Goal: Task Accomplishment & Management: Manage account settings

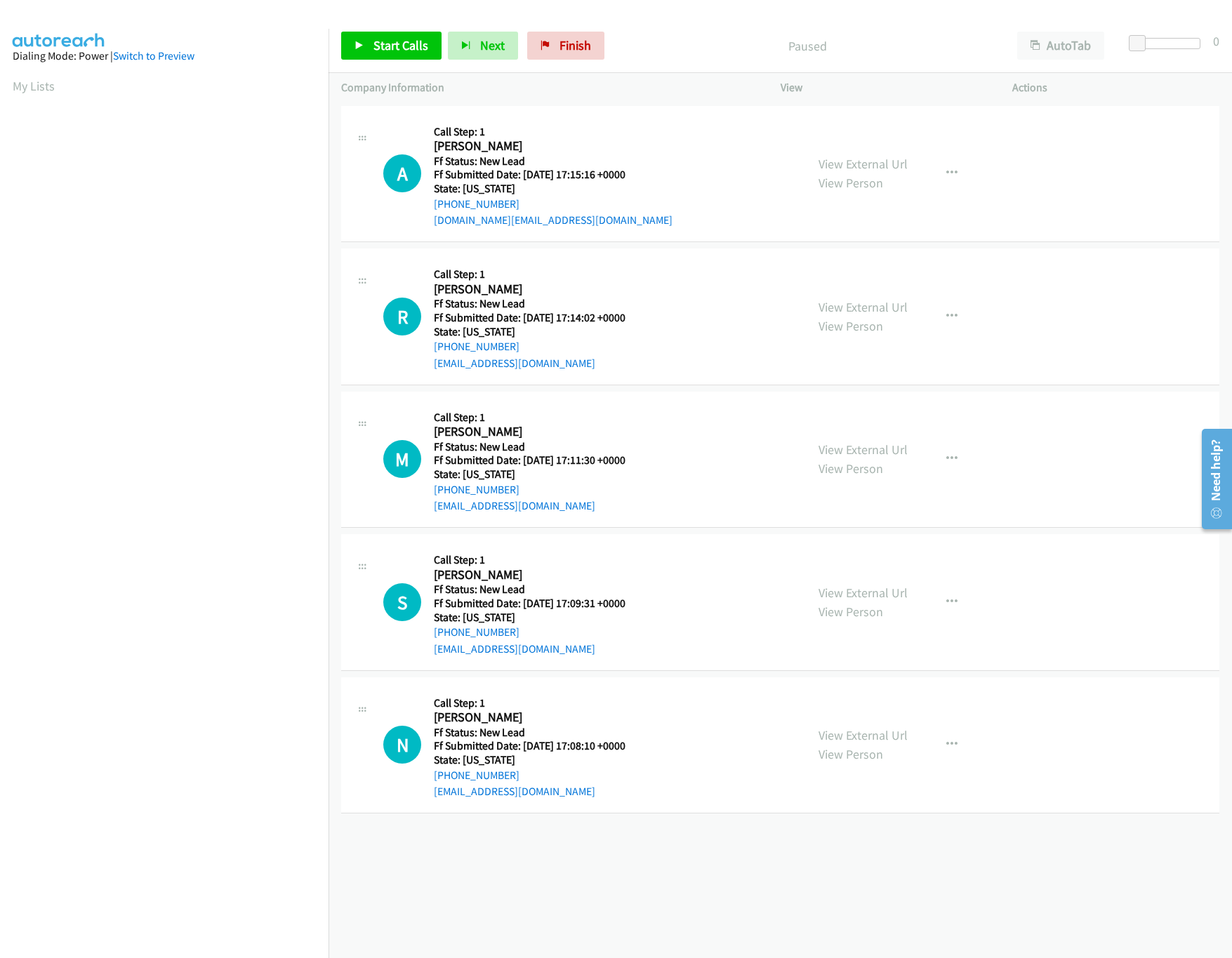
drag, startPoint x: 853, startPoint y: 305, endPoint x: 851, endPoint y: 280, distance: 25.1
click at [853, 305] on link "View External Url" at bounding box center [863, 307] width 89 height 16
click at [883, 166] on link "View External Url" at bounding box center [863, 164] width 89 height 16
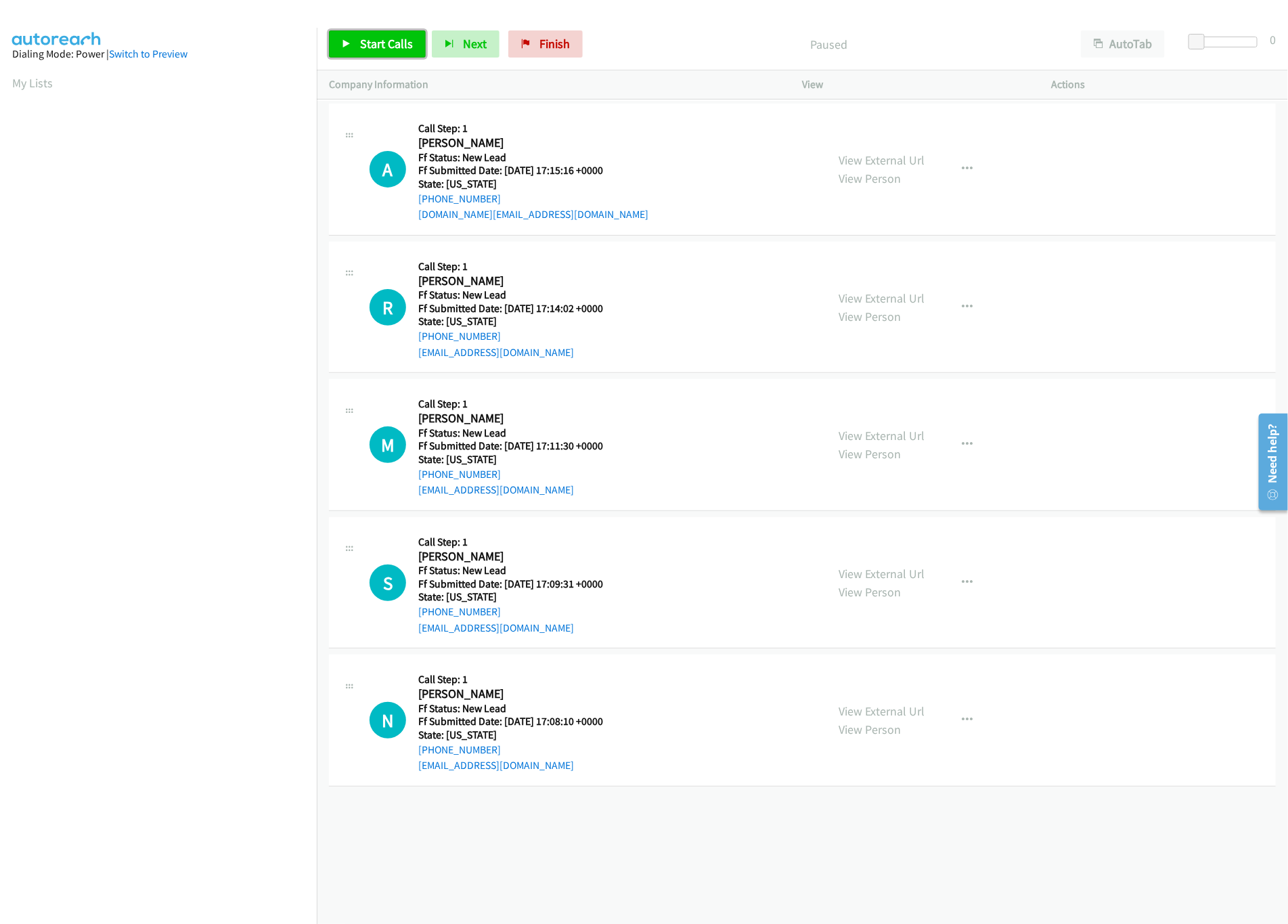
click at [400, 43] on span "Start Calls" at bounding box center [386, 44] width 53 height 16
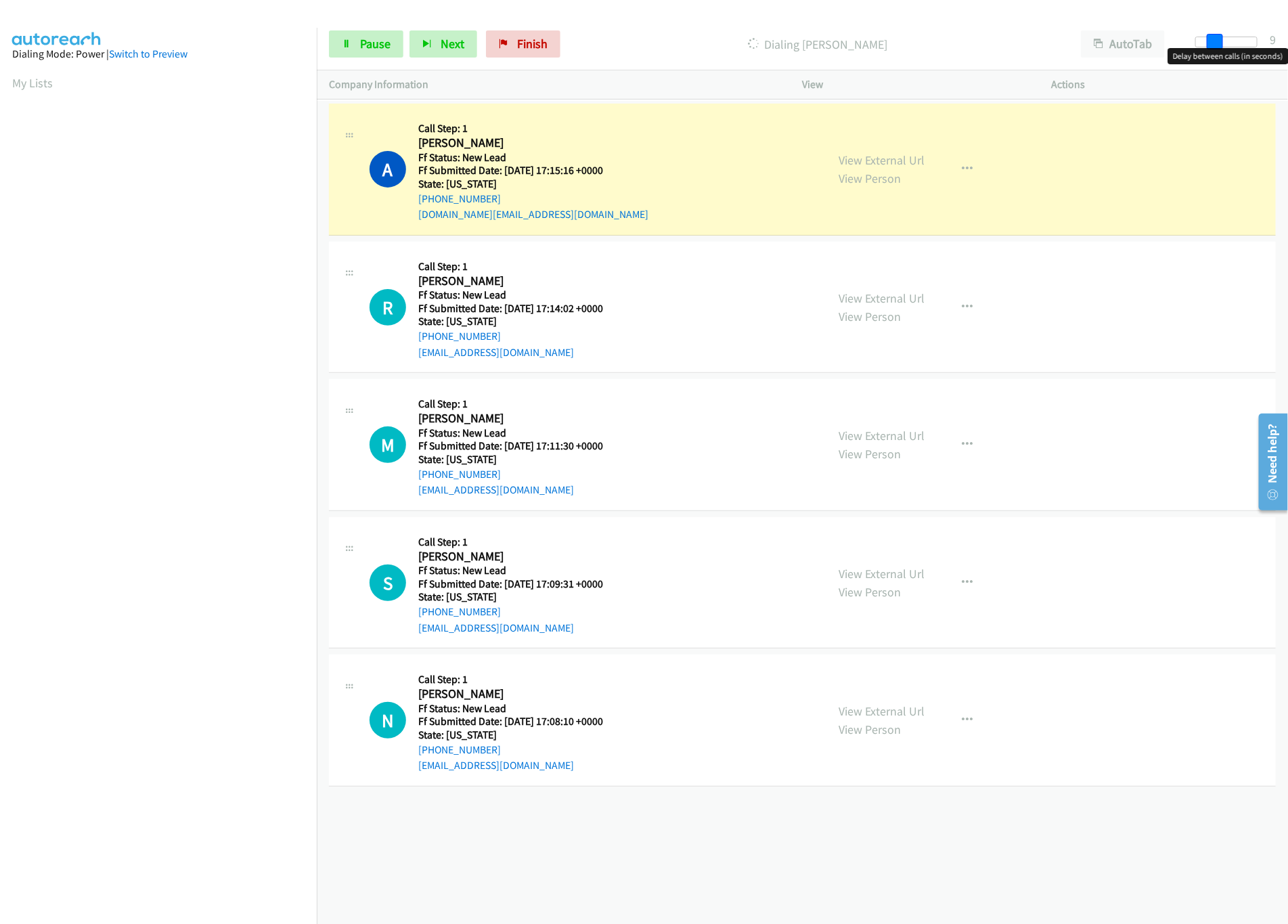
drag, startPoint x: 1199, startPoint y: 40, endPoint x: 1217, endPoint y: 37, distance: 18.2
click at [1188, 37] on span at bounding box center [1215, 42] width 16 height 16
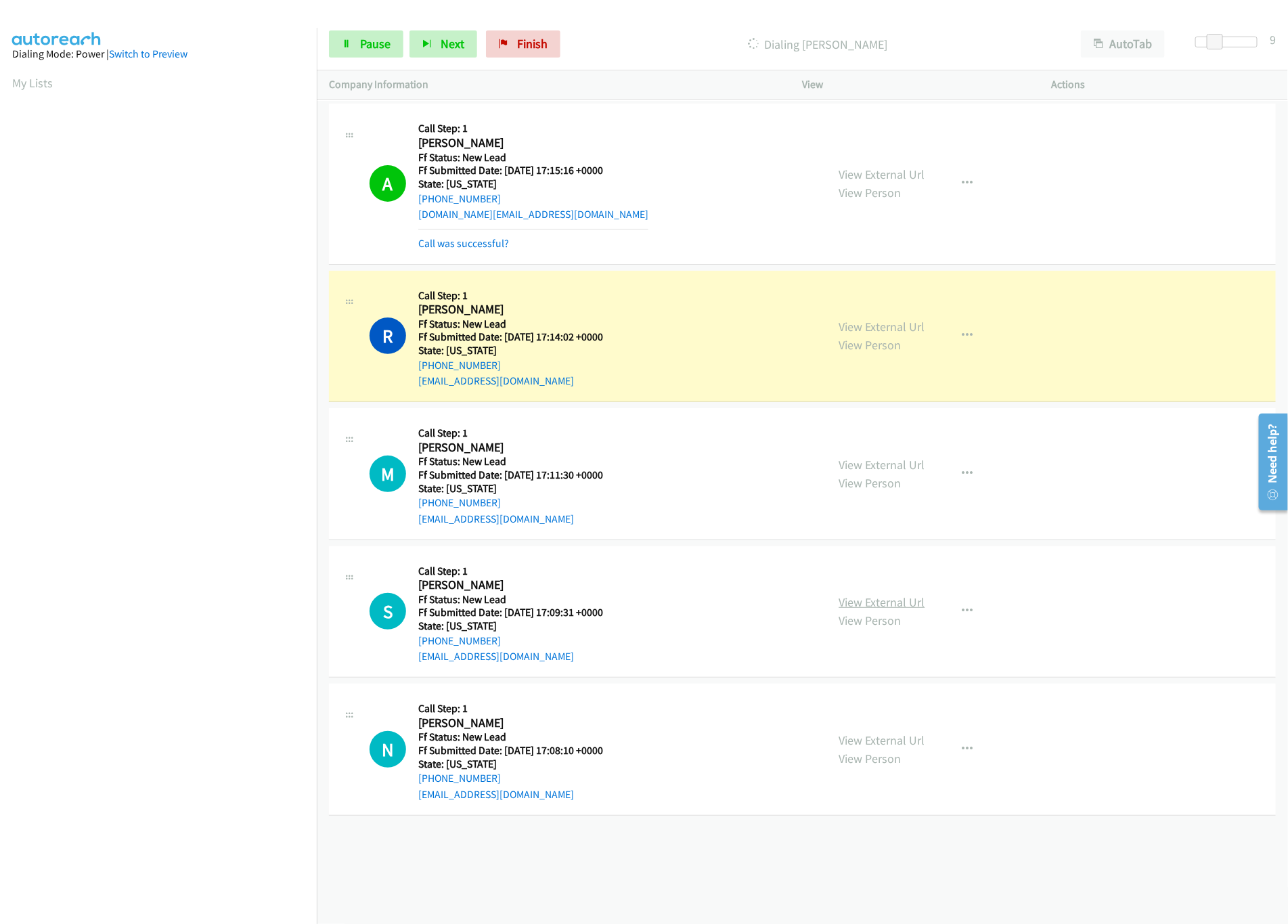
drag, startPoint x: 874, startPoint y: 600, endPoint x: 869, endPoint y: 605, distance: 7.1
click at [884, 603] on link "View External Url" at bounding box center [882, 602] width 86 height 16
click at [878, 457] on link "View External Url" at bounding box center [882, 465] width 86 height 16
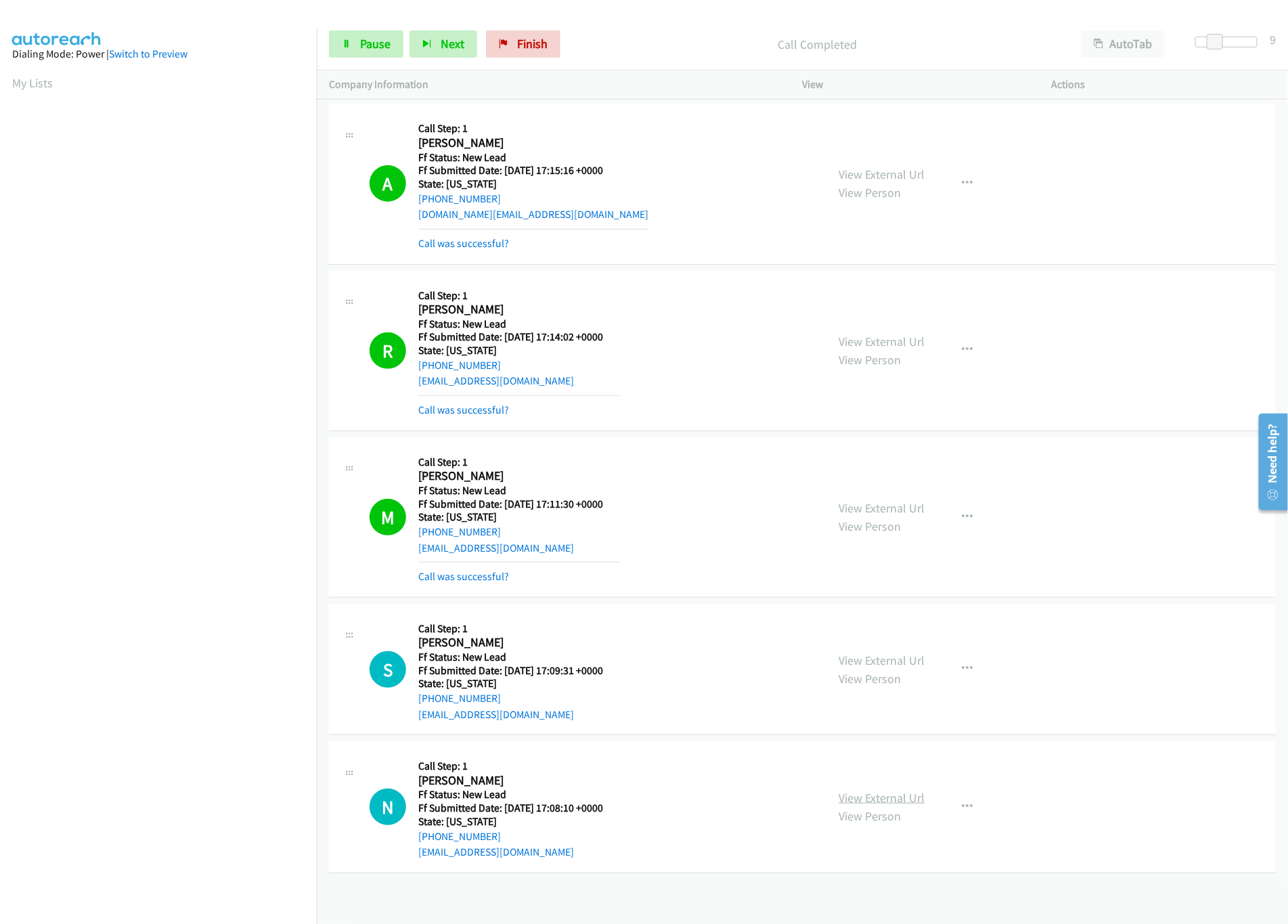
click at [873, 794] on link "View External Url" at bounding box center [882, 798] width 86 height 16
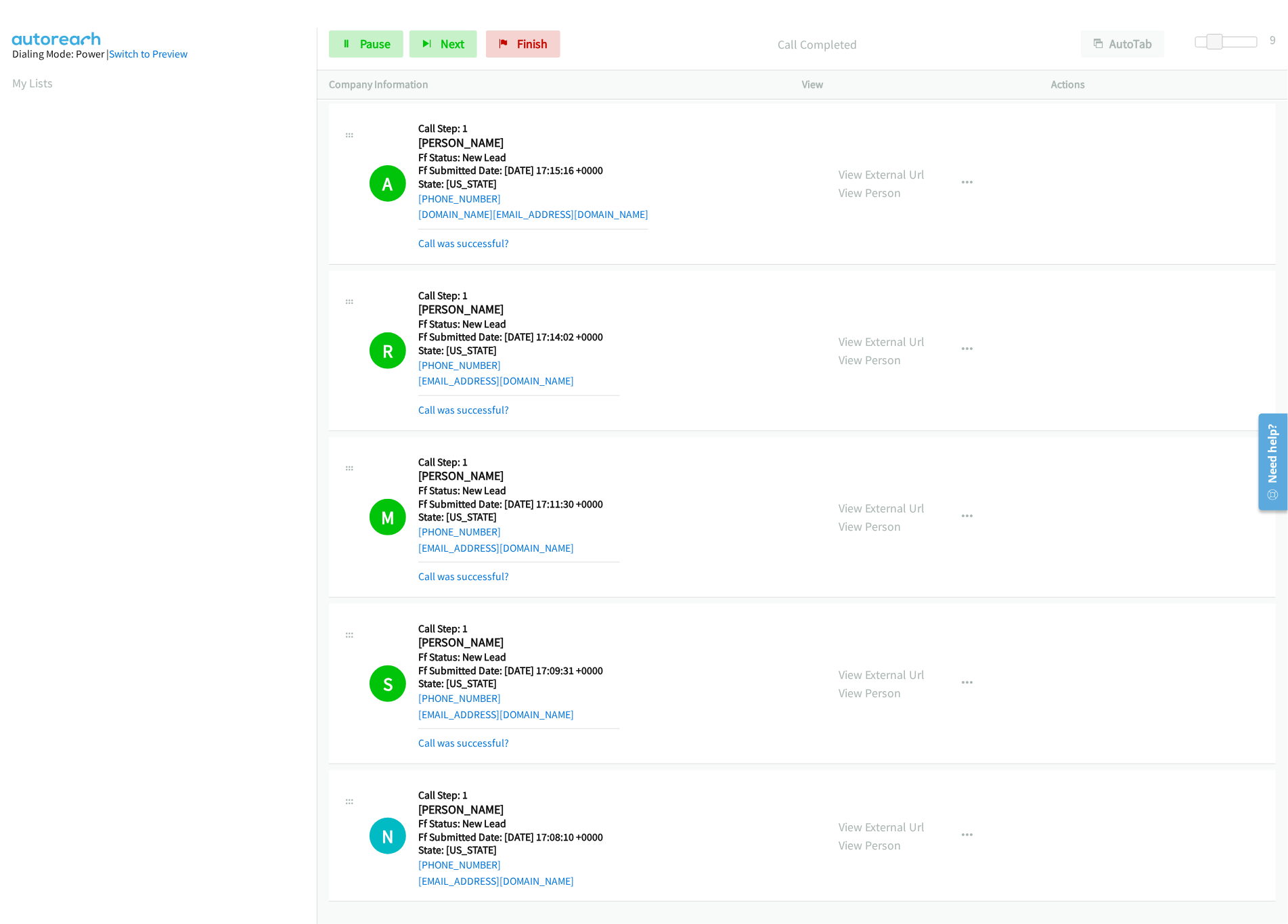
scroll to position [6, 0]
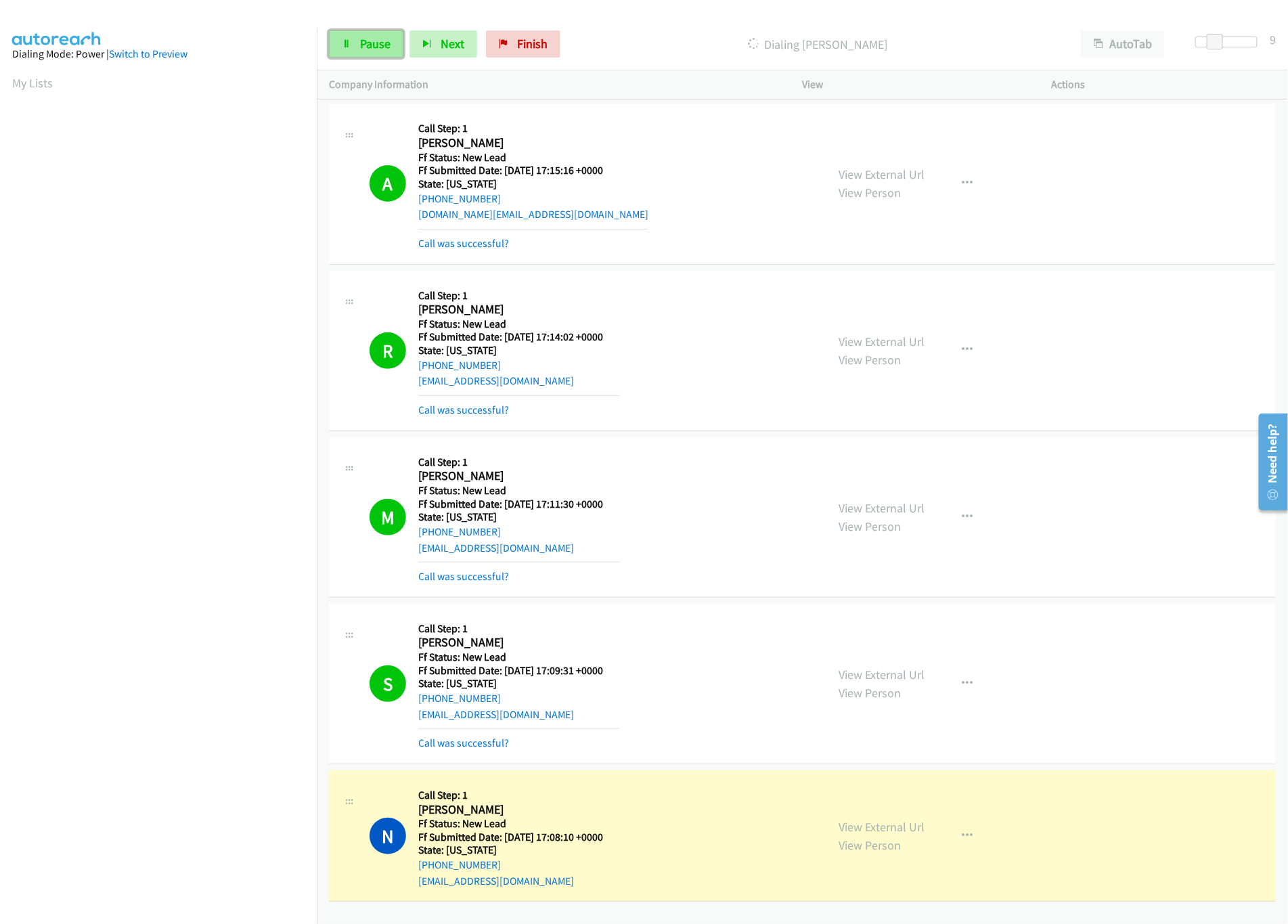
click at [362, 39] on span "Pause" at bounding box center [375, 44] width 30 height 16
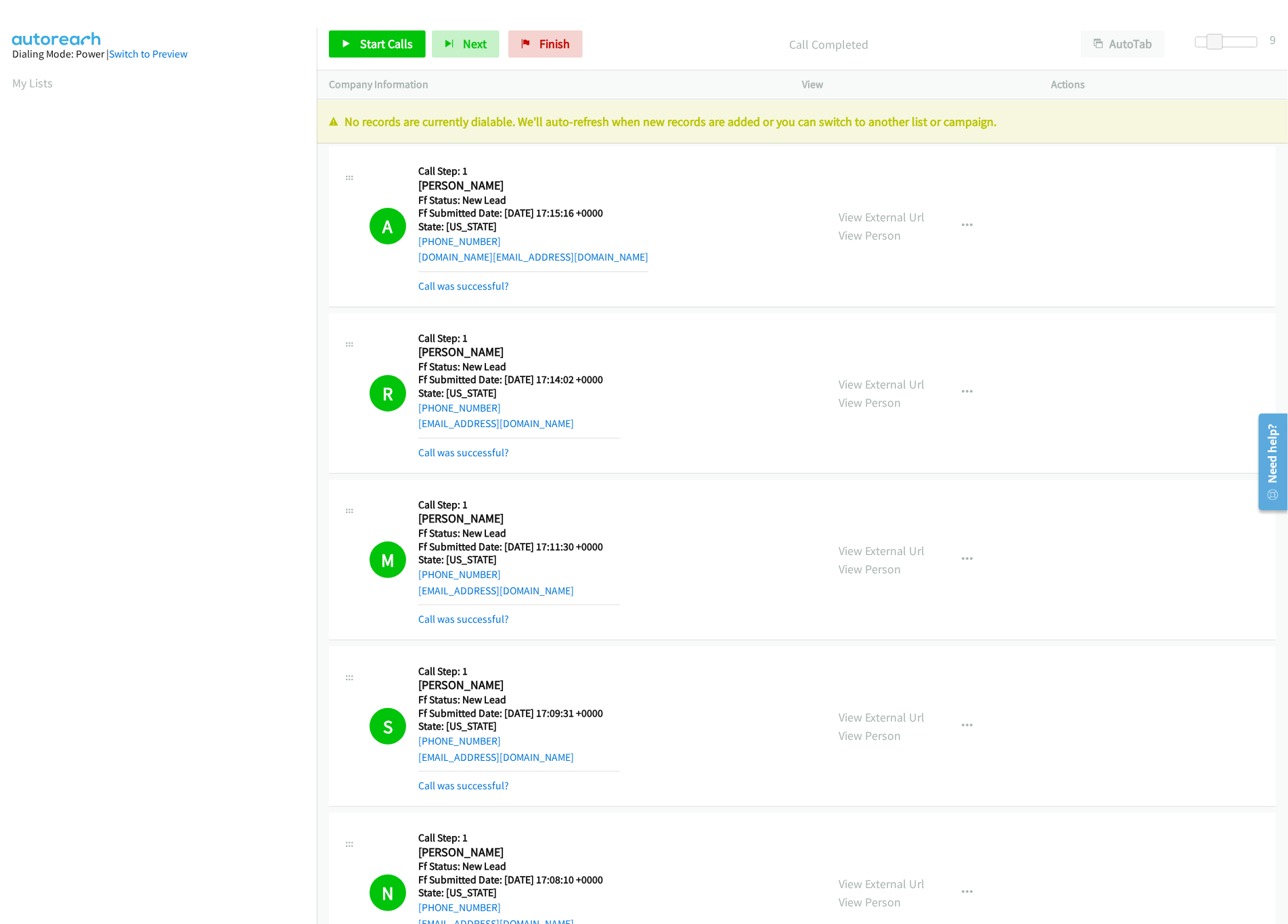
scroll to position [0, 0]
click at [543, 43] on span "Finish" at bounding box center [555, 44] width 30 height 16
click at [718, 69] on div "Start Calls Pause Next Finish Call Completed AutoTab AutoTab 9" at bounding box center [802, 45] width 971 height 52
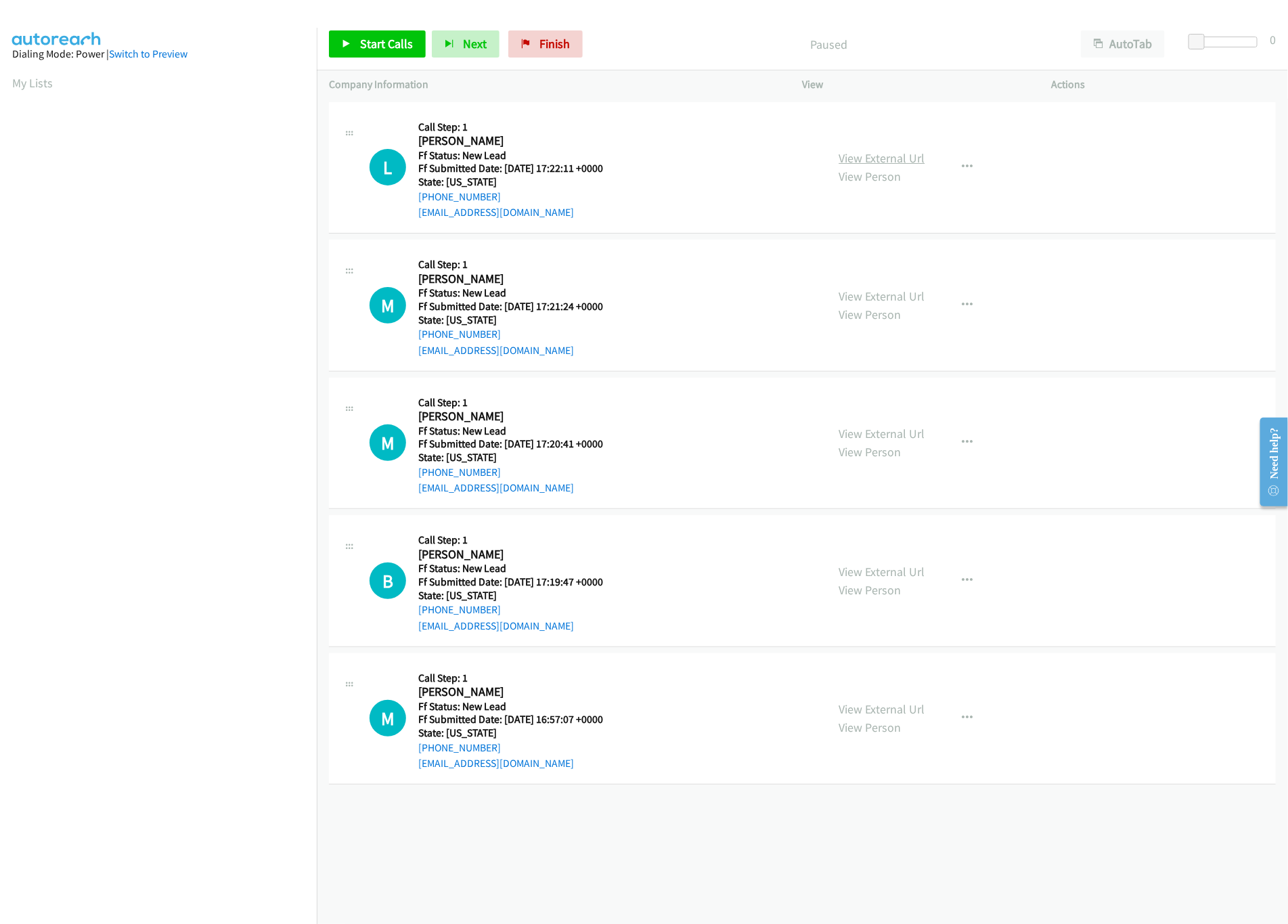
click at [865, 165] on link "View External Url" at bounding box center [882, 158] width 86 height 16
click at [400, 47] on span "Start Calls" at bounding box center [386, 44] width 53 height 16
click at [1221, 49] on div at bounding box center [1227, 47] width 87 height 21
click at [1223, 43] on div at bounding box center [1227, 42] width 62 height 11
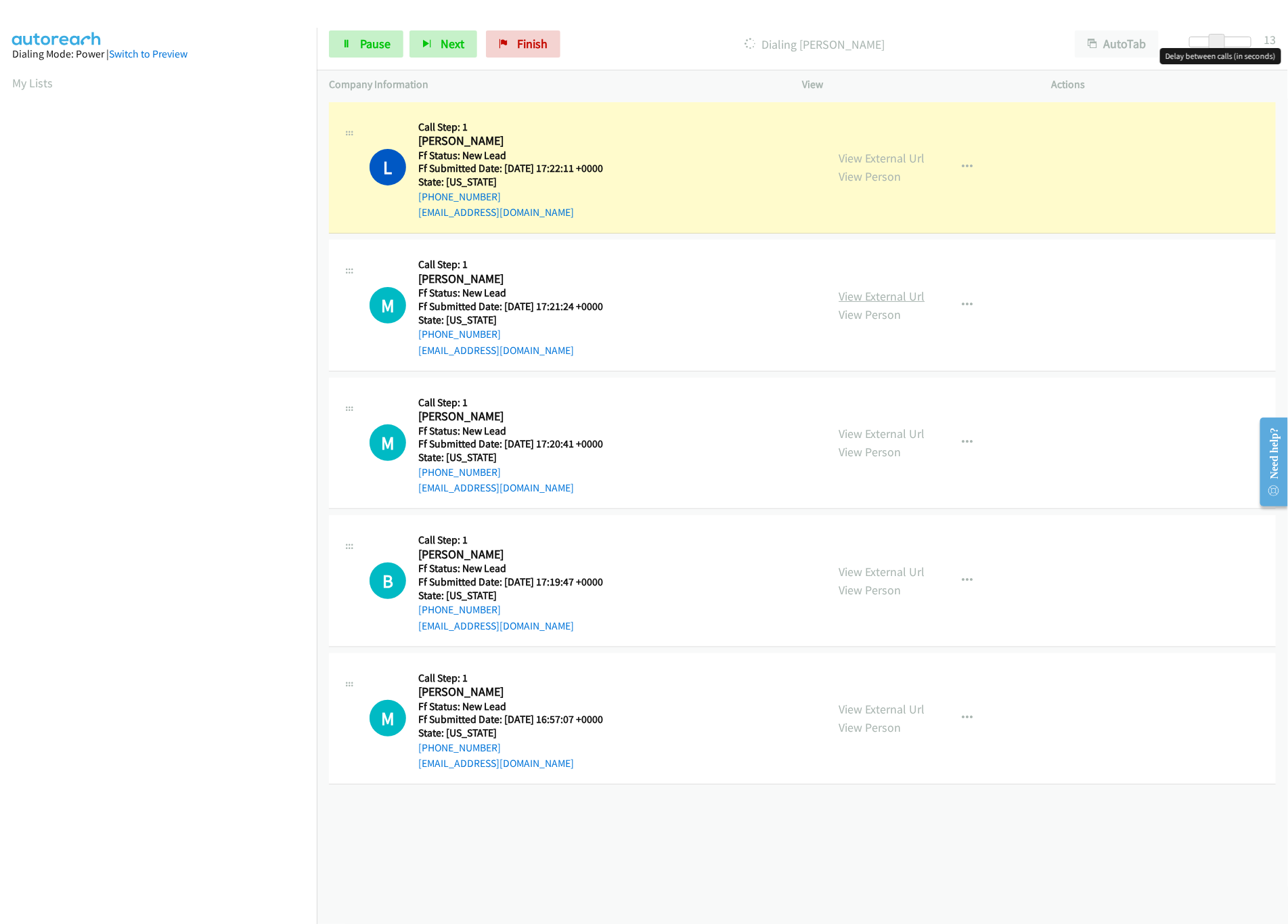
click at [910, 288] on link "View External Url" at bounding box center [882, 296] width 86 height 16
click at [896, 434] on link "View External Url" at bounding box center [882, 434] width 86 height 16
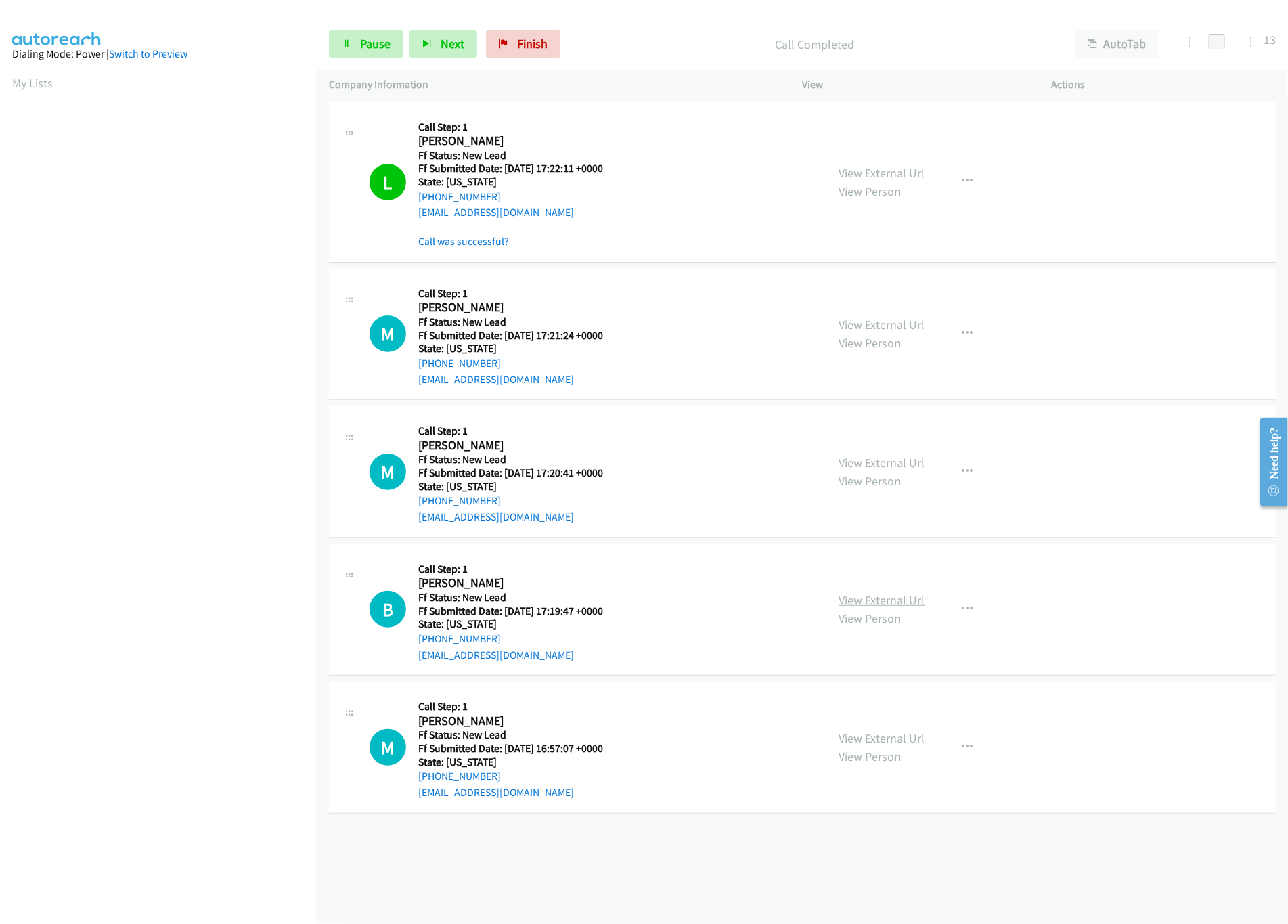
click at [872, 599] on link "View External Url" at bounding box center [882, 600] width 86 height 16
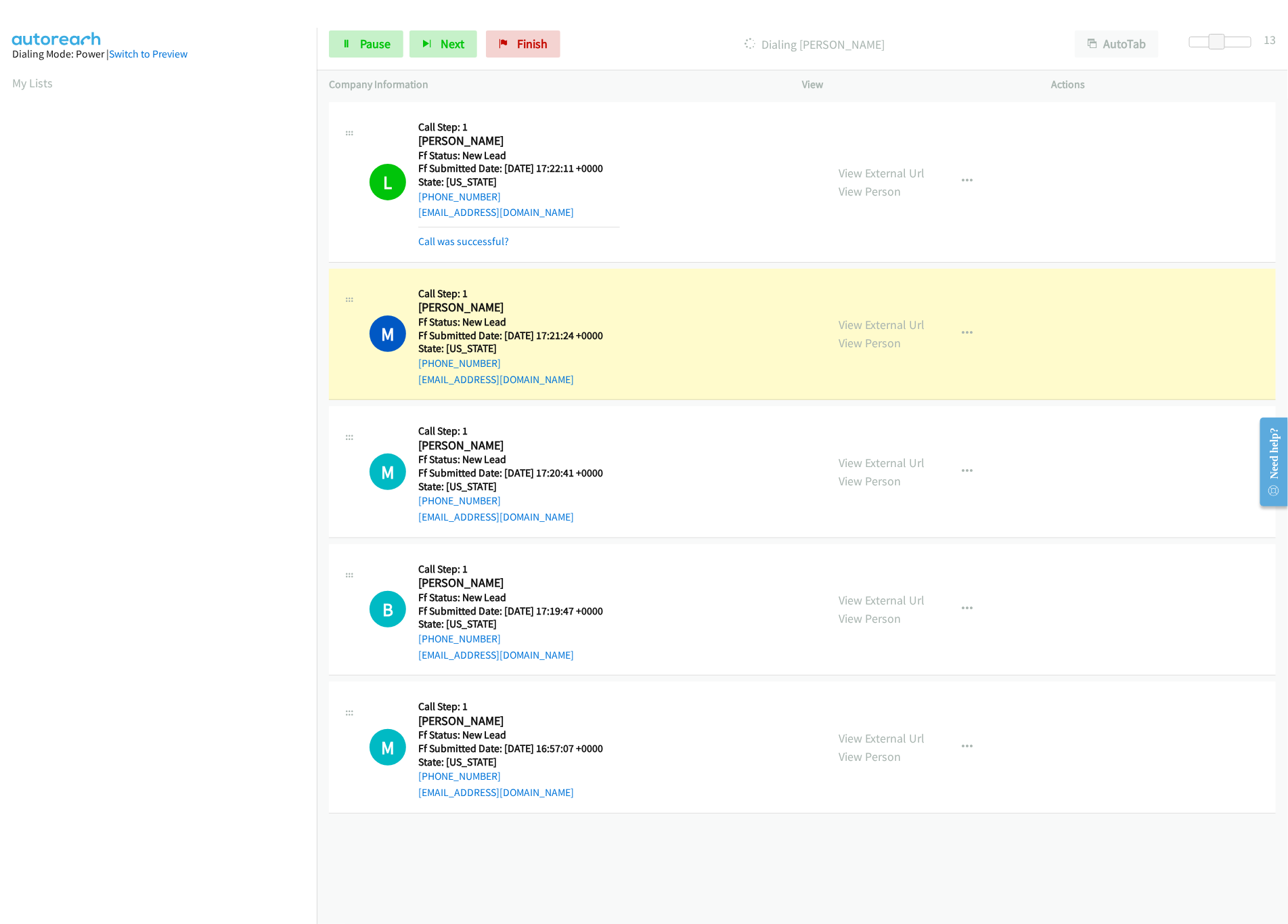
click at [662, 871] on div "+1 415-964-1034 Call failed - Please reload the list and try again The Callbar …" at bounding box center [802, 511] width 971 height 825
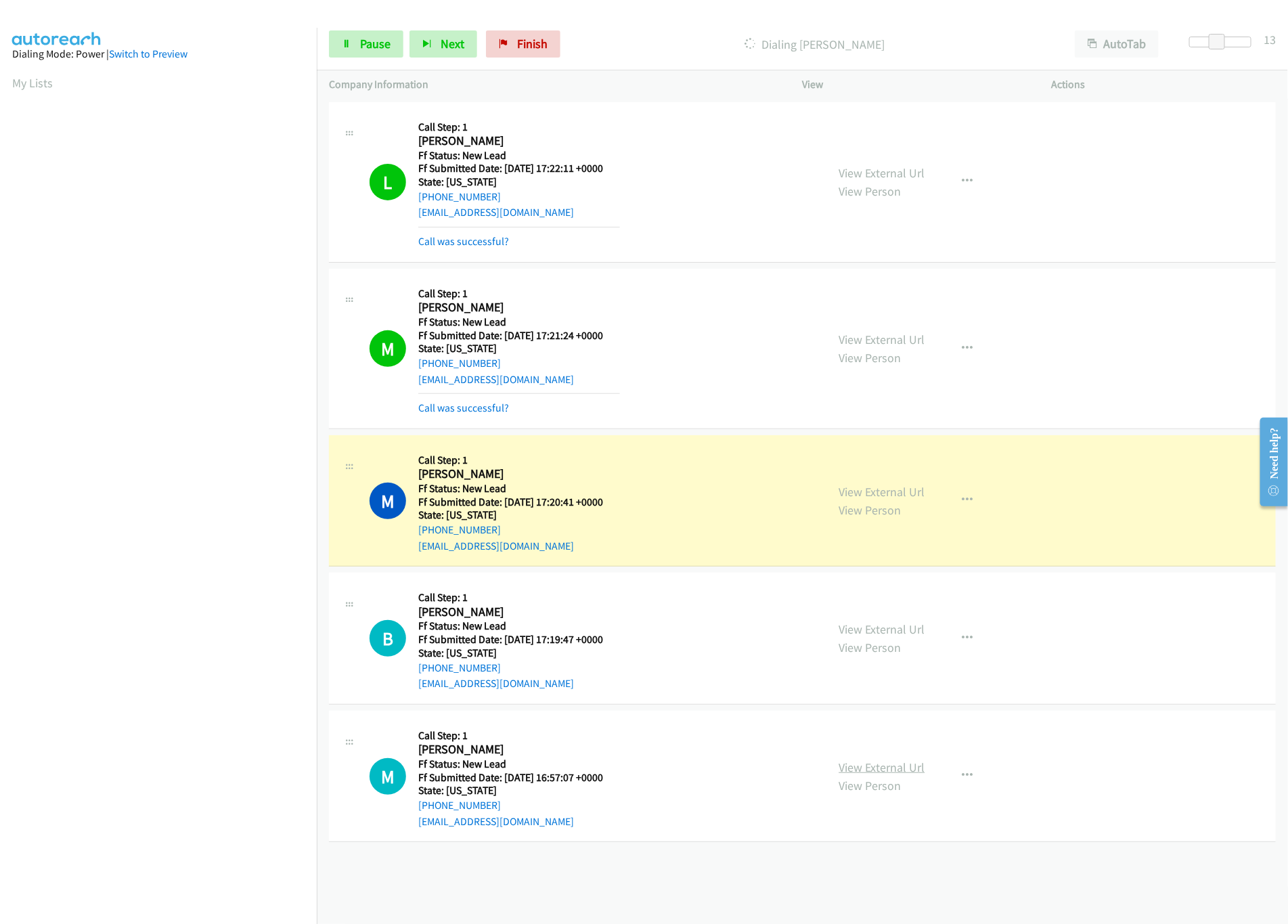
click at [870, 769] on link "View External Url" at bounding box center [882, 767] width 86 height 16
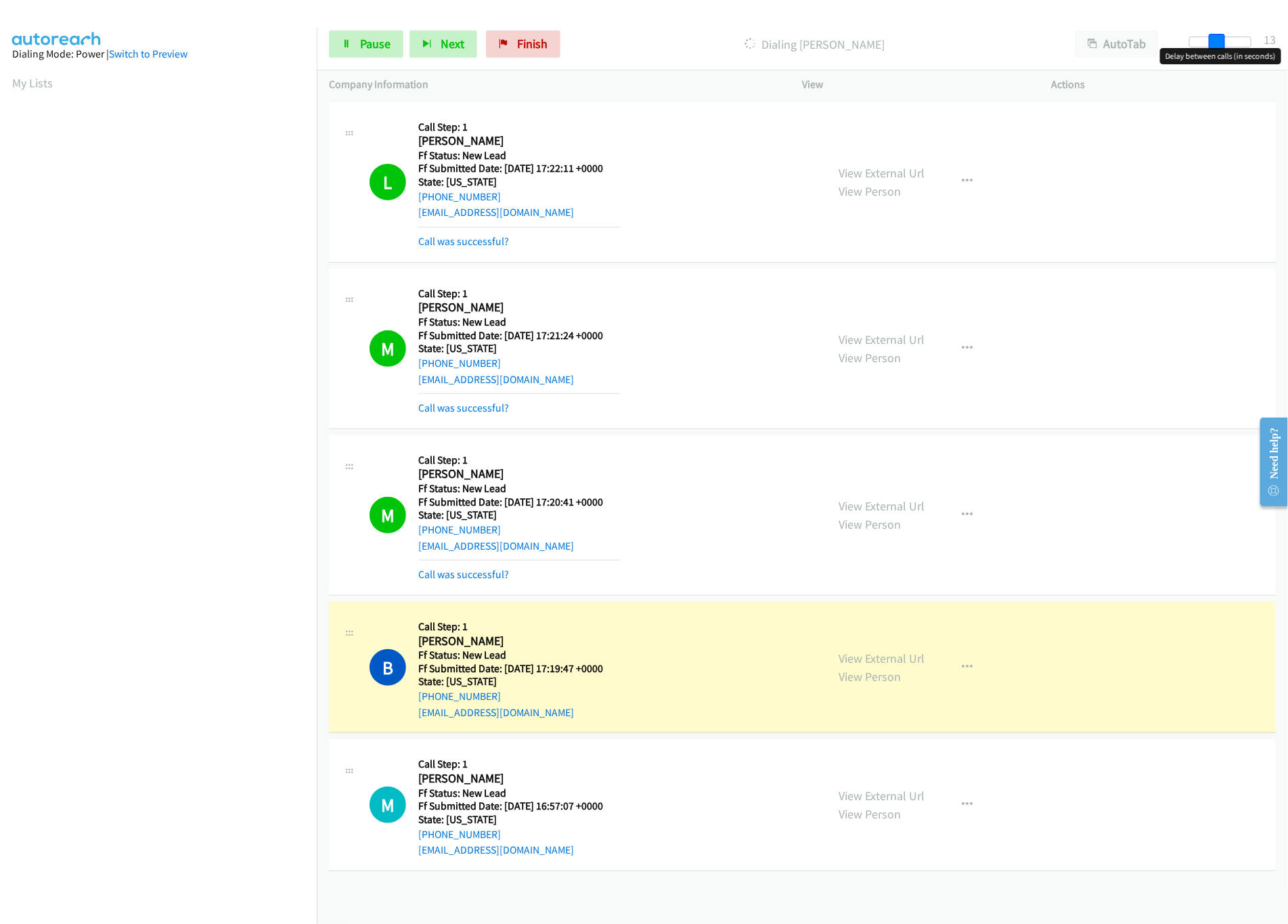
drag, startPoint x: 1224, startPoint y: 40, endPoint x: 1339, endPoint y: 51, distance: 115.5
click at [1288, 51] on html "Start Calls Pause Next Finish Dialing Brandon Darbro AutoTab AutoTab 13 Company…" at bounding box center [644, 32] width 1288 height 64
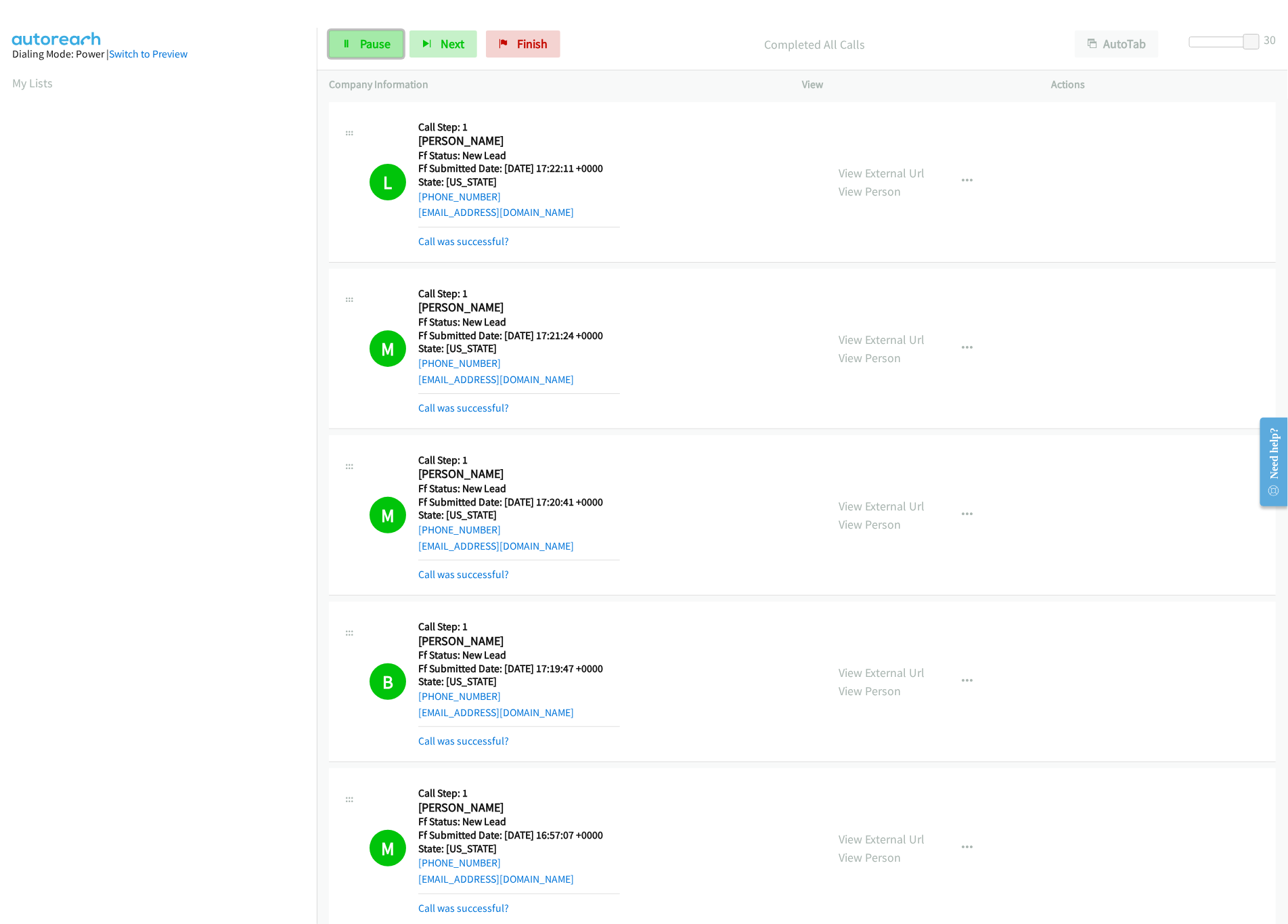
click at [372, 49] on span "Pause" at bounding box center [375, 44] width 30 height 16
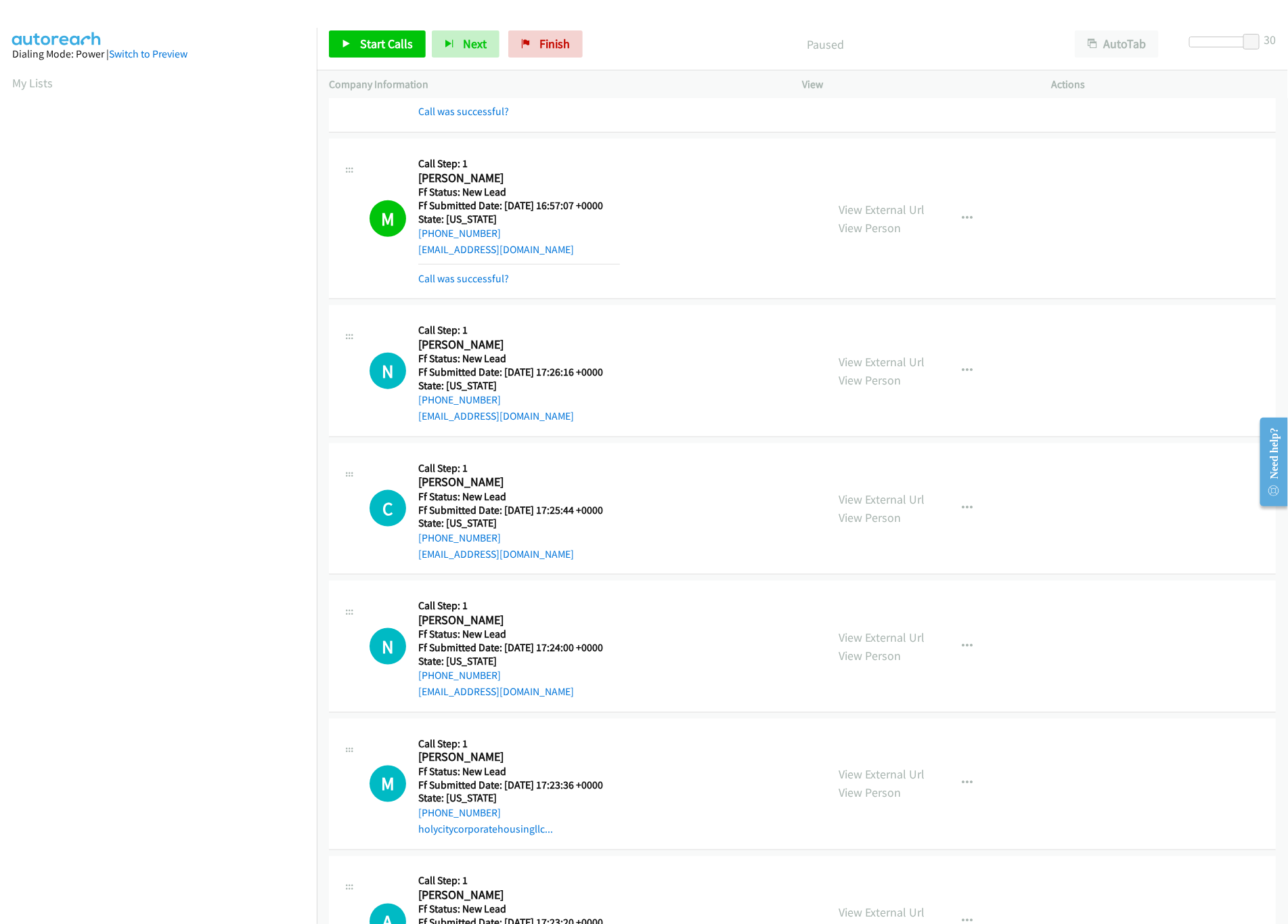
scroll to position [723, 0]
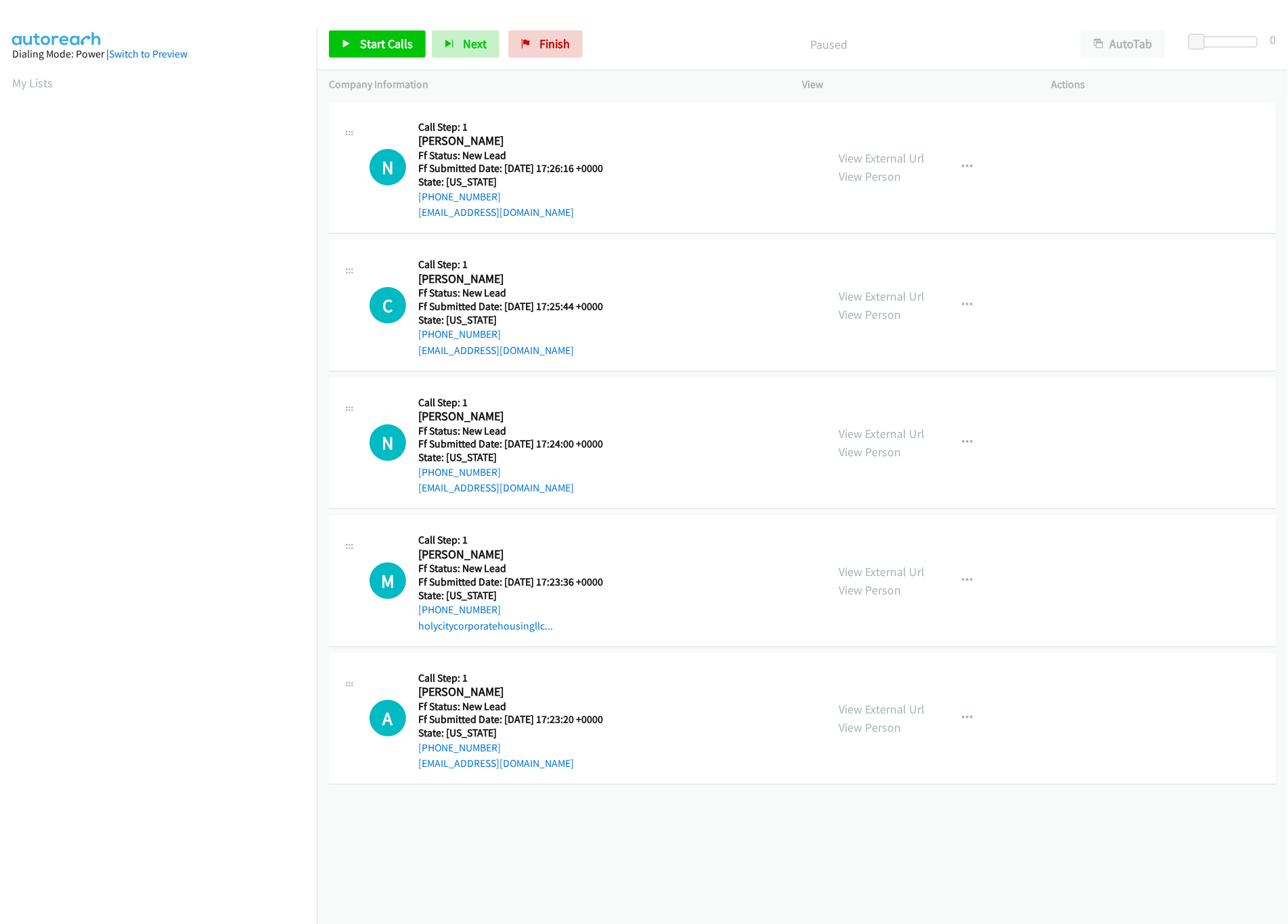
click at [861, 443] on div "View External Url View Person" at bounding box center [882, 443] width 86 height 37
click at [860, 430] on link "View External Url" at bounding box center [882, 434] width 86 height 16
click at [863, 295] on link "View External Url" at bounding box center [882, 296] width 86 height 16
click at [874, 158] on link "View External Url" at bounding box center [882, 158] width 86 height 16
click at [367, 42] on span "Start Calls" at bounding box center [386, 44] width 53 height 16
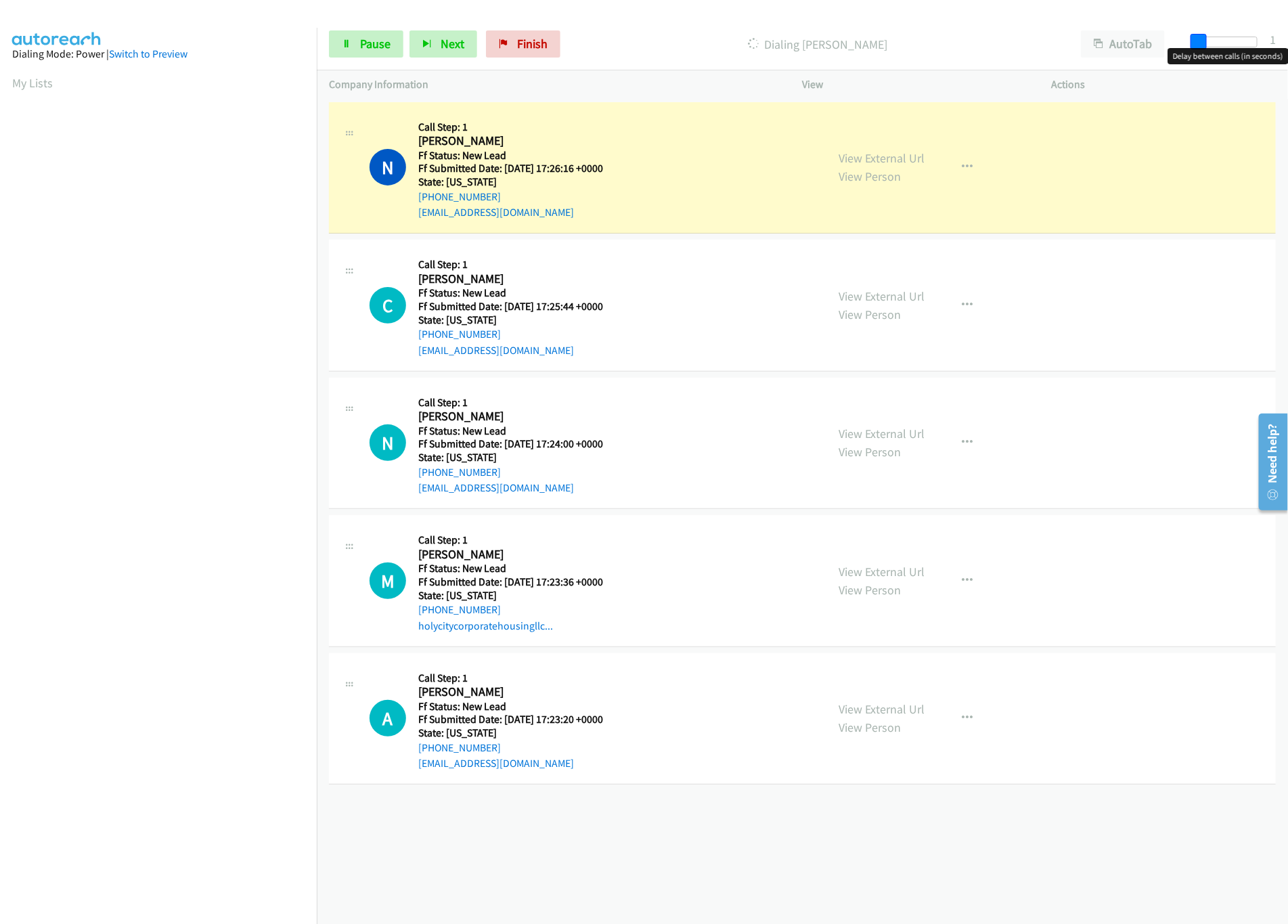
drag, startPoint x: 1203, startPoint y: 40, endPoint x: 1158, endPoint y: 8, distance: 55.2
click at [1205, 40] on span at bounding box center [1198, 42] width 16 height 16
click at [1203, 41] on span at bounding box center [1205, 42] width 16 height 16
click at [362, 47] on span "Pause" at bounding box center [375, 44] width 30 height 16
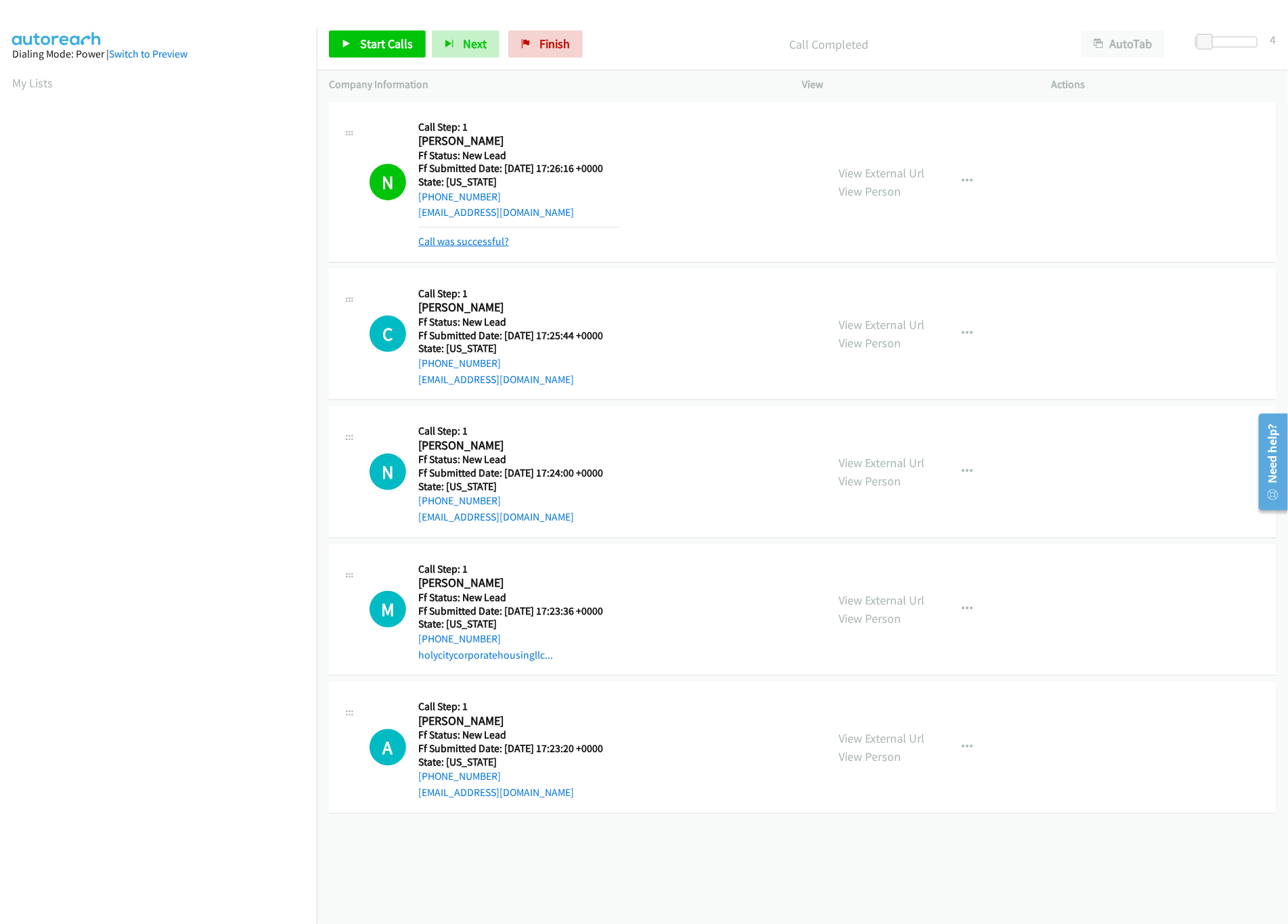
click at [490, 244] on link "Call was successful?" at bounding box center [463, 241] width 90 height 13
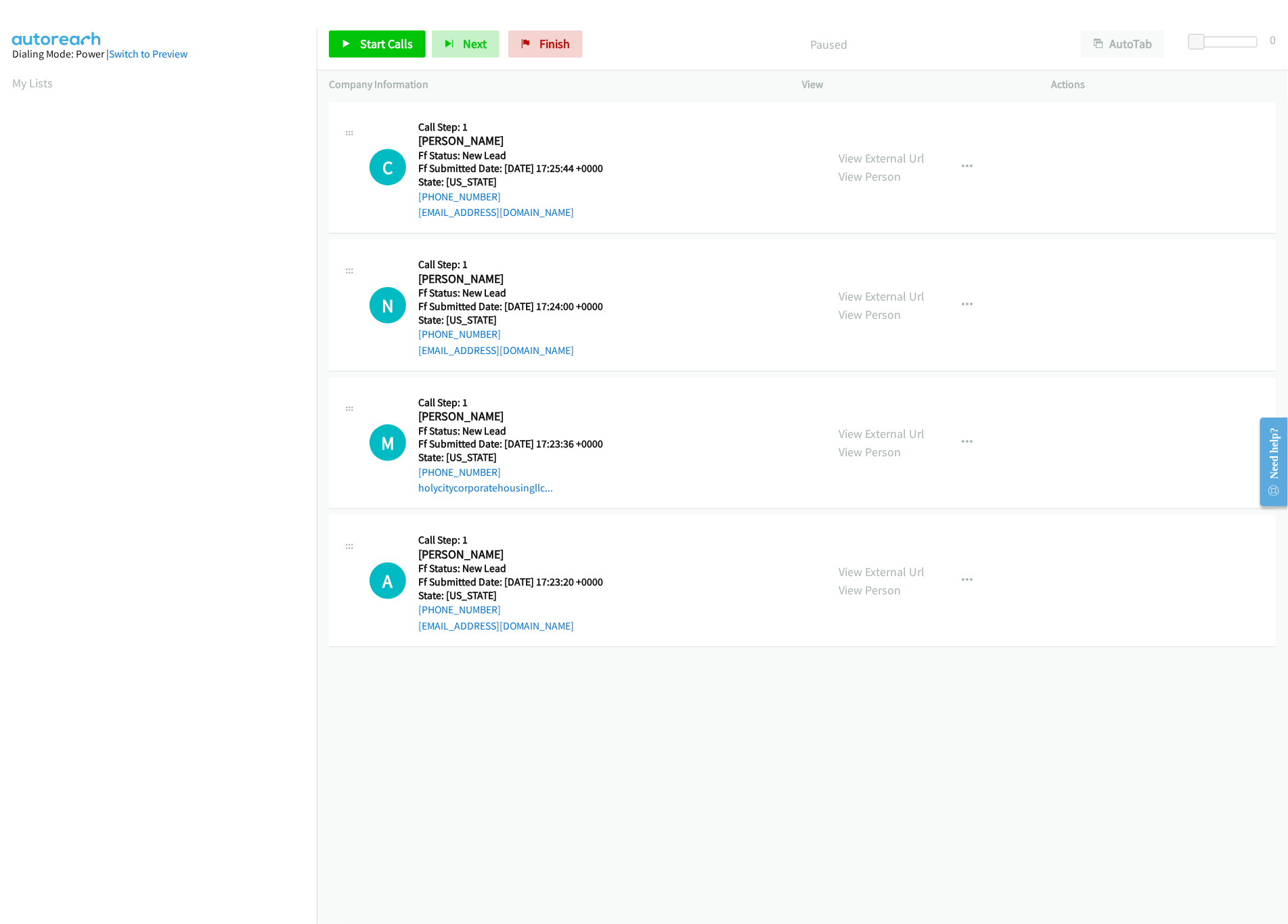
click at [649, 813] on div "[PHONE_NUMBER] Call failed - Please reload the list and try again The Callbar F…" at bounding box center [802, 511] width 971 height 825
click at [401, 40] on span "Start Calls" at bounding box center [386, 44] width 53 height 16
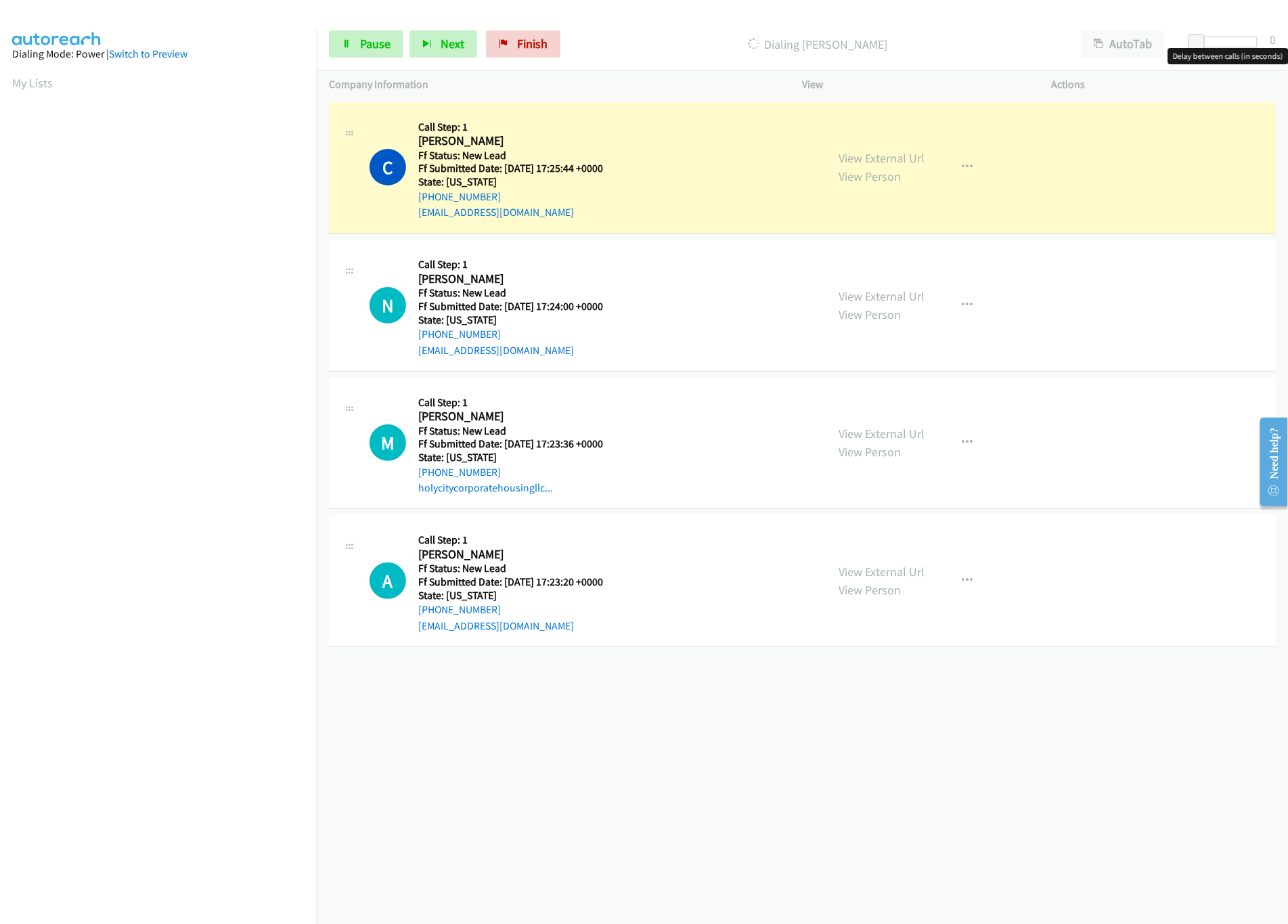
click at [1225, 39] on div at bounding box center [1227, 42] width 62 height 11
click at [1207, 35] on div "Start Calls Pause Next Finish Dialing [PERSON_NAME] AutoTab AutoTab 14" at bounding box center [802, 45] width 971 height 52
click at [1200, 49] on div at bounding box center [1220, 47] width 87 height 21
click at [1200, 39] on div at bounding box center [1227, 42] width 62 height 11
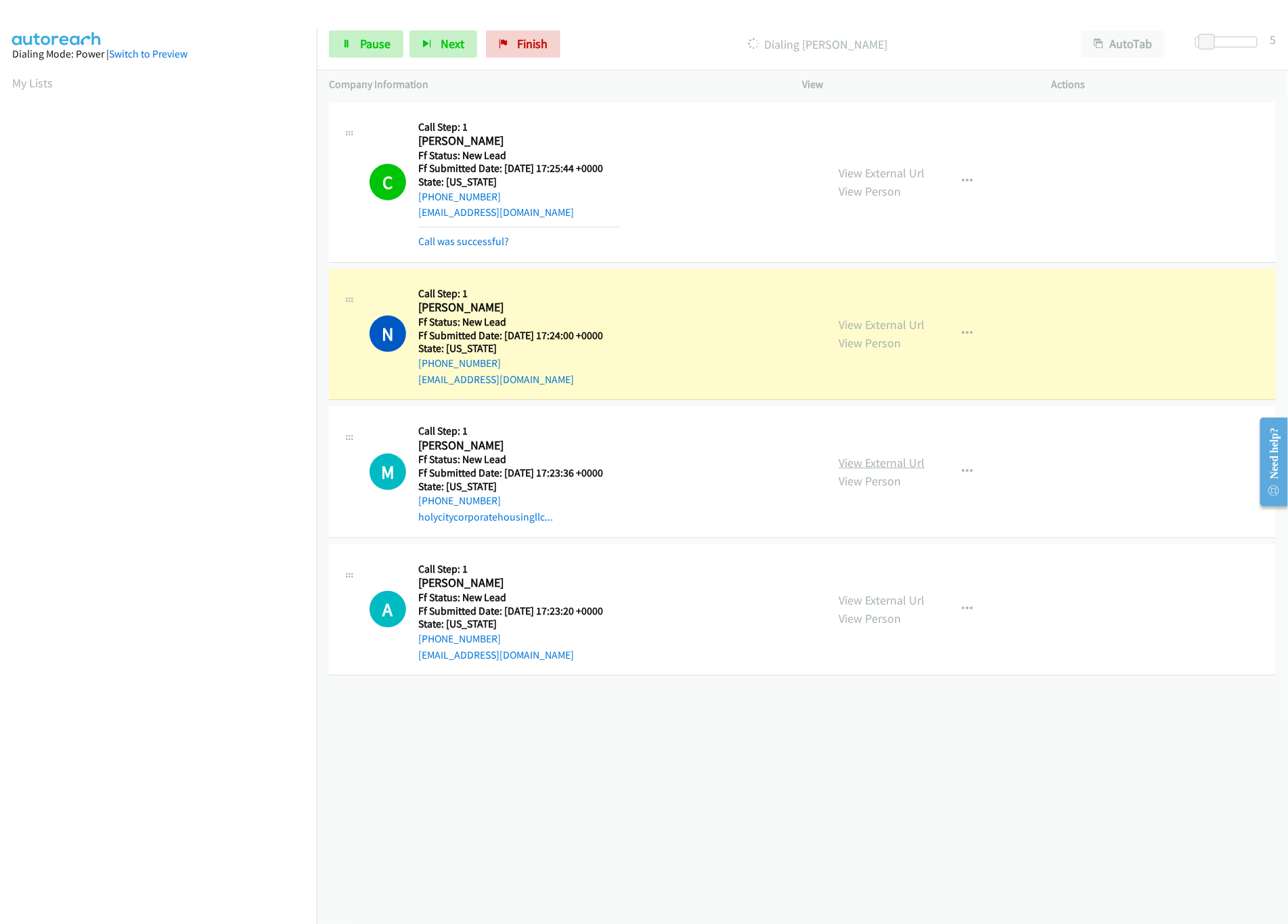
click at [871, 463] on link "View External Url" at bounding box center [882, 463] width 86 height 16
click at [963, 468] on icon "button" at bounding box center [968, 471] width 11 height 11
click at [863, 557] on link "Skip Call" at bounding box center [895, 560] width 180 height 27
click at [875, 602] on link "View External Url" at bounding box center [882, 600] width 86 height 16
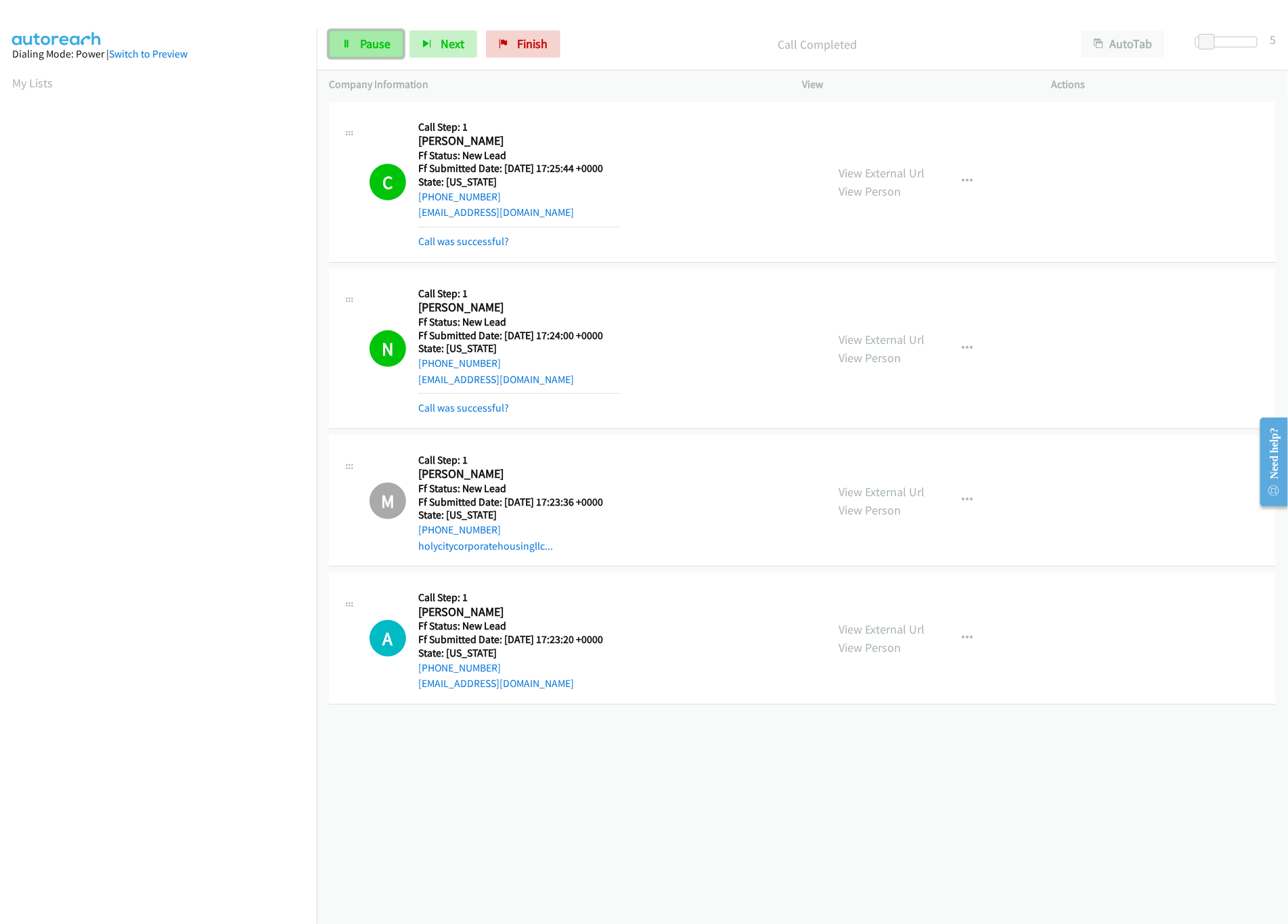
click at [348, 47] on icon at bounding box center [346, 45] width 9 height 9
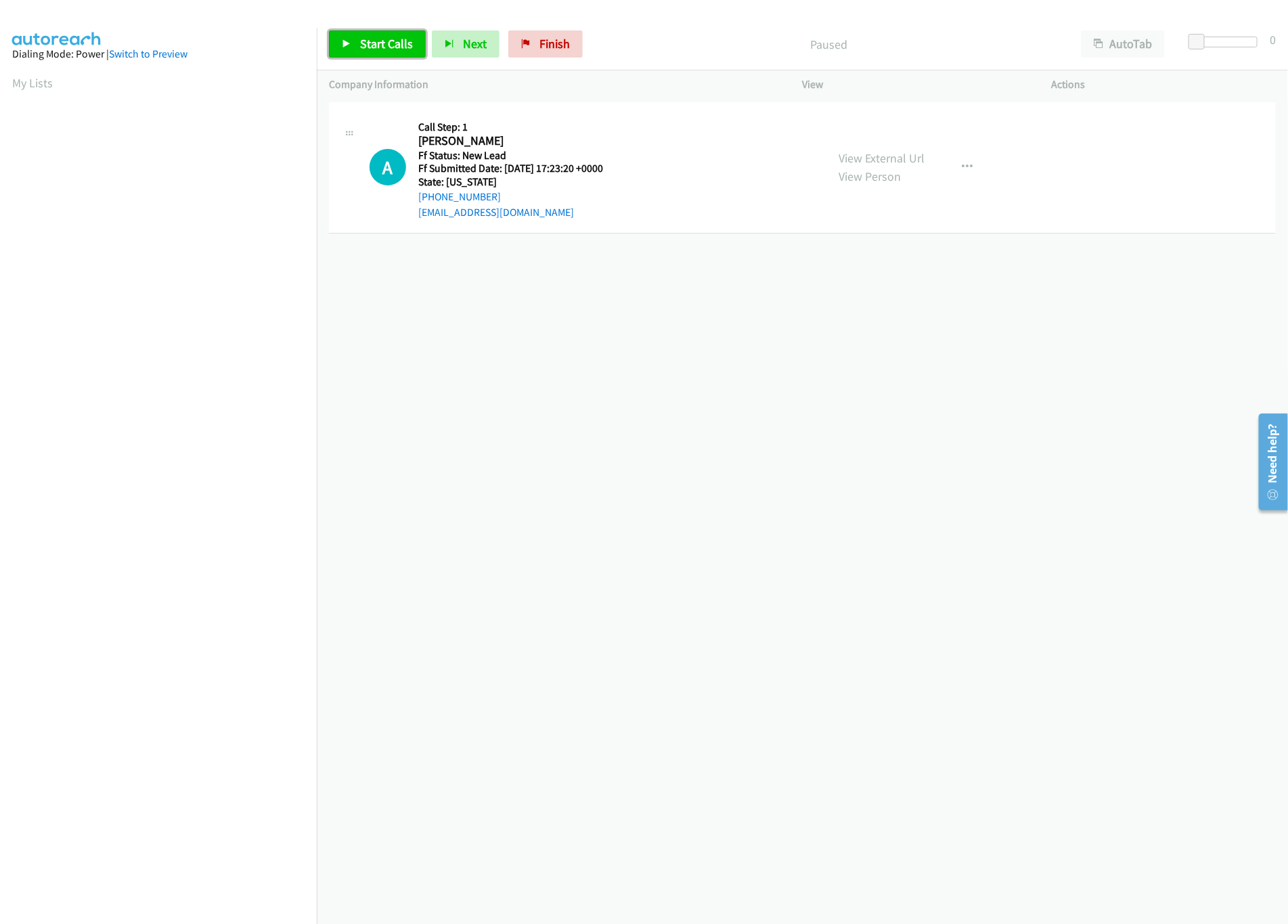
click at [397, 43] on span "Start Calls" at bounding box center [386, 44] width 53 height 16
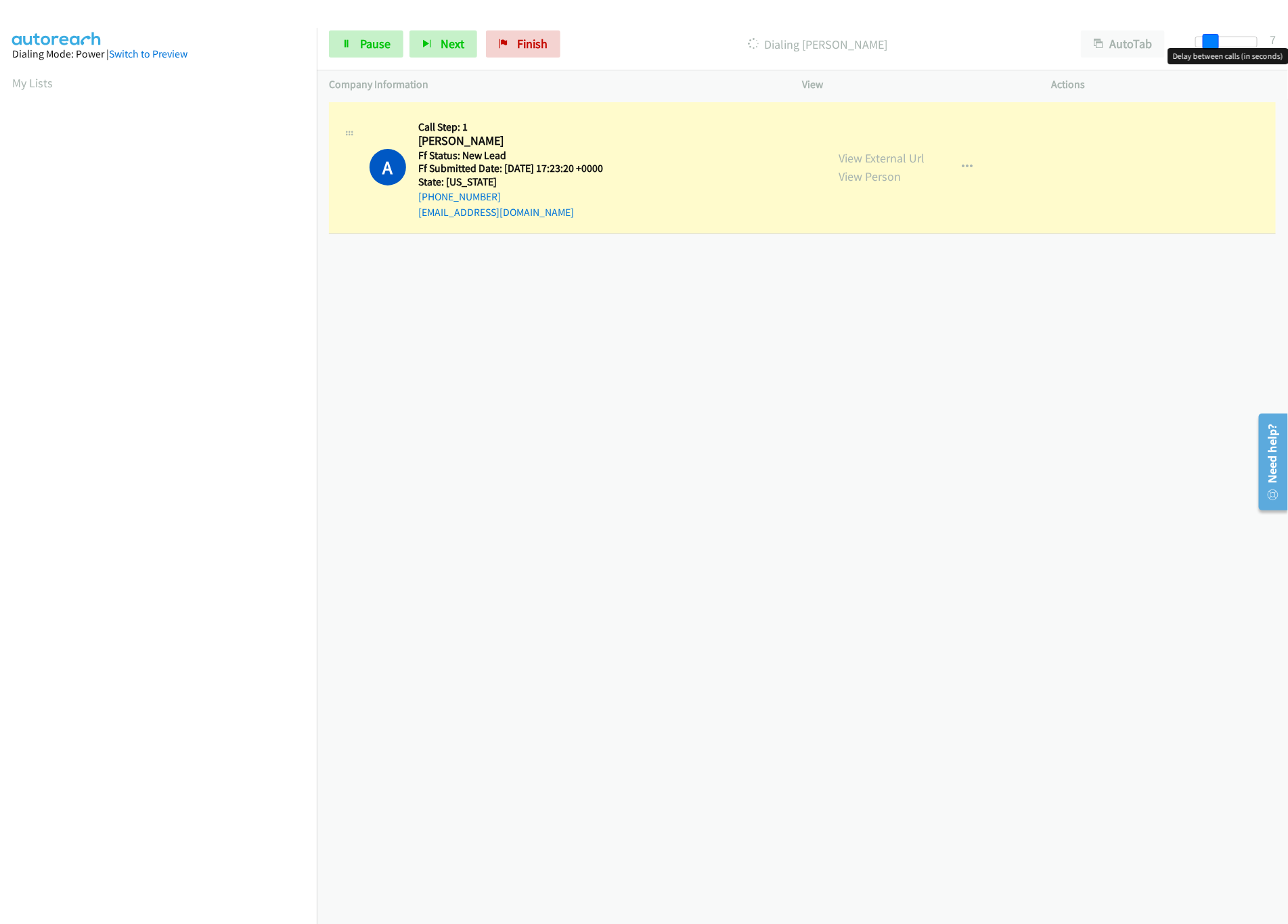
drag, startPoint x: 1193, startPoint y: 40, endPoint x: 1215, endPoint y: 37, distance: 22.2
click at [1213, 37] on span at bounding box center [1211, 42] width 16 height 16
click at [358, 31] on link "Pause" at bounding box center [366, 44] width 74 height 27
click at [531, 449] on div "+1 415-964-1034 Call failed - Please reload the list and try again The Callbar …" at bounding box center [802, 511] width 971 height 825
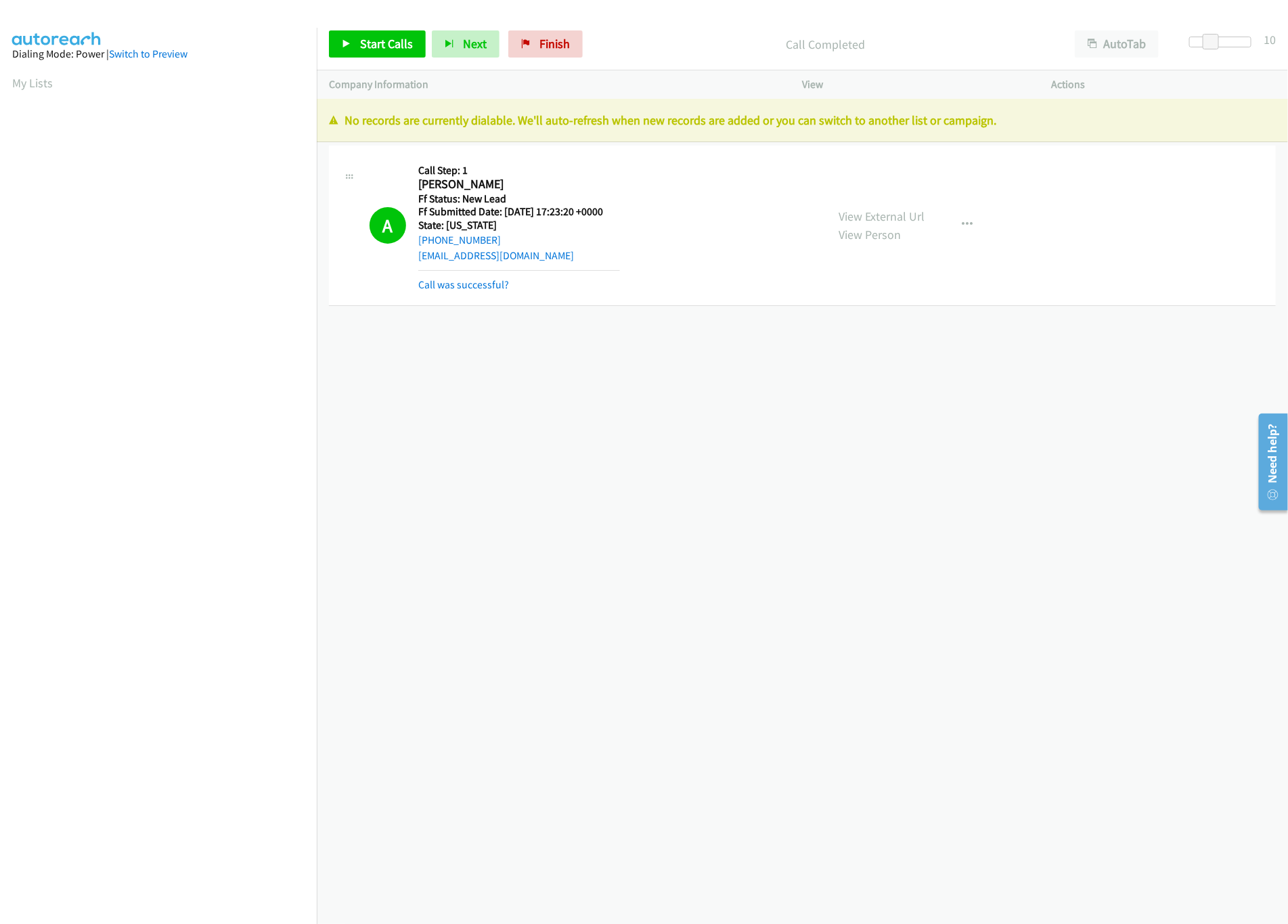
click at [525, 575] on div "+1 415-964-1034 Call failed - Please reload the list and try again The Callbar …" at bounding box center [802, 511] width 971 height 825
click at [523, 56] on link "Finish" at bounding box center [545, 44] width 74 height 27
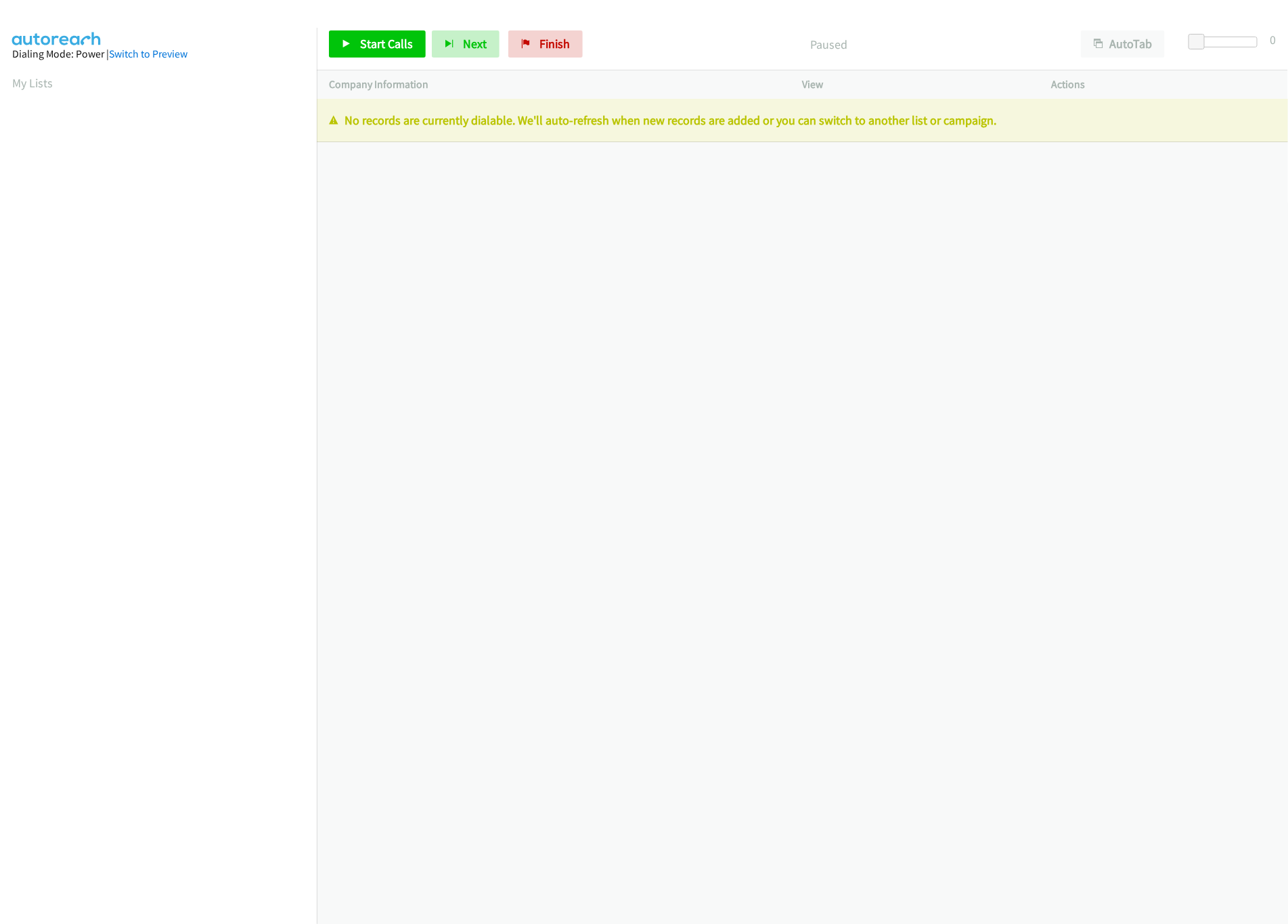
click at [674, 272] on div "+1 415-964-1034 Call failed - Please reload the list and try again The Callbar …" at bounding box center [802, 511] width 971 height 825
drag, startPoint x: 579, startPoint y: 19, endPoint x: 553, endPoint y: 52, distance: 42.0
click at [572, 33] on div "Start Calls Pause Next Finish Paused AutoTab AutoTab 0" at bounding box center [802, 45] width 971 height 52
click at [553, 52] on link "Finish" at bounding box center [545, 44] width 74 height 27
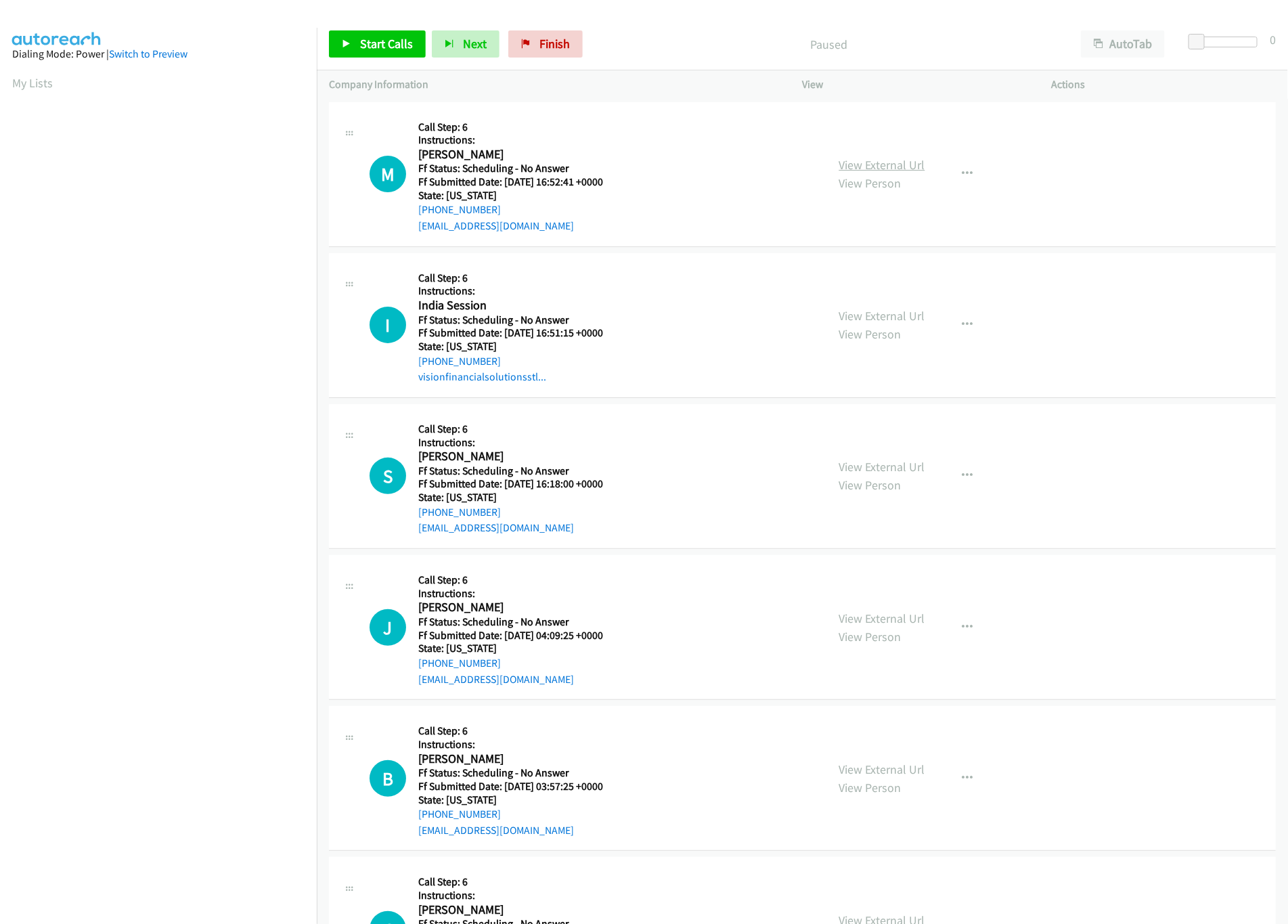
click at [890, 158] on link "View External Url" at bounding box center [882, 165] width 86 height 16
click at [370, 40] on span "Start Calls" at bounding box center [386, 44] width 53 height 16
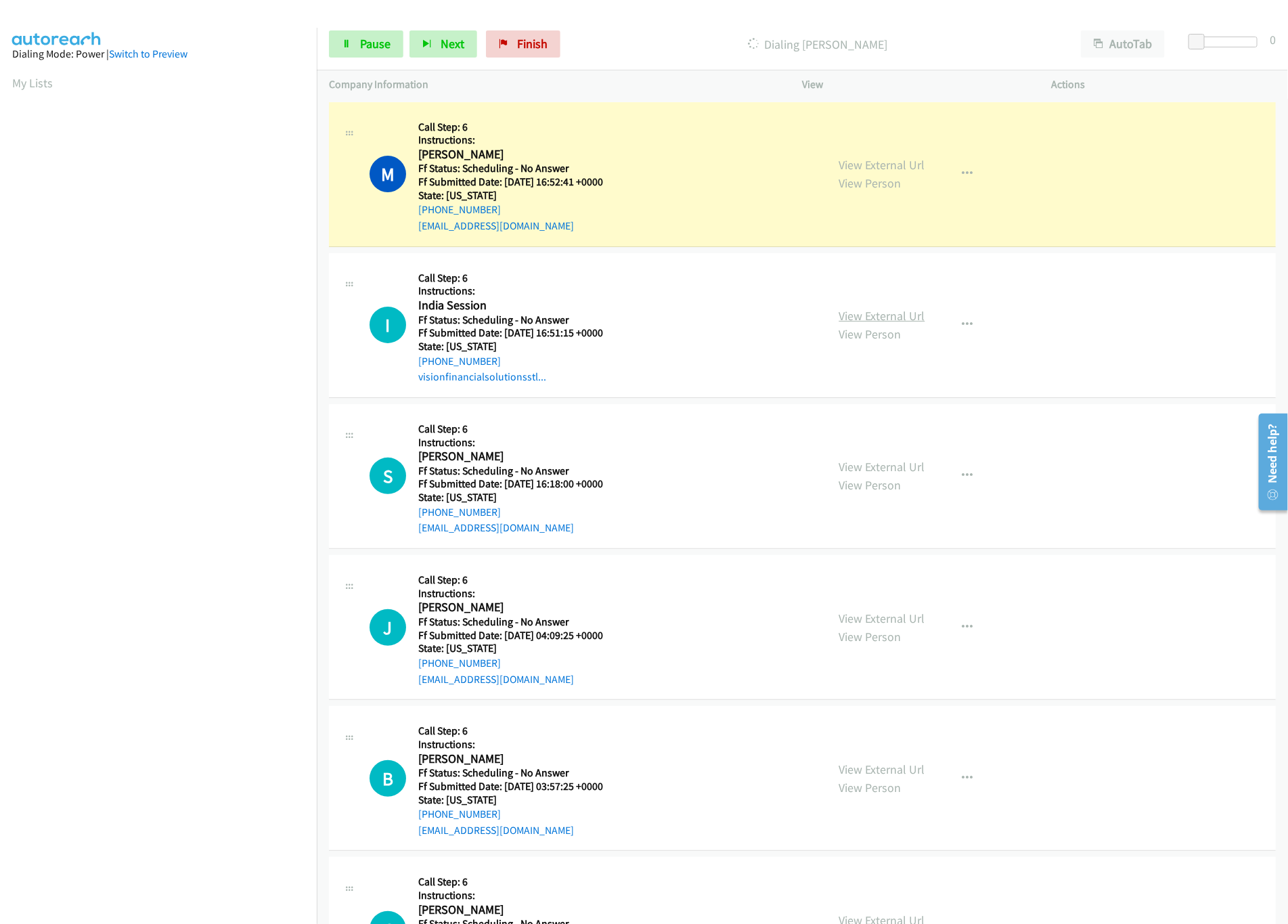
click at [904, 321] on link "View External Url" at bounding box center [882, 316] width 86 height 16
click at [358, 45] on link "Pause" at bounding box center [366, 44] width 74 height 27
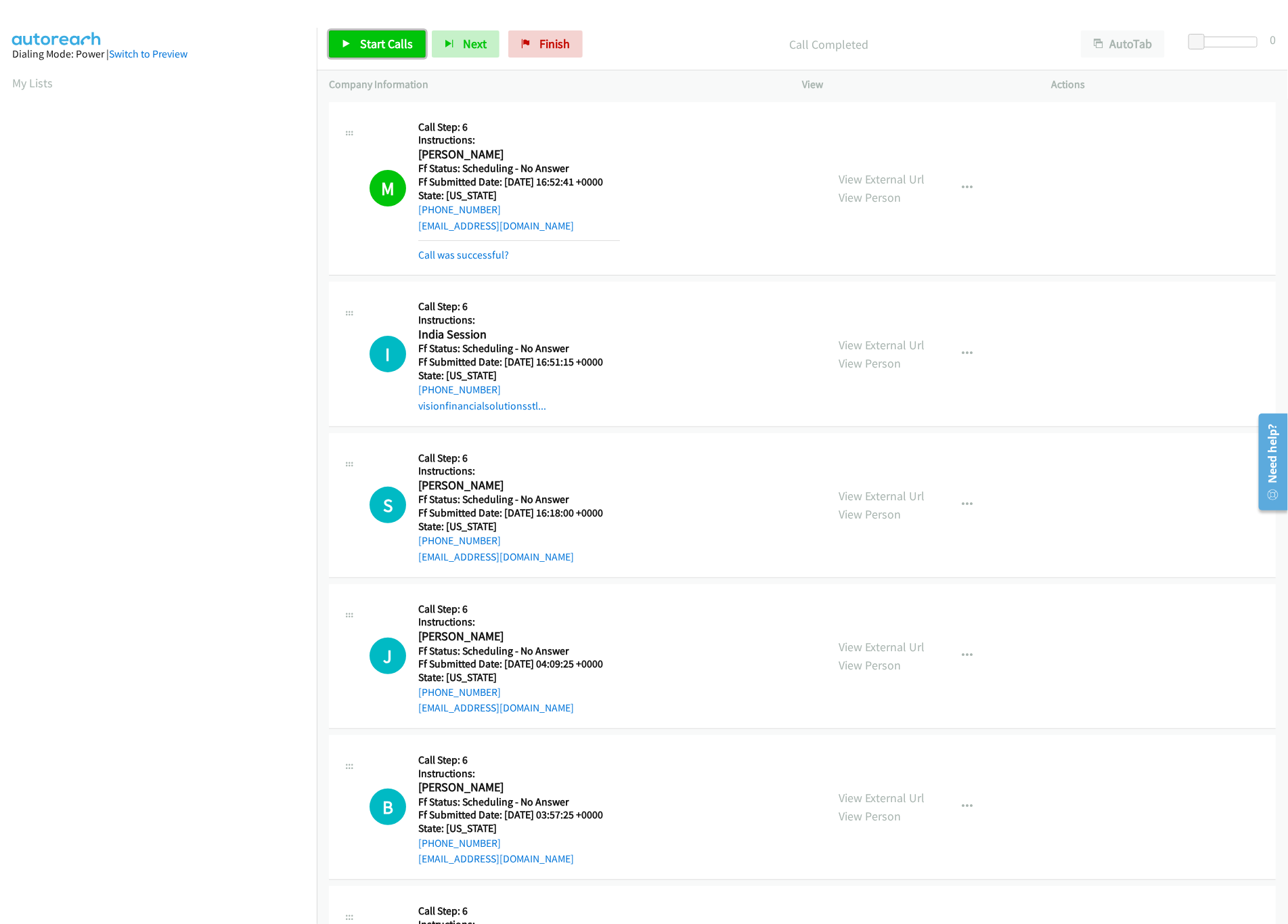
click at [386, 52] on link "Start Calls" at bounding box center [377, 44] width 97 height 27
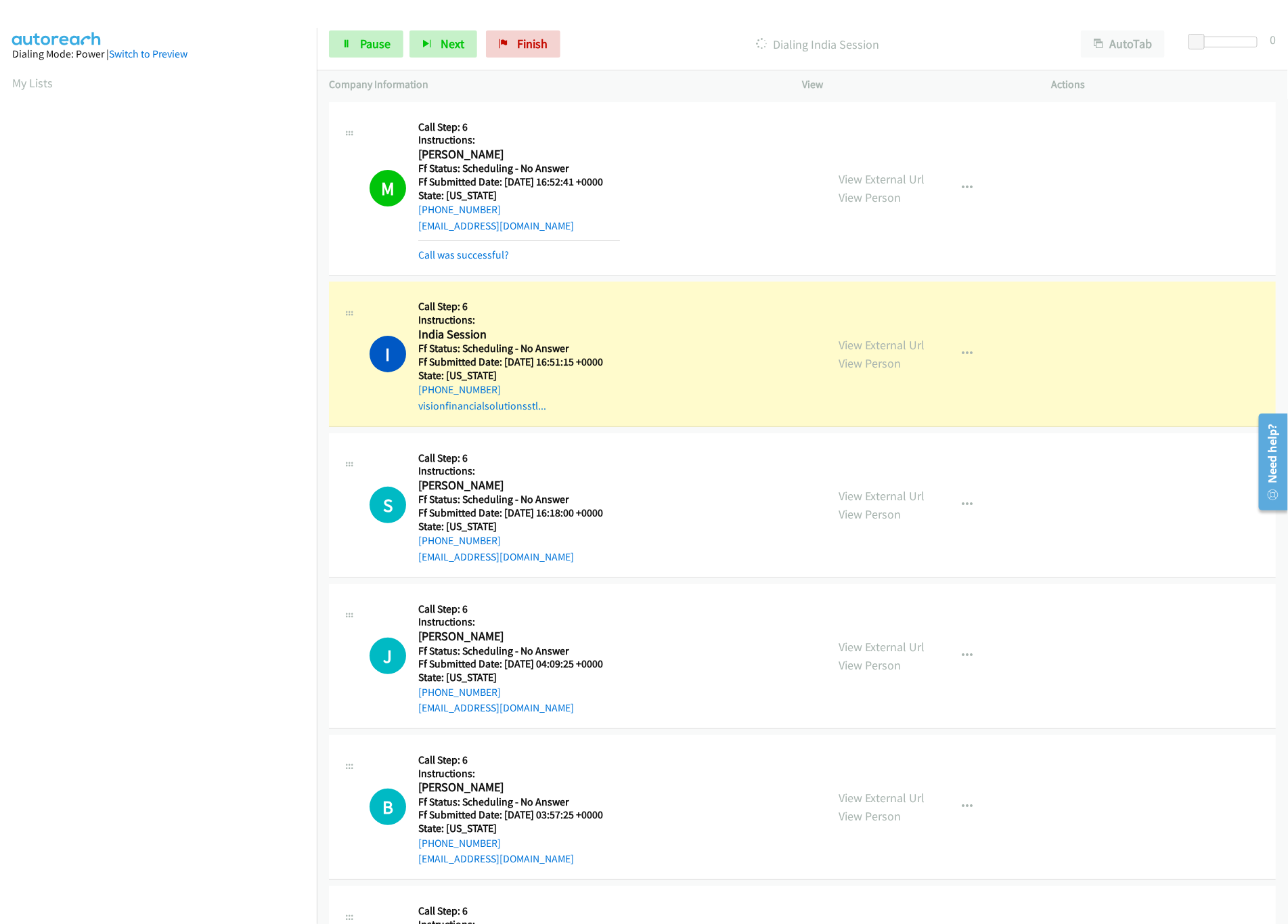
click at [926, 340] on div "View External Url View Person View External Url Email Schedule/Manage Callback …" at bounding box center [958, 354] width 261 height 120
click at [920, 340] on div "View External Url View Person View External Url Email Schedule/Manage Callback …" at bounding box center [958, 354] width 261 height 120
click at [910, 340] on link "View External Url" at bounding box center [882, 345] width 86 height 16
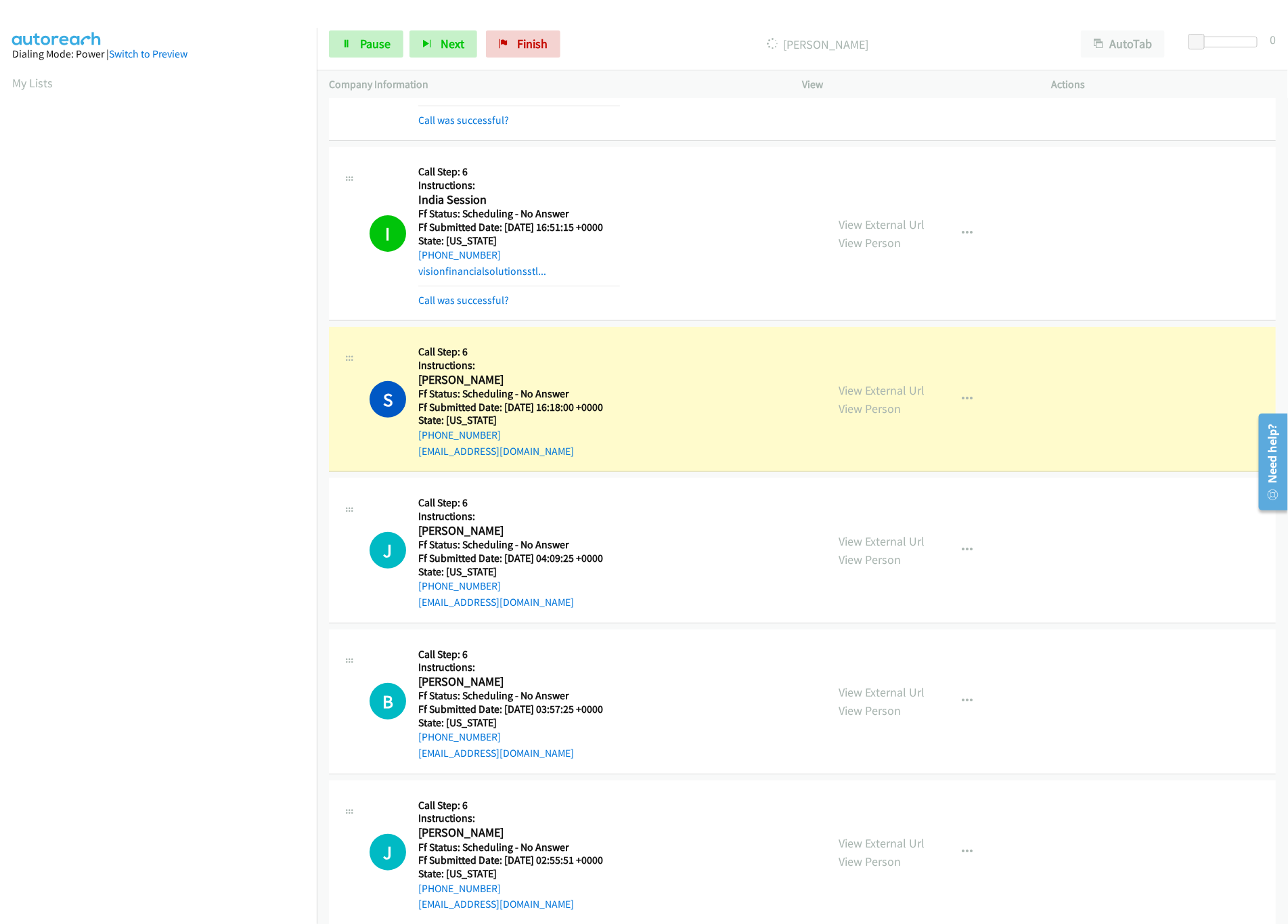
scroll to position [271, 0]
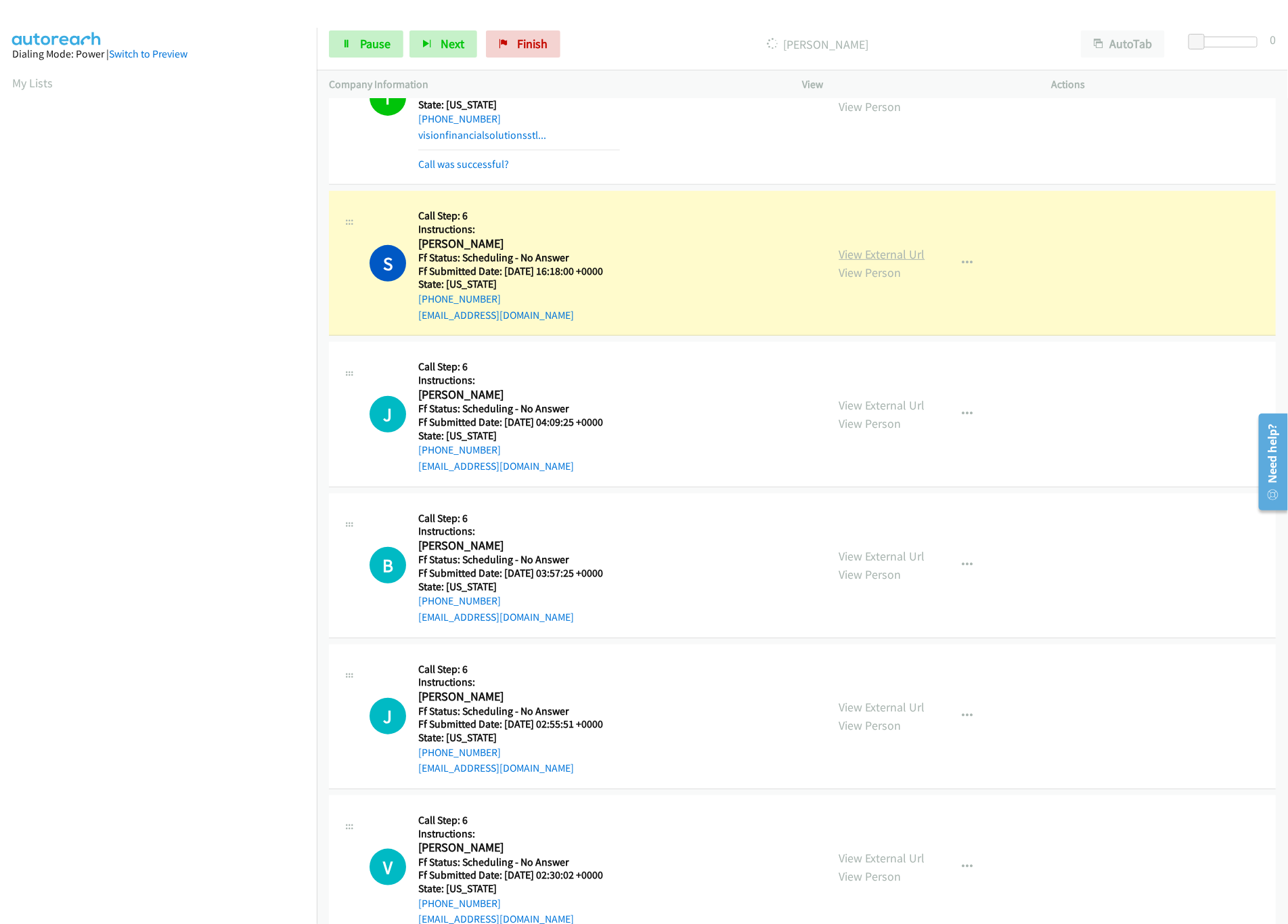
click at [851, 249] on link "View External Url" at bounding box center [882, 254] width 86 height 16
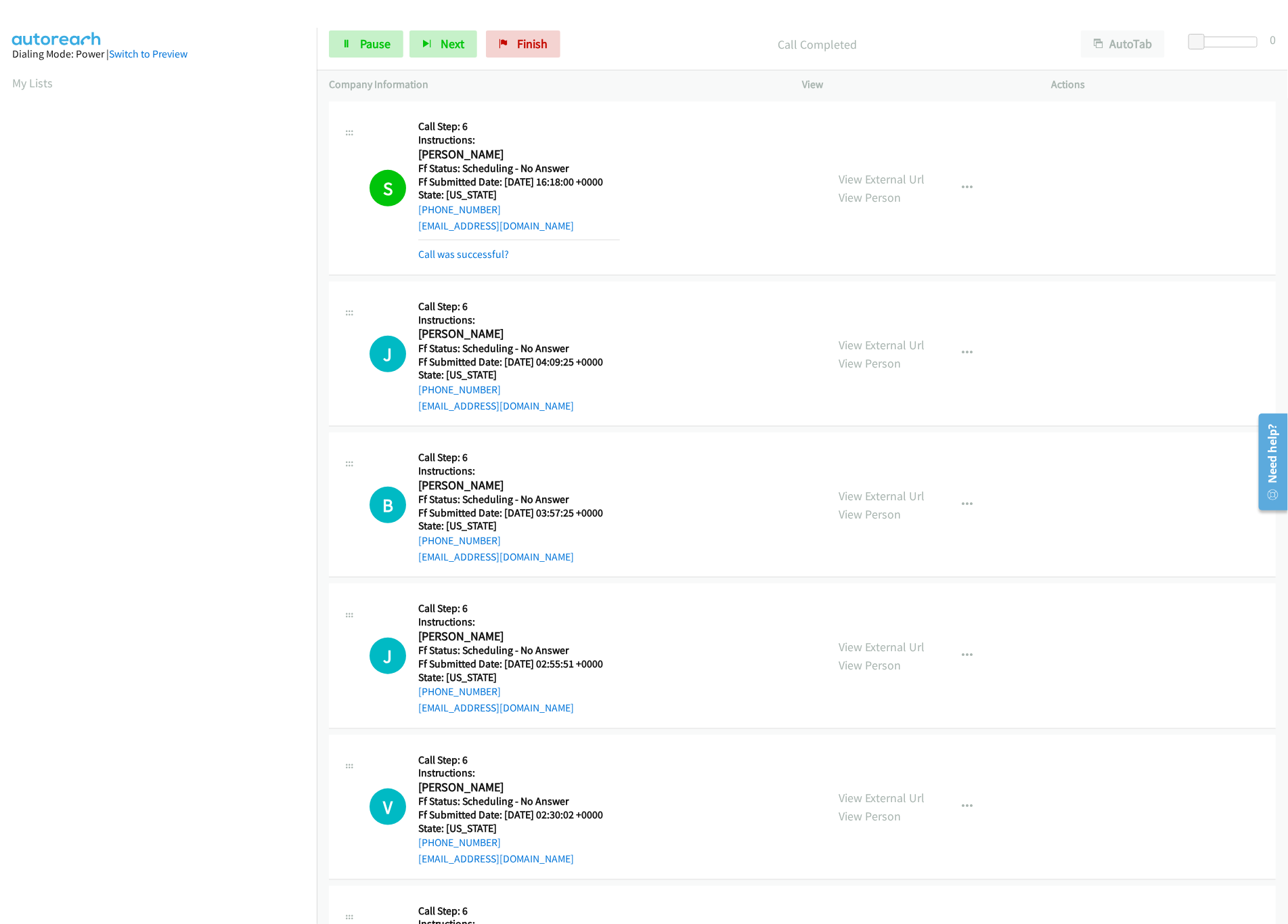
scroll to position [406, 0]
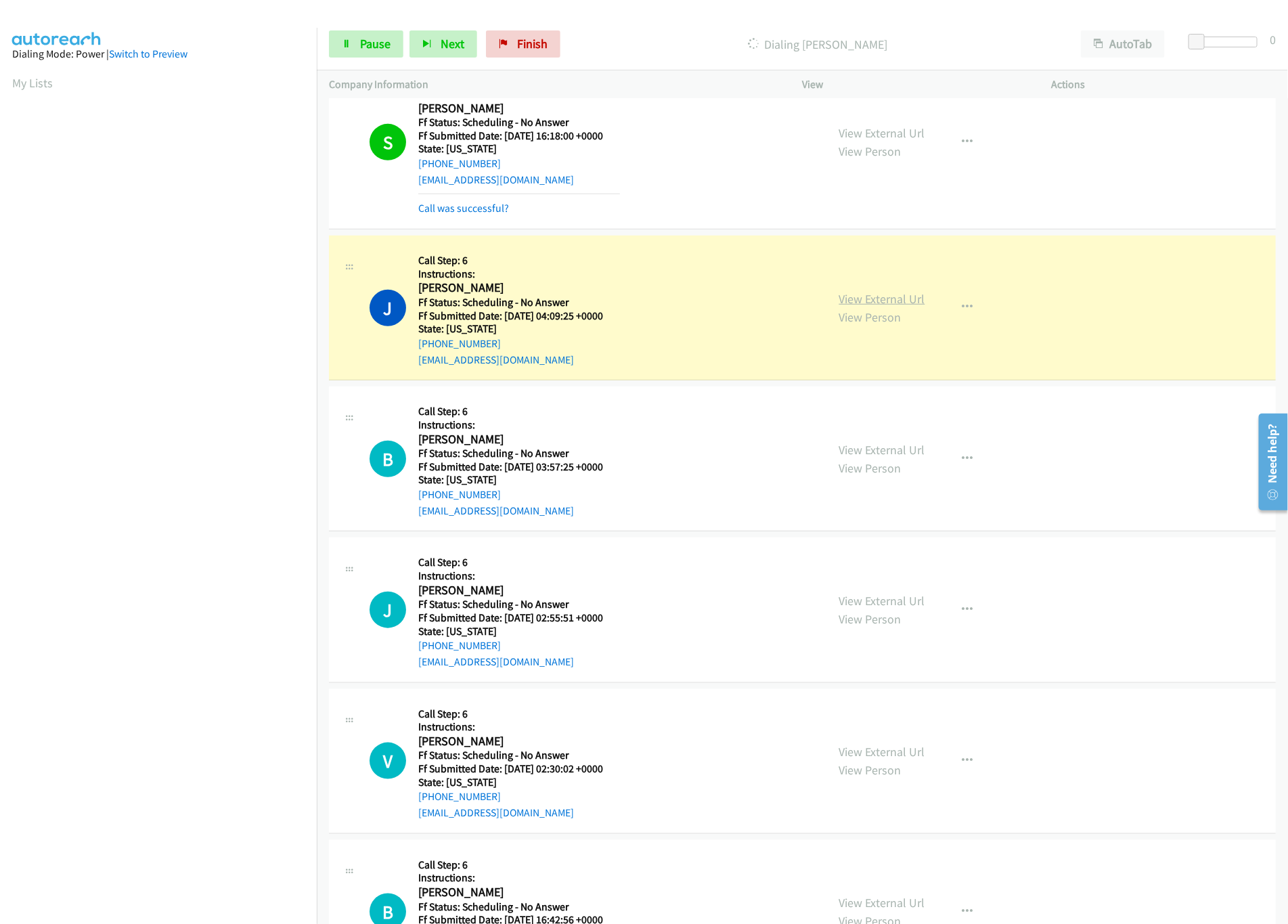
click at [885, 302] on link "View External Url" at bounding box center [882, 299] width 86 height 16
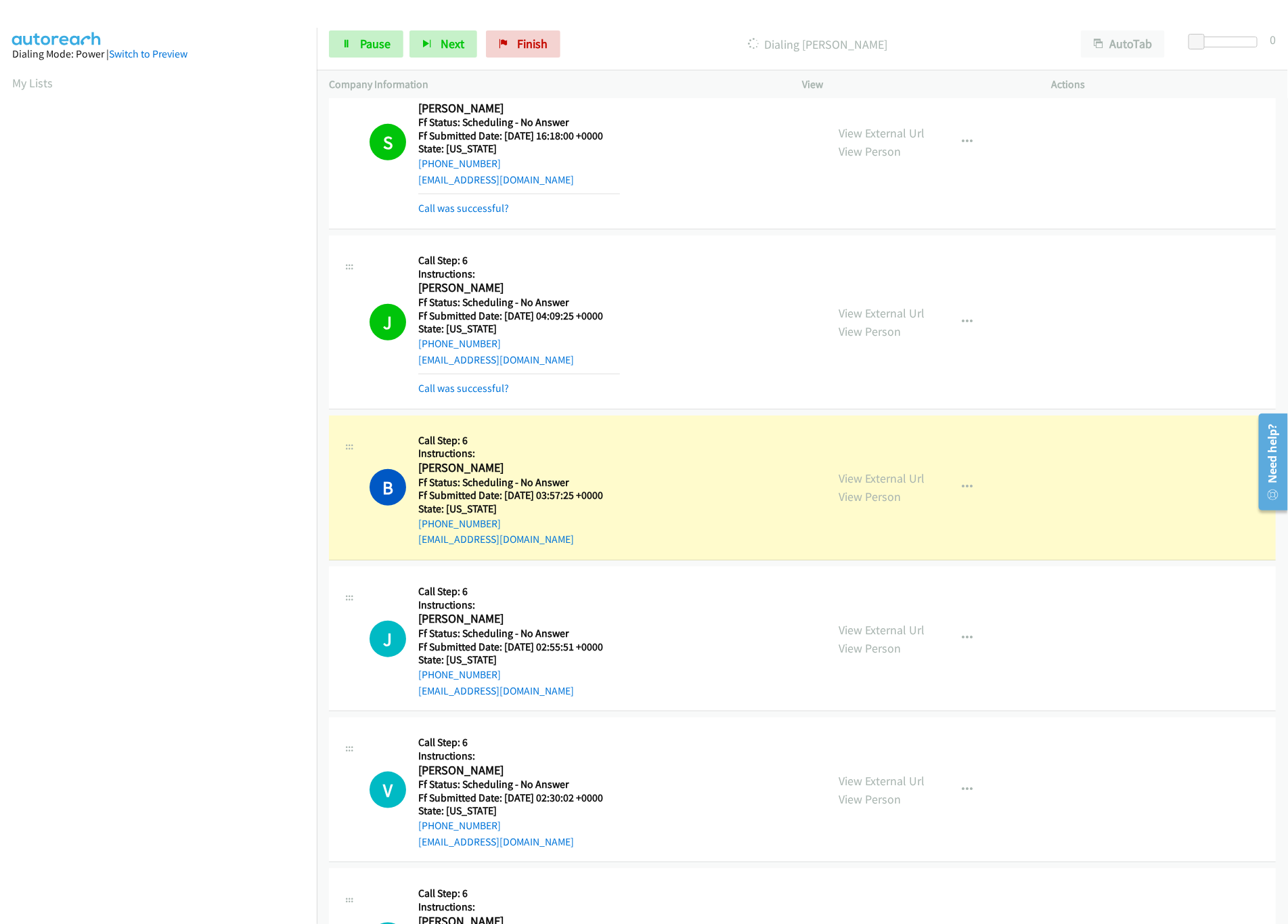
click at [892, 466] on div "View External Url View Person View External Url Email Schedule/Manage Callback …" at bounding box center [958, 488] width 261 height 120
click at [892, 482] on link "View External Url" at bounding box center [882, 478] width 86 height 16
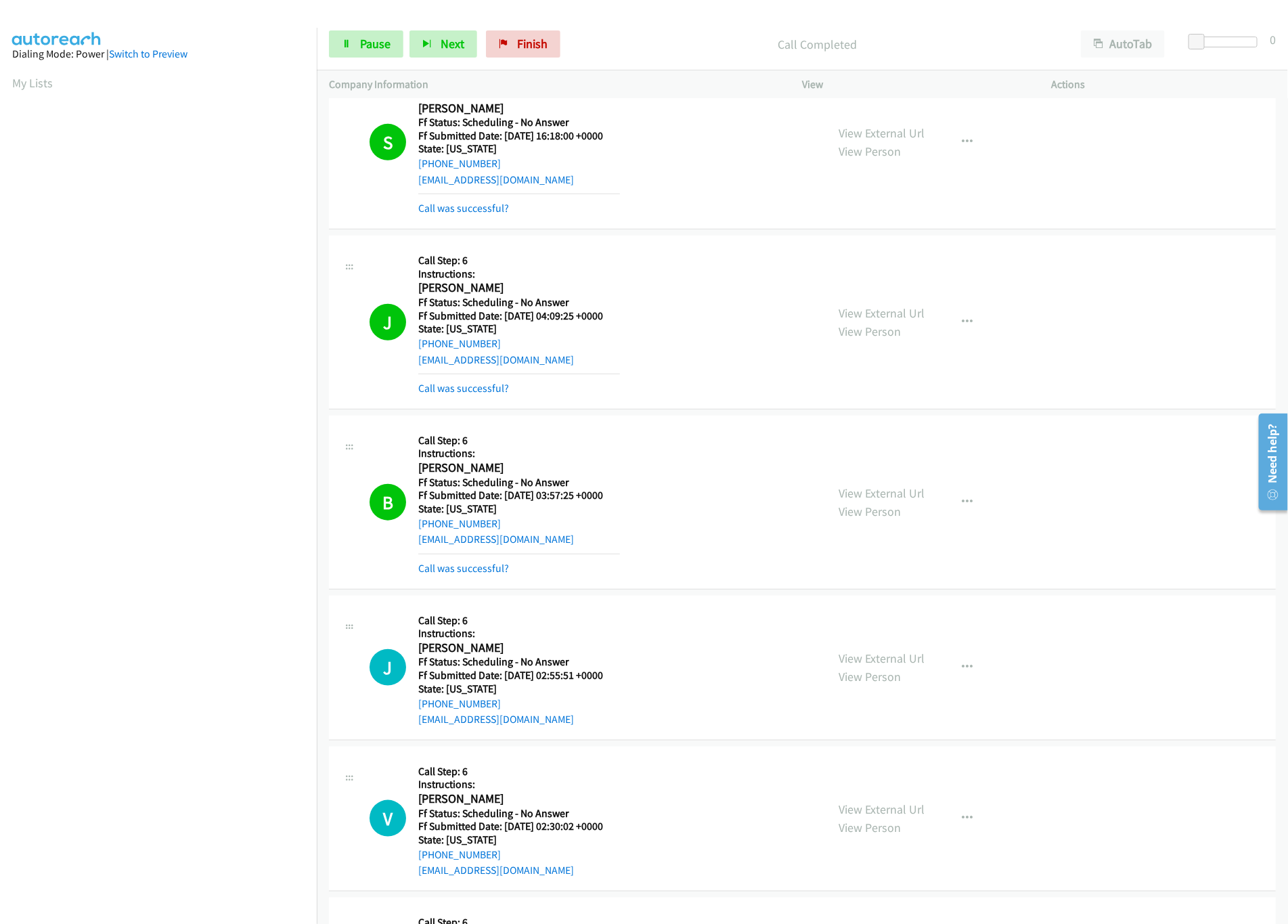
scroll to position [677, 0]
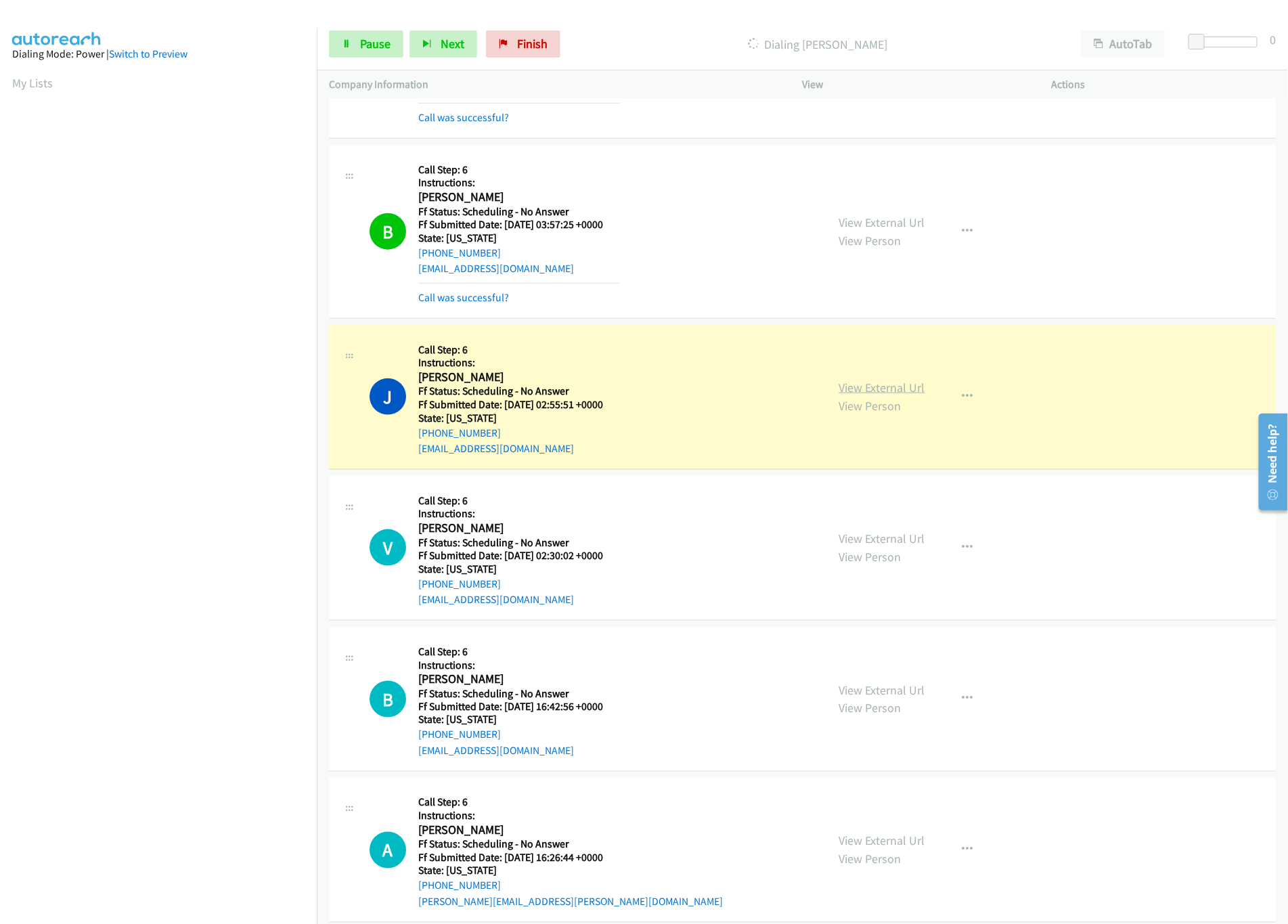
click at [876, 386] on link "View External Url" at bounding box center [882, 388] width 86 height 16
click at [871, 539] on link "View External Url" at bounding box center [882, 538] width 86 height 16
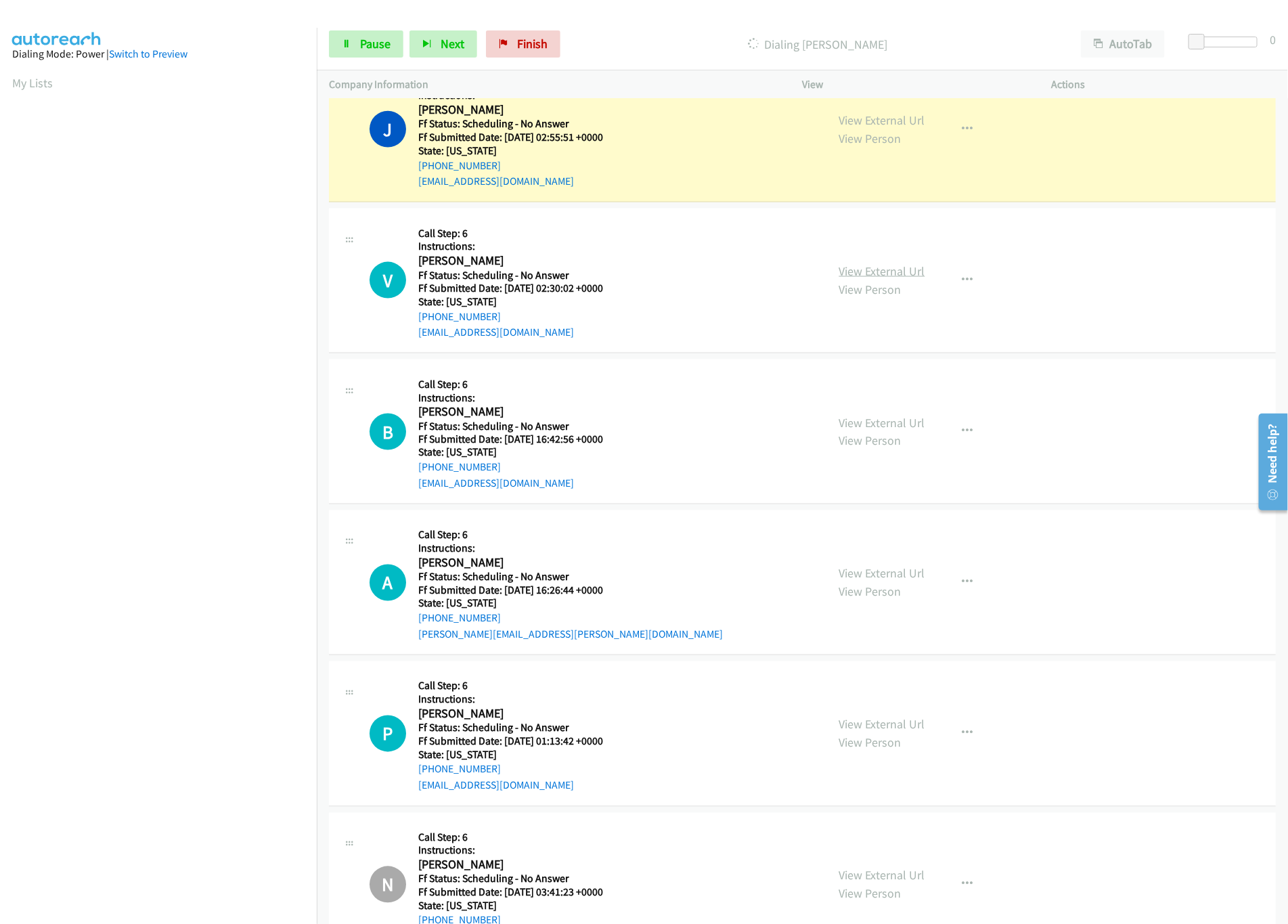
scroll to position [947, 0]
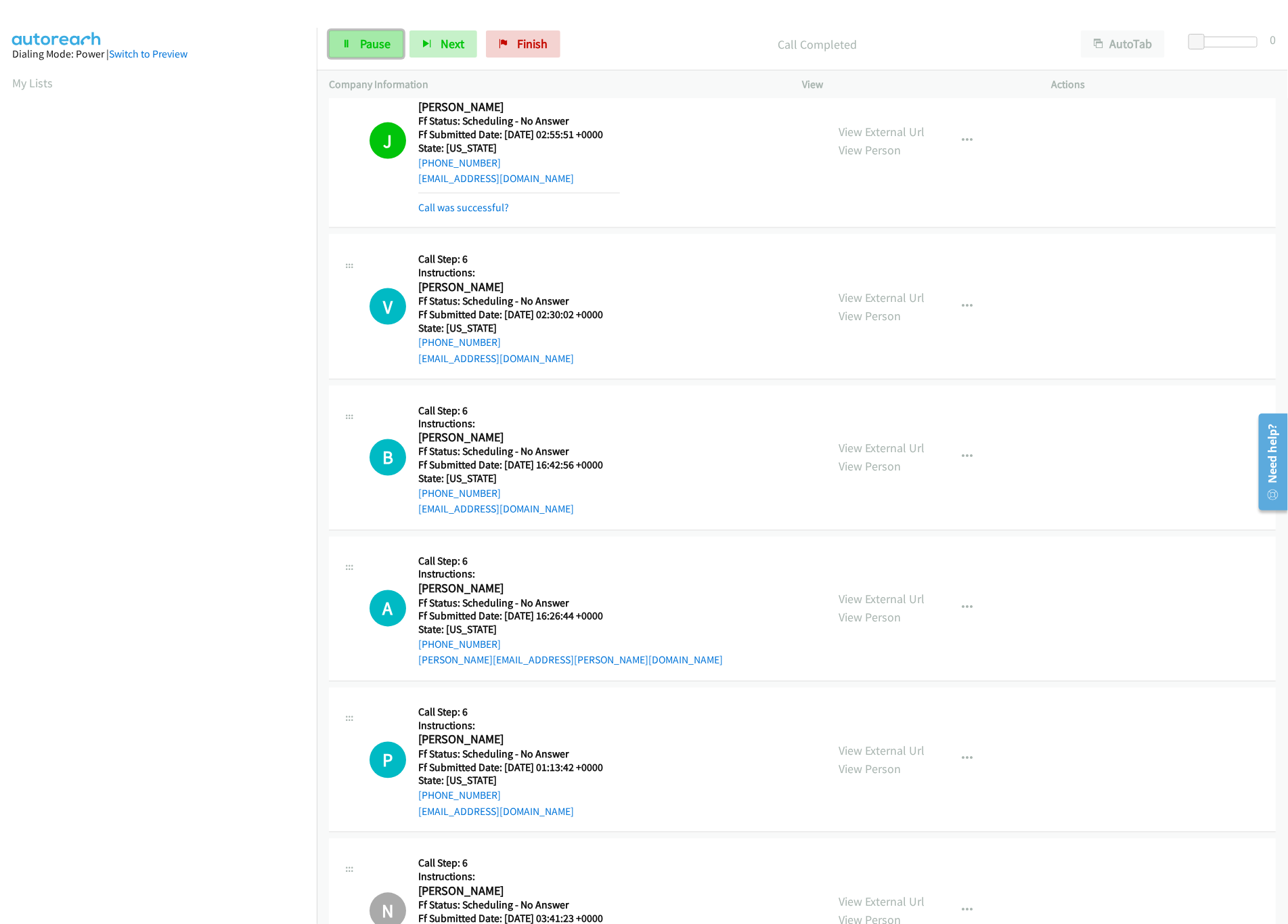
click at [358, 40] on link "Pause" at bounding box center [366, 44] width 74 height 27
click at [248, 806] on nav "Dialing Mode: Power | Switch to Preview My Lists" at bounding box center [158, 490] width 317 height 924
click at [535, 59] on div "Start Calls Pause Next Finish Paused AutoTab AutoTab 0" at bounding box center [802, 45] width 971 height 52
click at [540, 47] on span "Finish" at bounding box center [555, 44] width 30 height 16
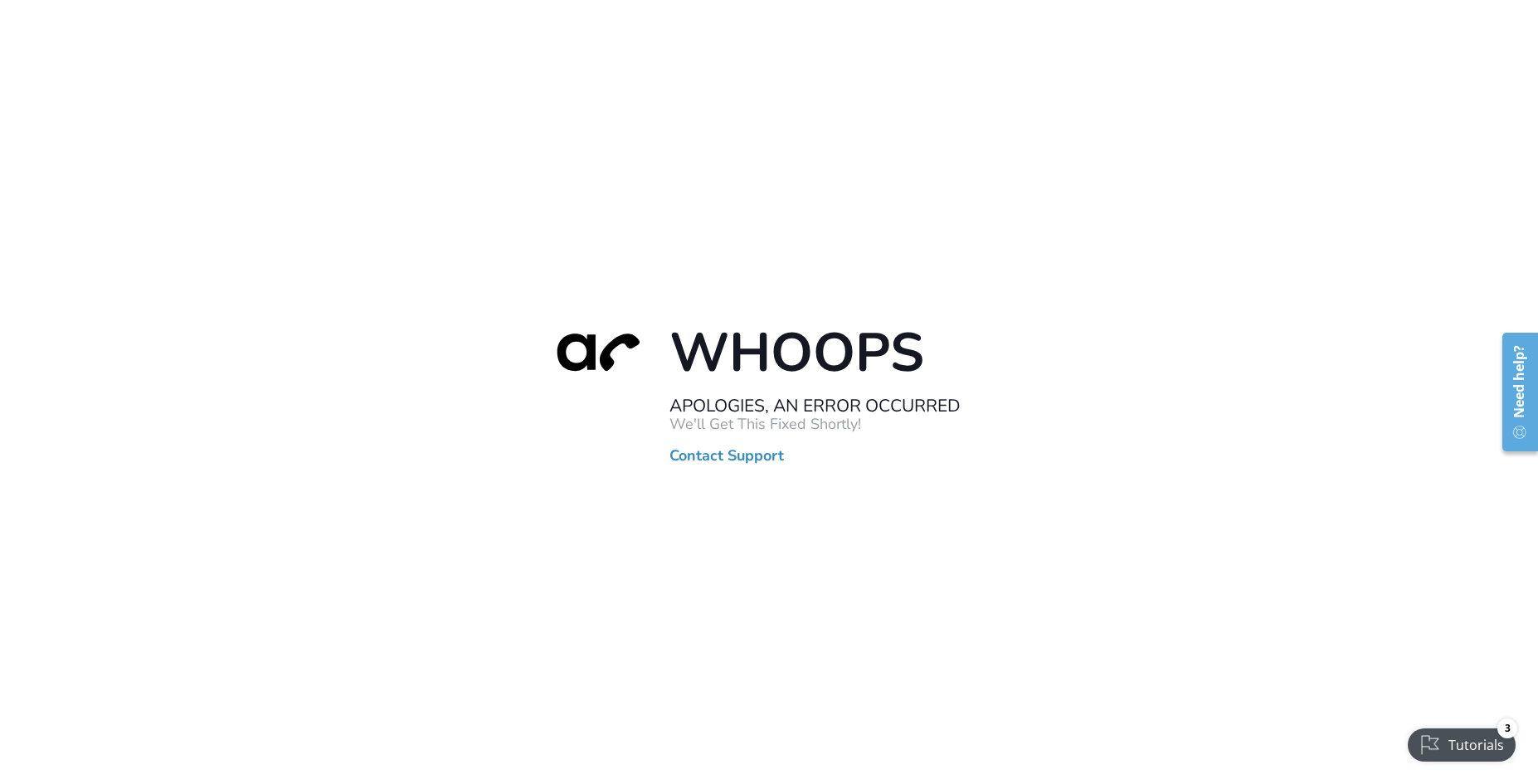
click at [733, 466] on div "Whoops Apologies, An Error Occurred We'll Get This Fixed Shortly! Contact Suppo…" at bounding box center [769, 392] width 1538 height 784
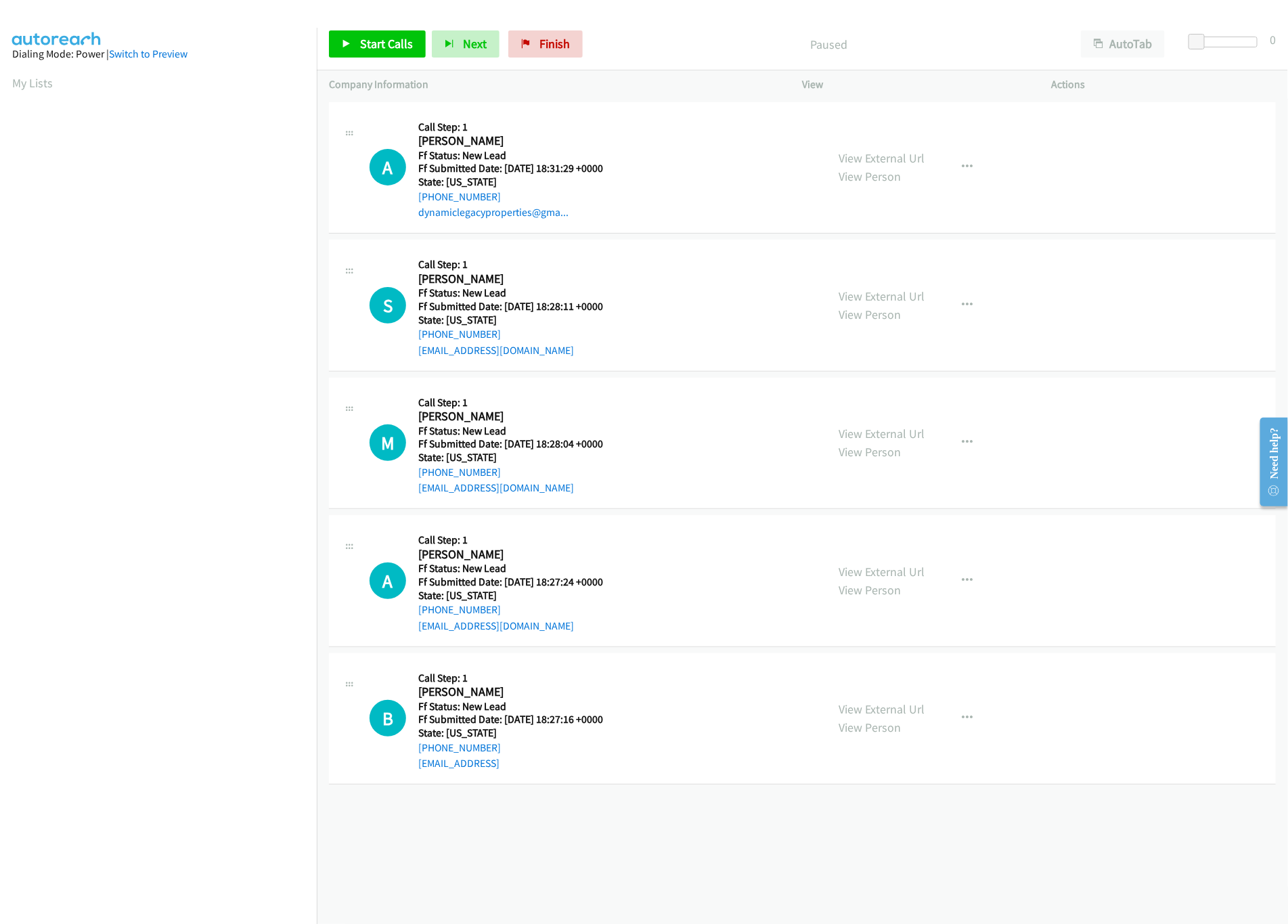
drag, startPoint x: 711, startPoint y: 847, endPoint x: 711, endPoint y: 839, distance: 8.0
click at [711, 841] on div "[PHONE_NUMBER] Call failed - Please reload the list and try again The Callbar F…" at bounding box center [802, 511] width 971 height 825
click at [859, 288] on link "View External Url" at bounding box center [882, 296] width 86 height 16
click at [896, 150] on link "View External Url" at bounding box center [882, 158] width 86 height 16
click at [382, 51] on span "Start Calls" at bounding box center [386, 44] width 53 height 16
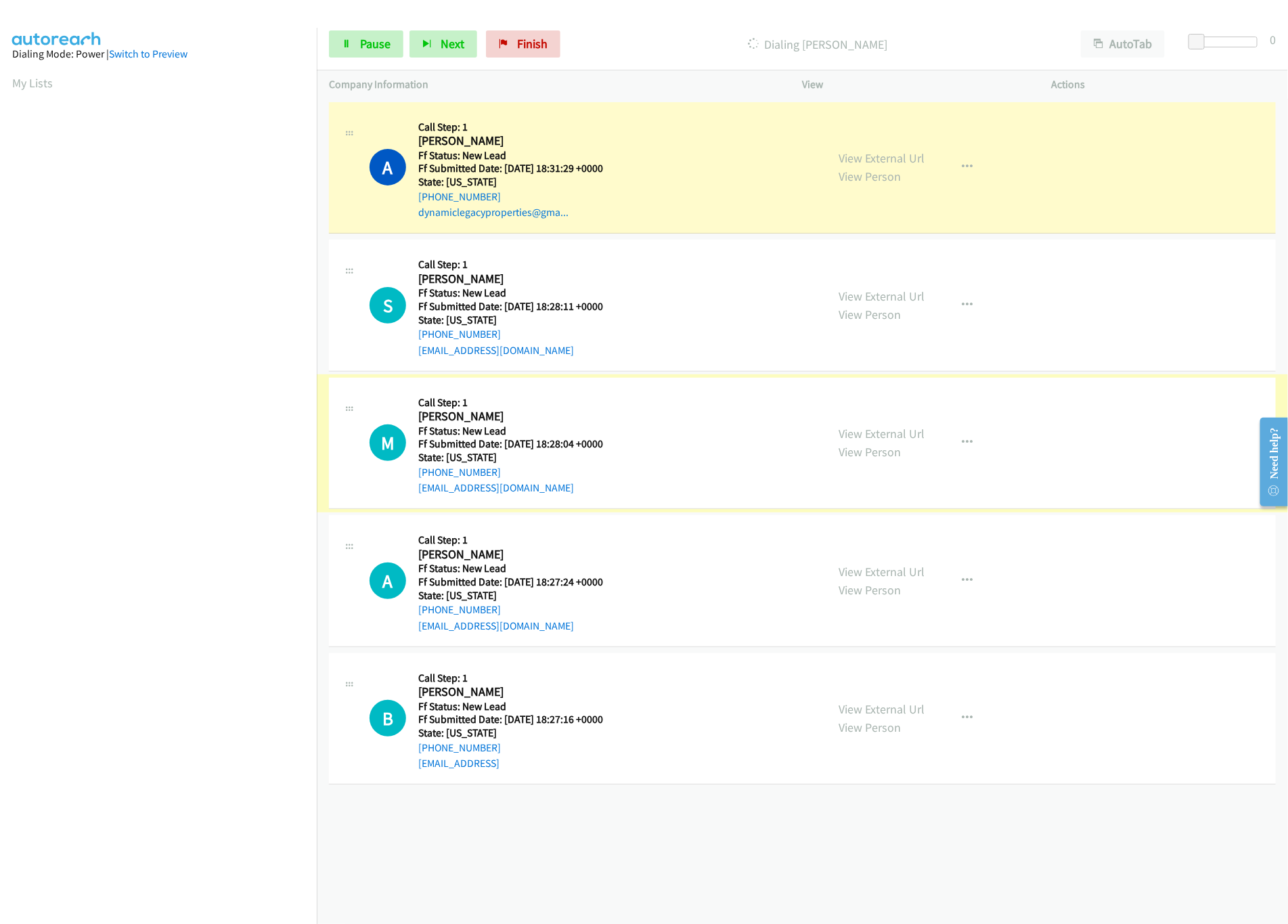
click at [892, 435] on link "View External Url" at bounding box center [882, 434] width 86 height 16
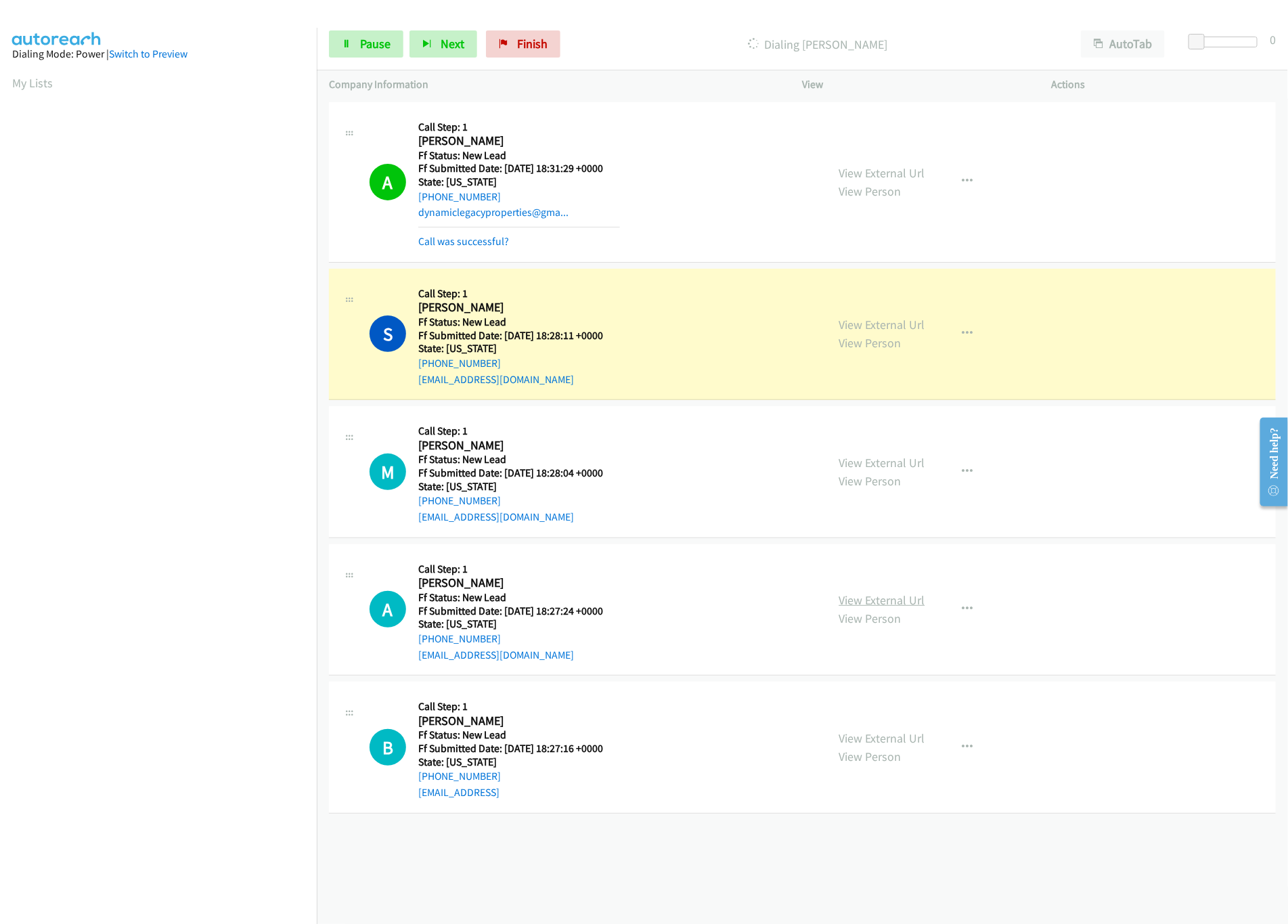
click at [899, 597] on link "View External Url" at bounding box center [882, 600] width 86 height 16
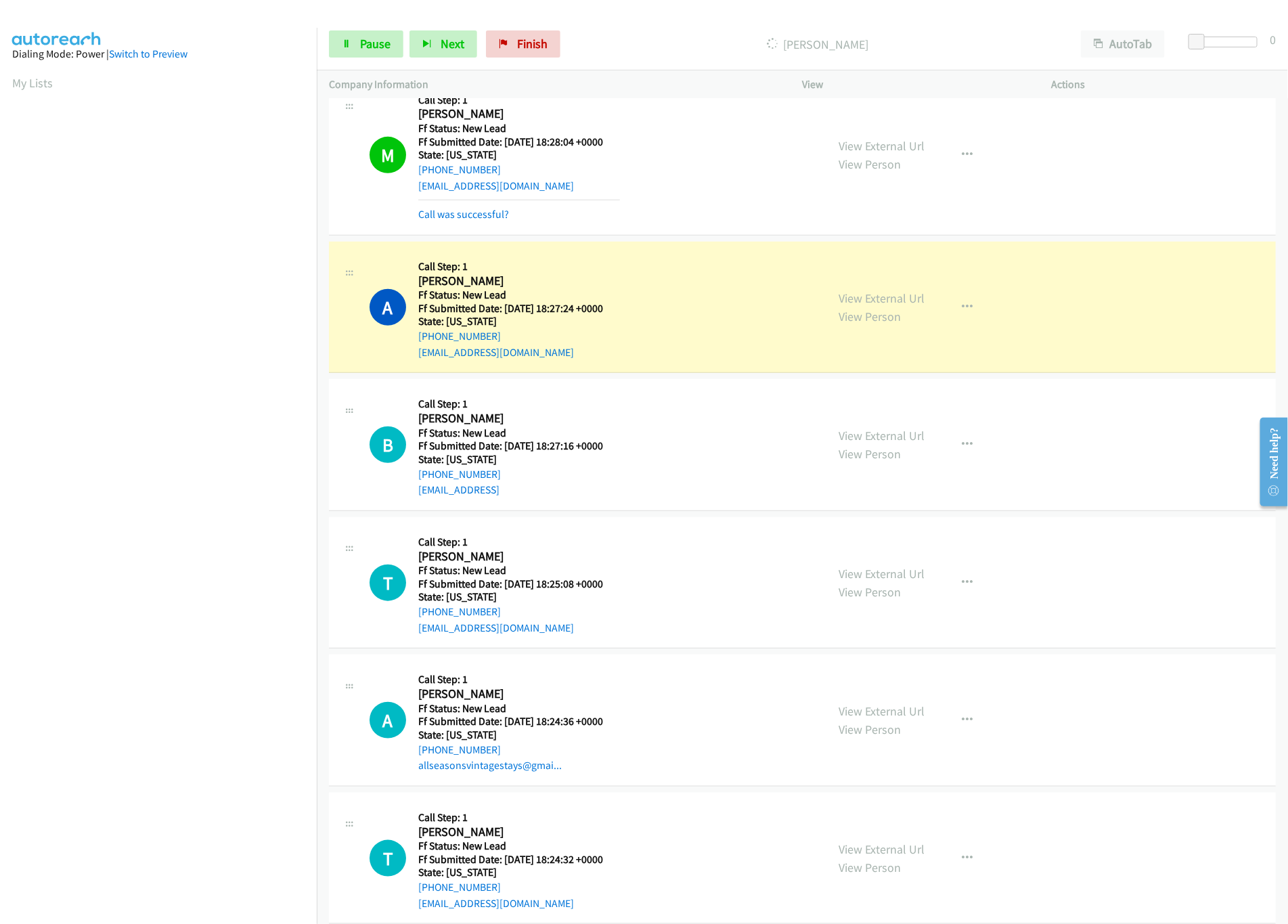
scroll to position [389, 0]
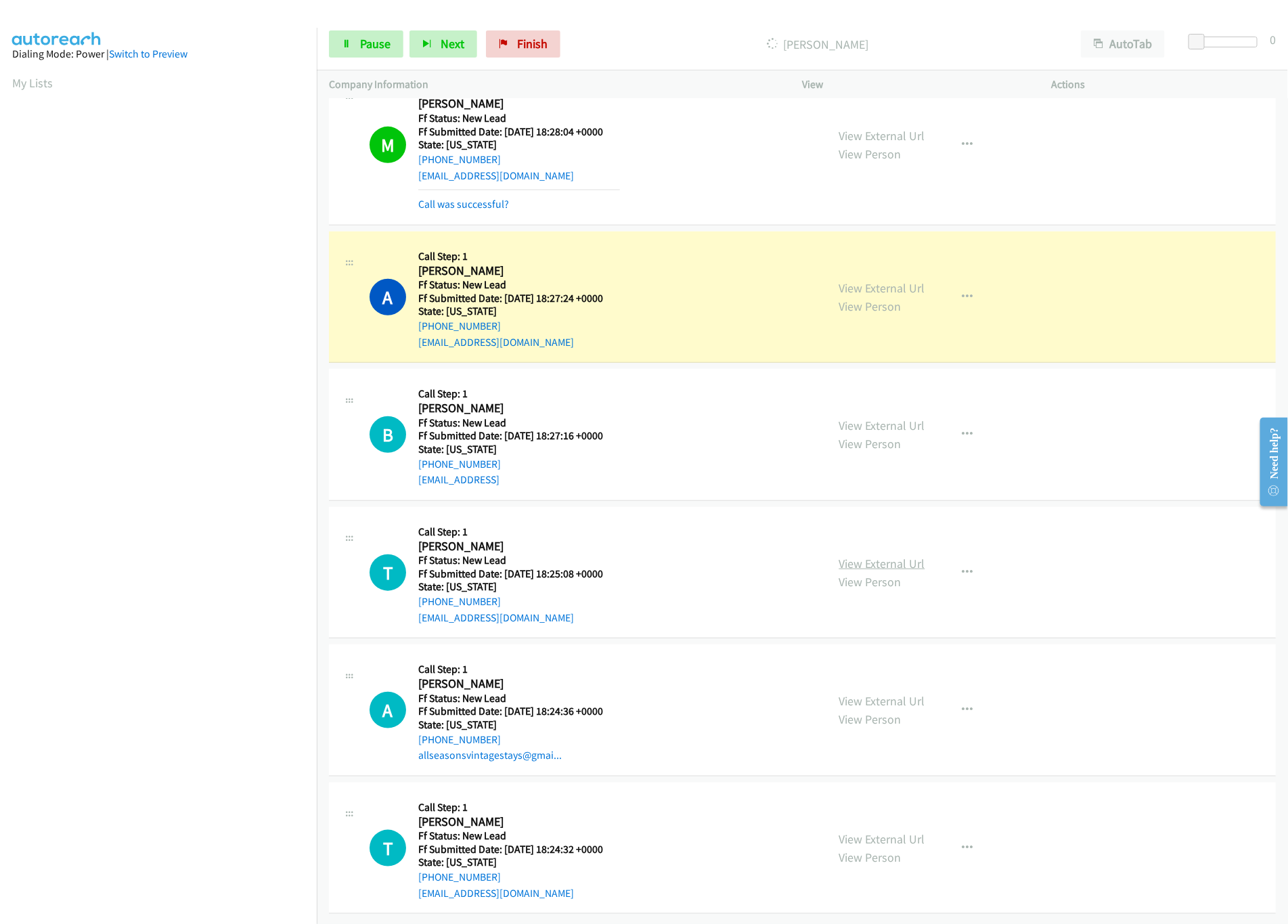
click at [849, 556] on link "View External Url" at bounding box center [882, 564] width 86 height 16
click at [894, 417] on div "View External Url View Person" at bounding box center [882, 434] width 86 height 37
click at [902, 417] on link "View External Url" at bounding box center [882, 425] width 86 height 16
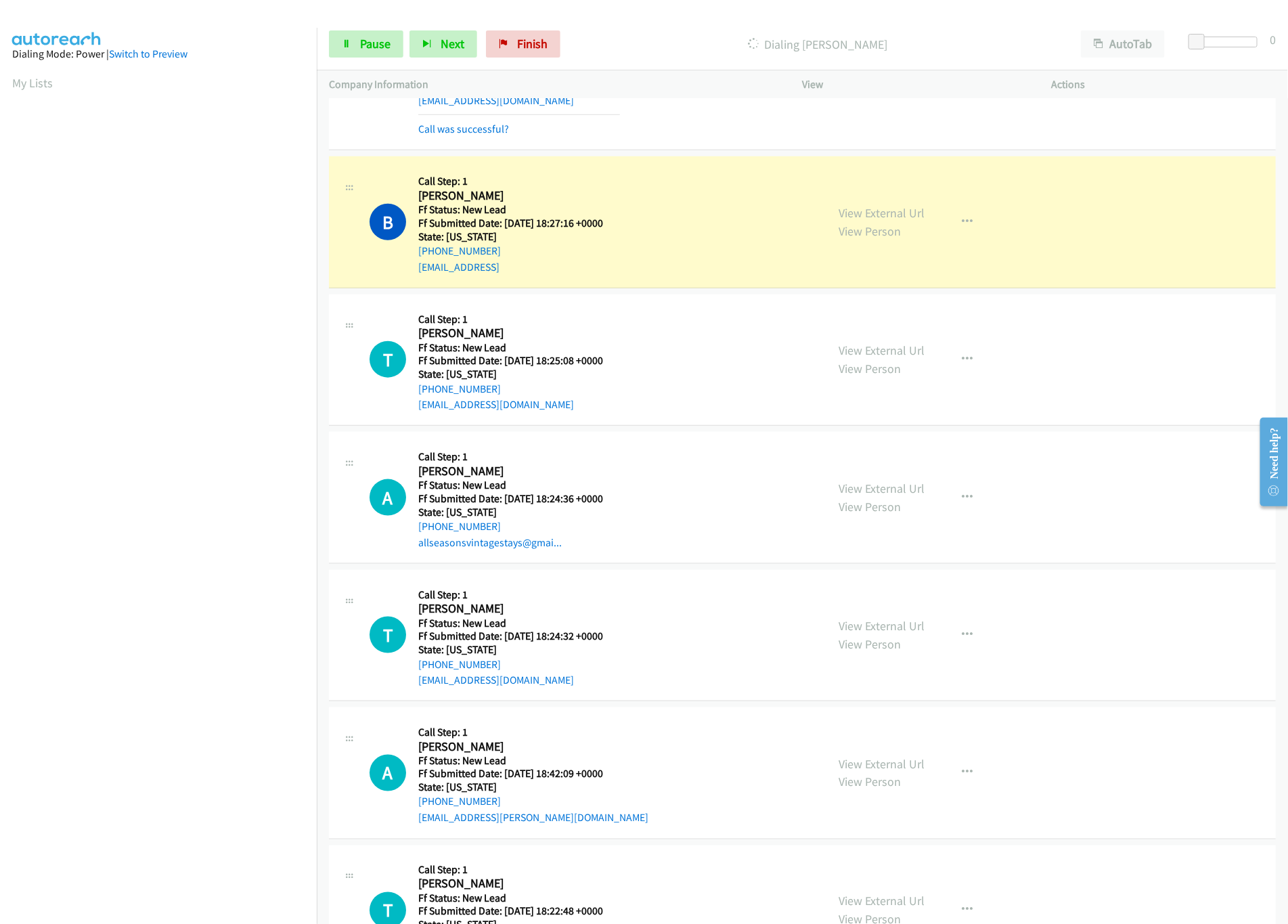
scroll to position [694, 0]
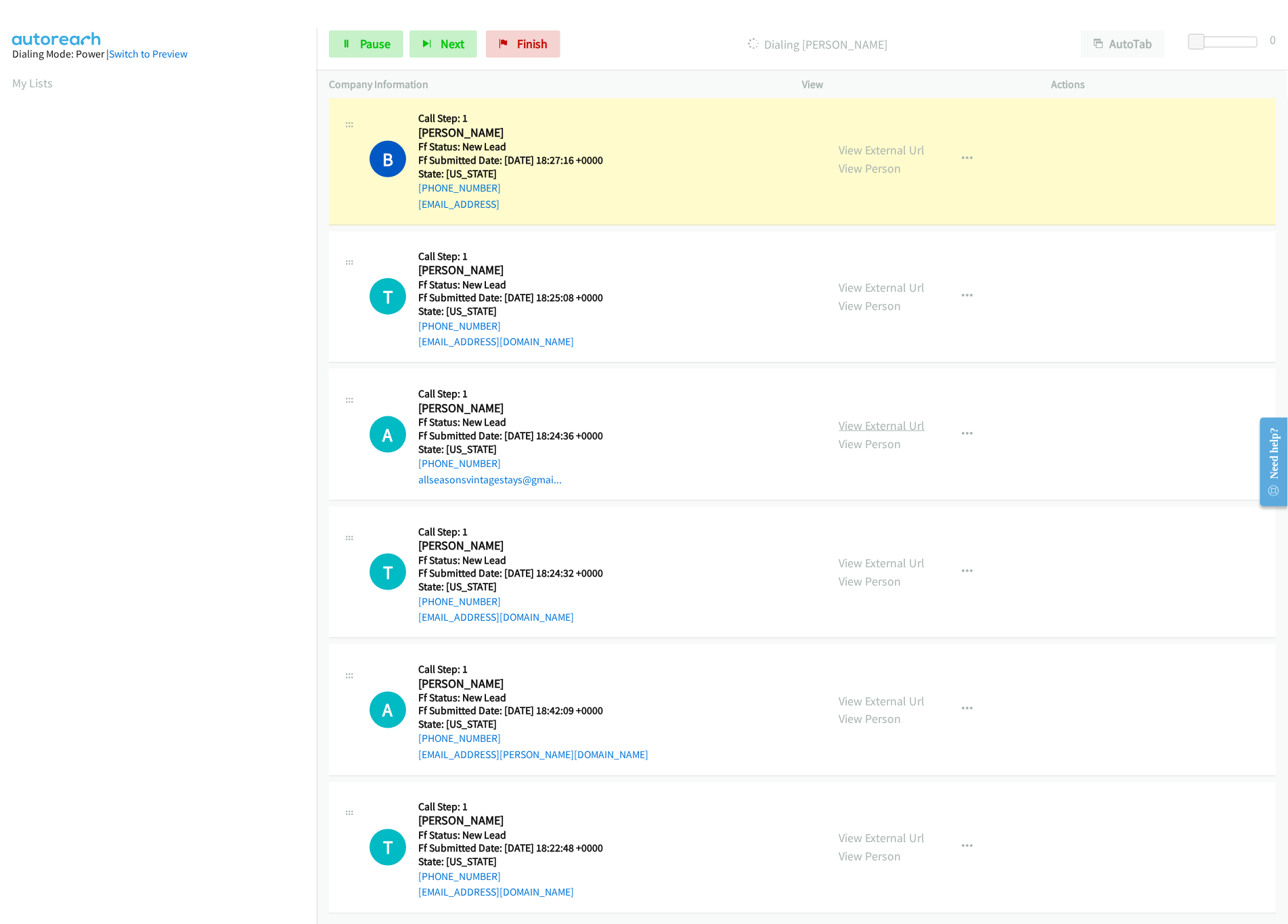
click at [867, 417] on link "View External Url" at bounding box center [882, 425] width 86 height 16
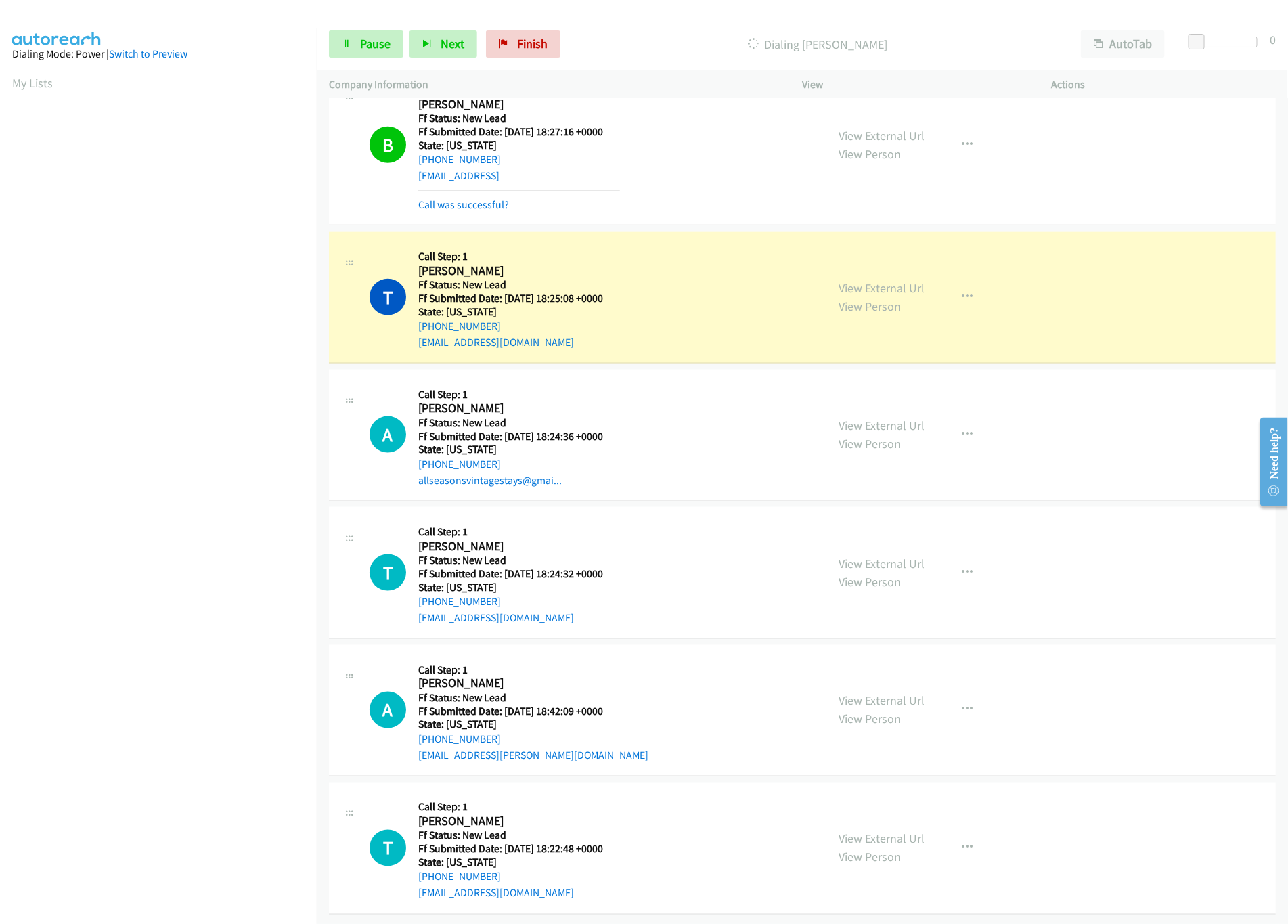
scroll to position [723, 0]
click at [885, 556] on link "View External Url" at bounding box center [882, 564] width 86 height 16
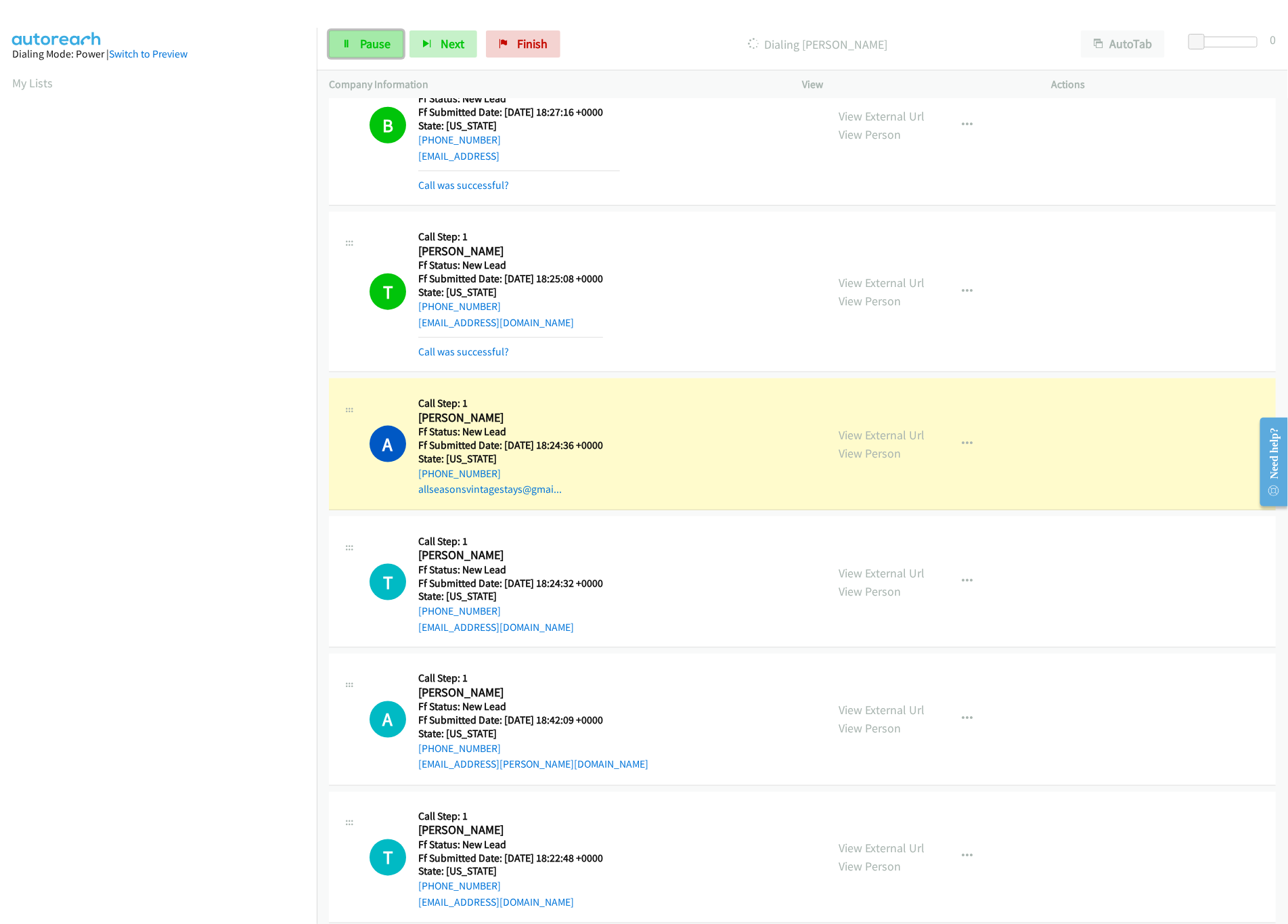
click at [372, 55] on link "Pause" at bounding box center [366, 44] width 74 height 27
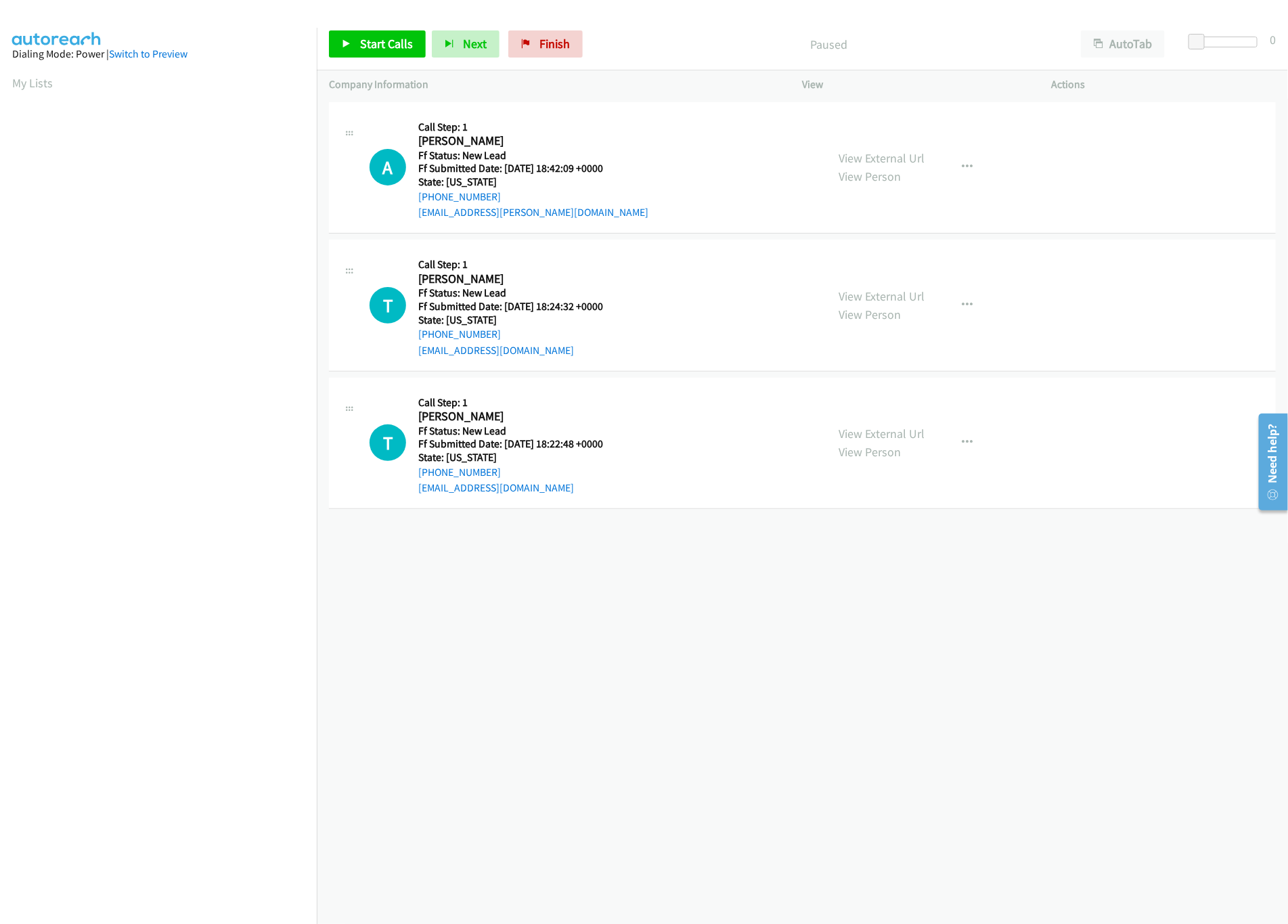
click at [574, 677] on div "+1 415-964-1034 Call failed - Please reload the list and try again The Callbar …" at bounding box center [802, 511] width 971 height 825
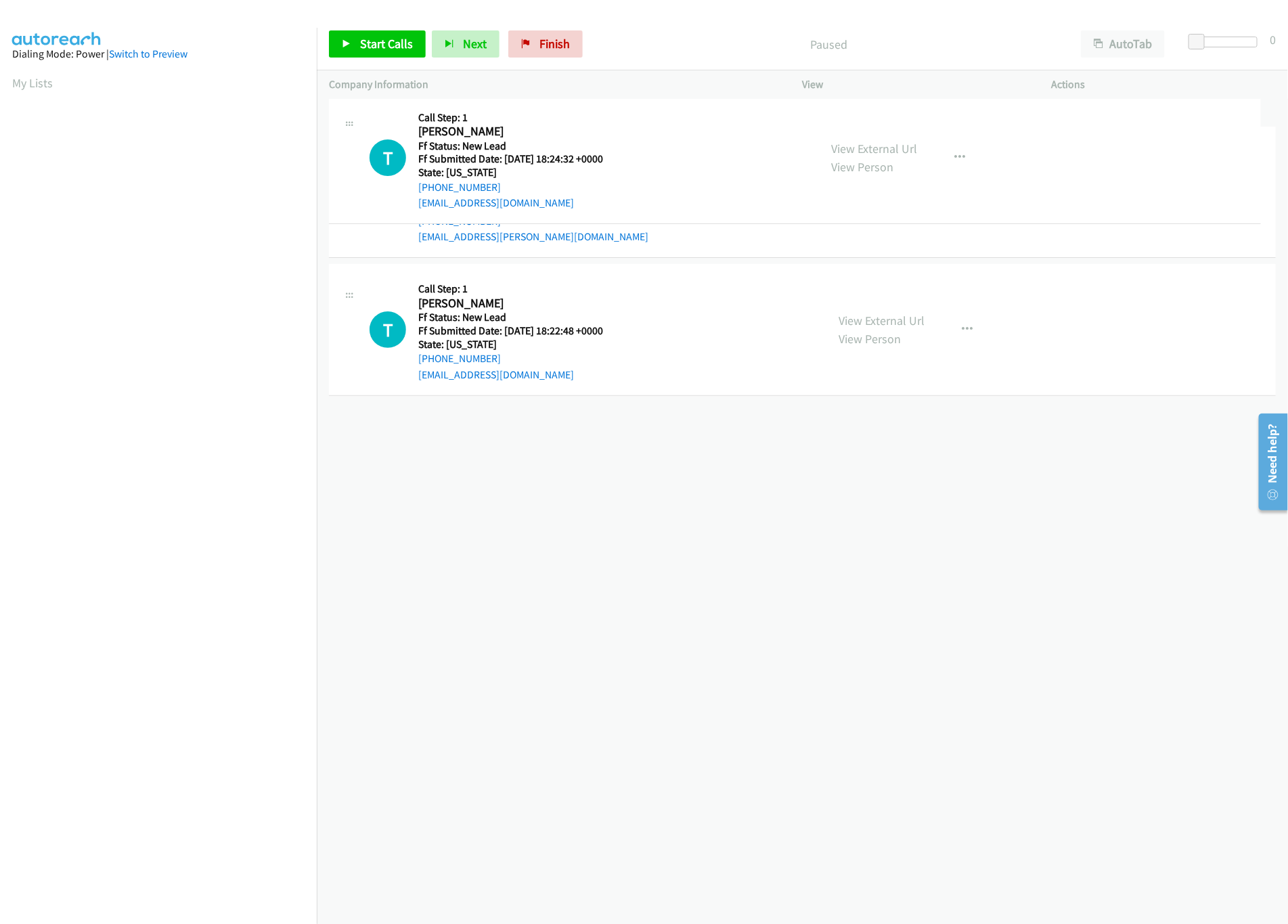
drag, startPoint x: 622, startPoint y: 189, endPoint x: 622, endPoint y: 145, distance: 44.0
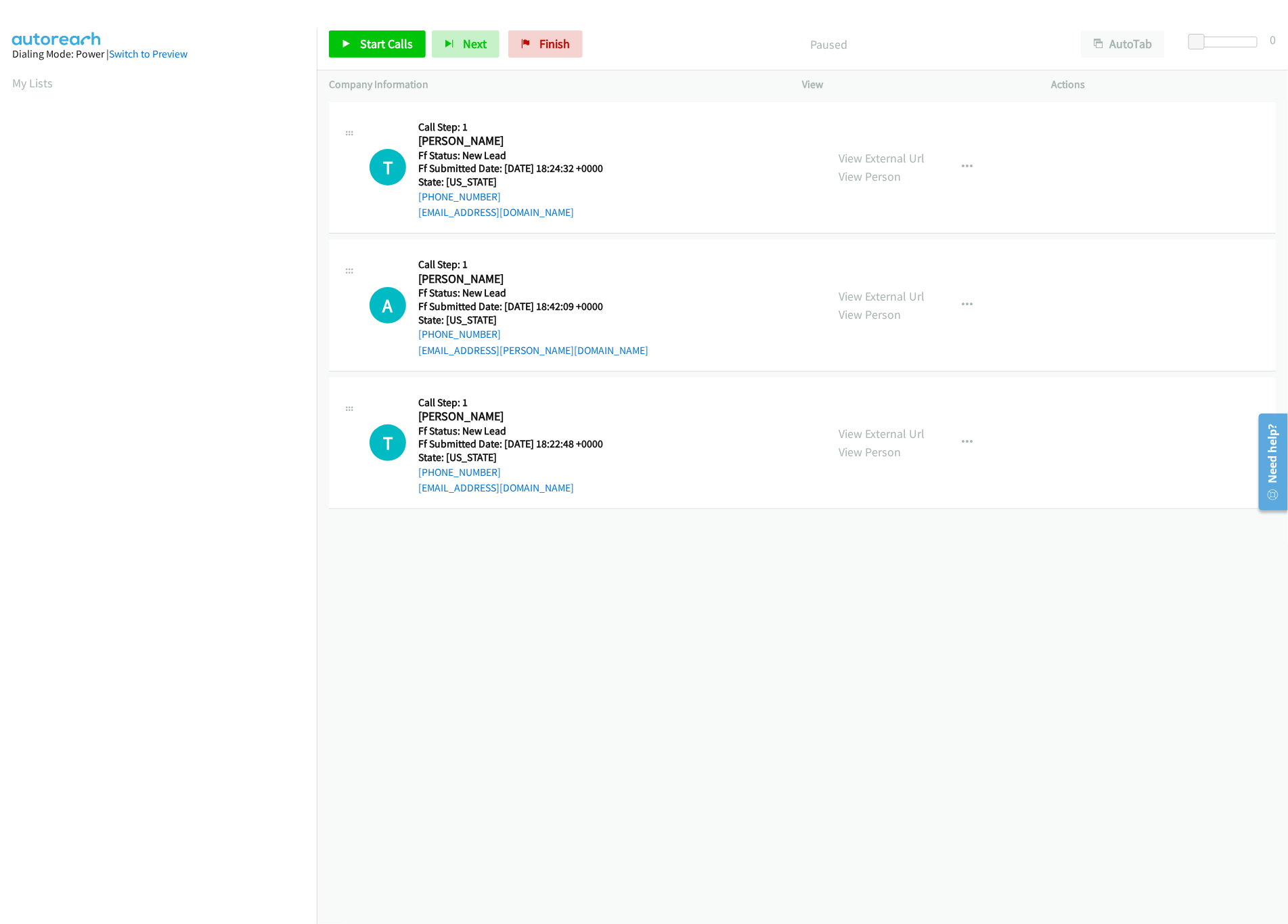
click at [667, 563] on div "+1 415-964-1034 Call failed - Please reload the list and try again The Callbar …" at bounding box center [802, 511] width 971 height 825
click at [867, 437] on link "View External Url" at bounding box center [882, 434] width 86 height 16
click at [886, 291] on link "View External Url" at bounding box center [882, 296] width 86 height 16
click at [367, 27] on div "Start Calls Pause Next Finish Paused AutoTab AutoTab 0" at bounding box center [802, 45] width 971 height 52
click at [368, 24] on div "Start Calls Pause Next Finish Paused AutoTab AutoTab 0" at bounding box center [802, 45] width 971 height 52
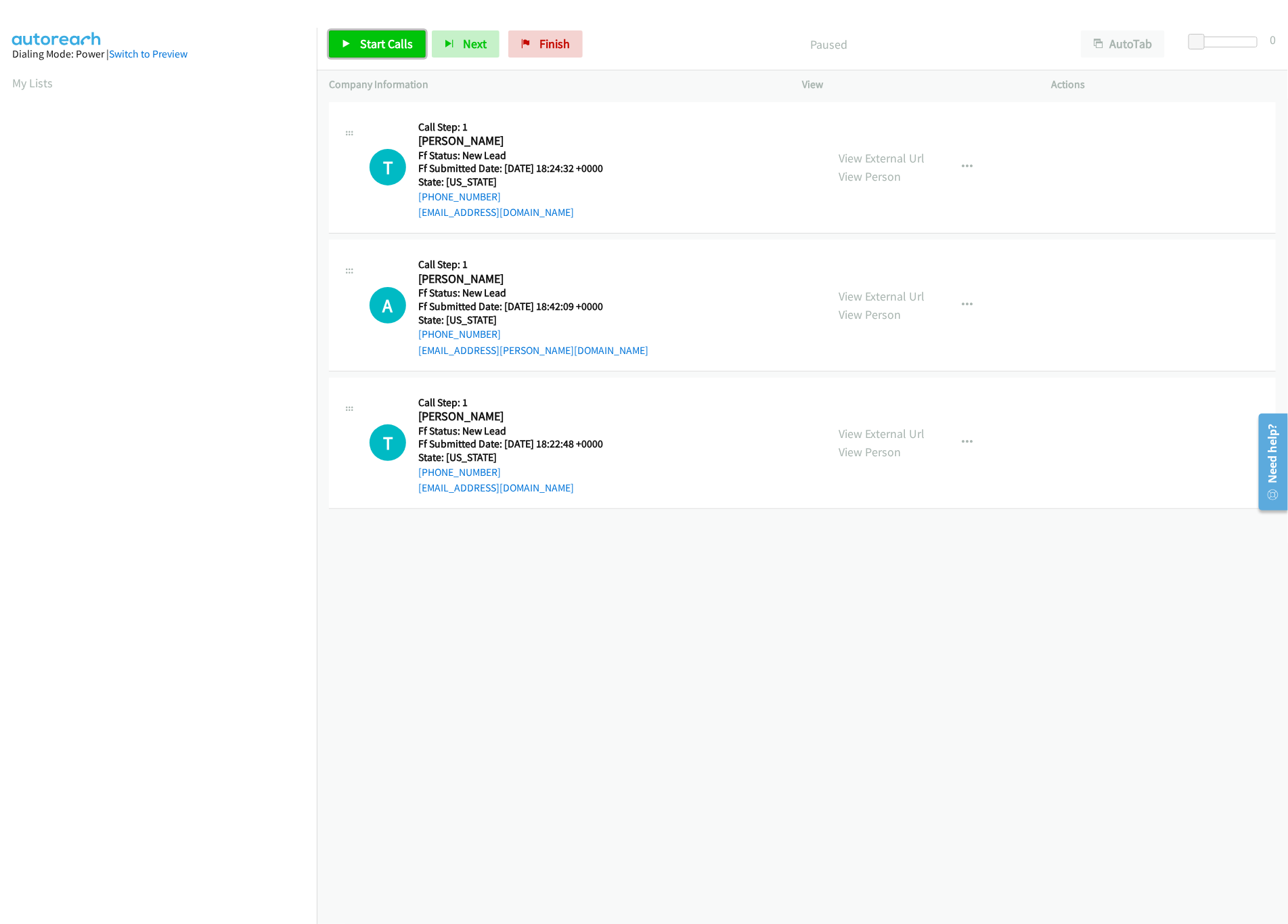
click at [370, 53] on link "Start Calls" at bounding box center [377, 44] width 97 height 27
drag, startPoint x: 1198, startPoint y: 43, endPoint x: 1211, endPoint y: 43, distance: 13.0
click at [1211, 43] on span at bounding box center [1211, 42] width 16 height 16
click at [581, 636] on div "+1 415-964-1034 Call failed - Please reload the list and try again The Callbar …" at bounding box center [802, 511] width 971 height 825
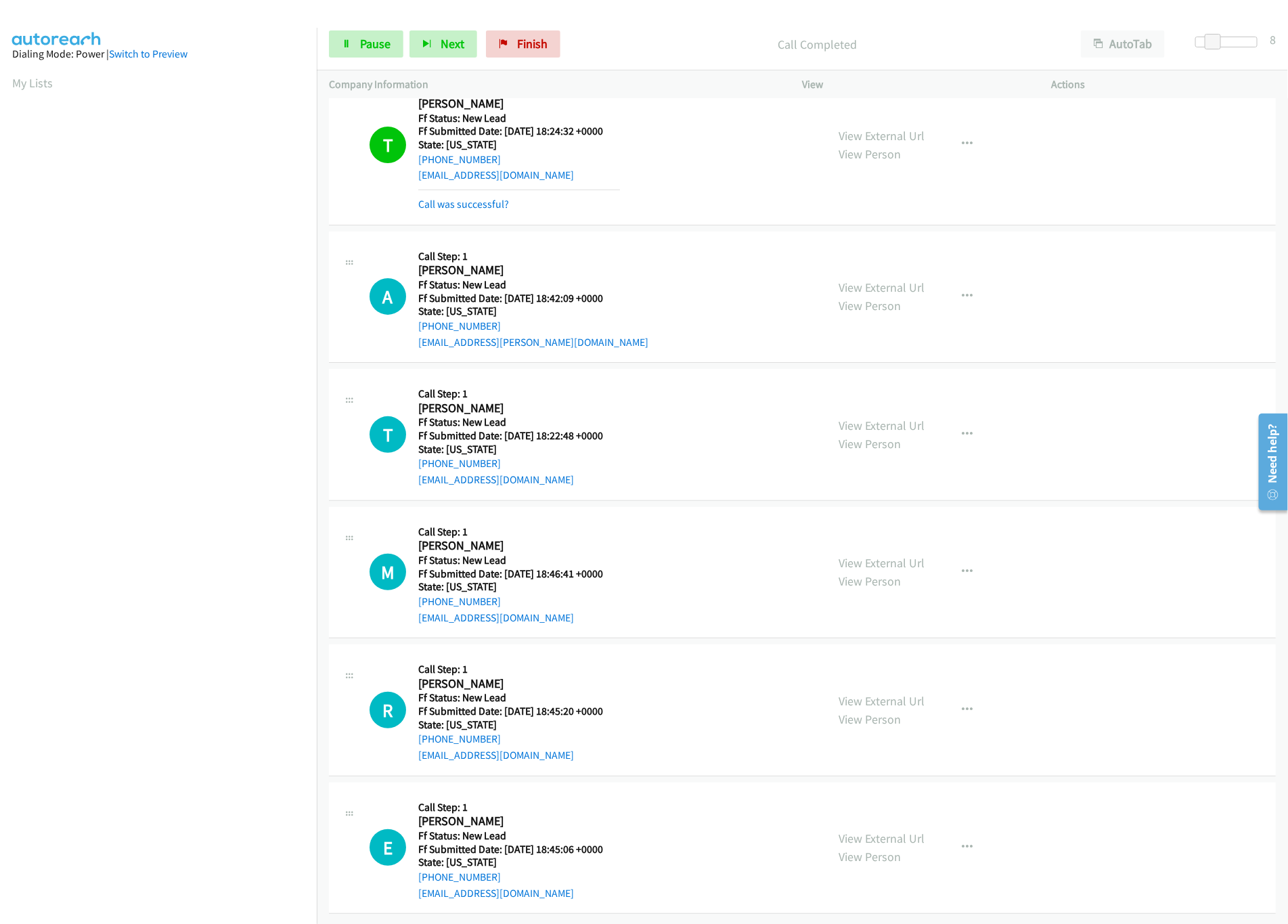
scroll to position [54, 0]
click at [851, 693] on link "View External Url" at bounding box center [882, 701] width 86 height 16
click at [904, 555] on link "View External Url" at bounding box center [882, 563] width 86 height 16
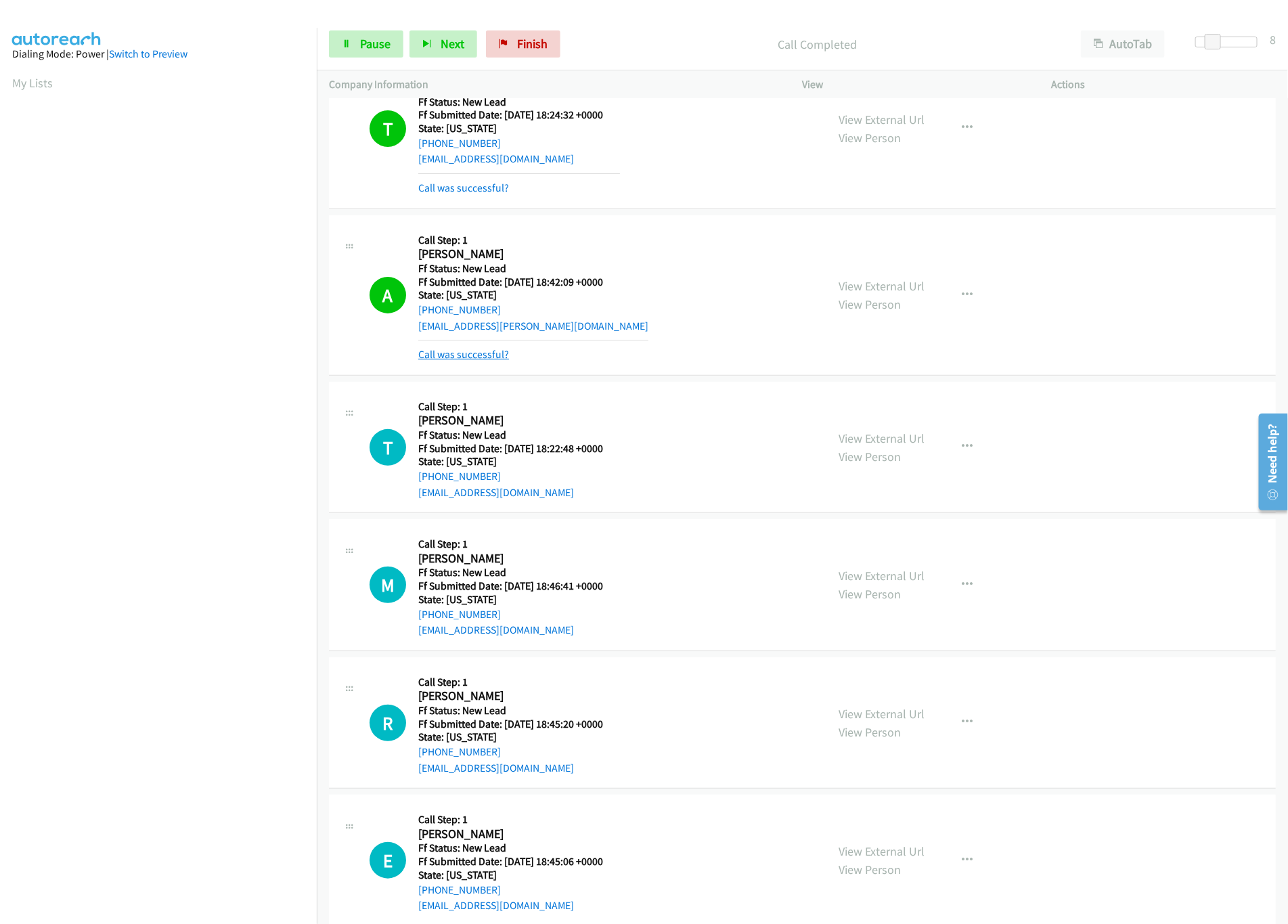
click at [480, 360] on link "Call was successful?" at bounding box center [463, 355] width 90 height 13
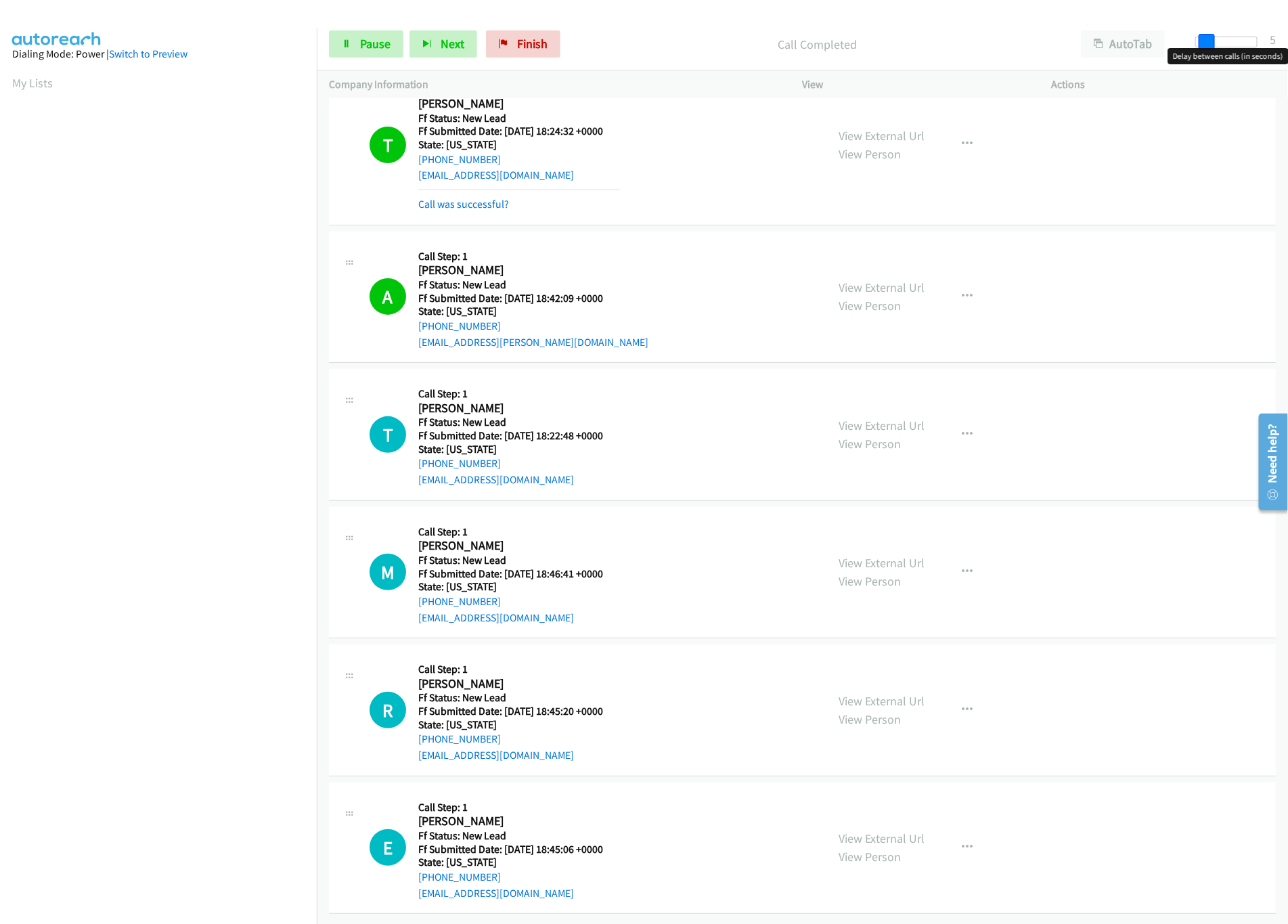
click at [1207, 39] on span at bounding box center [1207, 42] width 16 height 16
click at [340, 47] on link "Pause" at bounding box center [366, 44] width 74 height 27
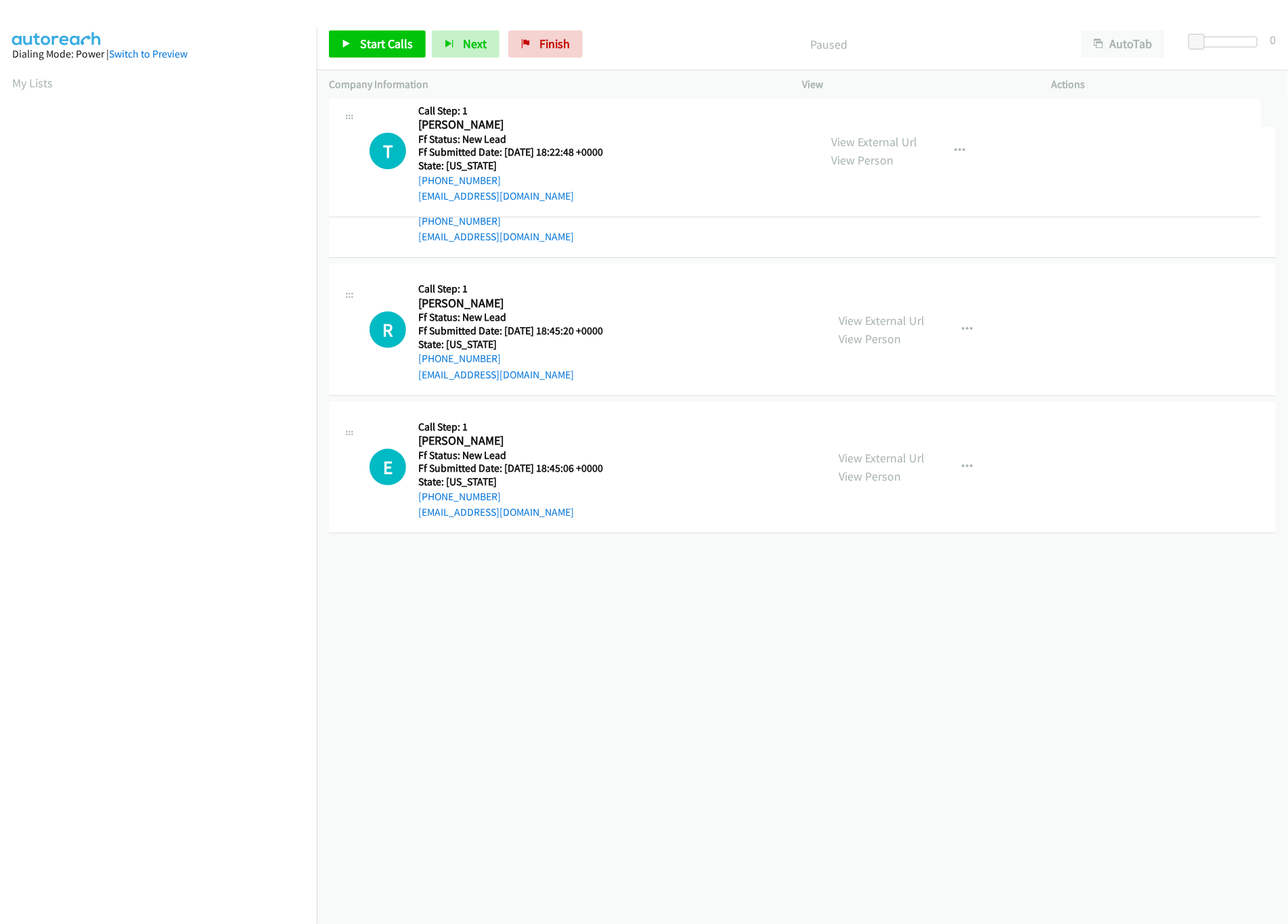
drag, startPoint x: 678, startPoint y: 571, endPoint x: 494, endPoint y: 122, distance: 485.2
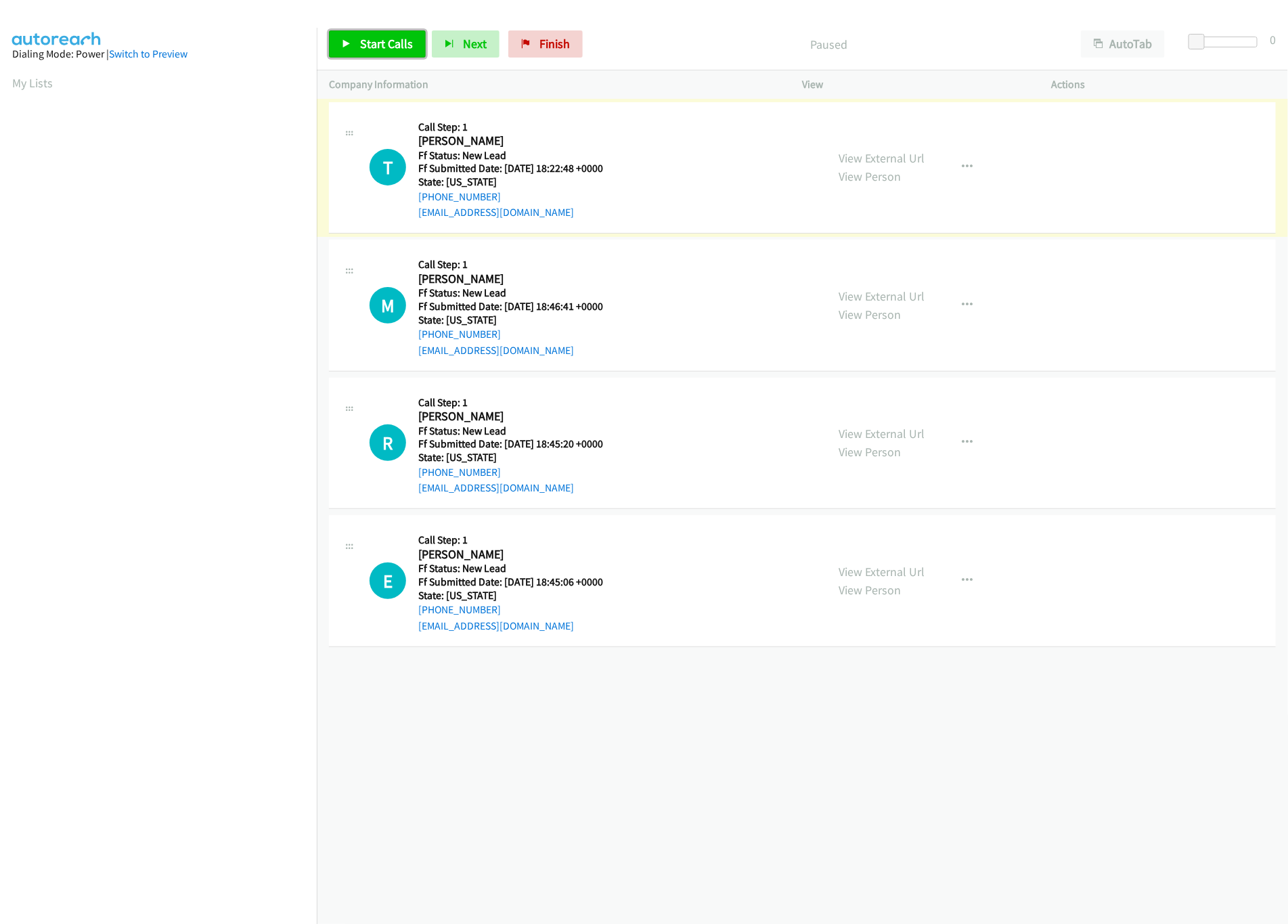
click at [386, 47] on span "Start Calls" at bounding box center [386, 44] width 53 height 16
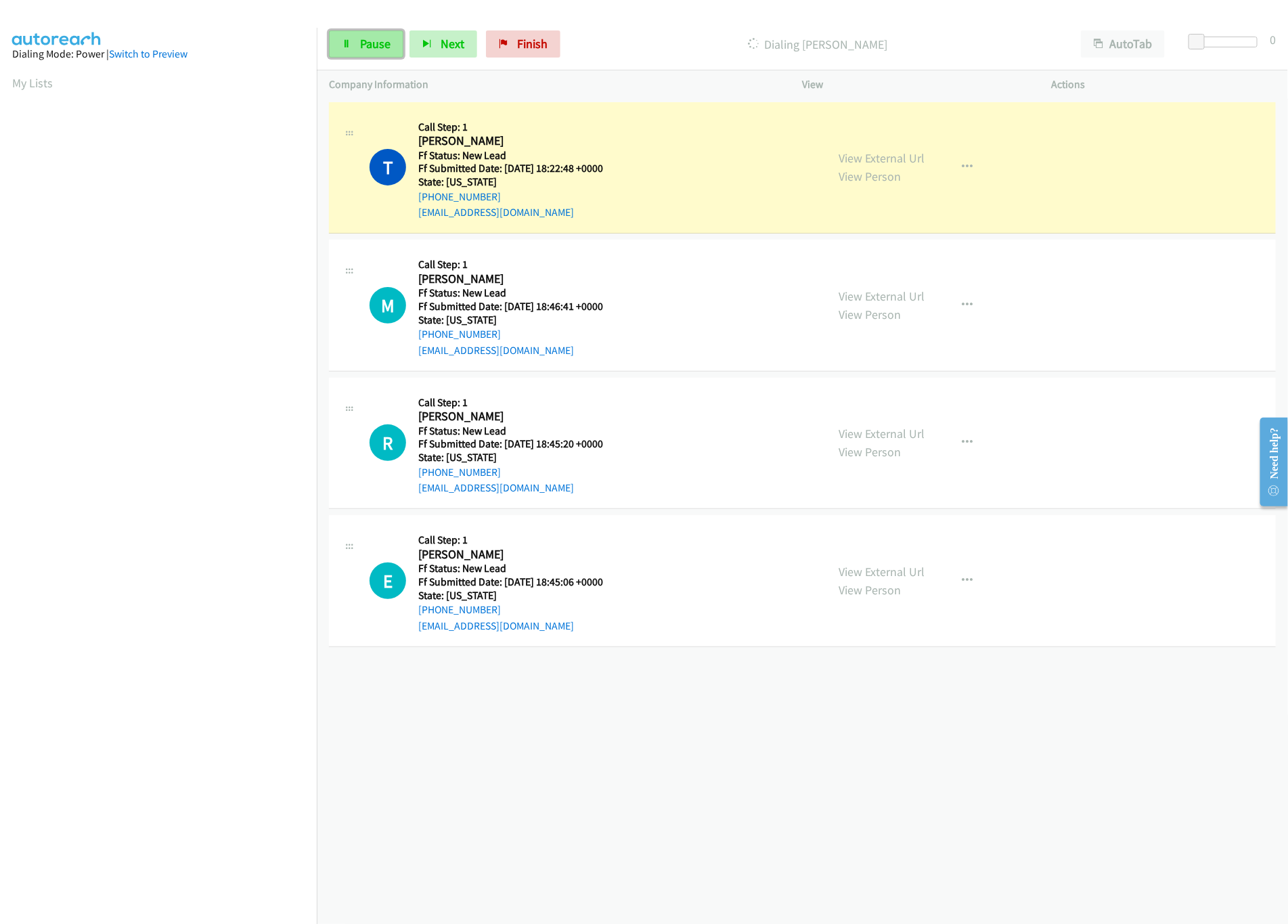
click at [362, 53] on link "Pause" at bounding box center [366, 44] width 74 height 27
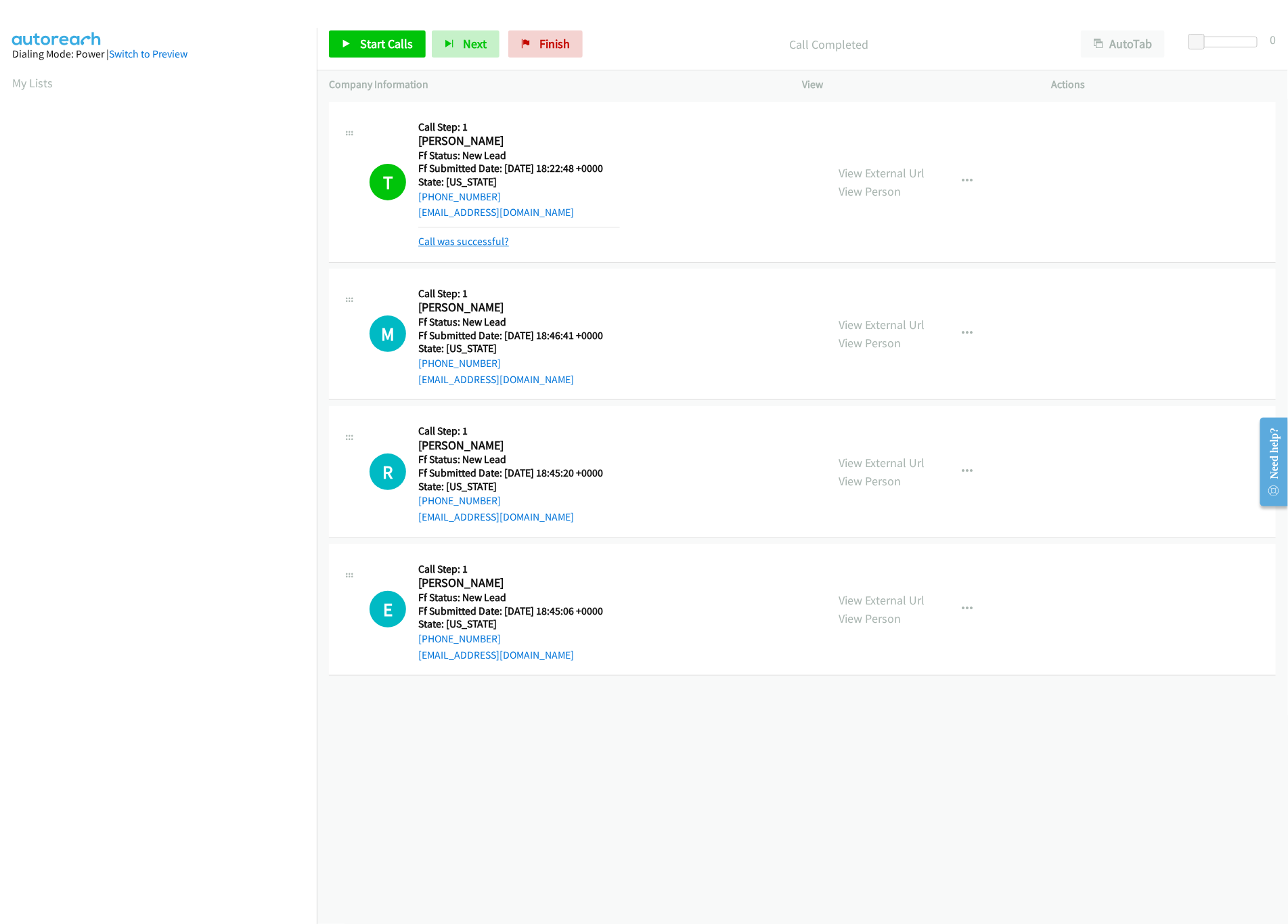
click at [473, 242] on link "Call was successful?" at bounding box center [463, 241] width 90 height 13
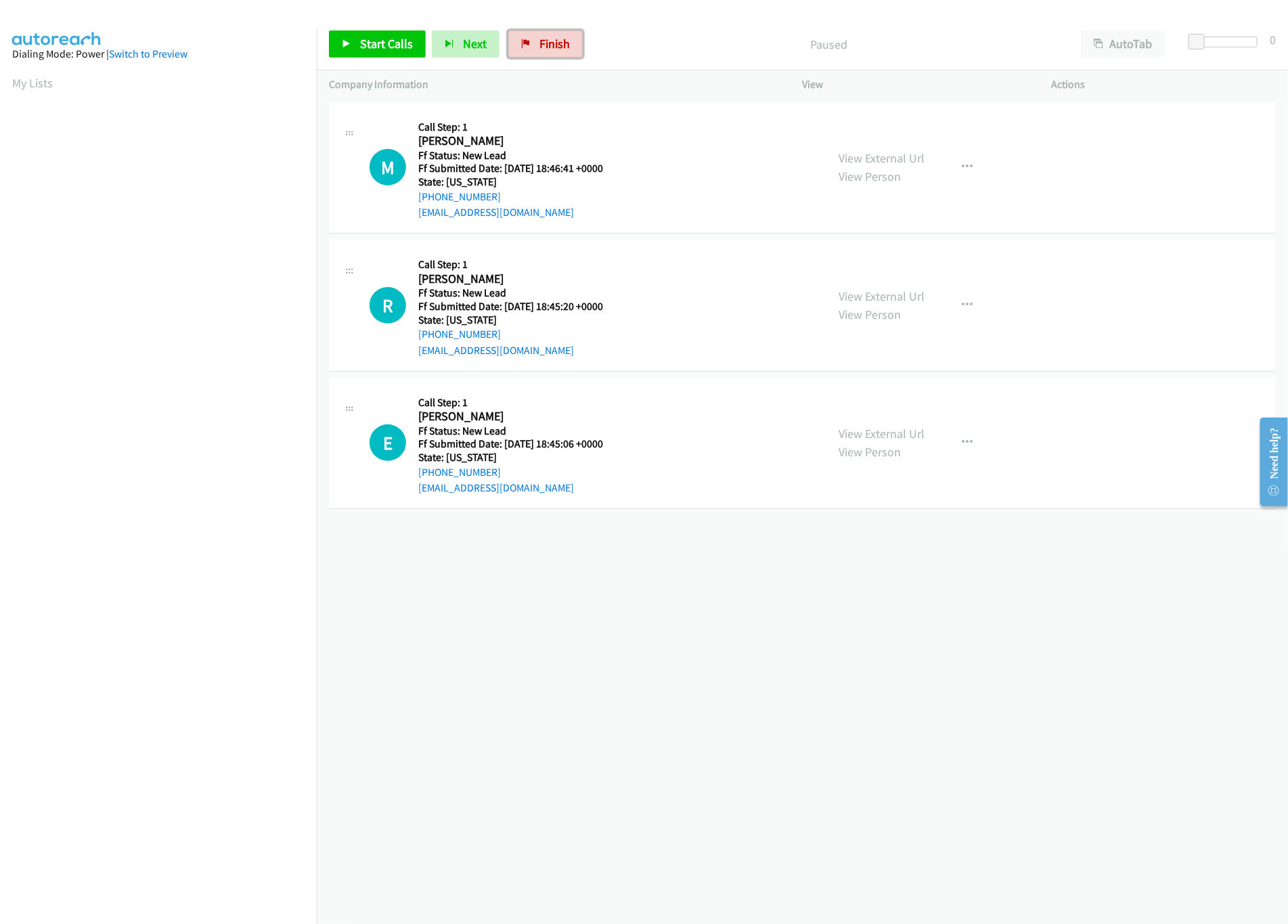
drag, startPoint x: 522, startPoint y: 42, endPoint x: 764, endPoint y: 70, distance: 243.6
click at [524, 42] on icon at bounding box center [526, 45] width 9 height 9
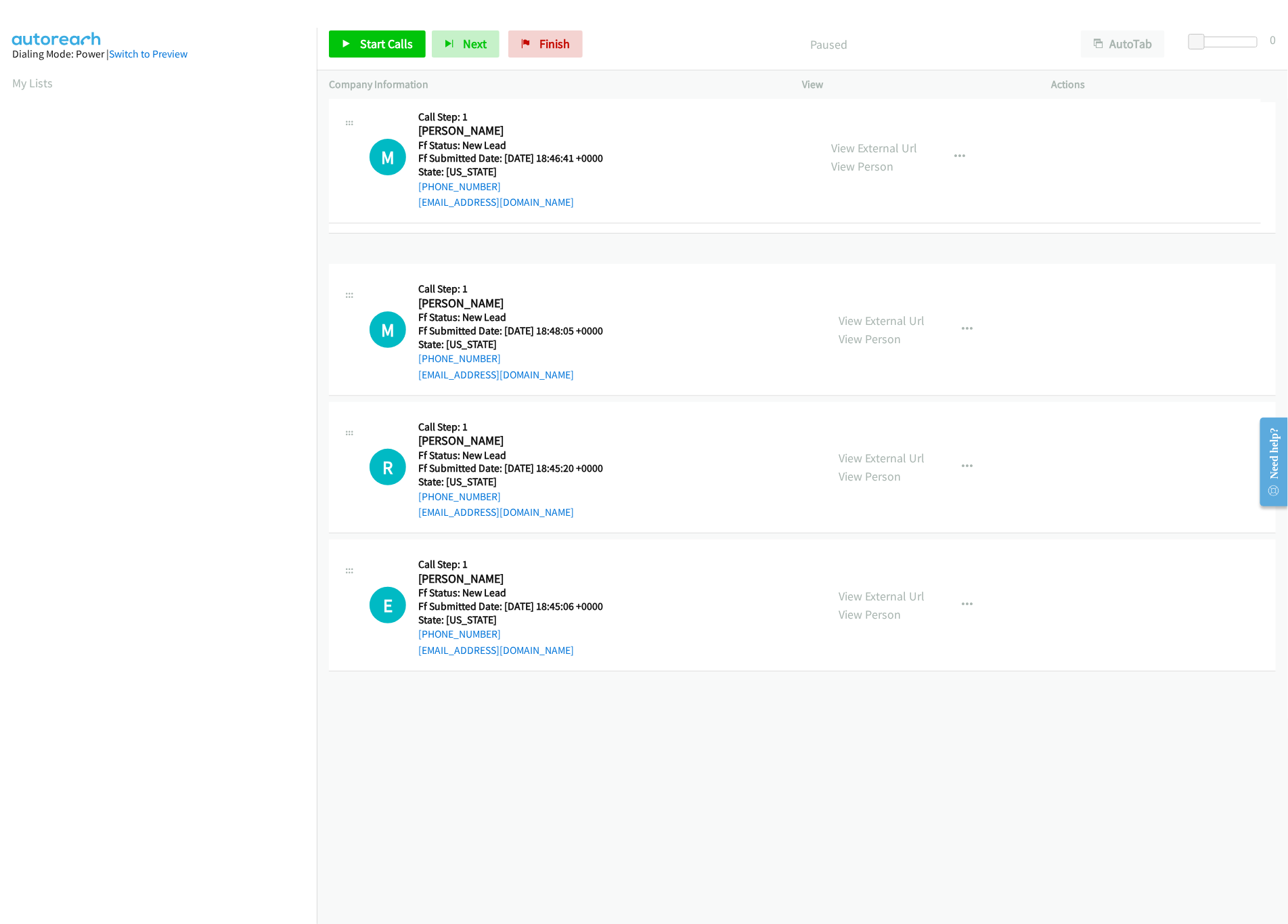
drag, startPoint x: 605, startPoint y: 455, endPoint x: 640, endPoint y: 88, distance: 368.7
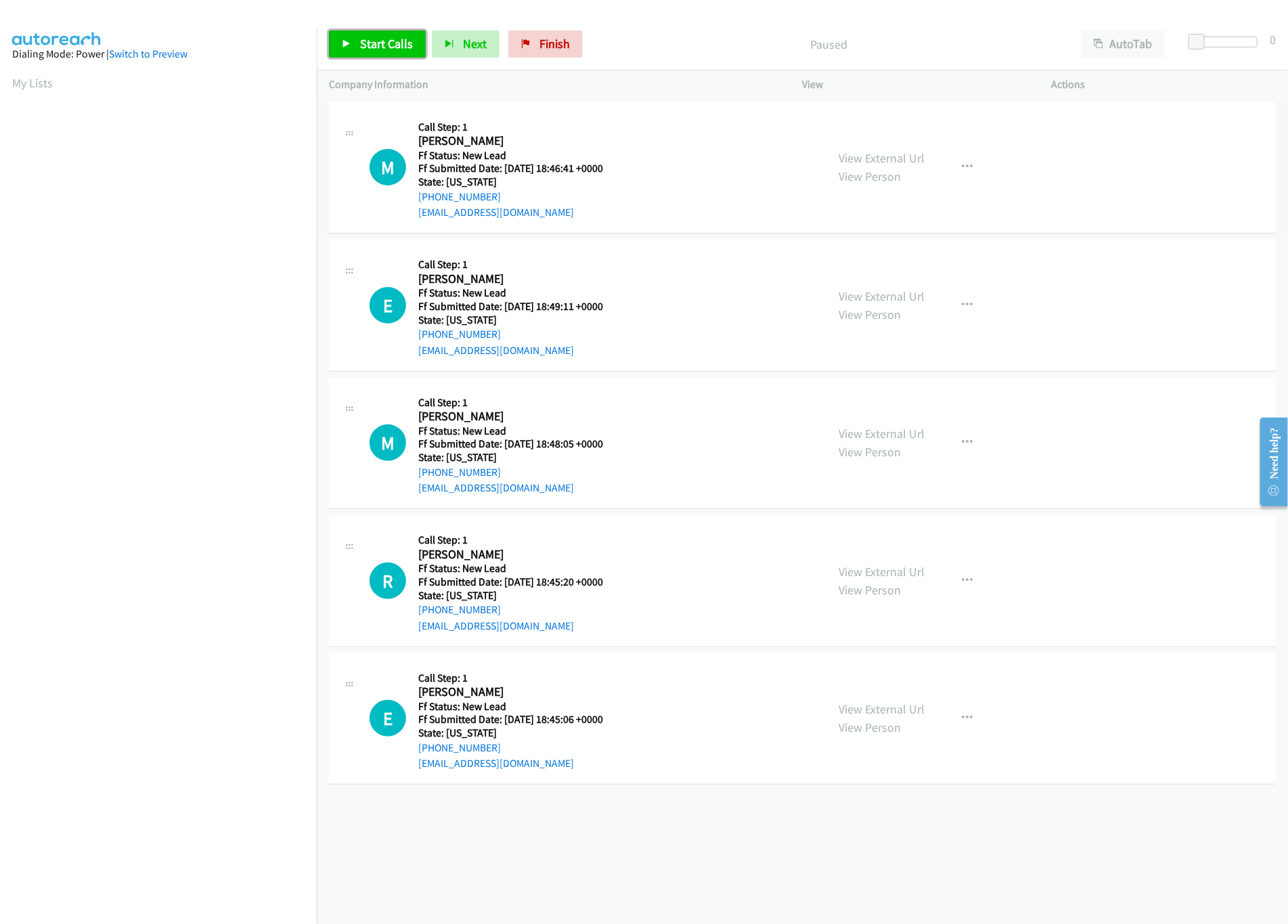
click at [393, 51] on span "Start Calls" at bounding box center [386, 44] width 53 height 16
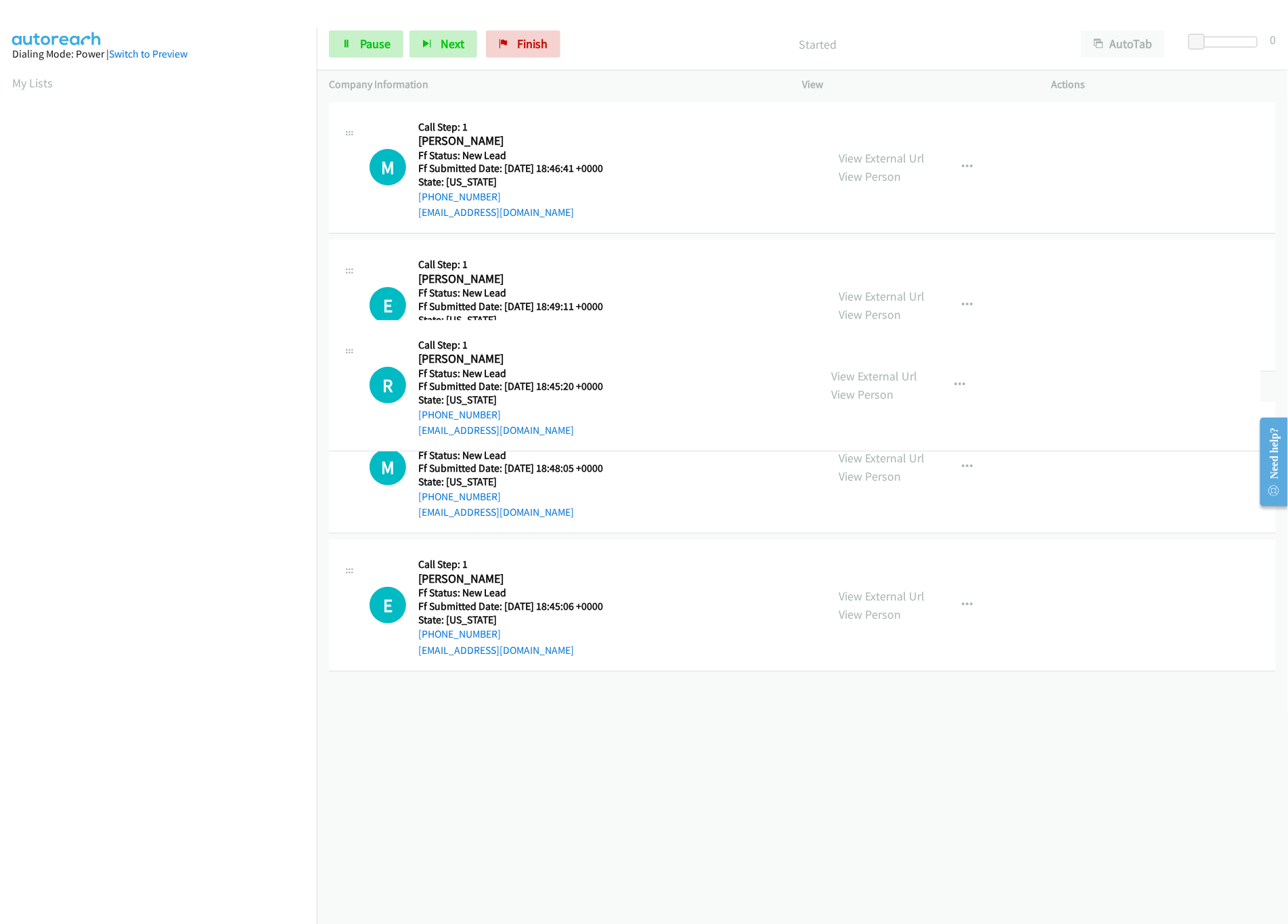
drag, startPoint x: 522, startPoint y: 560, endPoint x: 604, endPoint y: 284, distance: 287.9
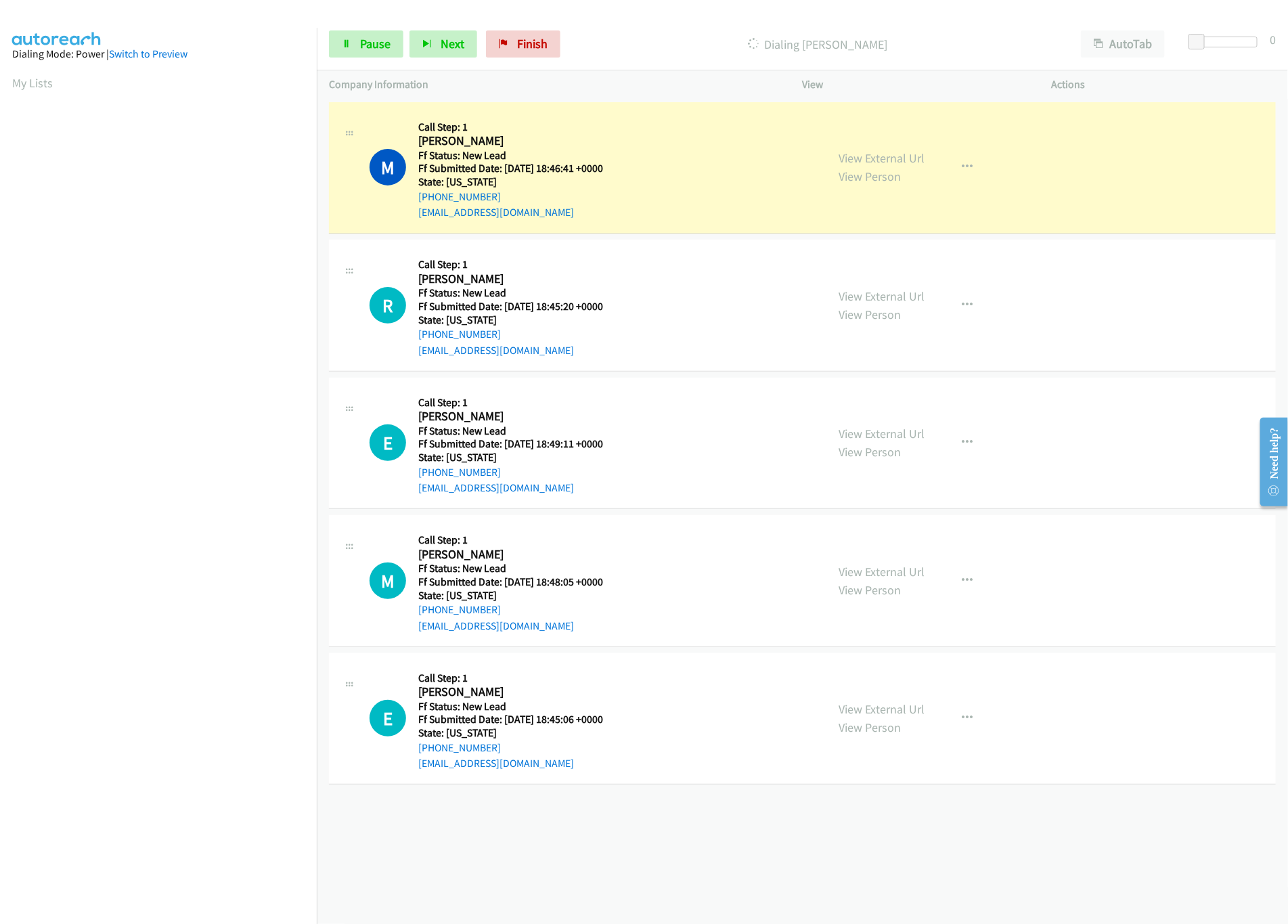
drag, startPoint x: 878, startPoint y: 435, endPoint x: 872, endPoint y: 414, distance: 21.8
click at [878, 435] on link "View External Url" at bounding box center [882, 434] width 86 height 16
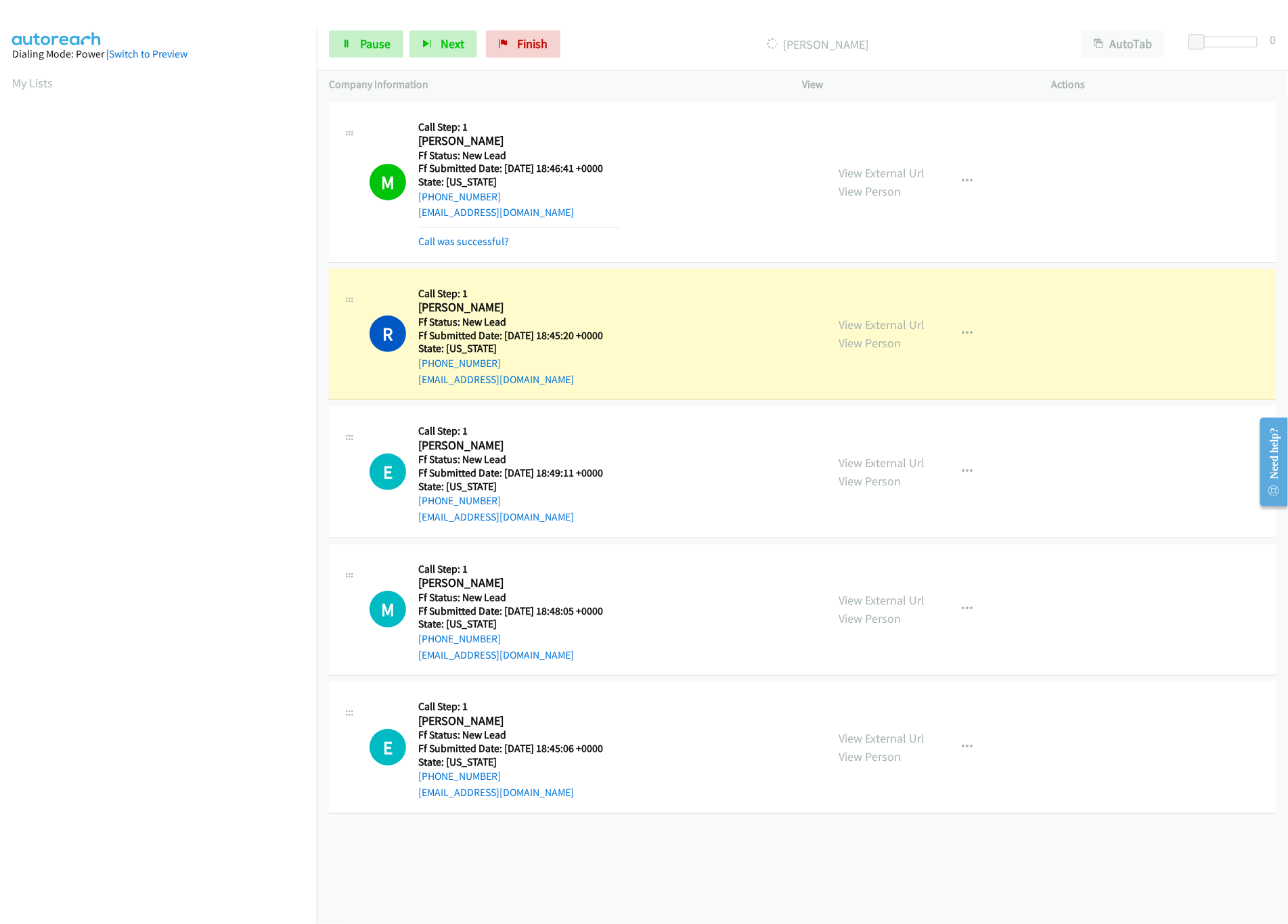
click at [584, 874] on div "+1 415-964-1034 Call failed - Please reload the list and try again The Callbar …" at bounding box center [802, 511] width 971 height 825
click at [360, 45] on span "Pause" at bounding box center [375, 44] width 30 height 16
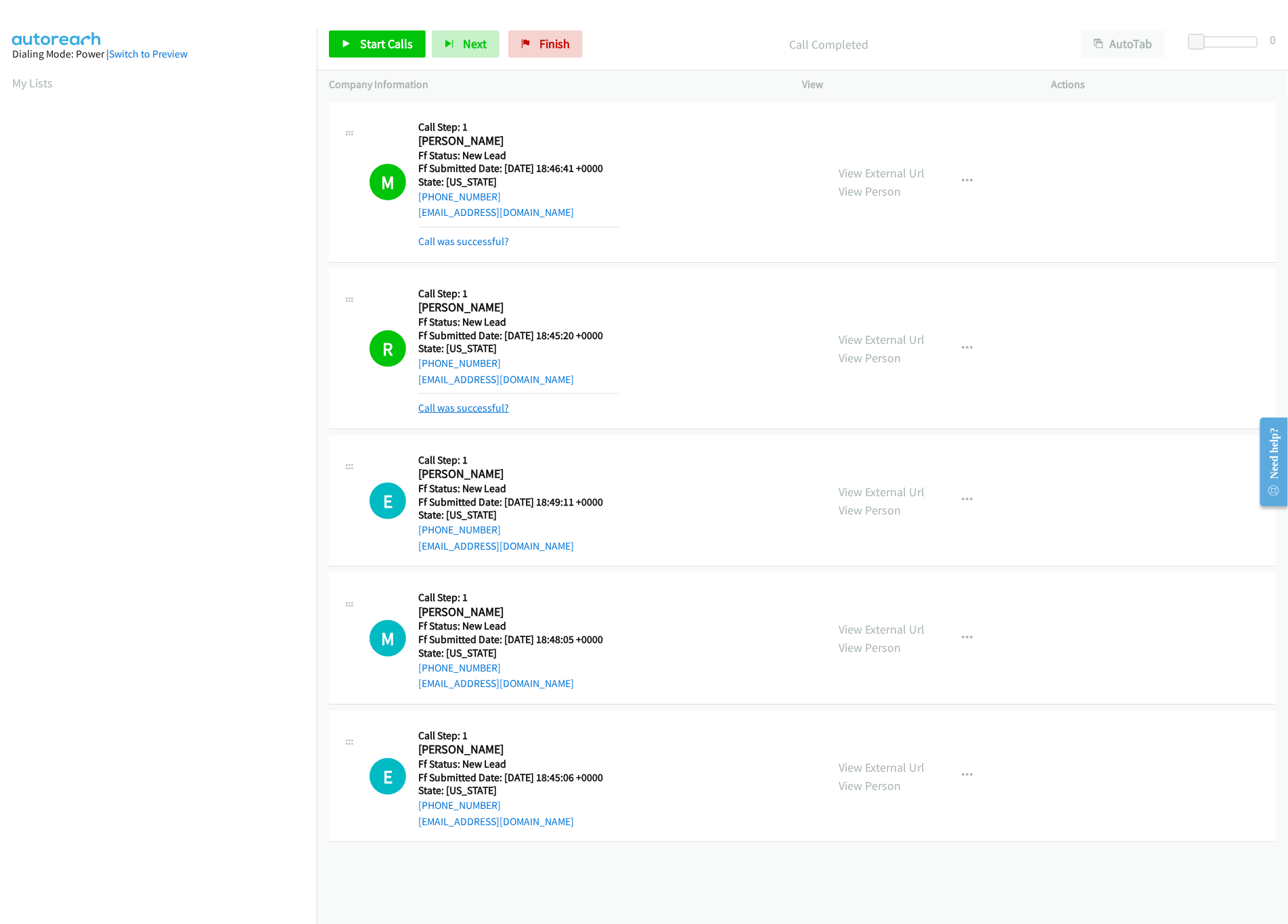
click at [481, 409] on link "Call was successful?" at bounding box center [463, 408] width 90 height 13
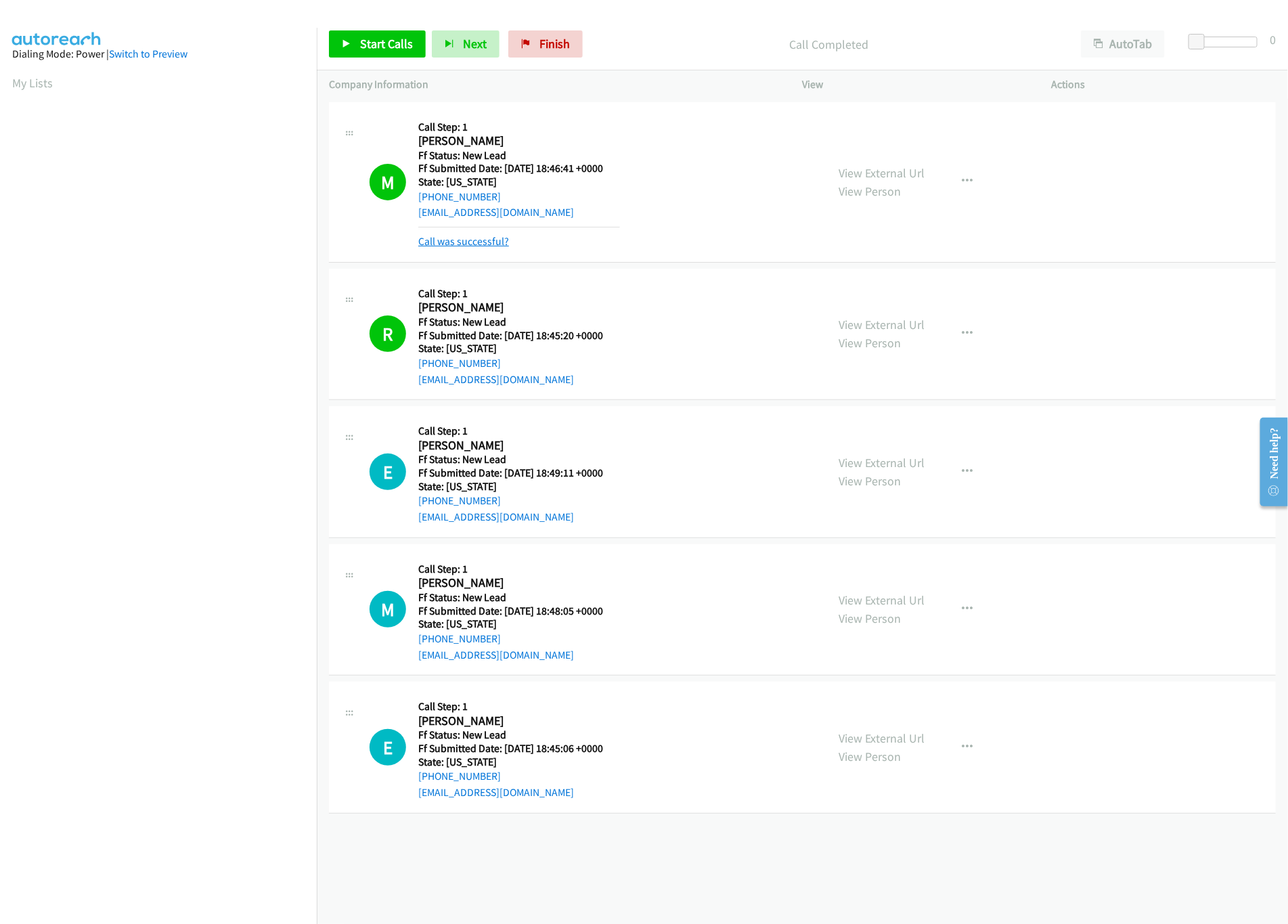
click at [488, 242] on link "Call was successful?" at bounding box center [463, 241] width 90 height 13
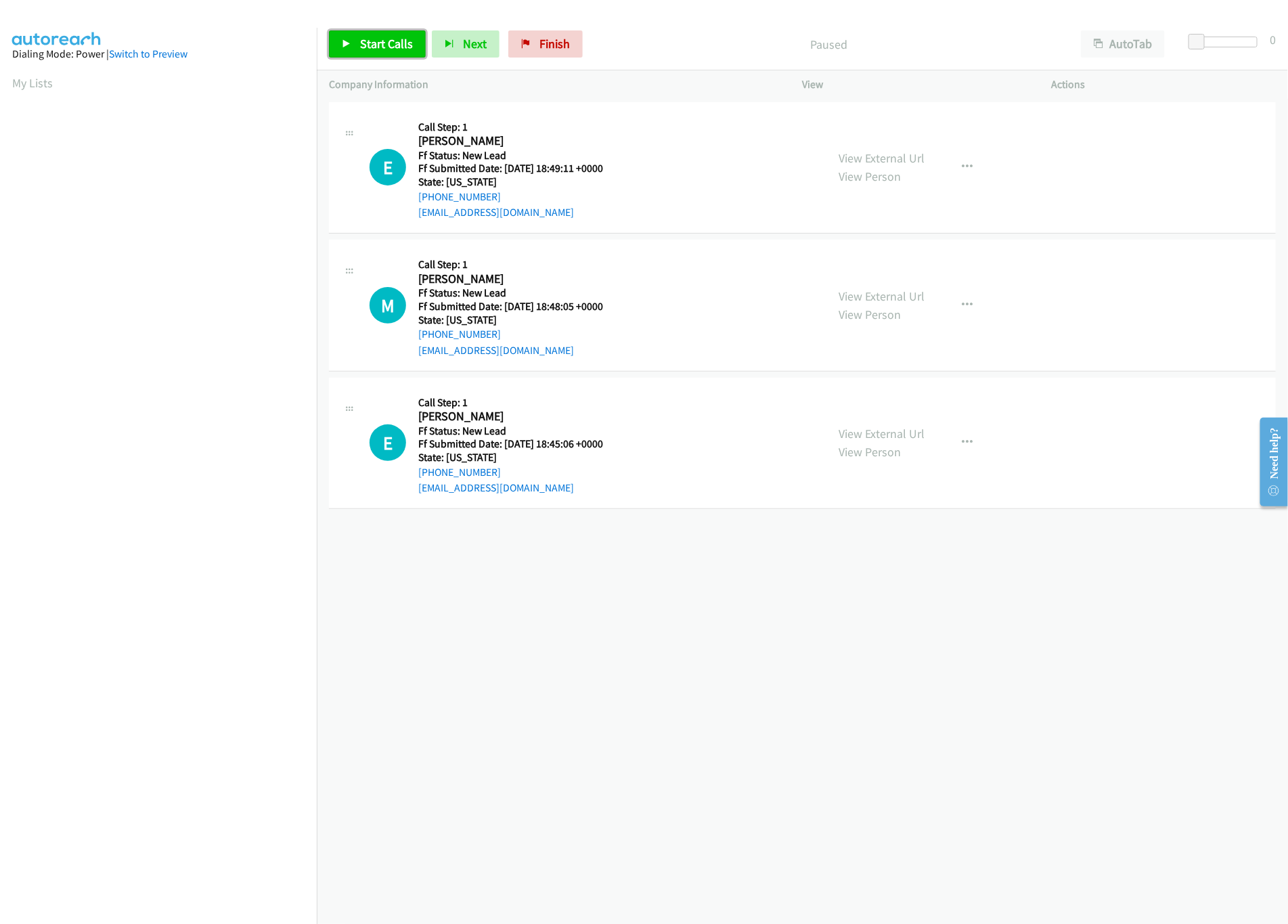
drag, startPoint x: 342, startPoint y: 45, endPoint x: 376, endPoint y: 26, distance: 38.9
click at [345, 43] on icon at bounding box center [346, 45] width 9 height 9
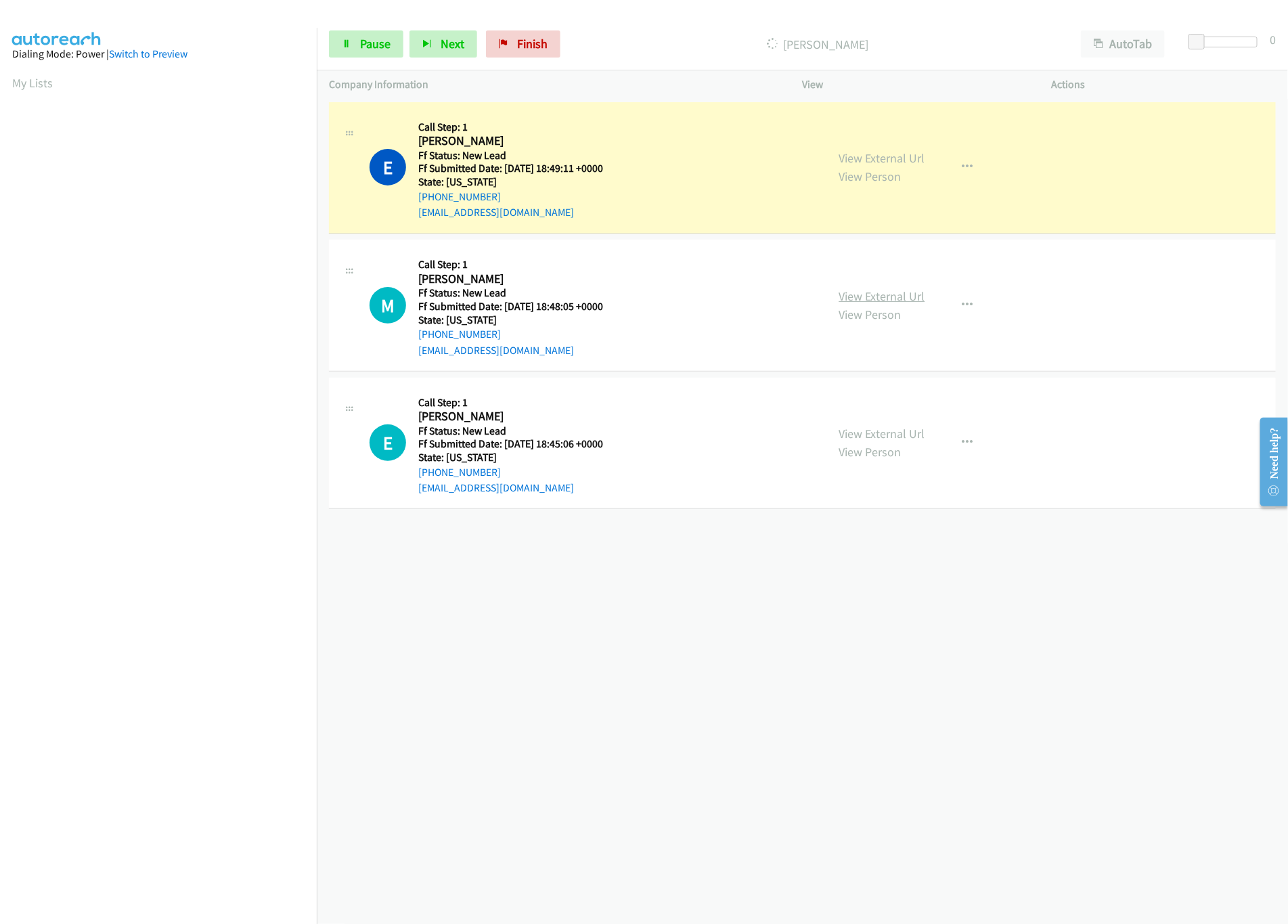
click at [912, 297] on link "View External Url" at bounding box center [882, 296] width 86 height 16
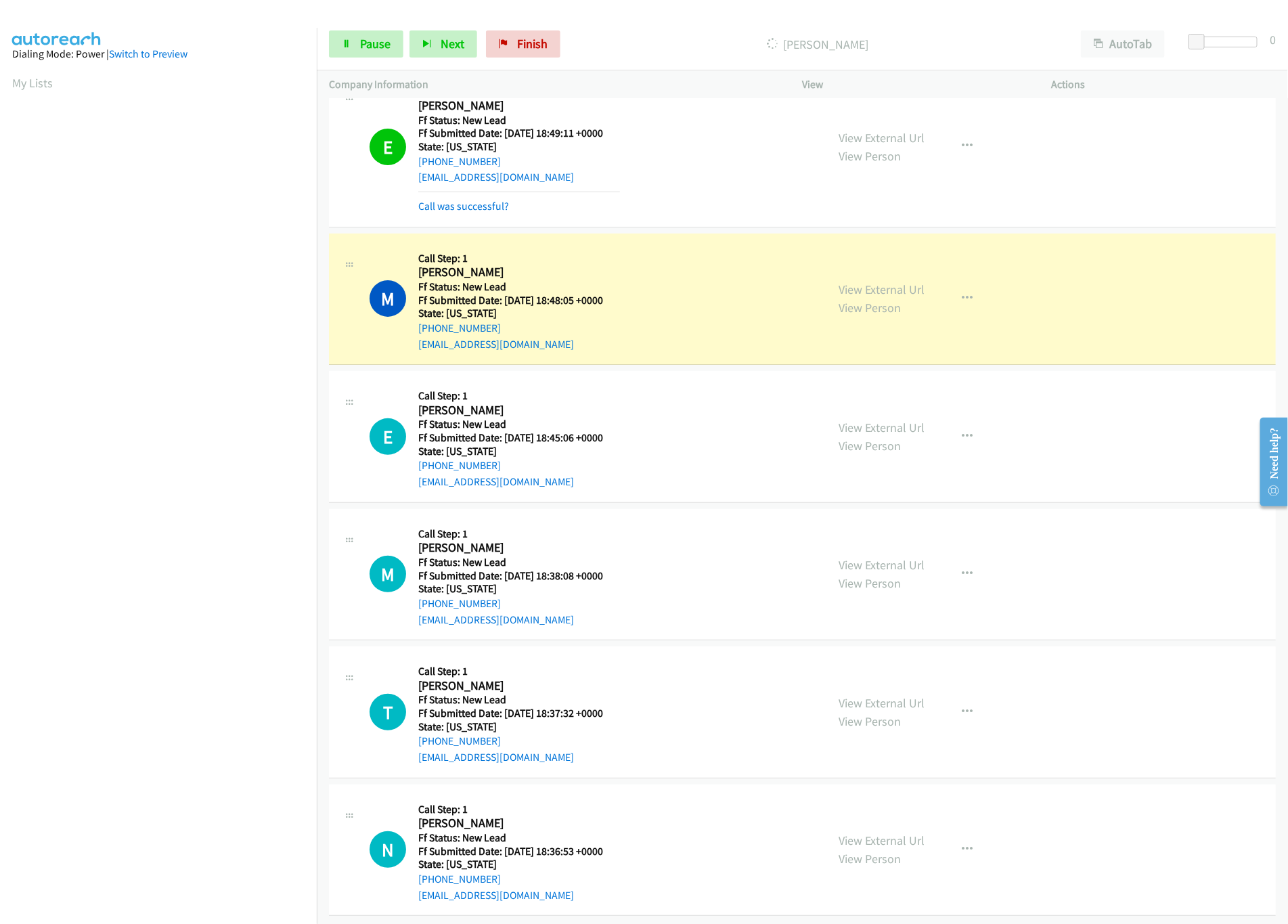
scroll to position [54, 0]
click at [857, 417] on link "View External Url" at bounding box center [882, 425] width 86 height 16
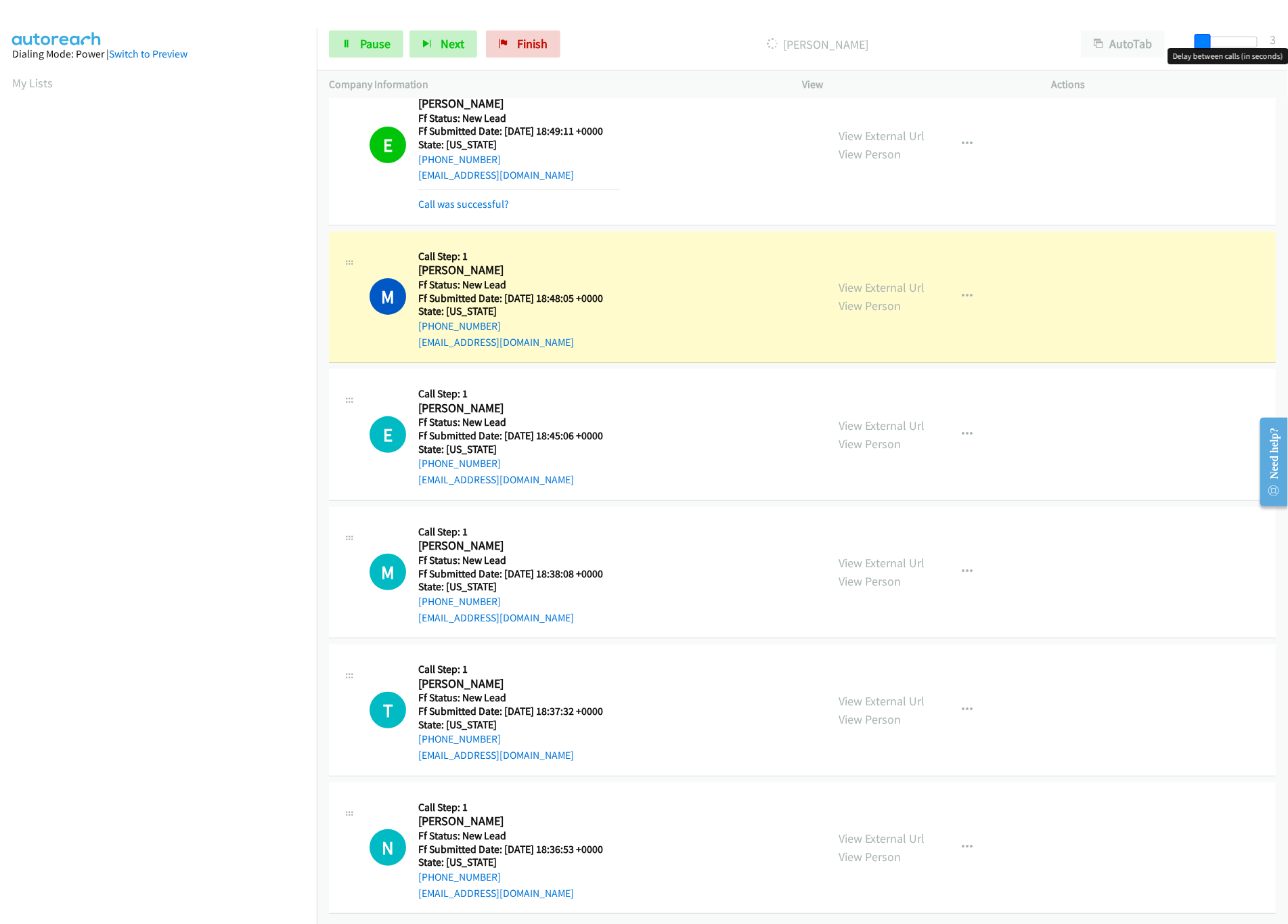
click at [1200, 37] on span at bounding box center [1203, 42] width 16 height 16
click at [1200, 41] on span at bounding box center [1205, 42] width 16 height 16
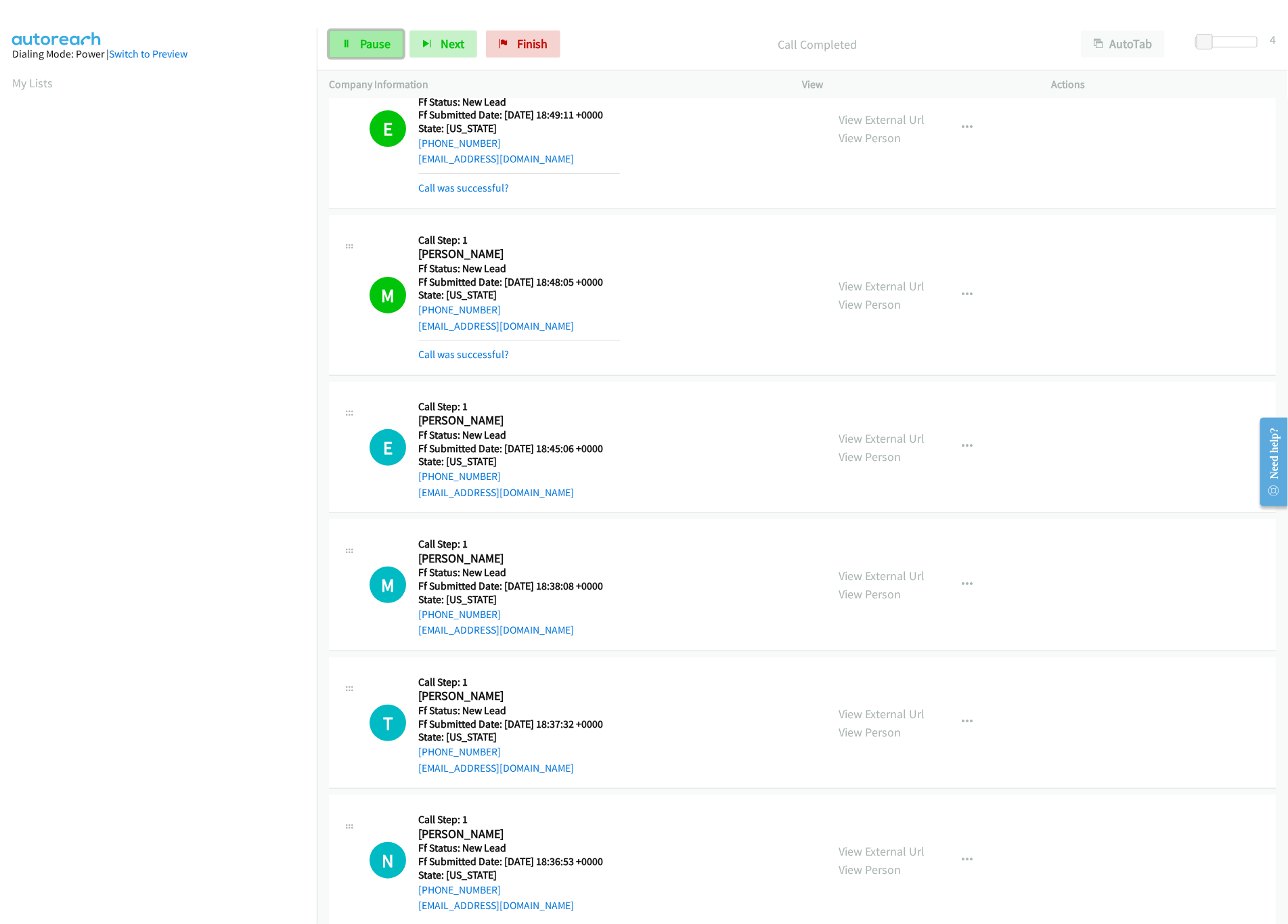
click at [366, 37] on span "Pause" at bounding box center [375, 44] width 30 height 16
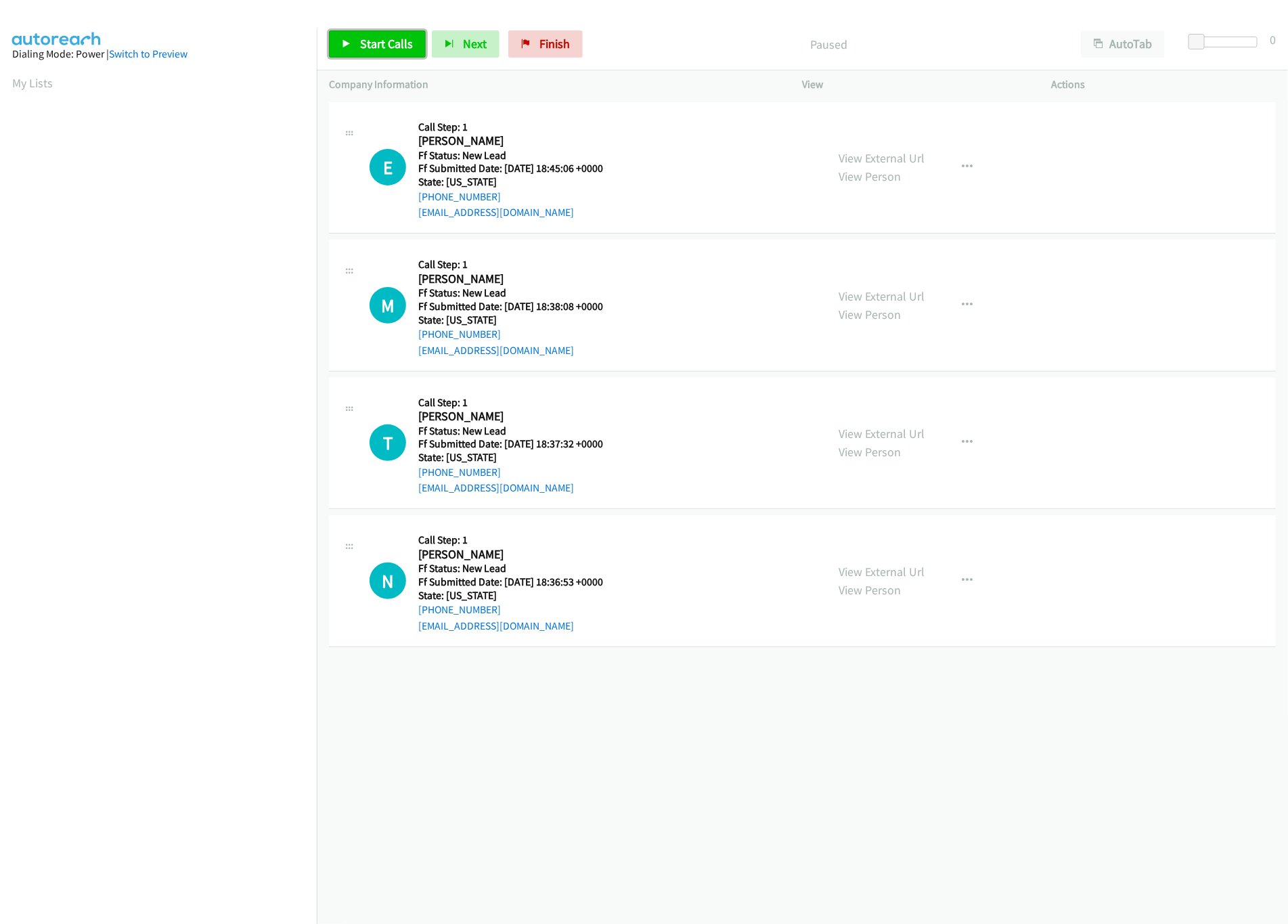
click at [386, 47] on span "Start Calls" at bounding box center [386, 44] width 53 height 16
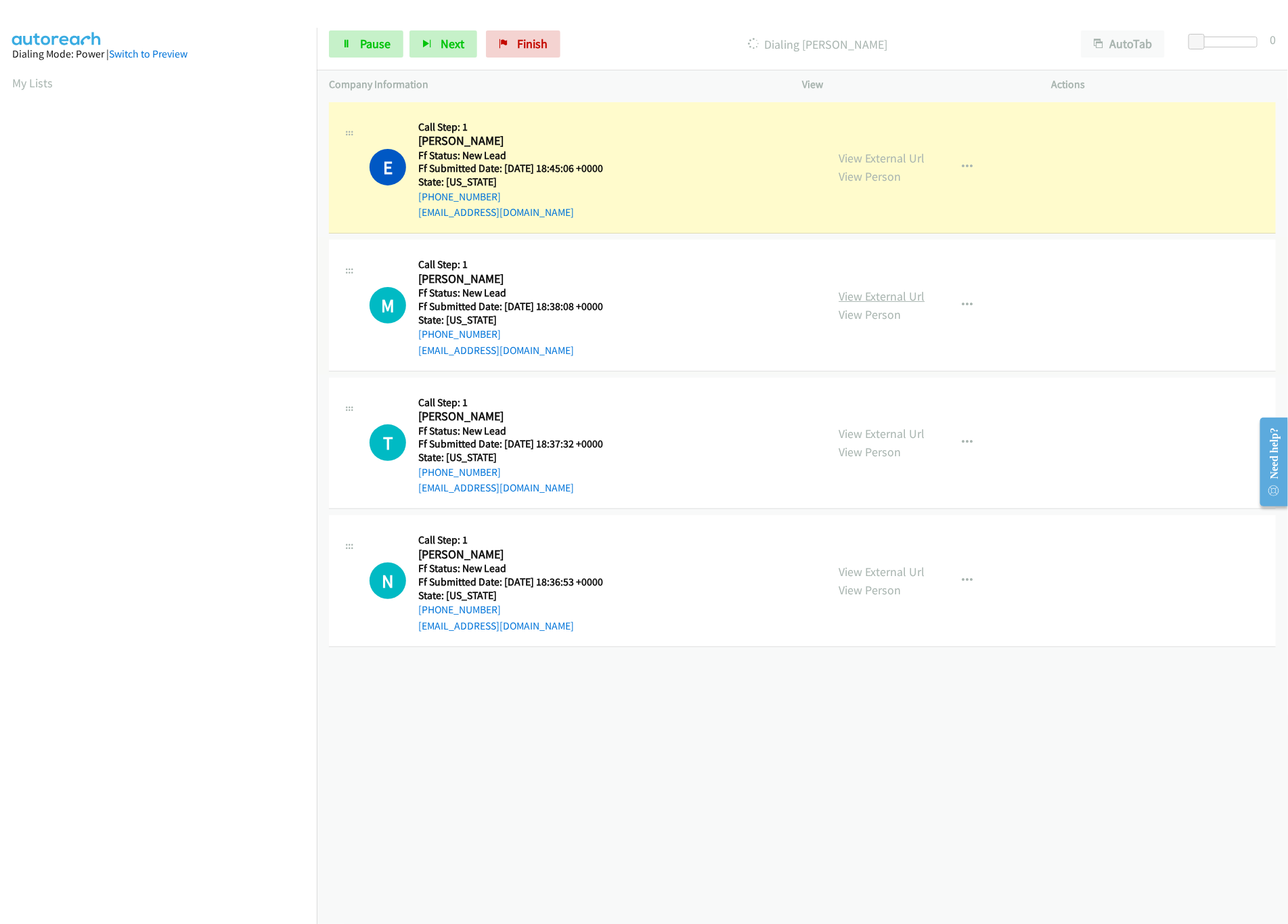
click at [909, 300] on link "View External Url" at bounding box center [882, 296] width 86 height 16
click at [915, 430] on link "View External Url" at bounding box center [882, 434] width 86 height 16
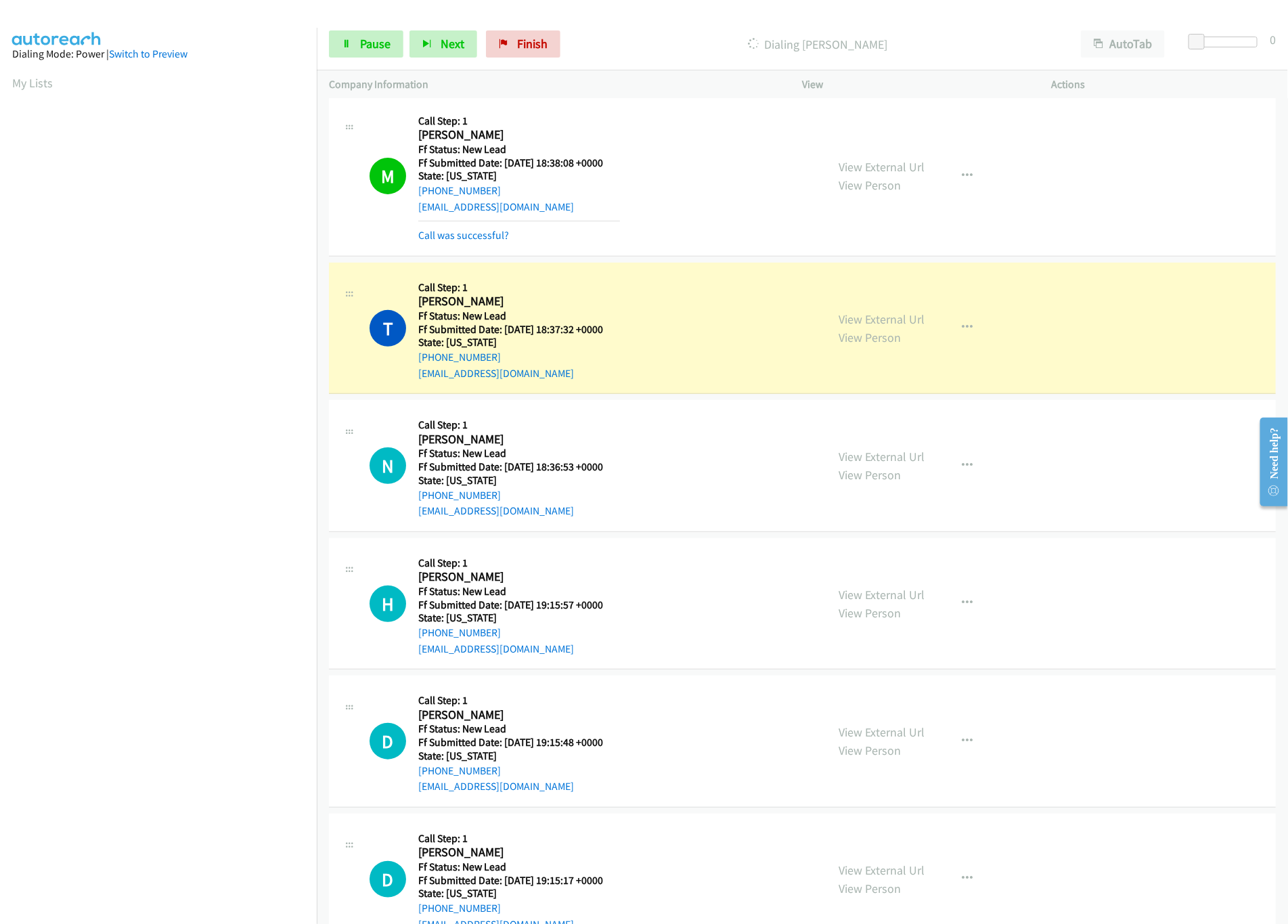
scroll to position [221, 0]
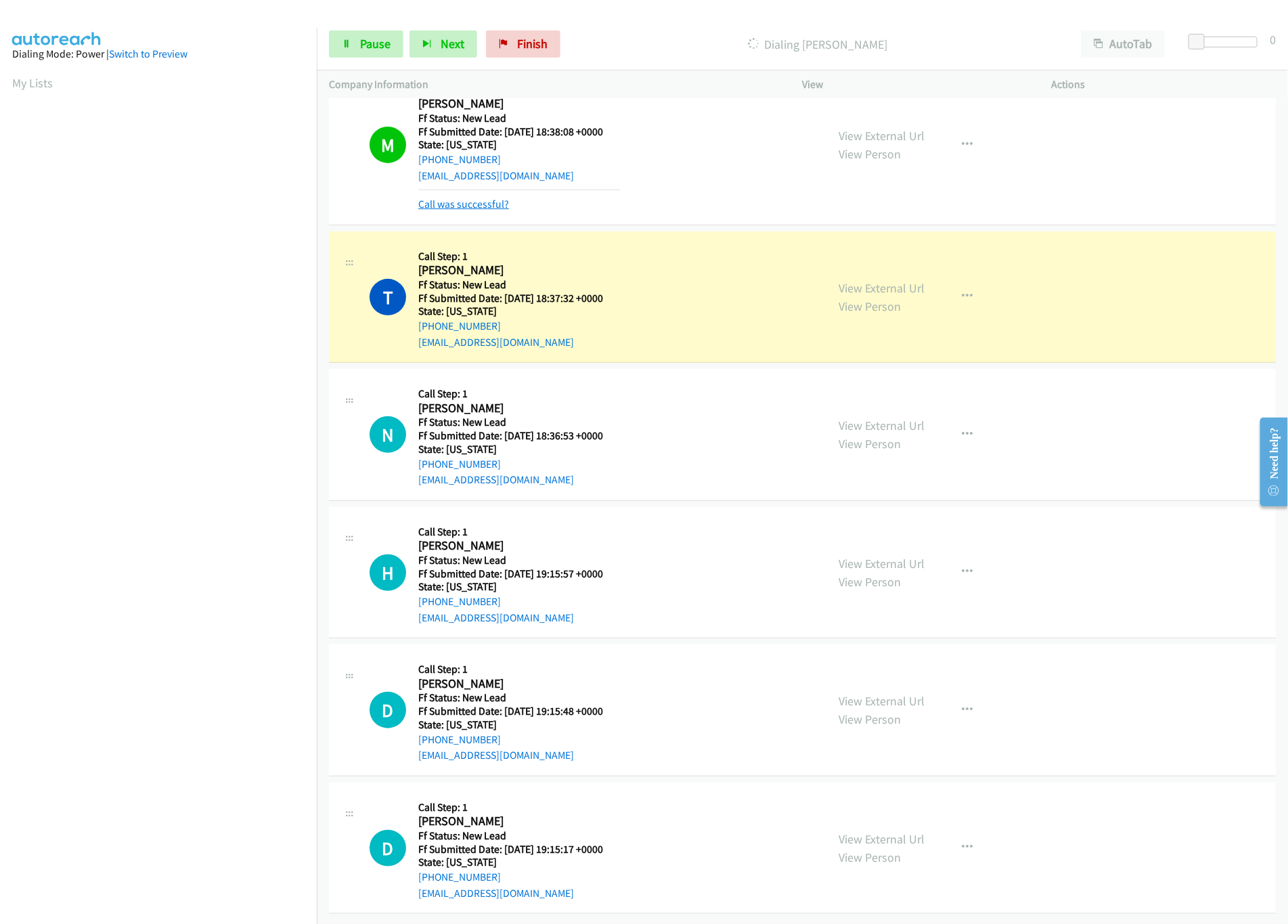
click at [454, 198] on link "Call was successful?" at bounding box center [463, 204] width 90 height 13
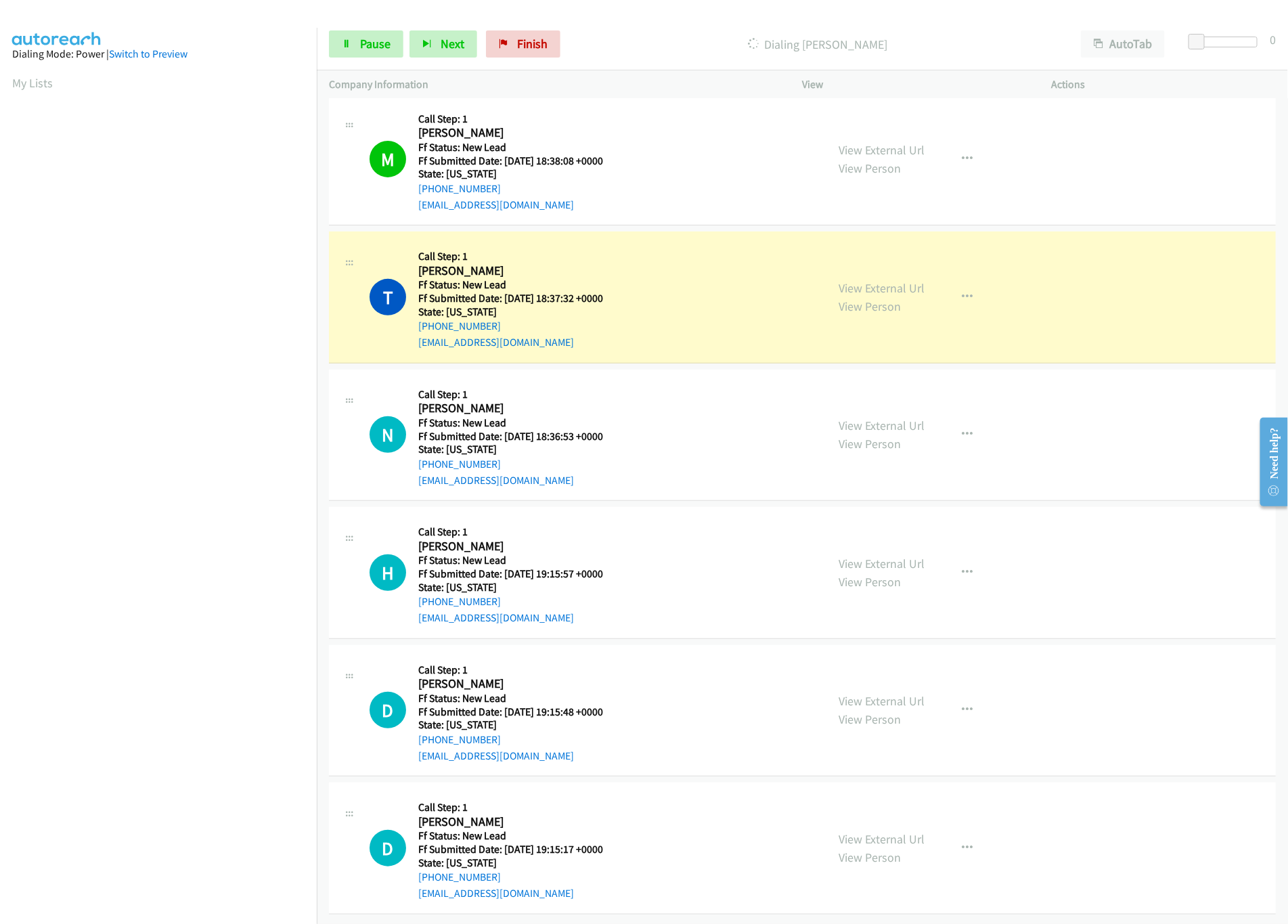
scroll to position [191, 0]
click at [863, 417] on link "View External Url" at bounding box center [882, 425] width 86 height 16
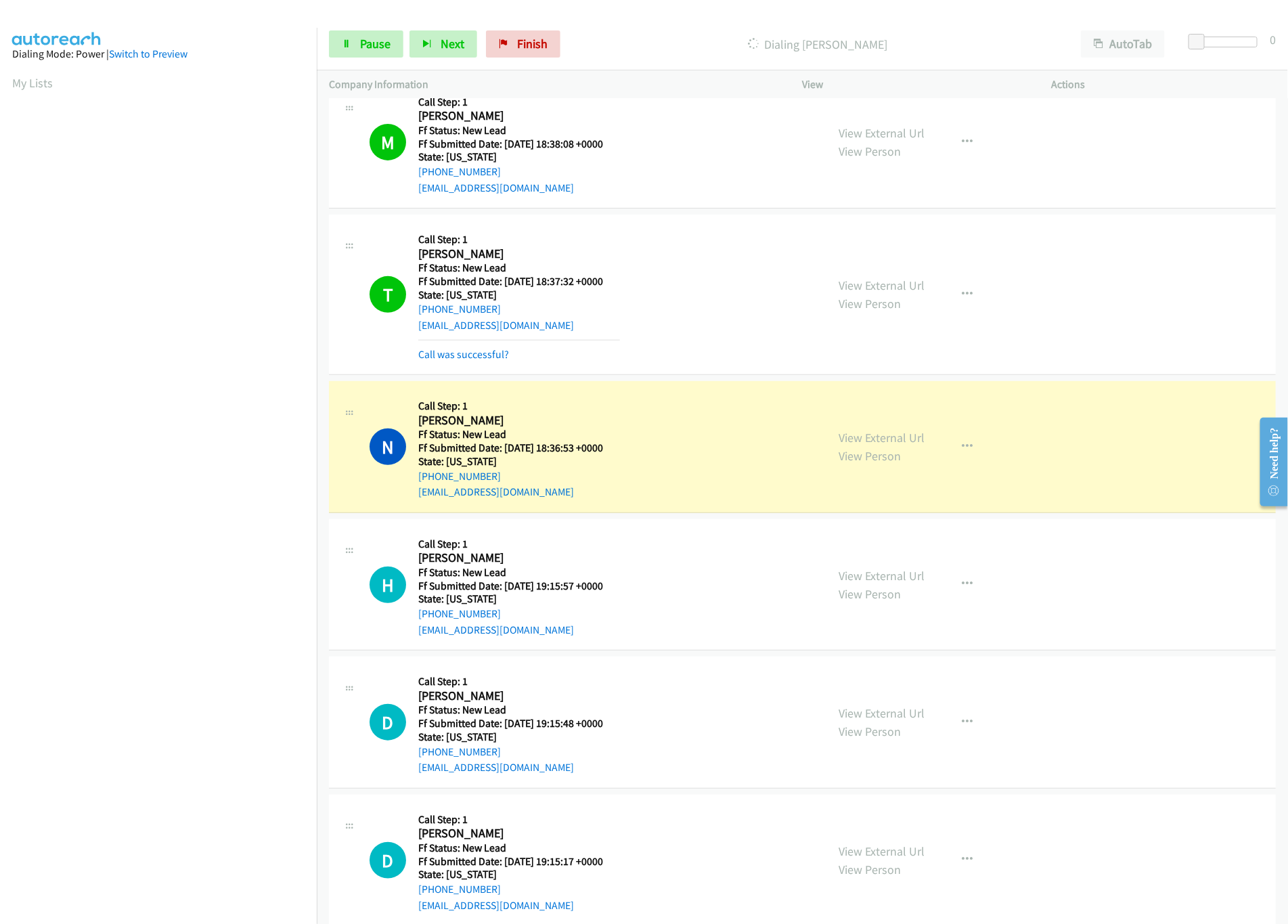
scroll to position [206, 0]
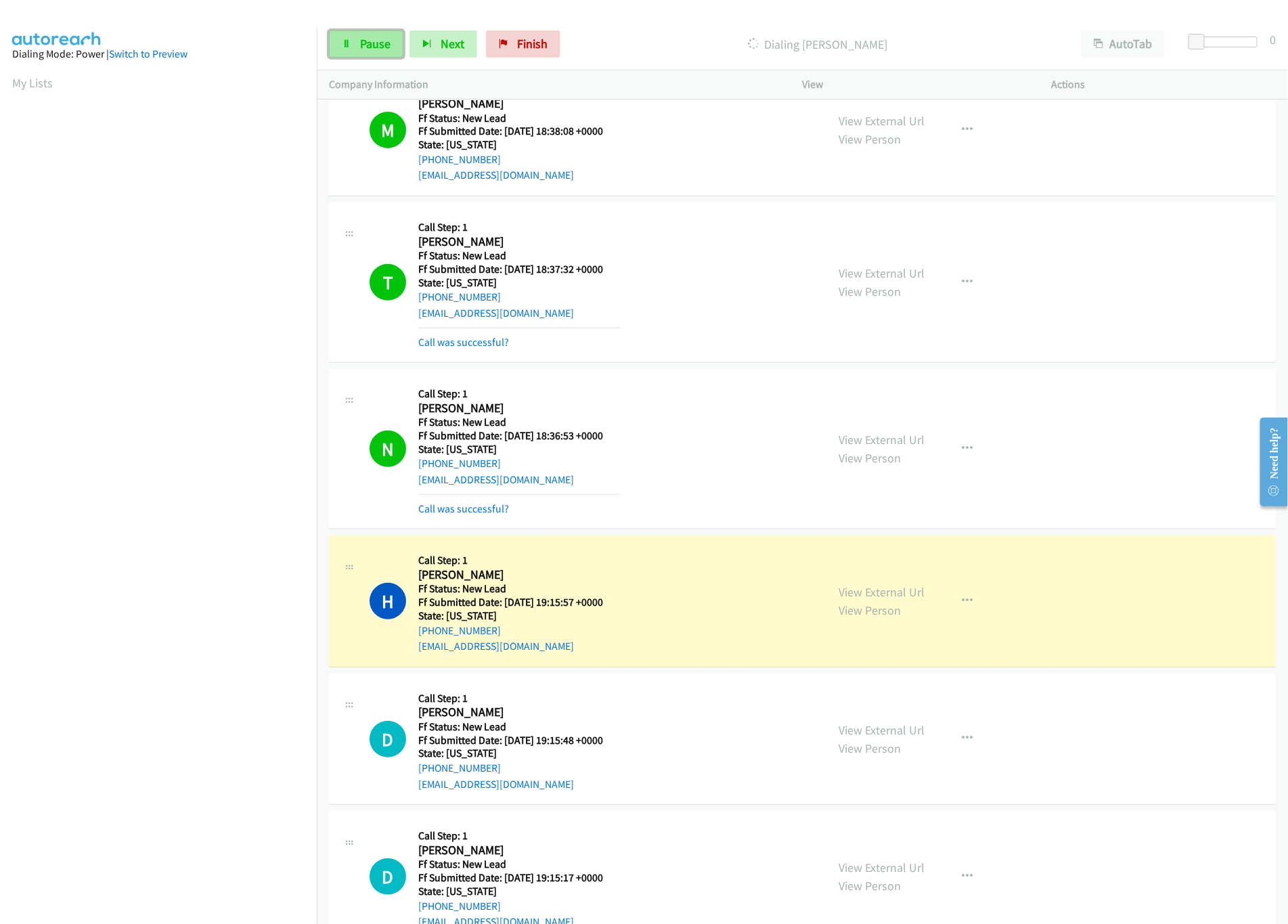
click at [367, 49] on span "Pause" at bounding box center [375, 44] width 30 height 16
click at [898, 591] on link "View External Url" at bounding box center [882, 592] width 86 height 16
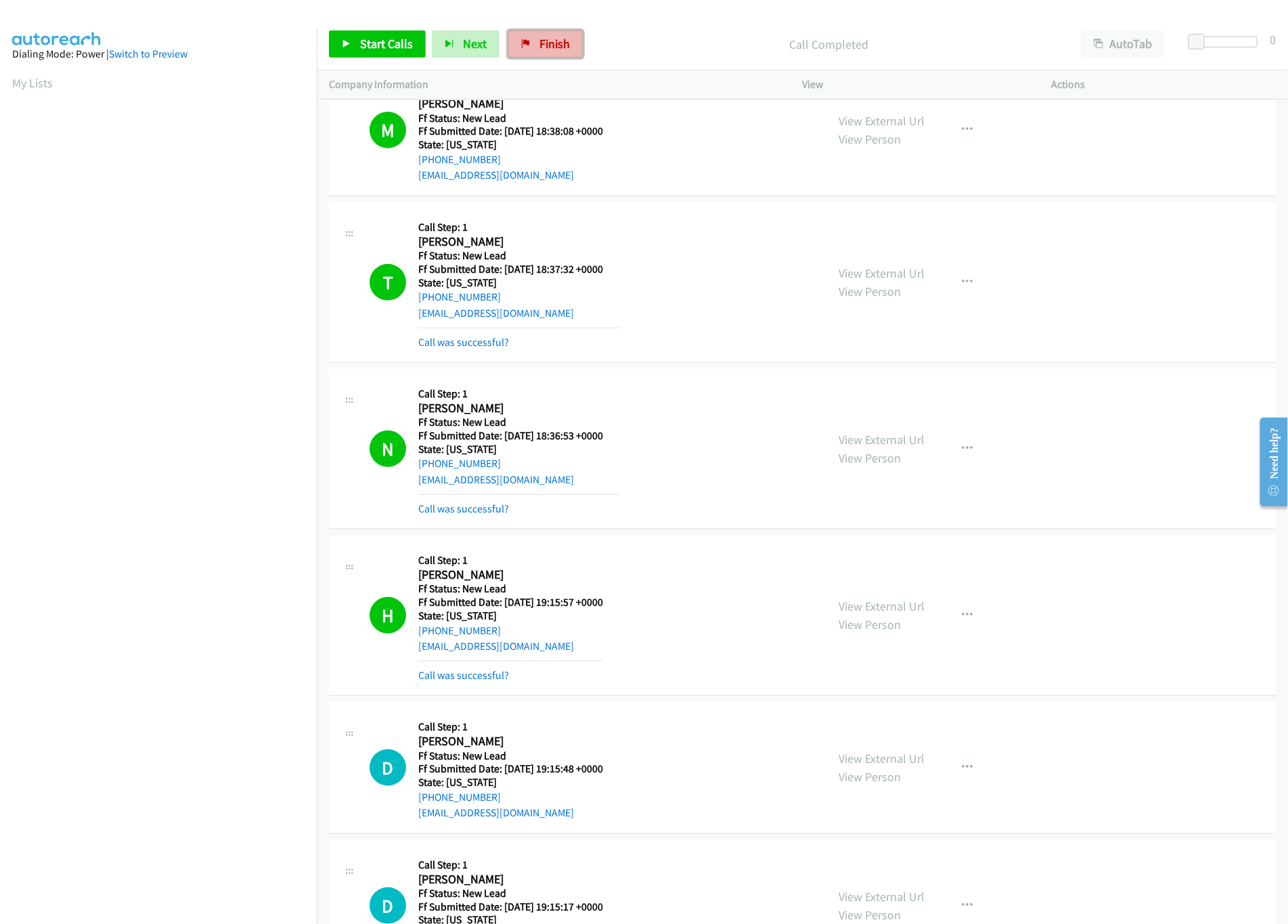
click at [548, 40] on span "Finish" at bounding box center [555, 44] width 30 height 16
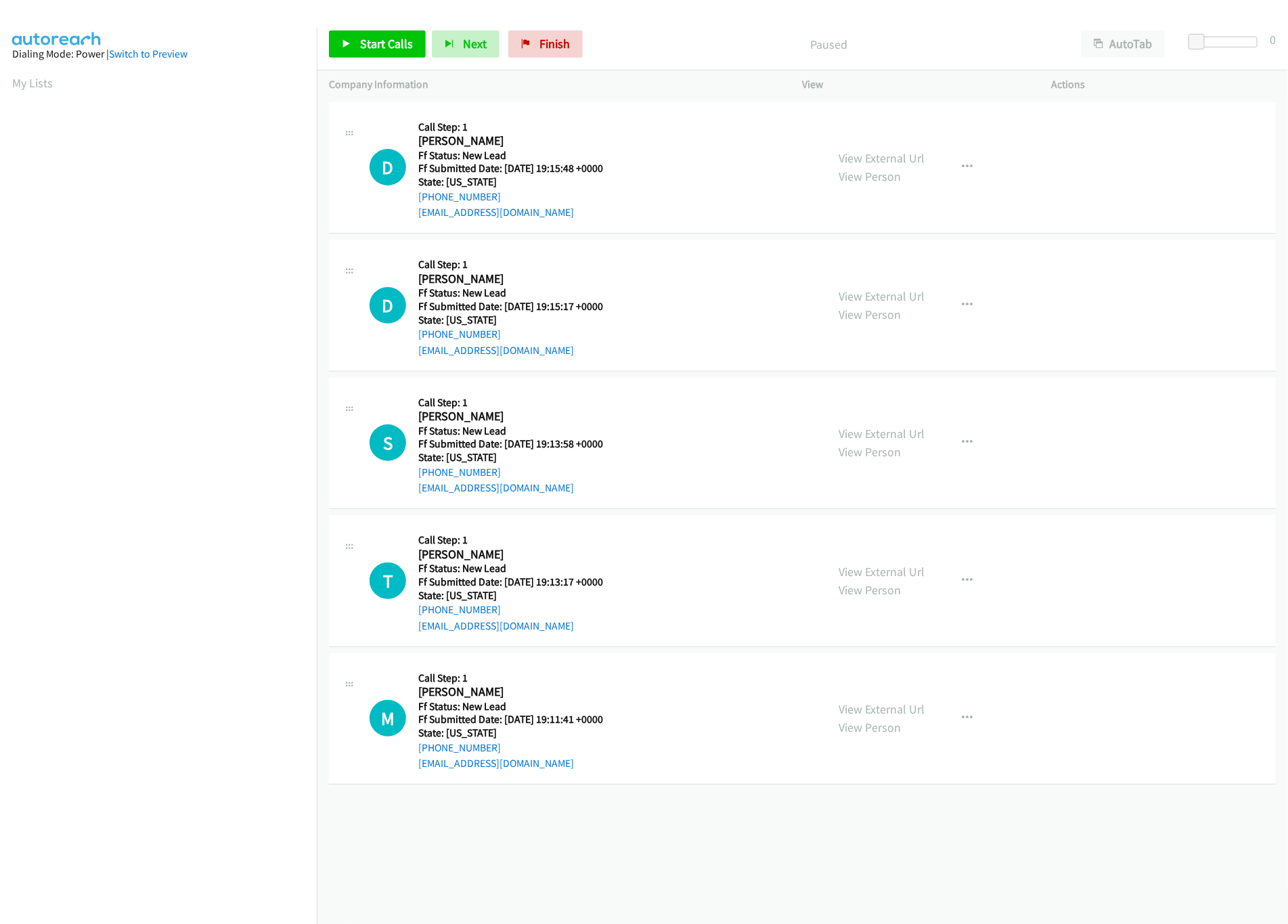
click at [591, 899] on div "[PHONE_NUMBER] Call failed - Please reload the list and try again The Callbar F…" at bounding box center [802, 511] width 971 height 825
click at [628, 873] on div "+1 415-964-1034 Call failed - Please reload the list and try again The Callbar …" at bounding box center [802, 511] width 971 height 825
click at [878, 434] on link "View External Url" at bounding box center [882, 434] width 86 height 16
click at [910, 295] on link "View External Url" at bounding box center [882, 296] width 86 height 16
click at [904, 156] on link "View External Url" at bounding box center [882, 158] width 86 height 16
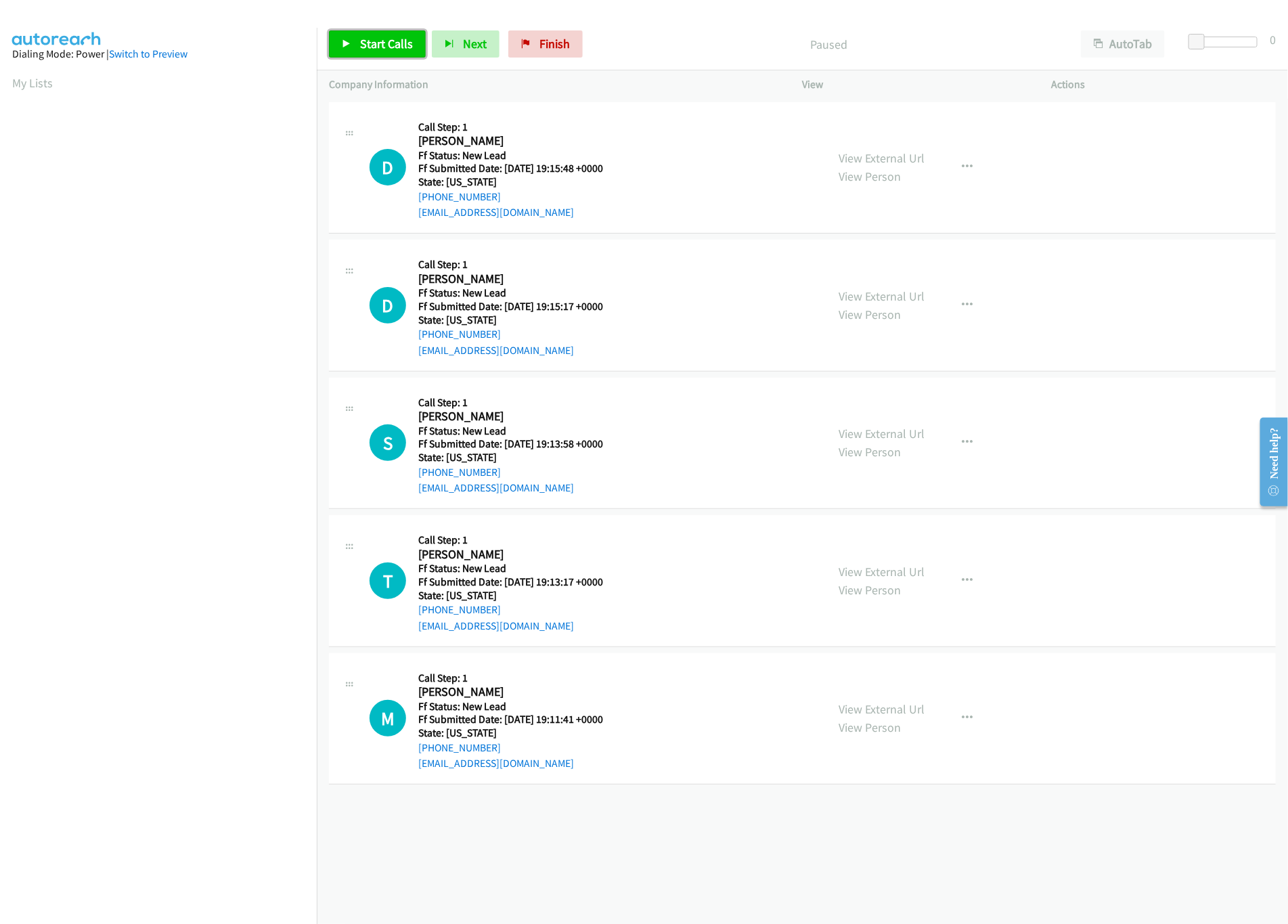
click at [372, 47] on span "Start Calls" at bounding box center [386, 44] width 53 height 16
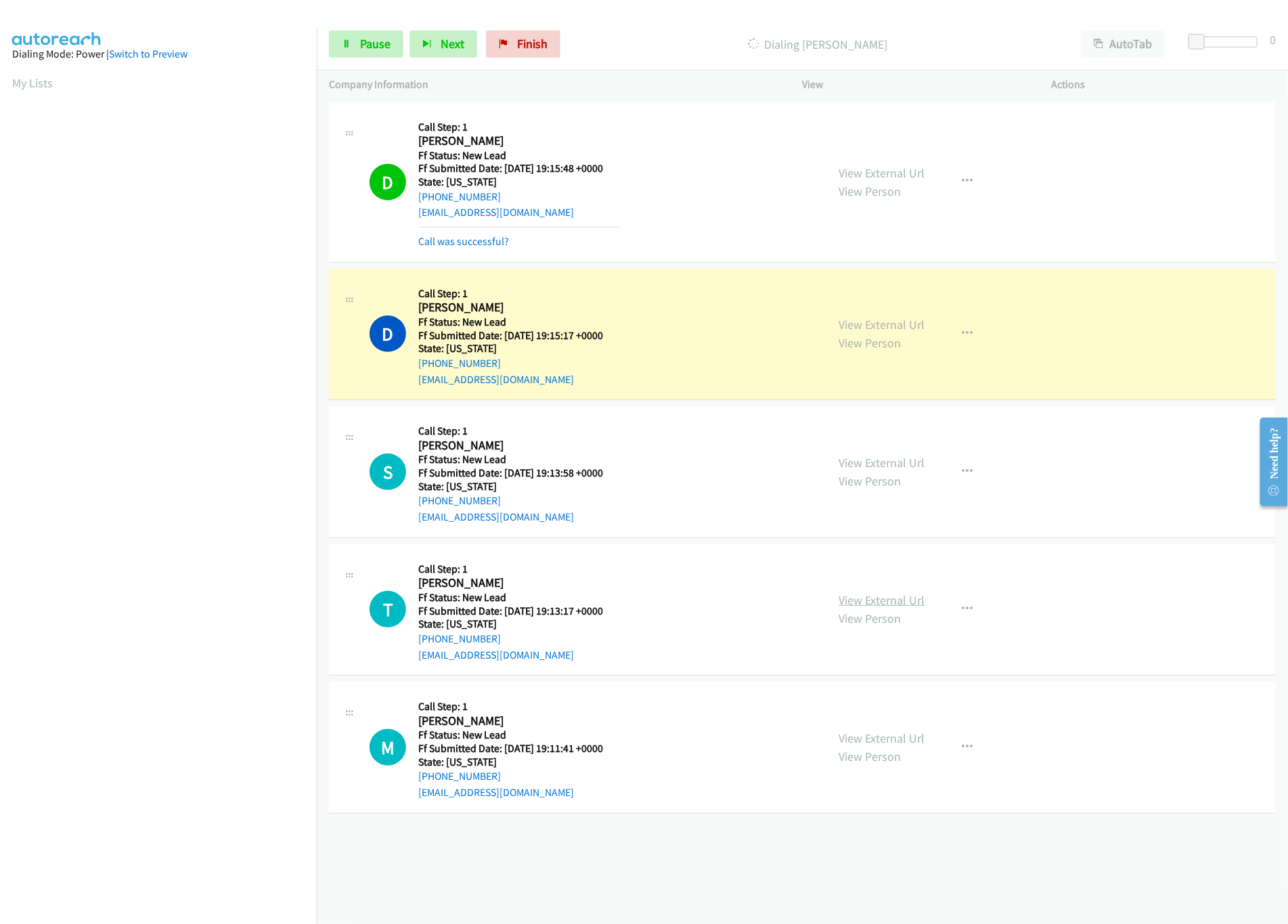
click at [880, 597] on link "View External Url" at bounding box center [882, 600] width 86 height 16
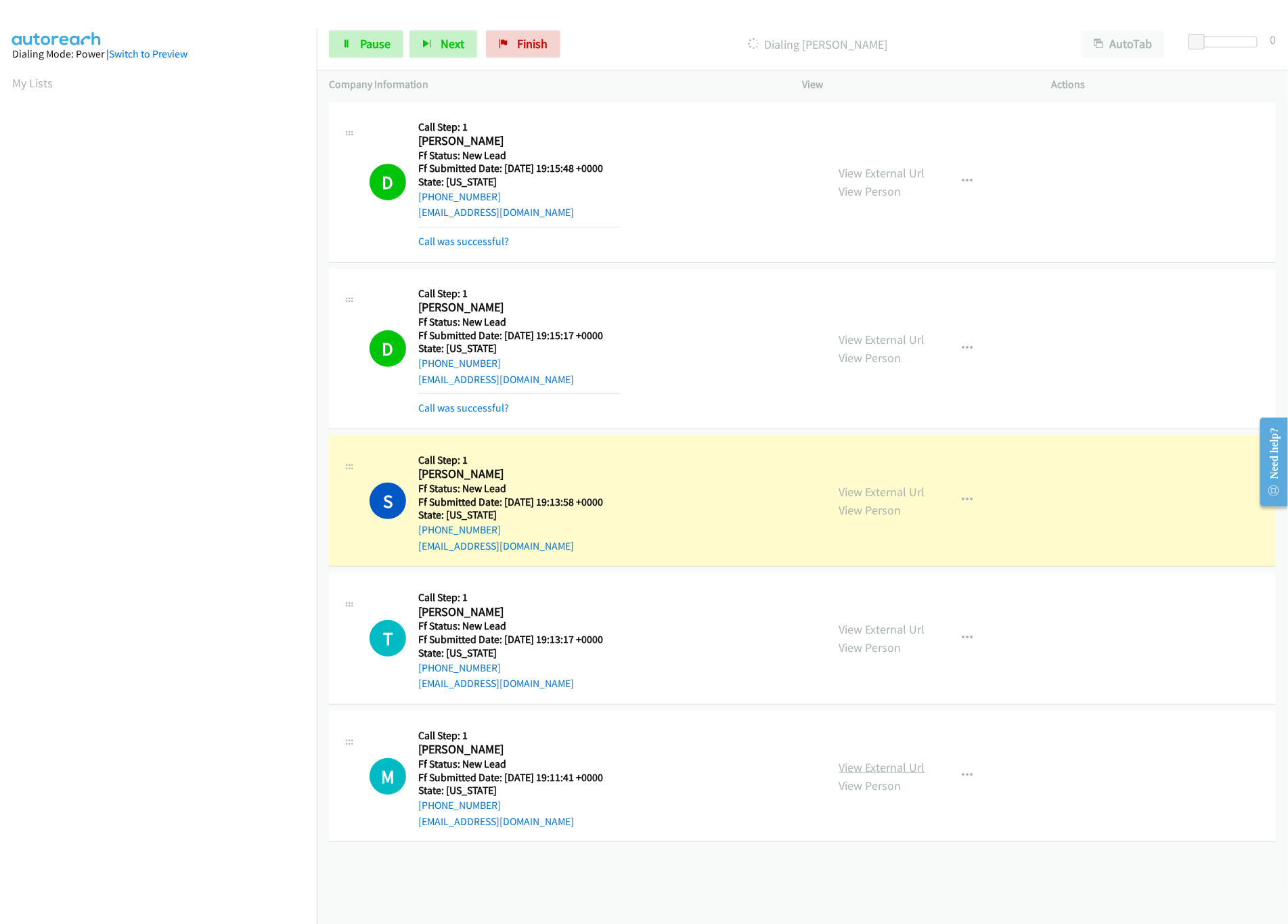
click at [850, 760] on link "View External Url" at bounding box center [882, 767] width 86 height 16
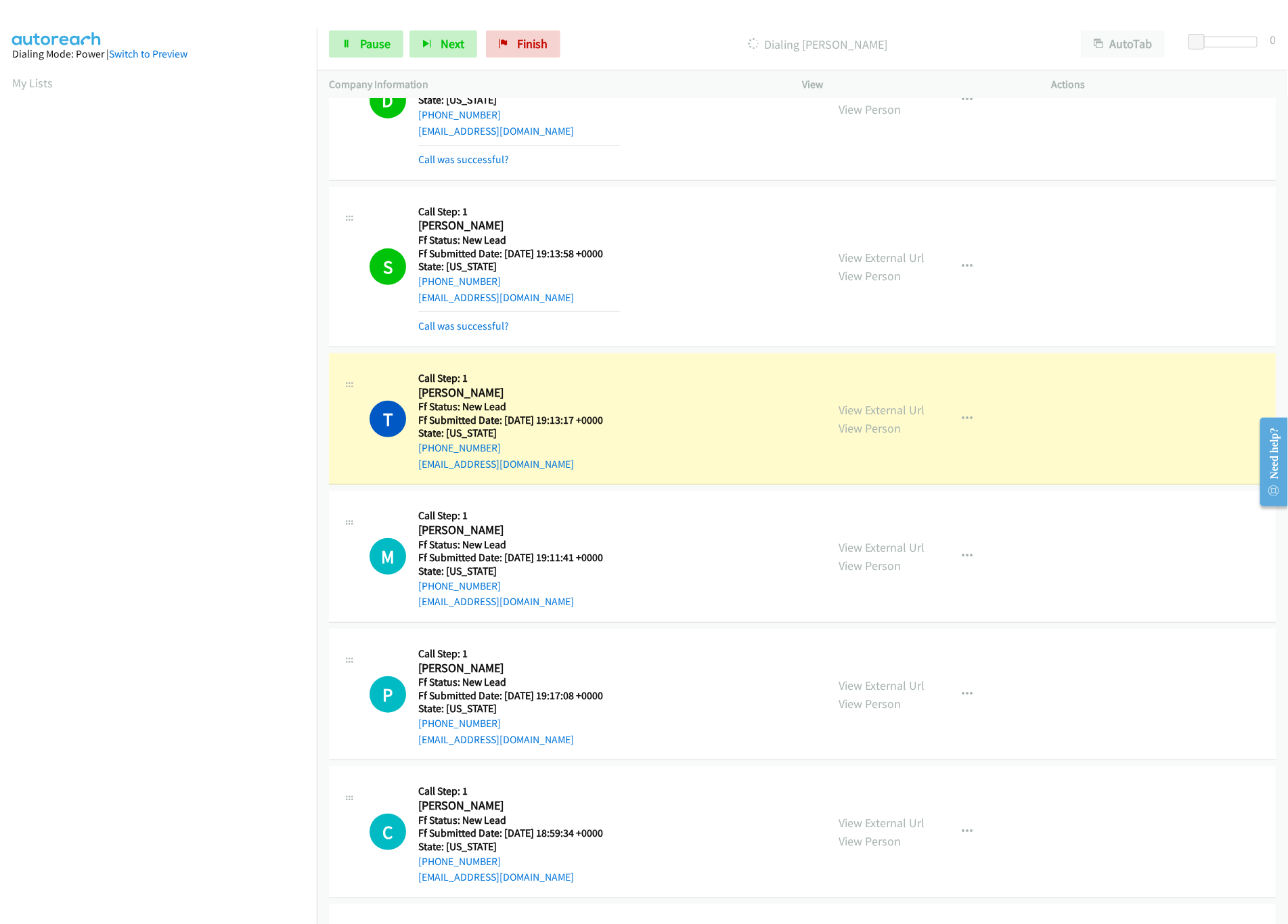
scroll to position [389, 0]
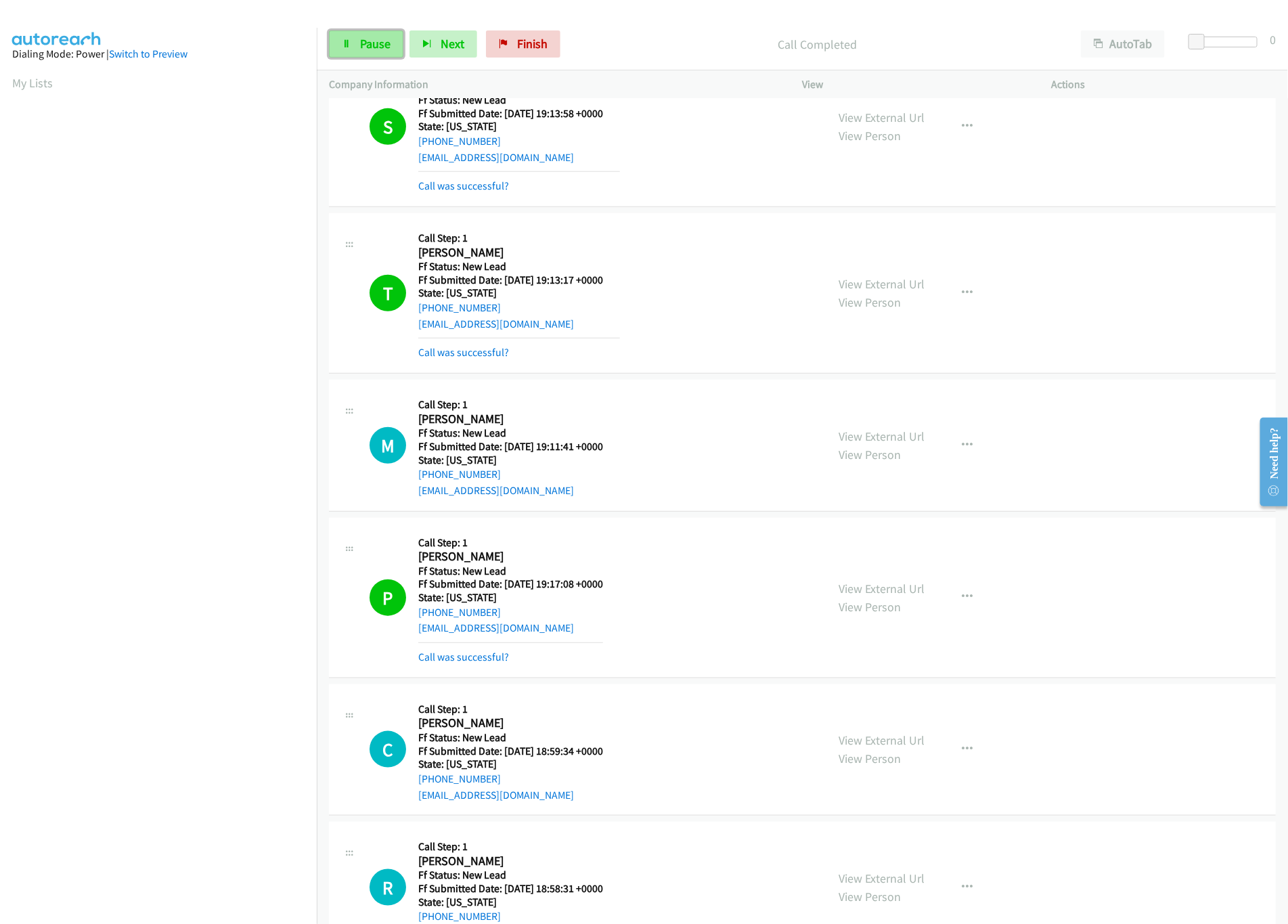
click at [381, 47] on span "Pause" at bounding box center [375, 44] width 30 height 16
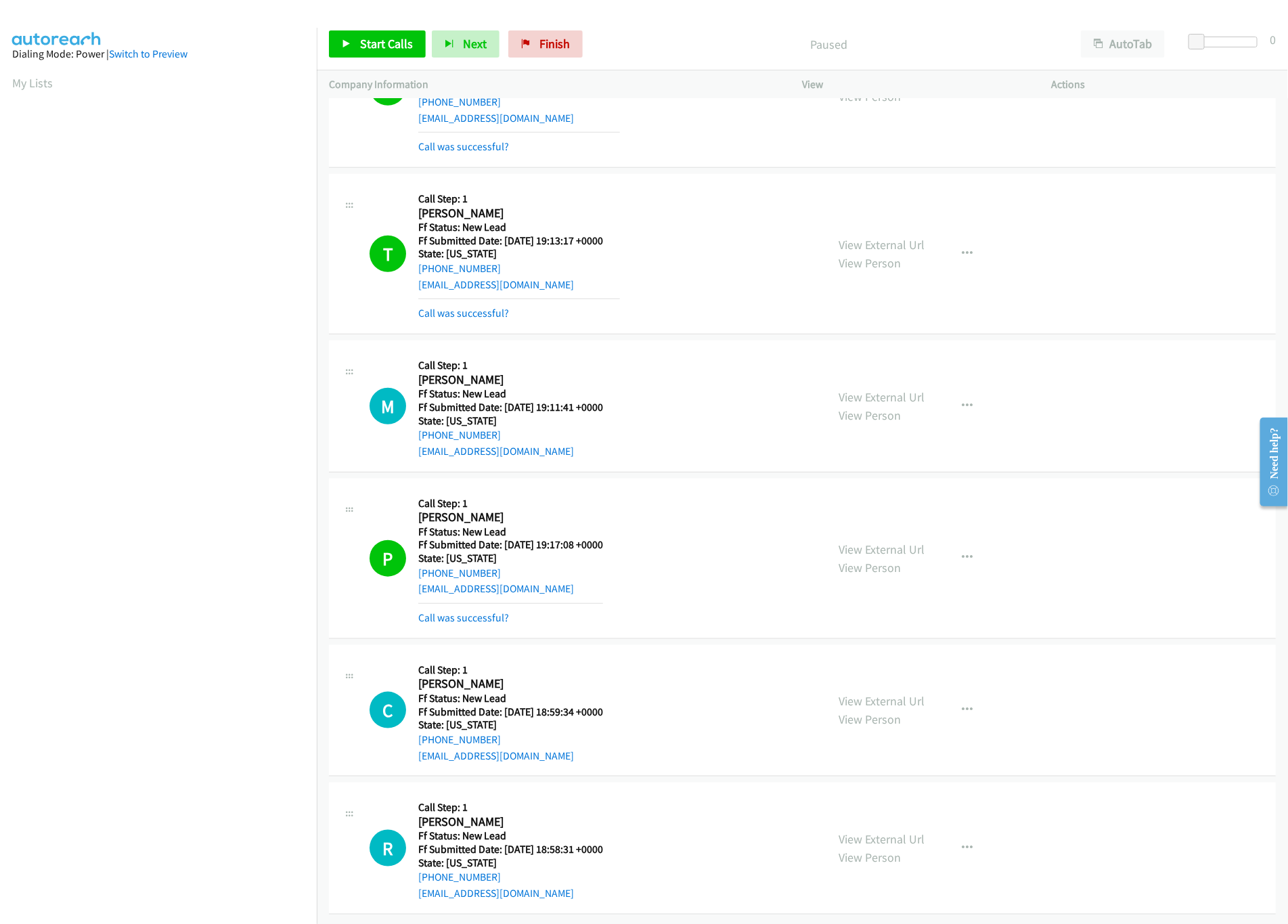
scroll to position [446, 0]
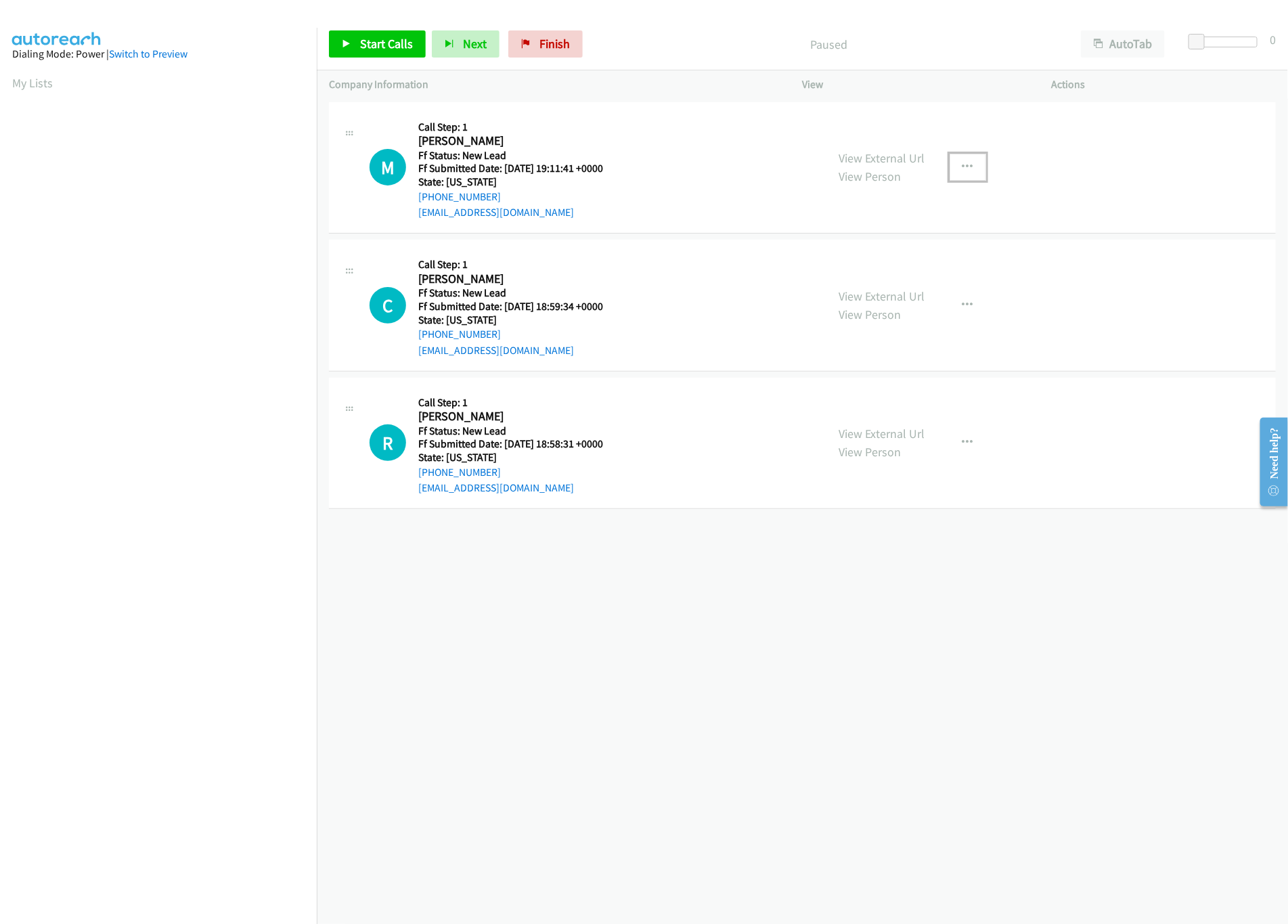
click at [955, 154] on button "button" at bounding box center [968, 167] width 37 height 27
click at [867, 259] on link "Skip Call" at bounding box center [895, 256] width 180 height 27
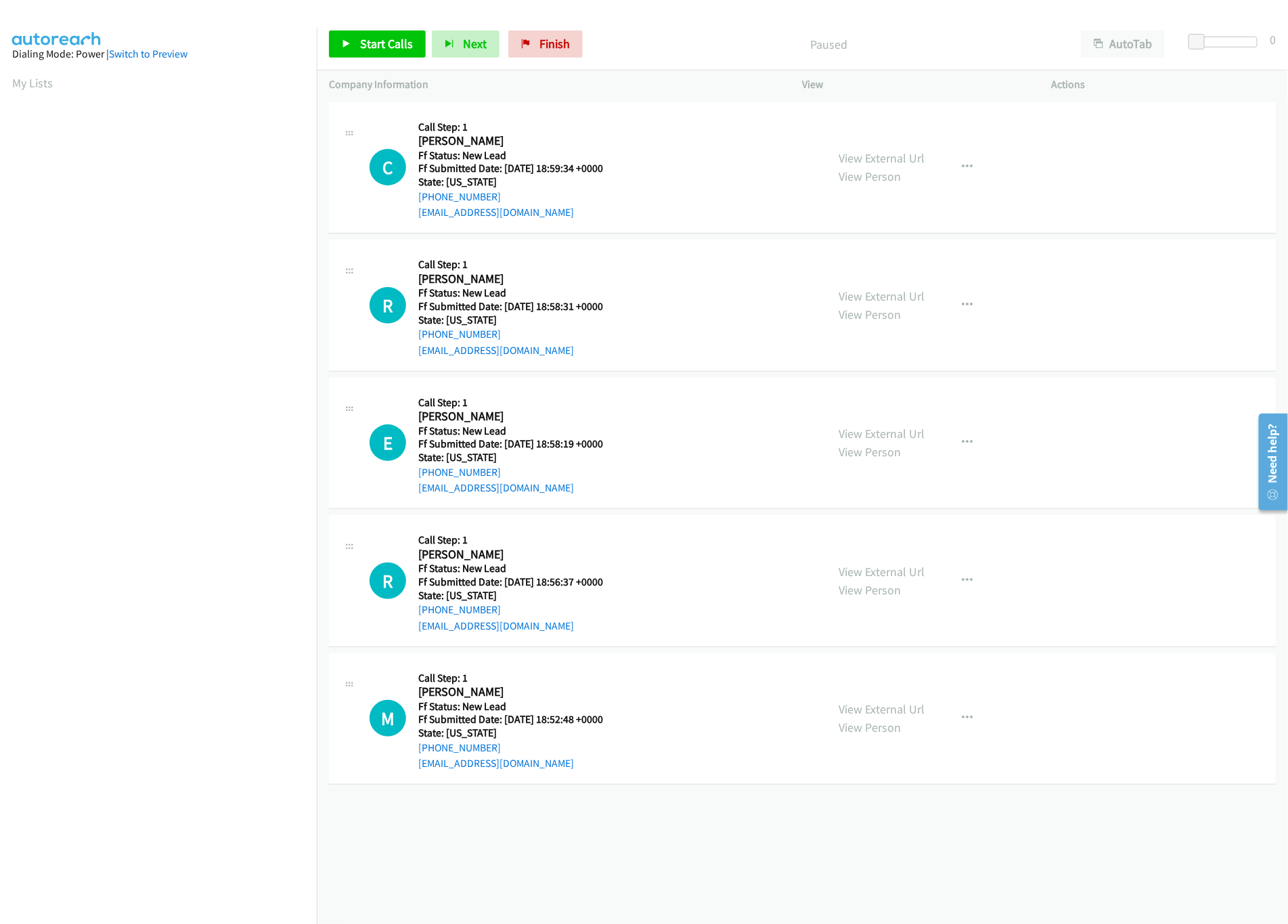
click at [669, 865] on div "[PHONE_NUMBER] Call failed - Please reload the list and try again The Callbar F…" at bounding box center [802, 511] width 971 height 825
click at [409, 47] on span "Start Calls" at bounding box center [386, 44] width 53 height 16
click at [850, 153] on link "View External Url" at bounding box center [882, 158] width 86 height 16
click at [360, 47] on span "Pause" at bounding box center [375, 44] width 30 height 16
click at [370, 41] on span "Start Calls" at bounding box center [386, 44] width 53 height 16
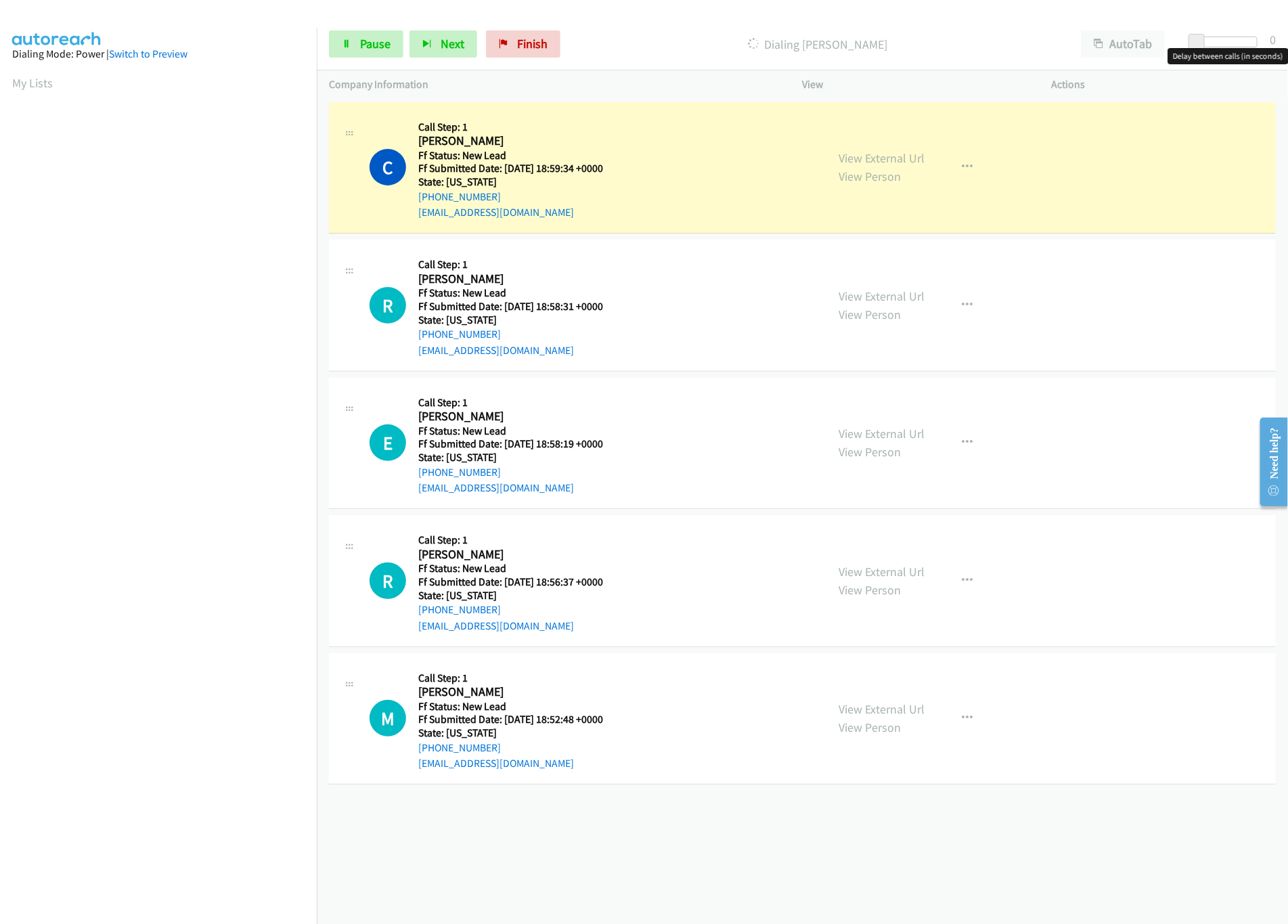
drag, startPoint x: 1194, startPoint y: 40, endPoint x: 1239, endPoint y: 45, distance: 45.3
click at [1205, 45] on span at bounding box center [1197, 42] width 16 height 16
click at [859, 303] on div "View External Url View Person" at bounding box center [882, 305] width 86 height 37
click at [859, 300] on link "View External Url" at bounding box center [882, 296] width 86 height 16
click at [963, 301] on icon "button" at bounding box center [968, 304] width 11 height 11
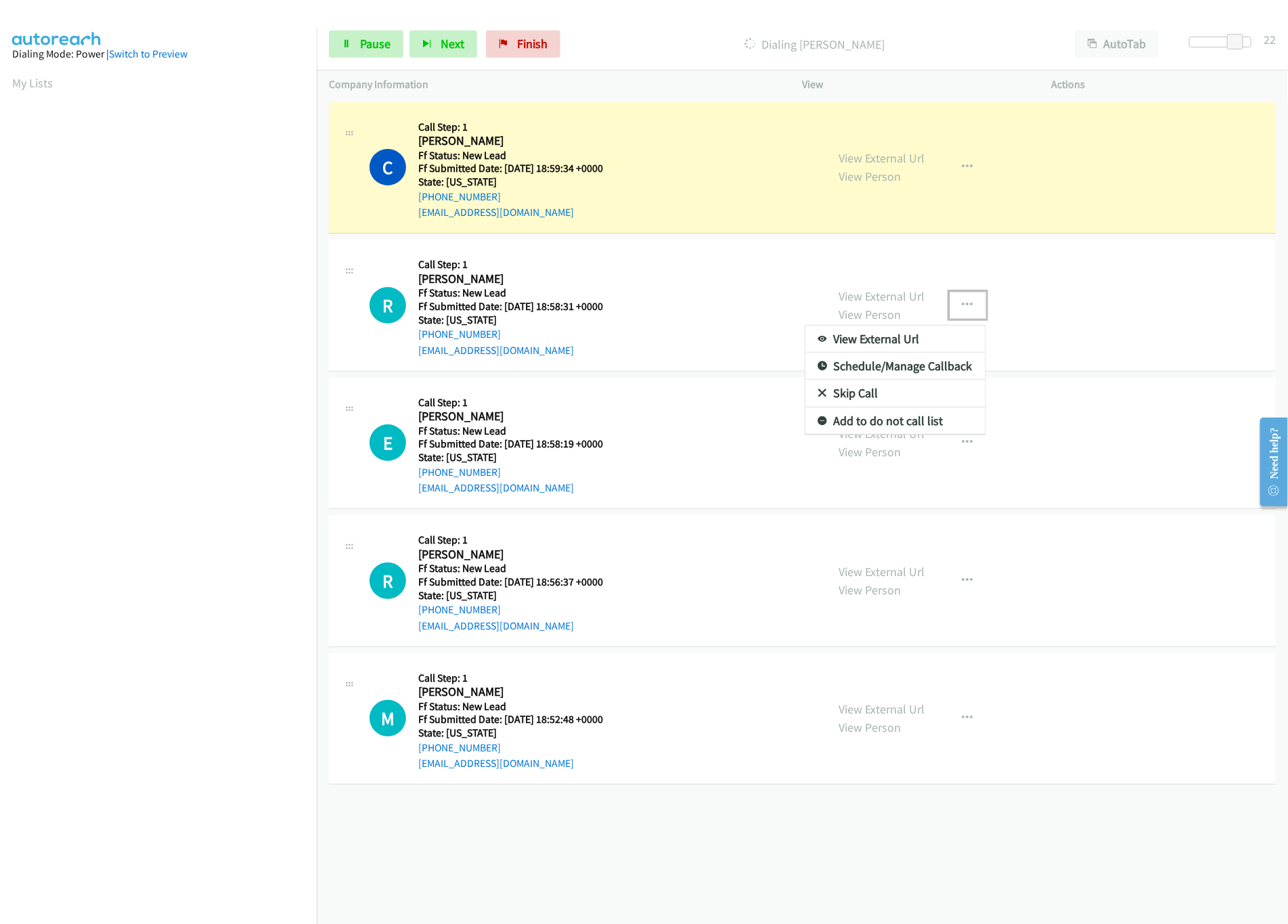
click at [846, 398] on link "Skip Call" at bounding box center [895, 393] width 180 height 27
click at [853, 427] on link "View External Url" at bounding box center [882, 434] width 86 height 16
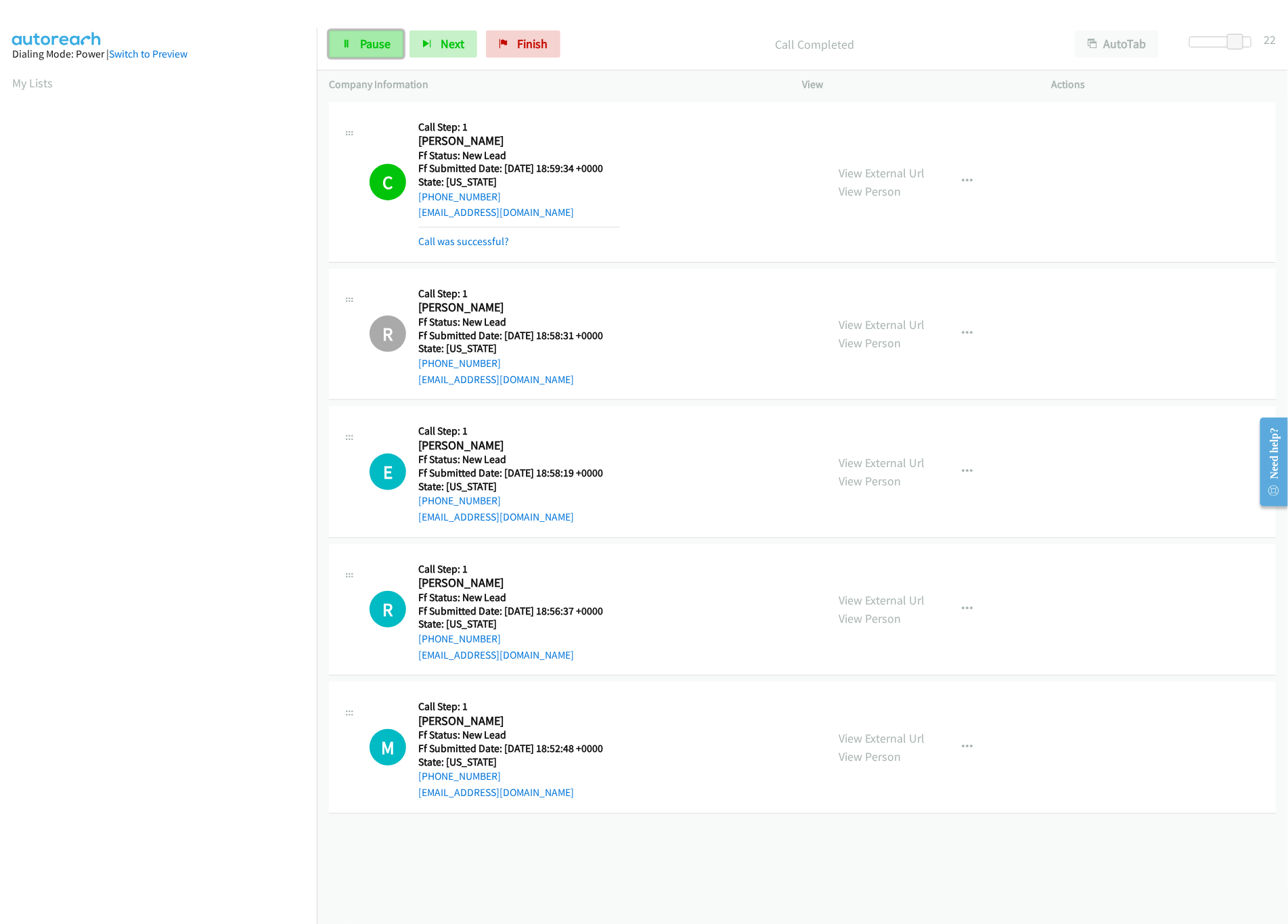
drag, startPoint x: 330, startPoint y: 56, endPoint x: 370, endPoint y: 32, distance: 46.6
click at [330, 56] on link "Pause" at bounding box center [366, 44] width 74 height 27
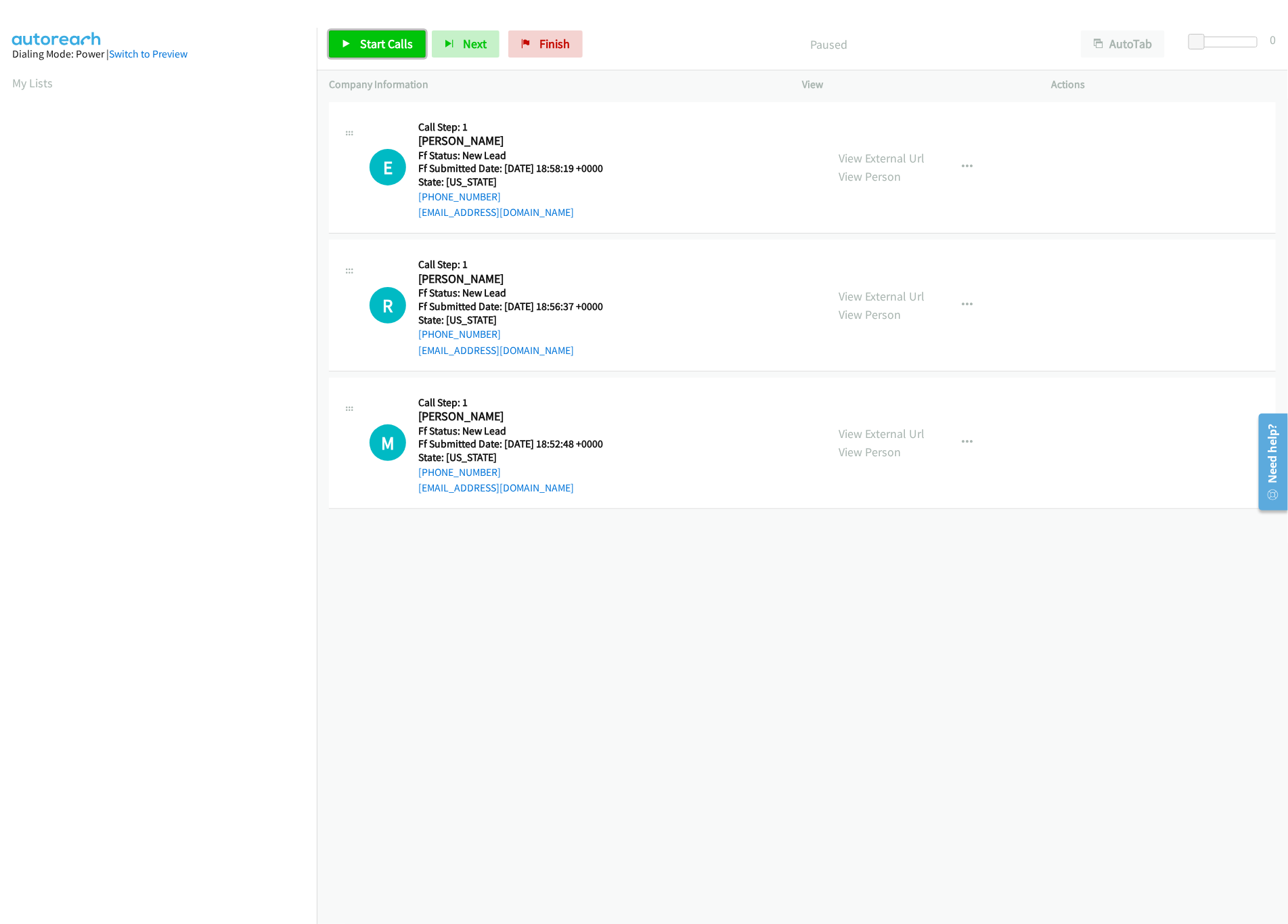
click at [388, 40] on span "Start Calls" at bounding box center [386, 44] width 53 height 16
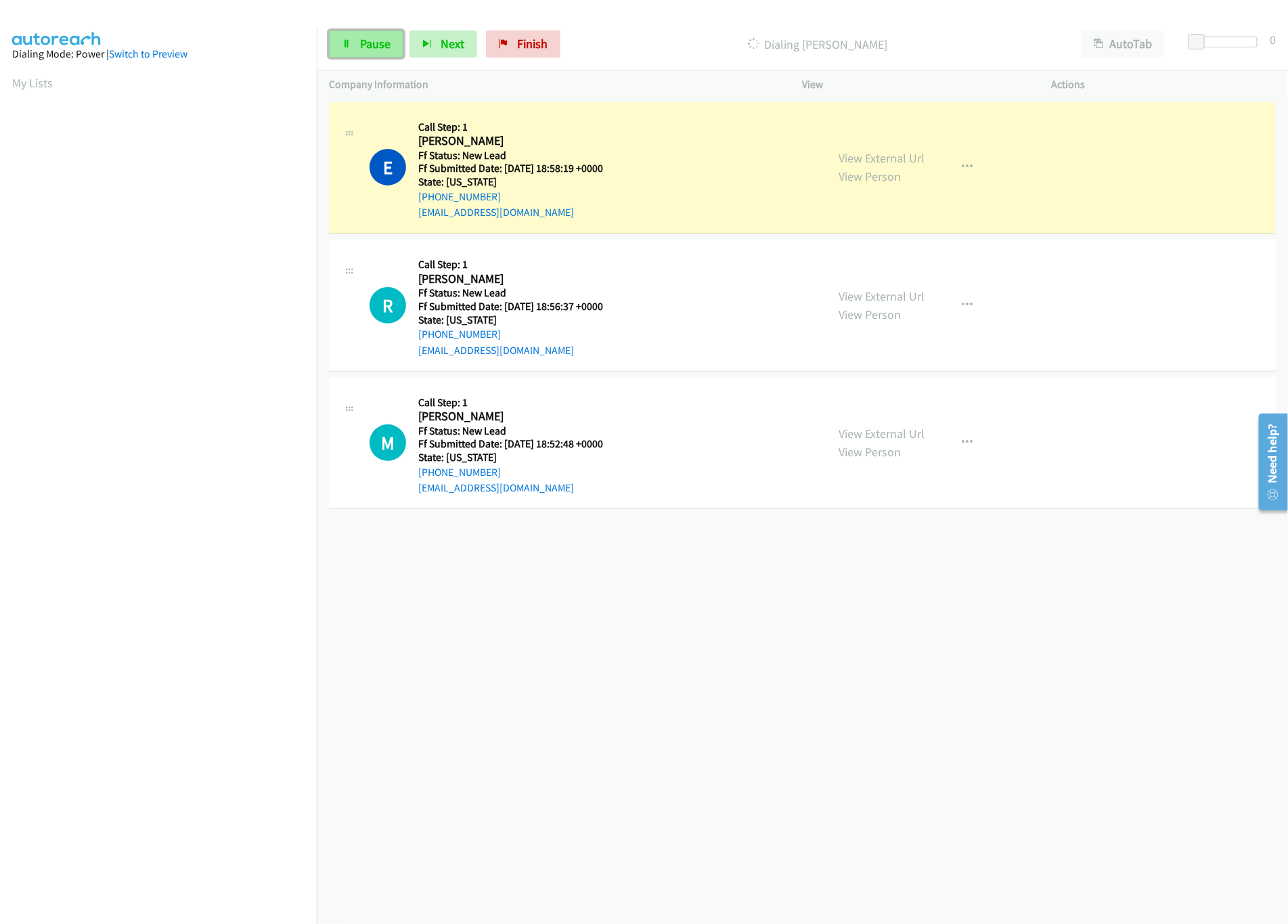
click at [356, 52] on link "Pause" at bounding box center [366, 44] width 74 height 27
click at [525, 39] on link "Finish" at bounding box center [545, 44] width 74 height 27
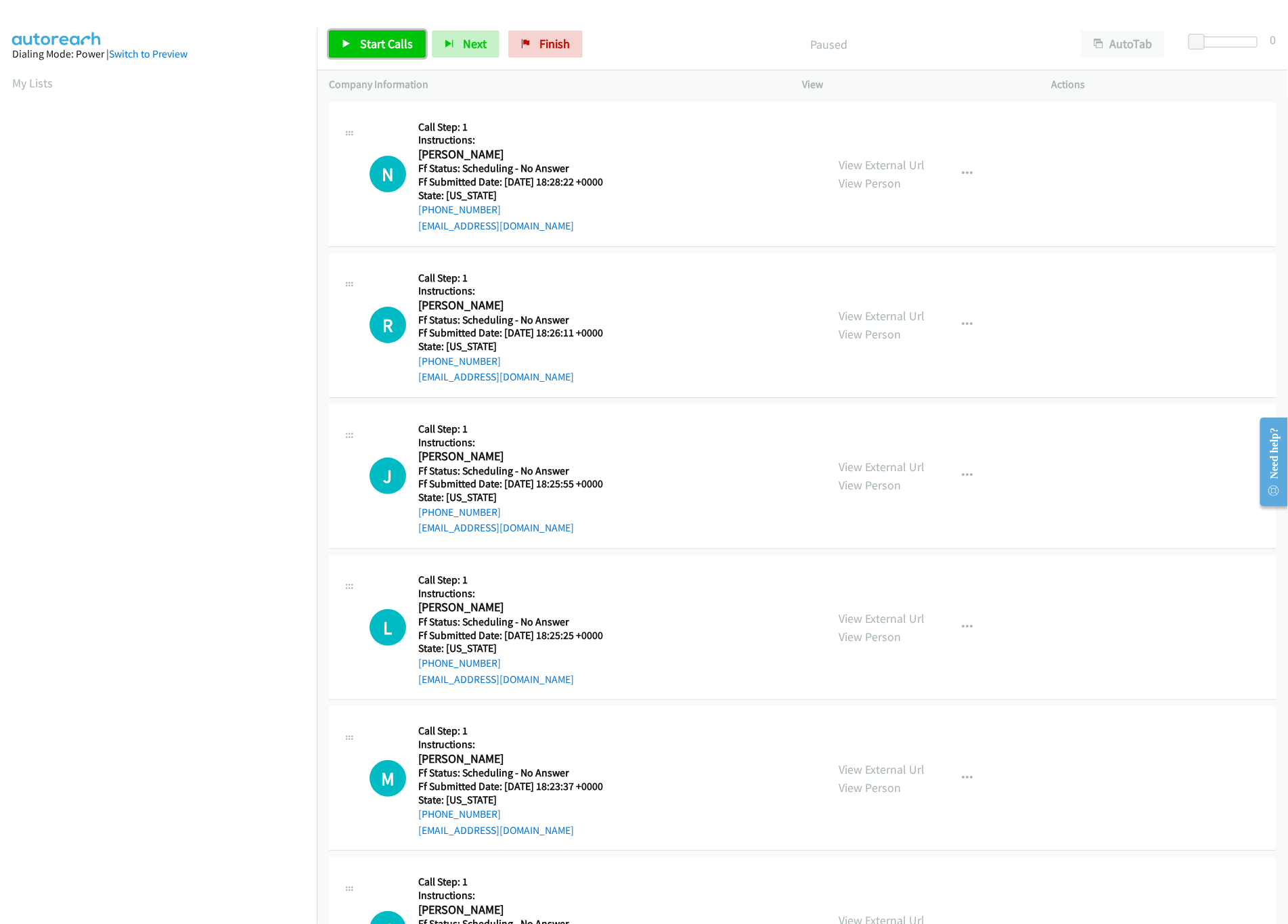
click at [372, 35] on link "Start Calls" at bounding box center [377, 44] width 97 height 27
click at [366, 53] on link "Pause" at bounding box center [366, 44] width 74 height 27
click at [405, 47] on span "Start Calls" at bounding box center [386, 44] width 53 height 16
click at [360, 53] on link "Pause" at bounding box center [366, 44] width 74 height 27
click at [364, 49] on span "Start Calls" at bounding box center [386, 44] width 53 height 16
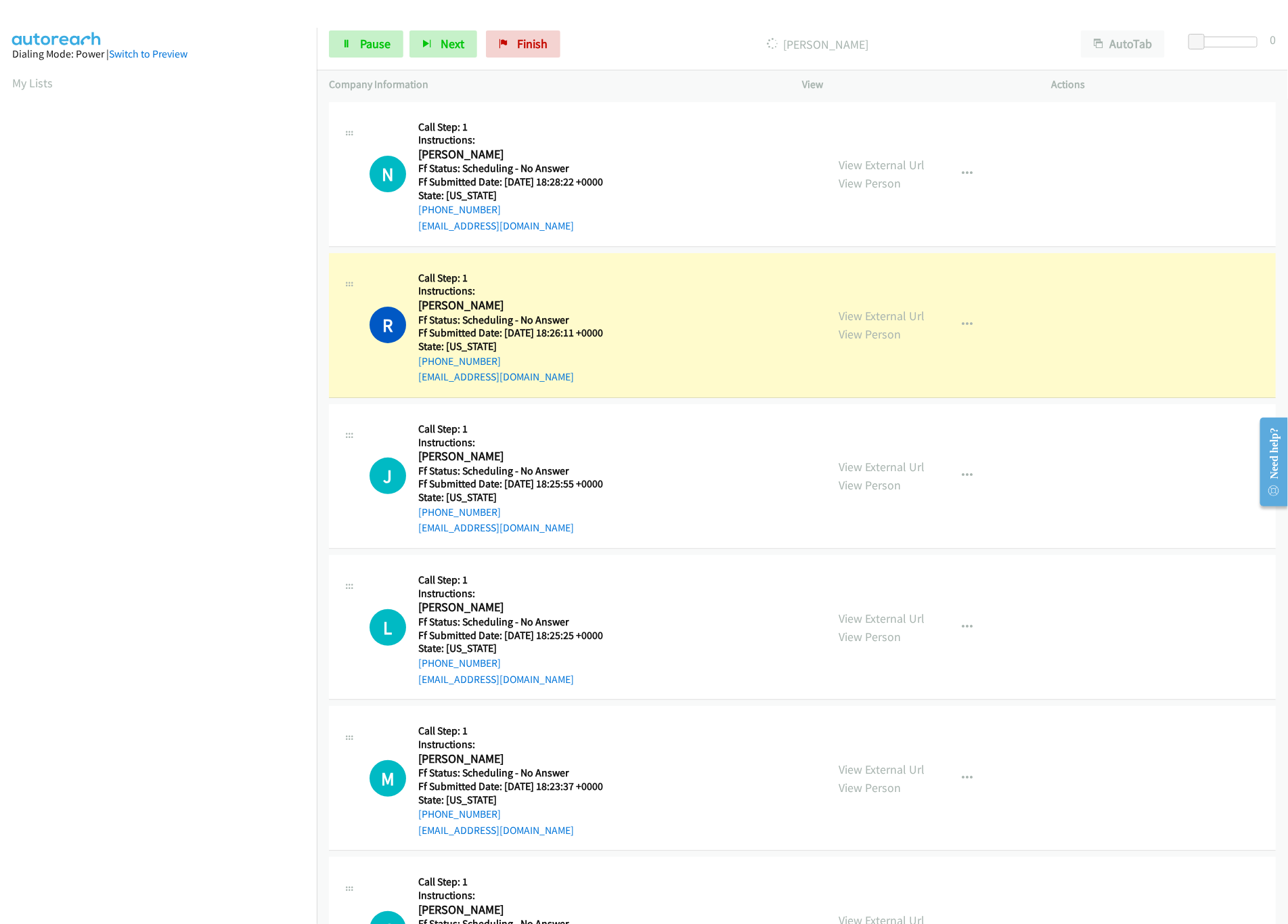
click at [750, 316] on div "R Callback Scheduled Call Step: 1 Instructions: Rylie Matye America/Denver Ff S…" at bounding box center [592, 326] width 446 height 120
click at [894, 319] on link "View External Url" at bounding box center [882, 316] width 86 height 16
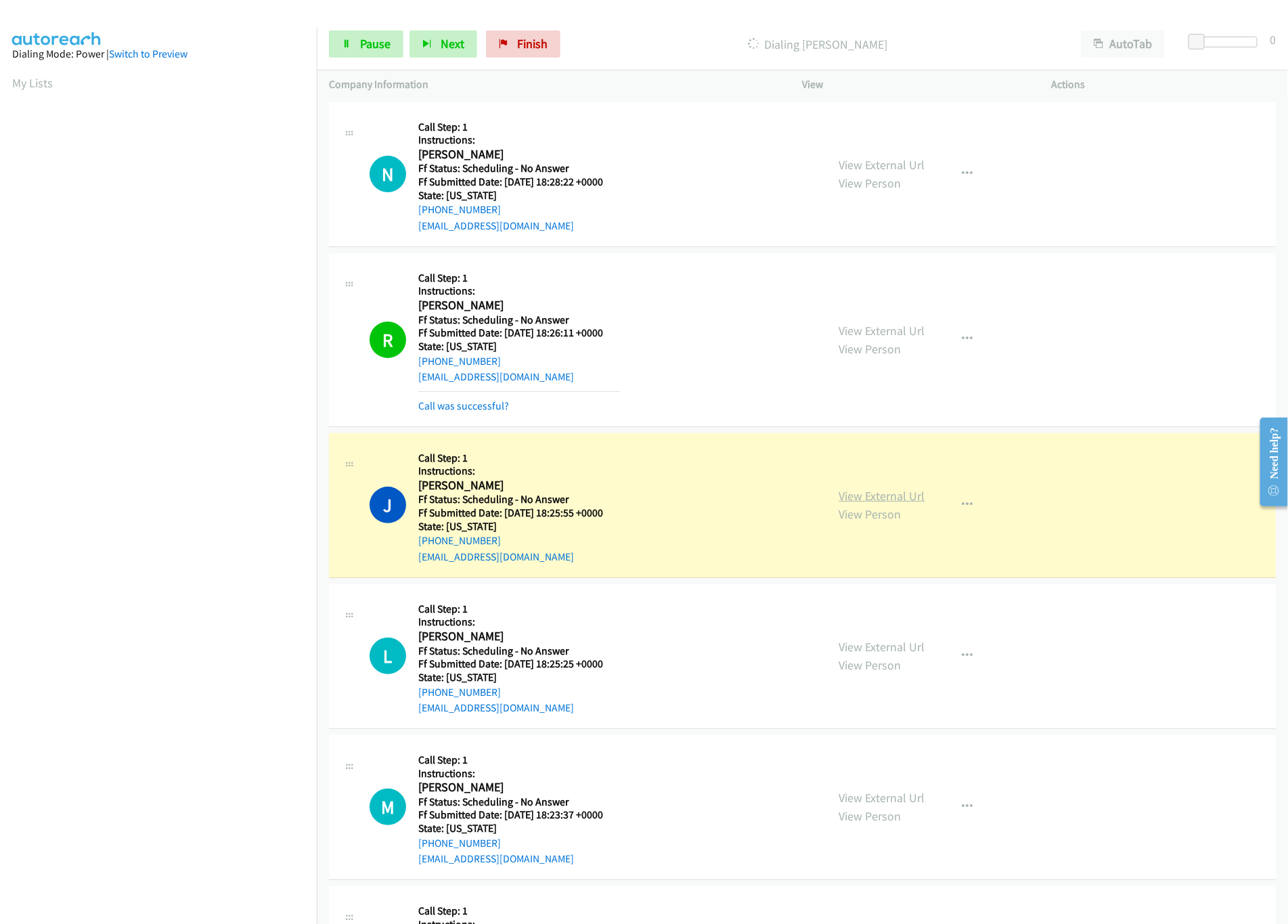
click at [913, 502] on link "View External Url" at bounding box center [882, 496] width 86 height 16
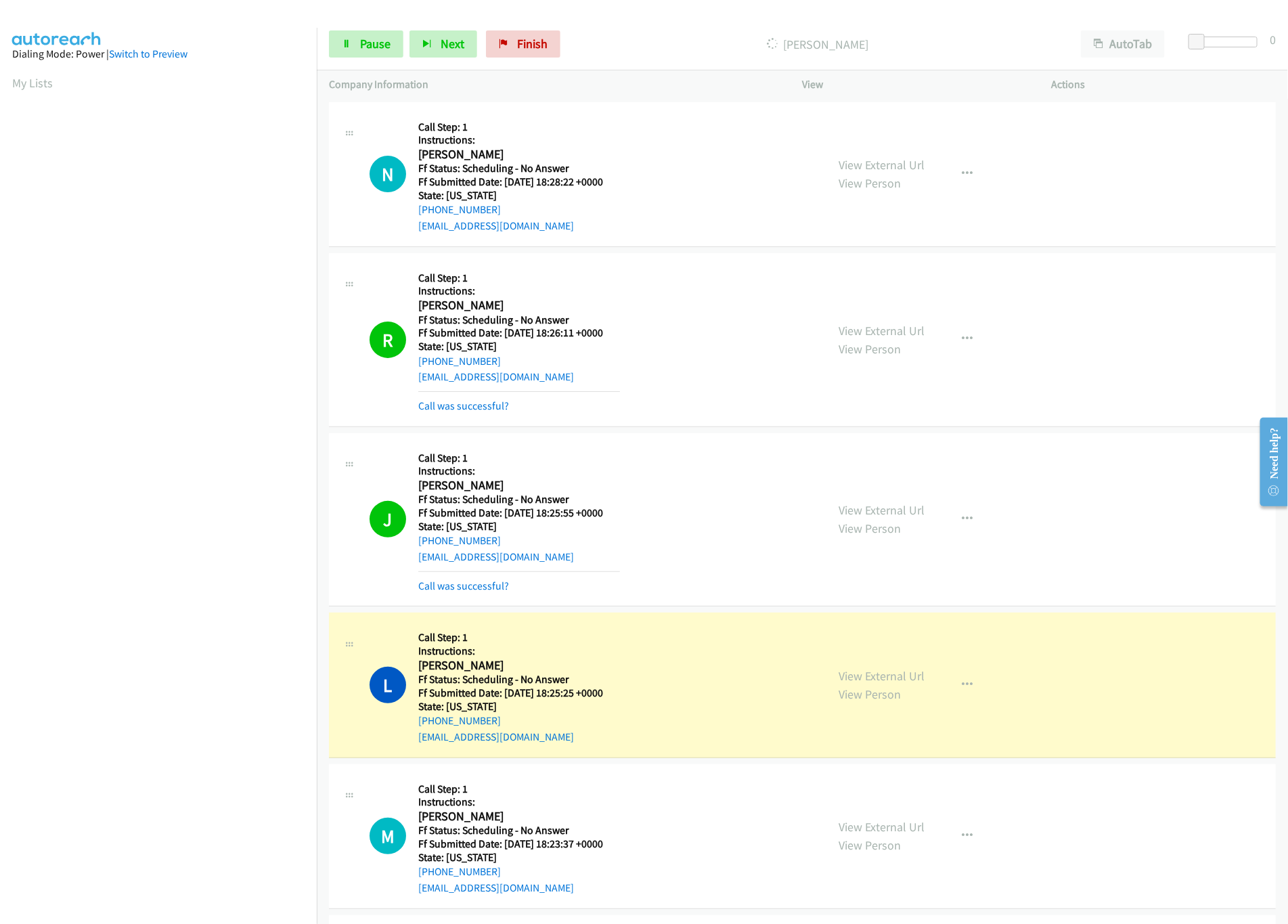
scroll to position [135, 0]
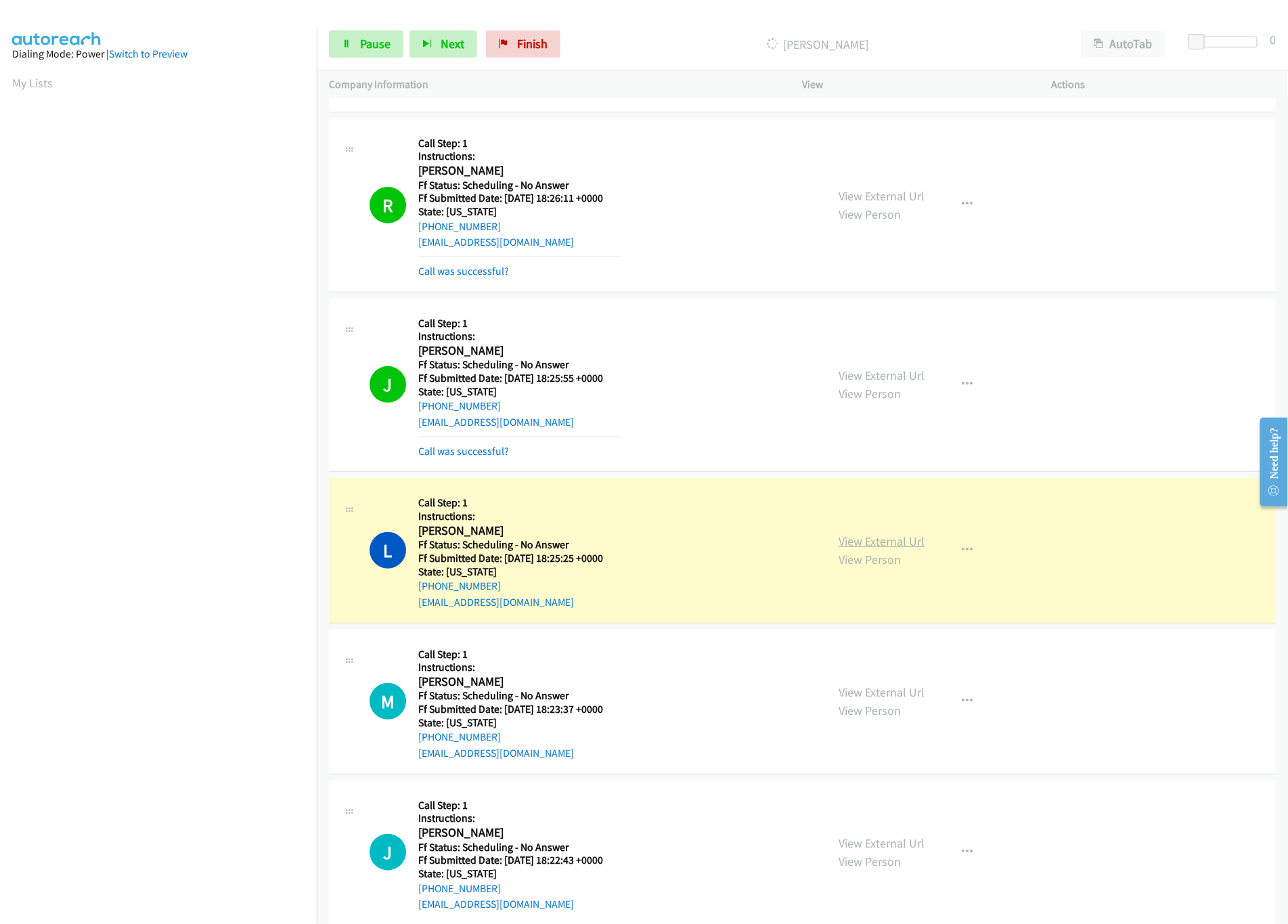
click at [869, 541] on link "View External Url" at bounding box center [882, 541] width 86 height 16
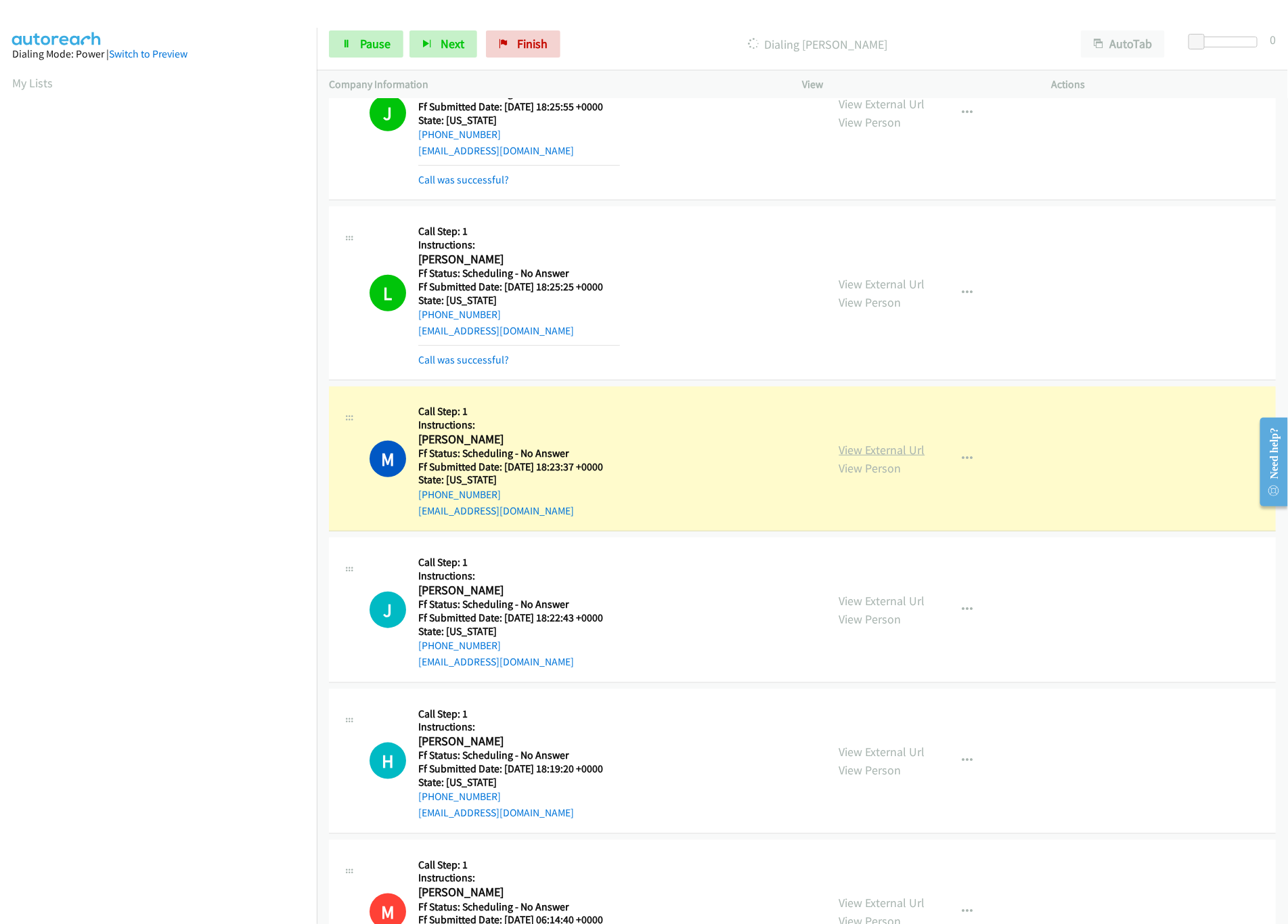
click at [896, 451] on link "View External Url" at bounding box center [882, 450] width 86 height 16
click at [729, 433] on div "M Callback Scheduled Call Step: 1 Instructions: Matthew Garcia America/Denver F…" at bounding box center [592, 458] width 446 height 120
click at [372, 49] on span "Pause" at bounding box center [375, 44] width 30 height 16
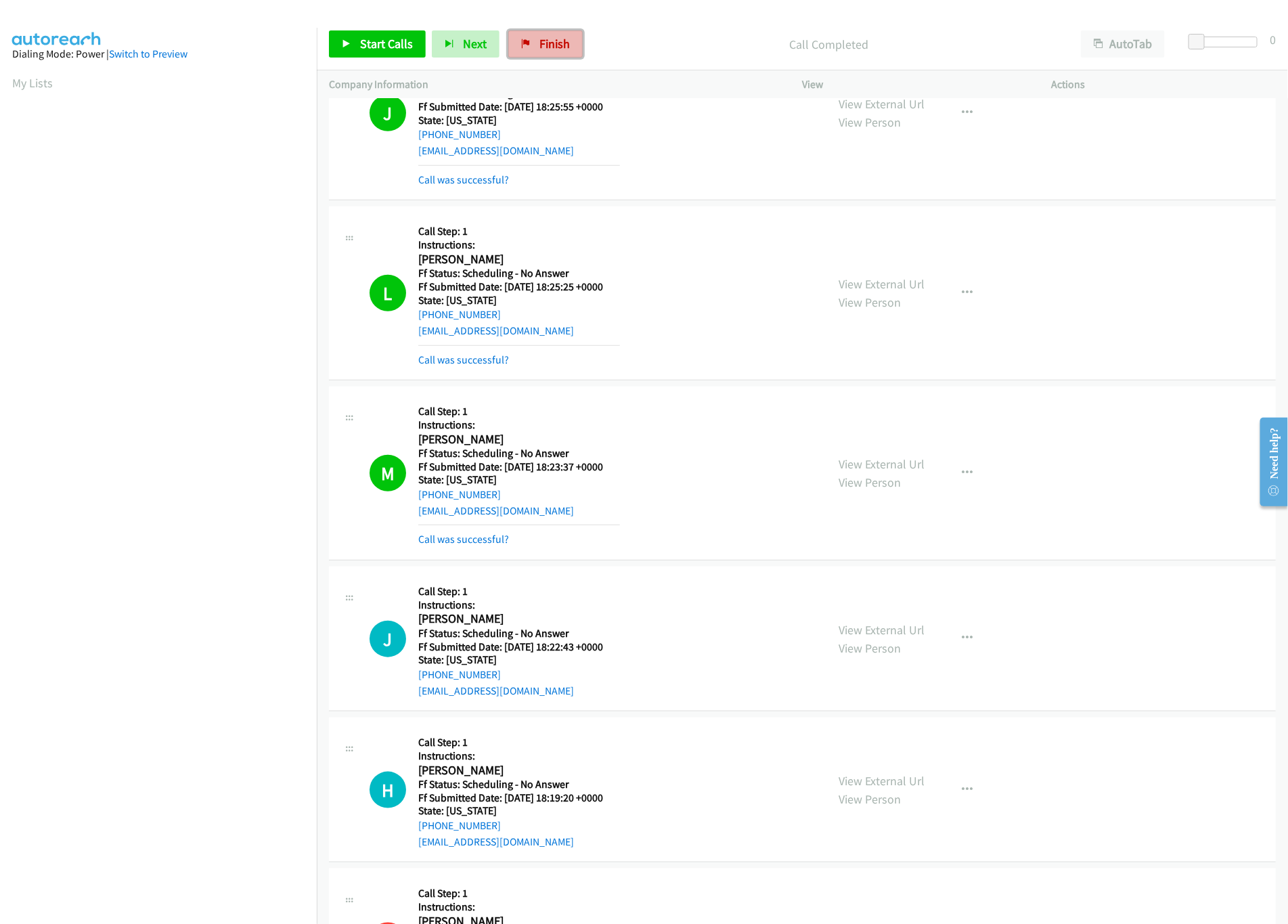
click at [557, 33] on link "Finish" at bounding box center [545, 44] width 74 height 27
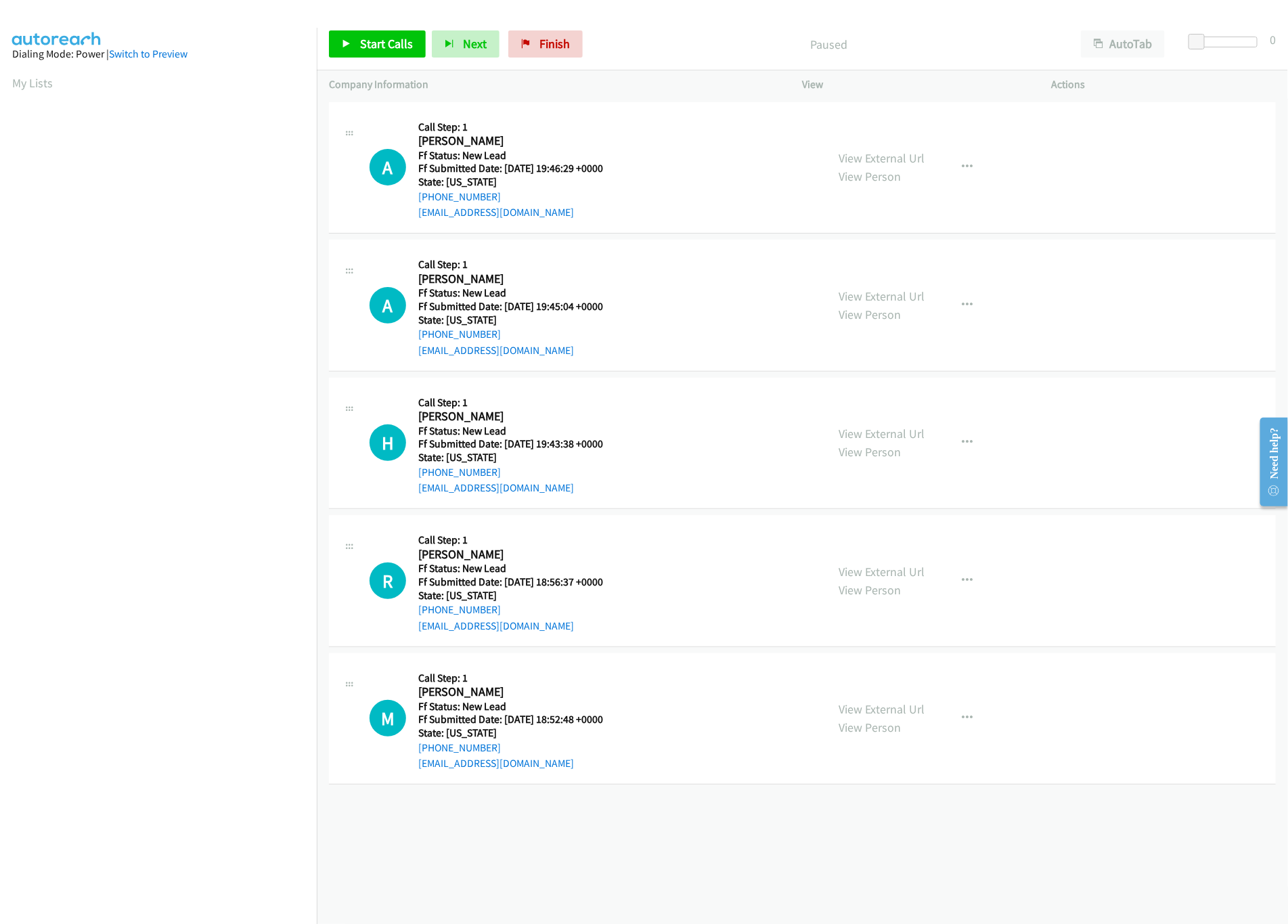
click at [723, 151] on div "A Callback Scheduled Call Step: 1 Angie Alexander America/Denver Ff Status: New…" at bounding box center [592, 167] width 446 height 107
click at [878, 293] on link "View External Url" at bounding box center [882, 296] width 86 height 16
click at [897, 146] on div "View External Url View Person View External Url Email Schedule/Manage Callback …" at bounding box center [958, 167] width 261 height 107
click at [900, 159] on link "View External Url" at bounding box center [882, 158] width 86 height 16
click at [342, 39] on link "Start Calls" at bounding box center [377, 44] width 97 height 27
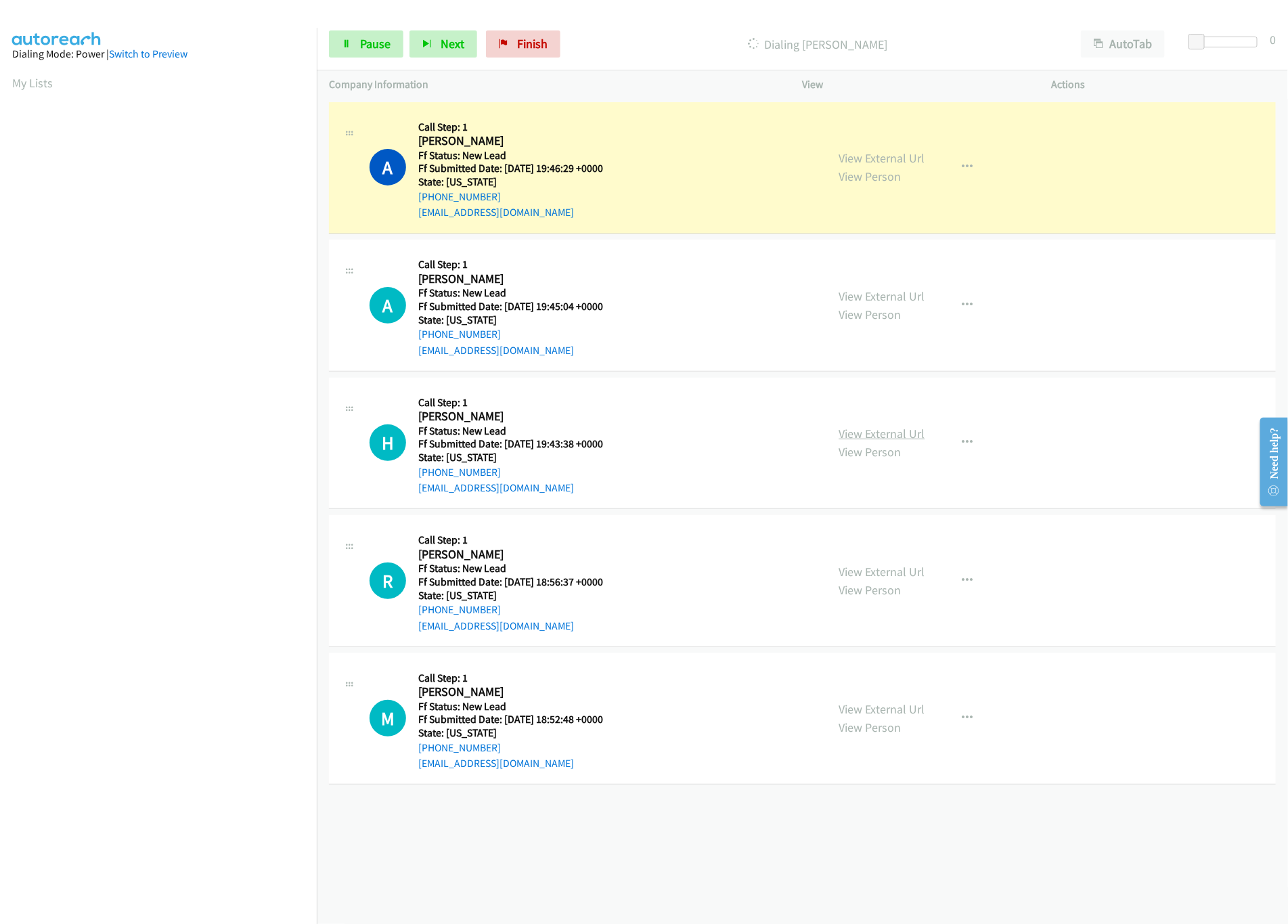
click at [873, 439] on link "View External Url" at bounding box center [882, 434] width 86 height 16
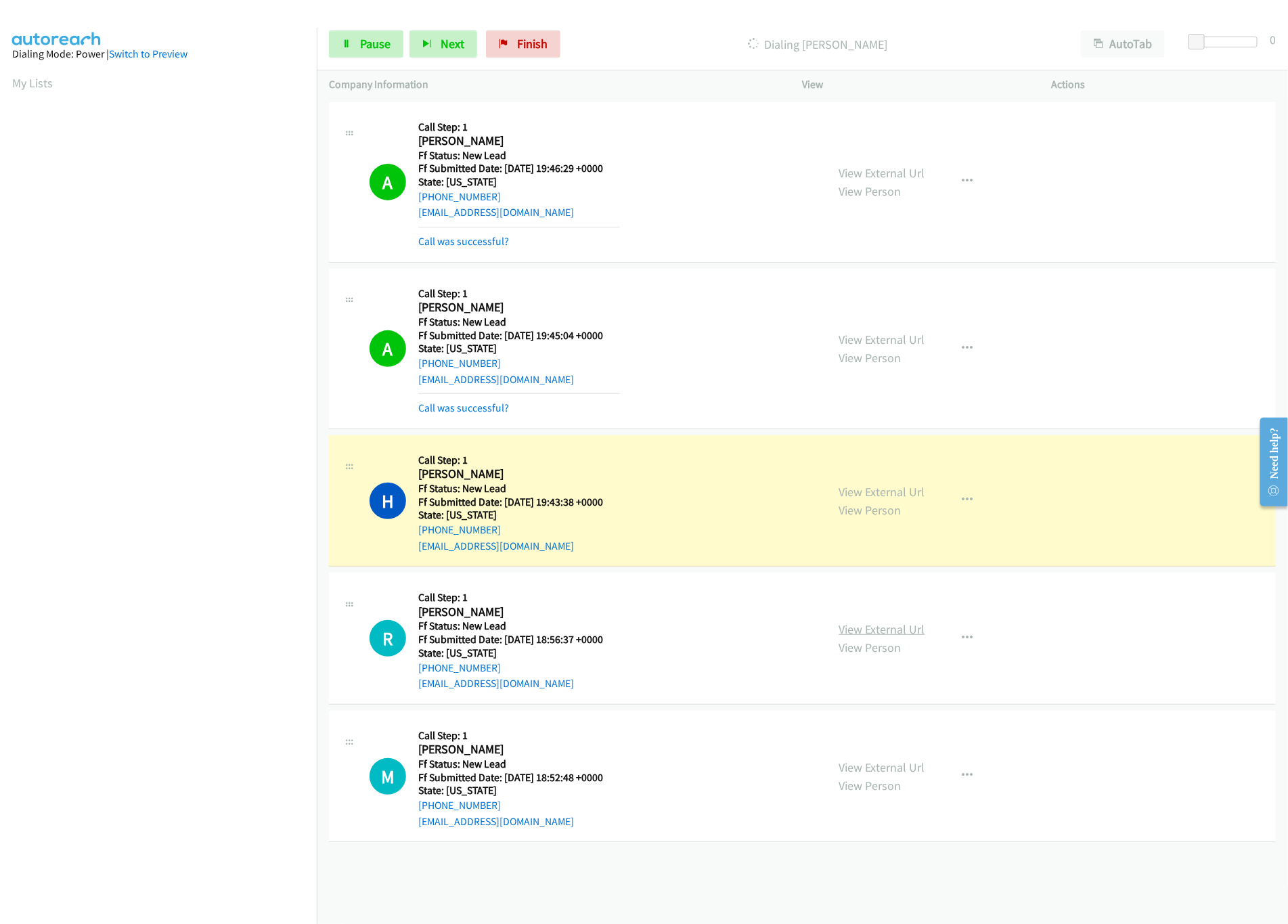
click at [884, 632] on link "View External Url" at bounding box center [882, 629] width 86 height 16
drag, startPoint x: 1197, startPoint y: 40, endPoint x: 1215, endPoint y: 39, distance: 18.0
click at [1207, 39] on span at bounding box center [1198, 42] width 16 height 16
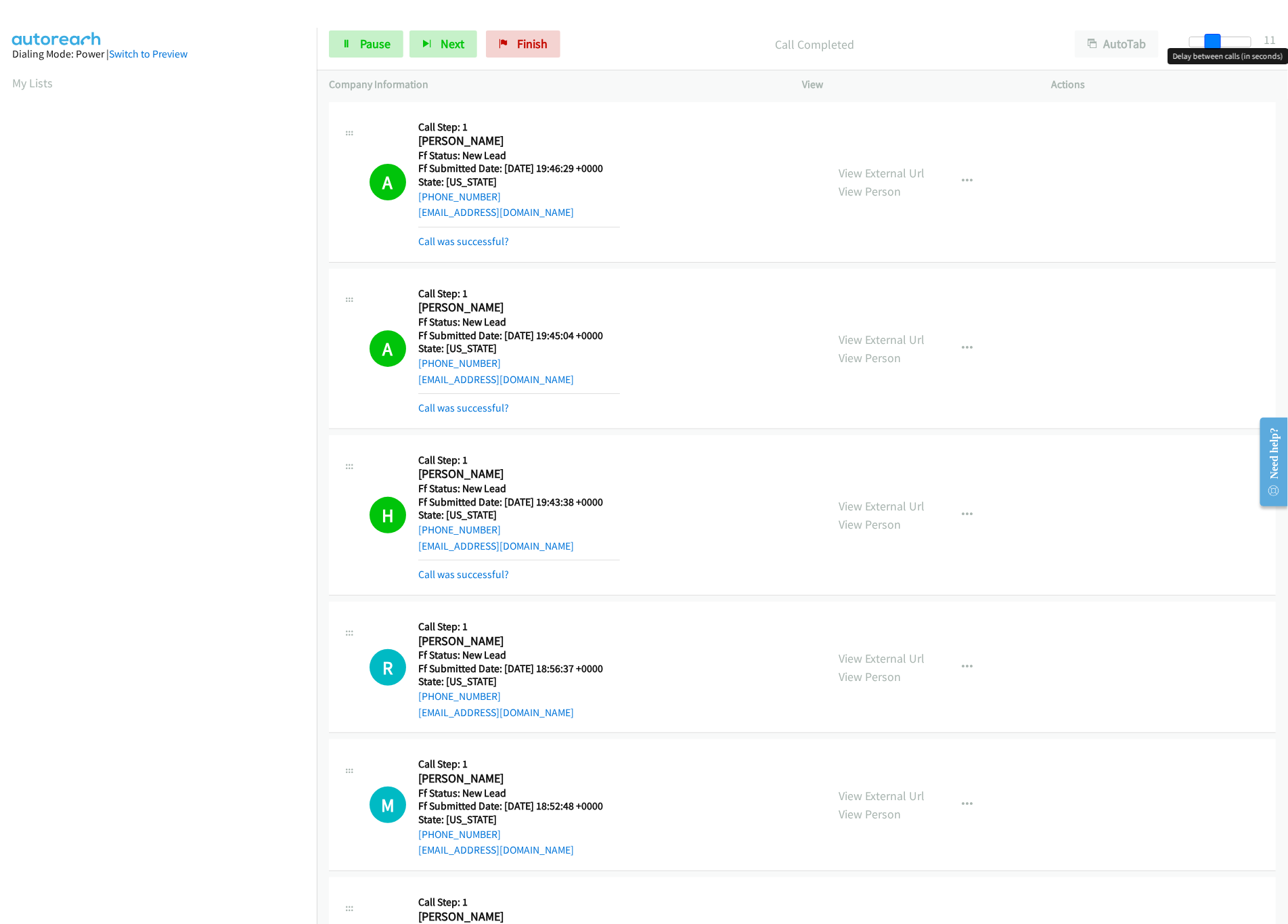
drag, startPoint x: 1217, startPoint y: 41, endPoint x: 1225, endPoint y: 41, distance: 8.0
click at [1222, 41] on span at bounding box center [1213, 42] width 16 height 16
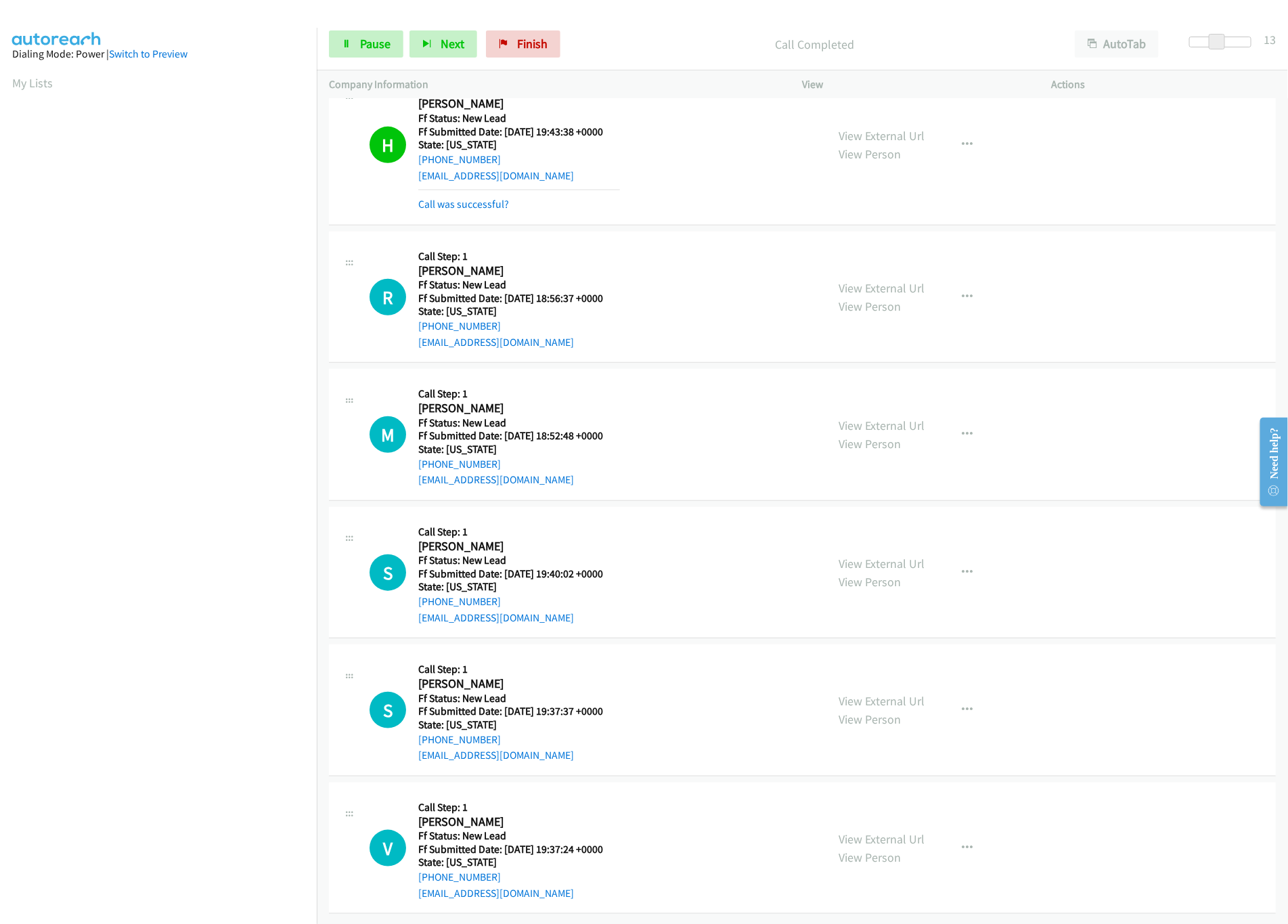
scroll to position [254, 0]
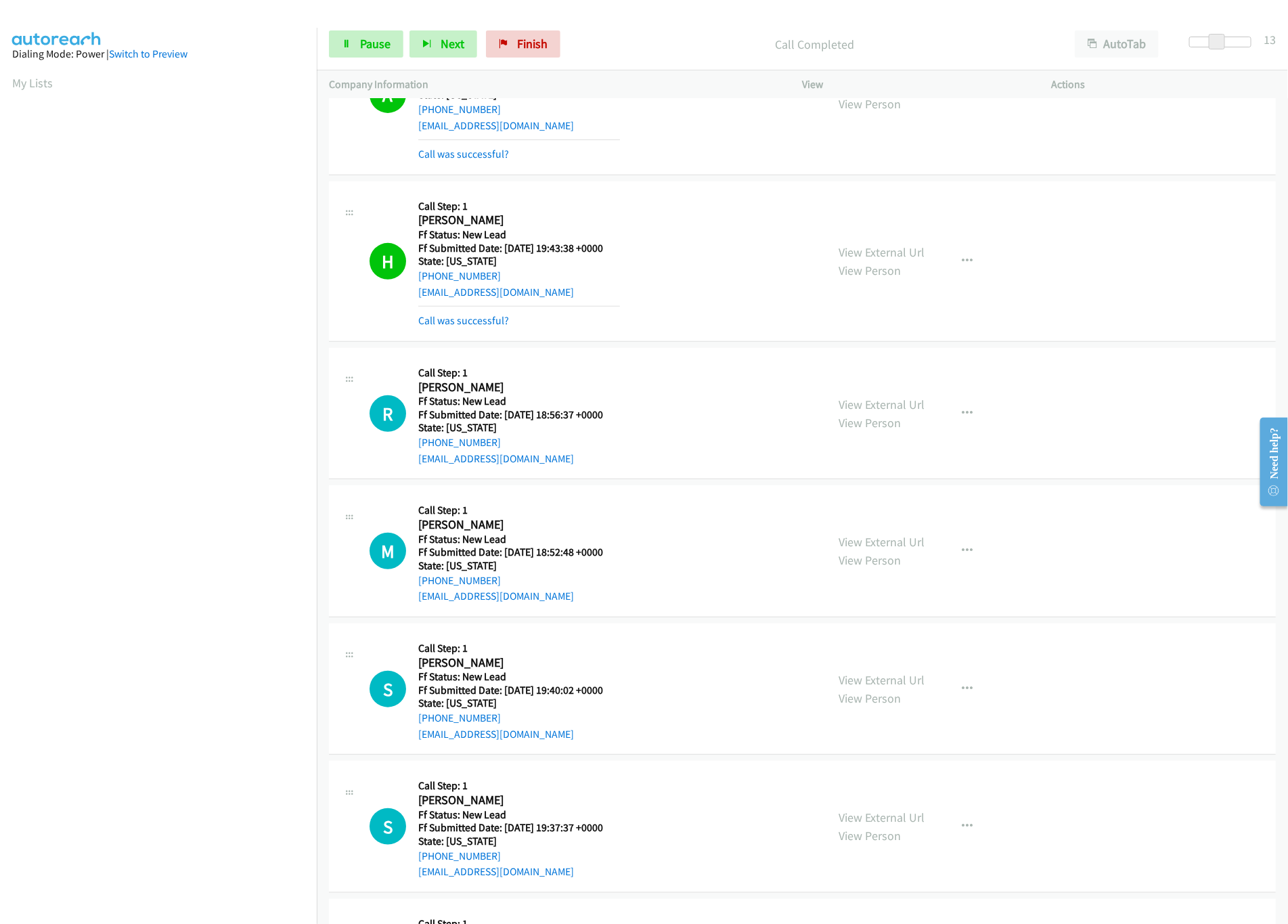
click at [878, 396] on div "View External Url View Person View External Url Email Schedule/Manage Callback …" at bounding box center [958, 413] width 261 height 107
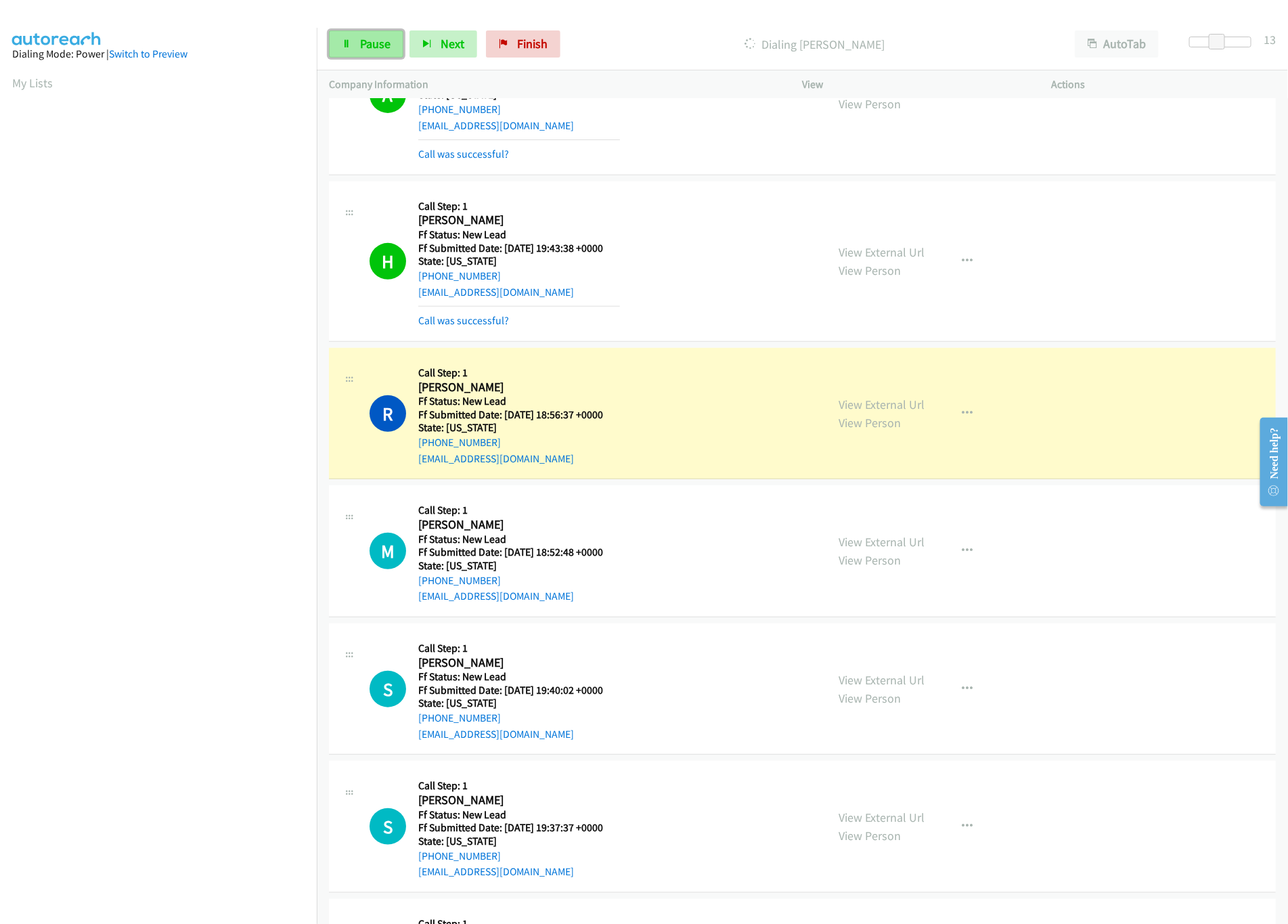
click at [370, 47] on span "Pause" at bounding box center [375, 44] width 30 height 16
drag, startPoint x: 533, startPoint y: 27, endPoint x: 534, endPoint y: 40, distance: 13.0
click at [534, 28] on div "Start Calls Pause Next Finish Paused AutoTab AutoTab 13" at bounding box center [802, 45] width 971 height 52
click at [534, 40] on link "Finish" at bounding box center [545, 44] width 74 height 27
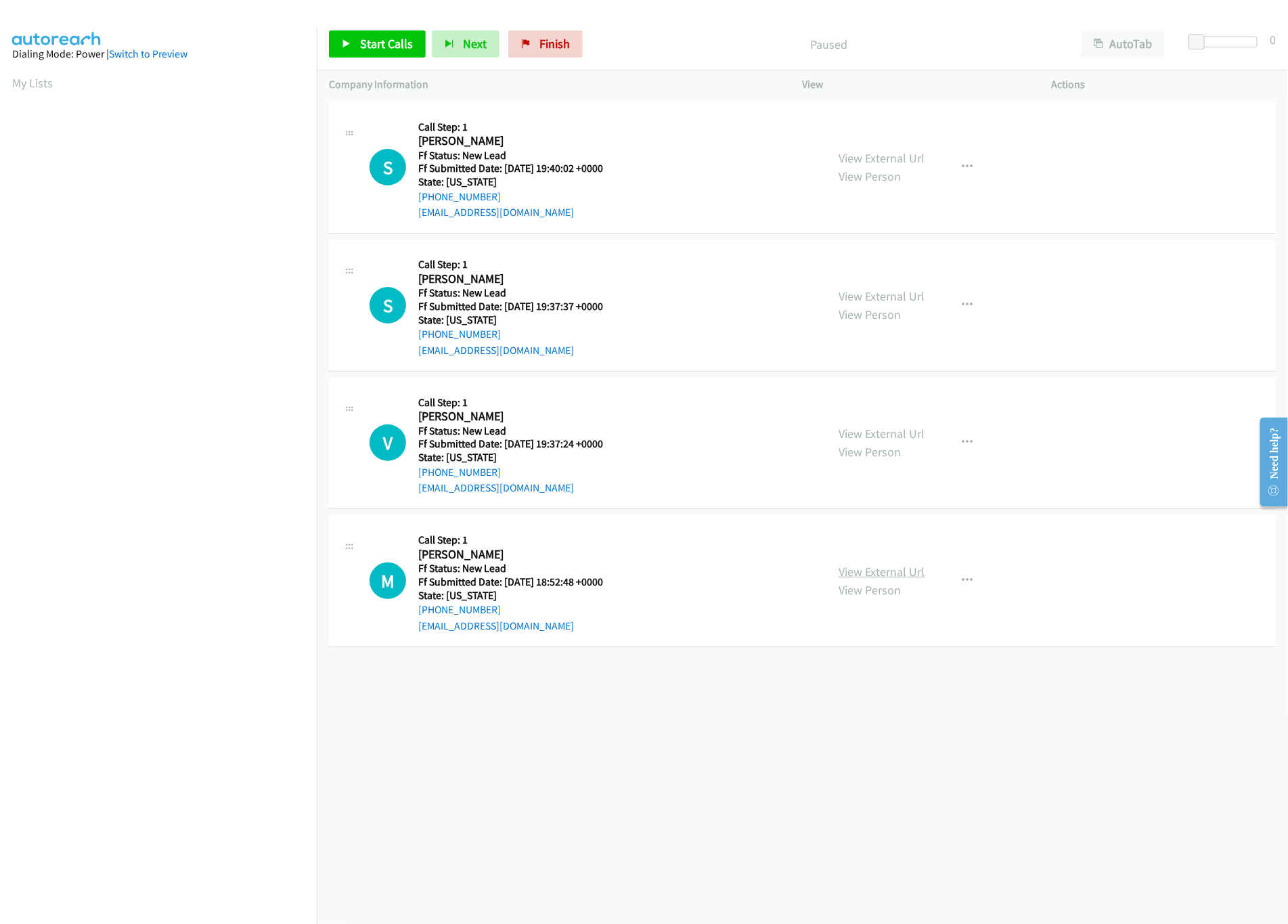
click at [862, 575] on link "View External Url" at bounding box center [882, 571] width 86 height 16
click at [998, 575] on div "View External Url View Person View External Url Email Schedule/Manage Callback …" at bounding box center [958, 580] width 261 height 107
click at [963, 581] on icon "button" at bounding box center [968, 580] width 11 height 11
click at [869, 673] on link "Skip Call" at bounding box center [895, 669] width 180 height 27
click at [873, 158] on link "View External Url" at bounding box center [882, 158] width 86 height 16
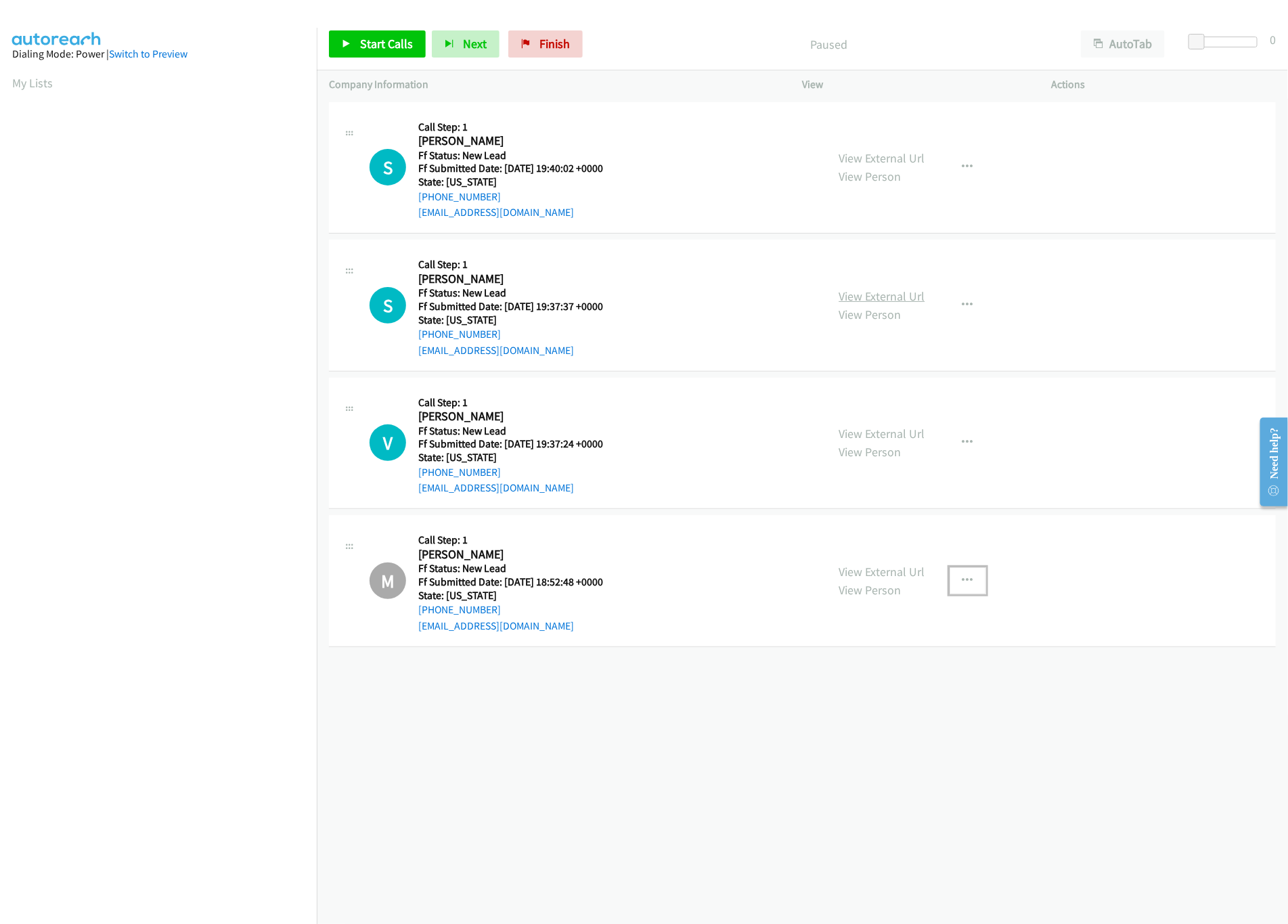
click at [900, 301] on link "View External Url" at bounding box center [882, 296] width 86 height 16
click at [904, 427] on link "View External Url" at bounding box center [882, 434] width 86 height 16
click at [388, 42] on span "Start Calls" at bounding box center [386, 44] width 53 height 16
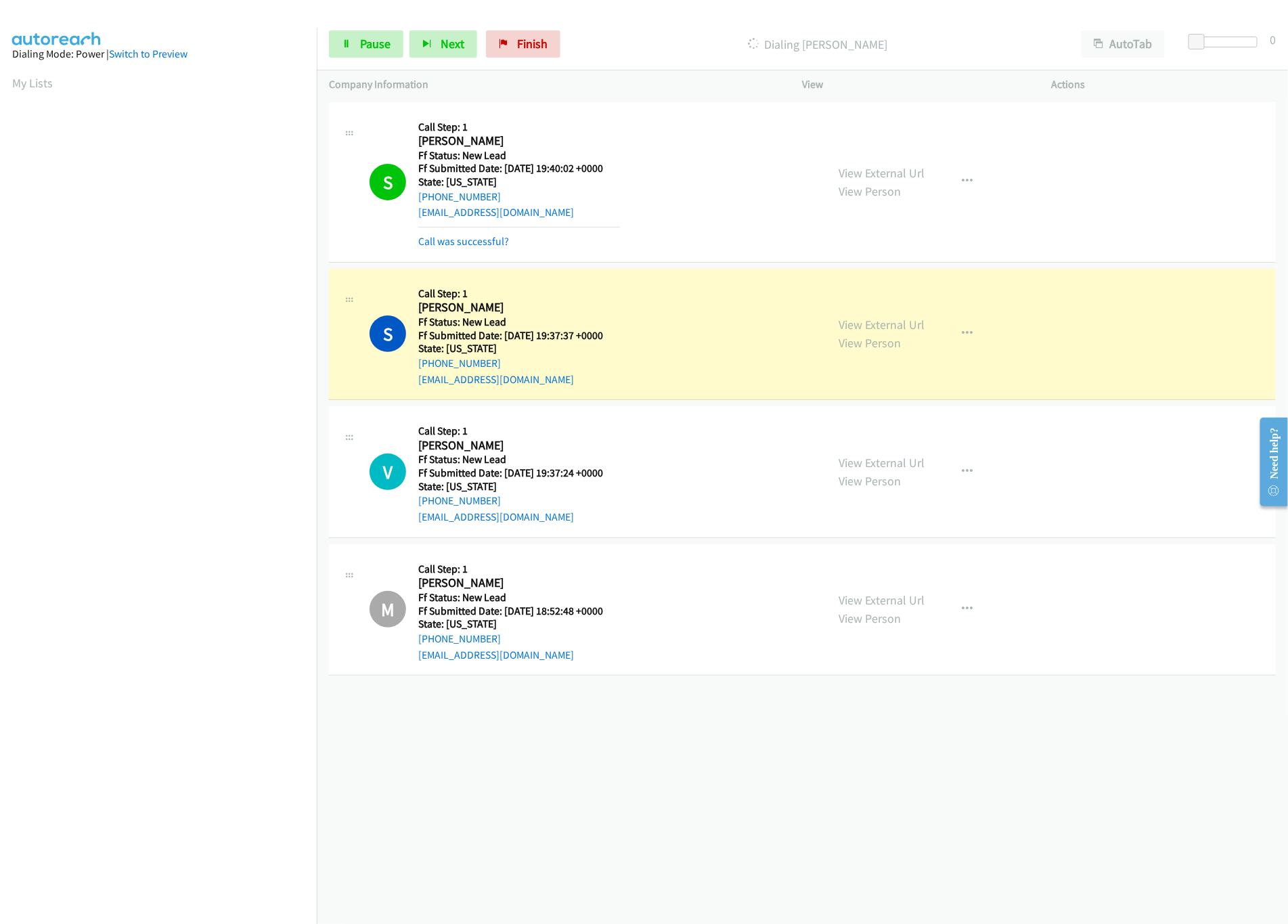
click at [587, 795] on div "[PHONE_NUMBER] Call failed - Please reload the list and try again The Callbar F…" at bounding box center [802, 511] width 971 height 825
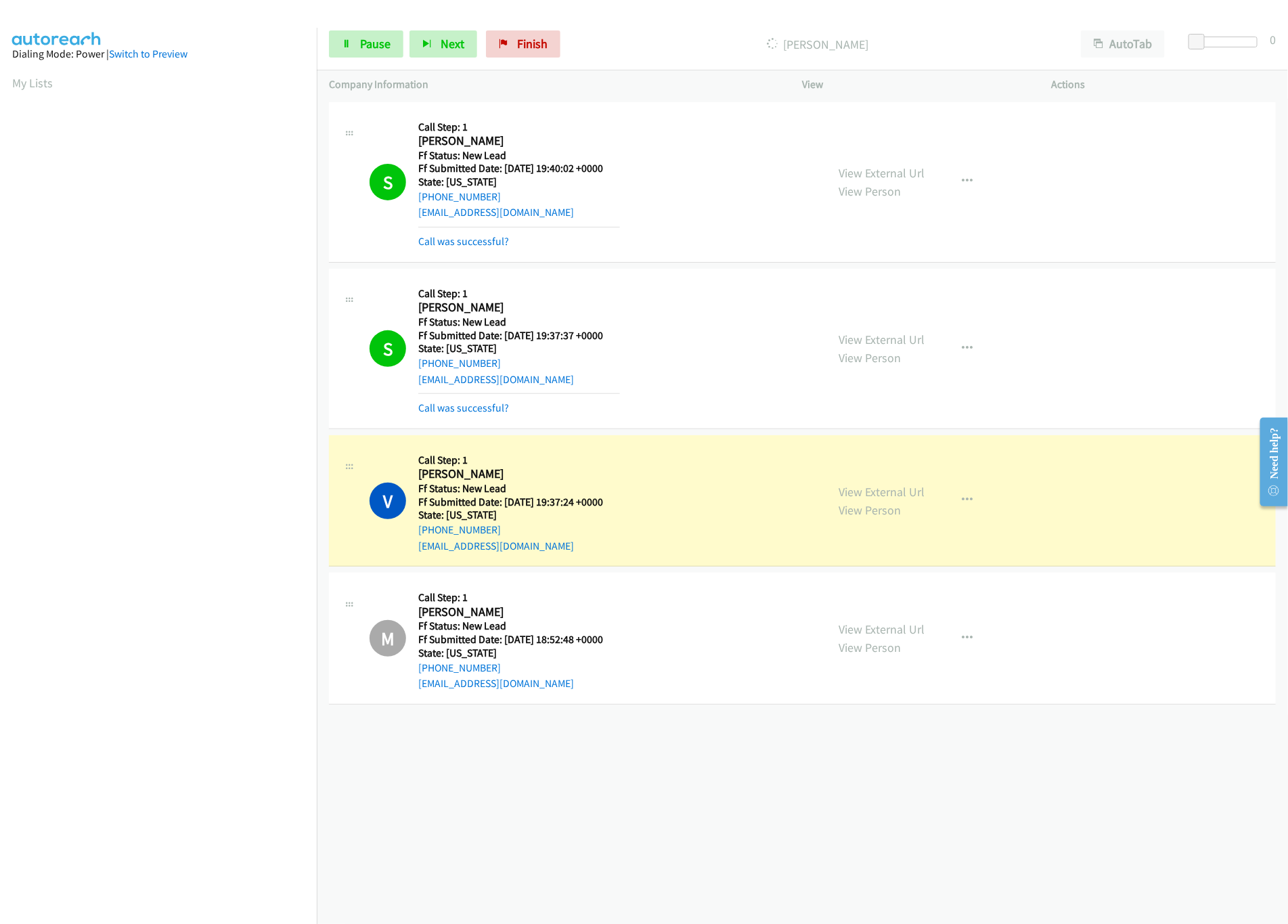
drag, startPoint x: 662, startPoint y: 786, endPoint x: 655, endPoint y: 774, distance: 13.9
click at [656, 780] on div "[PHONE_NUMBER] Call failed - Please reload the list and try again The Callbar F…" at bounding box center [802, 511] width 971 height 825
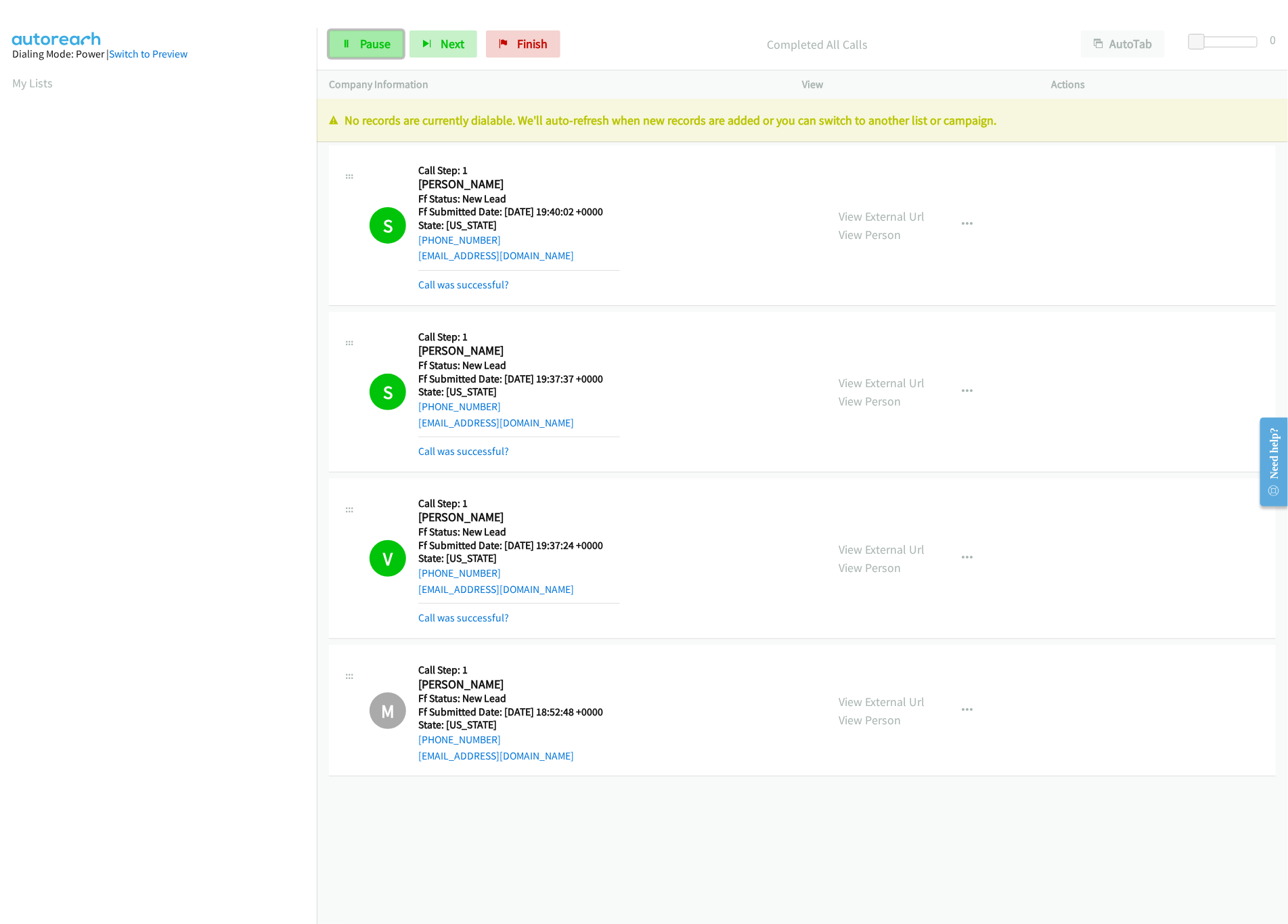
click at [380, 45] on span "Pause" at bounding box center [375, 44] width 30 height 16
click at [364, 55] on link "Pause" at bounding box center [366, 44] width 74 height 27
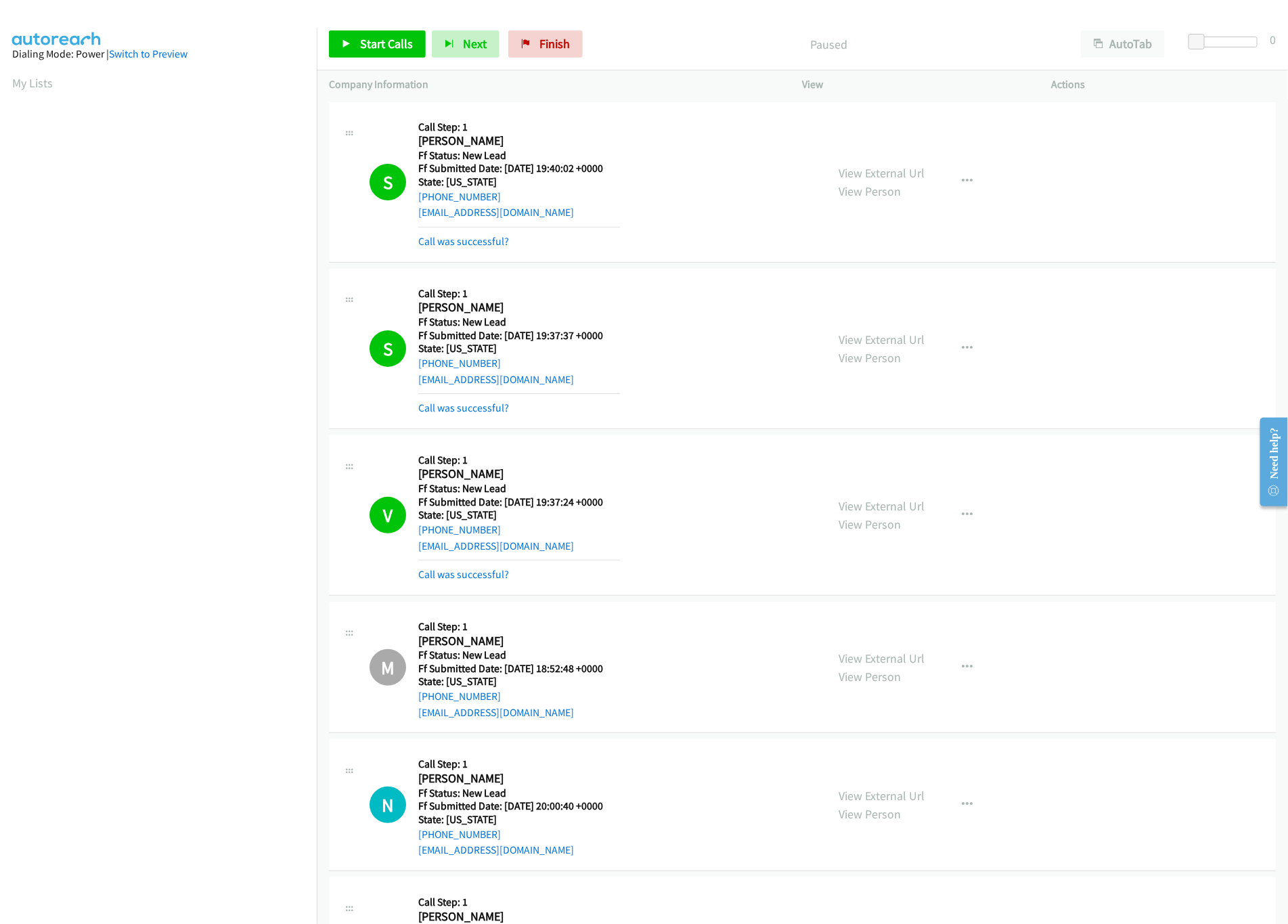
scroll to position [406, 0]
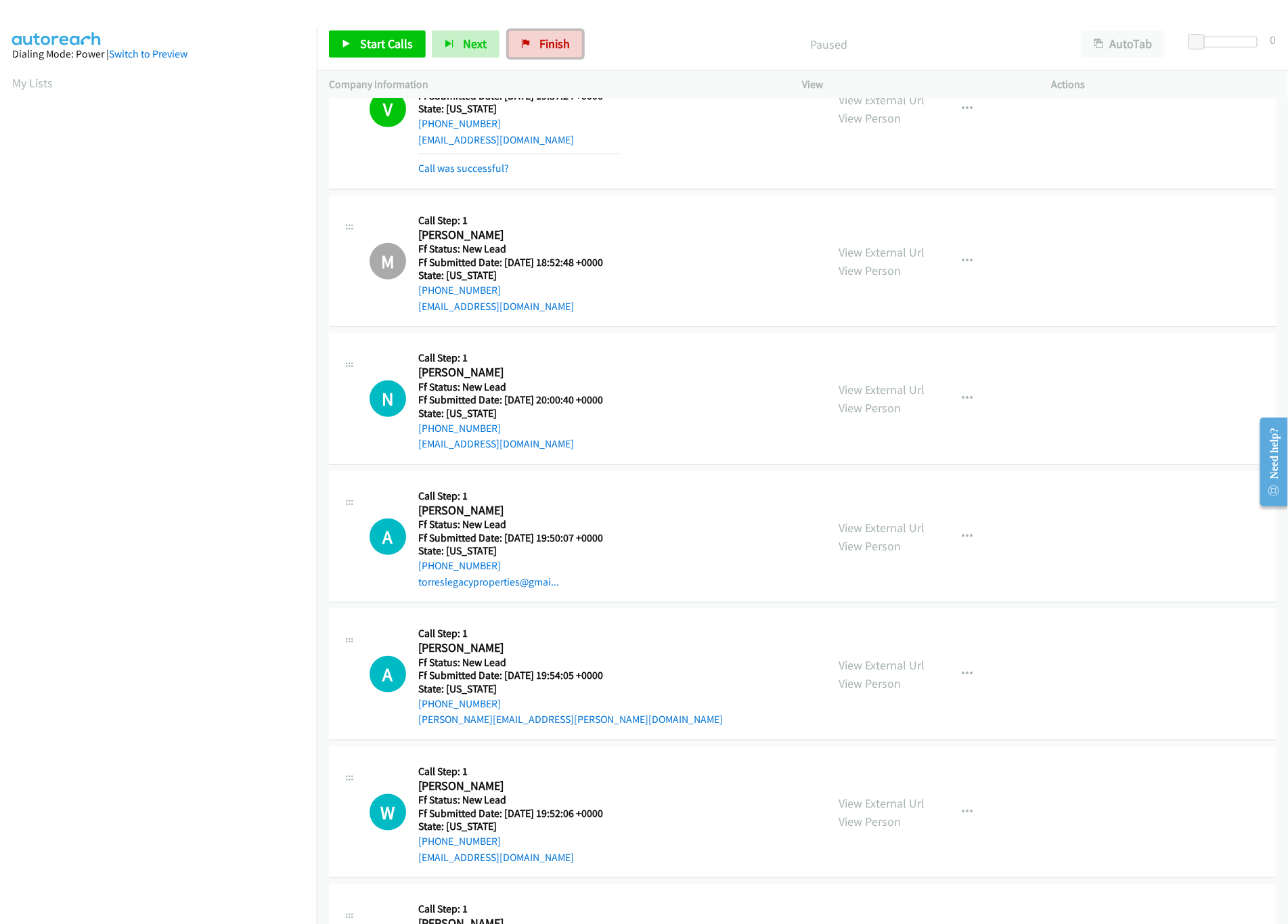
drag, startPoint x: 561, startPoint y: 40, endPoint x: 723, endPoint y: 78, distance: 166.4
click at [561, 40] on span "Finish" at bounding box center [555, 44] width 30 height 16
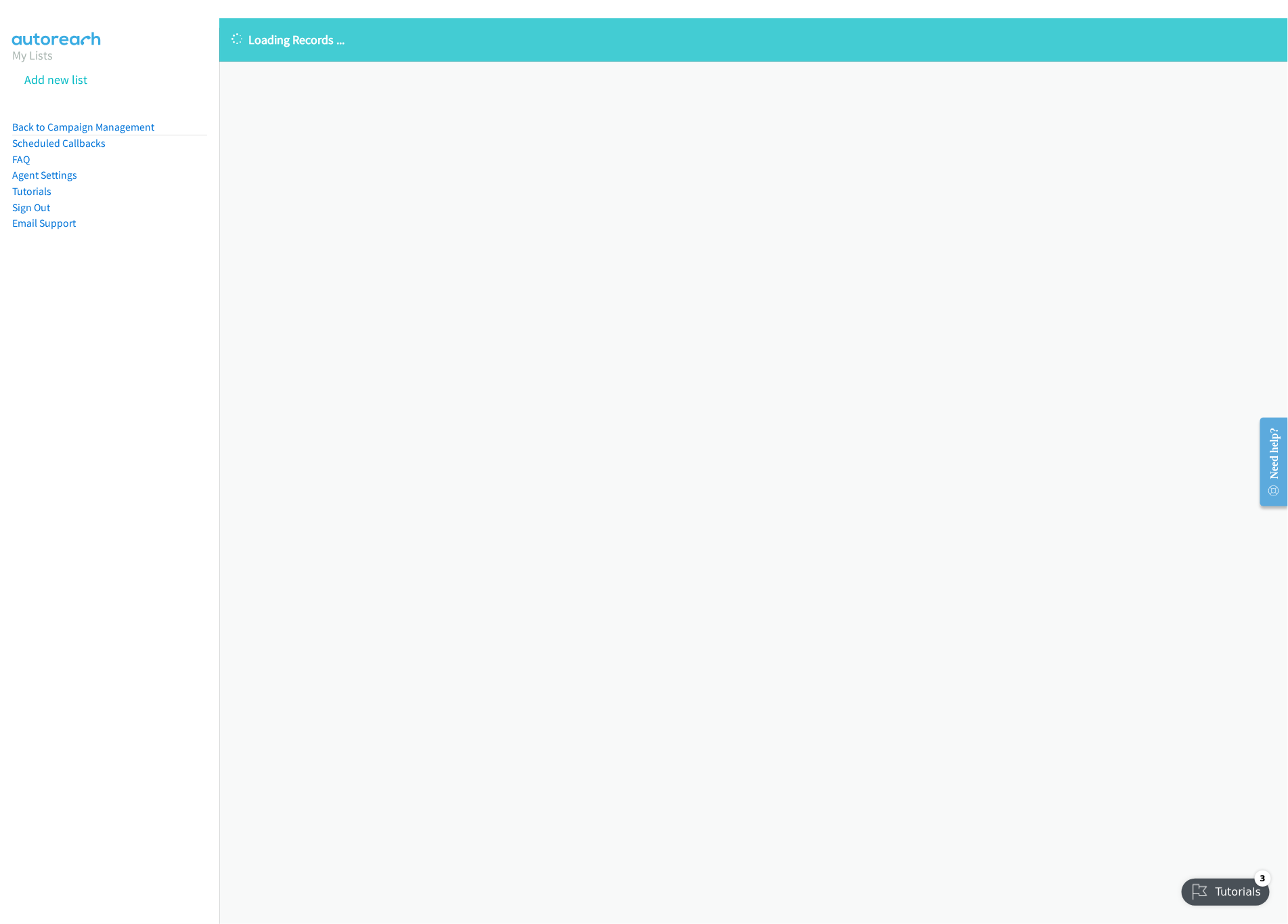
click at [311, 476] on div "Loading Records ... Sorry, something went wrong please try again." at bounding box center [753, 471] width 1069 height 906
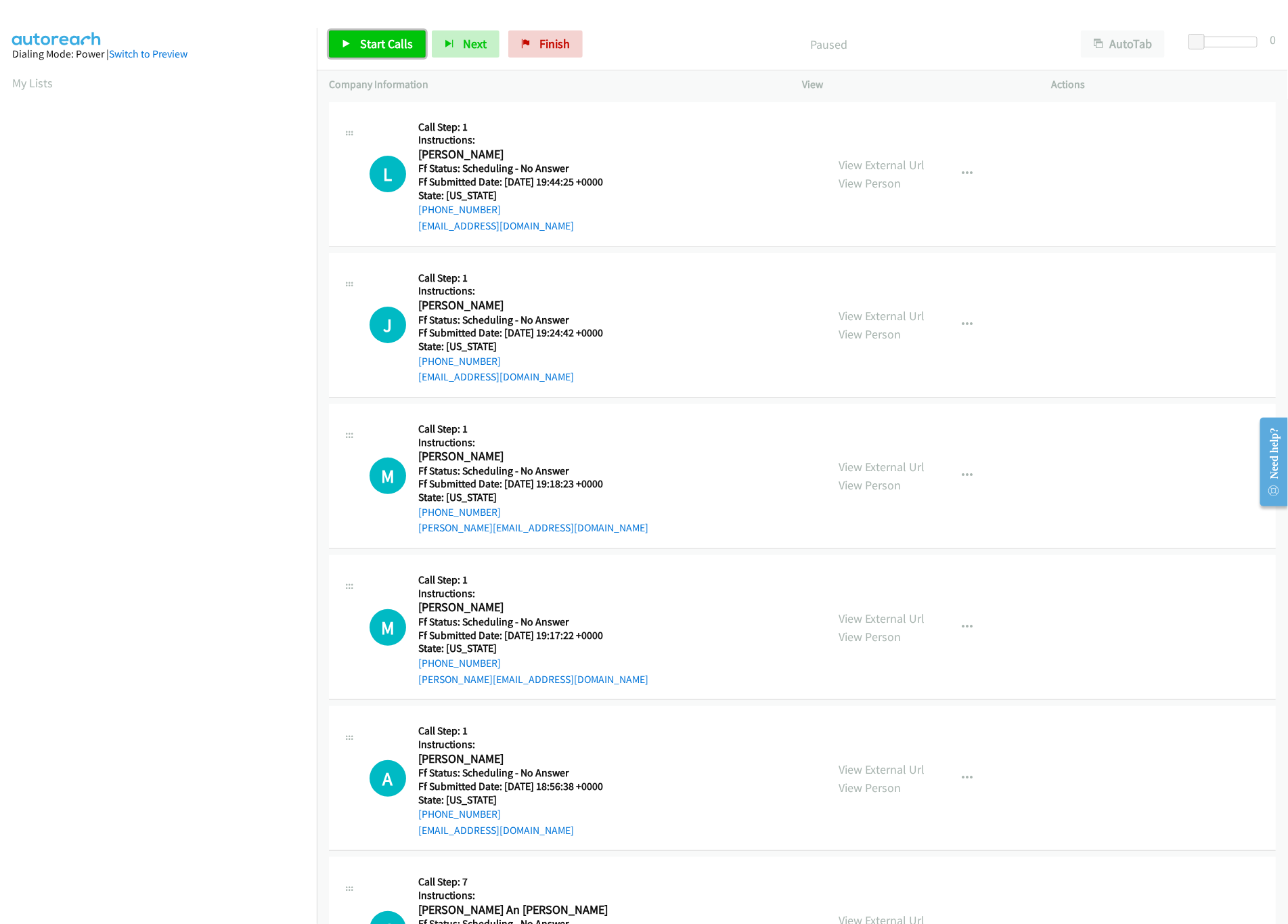
click at [392, 43] on span "Start Calls" at bounding box center [386, 44] width 53 height 16
click at [886, 165] on link "View External Url" at bounding box center [882, 165] width 86 height 16
click at [374, 47] on span "Pause" at bounding box center [375, 44] width 30 height 16
click at [356, 37] on link "Start Calls" at bounding box center [377, 44] width 97 height 27
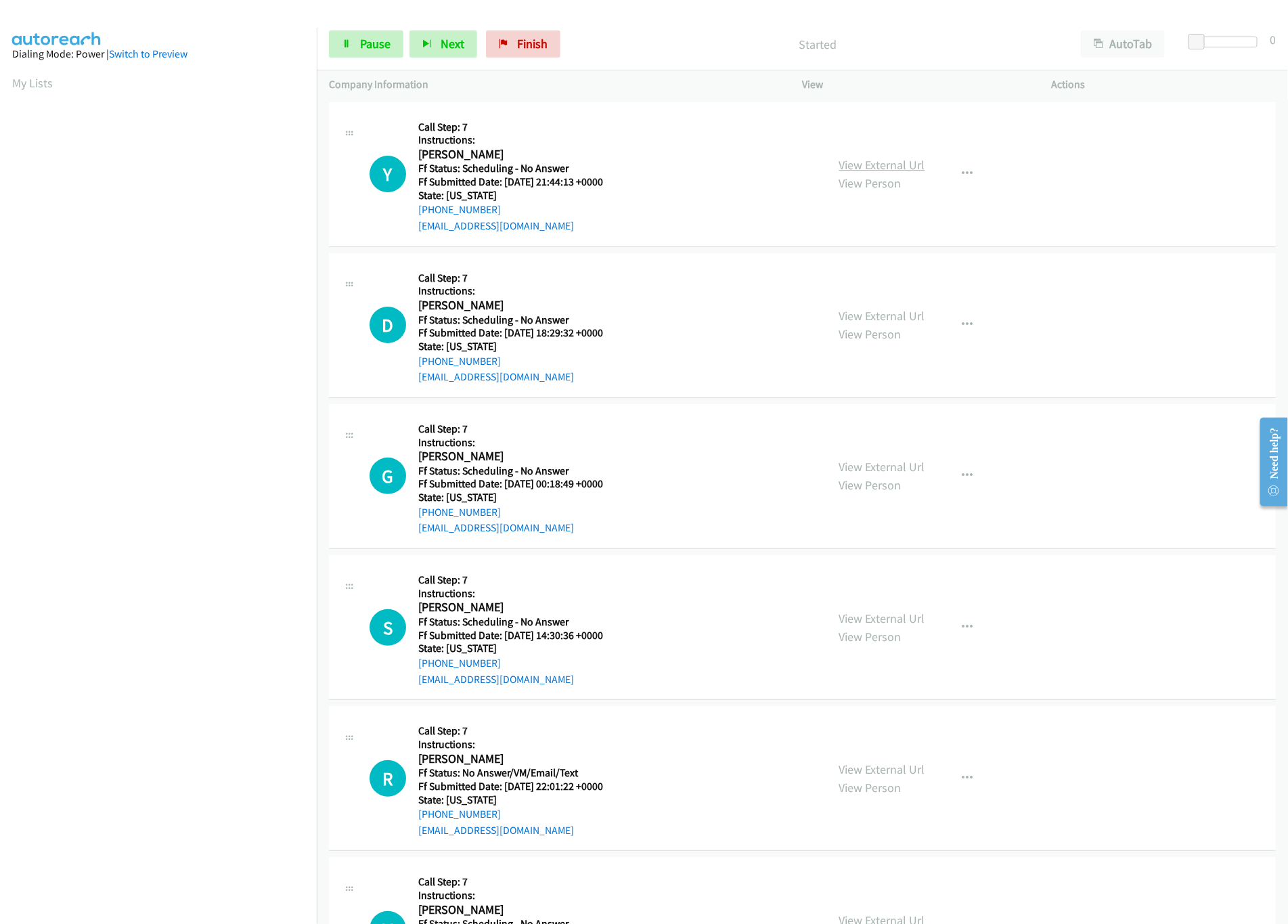
click at [878, 165] on link "View External Url" at bounding box center [882, 165] width 86 height 16
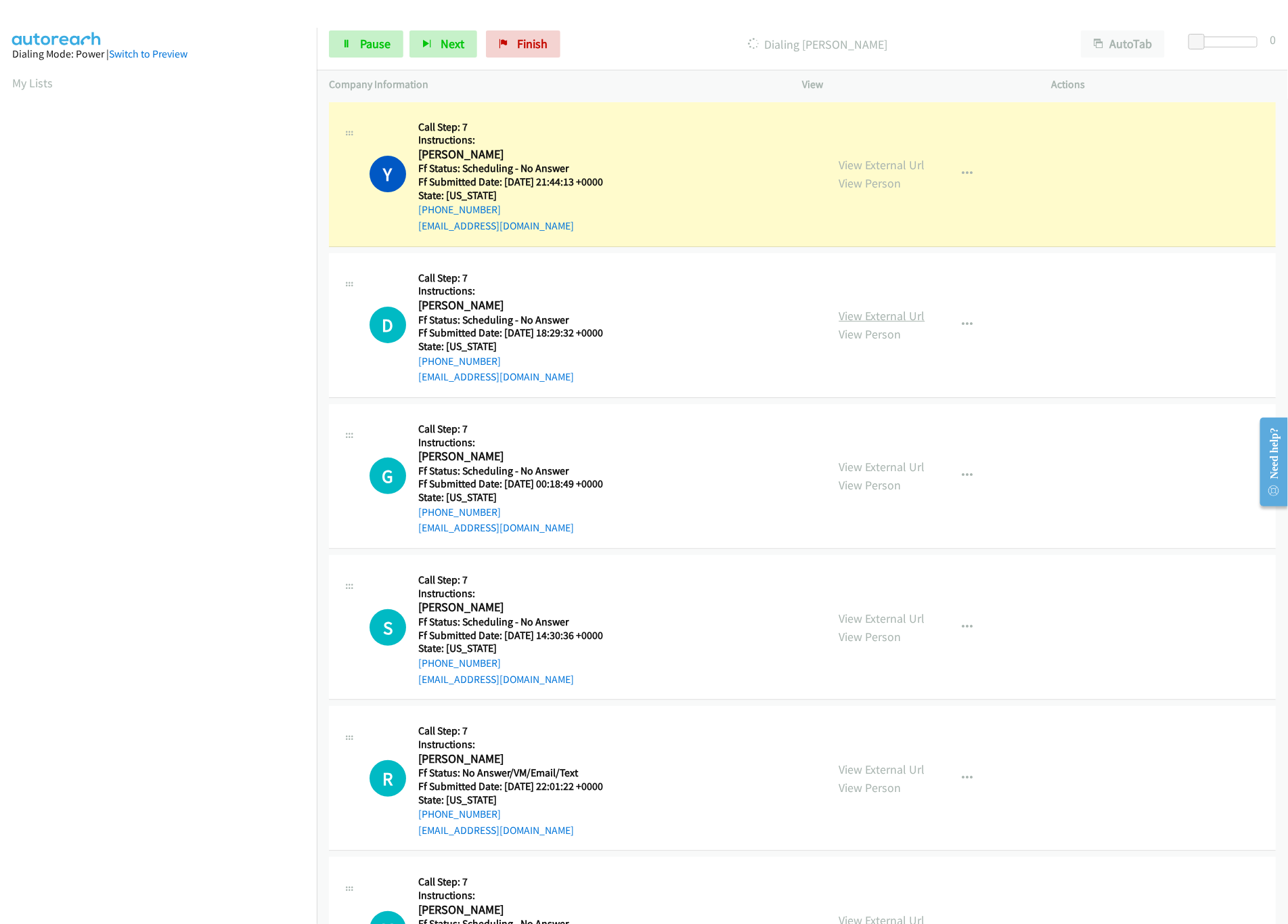
click at [847, 316] on link "View External Url" at bounding box center [882, 316] width 86 height 16
click at [869, 468] on link "View External Url" at bounding box center [882, 467] width 86 height 16
click at [358, 30] on link "Pause" at bounding box center [366, 44] width 74 height 27
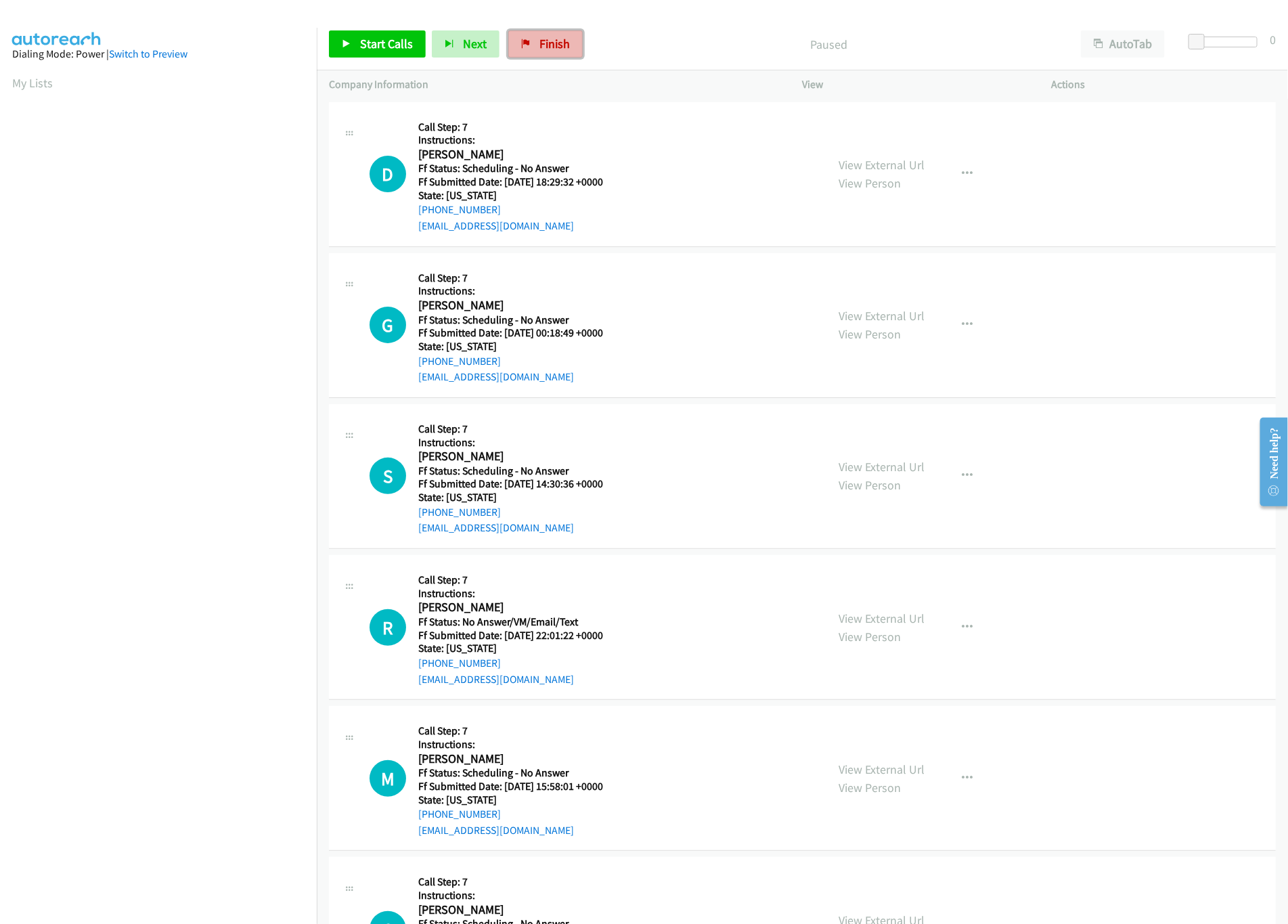
click at [551, 37] on span "Finish" at bounding box center [555, 44] width 30 height 16
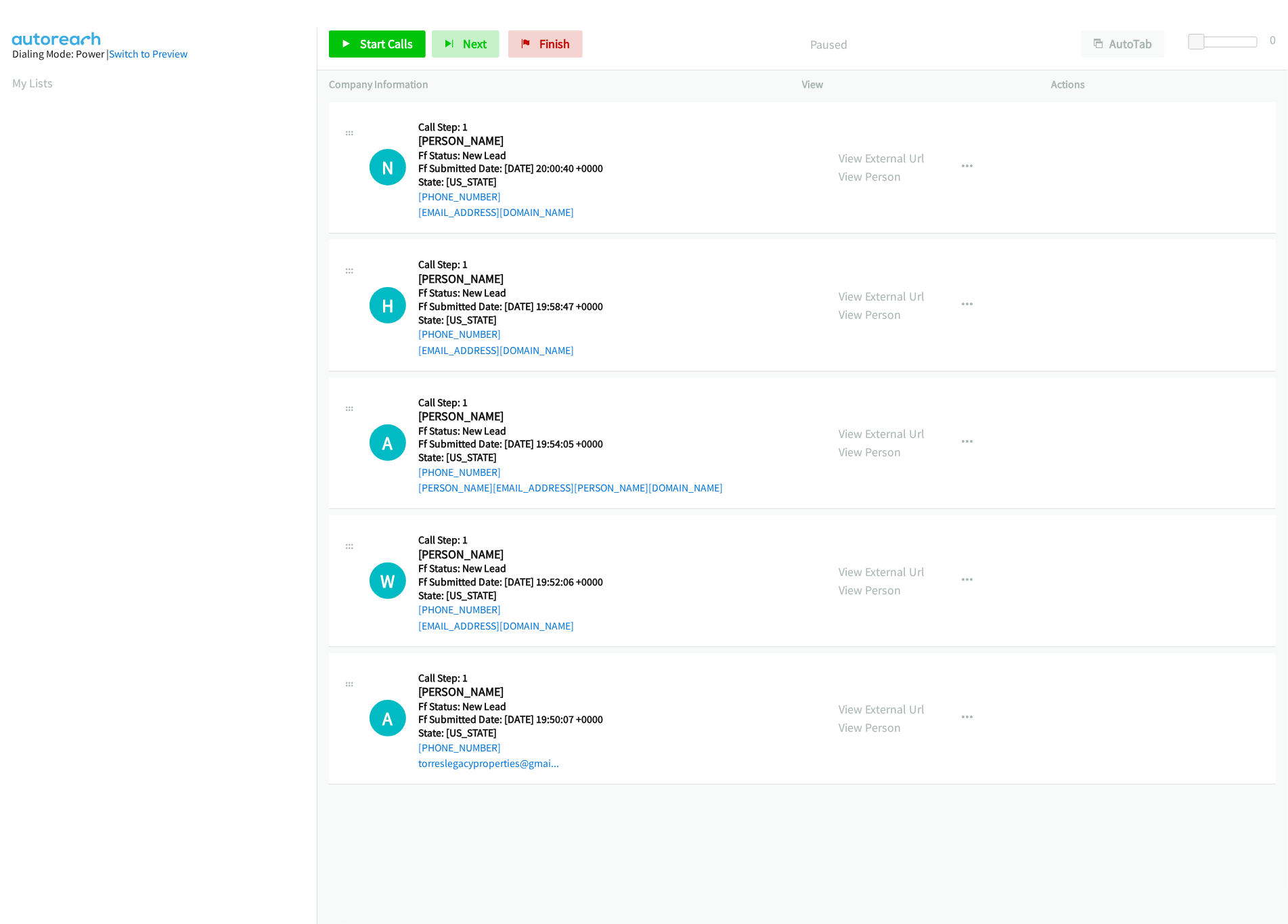
click at [632, 811] on div "+1 415-964-1034 Call failed - Please reload the list and try again The Callbar …" at bounding box center [802, 511] width 971 height 825
click at [884, 287] on div "View External Url View Person" at bounding box center [882, 305] width 86 height 37
click at [887, 288] on link "View External Url" at bounding box center [882, 296] width 86 height 16
click at [902, 167] on div "View External Url View Person" at bounding box center [882, 167] width 86 height 37
click at [916, 145] on div "View External Url View Person View External Url Email Schedule/Manage Callback …" at bounding box center [958, 167] width 261 height 107
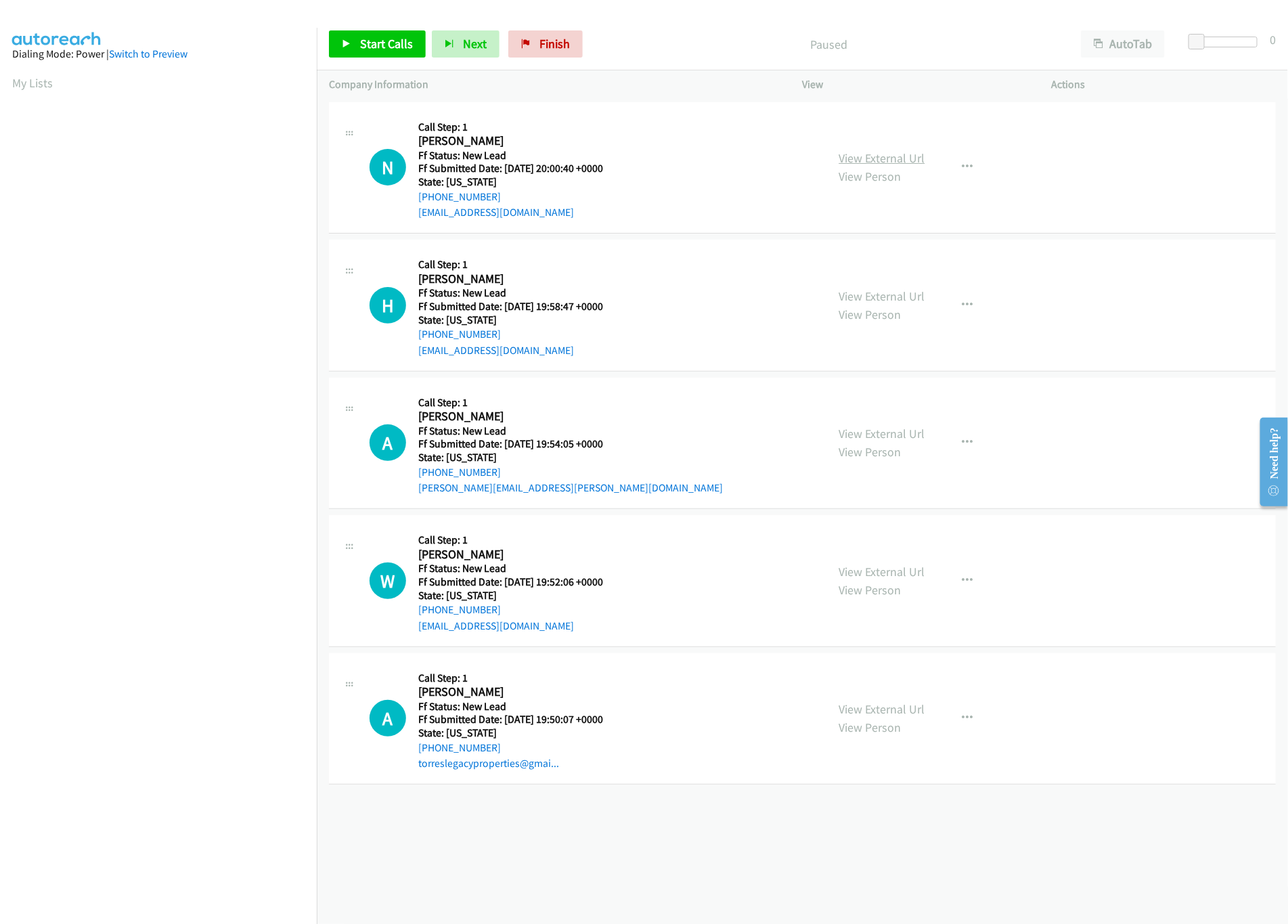
click at [916, 155] on link "View External Url" at bounding box center [882, 158] width 86 height 16
click at [365, 24] on div "Start Calls Pause Next Finish Paused AutoTab AutoTab 0" at bounding box center [802, 45] width 971 height 52
click at [367, 33] on link "Start Calls" at bounding box center [377, 44] width 97 height 27
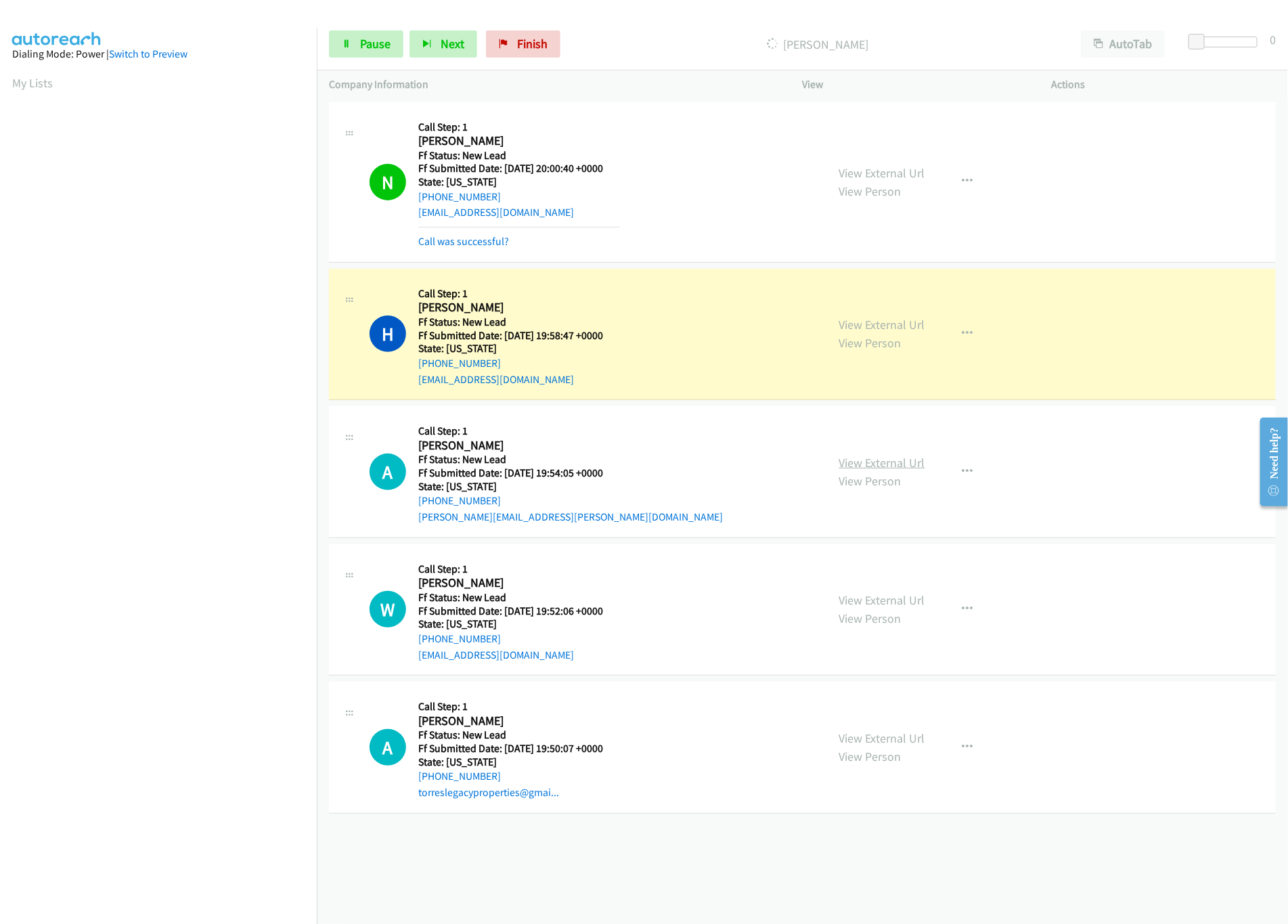
click at [912, 470] on link "View External Url" at bounding box center [882, 463] width 86 height 16
click at [866, 601] on link "View External Url" at bounding box center [882, 600] width 86 height 16
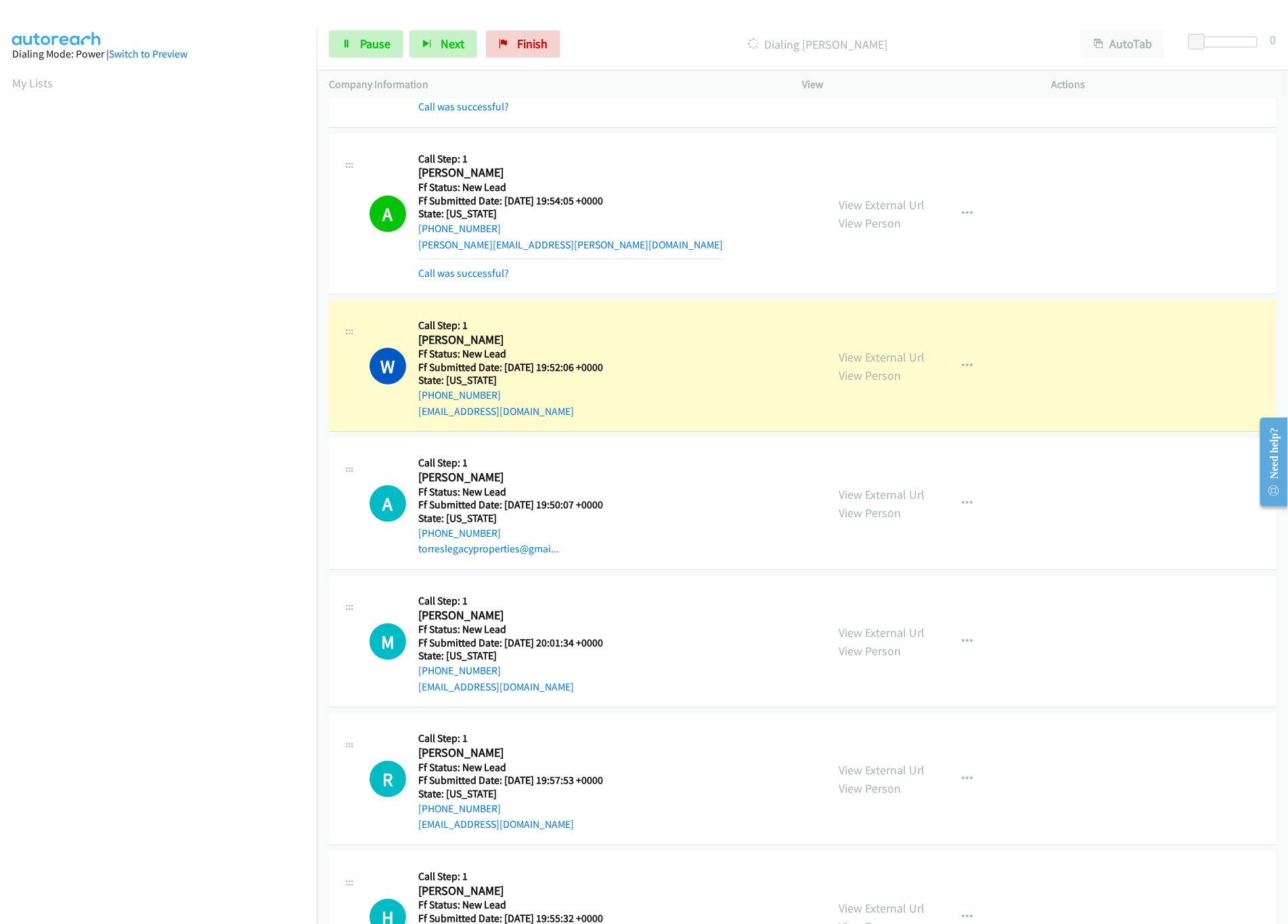
scroll to position [389, 0]
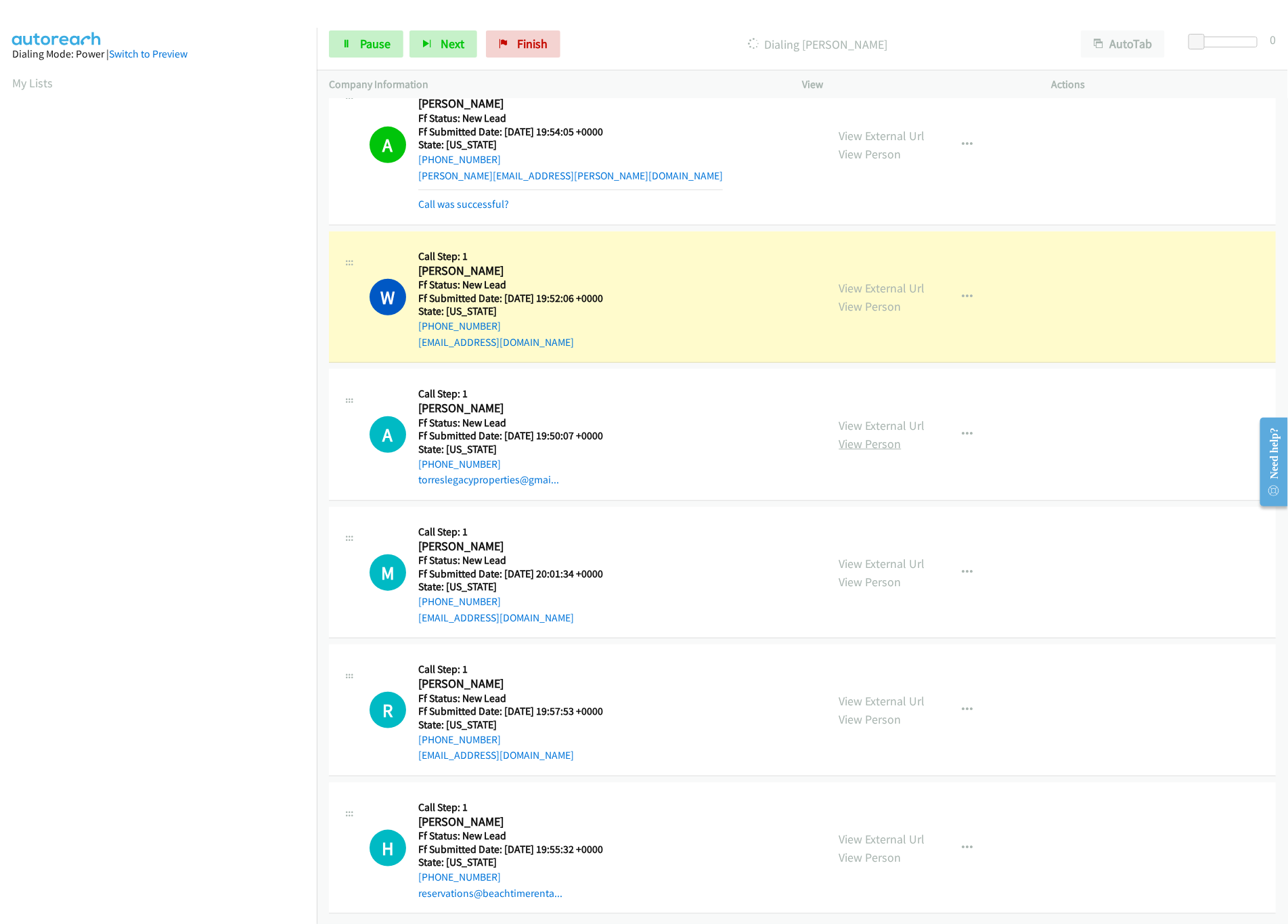
click at [863, 436] on link "View Person" at bounding box center [870, 444] width 62 height 16
click at [873, 417] on link "View External Url" at bounding box center [882, 425] width 86 height 16
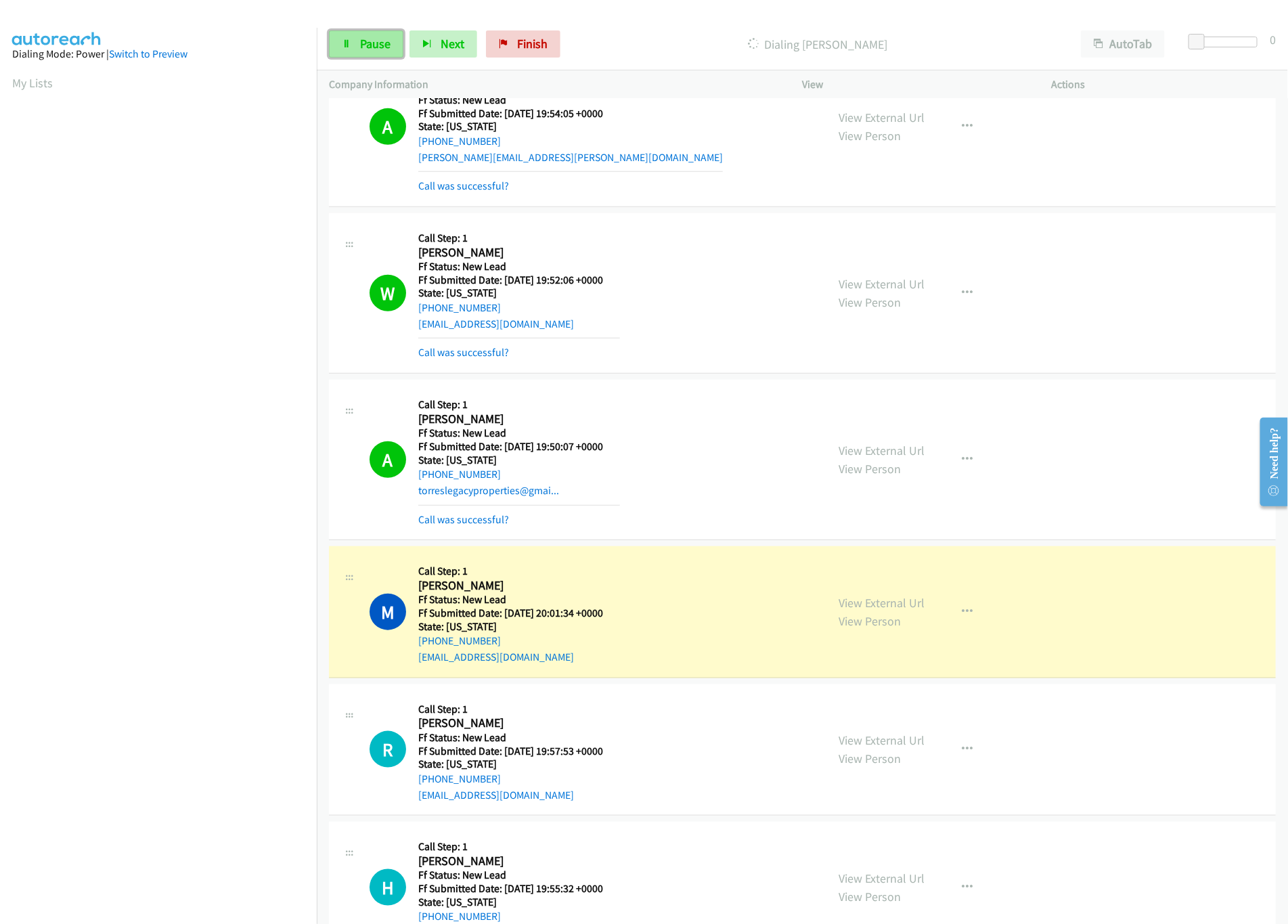
click at [382, 47] on span "Pause" at bounding box center [375, 44] width 30 height 16
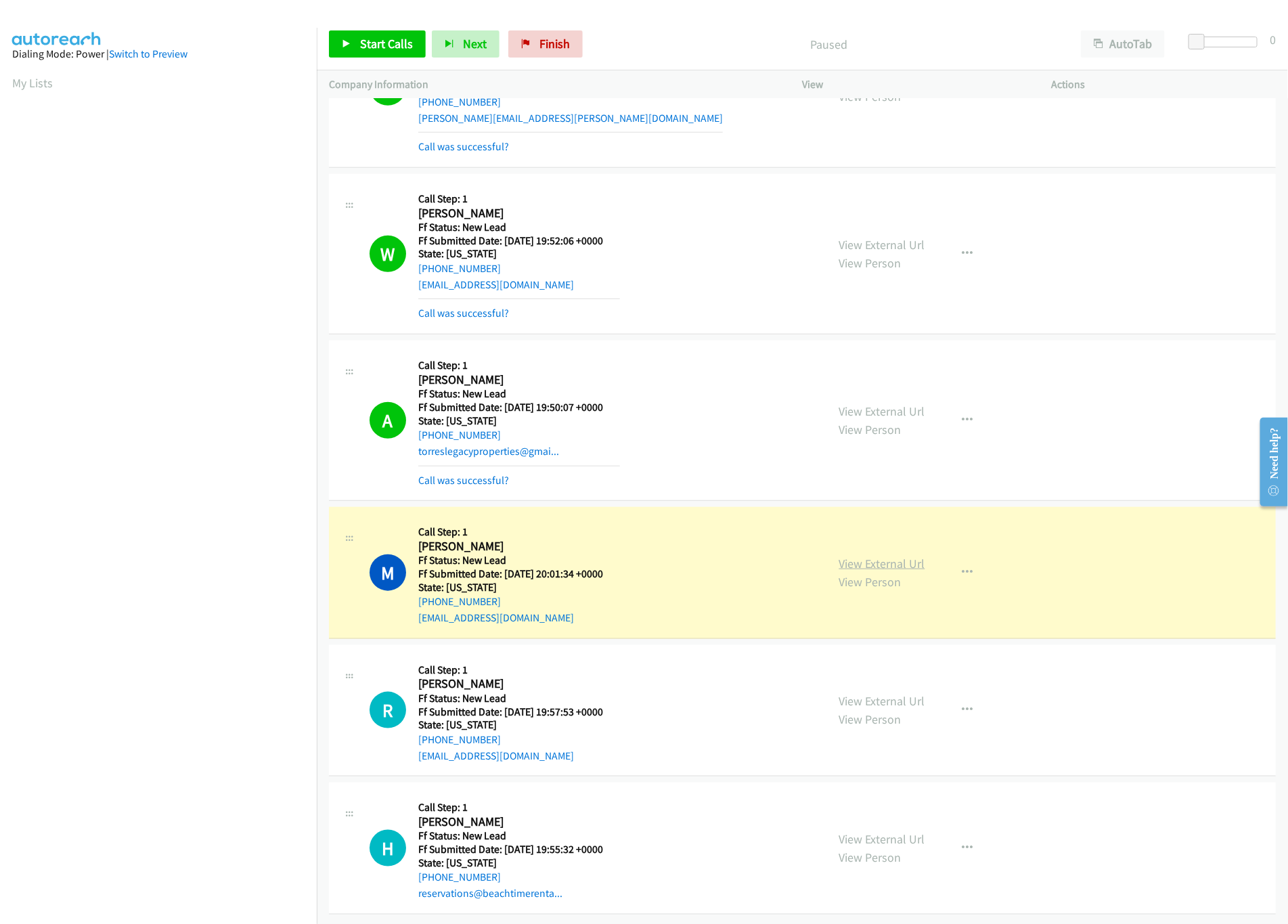
click at [839, 556] on link "View External Url" at bounding box center [882, 564] width 86 height 16
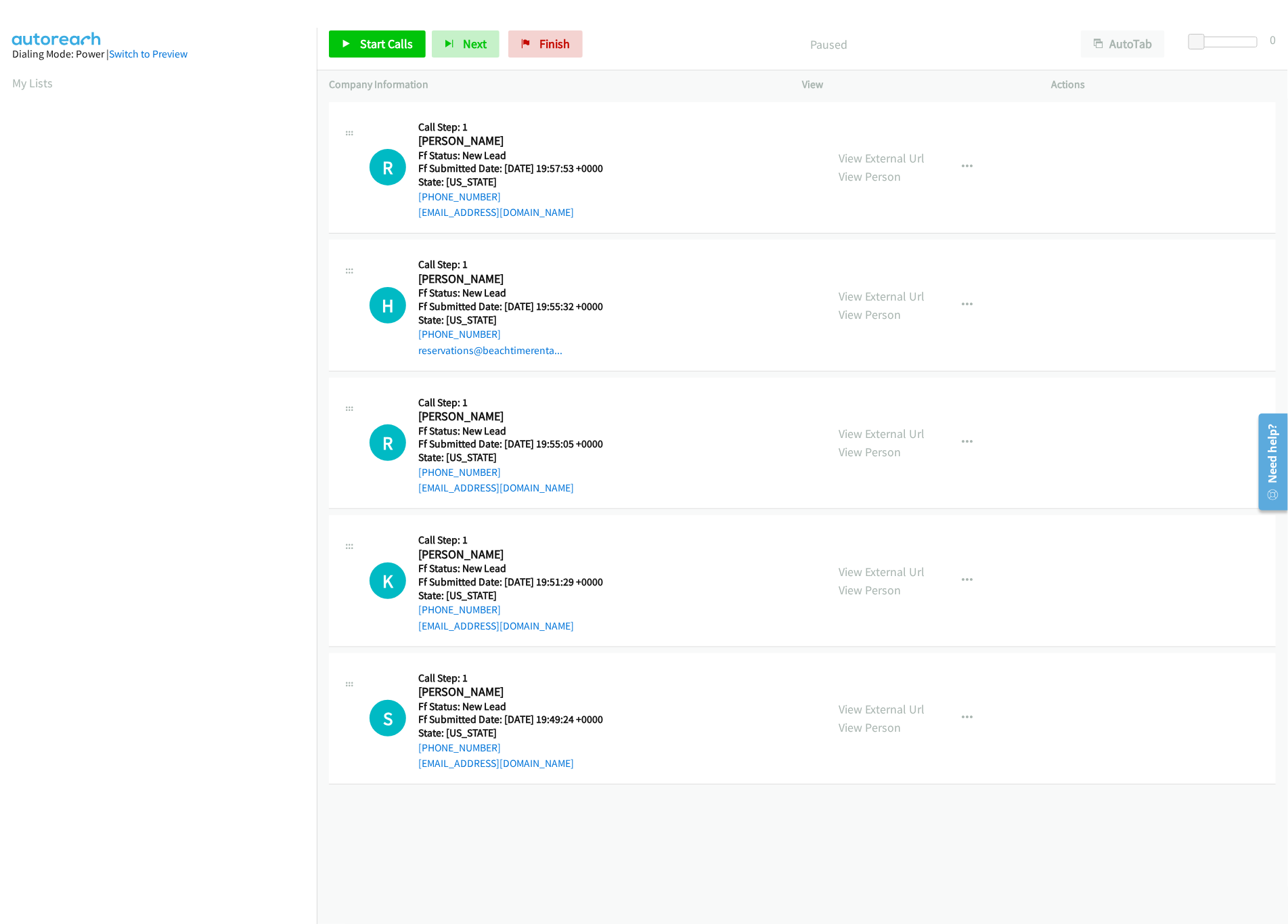
click at [683, 824] on div "[PHONE_NUMBER] Call failed - Please reload the list and try again The Callbar F…" at bounding box center [802, 511] width 971 height 825
click at [342, 40] on icon at bounding box center [346, 45] width 9 height 9
click at [886, 154] on link "View External Url" at bounding box center [882, 158] width 86 height 16
drag, startPoint x: 1195, startPoint y: 35, endPoint x: 1239, endPoint y: 37, distance: 44.0
click at [1225, 37] on span at bounding box center [1217, 42] width 16 height 16
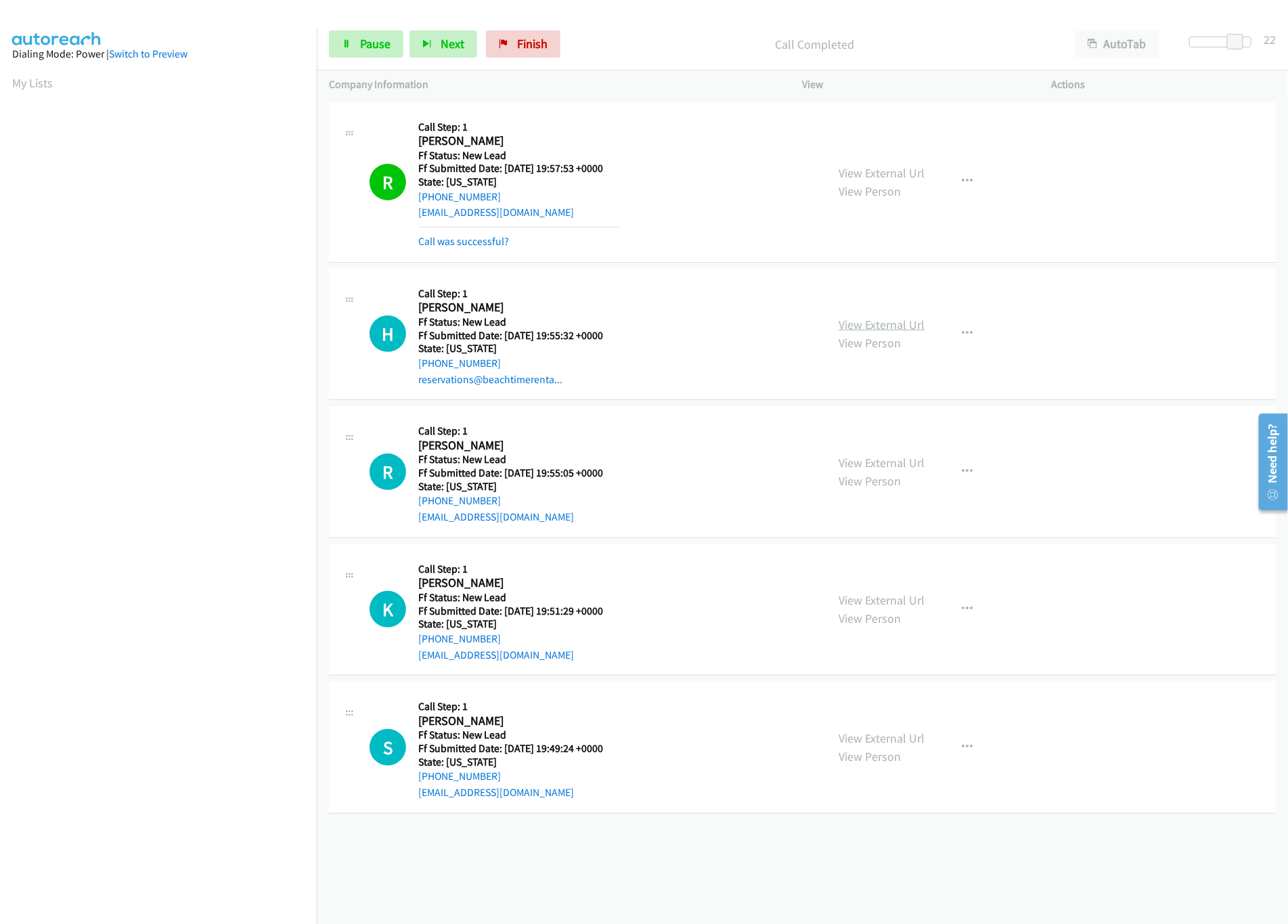
click at [867, 319] on link "View External Url" at bounding box center [882, 324] width 86 height 16
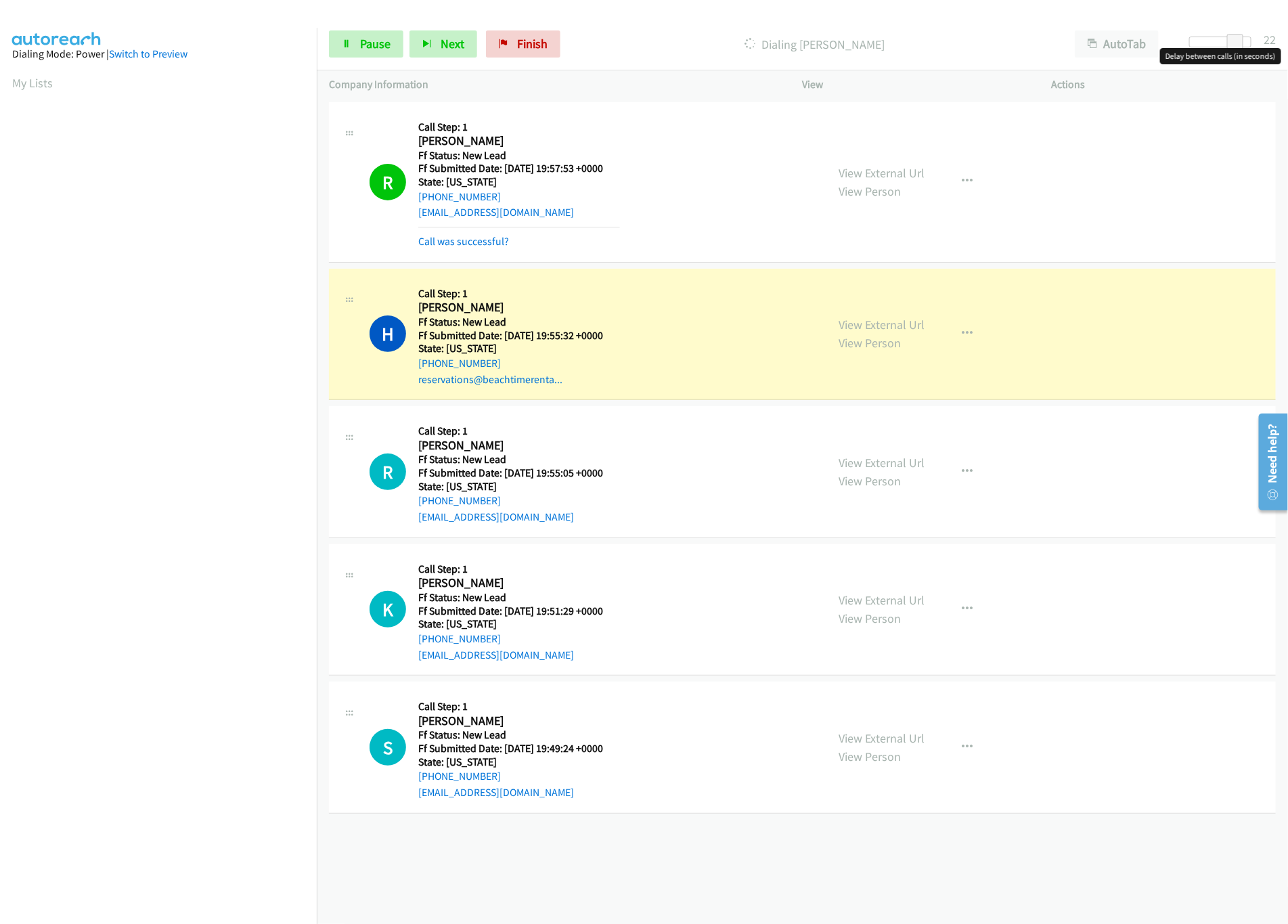
click at [1207, 43] on div at bounding box center [1221, 42] width 62 height 11
click at [878, 463] on link "View External Url" at bounding box center [882, 463] width 86 height 16
drag, startPoint x: 1215, startPoint y: 37, endPoint x: 1207, endPoint y: 39, distance: 8.2
click at [1207, 39] on span at bounding box center [1207, 42] width 16 height 16
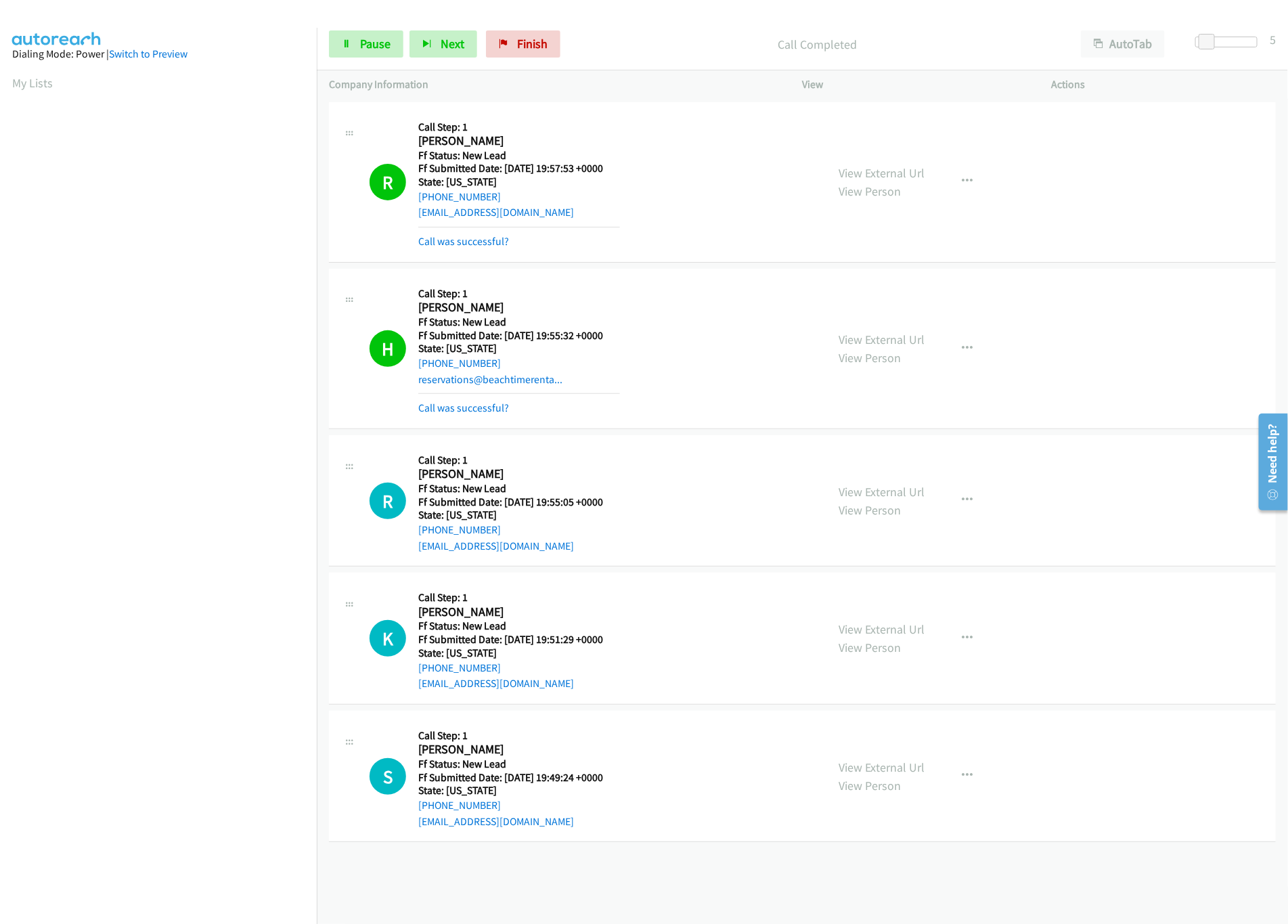
click at [864, 617] on div "View External Url View Person View External Url Email Schedule/Manage Callback …" at bounding box center [958, 638] width 261 height 107
click at [868, 627] on link "View External Url" at bounding box center [882, 629] width 86 height 16
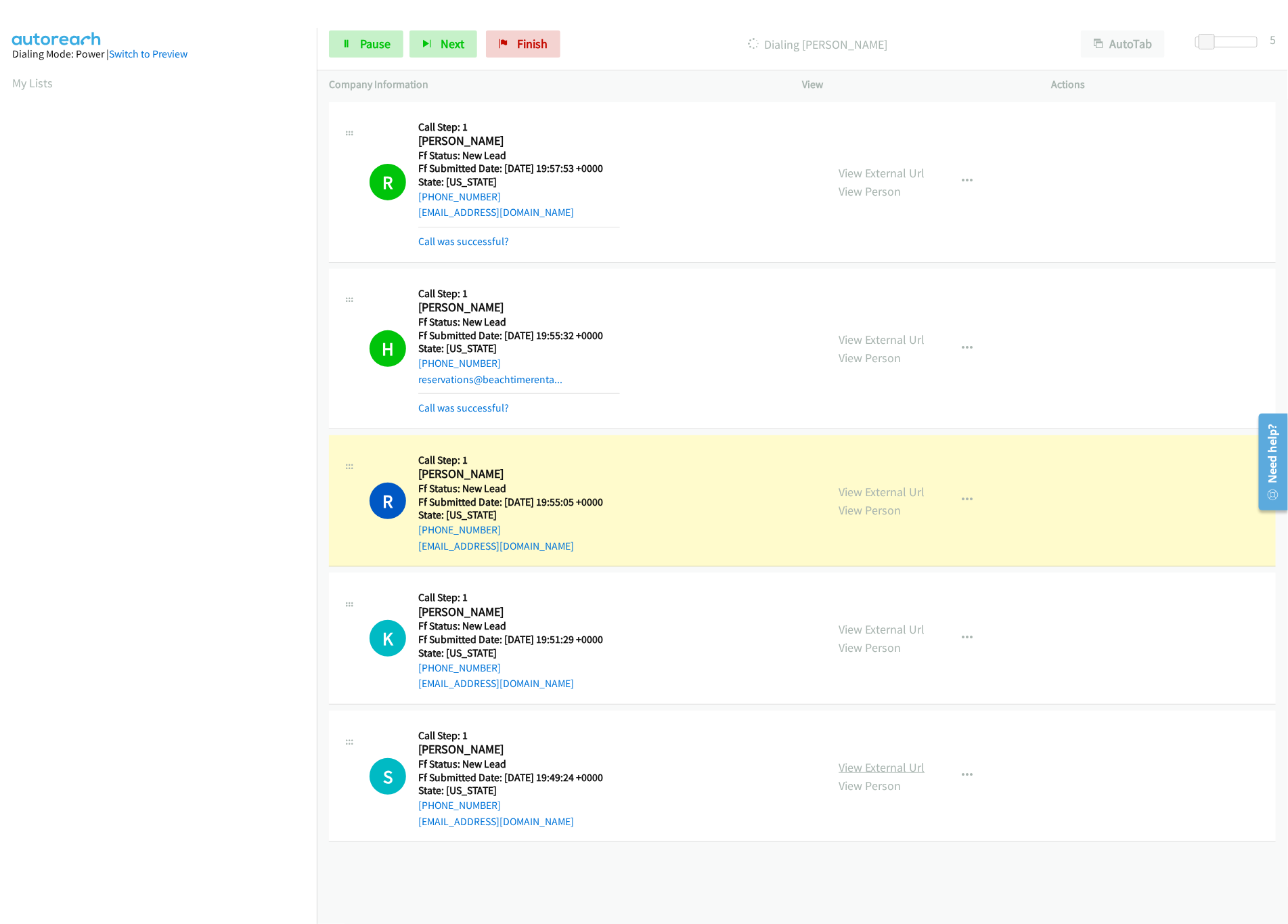
click at [858, 771] on link "View External Url" at bounding box center [882, 767] width 86 height 16
click at [1199, 47] on span at bounding box center [1203, 42] width 16 height 16
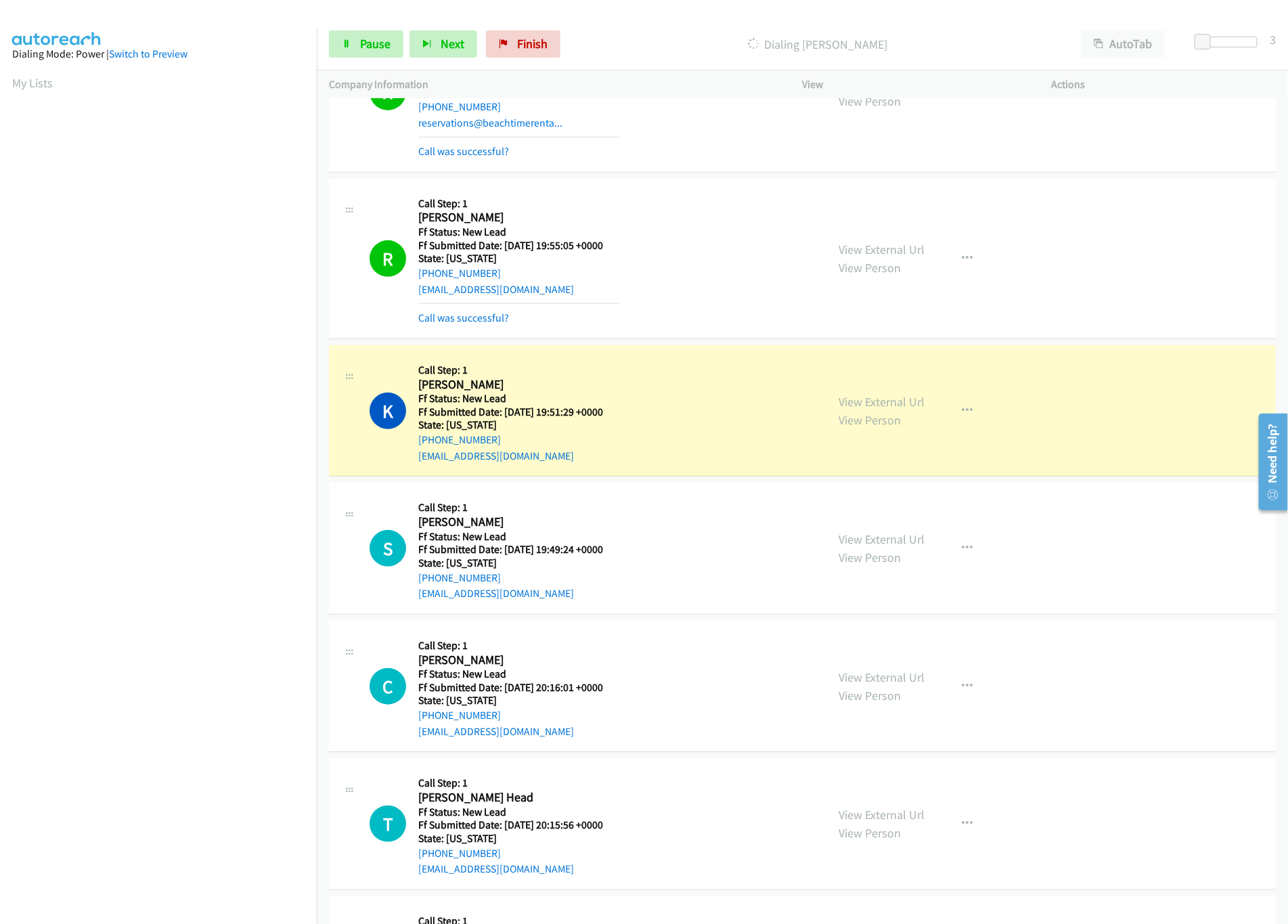
scroll to position [389, 0]
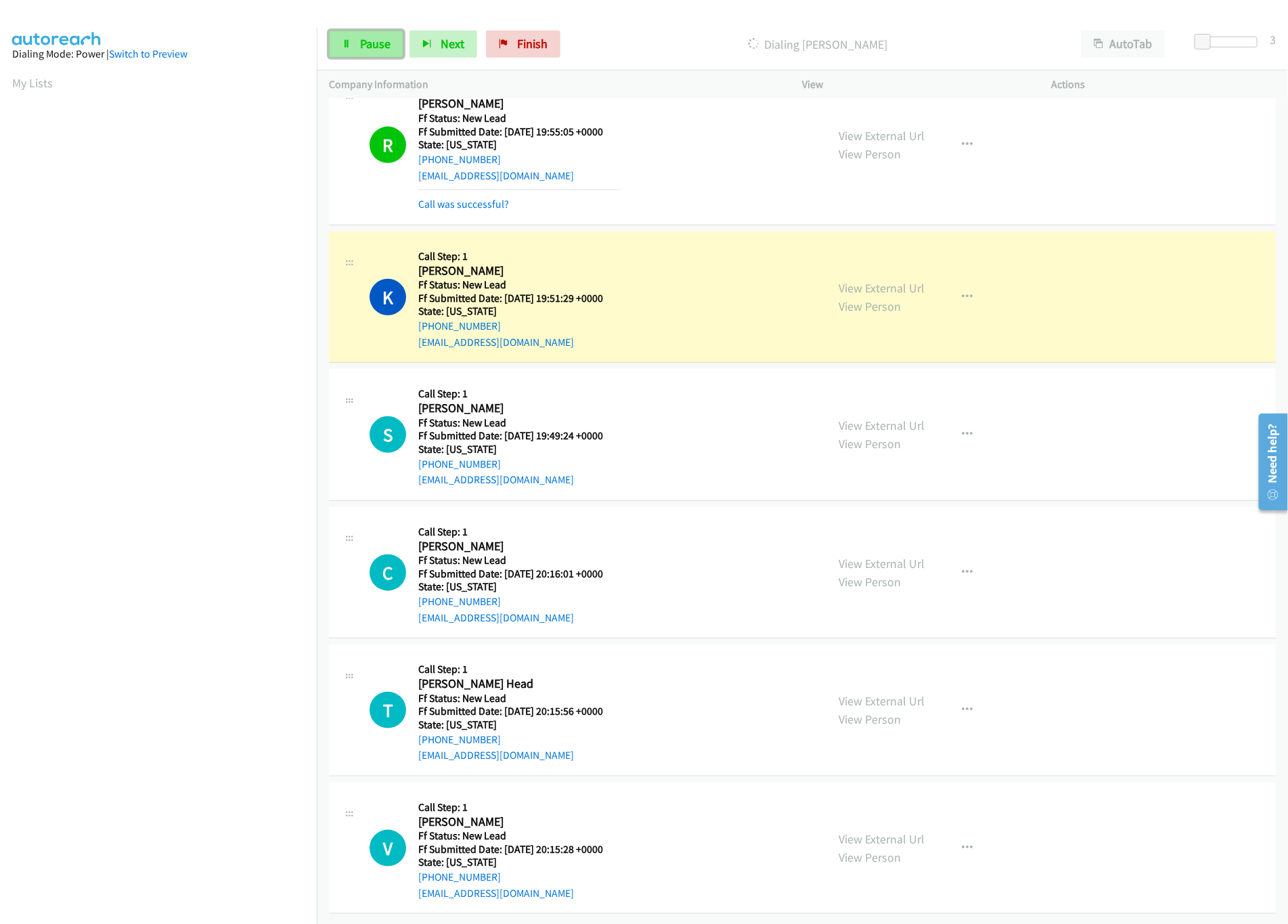
click at [366, 41] on span "Pause" at bounding box center [375, 44] width 30 height 16
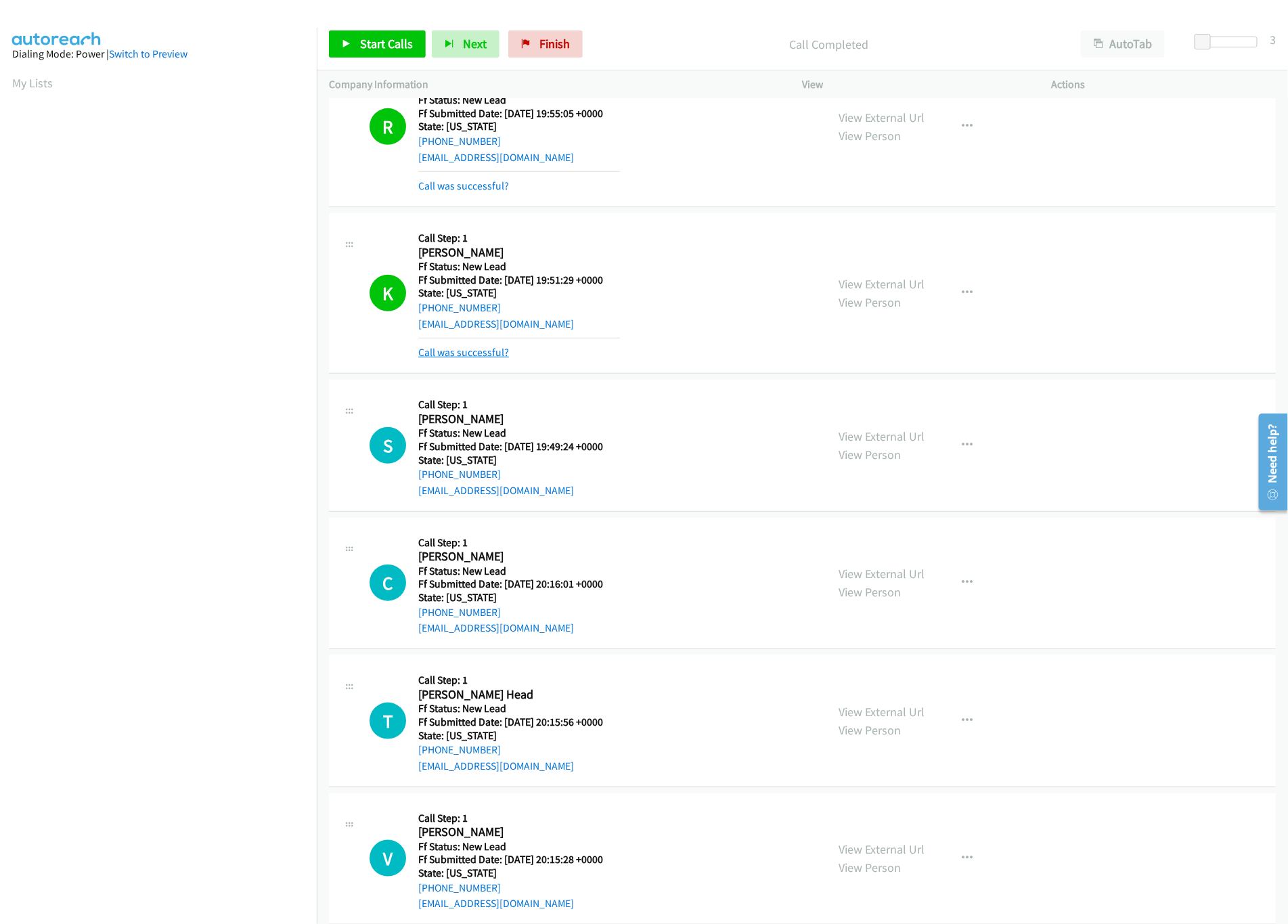
click at [500, 352] on link "Call was successful?" at bounding box center [463, 353] width 90 height 13
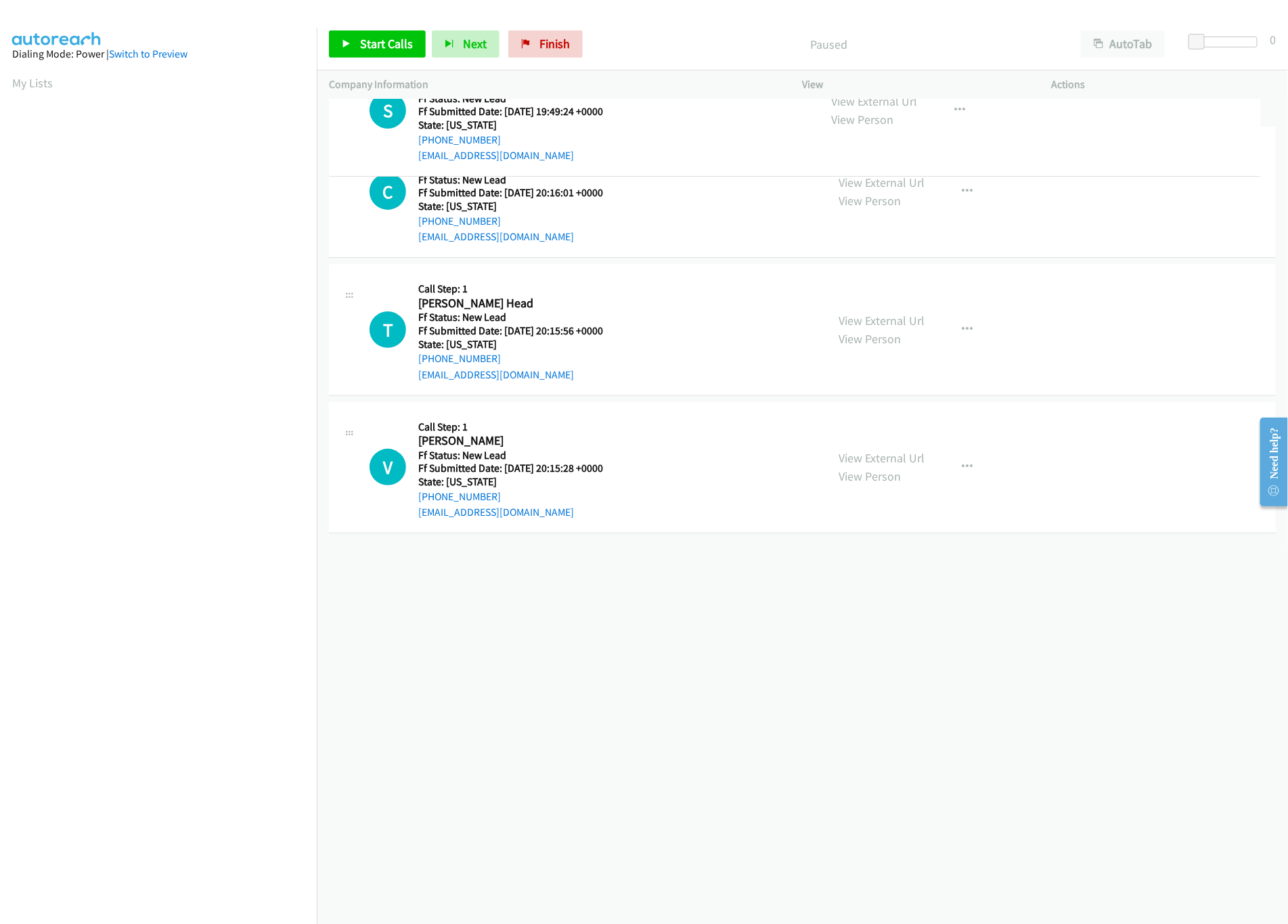
drag, startPoint x: 611, startPoint y: 598, endPoint x: 660, endPoint y: 126, distance: 474.5
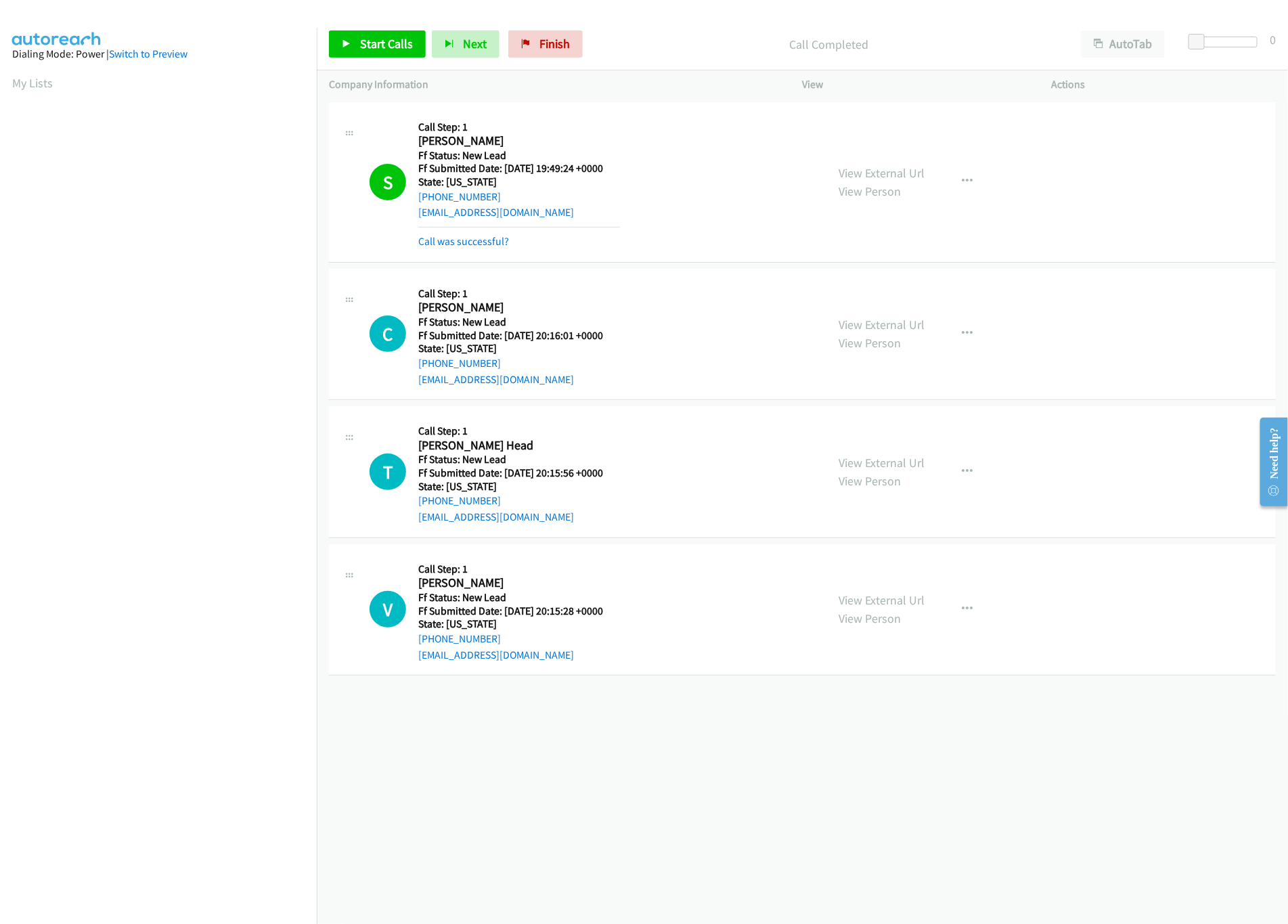
click at [528, 27] on div "Start Calls Pause Next Finish Call Completed AutoTab AutoTab 0" at bounding box center [802, 45] width 971 height 52
click at [534, 31] on link "Finish" at bounding box center [545, 44] width 74 height 27
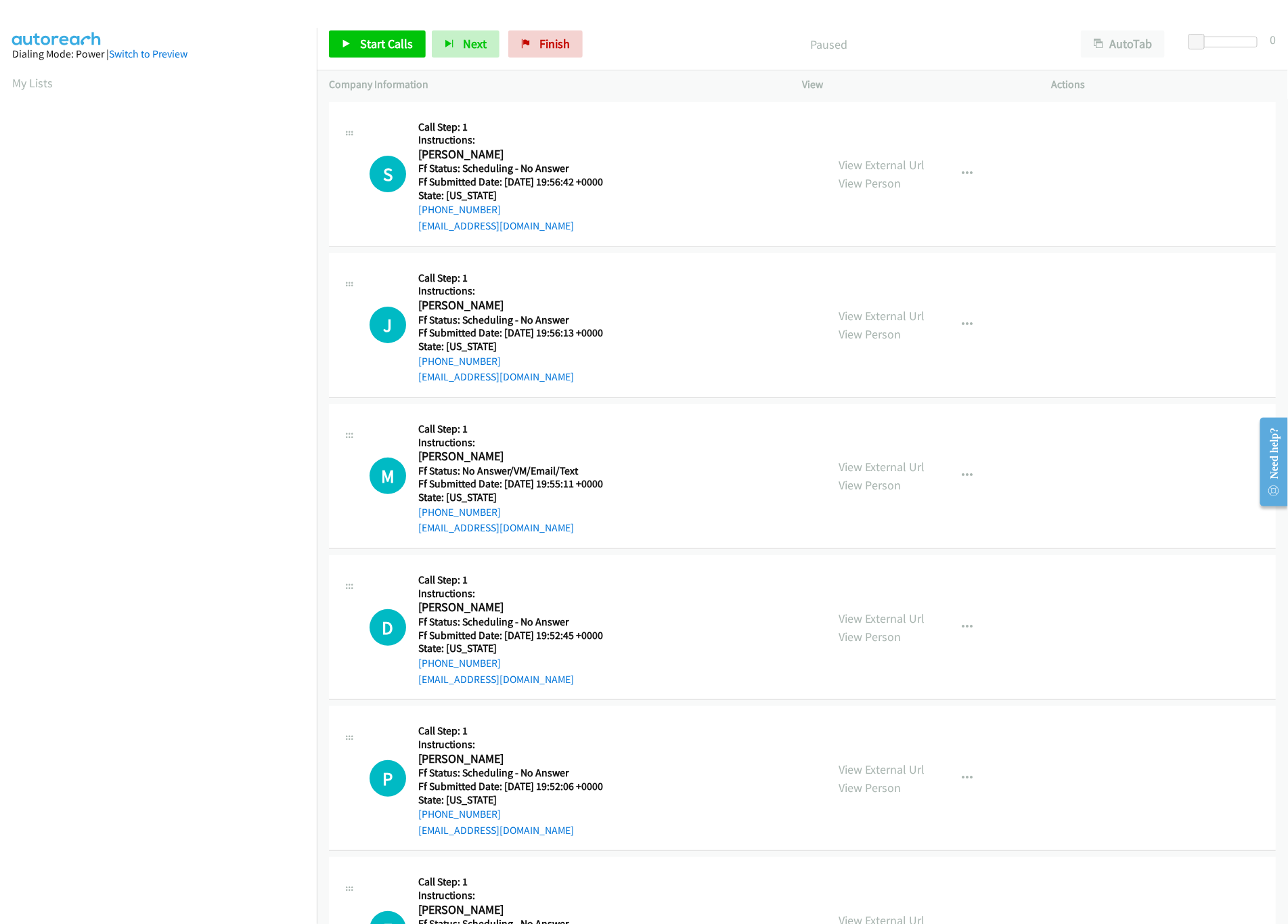
click at [1077, 794] on div "P Callback Scheduled Call Step: 1 Instructions: [PERSON_NAME] America/New_York …" at bounding box center [803, 778] width 947 height 145
drag, startPoint x: 226, startPoint y: 843, endPoint x: 228, endPoint y: 819, distance: 24.1
click at [224, 843] on nav "Dialing Mode: Power | Switch to Preview My Lists" at bounding box center [158, 490] width 317 height 924
click at [355, 45] on link "Start Calls" at bounding box center [377, 44] width 97 height 27
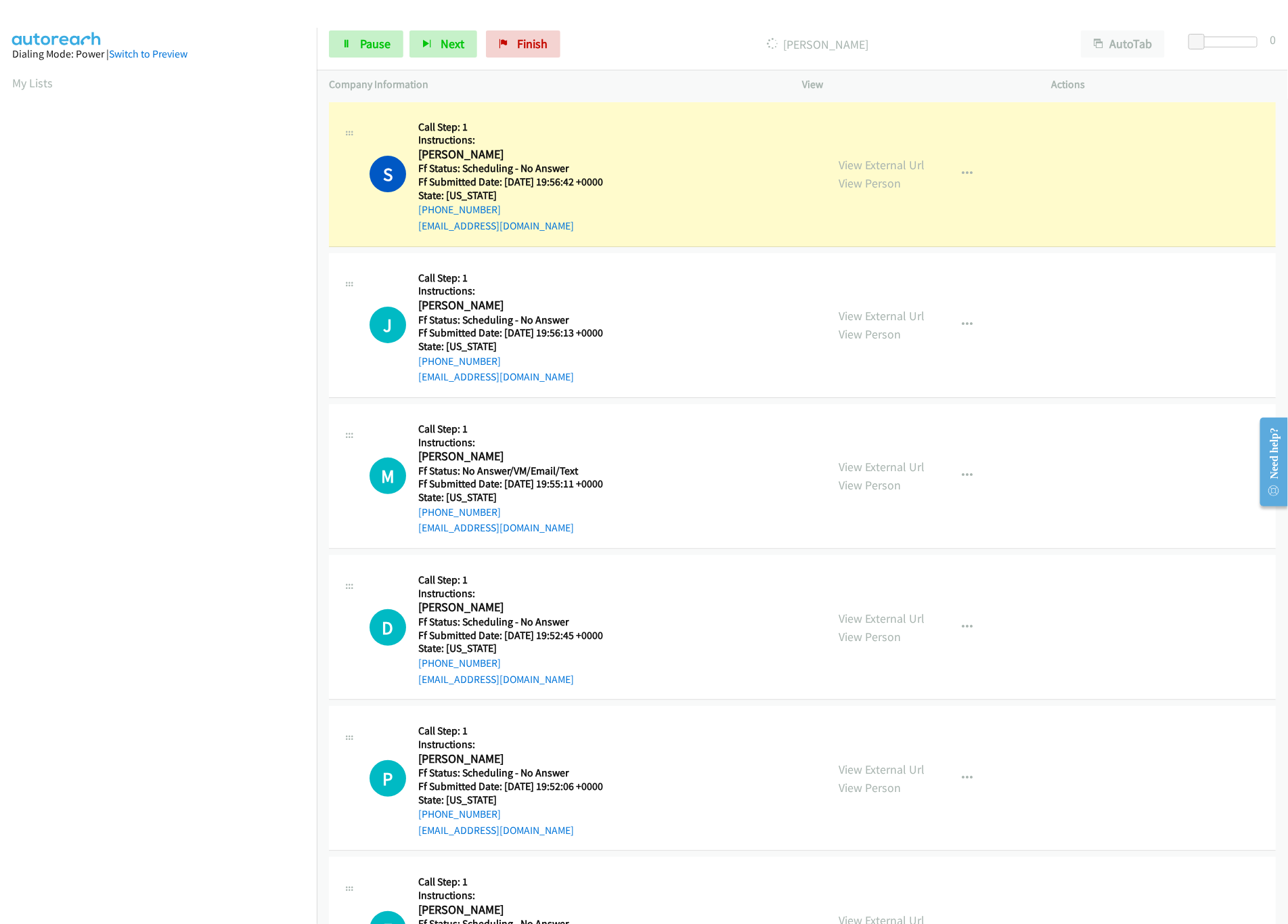
click at [615, 170] on h5 "Ff Status: Scheduling - No Answer" at bounding box center [519, 168] width 202 height 13
click at [885, 162] on link "View External Url" at bounding box center [882, 165] width 86 height 16
click at [847, 315] on link "View External Url" at bounding box center [882, 316] width 86 height 16
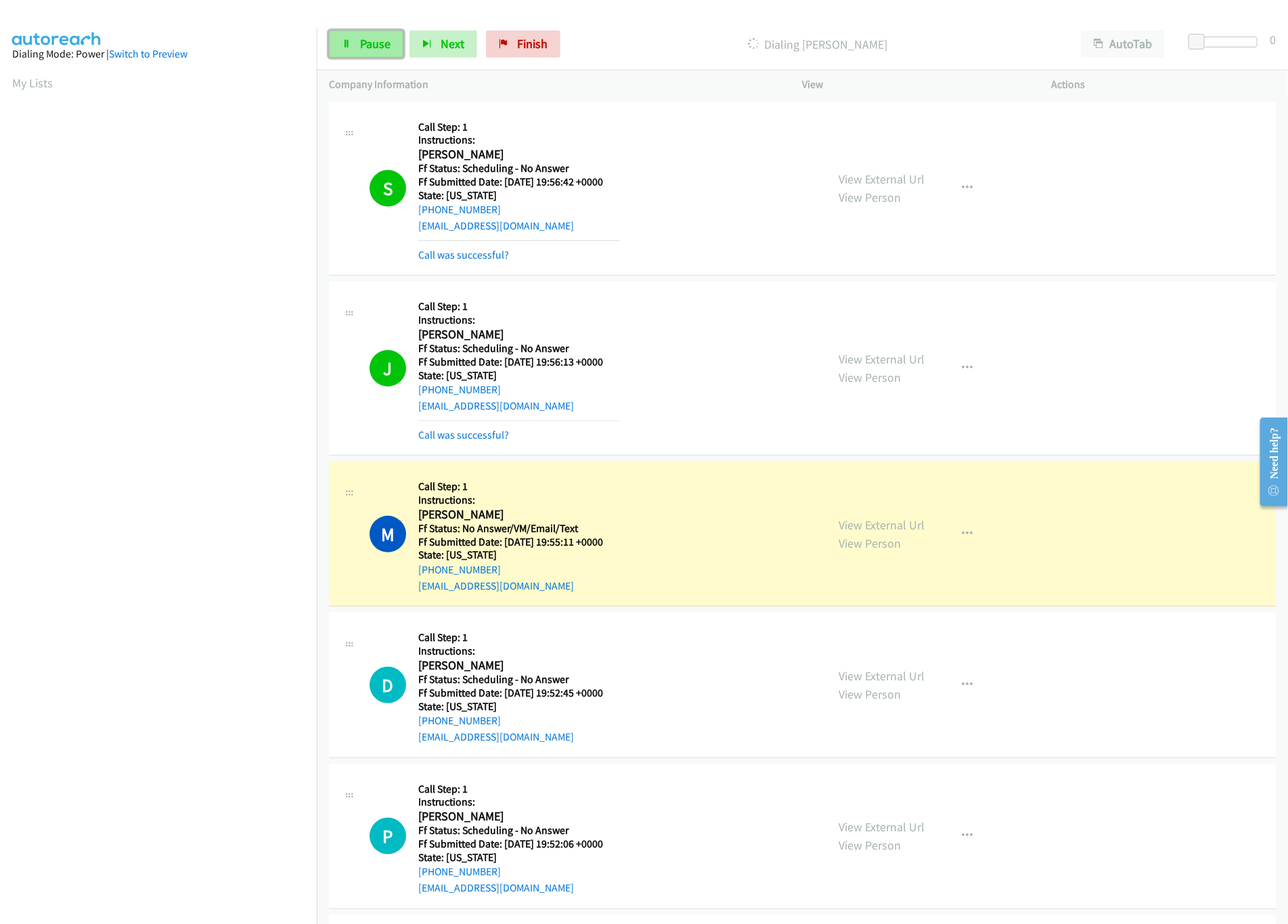
click at [382, 35] on link "Pause" at bounding box center [366, 44] width 74 height 27
click at [872, 526] on link "View External Url" at bounding box center [882, 525] width 86 height 16
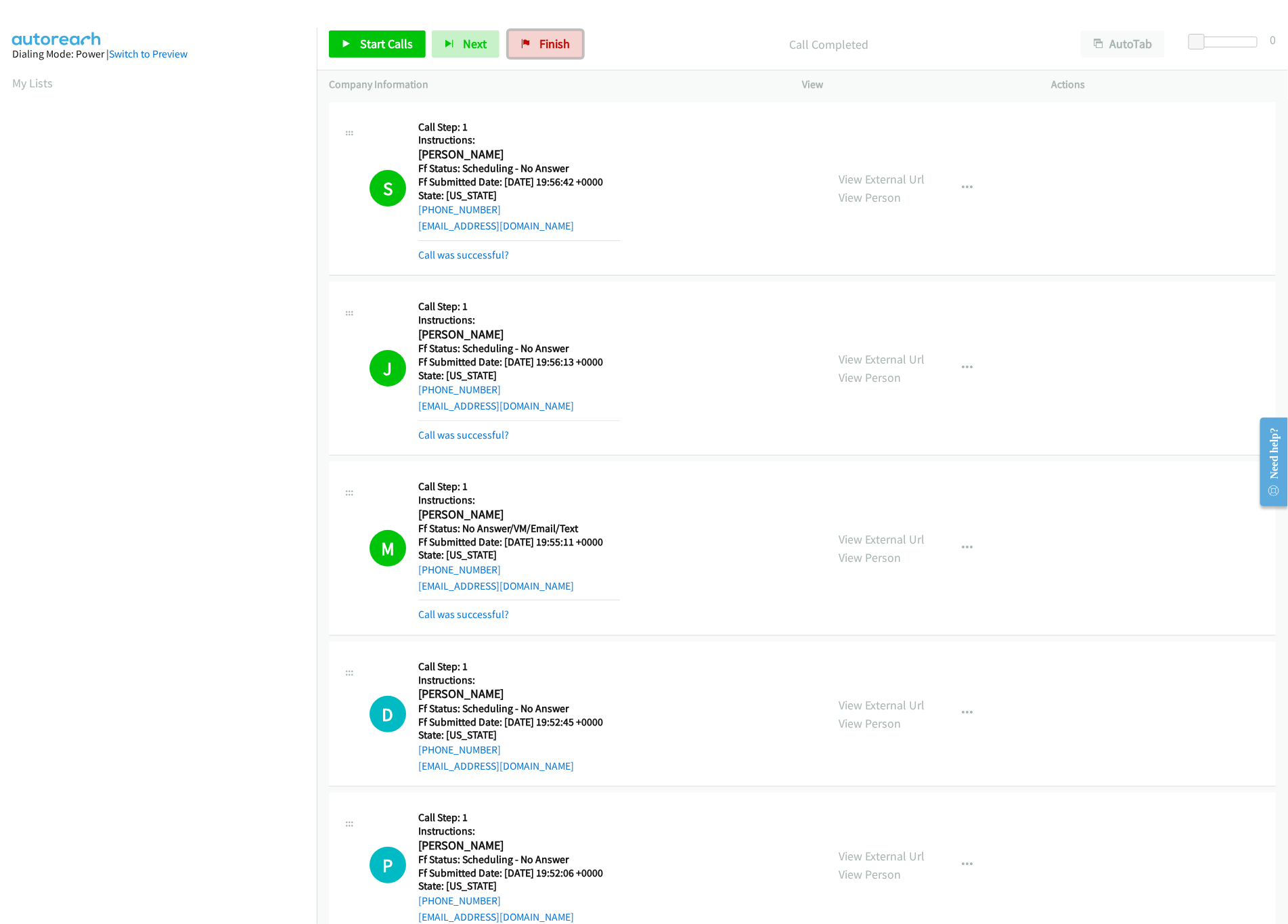
drag, startPoint x: 561, startPoint y: 35, endPoint x: 699, endPoint y: 68, distance: 141.9
click at [561, 35] on link "Finish" at bounding box center [545, 44] width 74 height 27
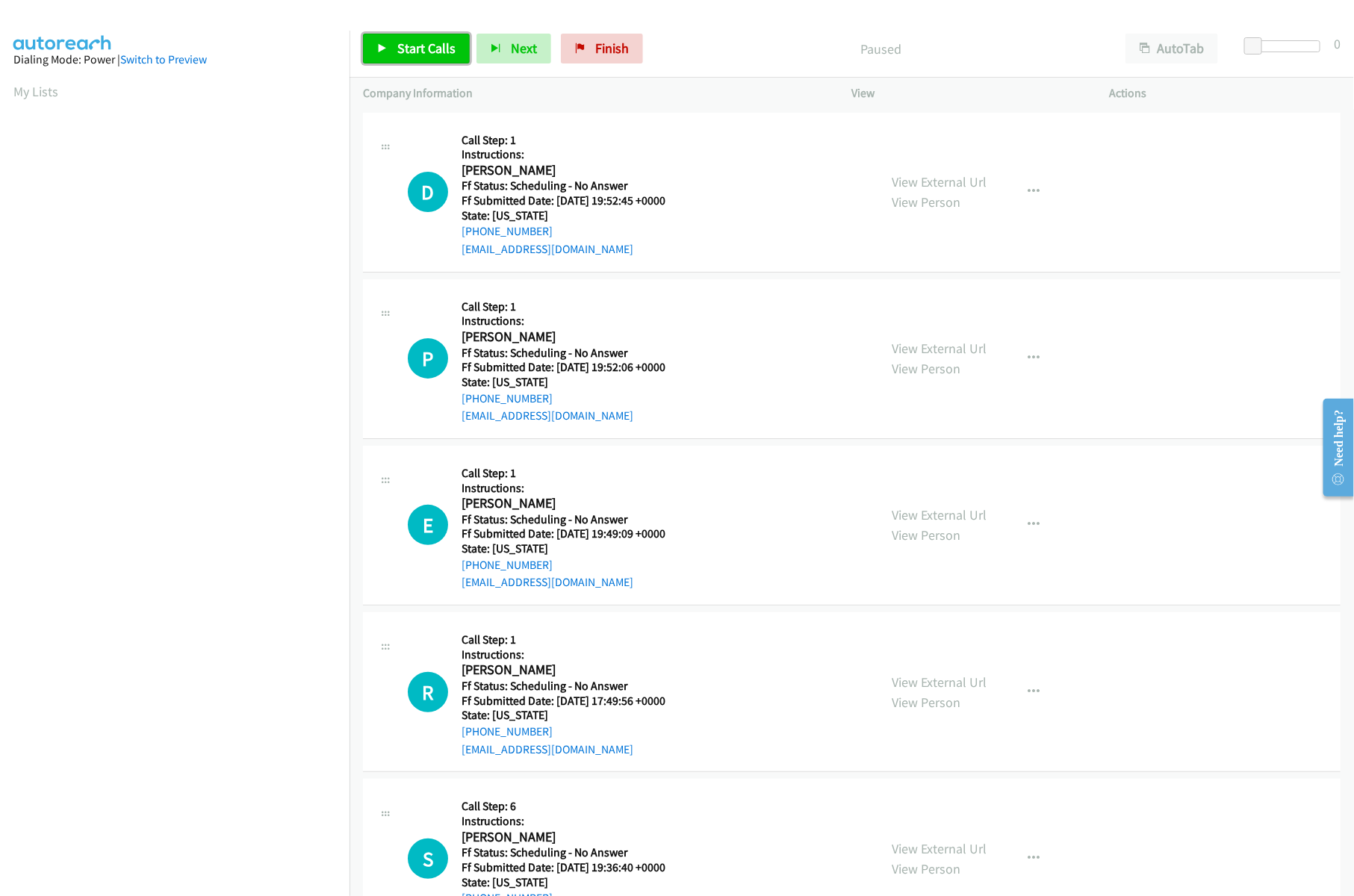
click at [453, 52] on span "Start Calls" at bounding box center [426, 48] width 58 height 17
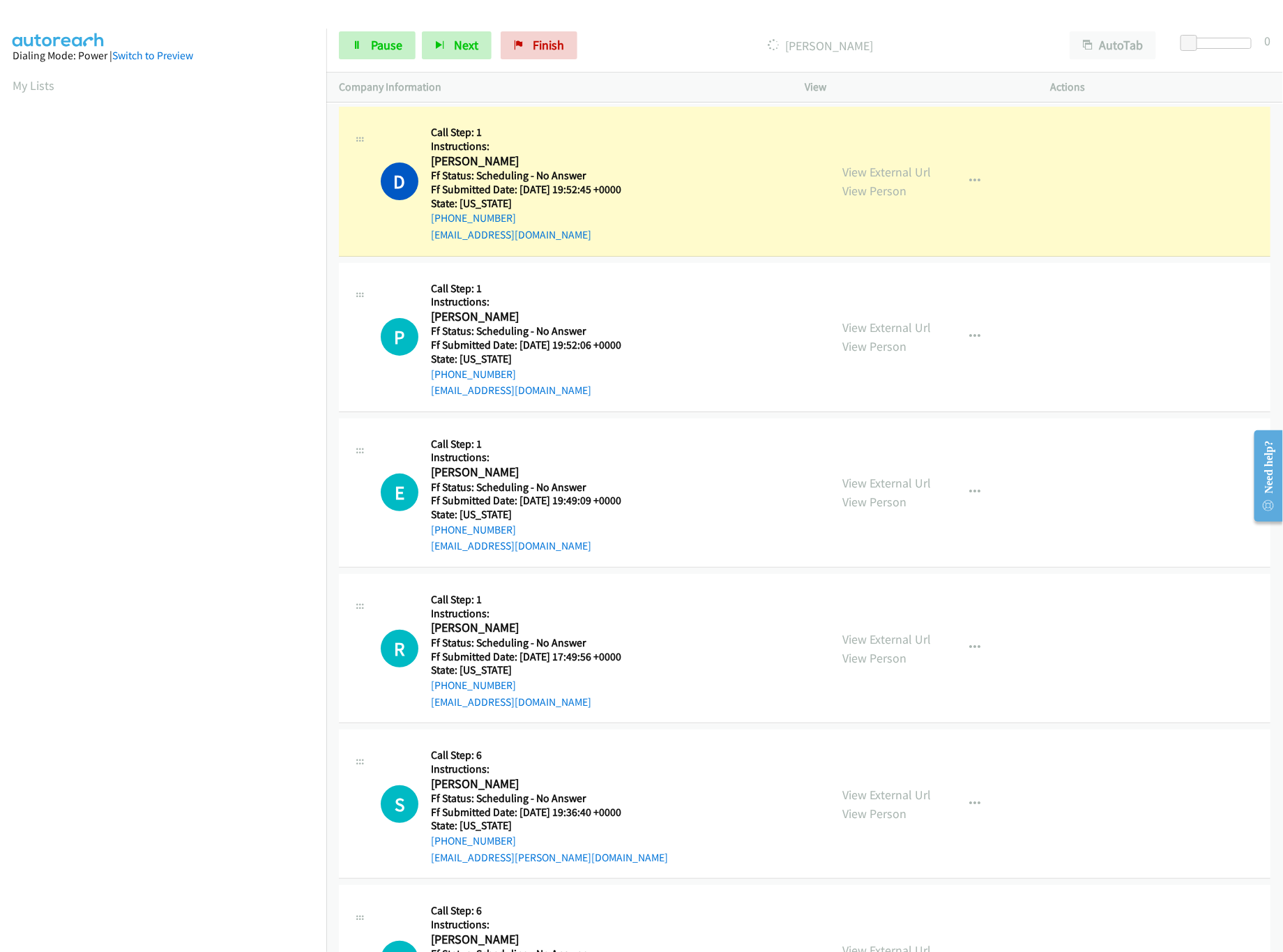
click at [643, 167] on div "D Callback Scheduled Call Step: 1 Instructions: [PERSON_NAME] America/Los_Angel…" at bounding box center [599, 181] width 437 height 124
click at [862, 175] on link "View External Url" at bounding box center [887, 172] width 89 height 16
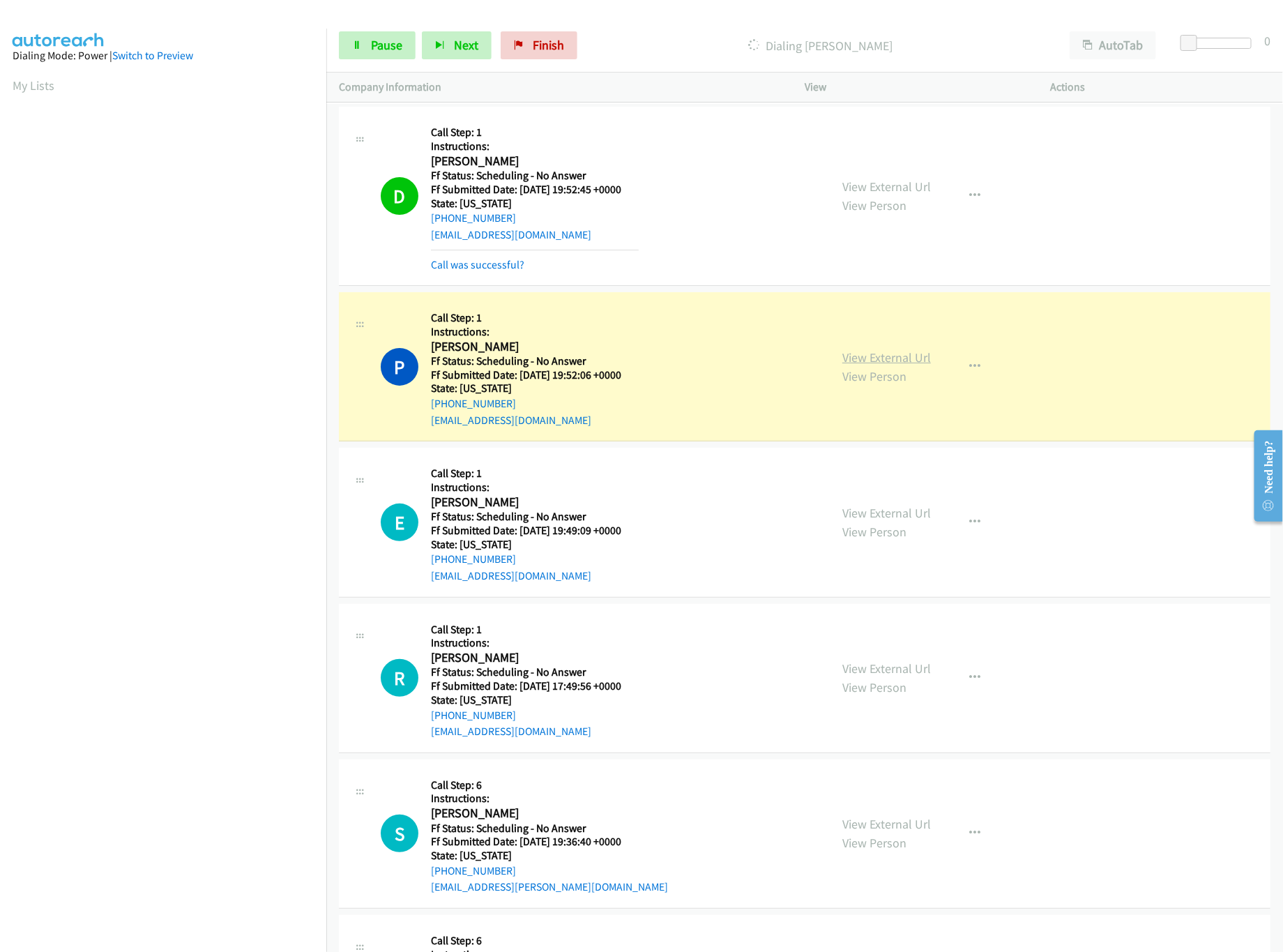
click at [896, 364] on link "View External Url" at bounding box center [887, 357] width 89 height 16
click at [886, 515] on link "View External Url" at bounding box center [887, 513] width 89 height 16
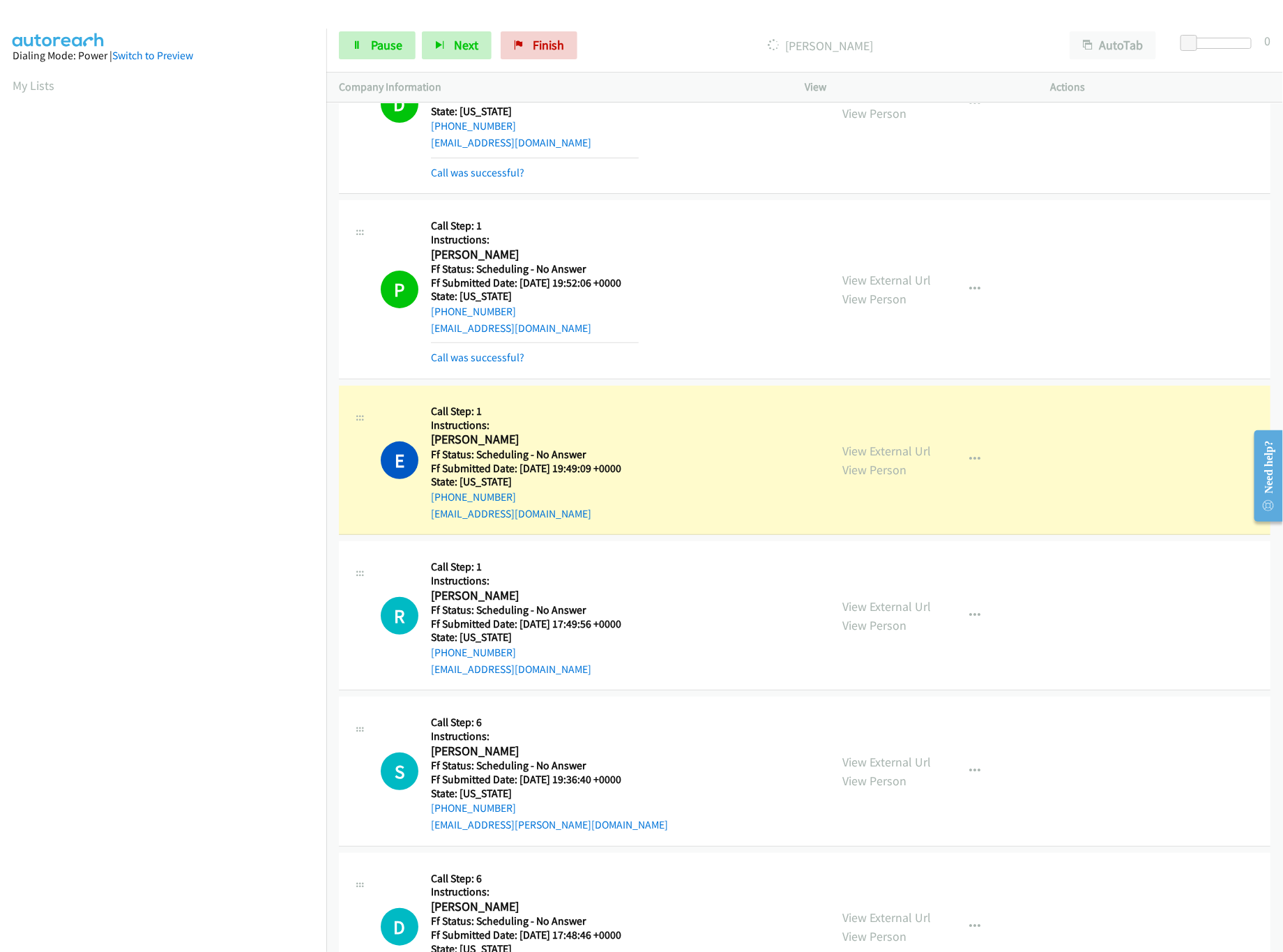
scroll to position [139, 0]
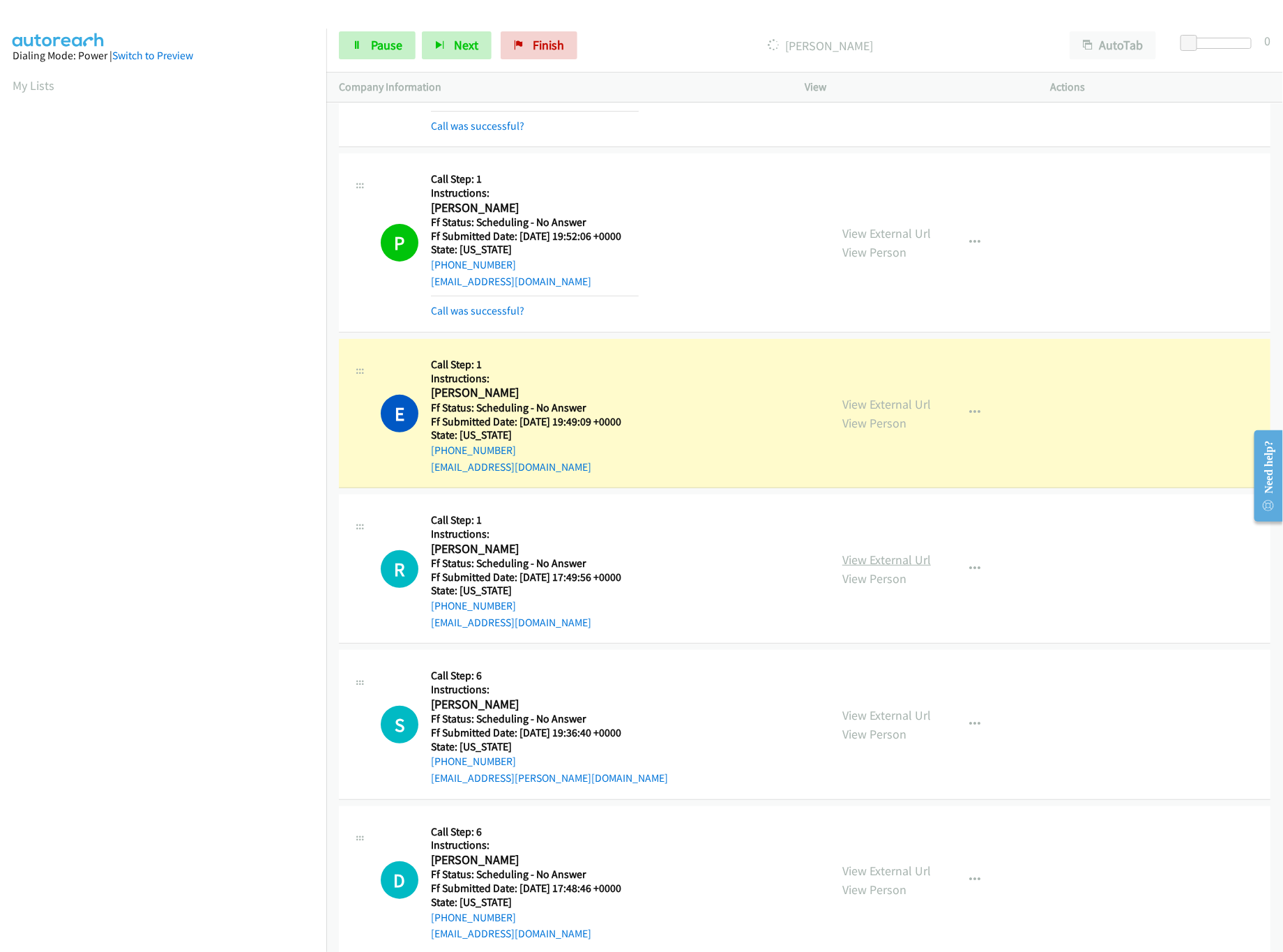
click at [891, 566] on link "View External Url" at bounding box center [887, 560] width 89 height 16
drag, startPoint x: 715, startPoint y: 29, endPoint x: 1006, endPoint y: 44, distance: 291.4
click at [714, 30] on div "Start Calls Pause Next Finish [PERSON_NAME] AutoTab AutoTab 0" at bounding box center [804, 46] width 957 height 54
drag, startPoint x: 1185, startPoint y: 40, endPoint x: 1312, endPoint y: 53, distance: 127.7
click at [1263, 53] on html "Start Calls Pause Next Finish [PERSON_NAME] AutoTab AutoTab 30 Company Informat…" at bounding box center [641, 33] width 1283 height 66
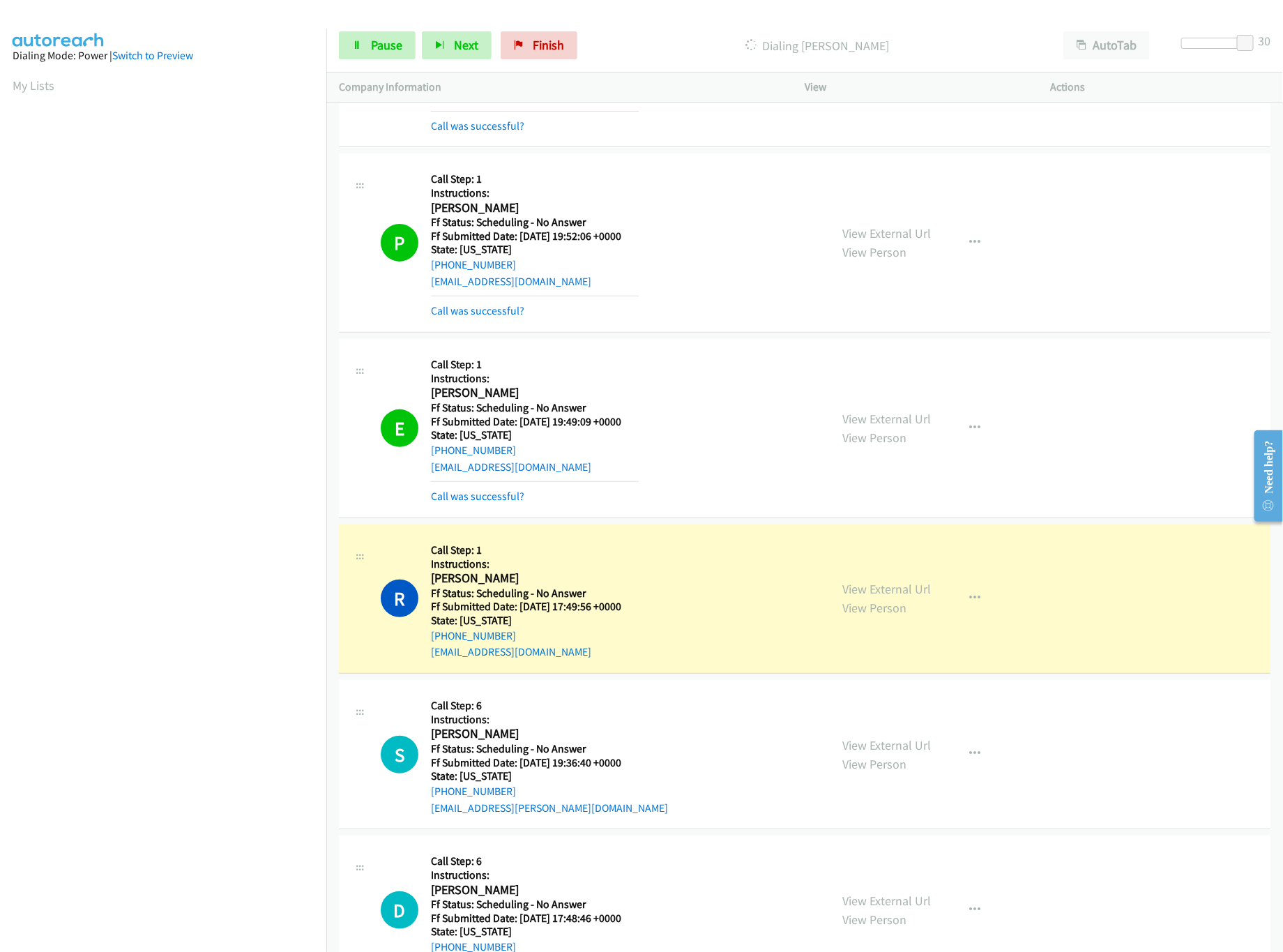
click at [553, 584] on h2 "[PERSON_NAME]" at bounding box center [535, 579] width 208 height 16
click at [858, 584] on link "View External Url" at bounding box center [887, 589] width 89 height 16
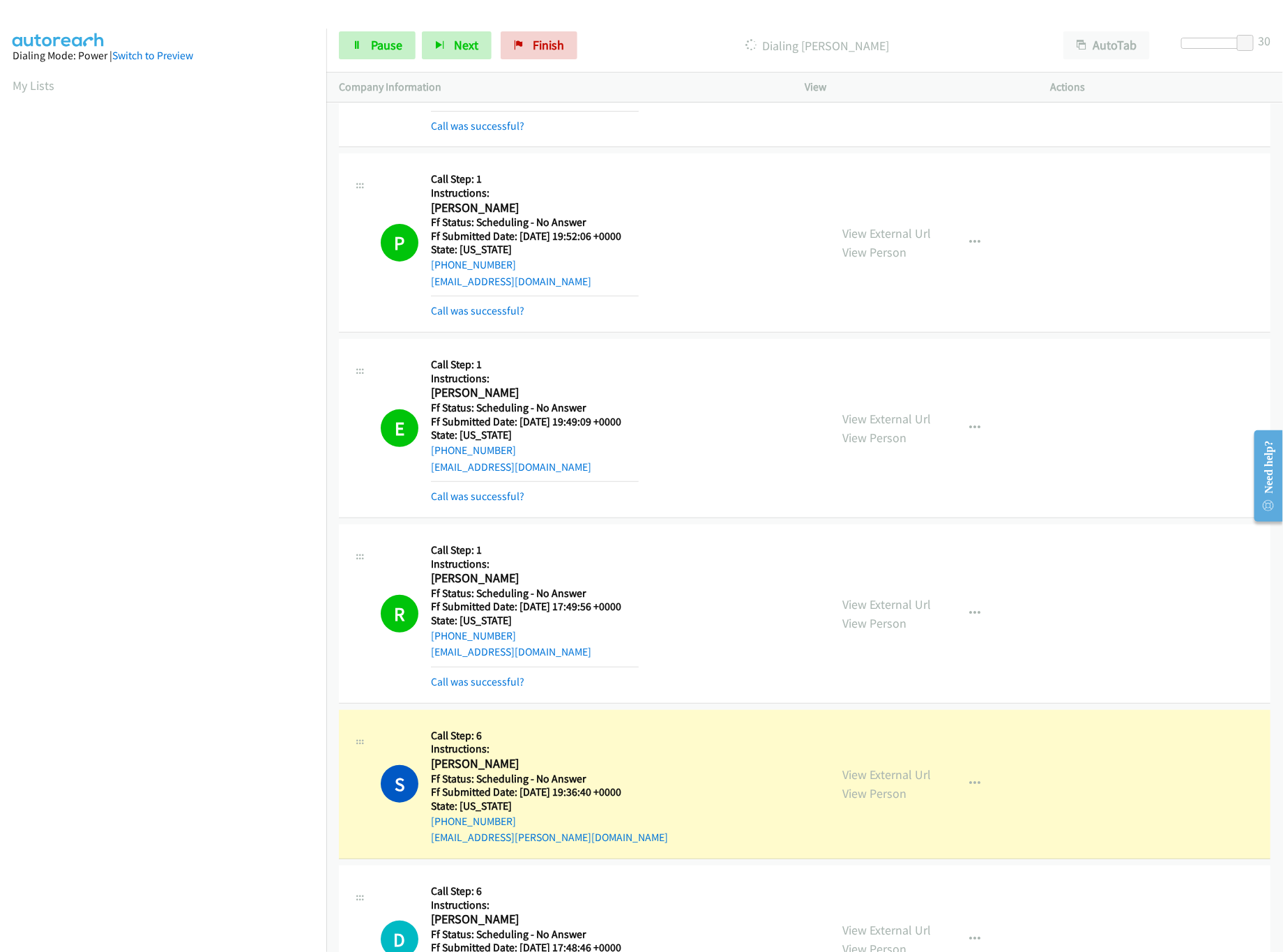
scroll to position [419, 0]
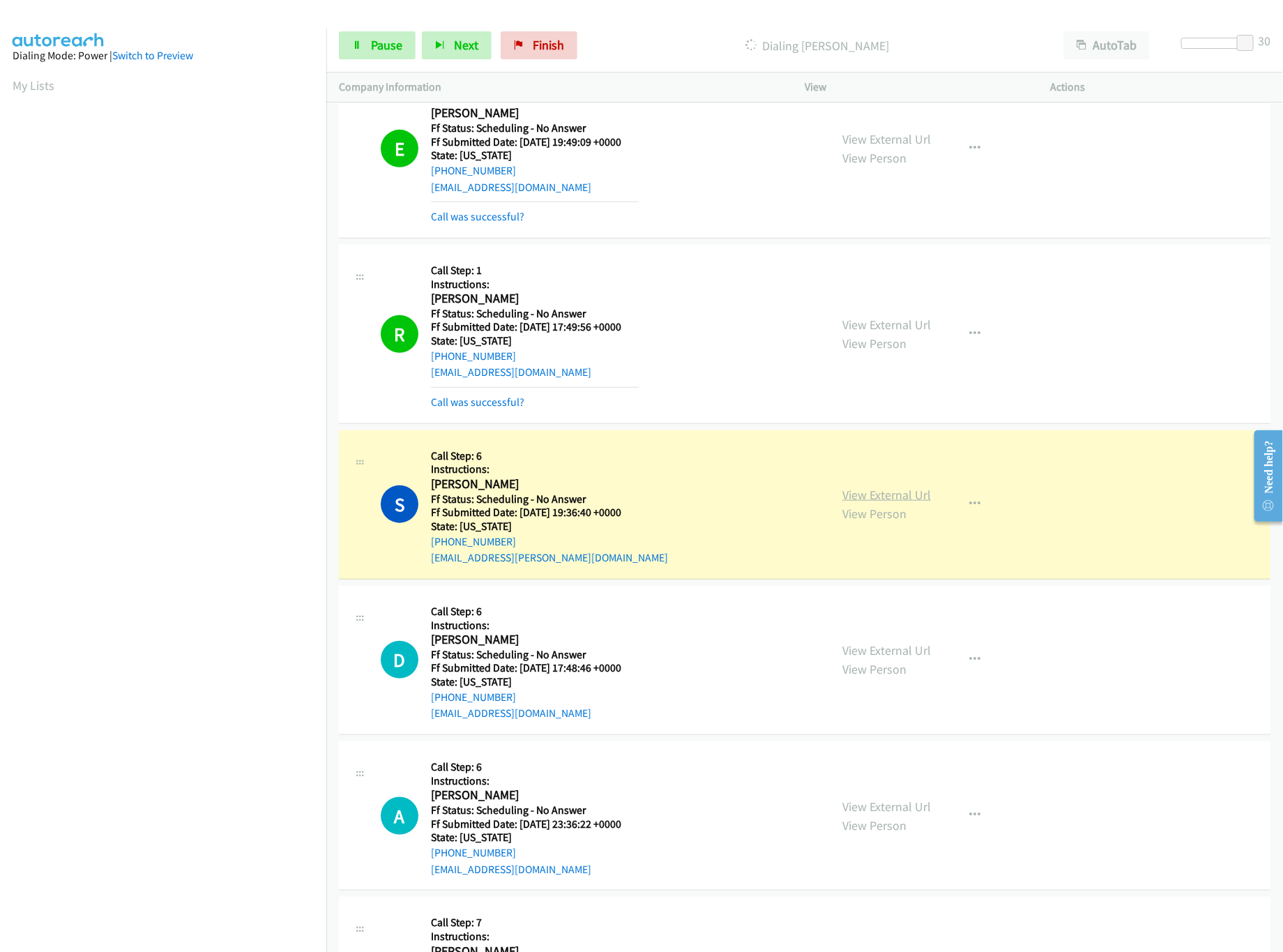
click at [883, 492] on link "View External Url" at bounding box center [887, 495] width 89 height 16
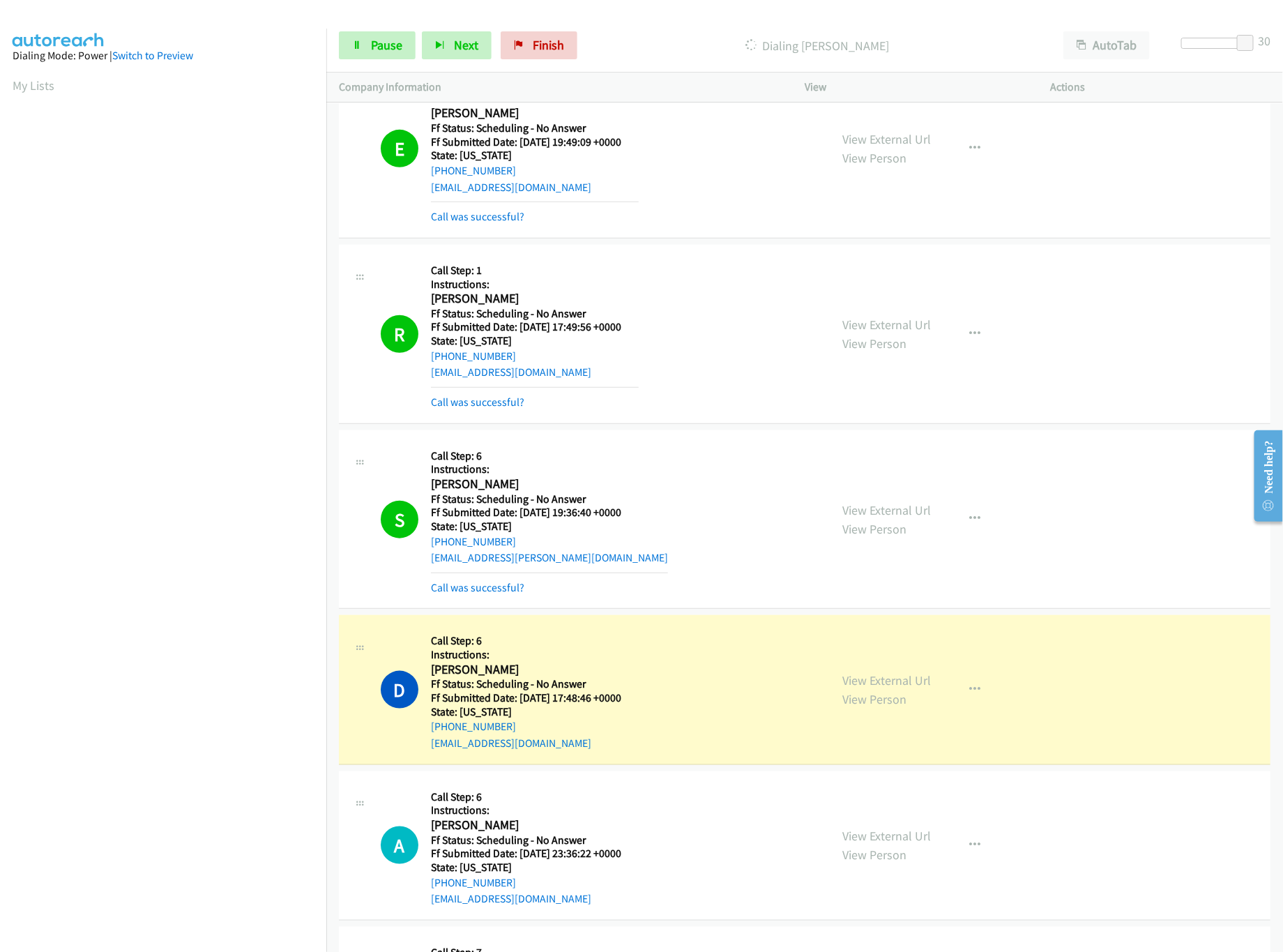
scroll to position [697, 0]
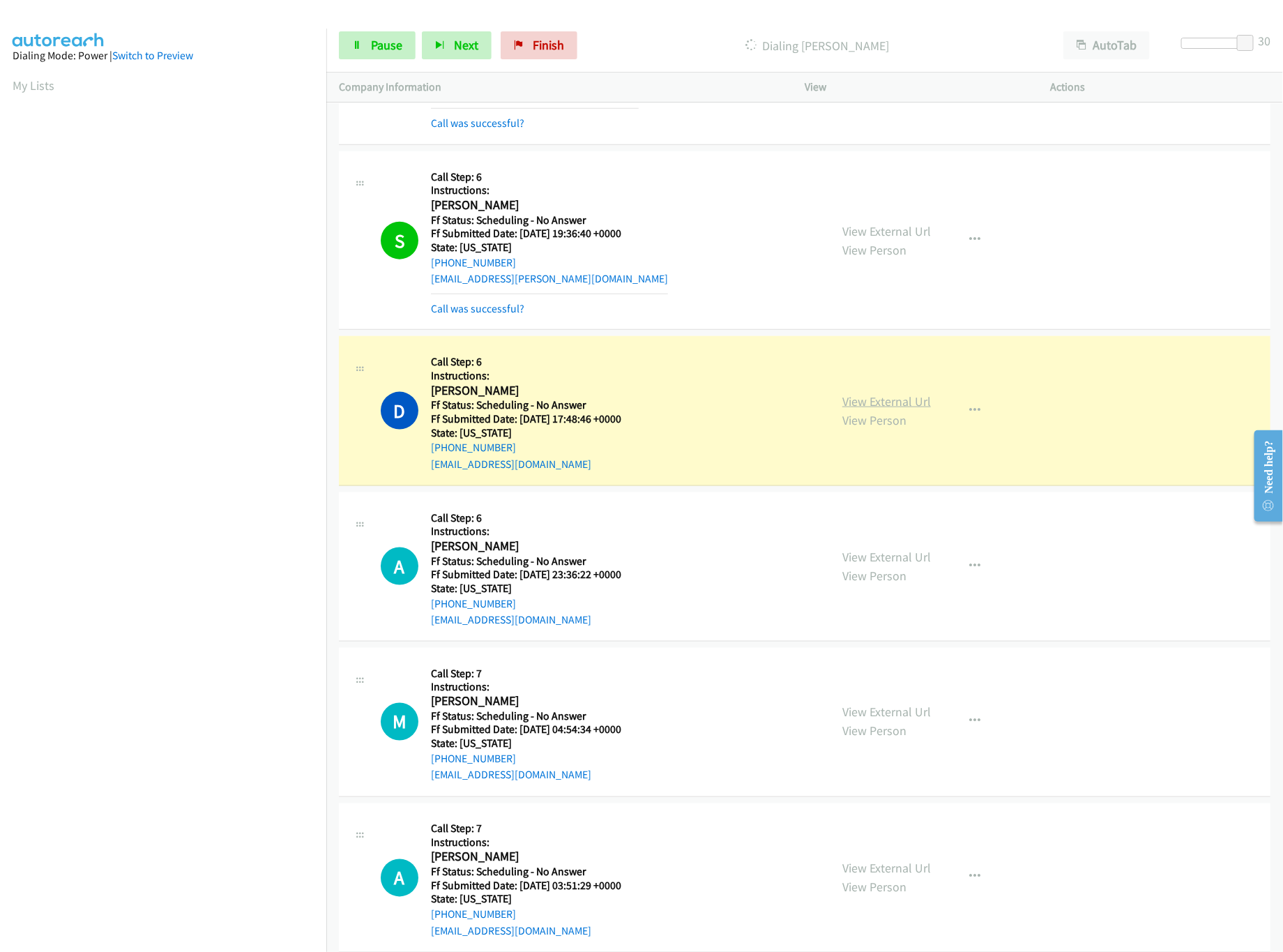
click at [885, 402] on link "View External Url" at bounding box center [887, 401] width 89 height 16
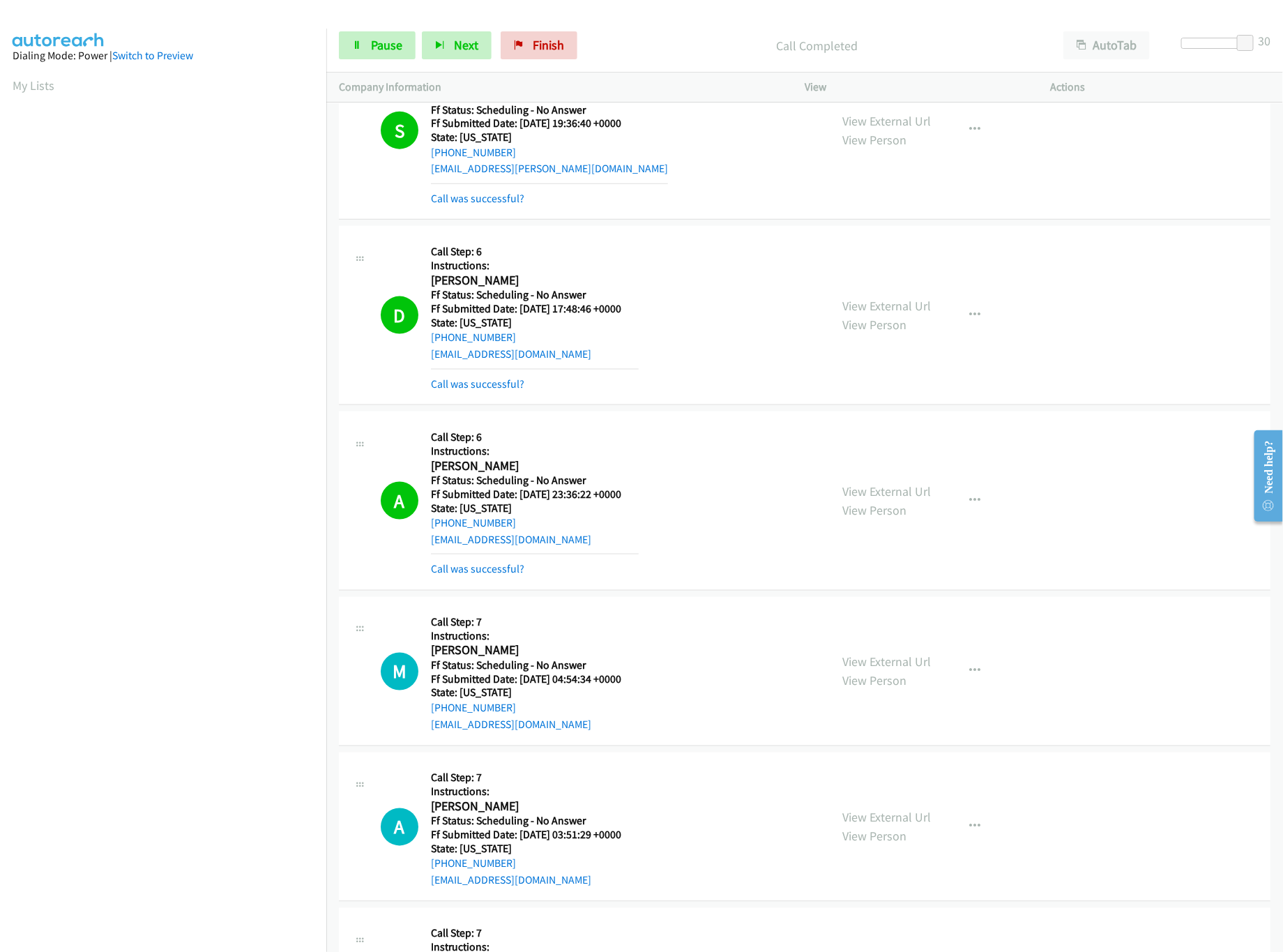
scroll to position [837, 0]
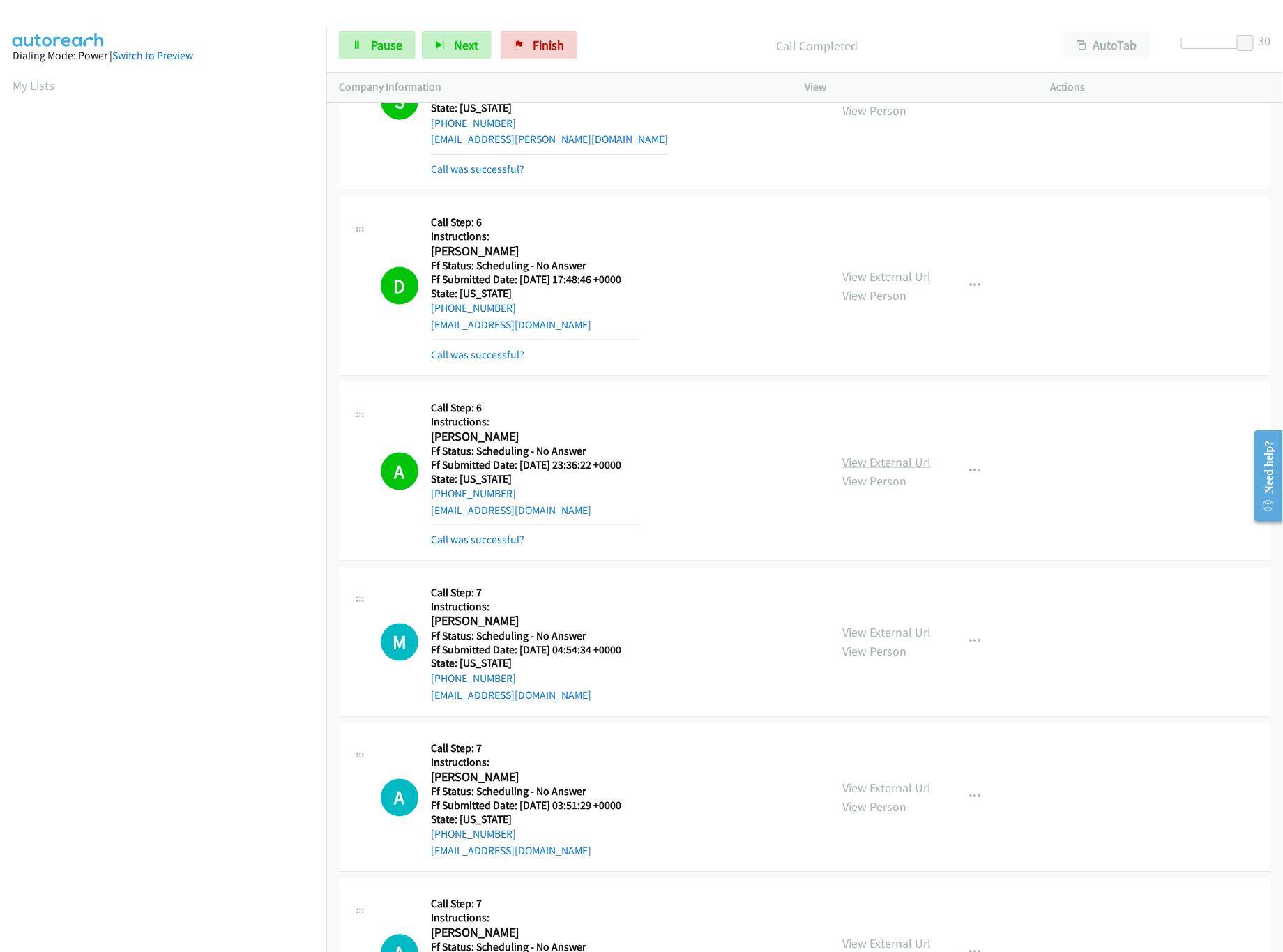
click at [865, 467] on link "View External Url" at bounding box center [887, 462] width 89 height 16
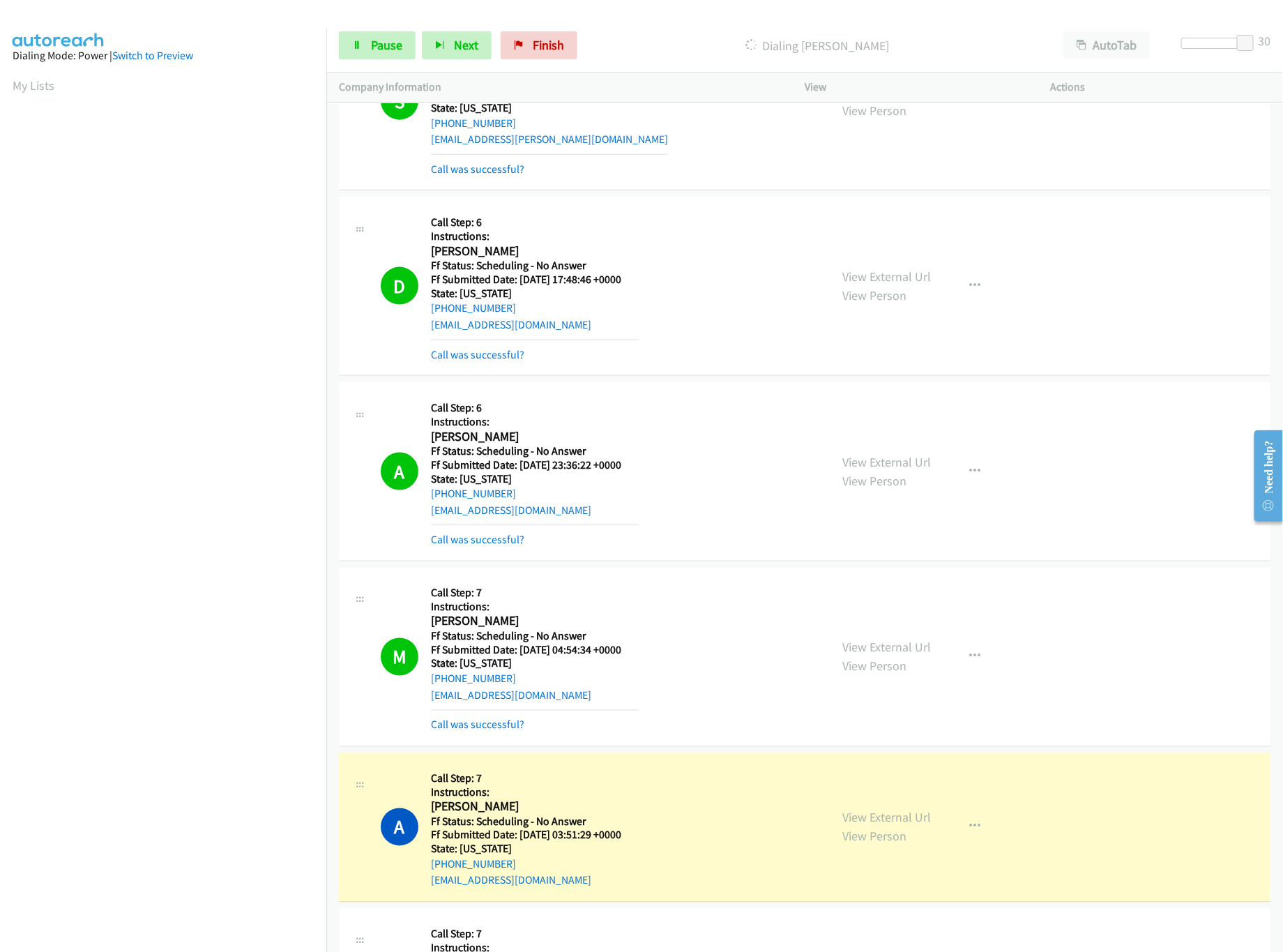
click at [661, 431] on div "A Callback Scheduled Call Step: 6 Instructions: [PERSON_NAME] America/New_York …" at bounding box center [599, 471] width 437 height 154
click at [881, 656] on link "View External Url" at bounding box center [887, 648] width 89 height 16
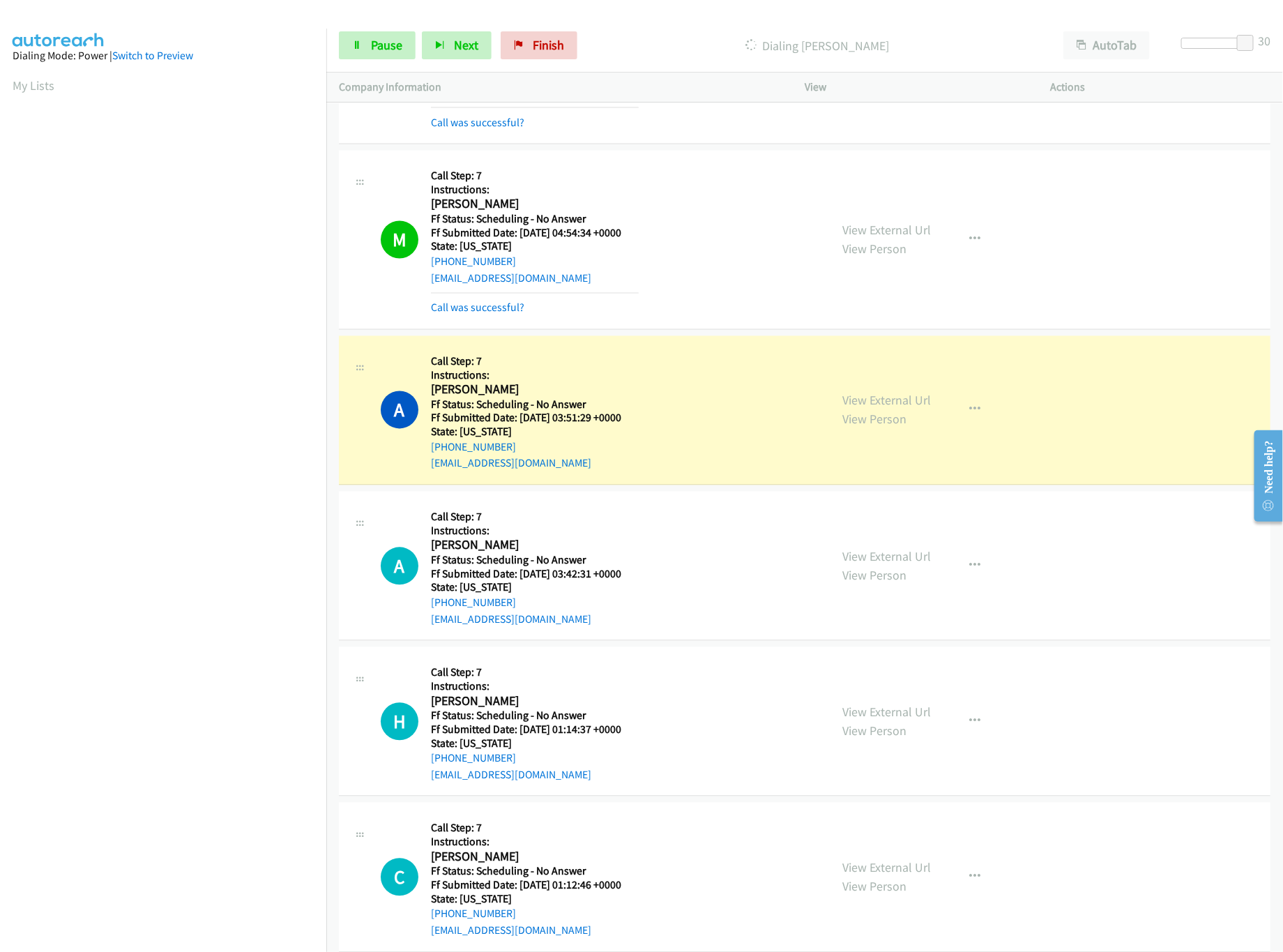
scroll to position [1256, 0]
click at [876, 400] on link "View External Url" at bounding box center [887, 400] width 89 height 16
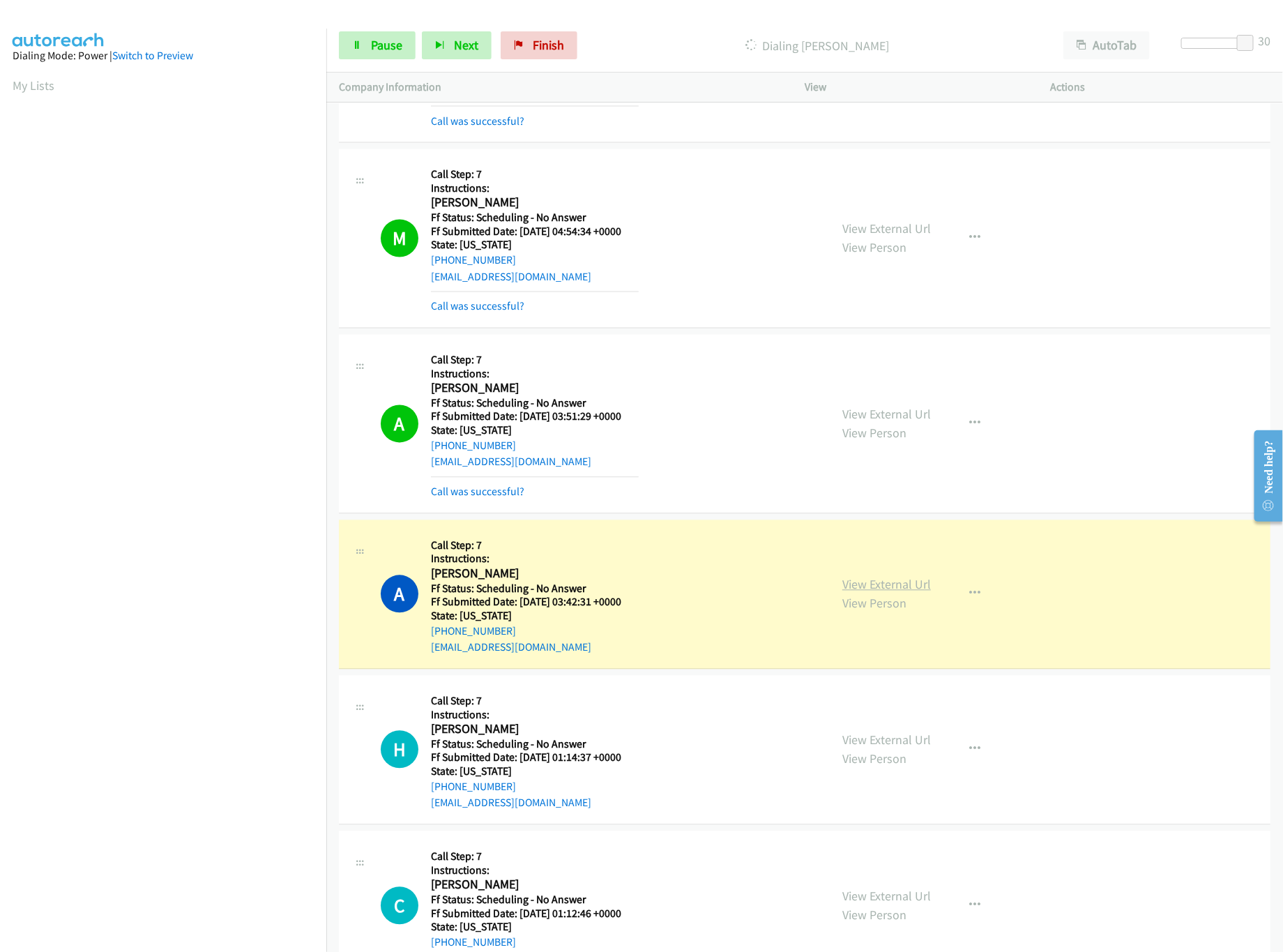
click at [883, 590] on link "View External Url" at bounding box center [887, 584] width 89 height 16
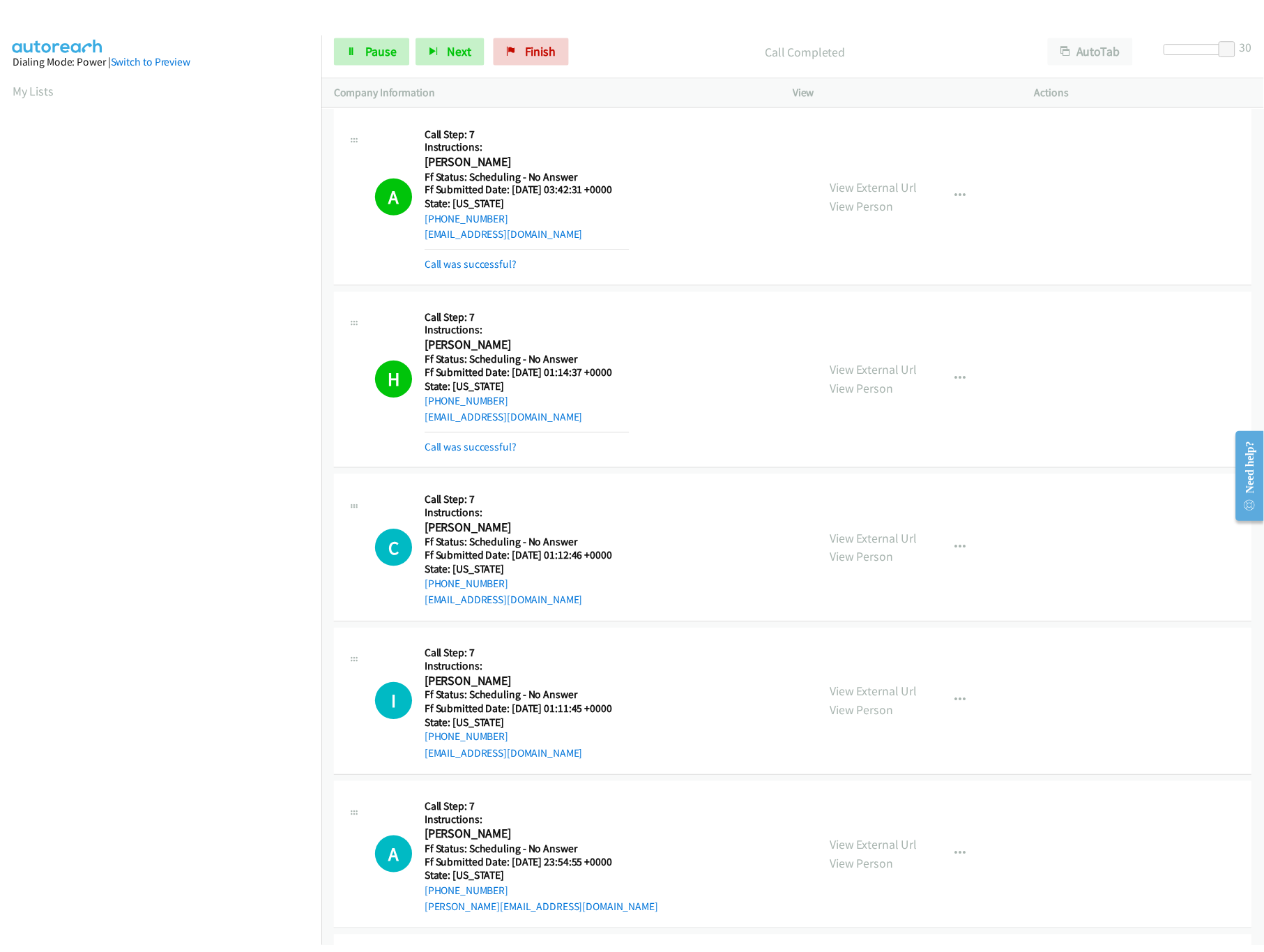
scroll to position [1674, 0]
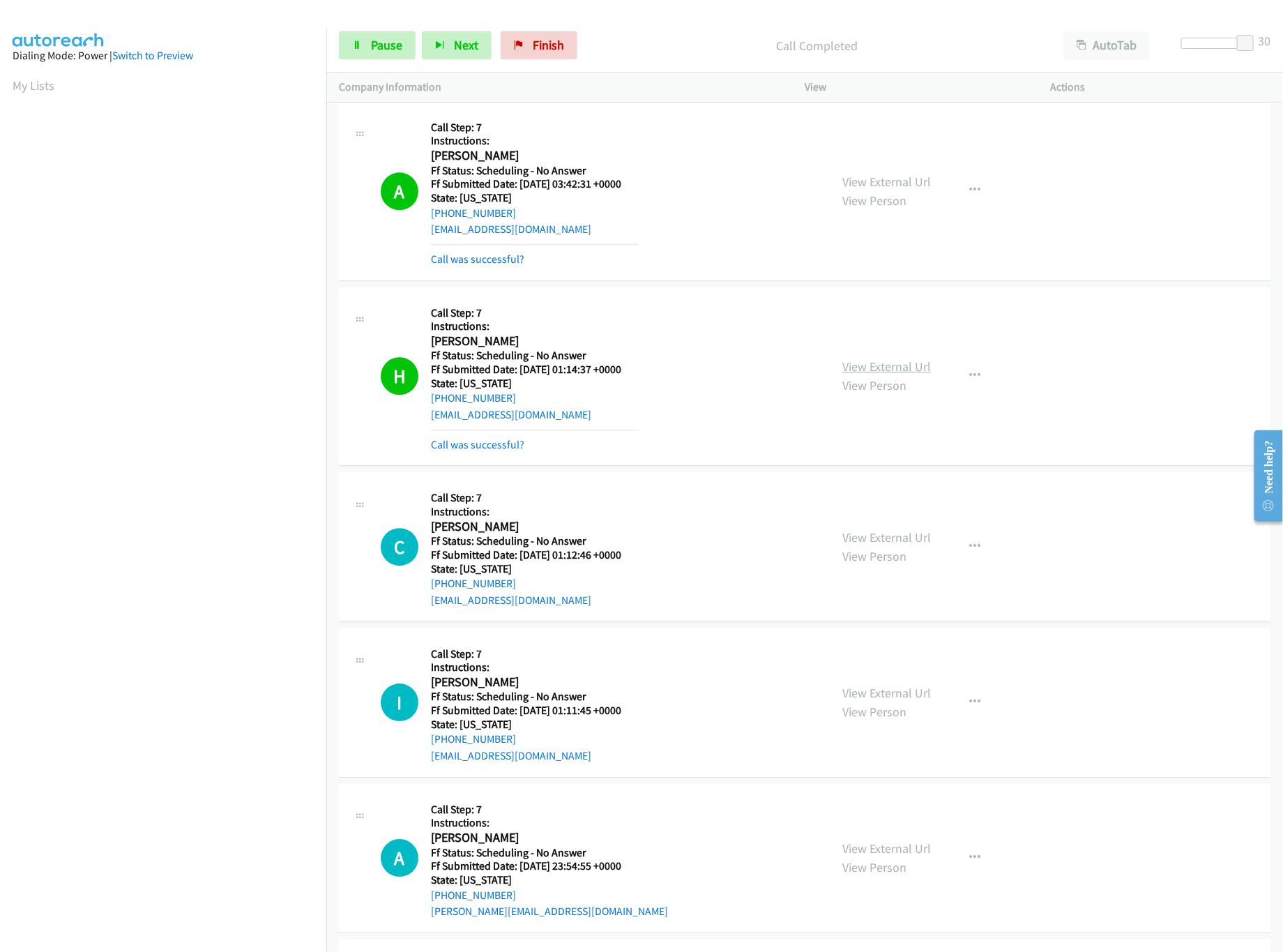
click at [858, 375] on link "View External Url" at bounding box center [887, 367] width 89 height 16
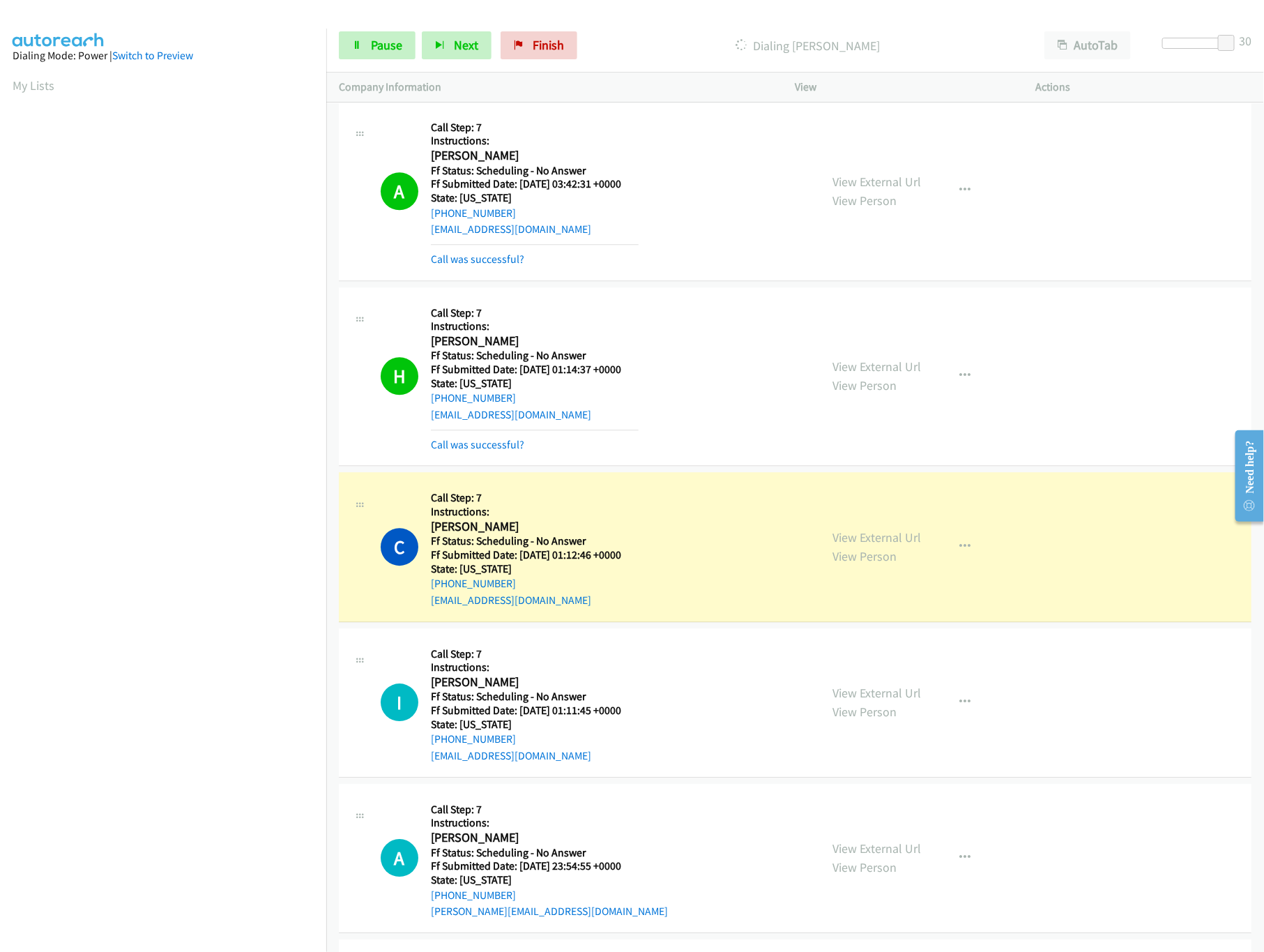
scroll to position [1953, 0]
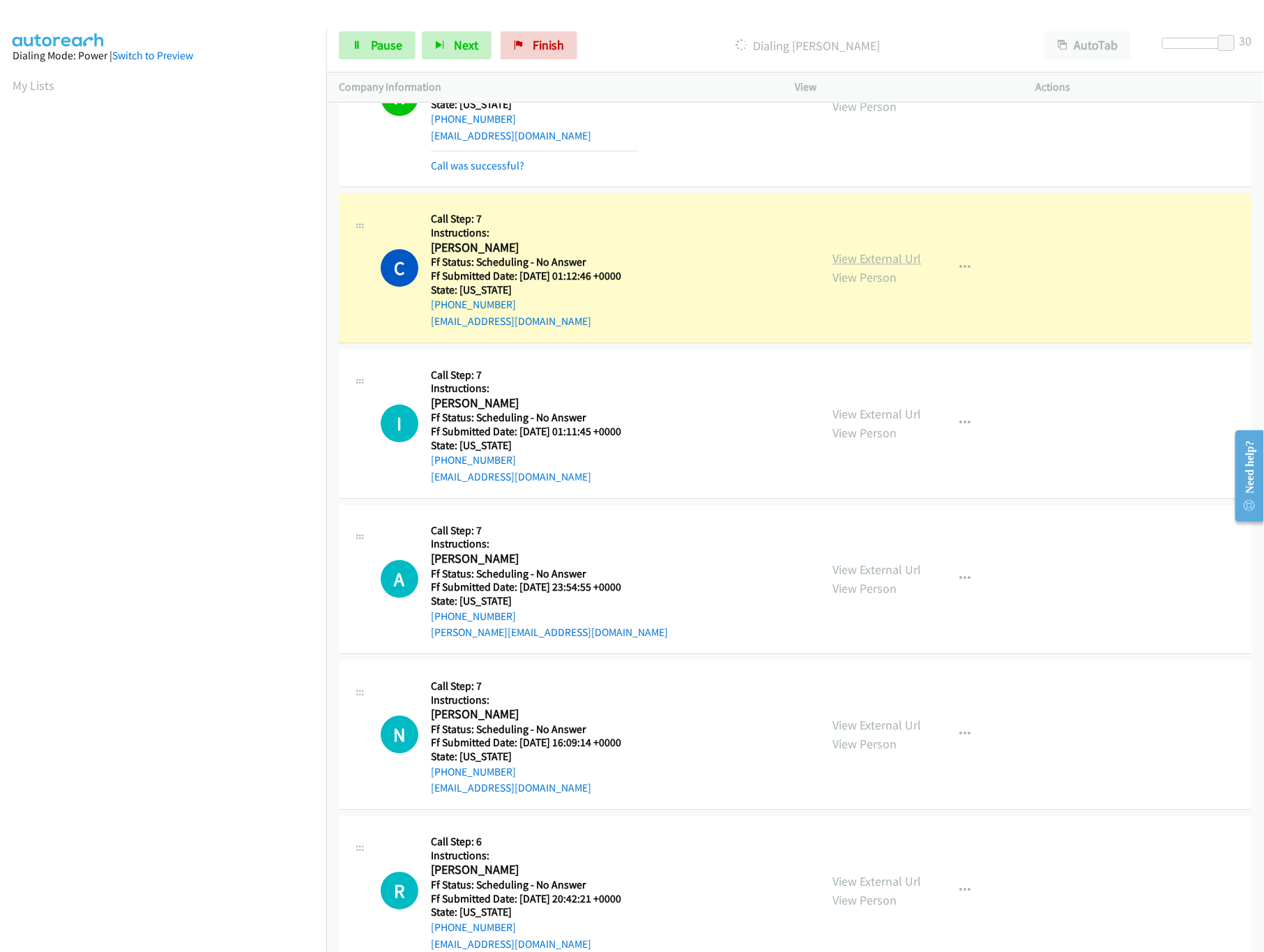
click at [856, 266] on link "View External Url" at bounding box center [878, 258] width 89 height 16
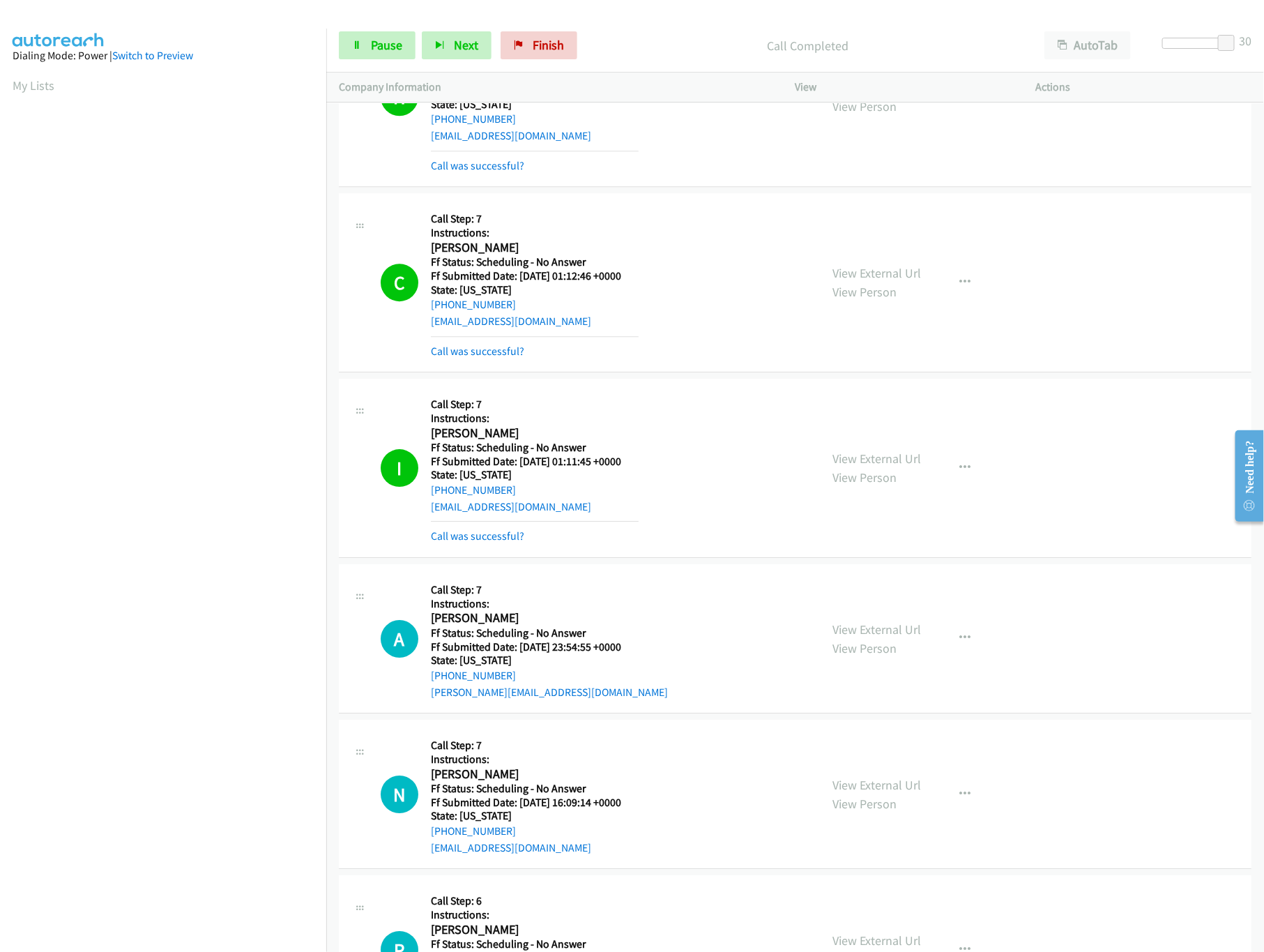
click at [651, 170] on div "H Callback Scheduled Call Step: 7 Instructions: [PERSON_NAME] America/New_York …" at bounding box center [594, 98] width 427 height 154
click at [854, 463] on link "View External Url" at bounding box center [878, 459] width 89 height 16
drag, startPoint x: 1224, startPoint y: 41, endPoint x: 1073, endPoint y: 44, distance: 151.0
click at [1077, 41] on div "Start Calls Pause Next Finish Call Completed AutoTab AutoTab 1" at bounding box center [795, 46] width 938 height 54
click at [375, 52] on span "Pause" at bounding box center [386, 45] width 31 height 16
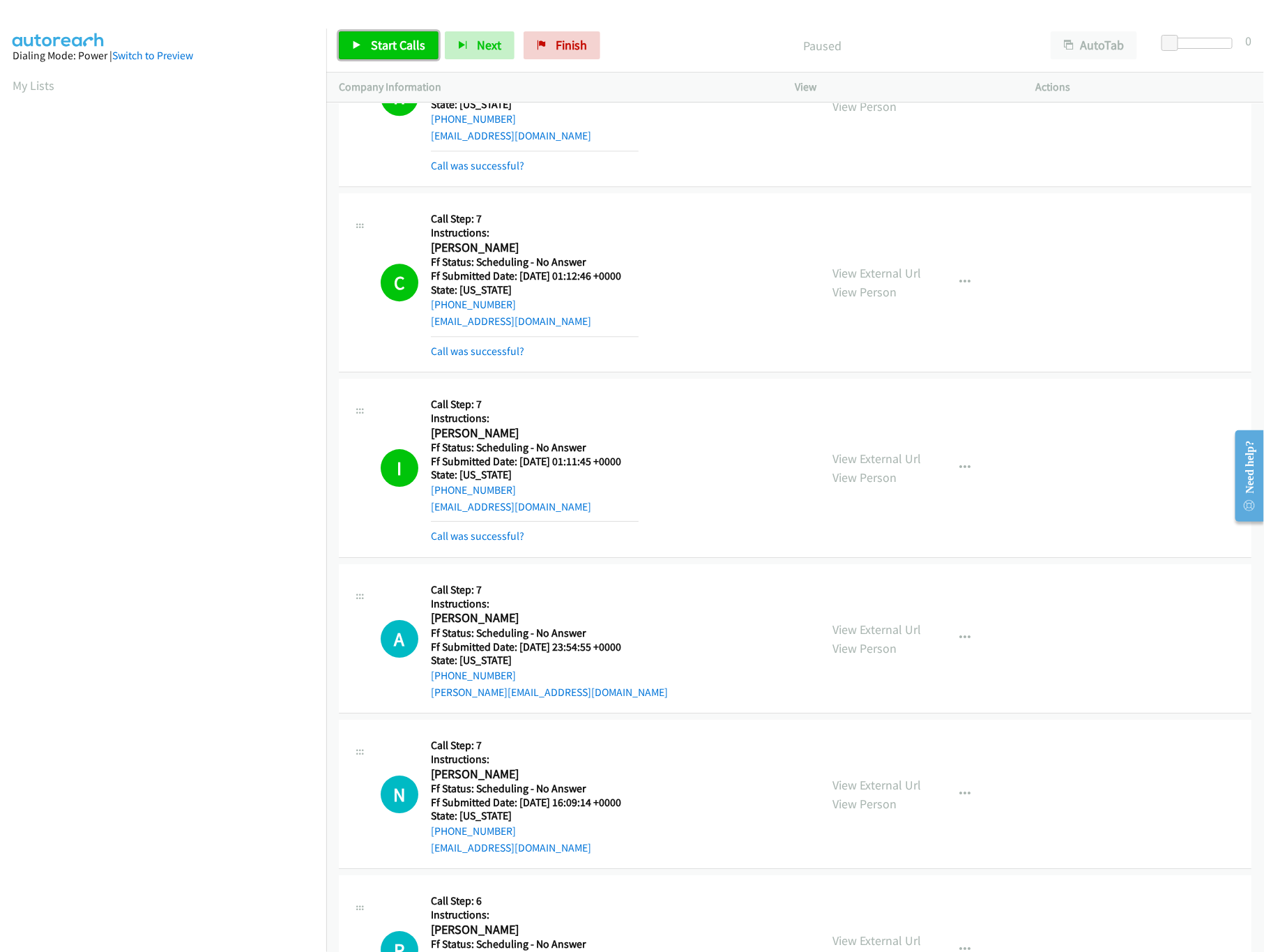
click at [375, 52] on span "Start Calls" at bounding box center [398, 45] width 55 height 16
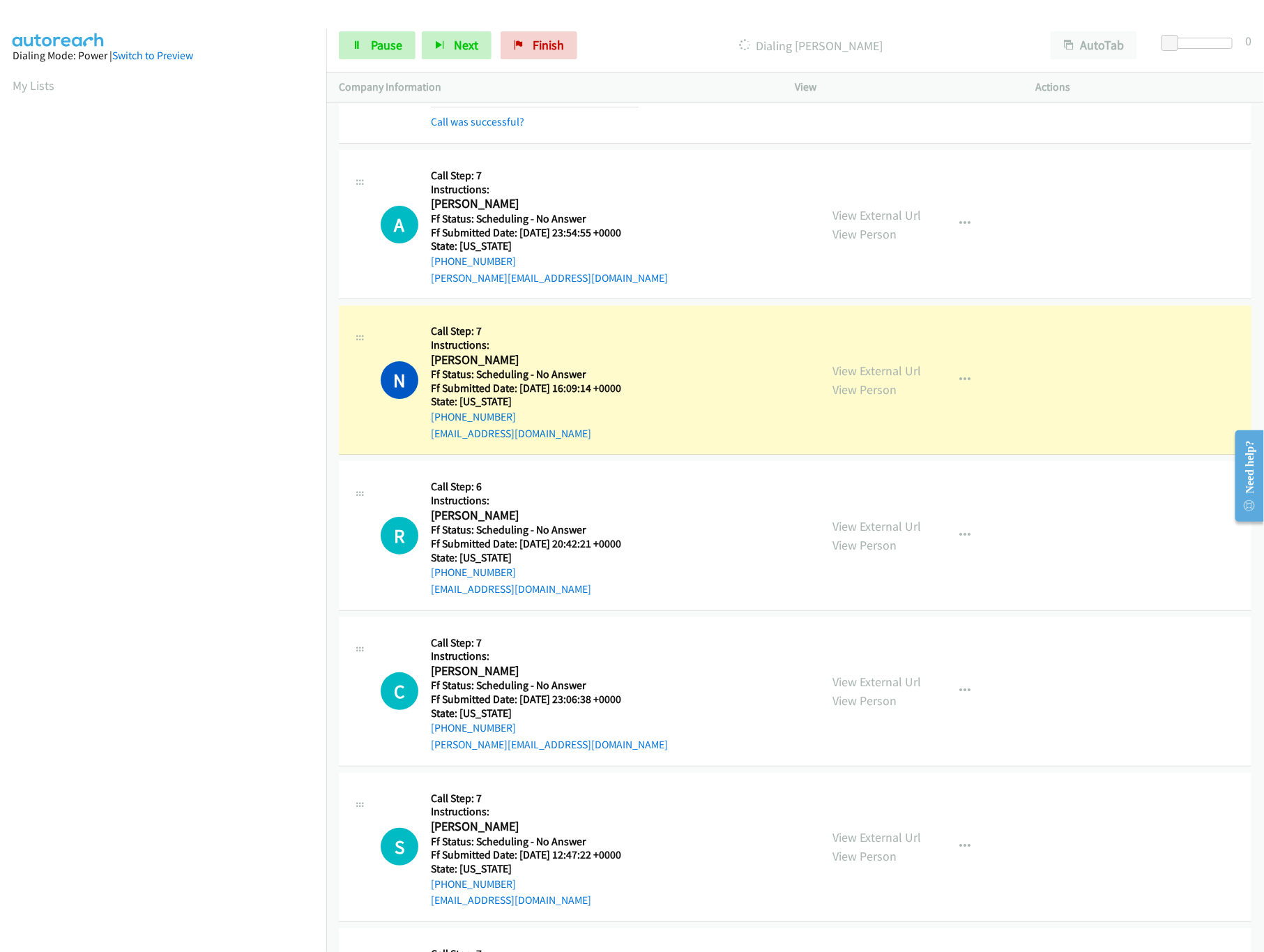
scroll to position [2511, 0]
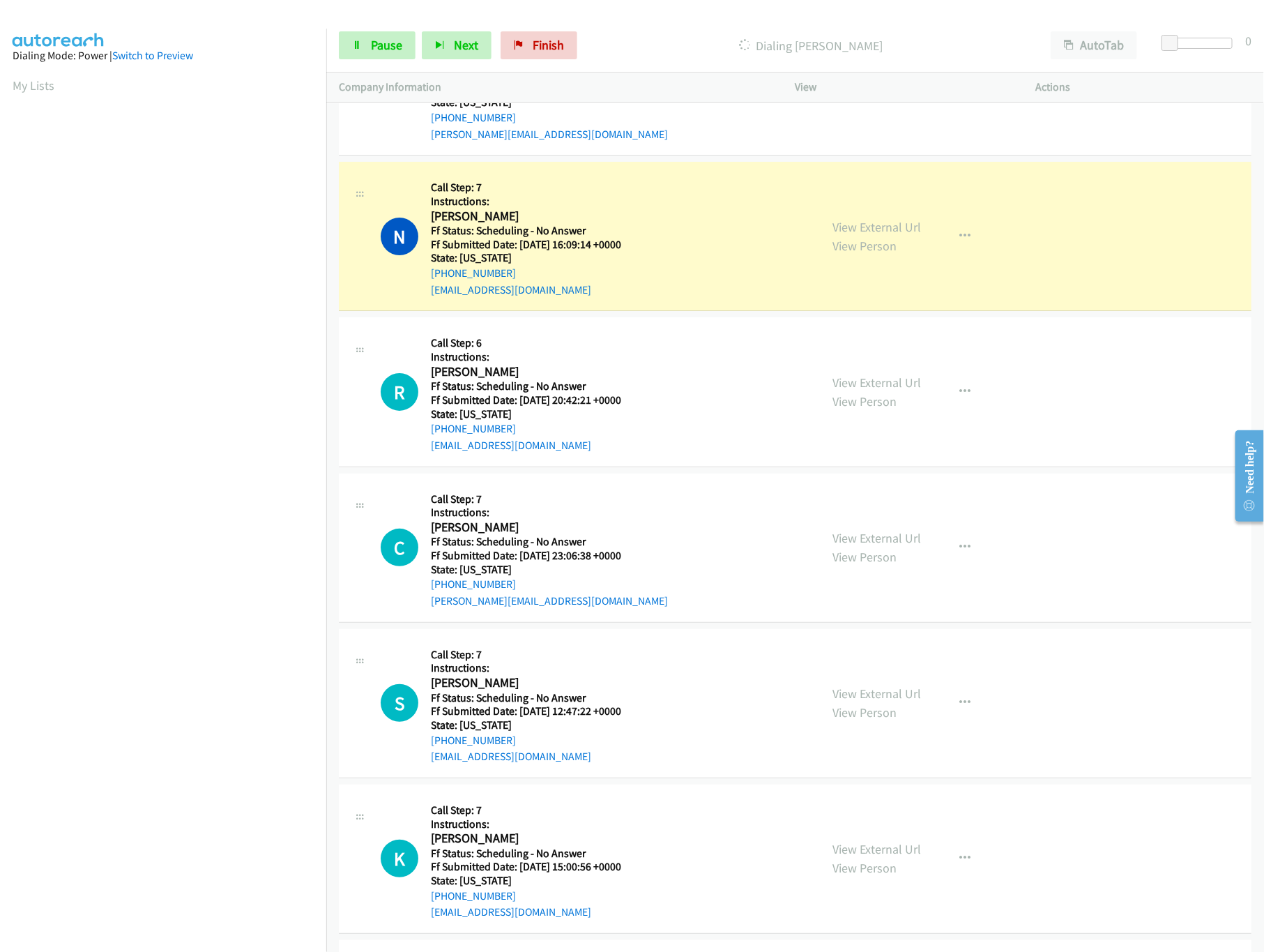
click at [726, 237] on div "N Callback Scheduled Call Step: 7 Instructions: [PERSON_NAME] America/[GEOGRAPH…" at bounding box center [594, 237] width 427 height 124
click at [868, 234] on link "View External Url" at bounding box center [878, 227] width 89 height 16
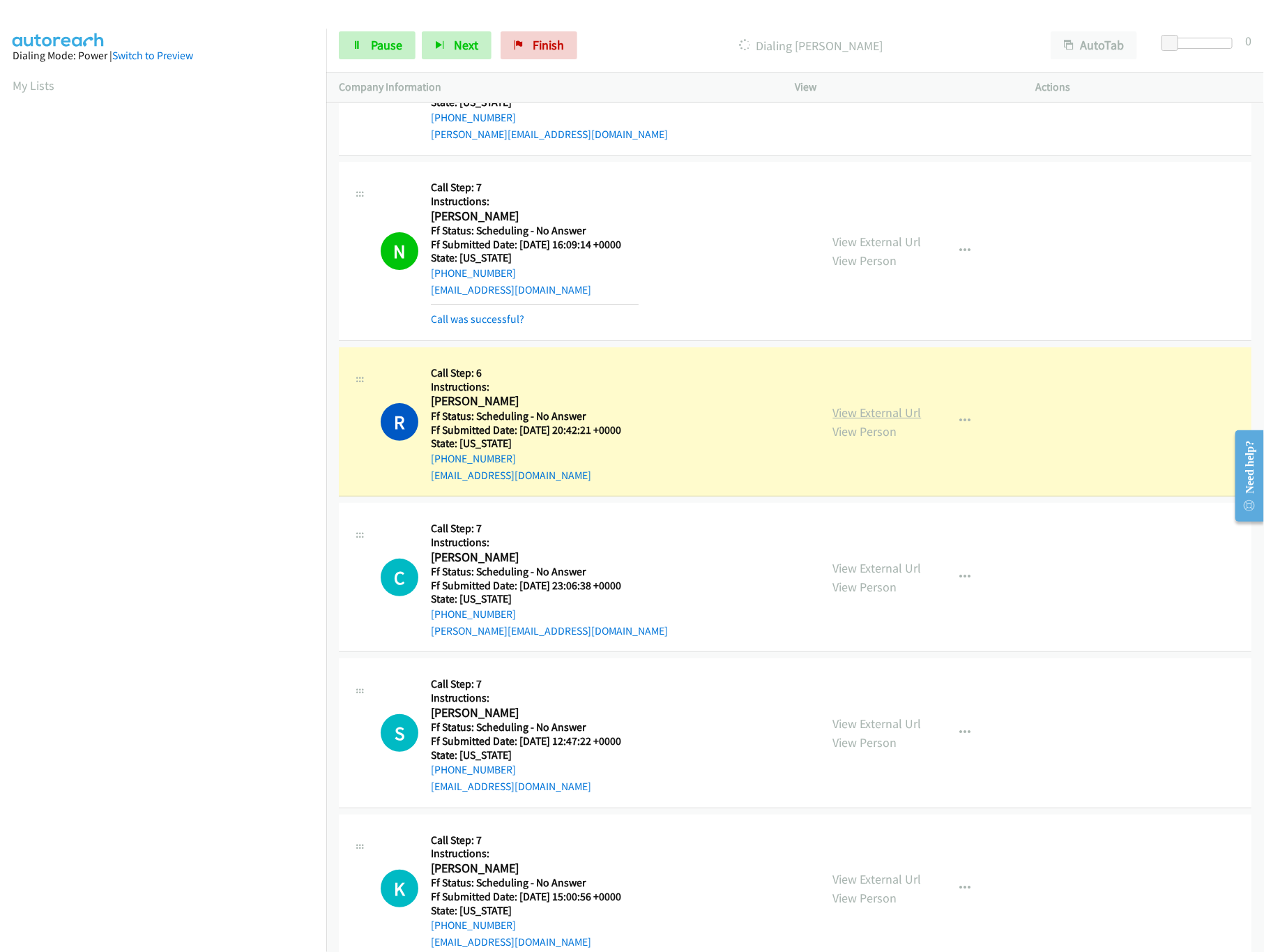
click at [891, 413] on link "View External Url" at bounding box center [878, 413] width 89 height 16
click at [506, 325] on link "Call was successful?" at bounding box center [477, 319] width 93 height 13
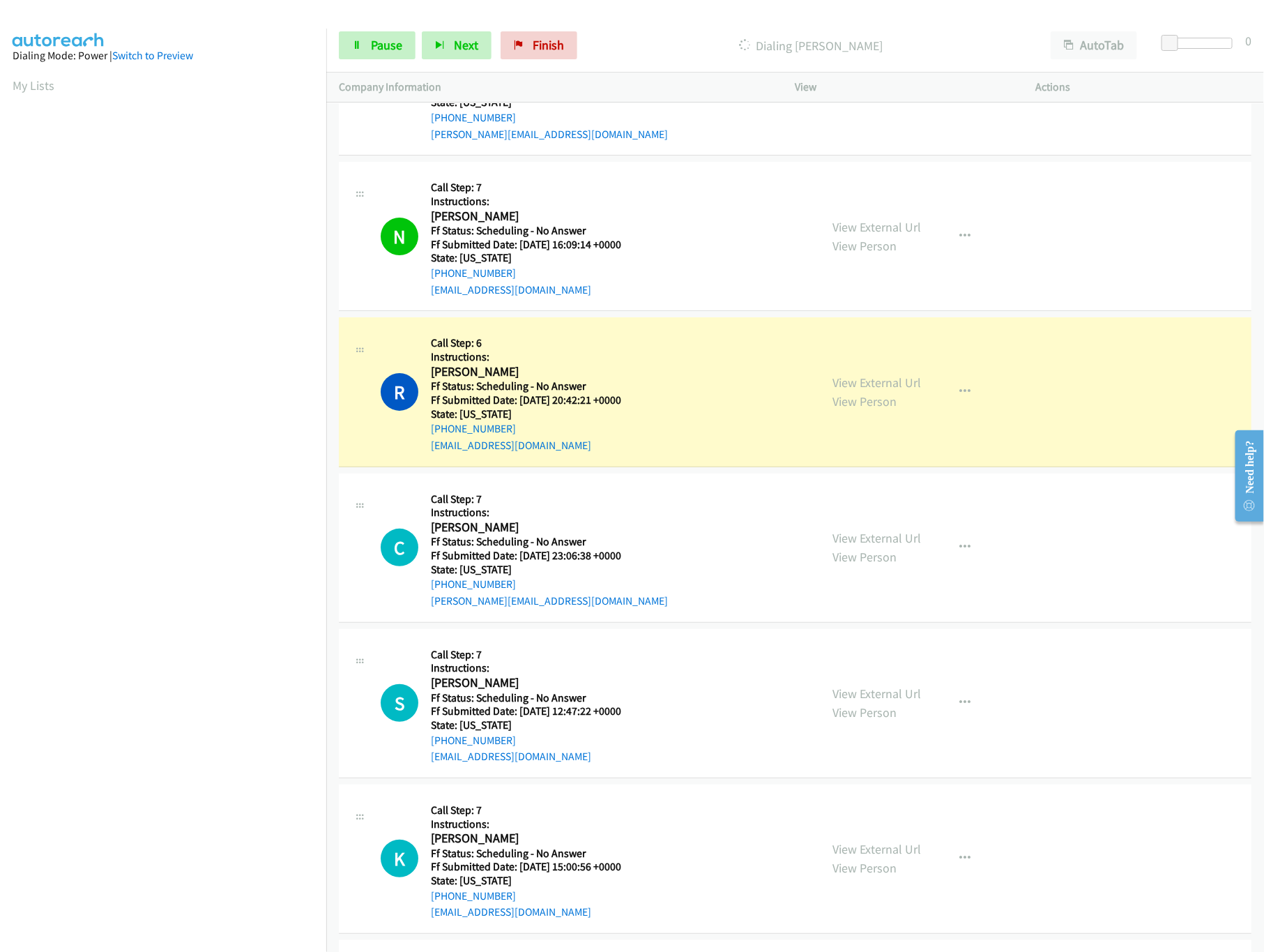
scroll to position [2790, 0]
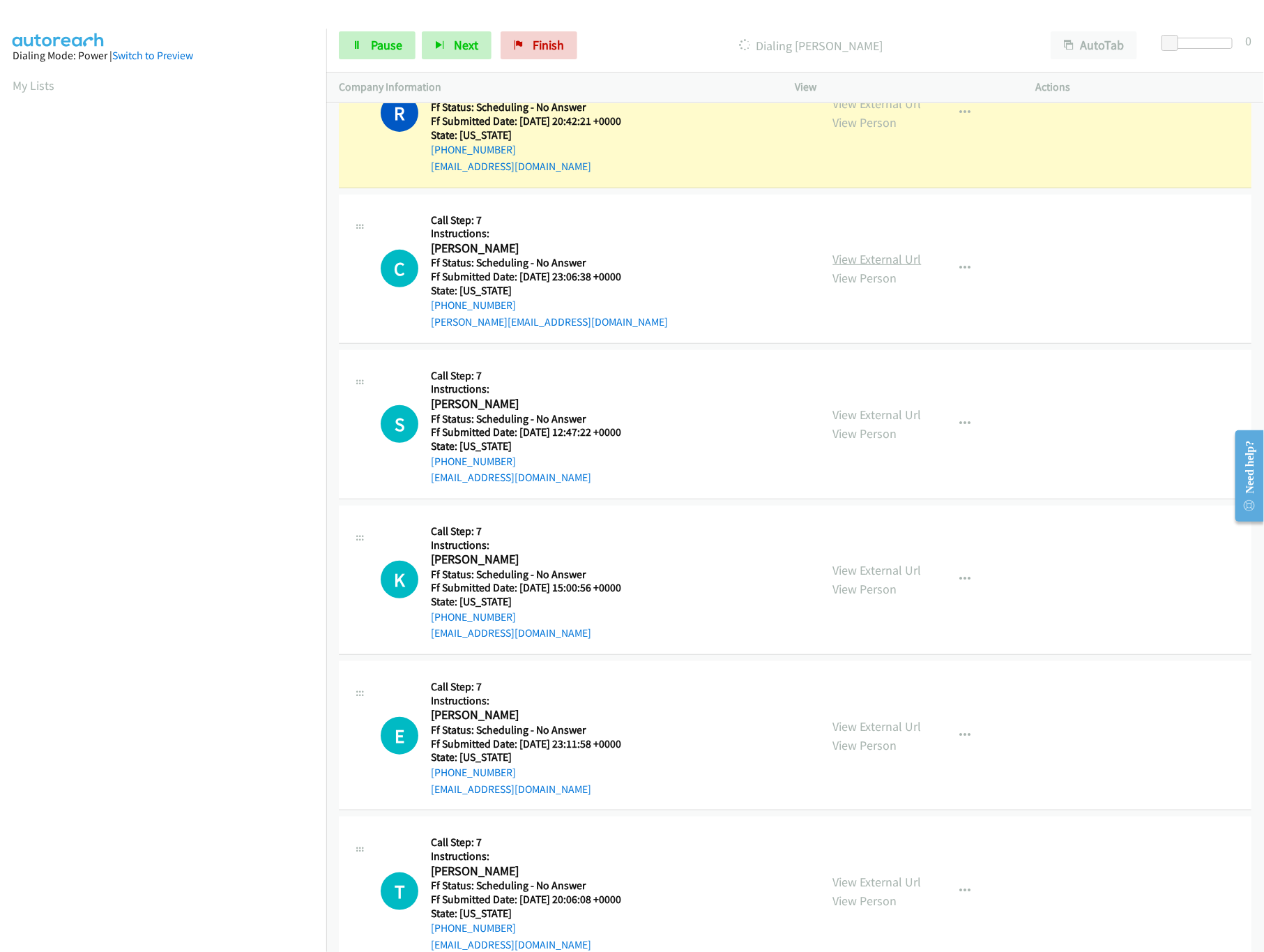
click at [875, 267] on link "View External Url" at bounding box center [878, 259] width 89 height 16
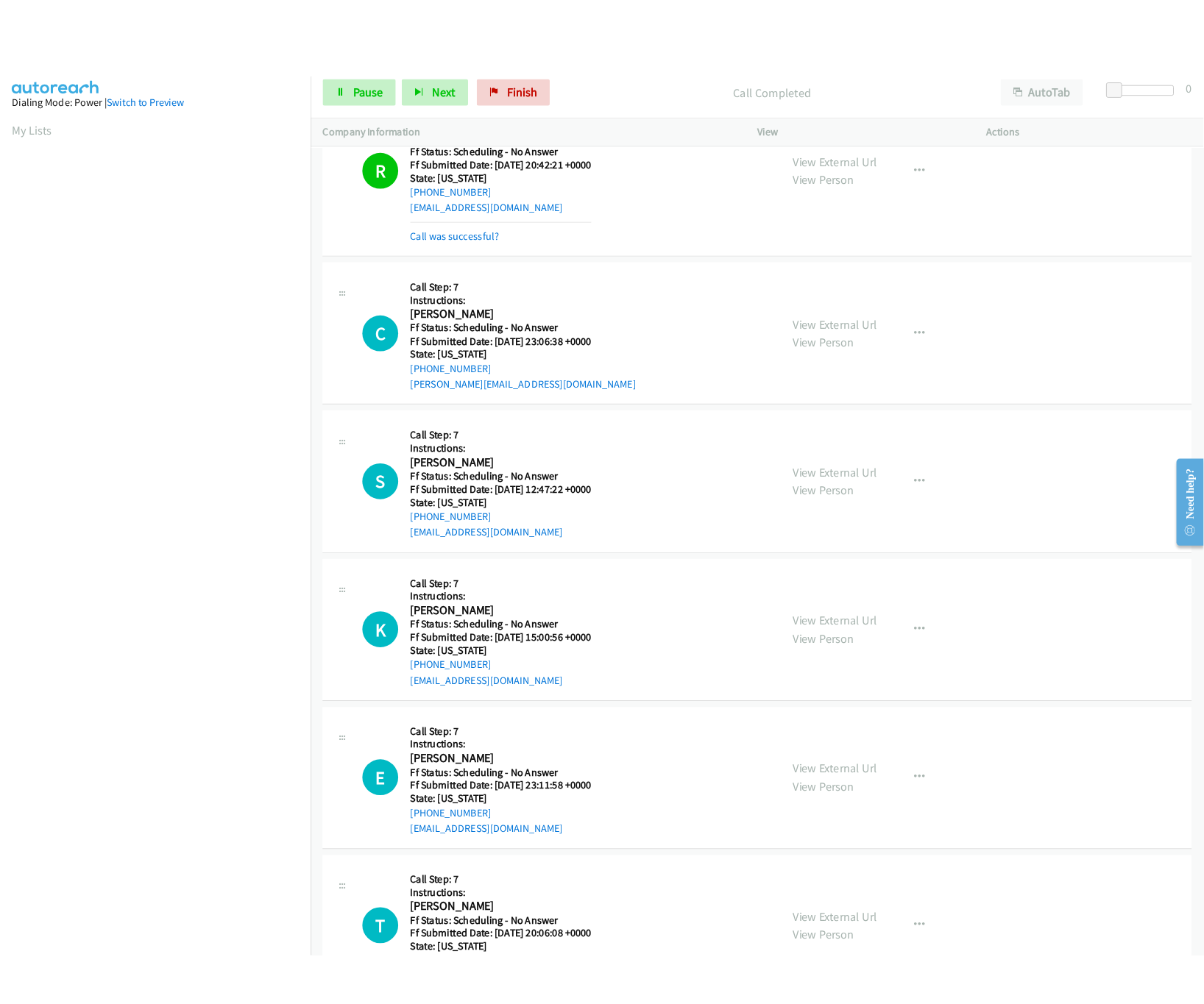
scroll to position [2958, 0]
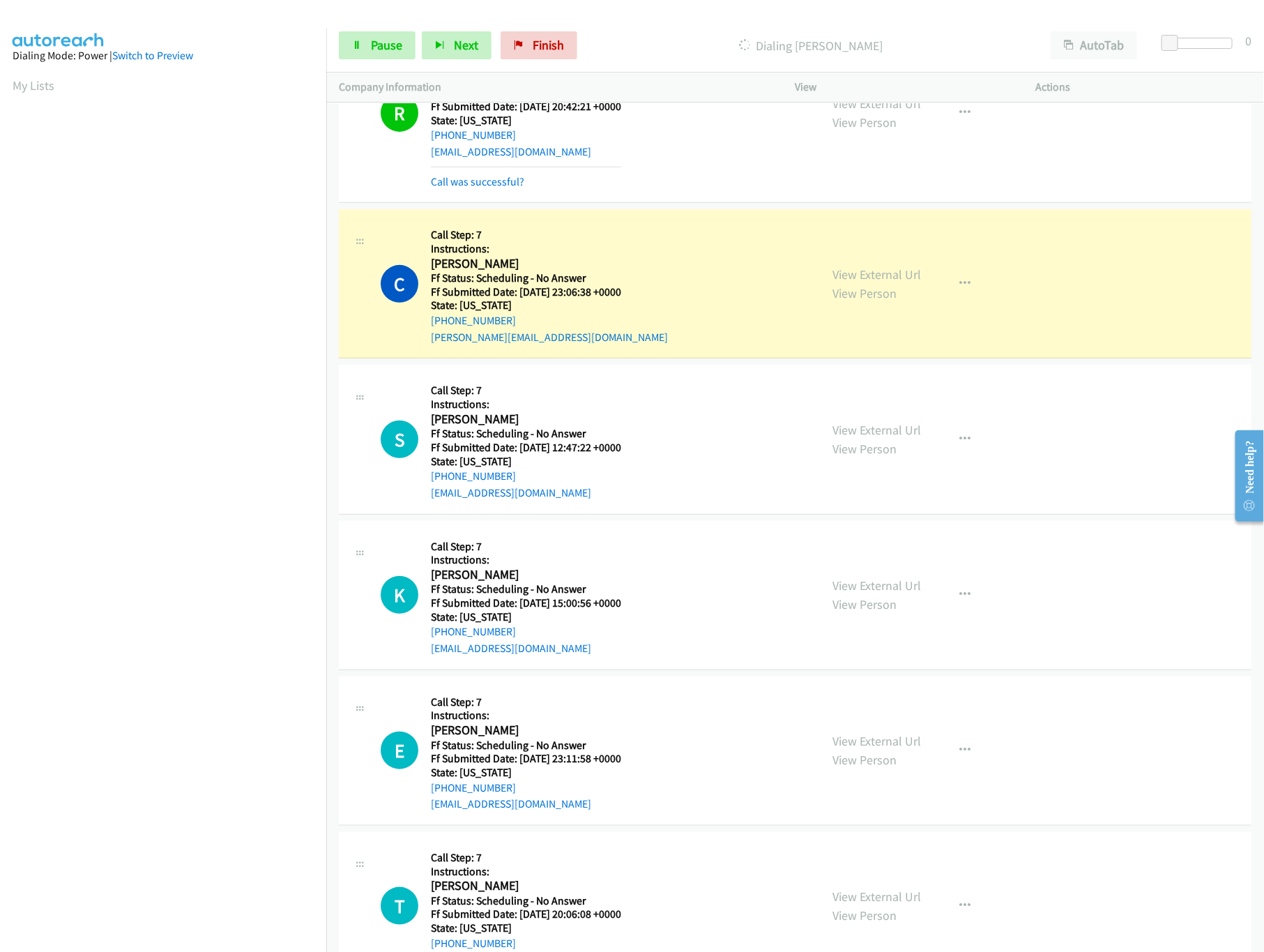
click at [199, 836] on nav "Dialing Mode: Power | Switch to Preview My Lists" at bounding box center [163, 504] width 327 height 952
click at [848, 281] on link "View External Url" at bounding box center [878, 274] width 89 height 16
click at [890, 438] on link "View External Url" at bounding box center [878, 430] width 89 height 16
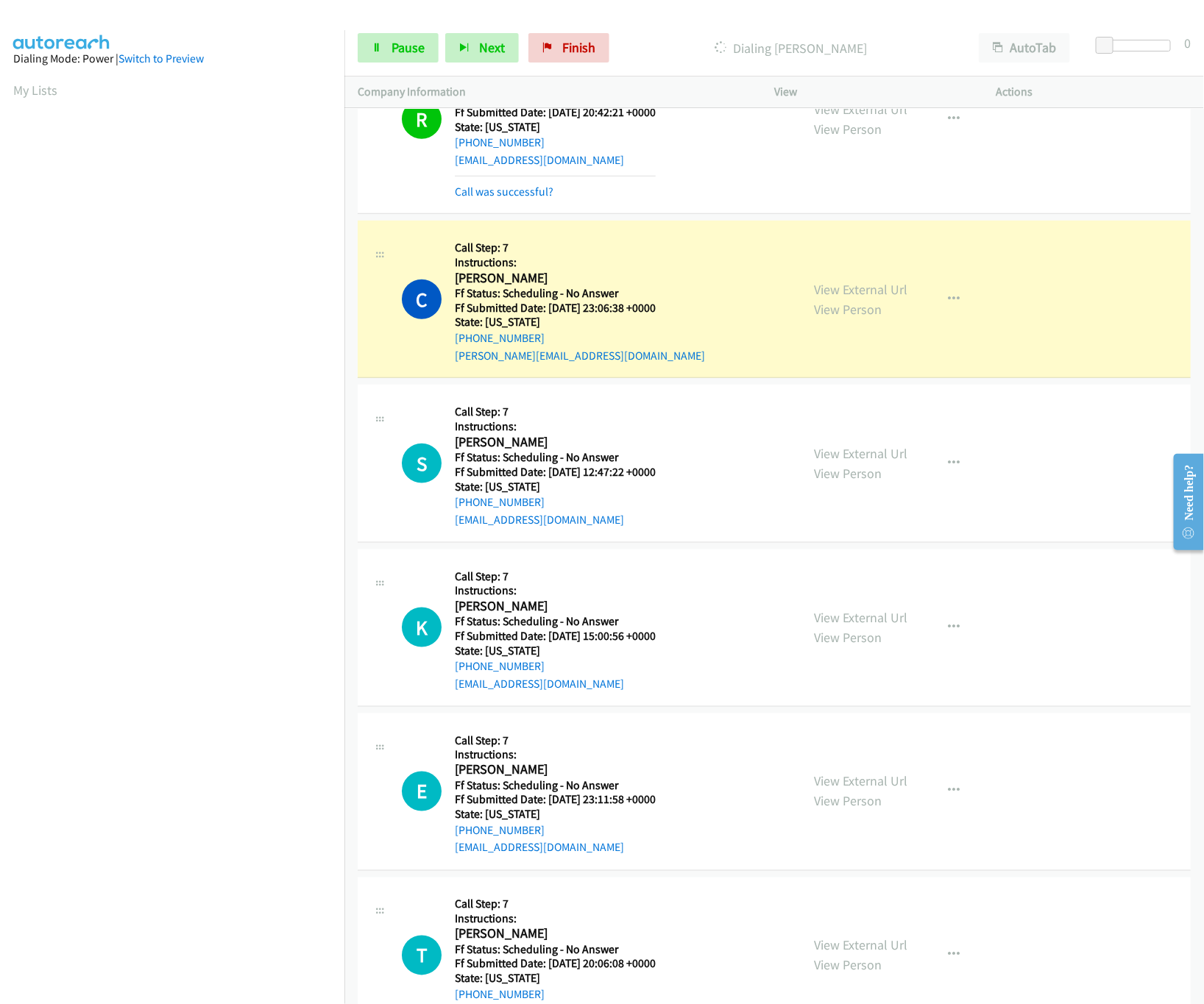
click at [751, 278] on div "C Callback Scheduled Call Step: 7 Instructions: [PERSON_NAME] America/Los_Angel…" at bounding box center [594, 299] width 385 height 130
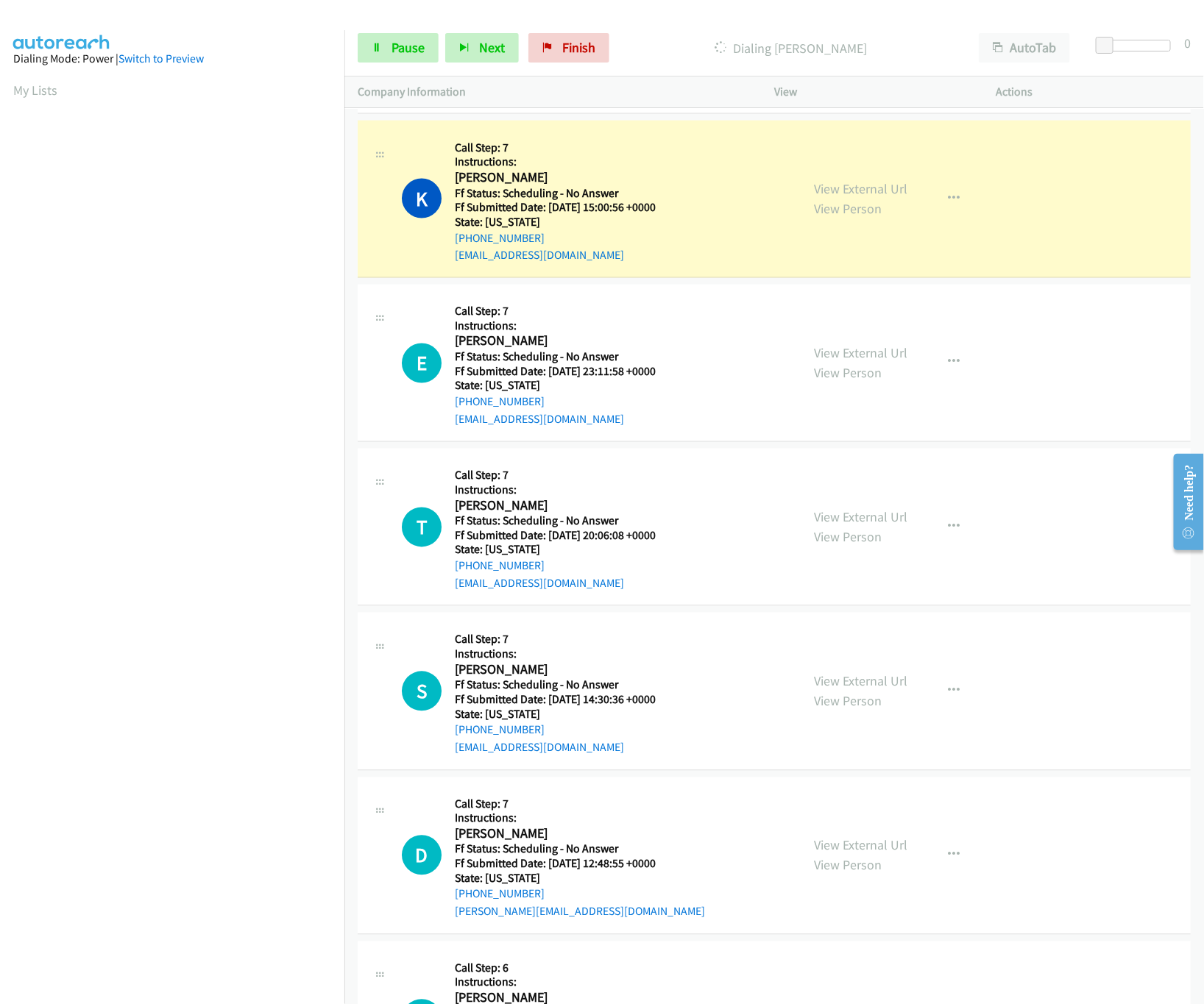
scroll to position [3399, 0]
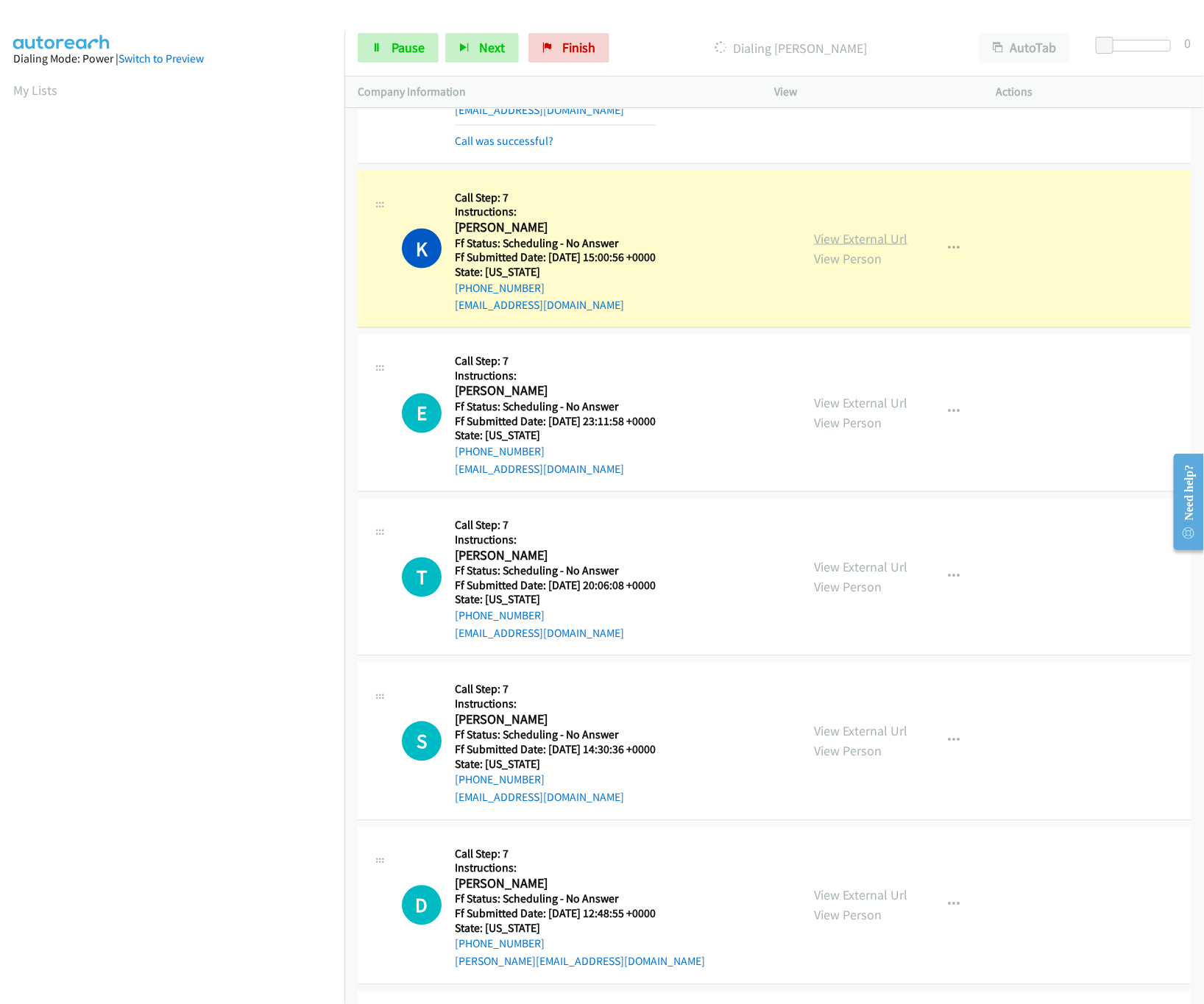
click at [861, 247] on link "View External Url" at bounding box center [861, 239] width 94 height 17
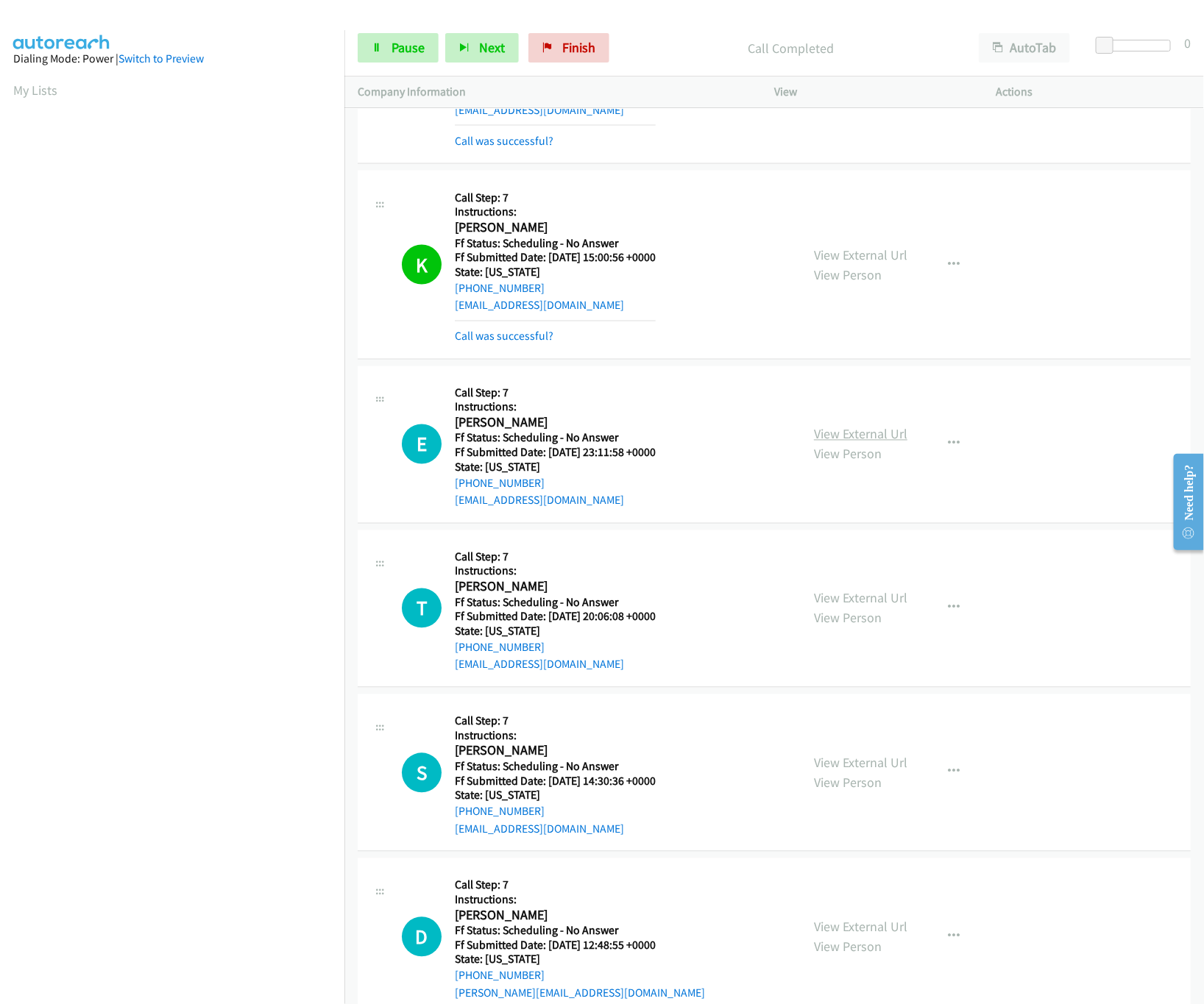
click at [853, 443] on link "View External Url" at bounding box center [861, 434] width 94 height 17
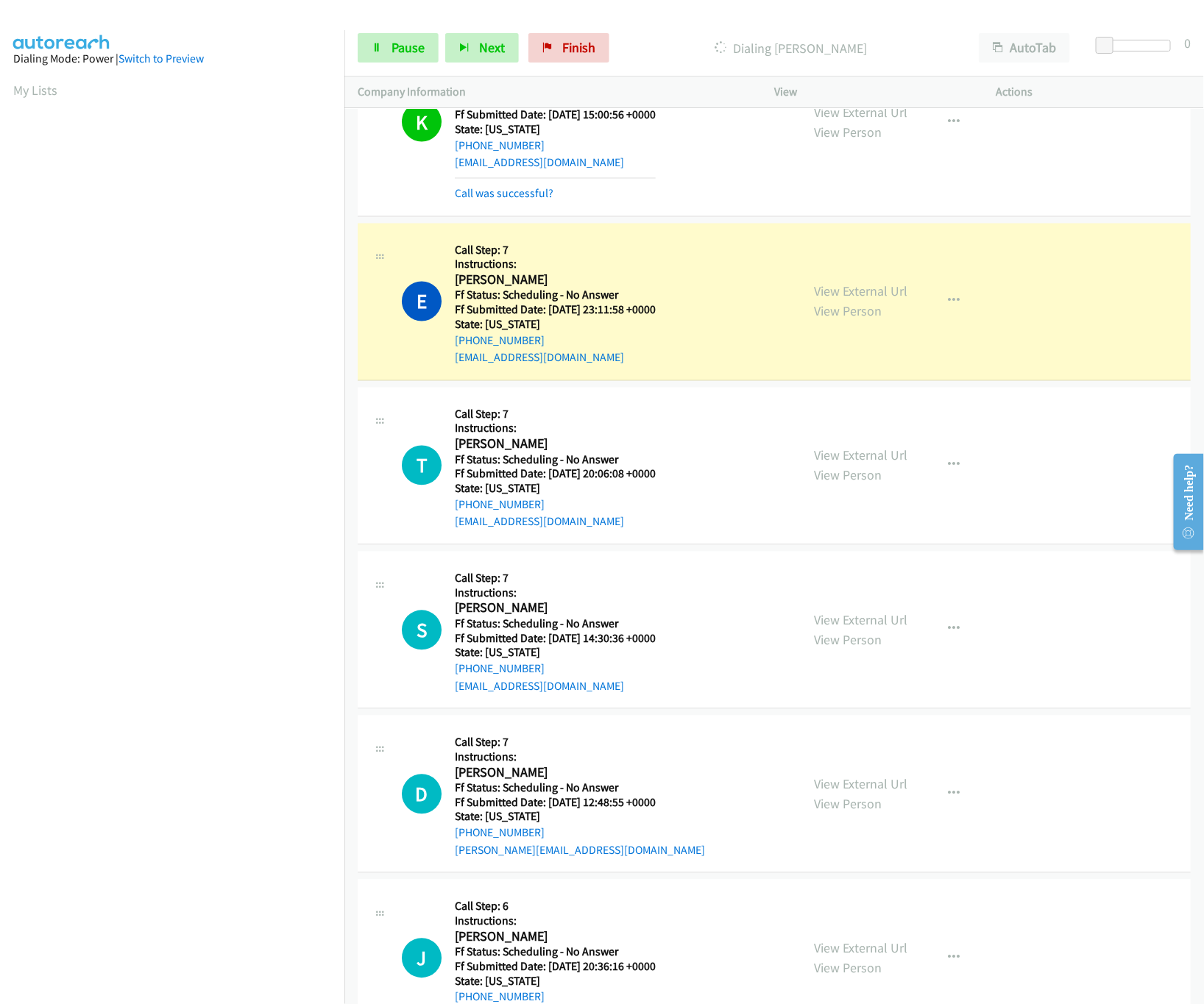
scroll to position [3692, 0]
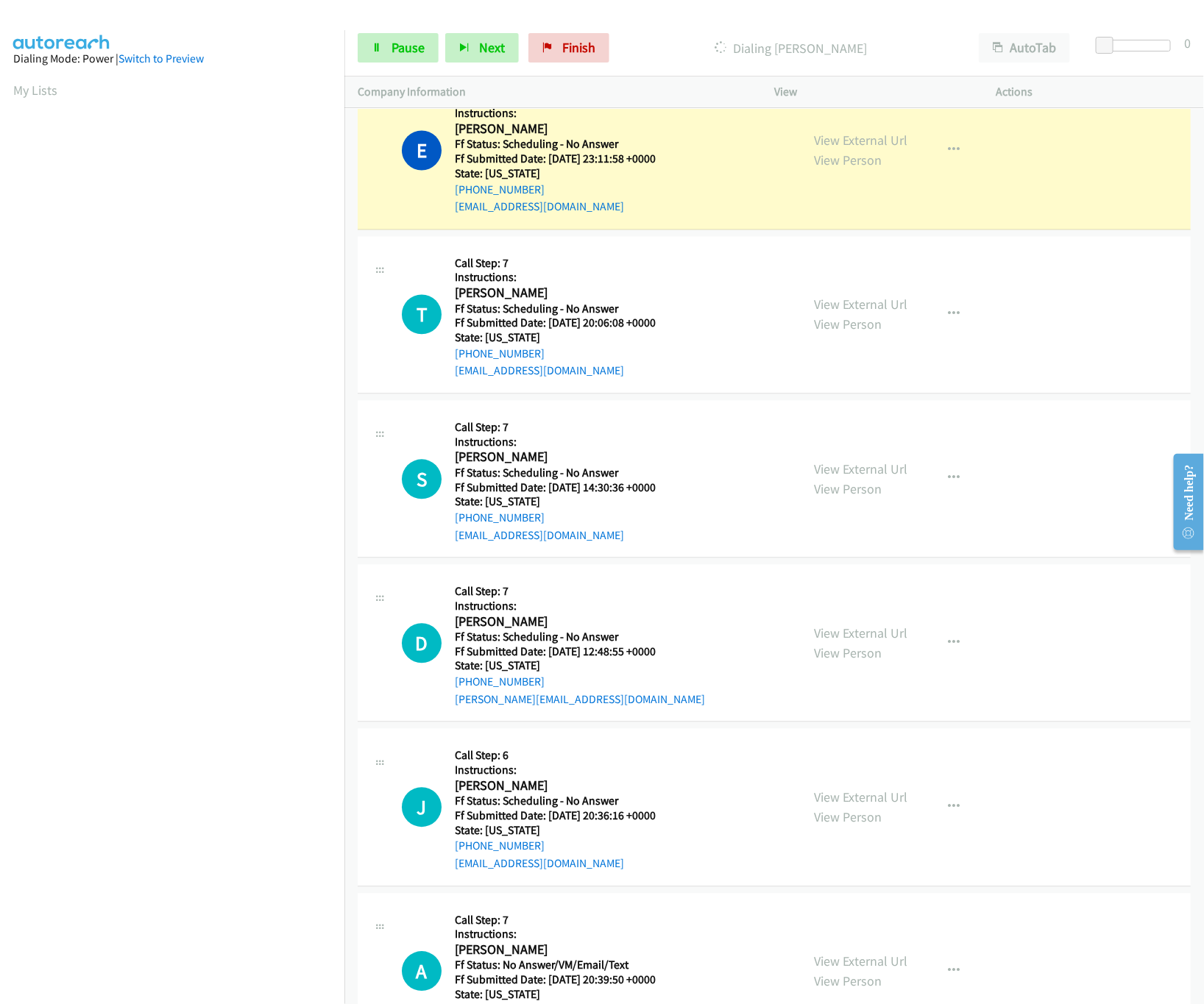
click at [851, 326] on div "View External Url View Person" at bounding box center [861, 315] width 94 height 40
click at [858, 312] on link "View External Url" at bounding box center [861, 305] width 94 height 17
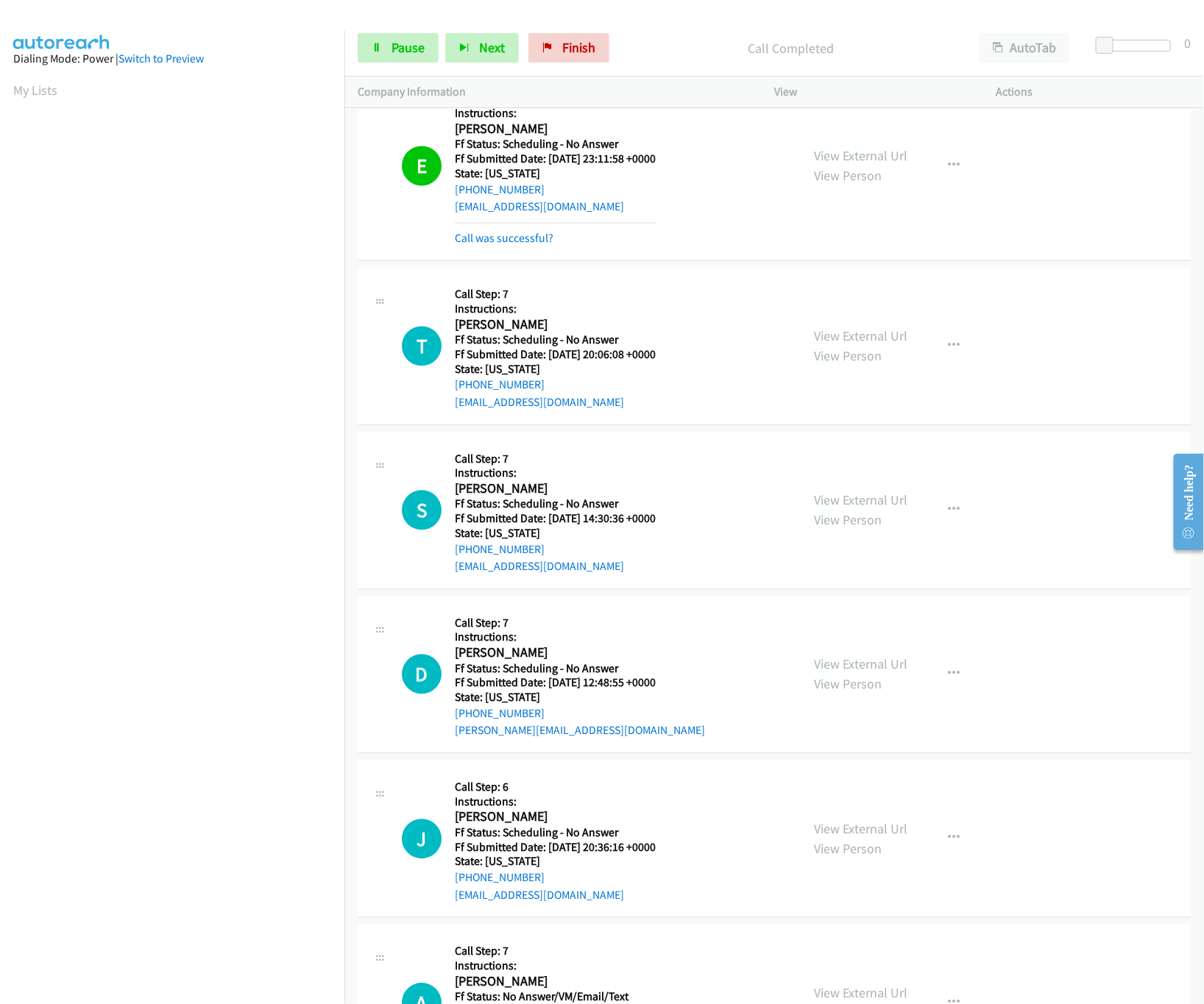
scroll to position [3840, 0]
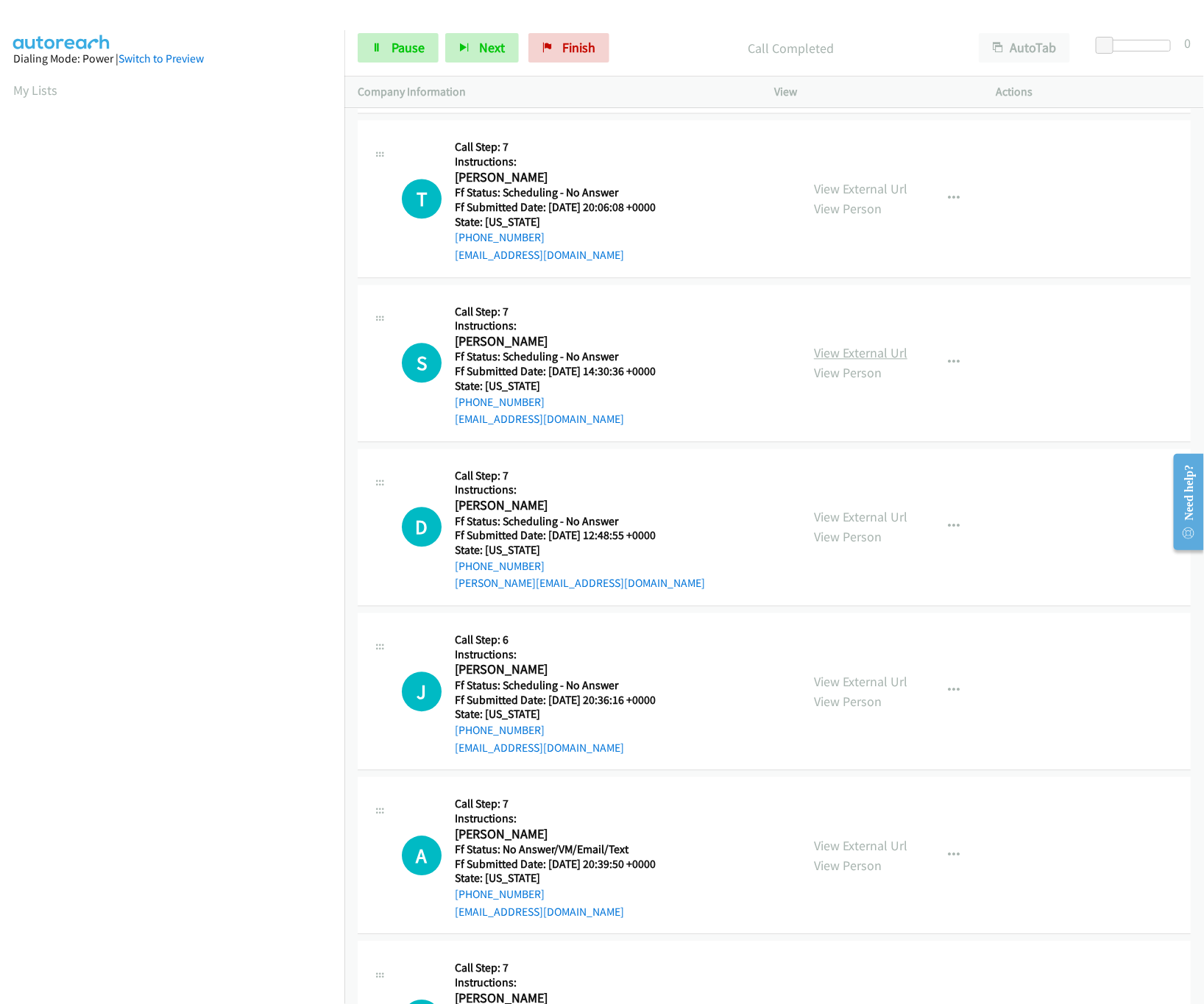
click at [844, 361] on link "View External Url" at bounding box center [861, 352] width 94 height 17
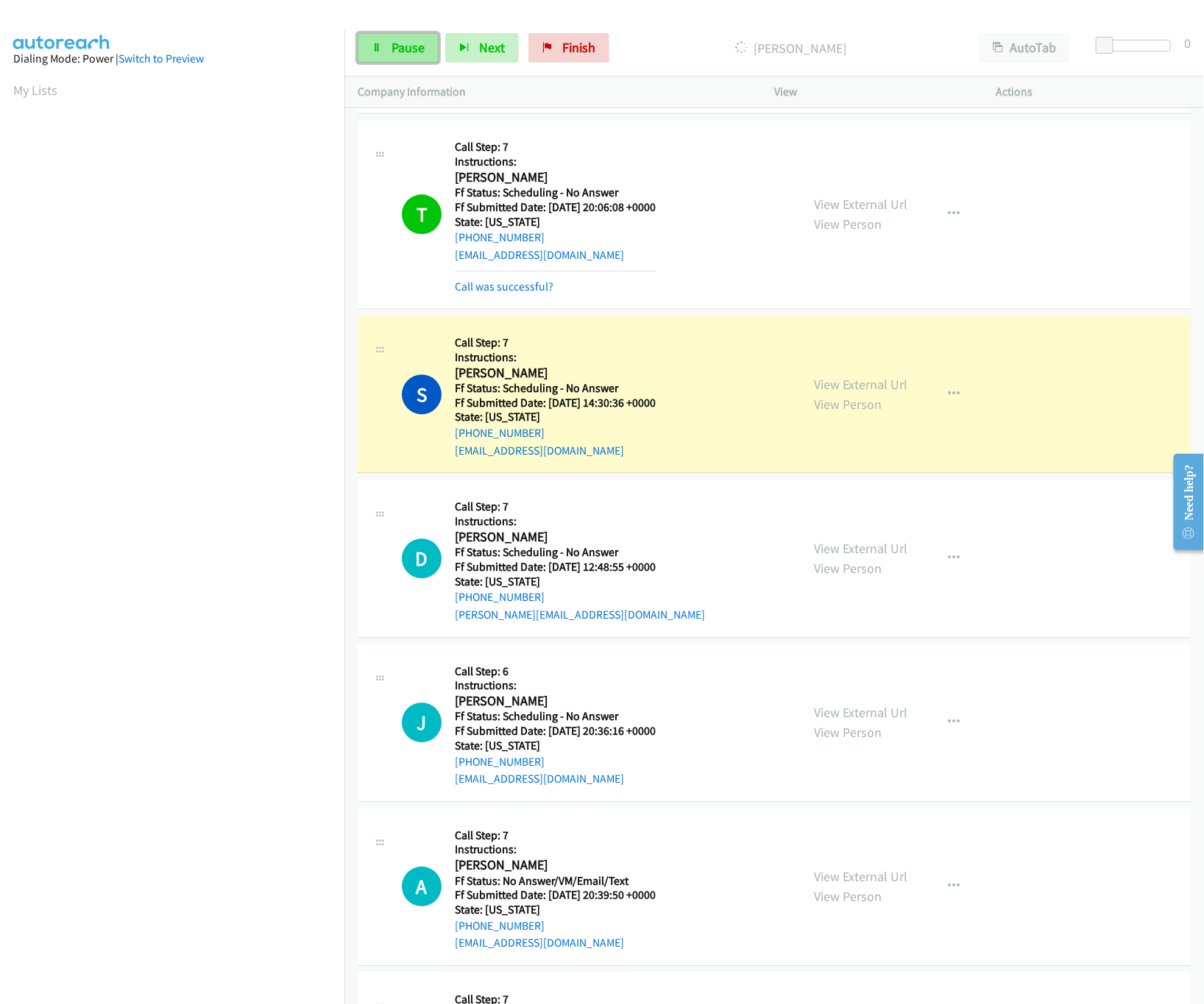
click at [404, 46] on span "Pause" at bounding box center [408, 48] width 33 height 17
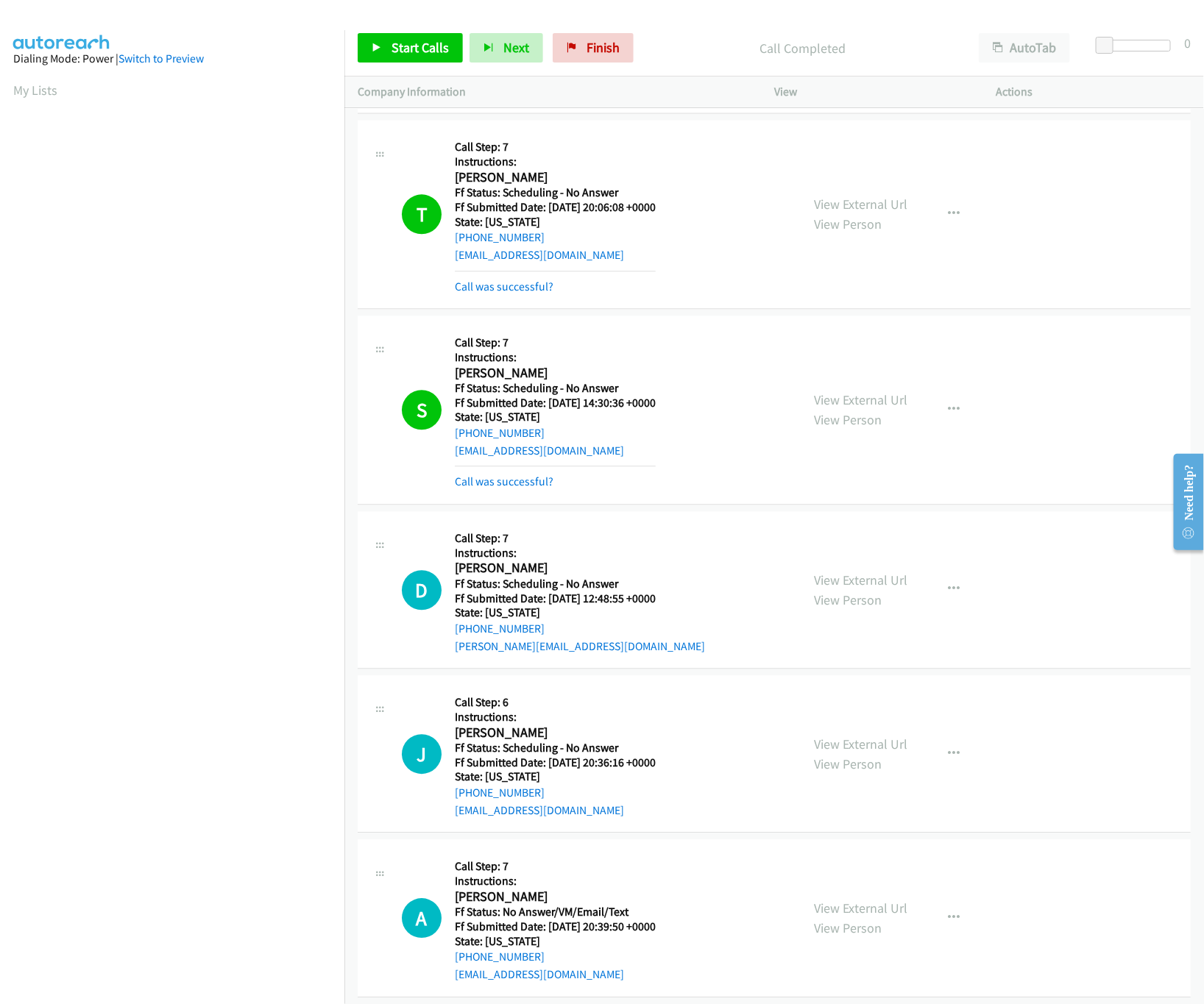
click at [391, 25] on div "Start Calls Pause Next Finish Call Completed AutoTab AutoTab 0" at bounding box center [773, 48] width 859 height 57
click at [397, 67] on div "Start Calls Pause Next Finish Call Completed AutoTab AutoTab 0" at bounding box center [773, 48] width 859 height 57
click at [397, 58] on link "Start Calls" at bounding box center [410, 48] width 105 height 29
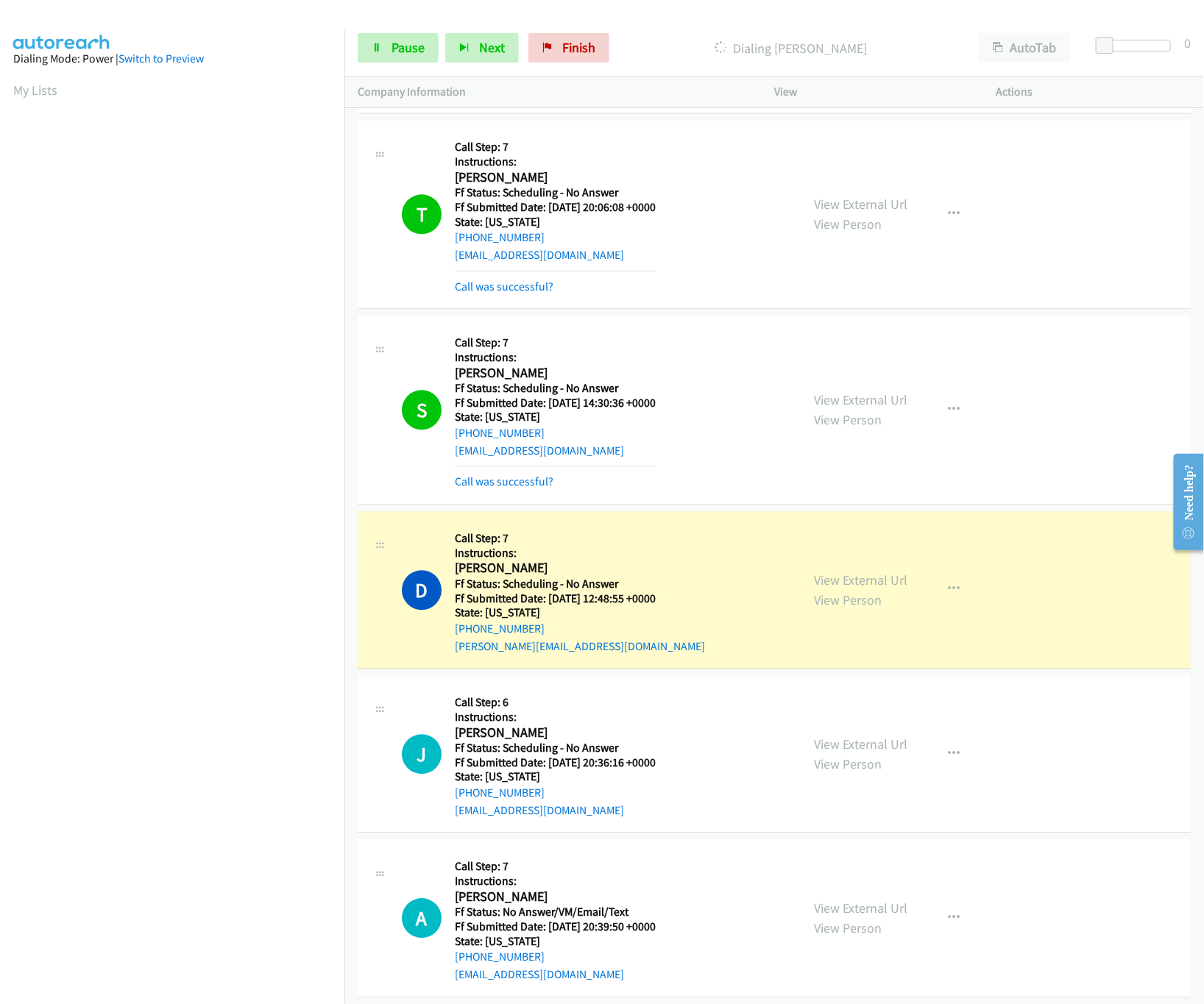
drag, startPoint x: 731, startPoint y: 576, endPoint x: 771, endPoint y: 578, distance: 40.0
click at [731, 576] on div "D Callback Scheduled Call Step: 7 Instructions: [PERSON_NAME] America/New_York …" at bounding box center [594, 590] width 385 height 130
click at [870, 589] on link "View External Url" at bounding box center [861, 580] width 94 height 17
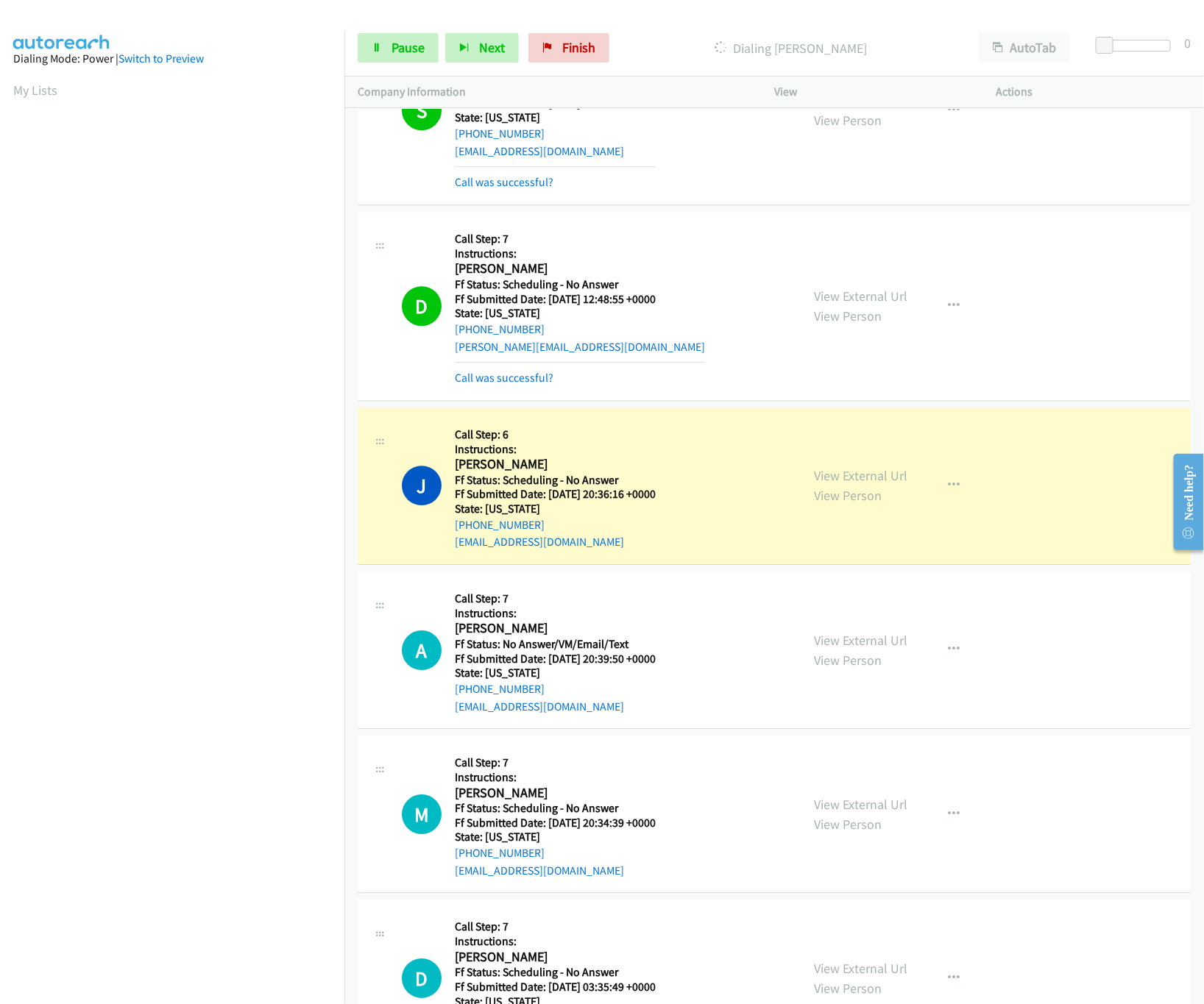
scroll to position [4428, 0]
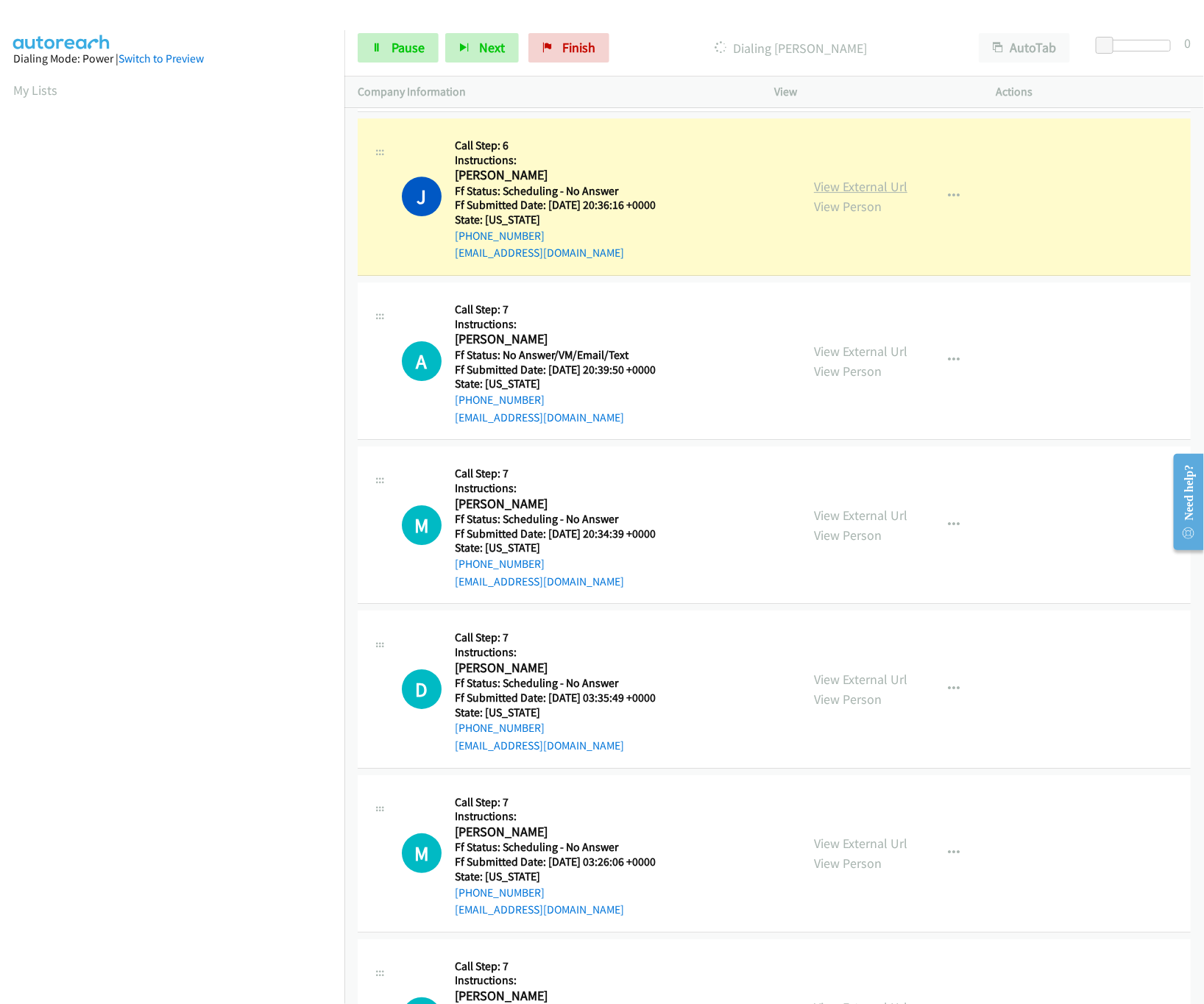
click at [838, 195] on link "View External Url" at bounding box center [861, 187] width 94 height 17
click at [856, 360] on link "View External Url" at bounding box center [861, 352] width 94 height 17
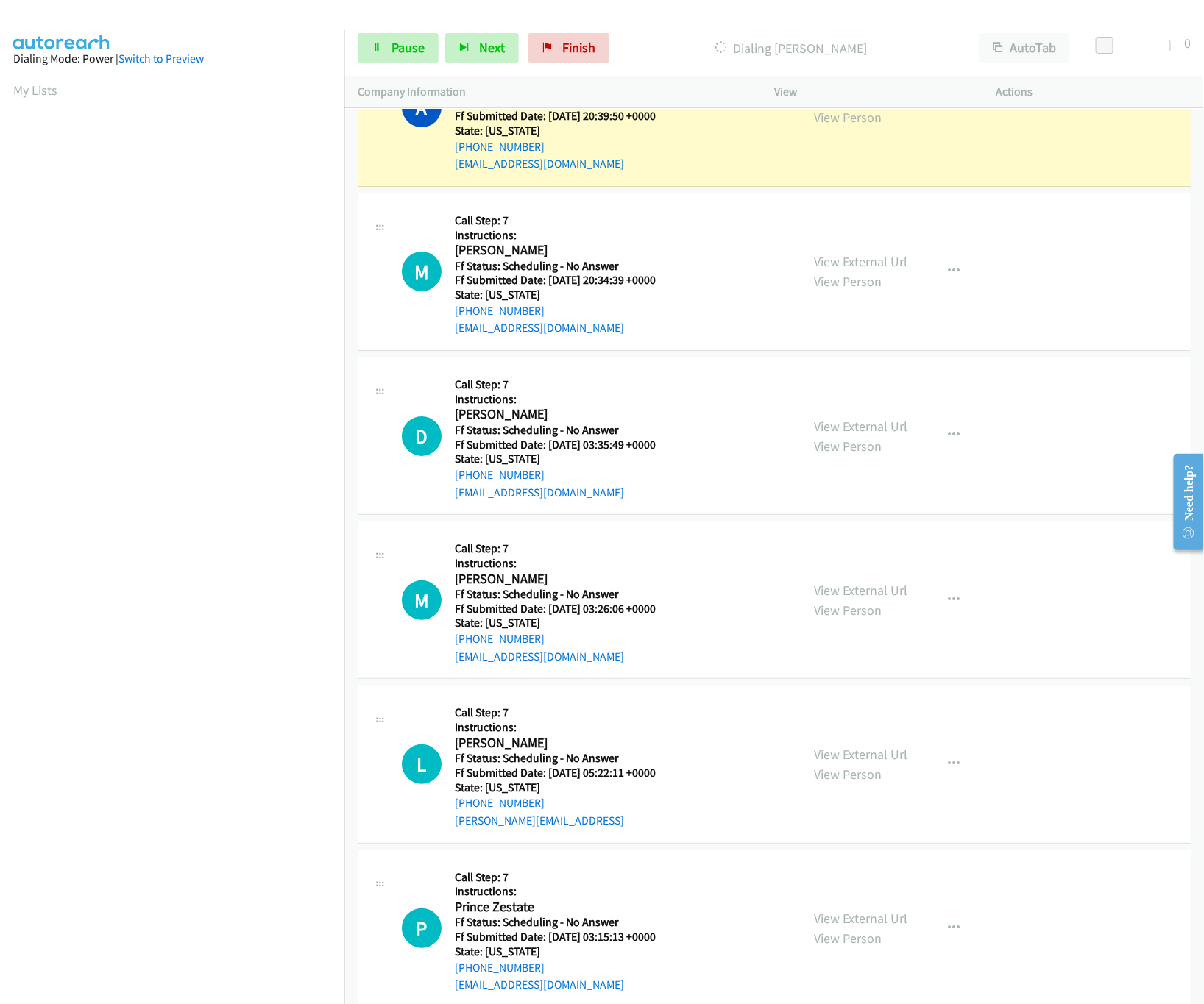
scroll to position [4723, 0]
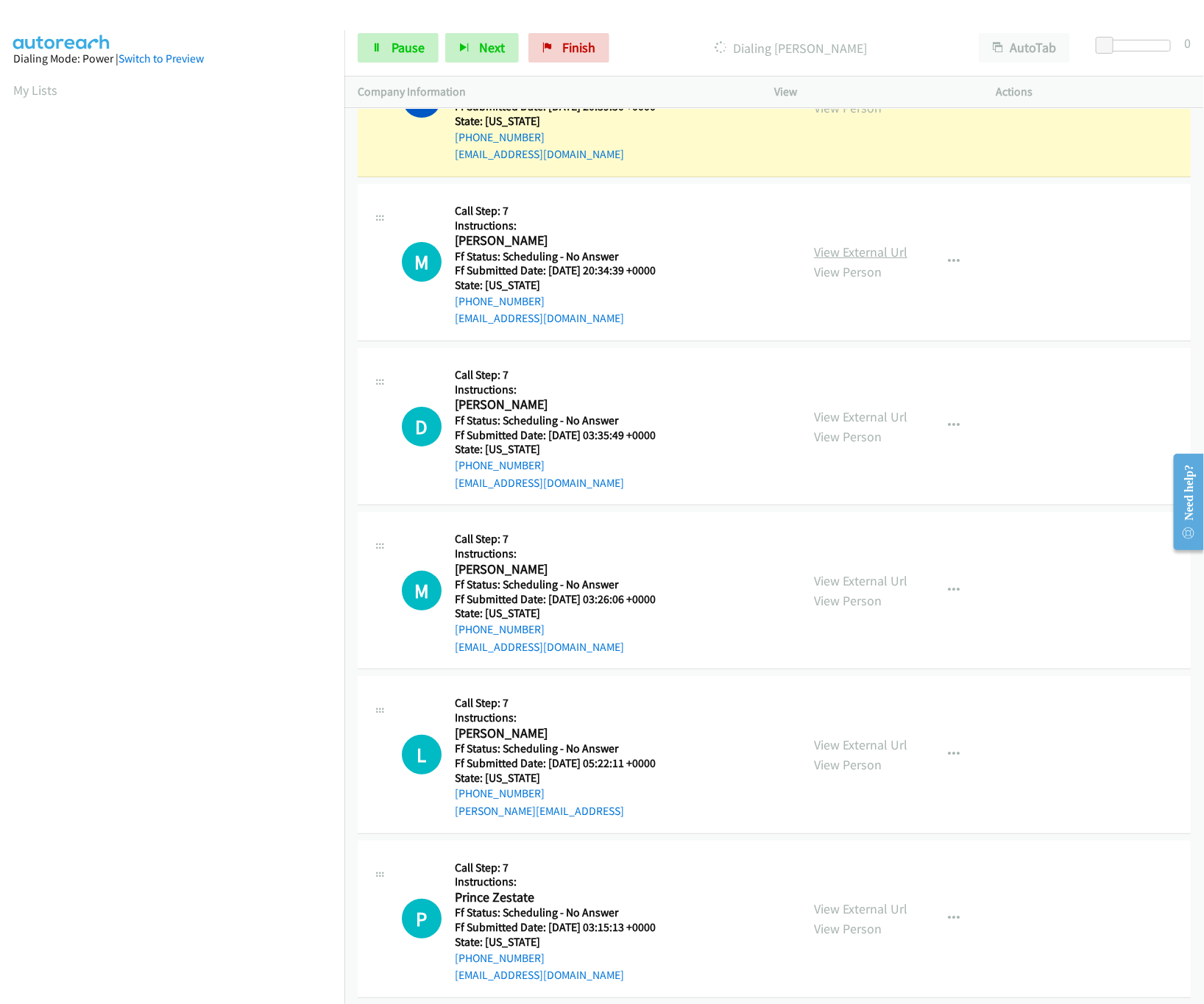
drag, startPoint x: 836, startPoint y: 240, endPoint x: 836, endPoint y: 261, distance: 21.0
click at [836, 252] on div "View External Url View Person View External Url Email Schedule/Manage Callback …" at bounding box center [918, 263] width 235 height 130
click at [836, 260] on link "View External Url" at bounding box center [861, 252] width 94 height 17
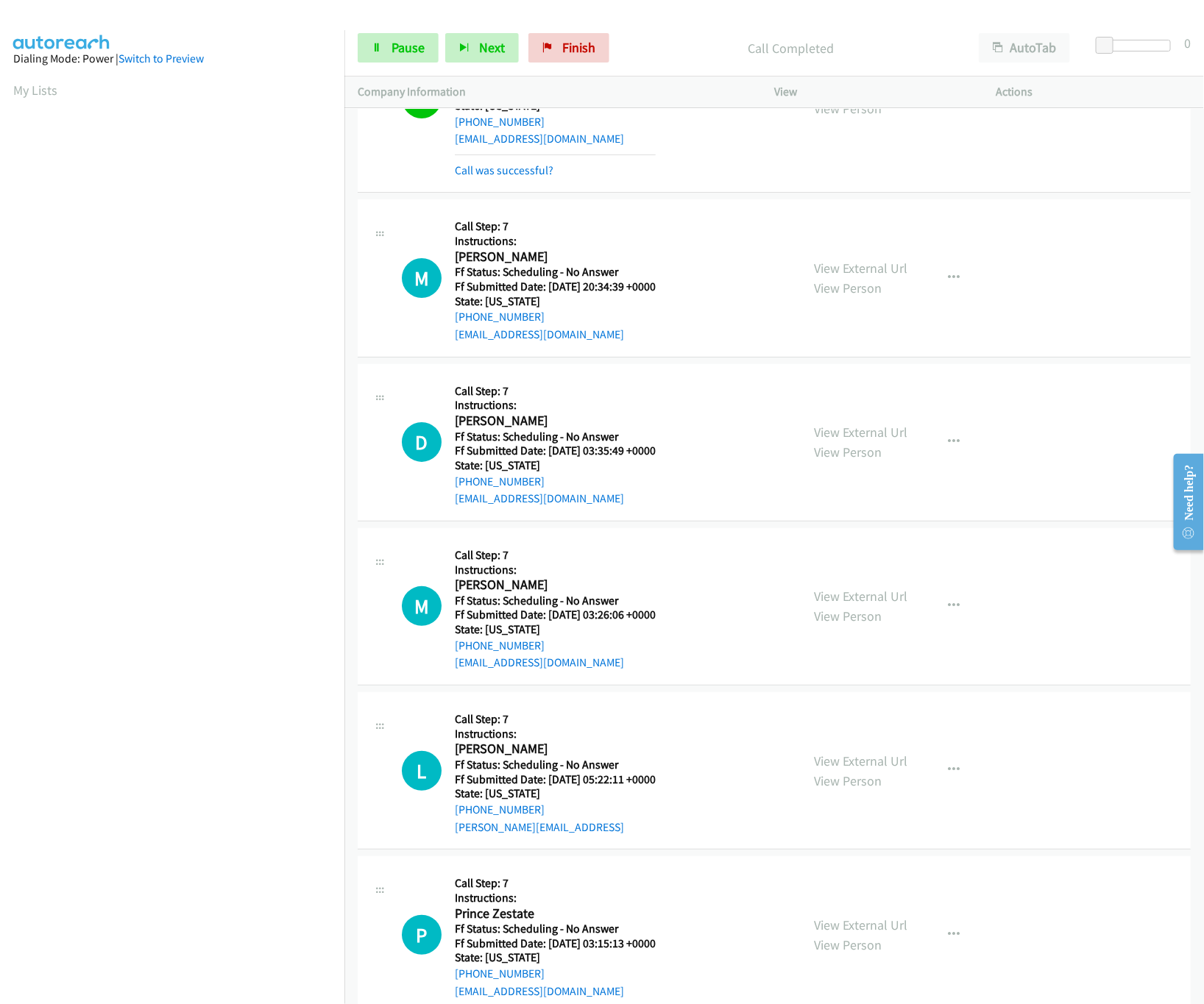
scroll to position [4885, 0]
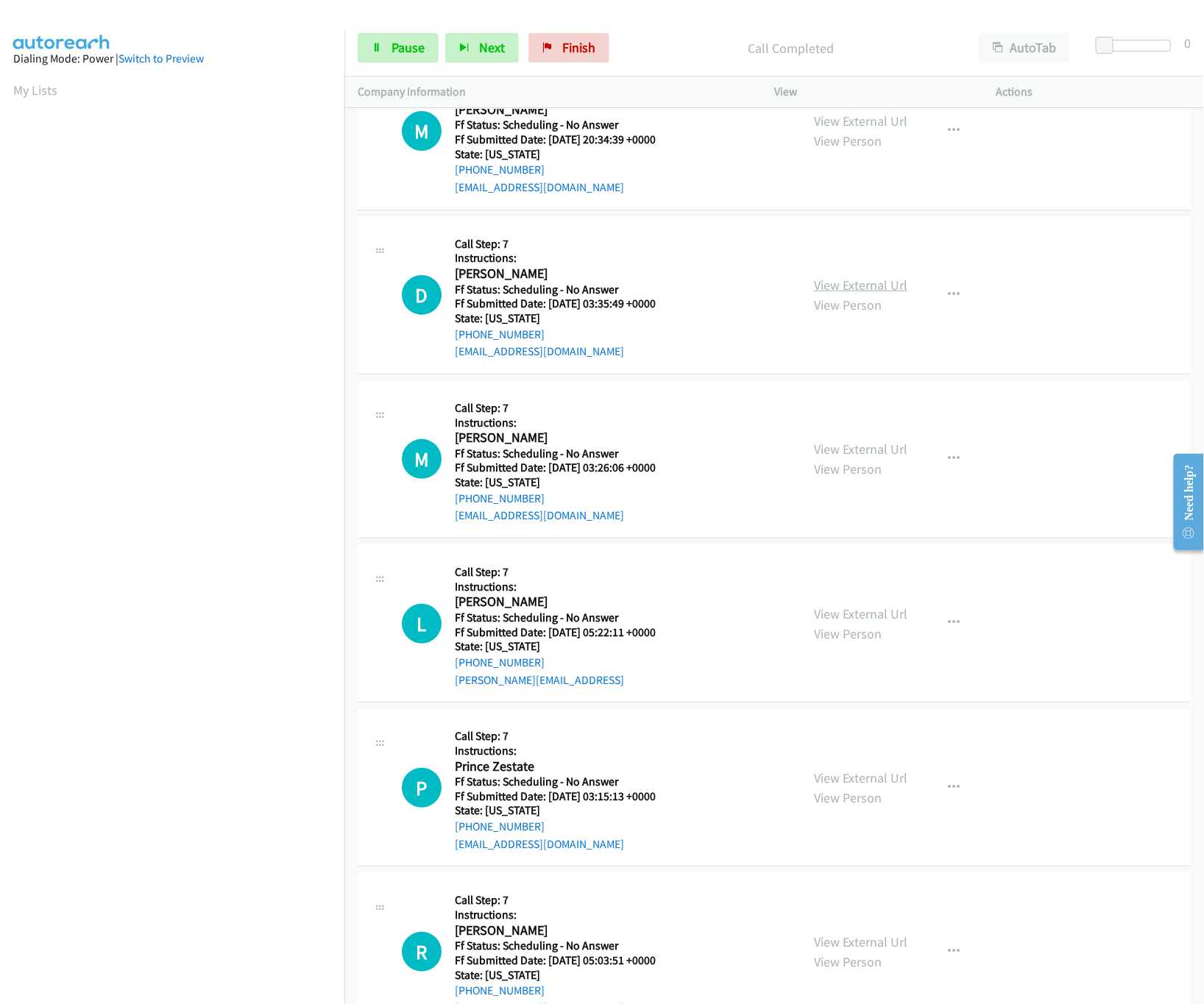
click at [824, 293] on link "View External Url" at bounding box center [861, 285] width 94 height 17
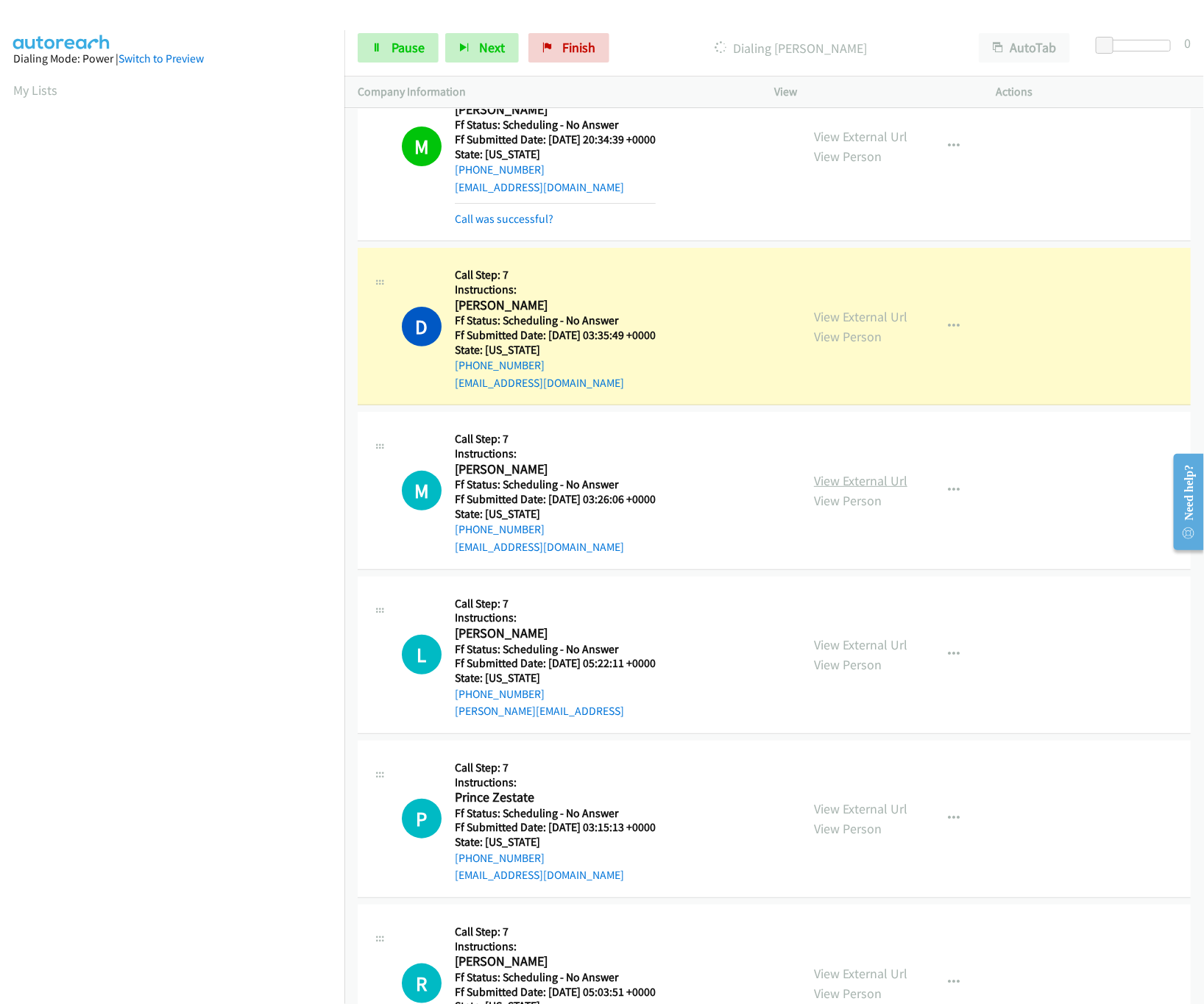
click at [883, 489] on link "View External Url" at bounding box center [861, 481] width 94 height 17
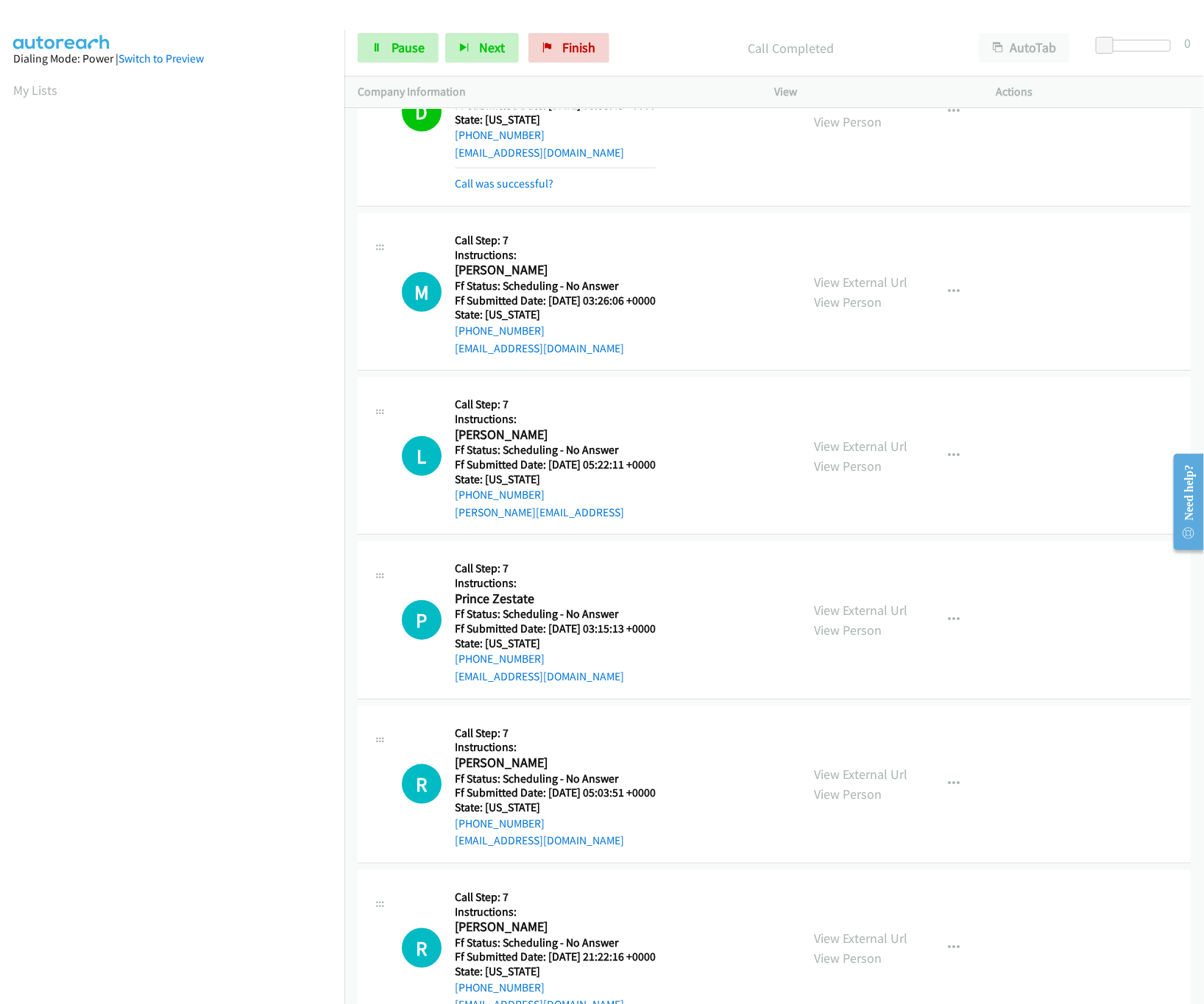
scroll to position [5180, 0]
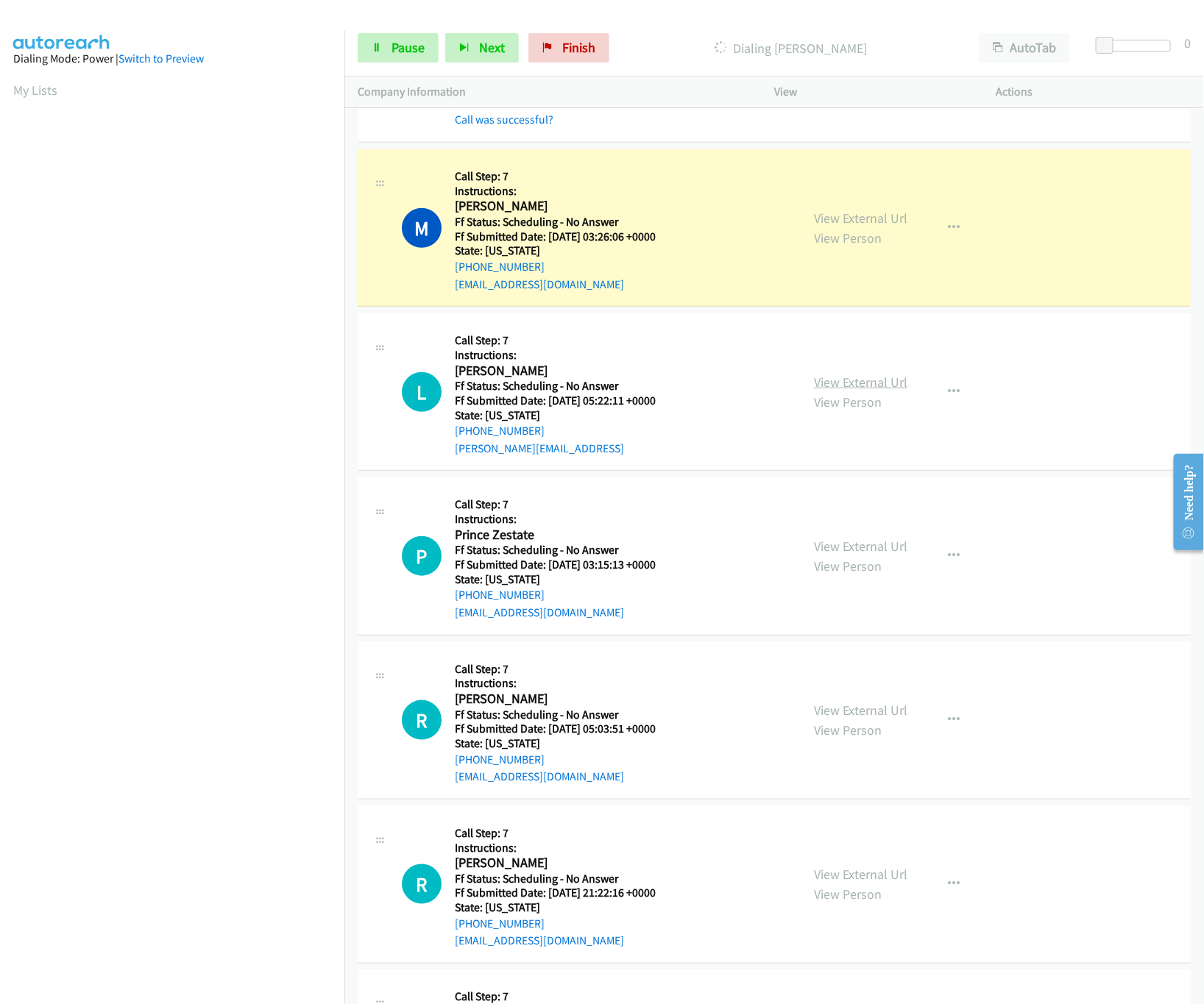
click at [837, 391] on link "View External Url" at bounding box center [861, 382] width 94 height 17
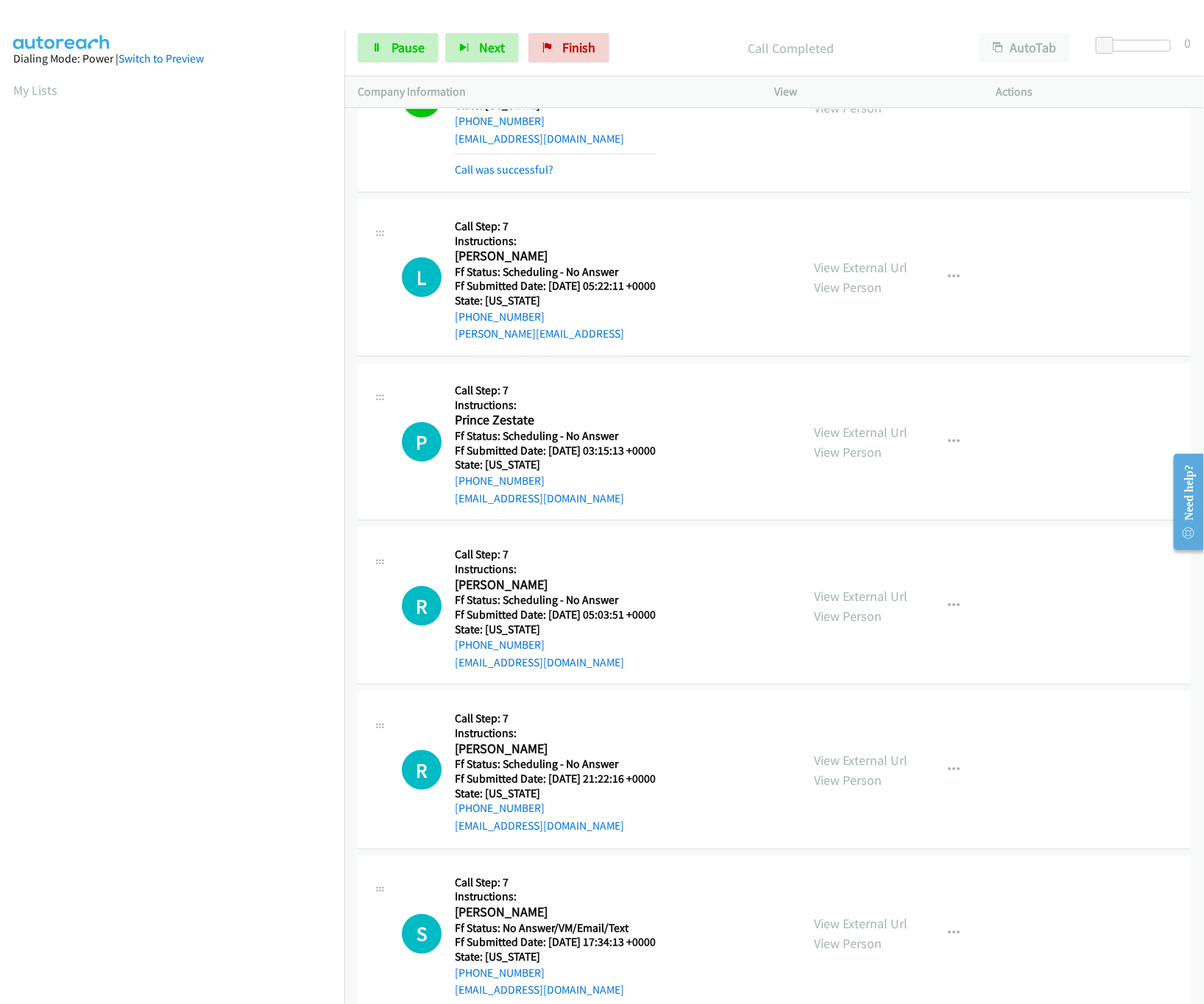
scroll to position [5326, 0]
click at [848, 439] on link "View External Url" at bounding box center [861, 431] width 94 height 17
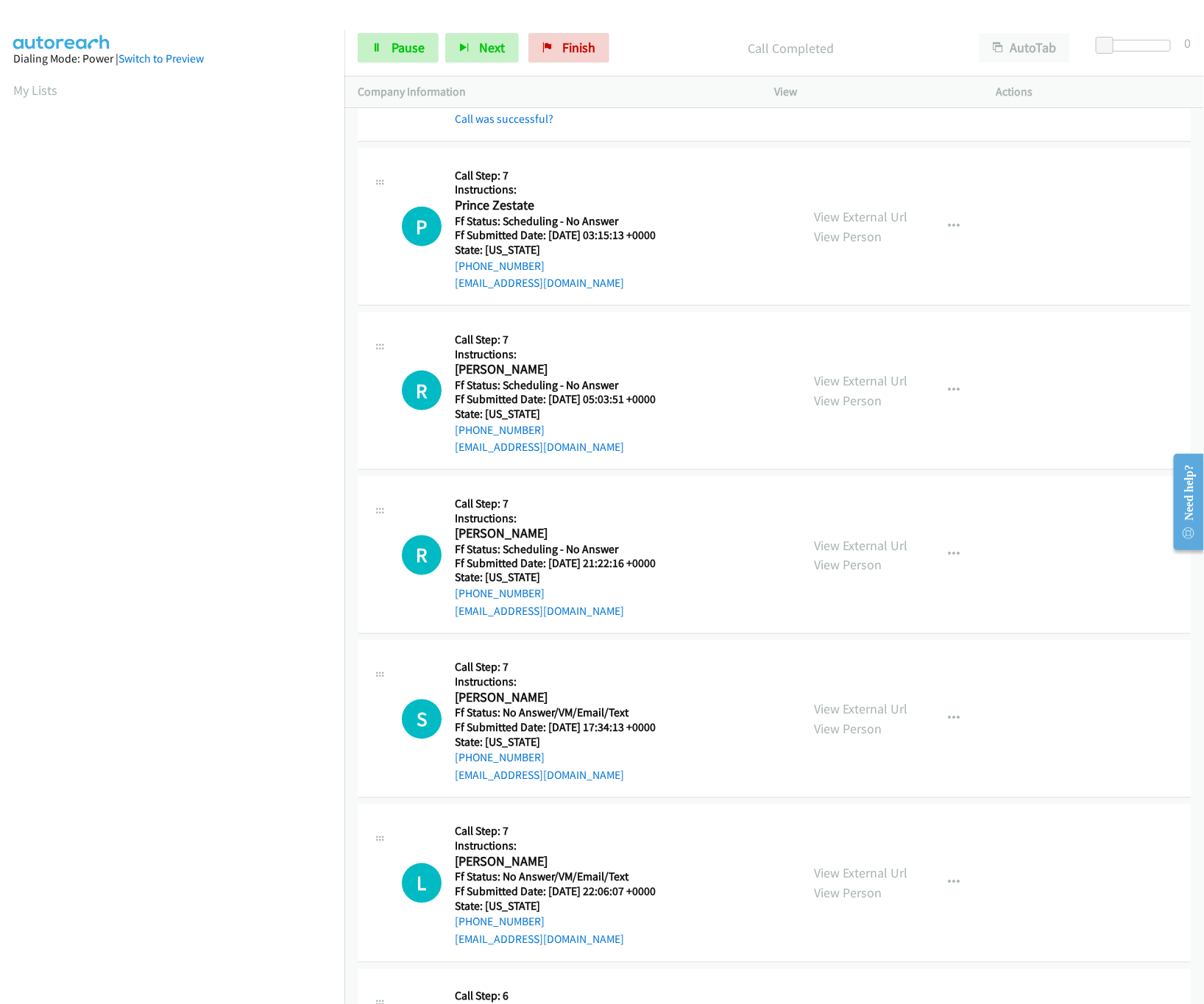
scroll to position [5621, 0]
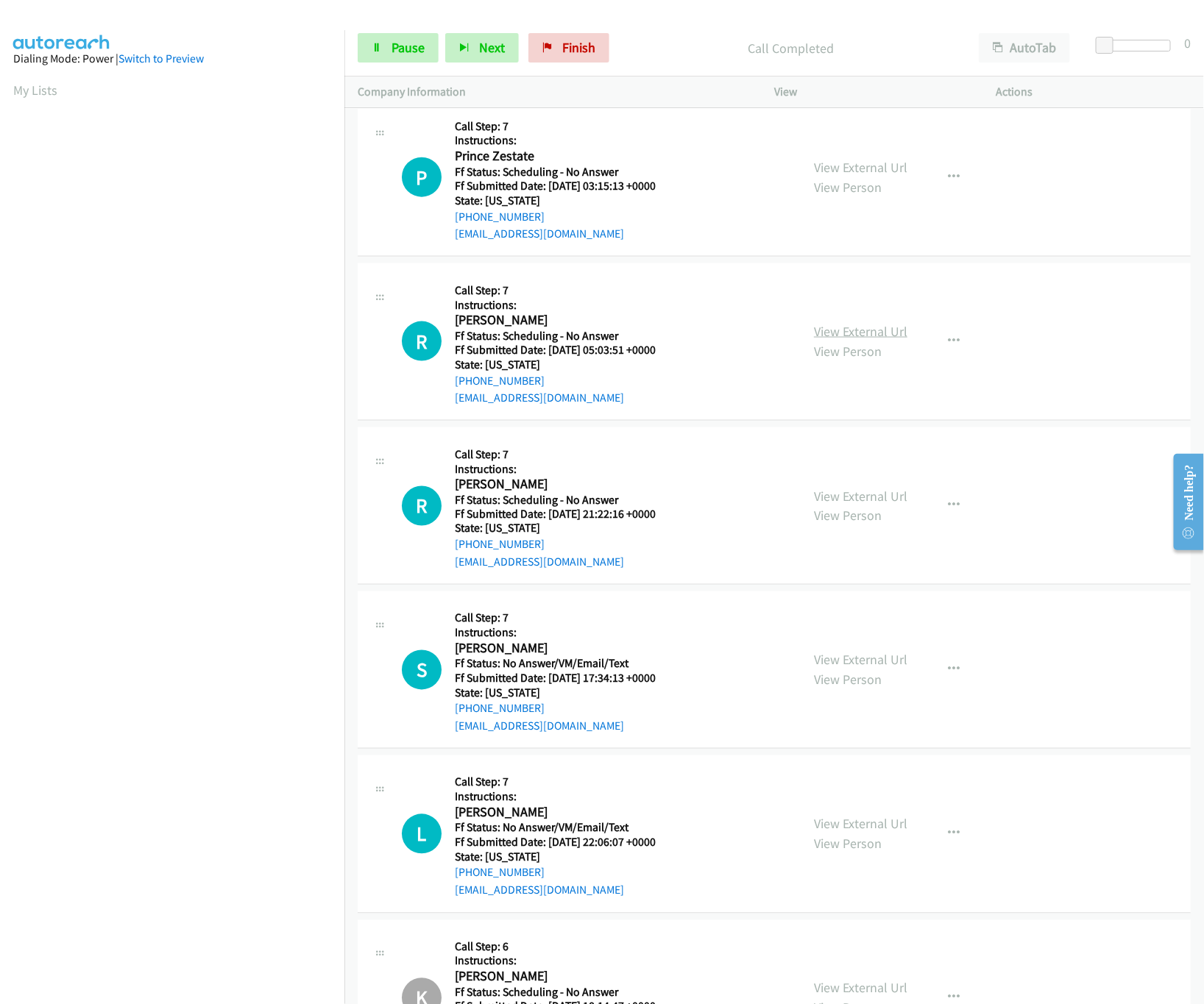
click at [859, 340] on link "View External Url" at bounding box center [861, 332] width 94 height 17
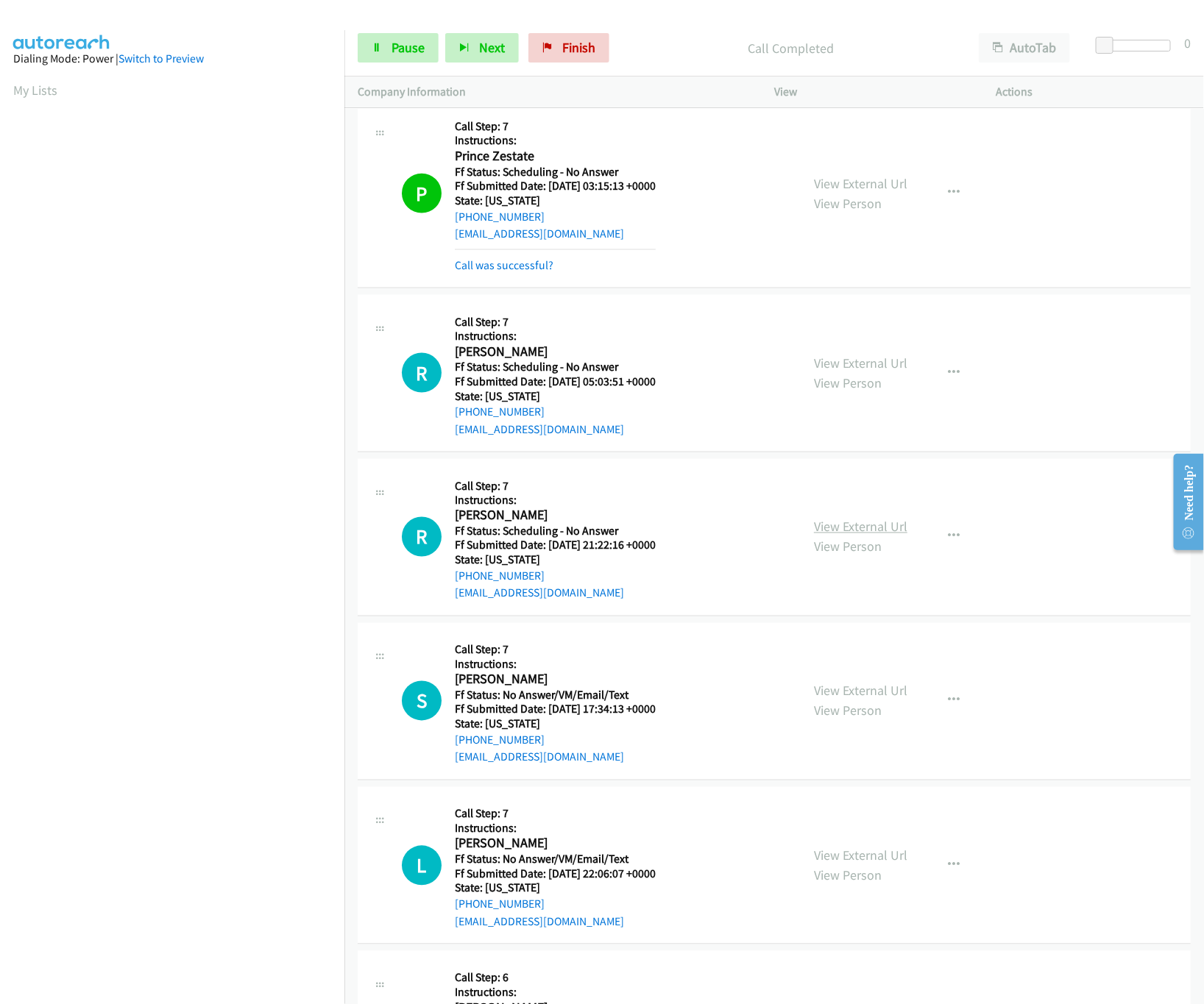
click at [835, 536] on link "View External Url" at bounding box center [861, 527] width 94 height 17
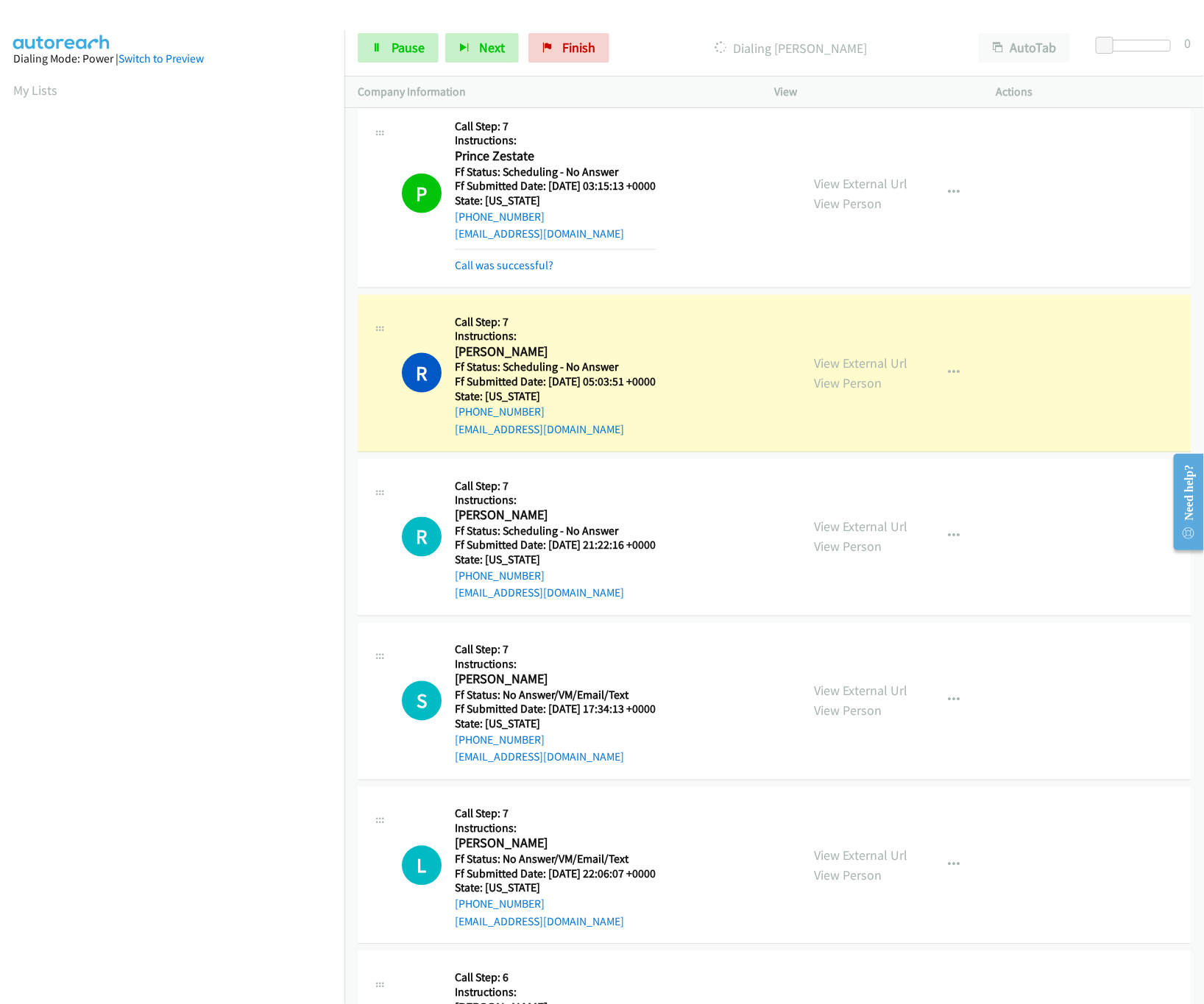
click at [114, 882] on nav "Dialing Mode: Power | Switch to Preview My Lists" at bounding box center [172, 532] width 345 height 1004
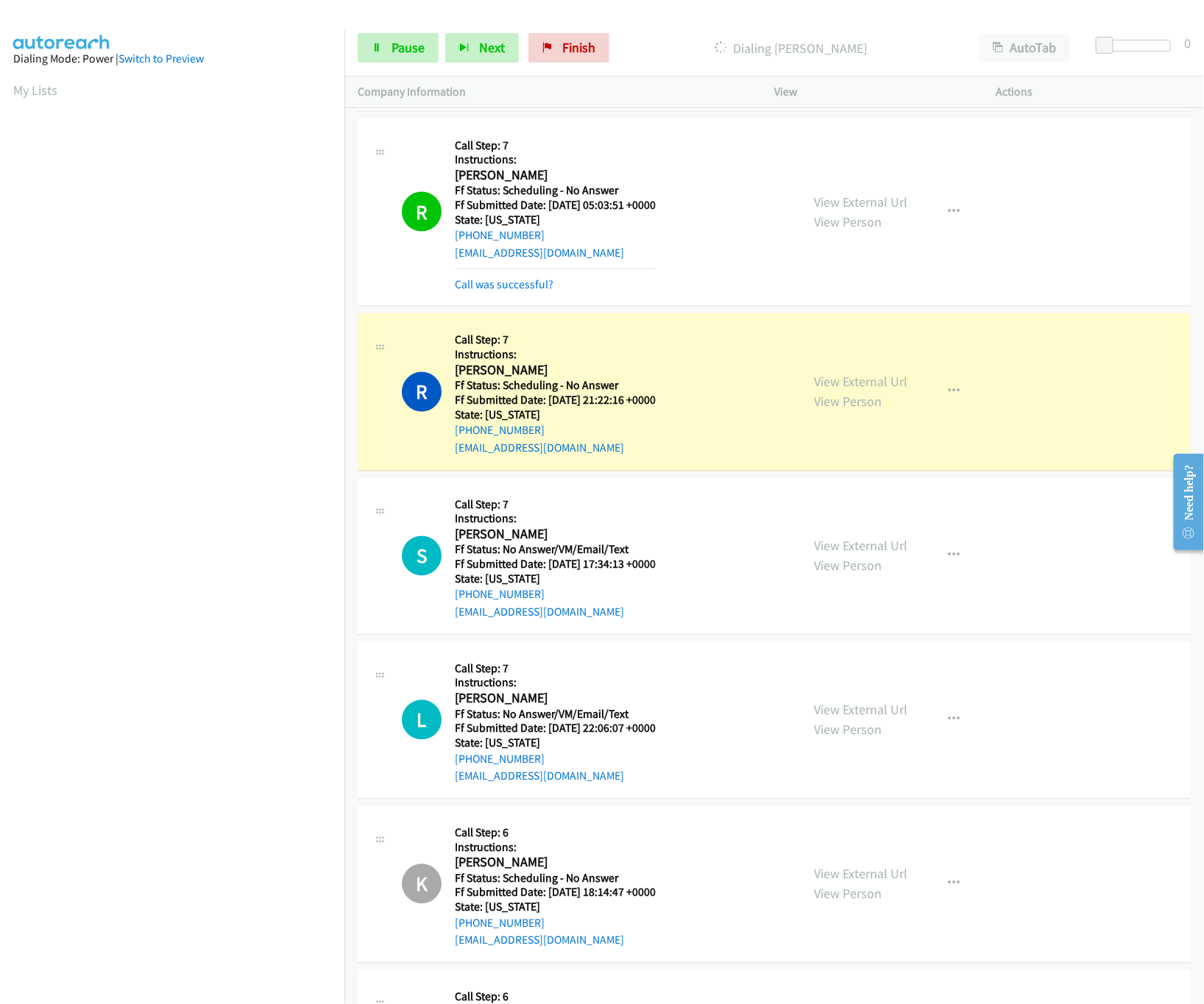
scroll to position [6062, 0]
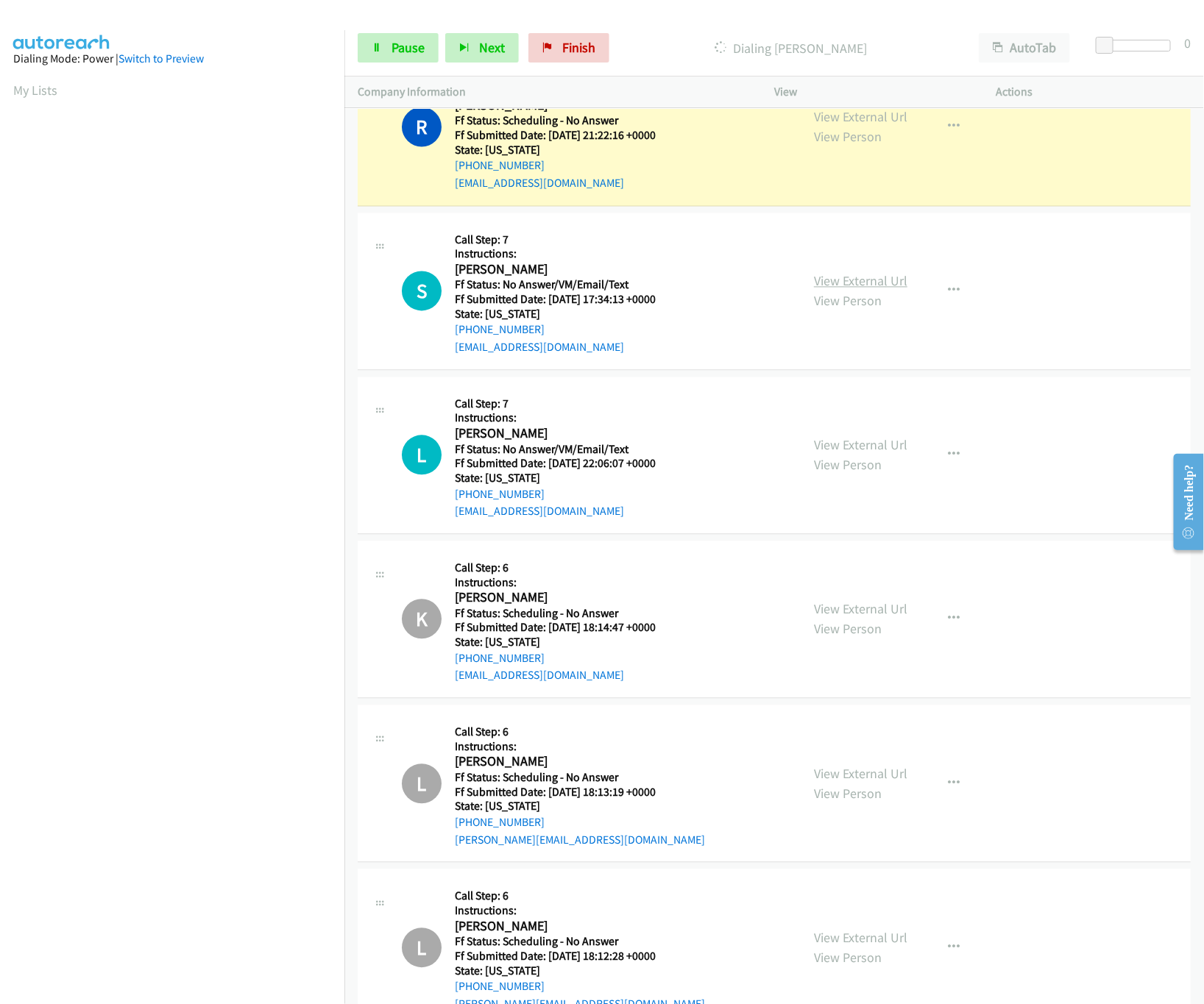
click at [877, 290] on link "View External Url" at bounding box center [861, 281] width 94 height 17
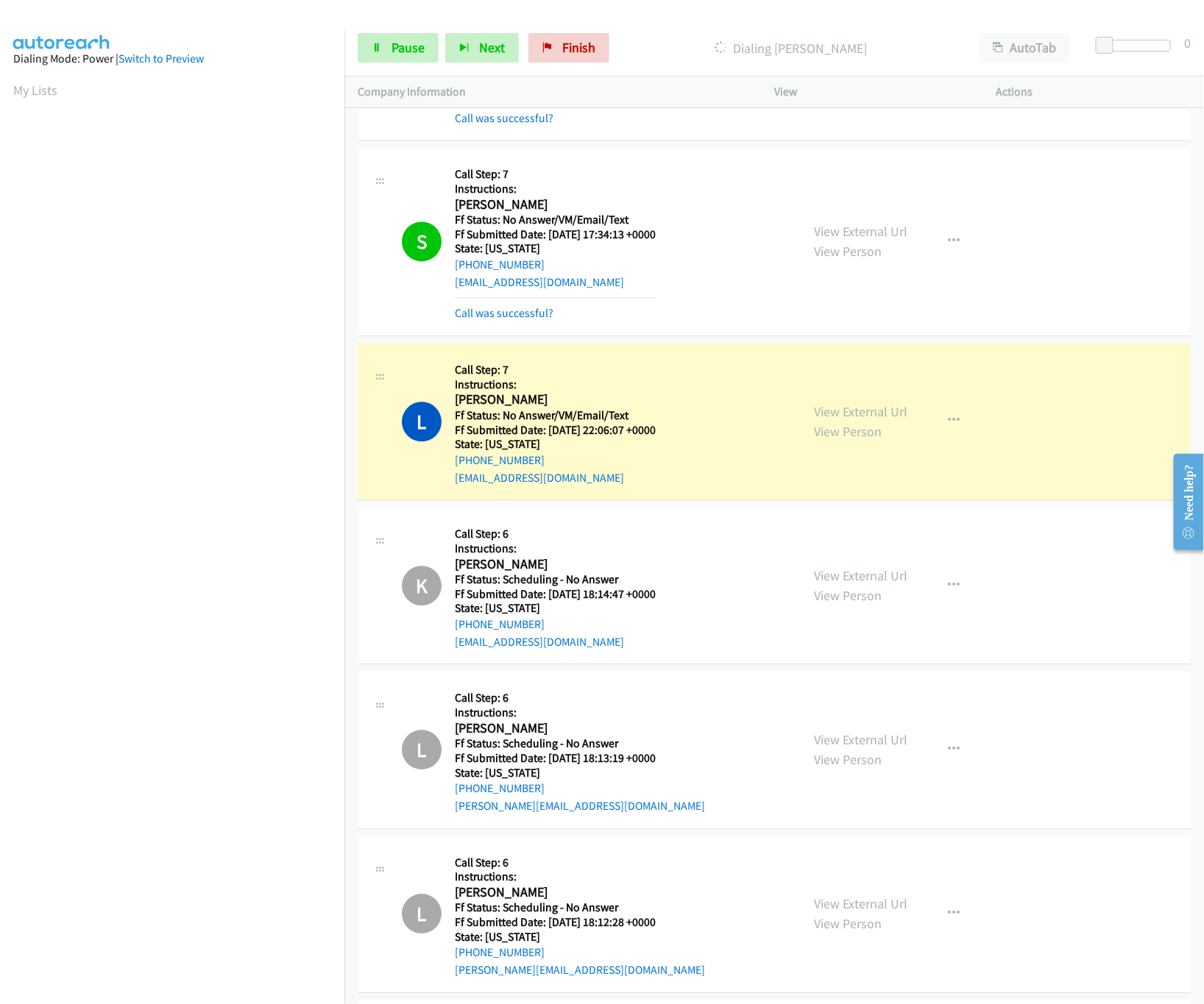
scroll to position [6209, 0]
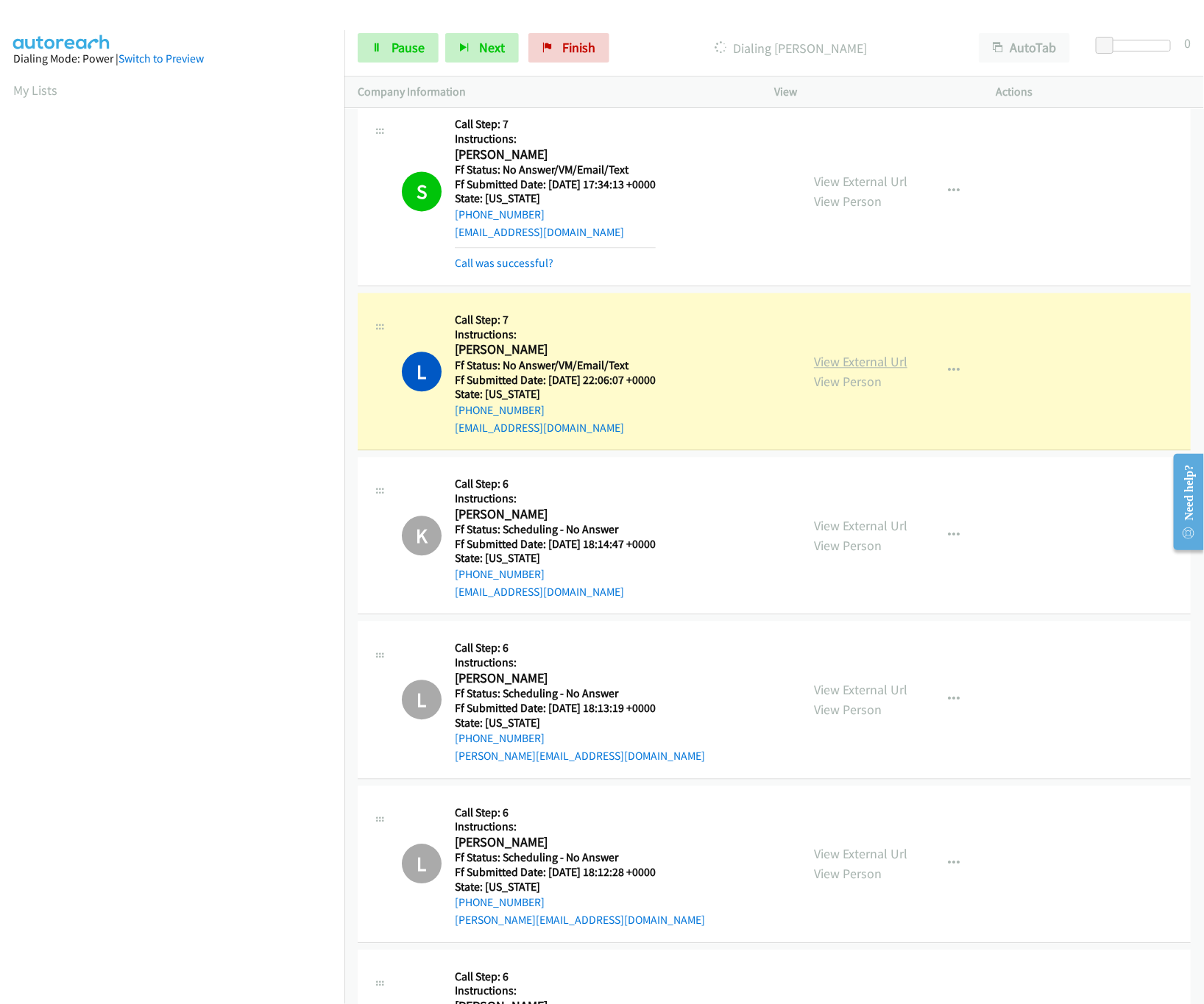
click at [856, 370] on link "View External Url" at bounding box center [861, 362] width 94 height 17
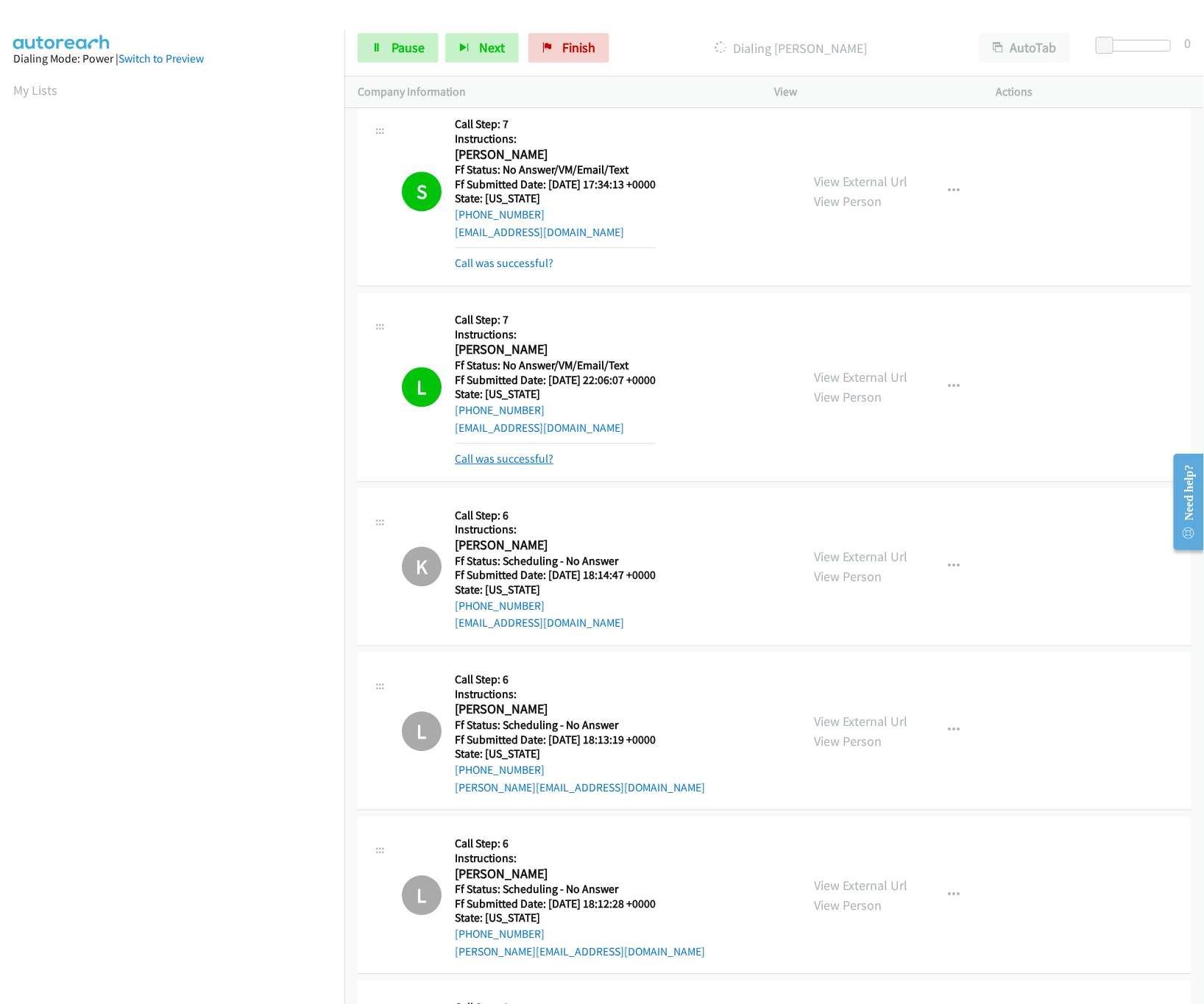
click at [480, 466] on link "Call was successful?" at bounding box center [504, 458] width 98 height 14
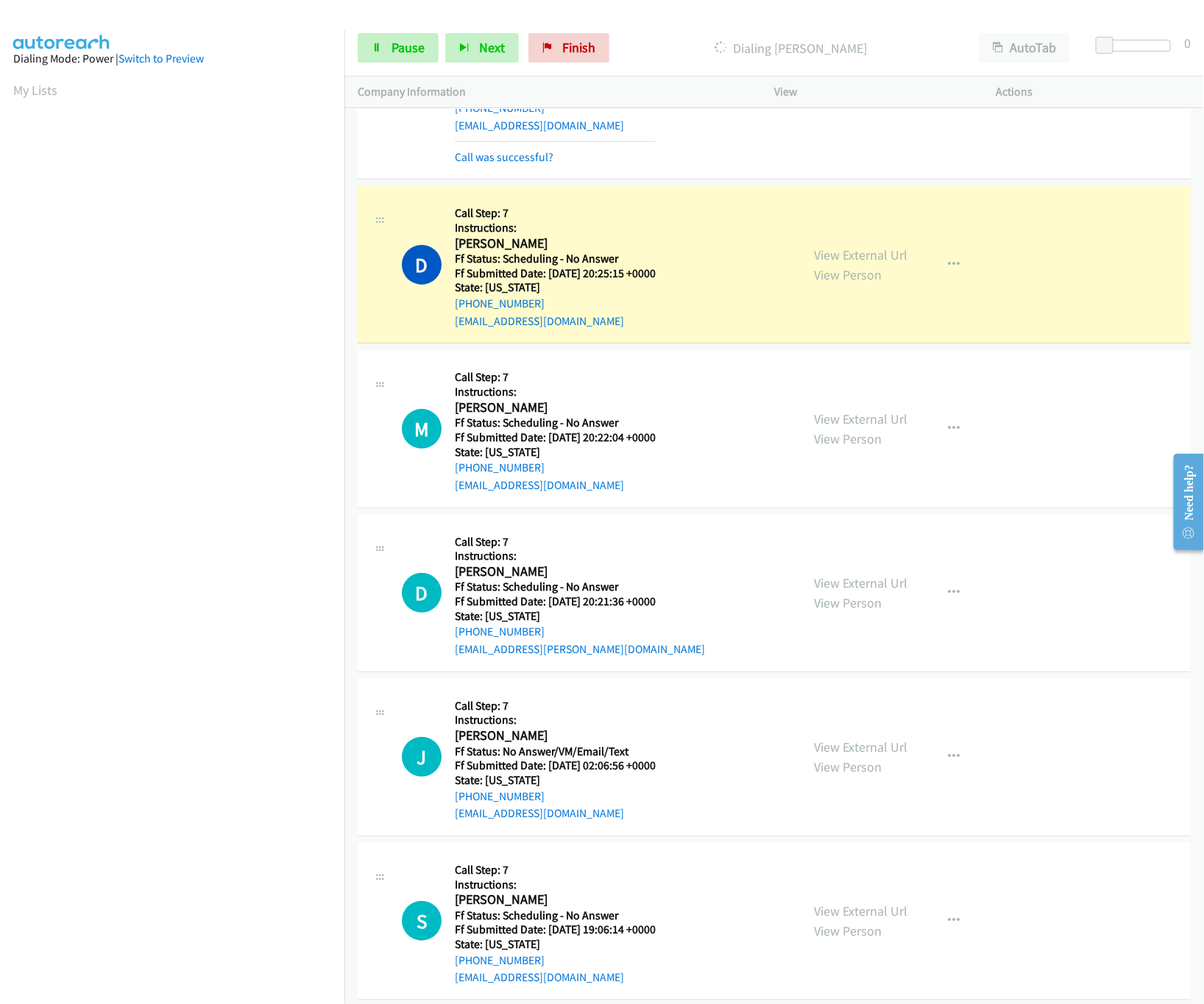
scroll to position [11799, 0]
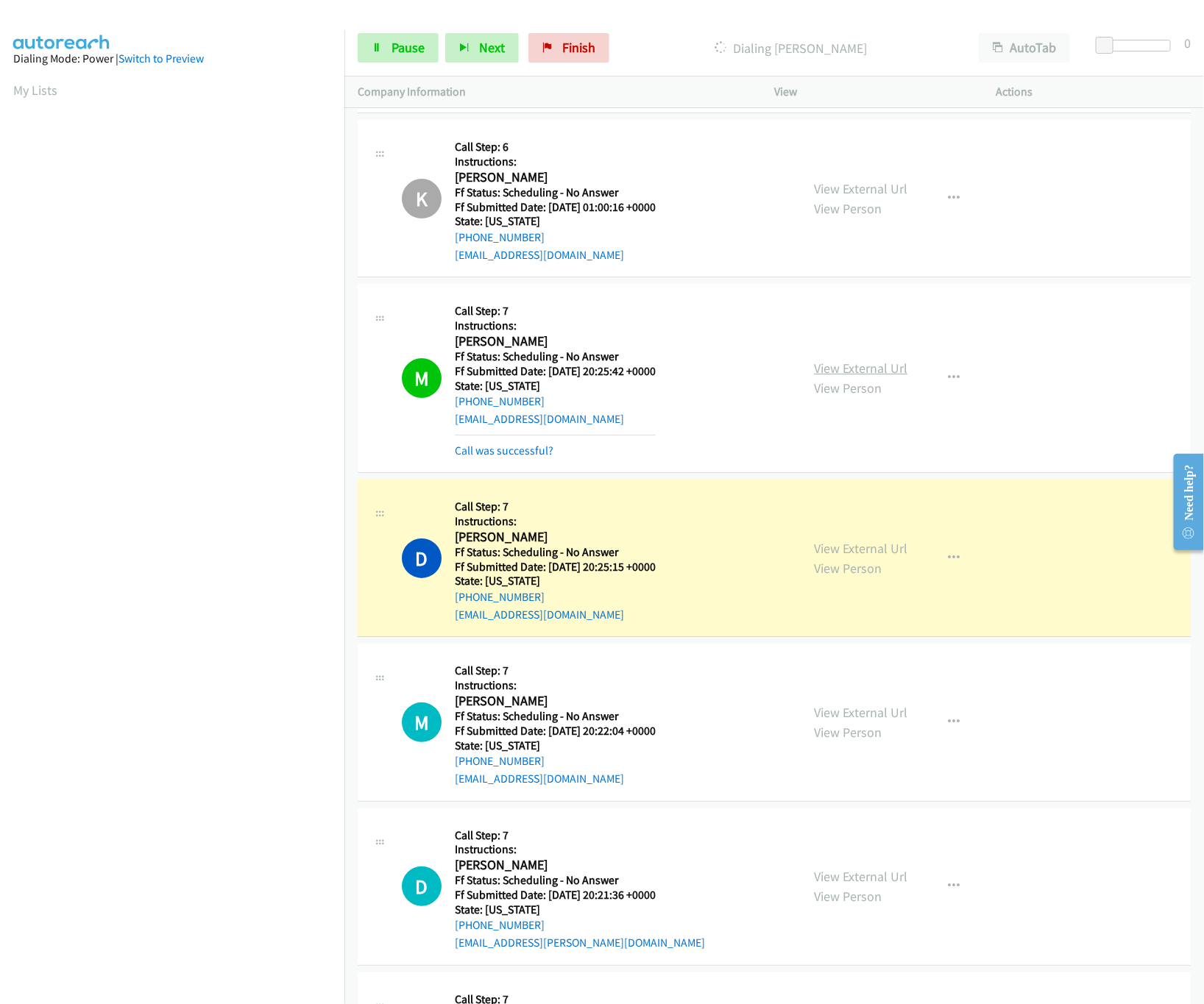
click at [888, 377] on link "View External Url" at bounding box center [861, 368] width 94 height 17
click at [857, 556] on link "View External Url" at bounding box center [861, 548] width 94 height 17
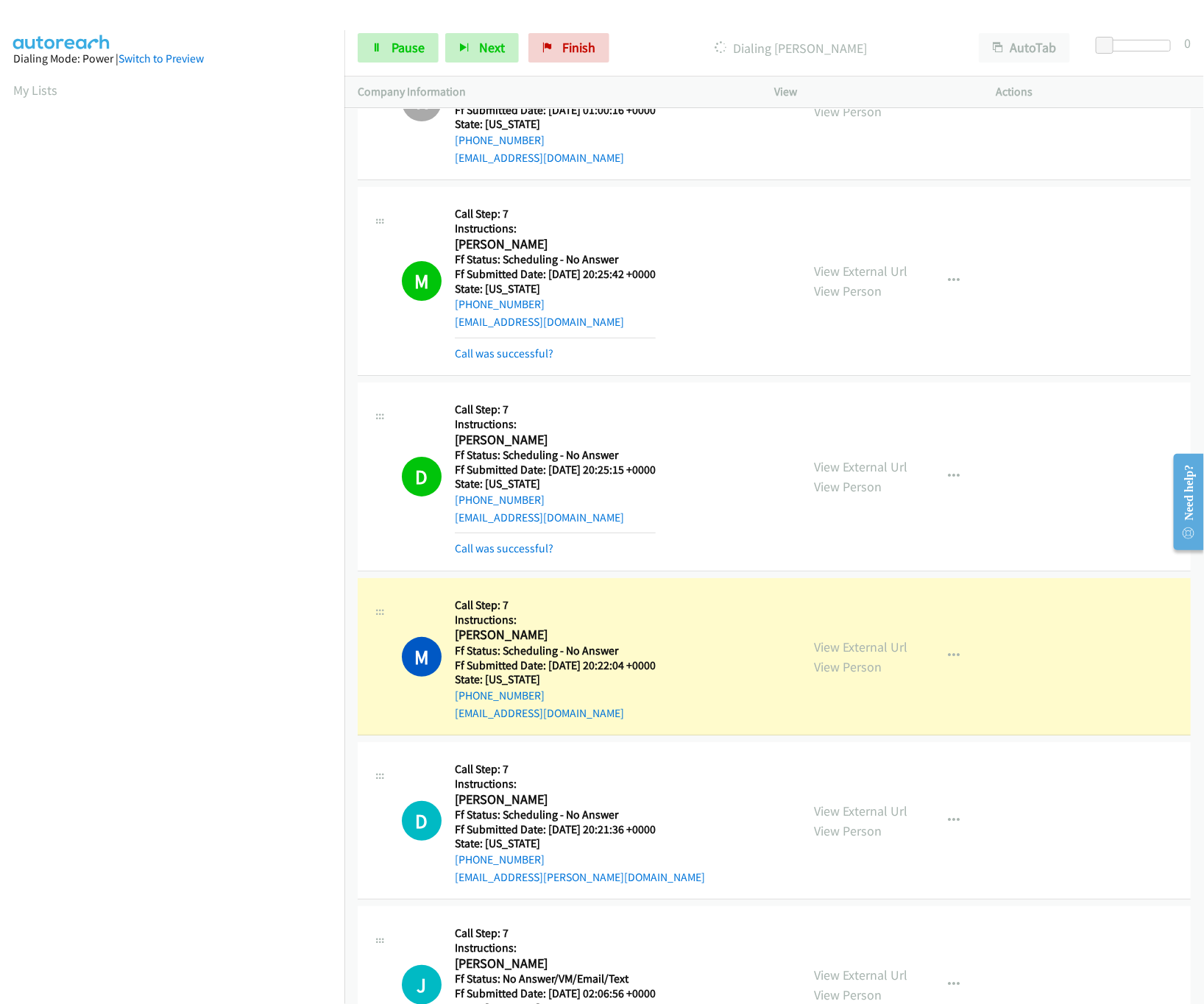
scroll to position [11946, 0]
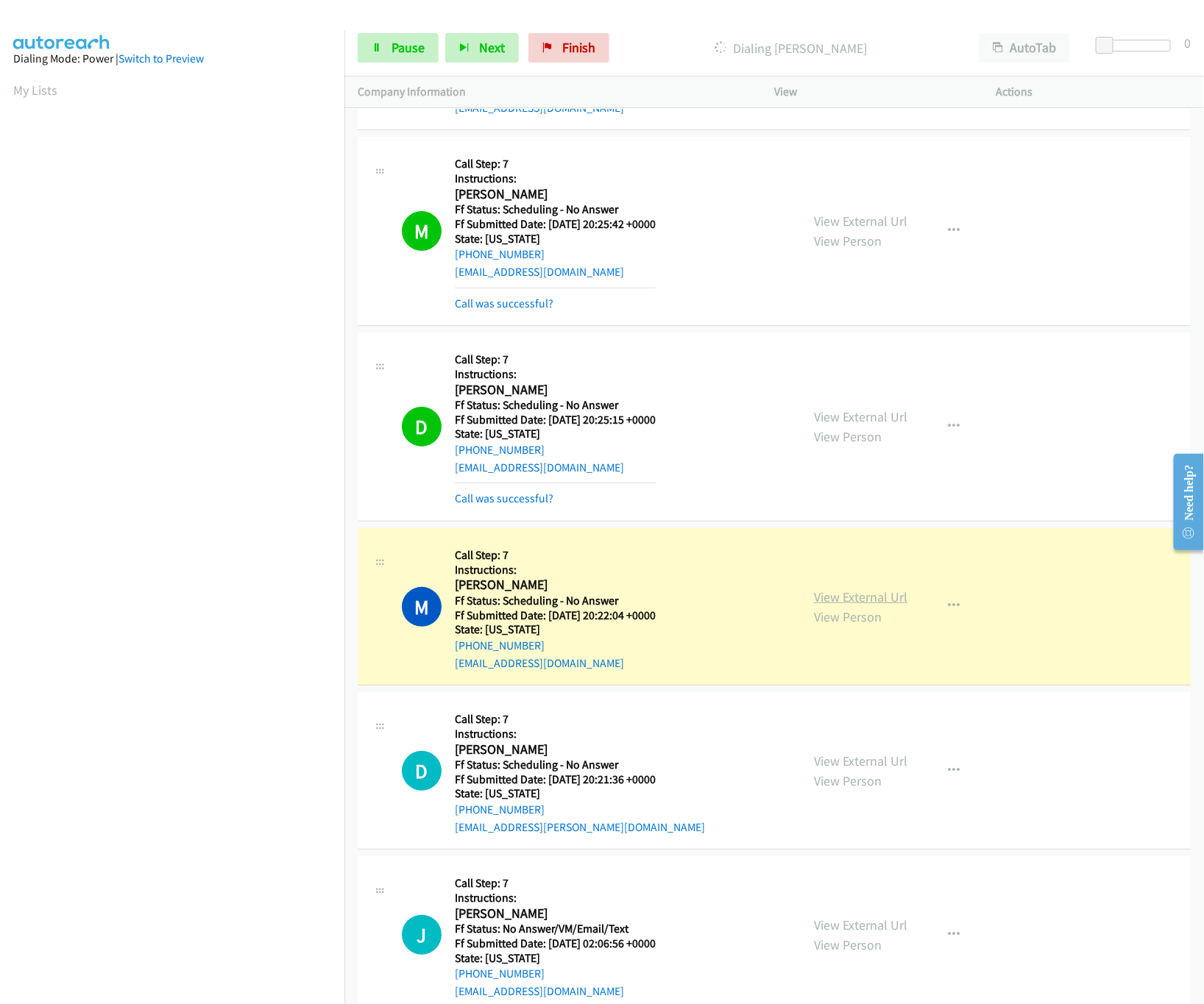
click at [857, 606] on link "View External Url" at bounding box center [861, 597] width 94 height 17
click at [518, 505] on link "Call was successful?" at bounding box center [504, 498] width 98 height 14
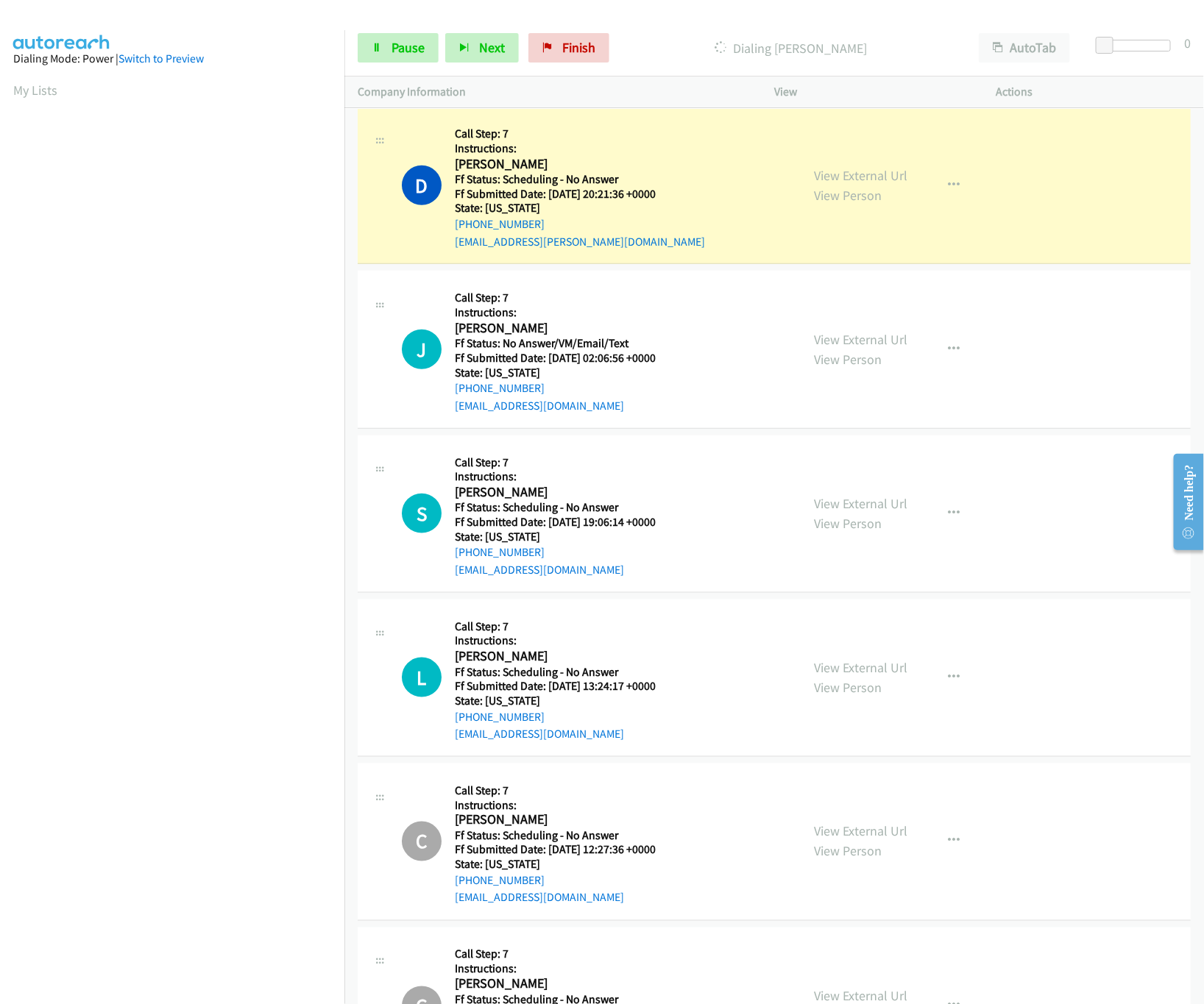
scroll to position [12534, 0]
click at [859, 182] on link "View External Url" at bounding box center [861, 173] width 94 height 17
click at [842, 345] on link "View External Url" at bounding box center [861, 337] width 94 height 17
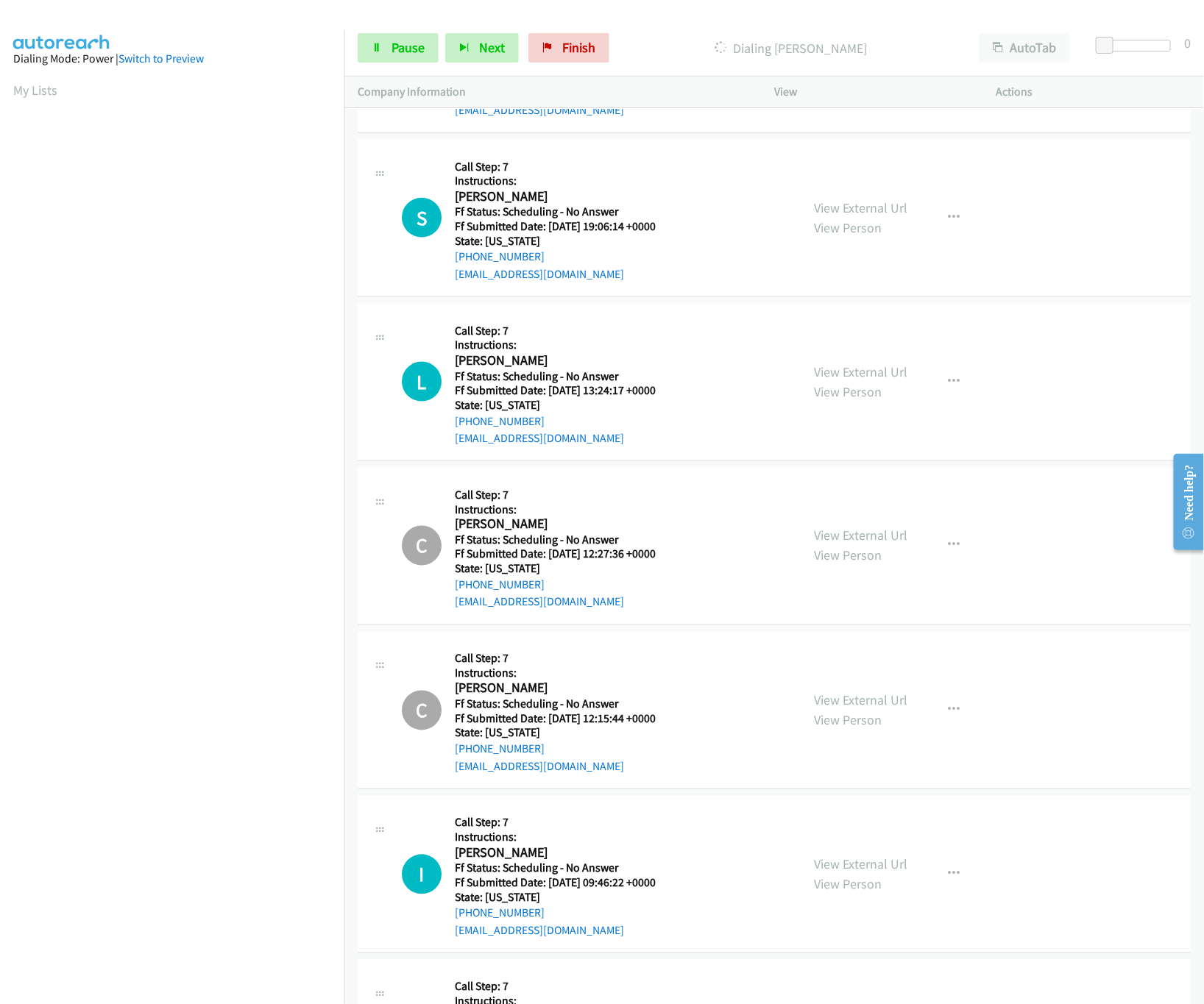
scroll to position [12829, 0]
click at [843, 215] on link "View External Url" at bounding box center [861, 206] width 94 height 17
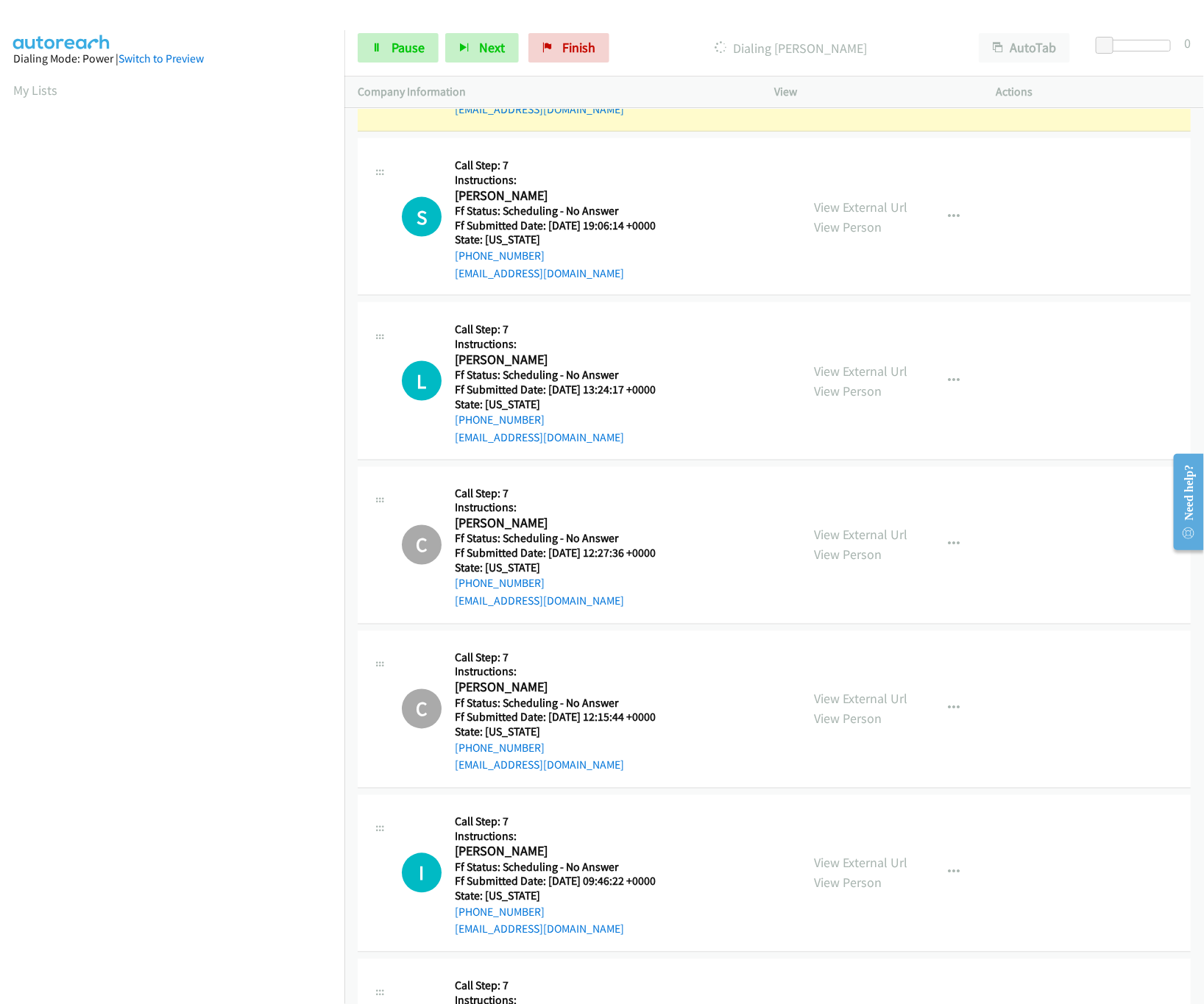
scroll to position [12713, 0]
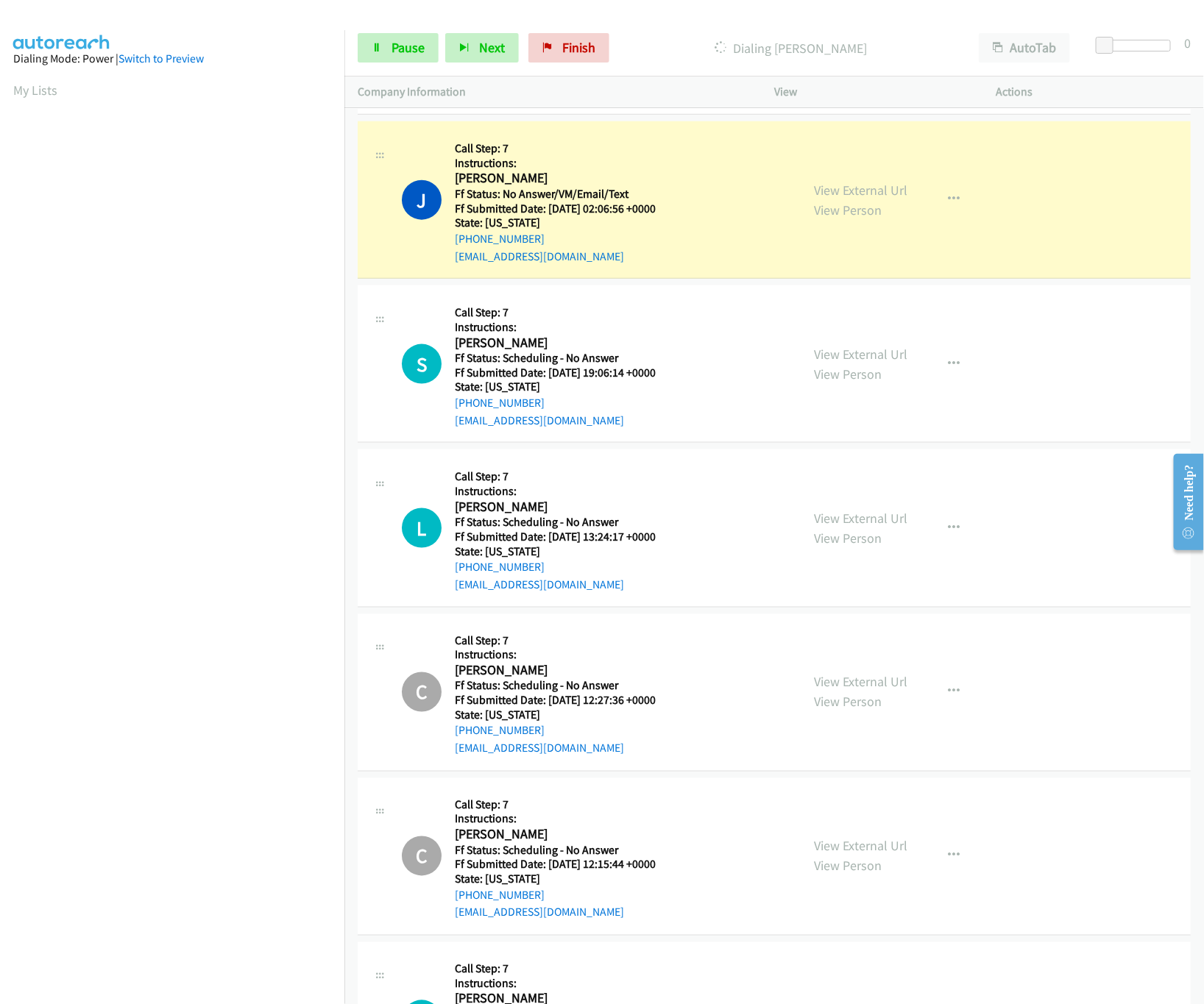
click at [903, 559] on div "View External Url View Person View External Url Email Schedule/Manage Callback …" at bounding box center [918, 528] width 235 height 130
click at [890, 527] on link "View External Url" at bounding box center [861, 518] width 94 height 17
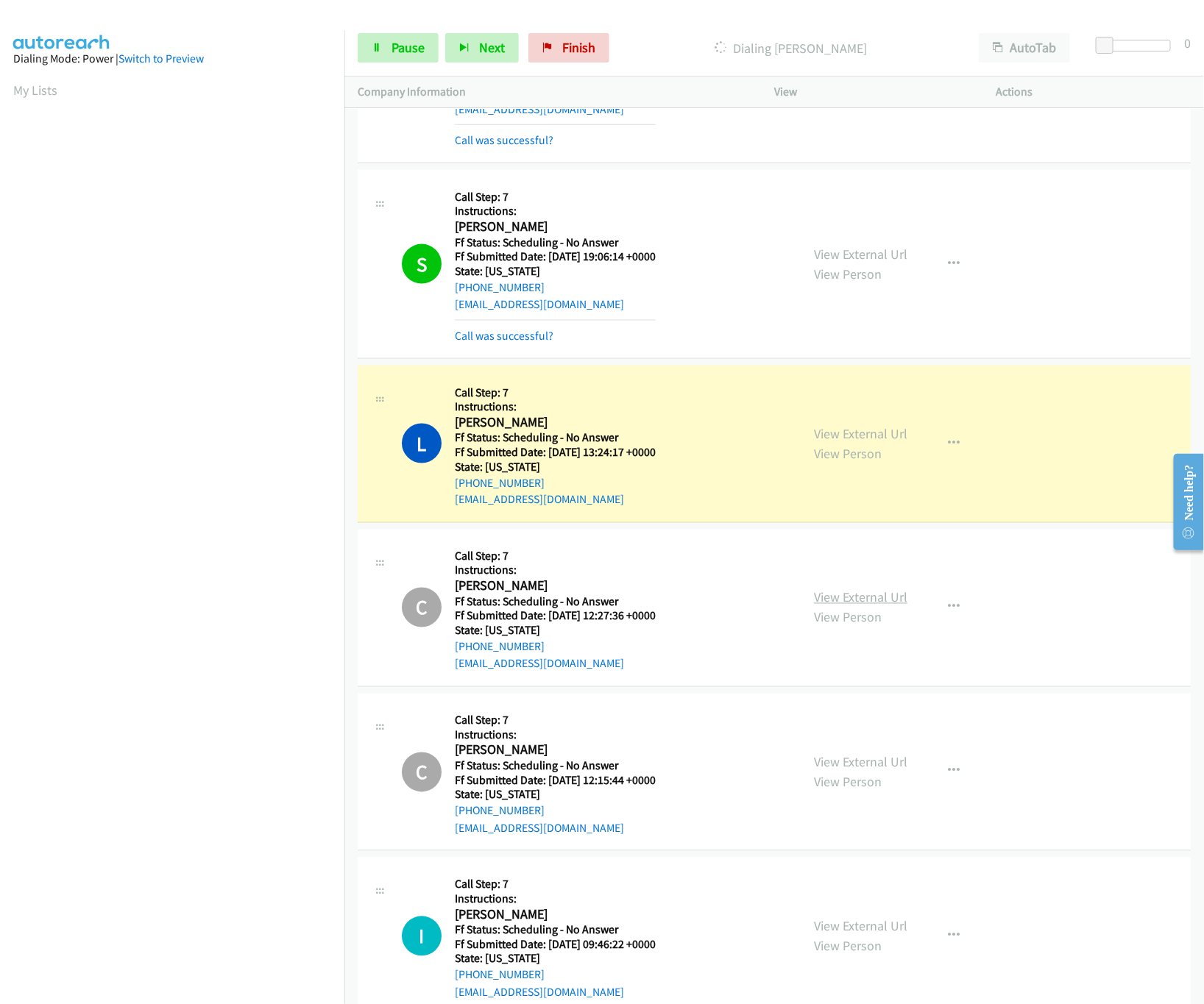
scroll to position [13154, 0]
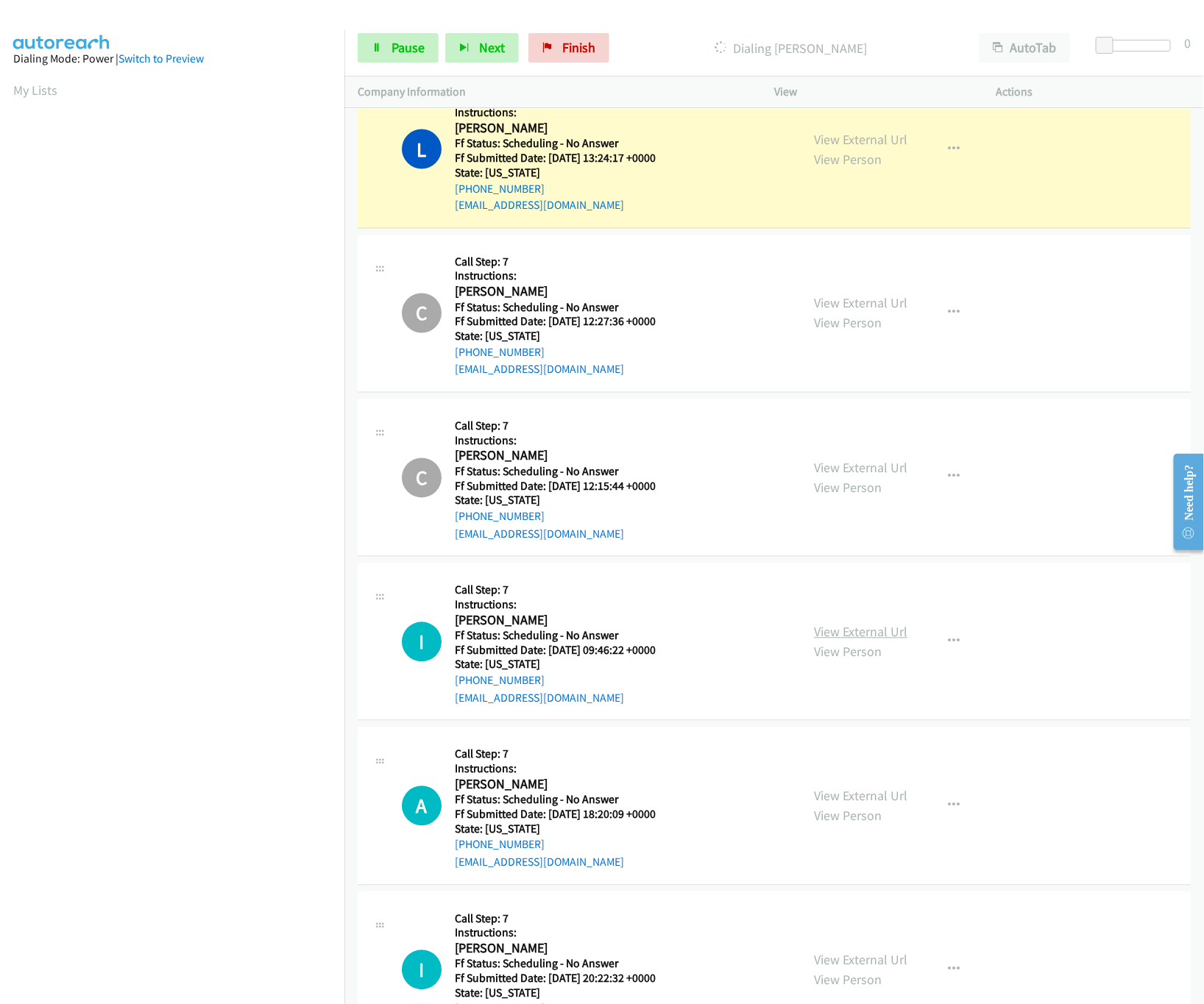
click at [846, 641] on link "View External Url" at bounding box center [861, 632] width 94 height 17
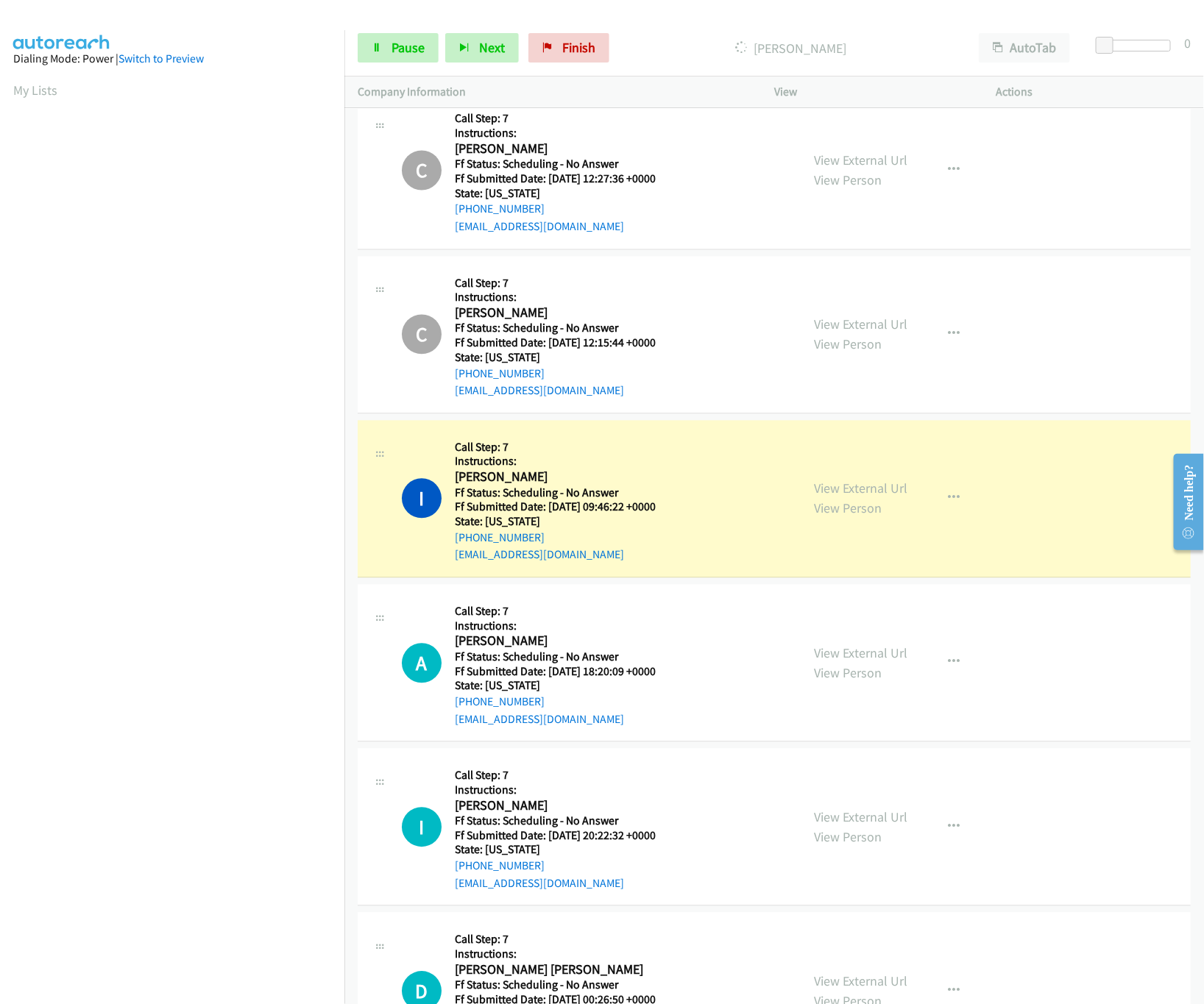
scroll to position [13447, 0]
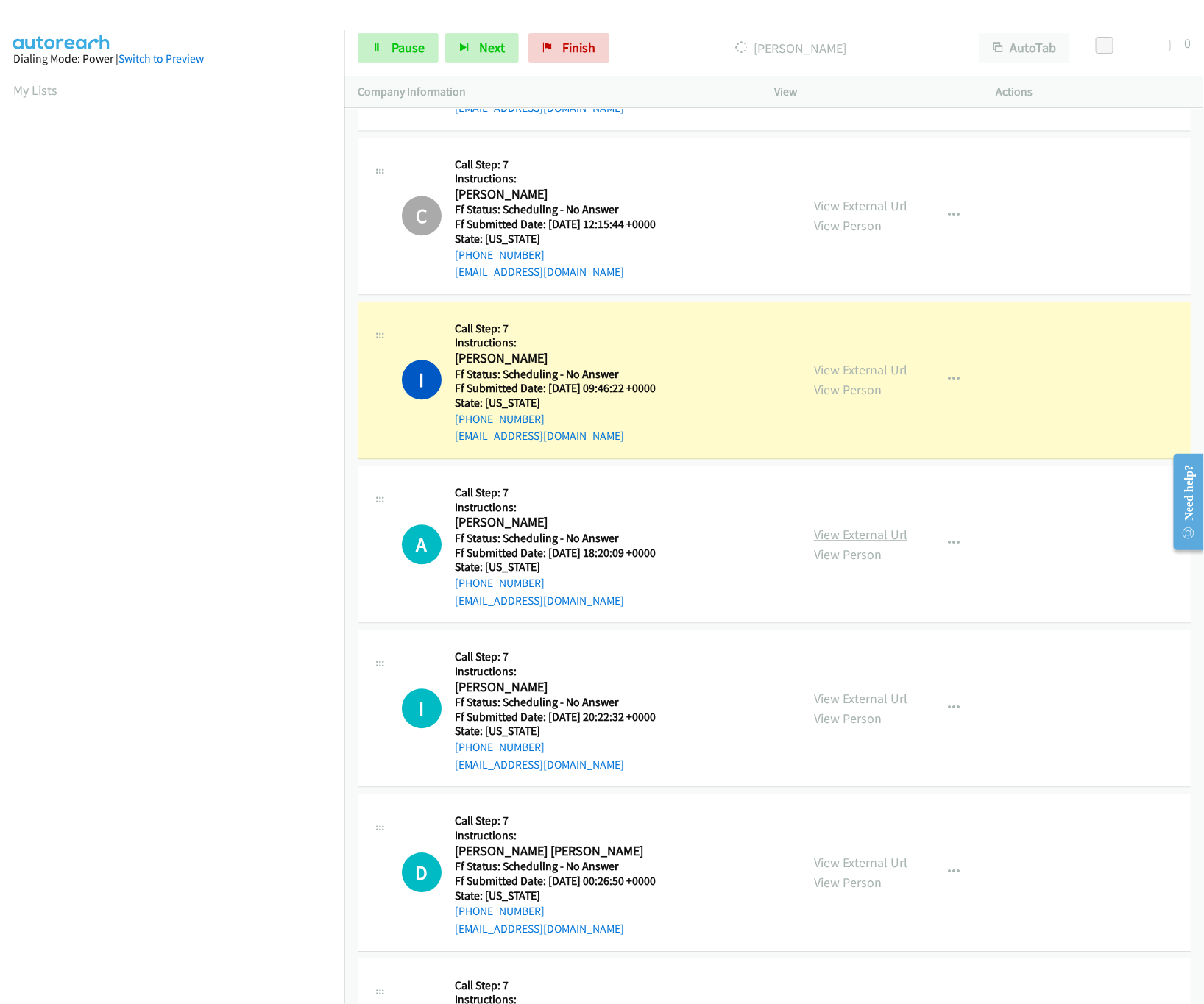
click at [835, 543] on link "View External Url" at bounding box center [861, 534] width 94 height 17
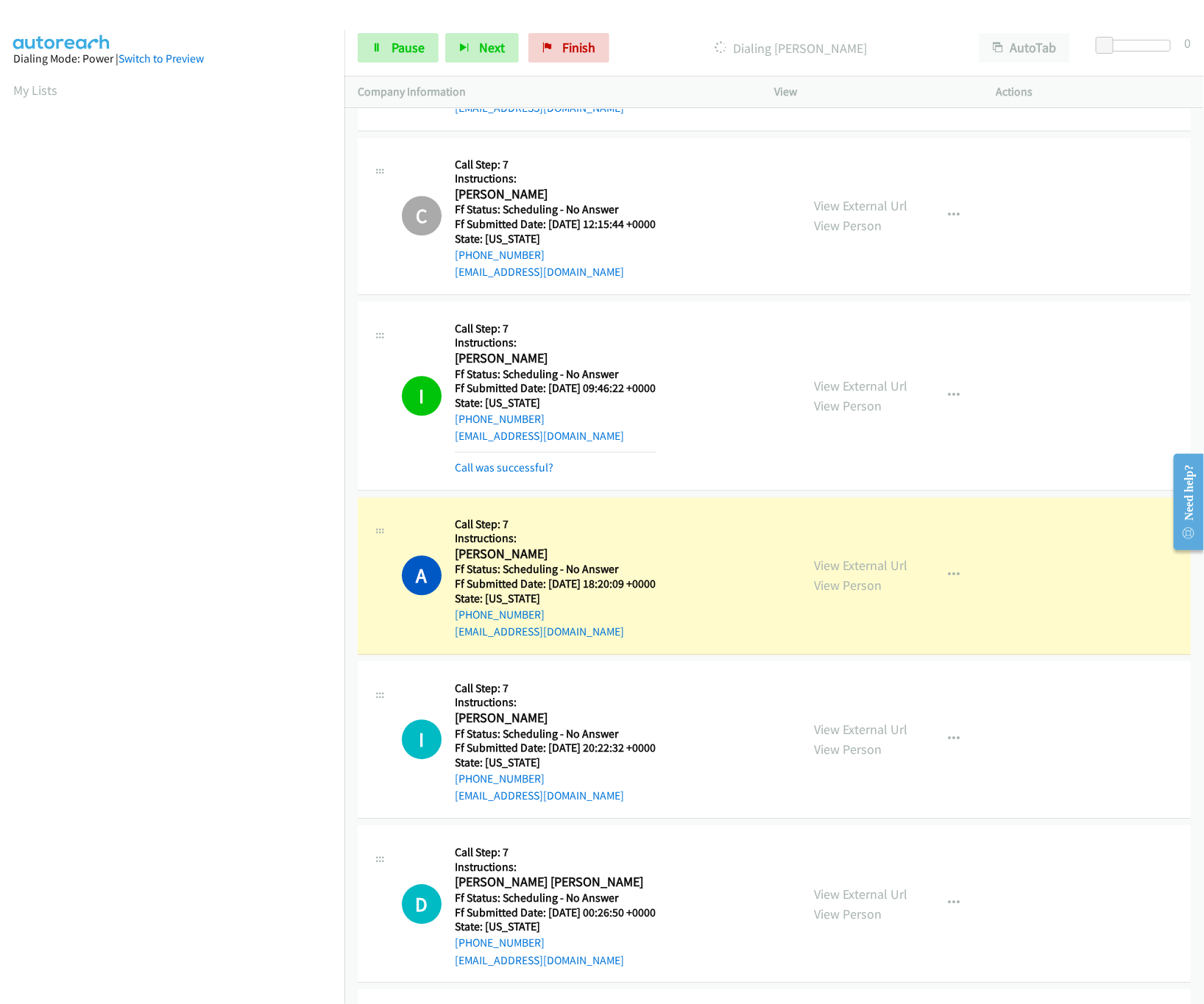
scroll to position [13742, 0]
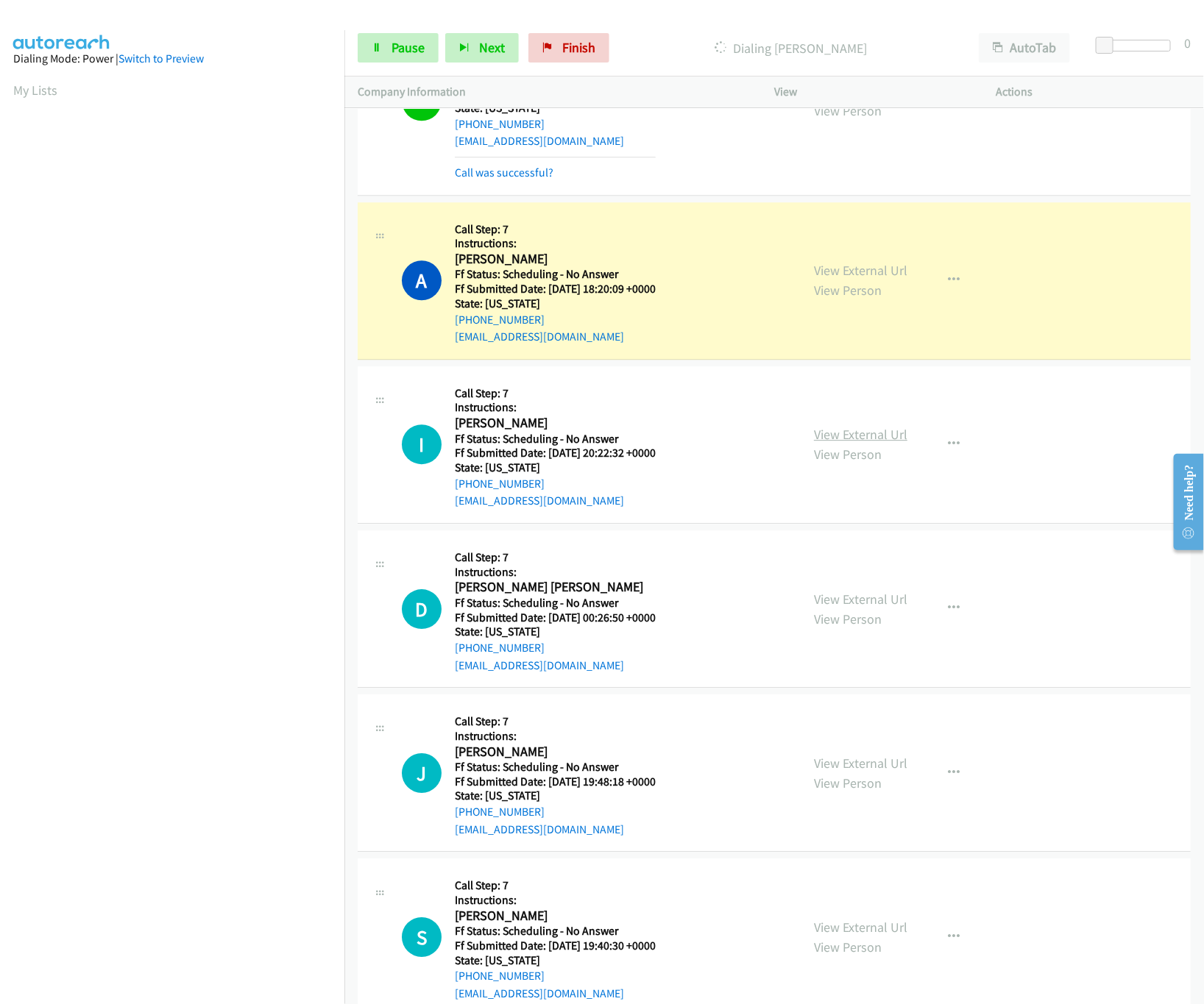
click at [872, 443] on link "View External Url" at bounding box center [861, 434] width 94 height 17
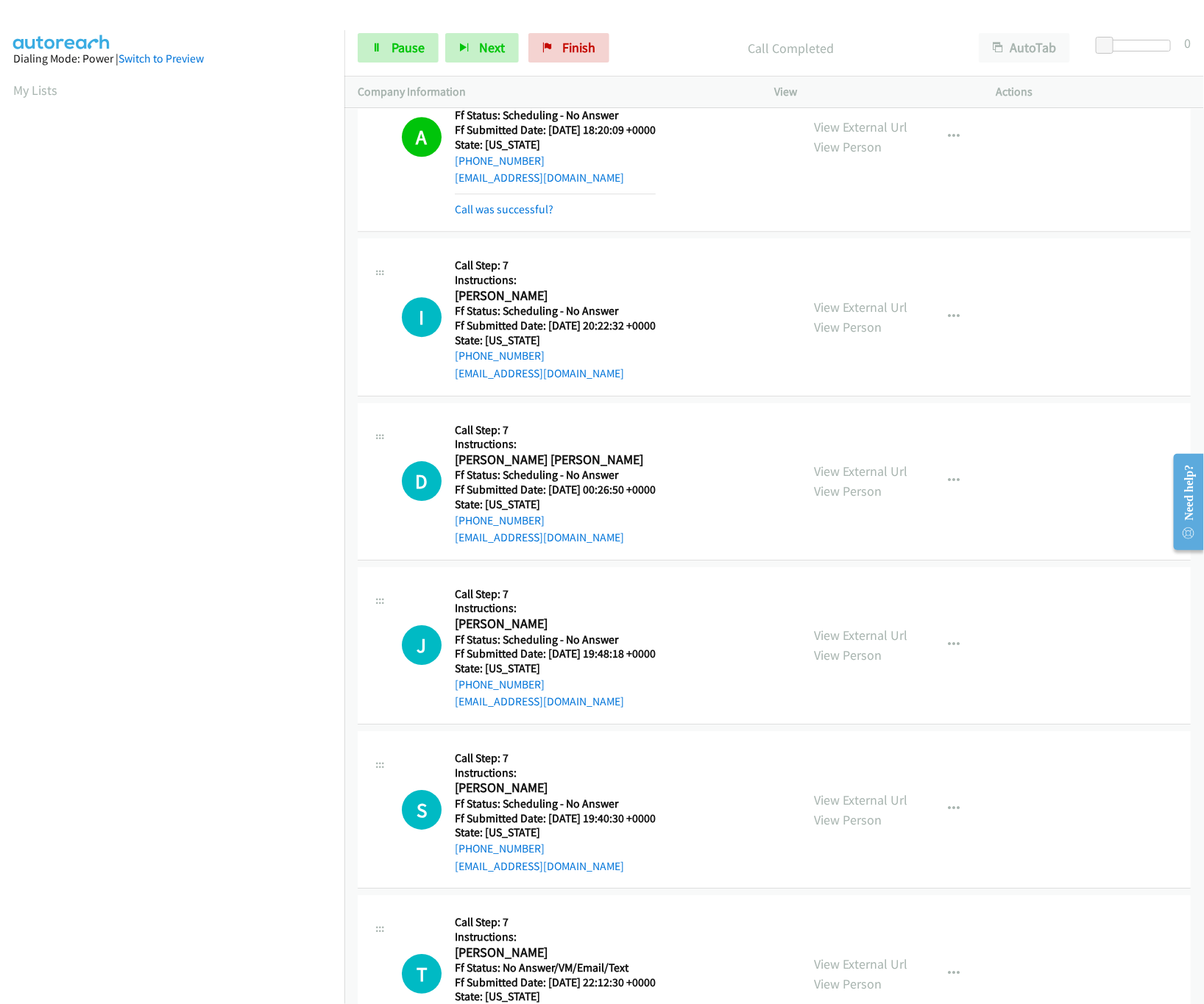
scroll to position [14037, 0]
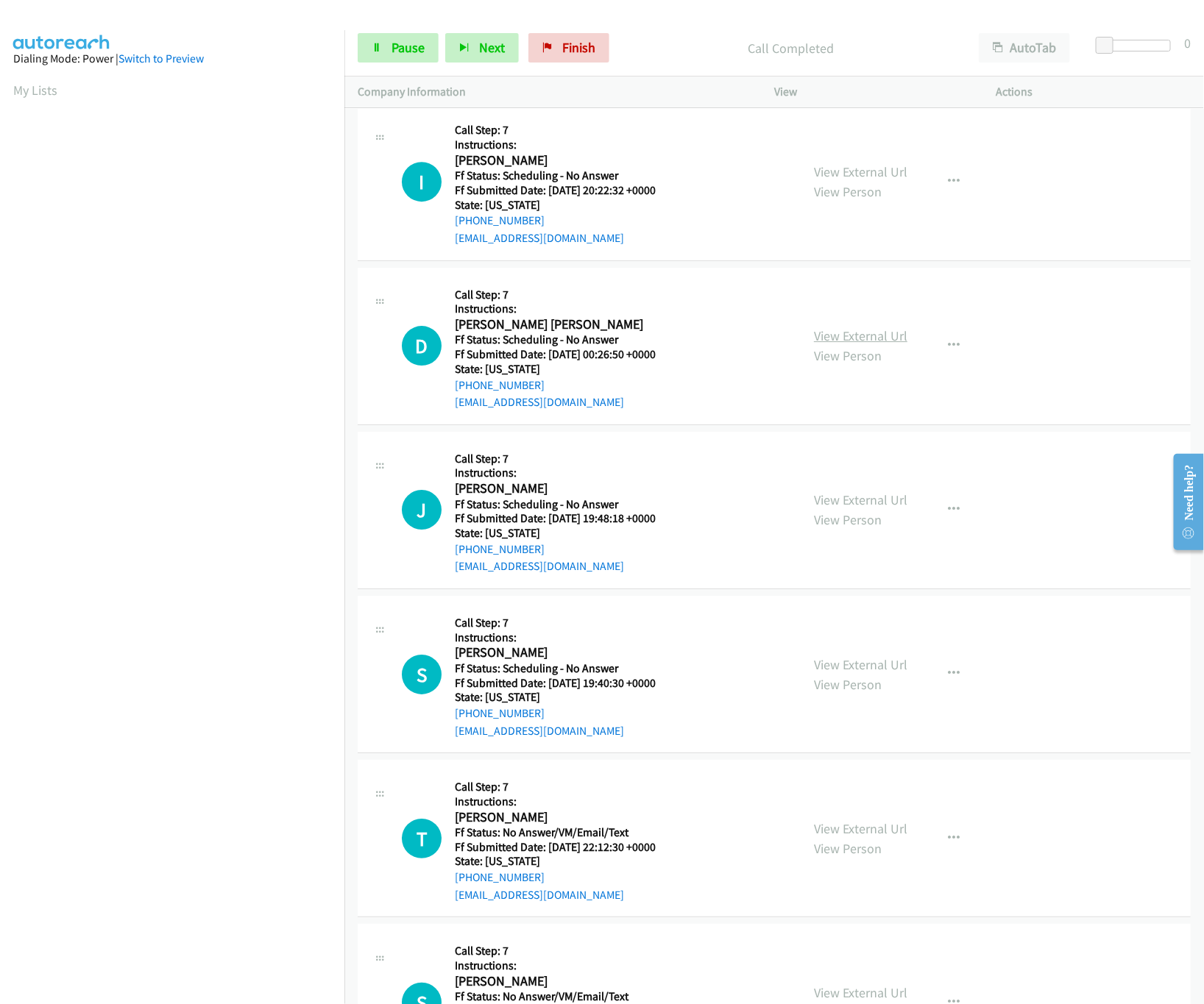
click at [848, 344] on link "View External Url" at bounding box center [861, 335] width 94 height 17
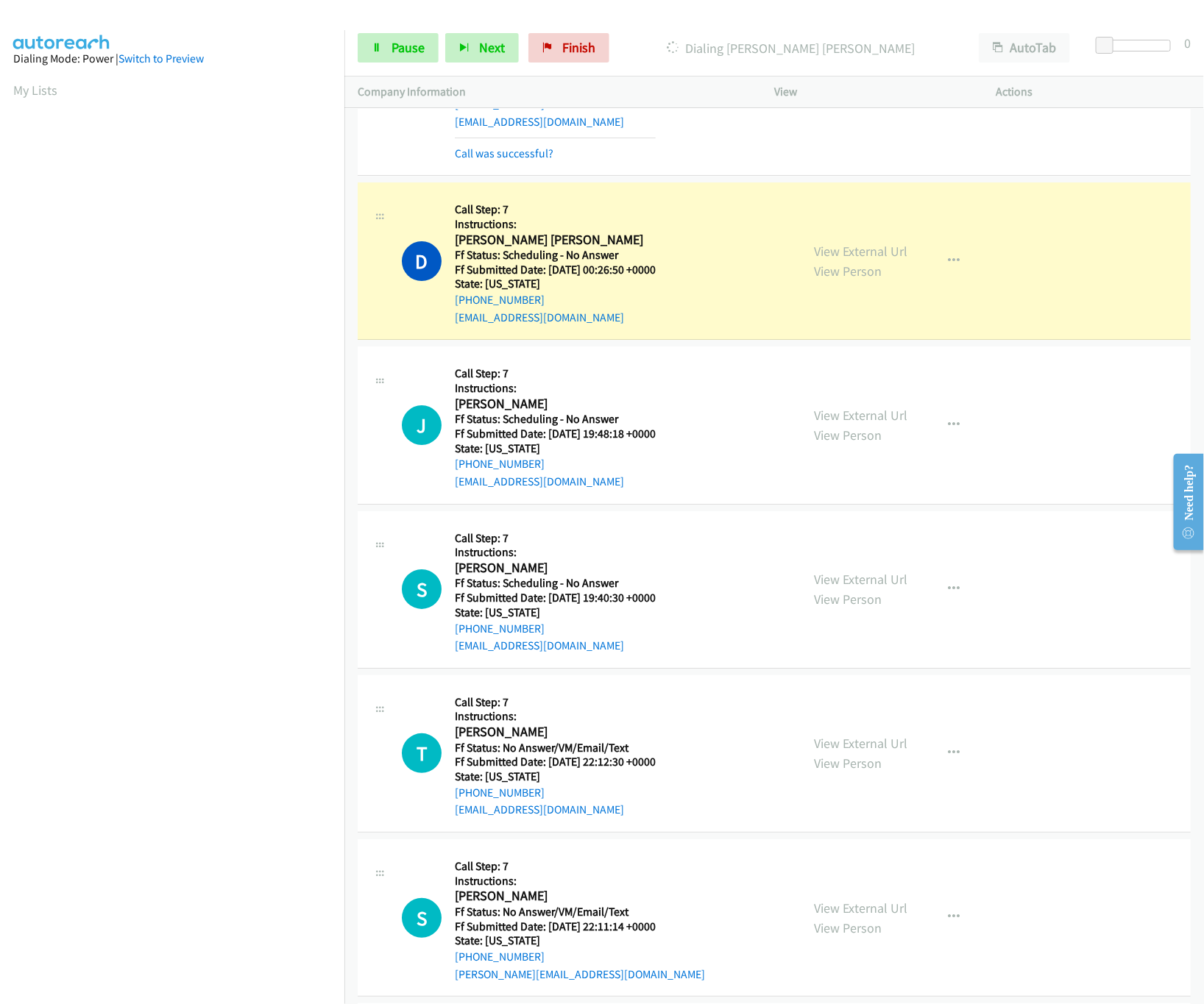
scroll to position [14183, 0]
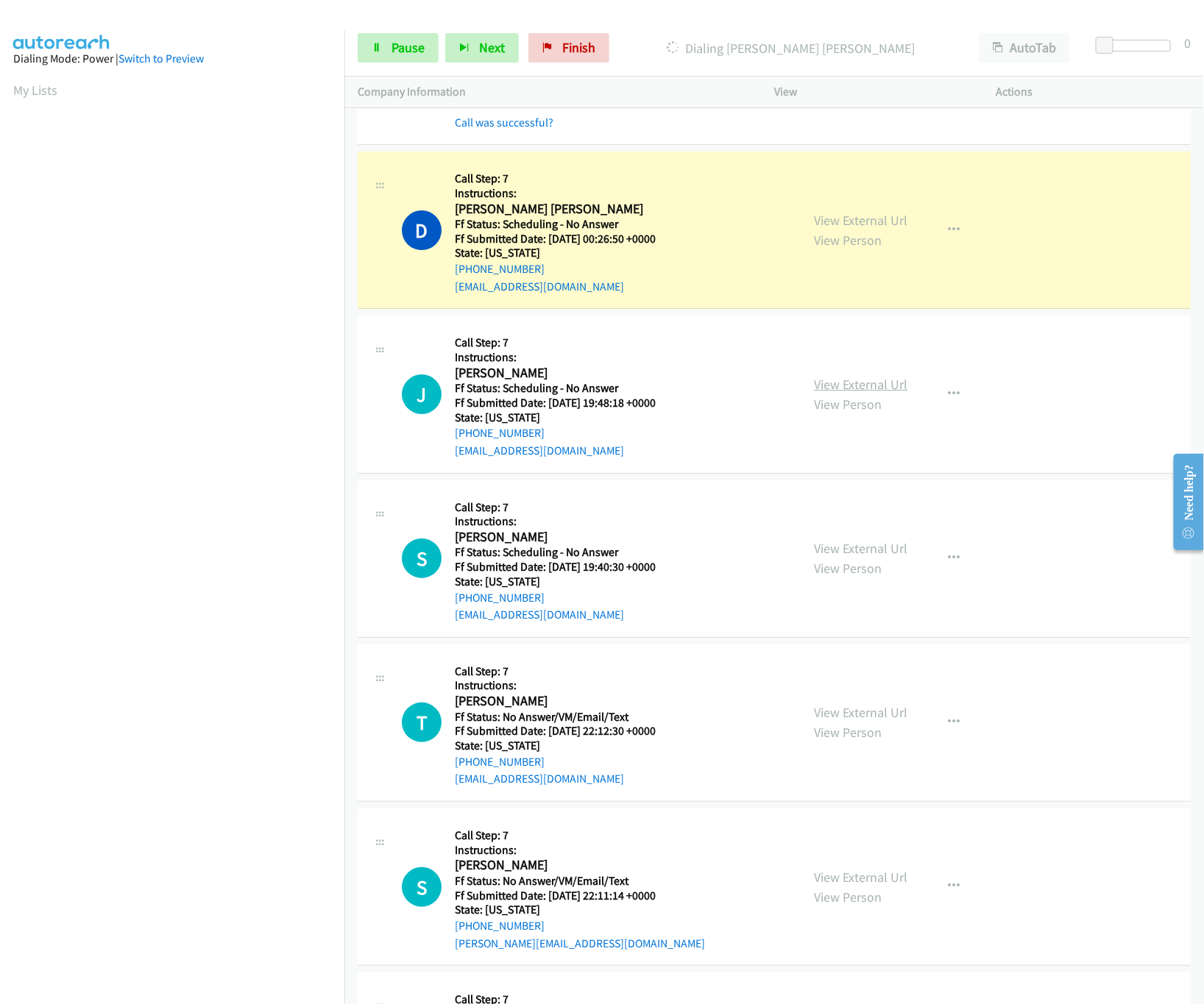
click at [857, 393] on link "View External Url" at bounding box center [861, 385] width 94 height 17
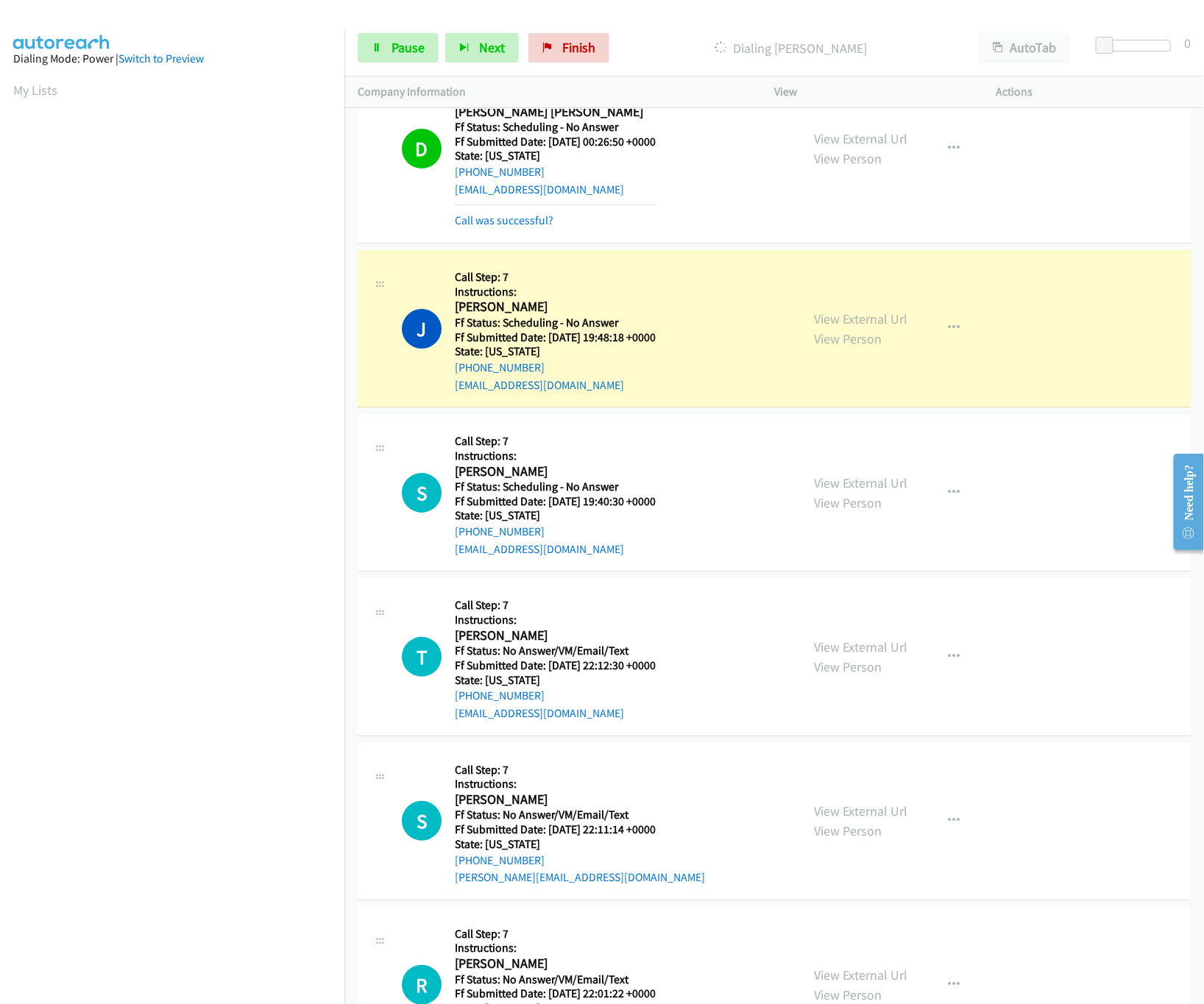
scroll to position [14330, 0]
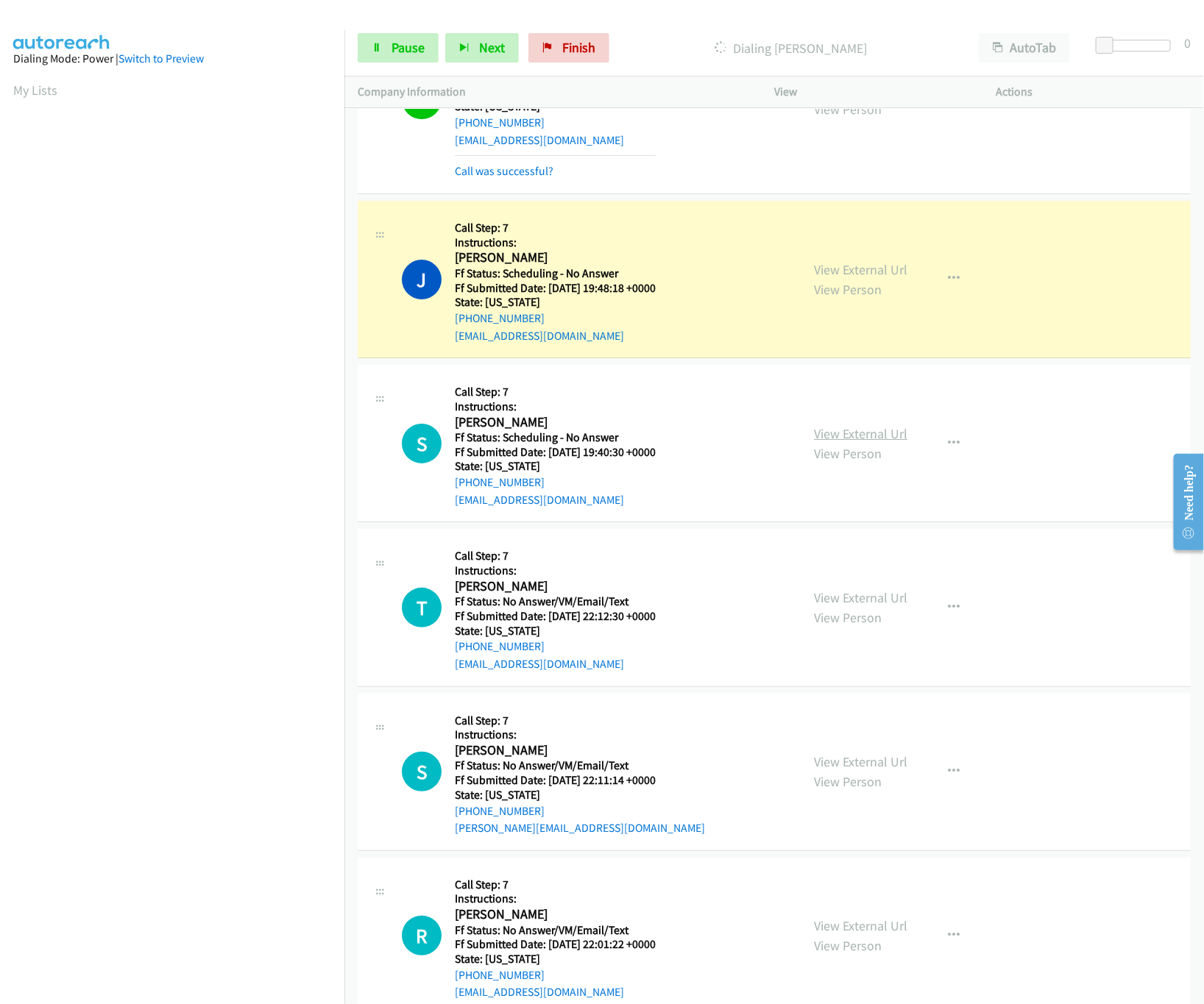
click at [858, 442] on link "View External Url" at bounding box center [861, 434] width 94 height 17
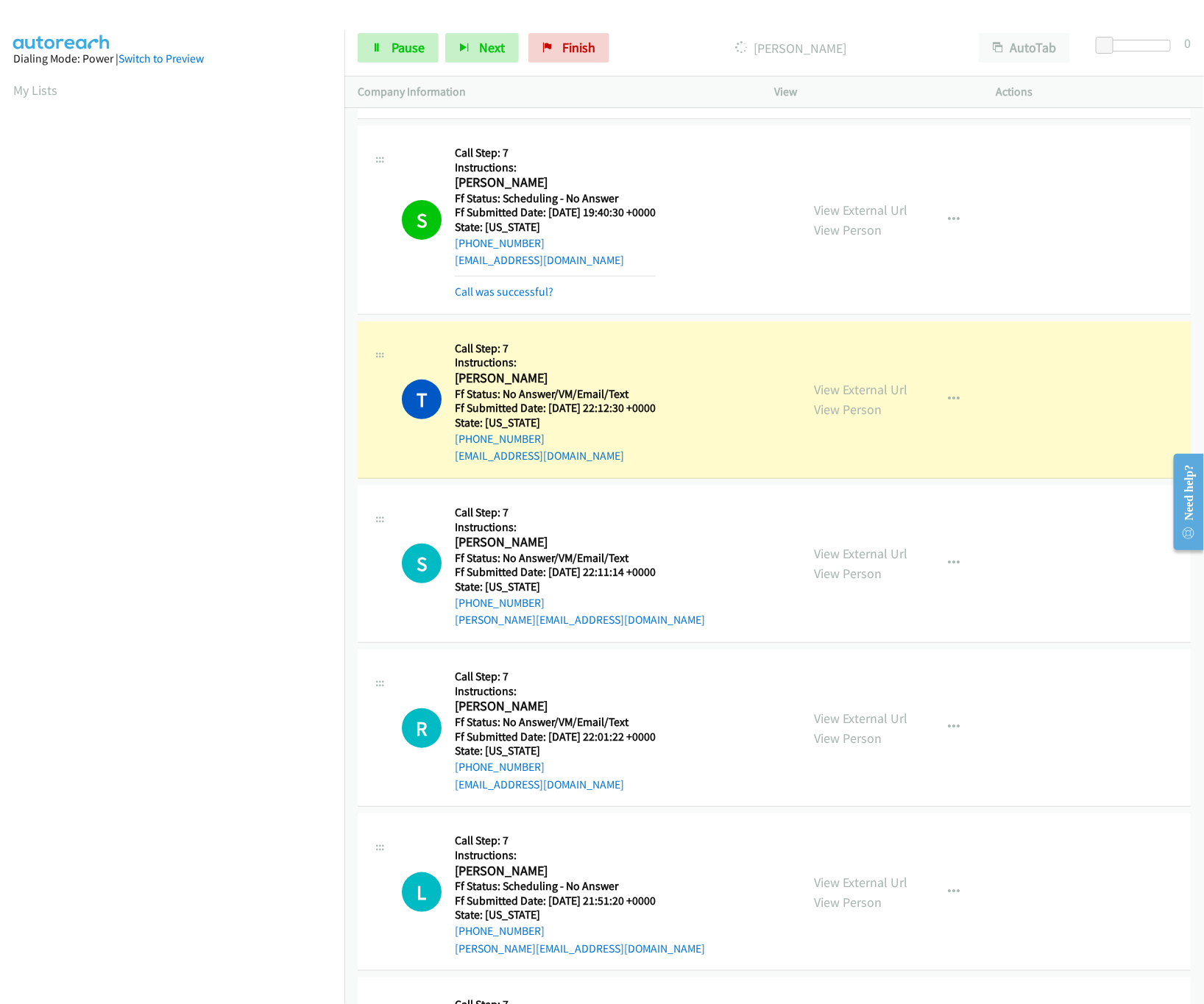
scroll to position [14771, 0]
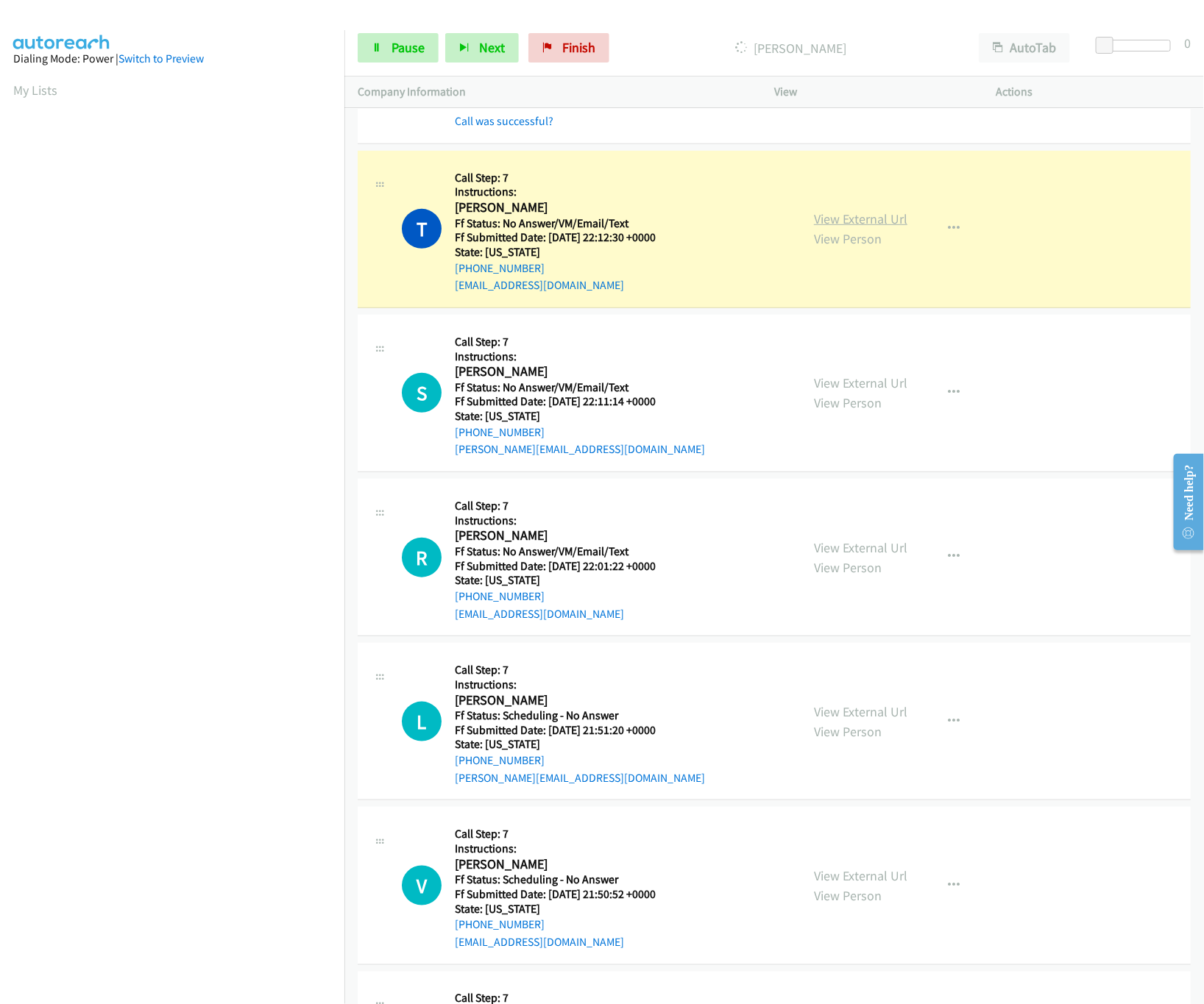
click at [826, 227] on link "View External Url" at bounding box center [861, 219] width 94 height 17
click at [856, 391] on link "View External Url" at bounding box center [861, 383] width 94 height 17
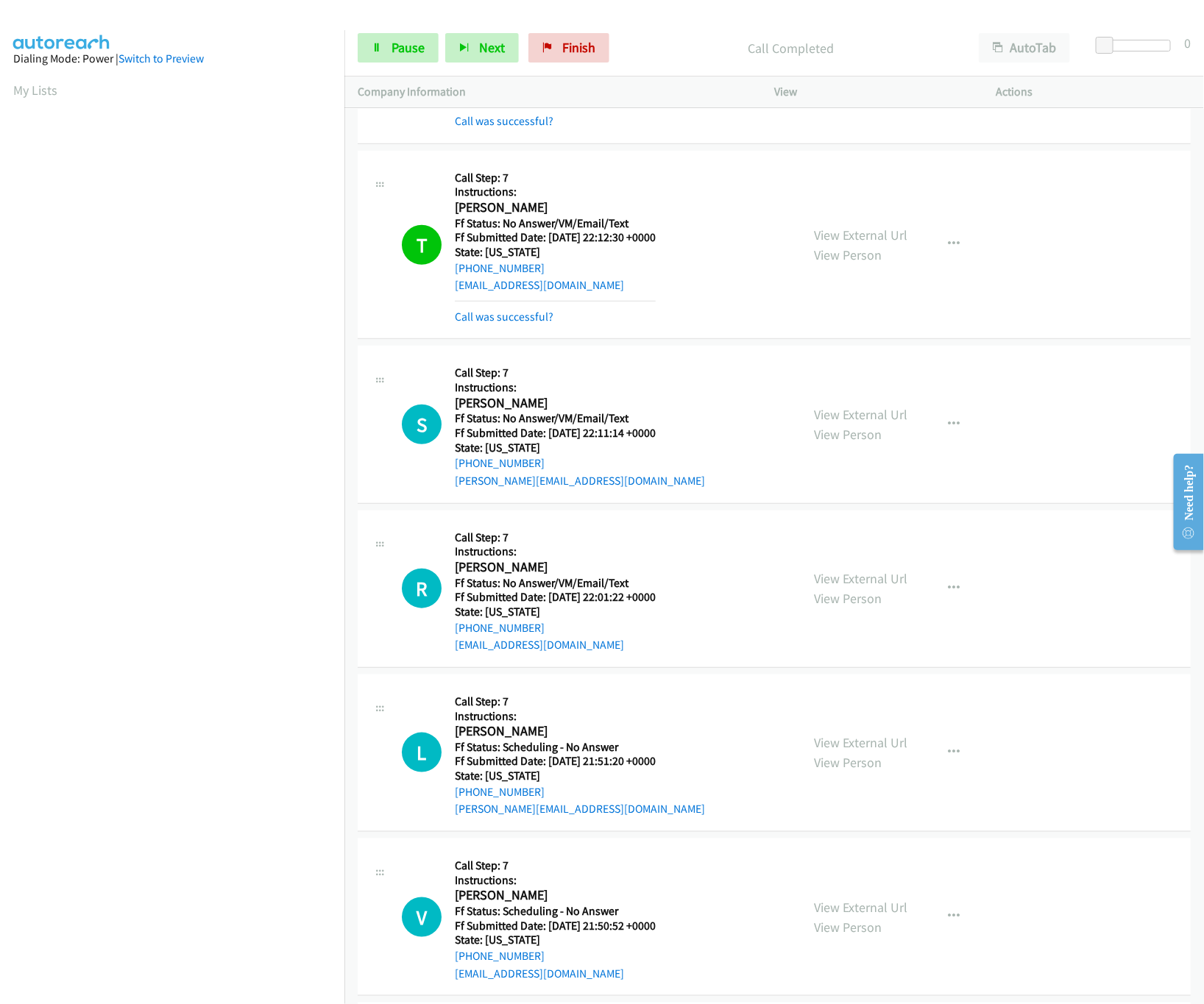
scroll to position [15066, 0]
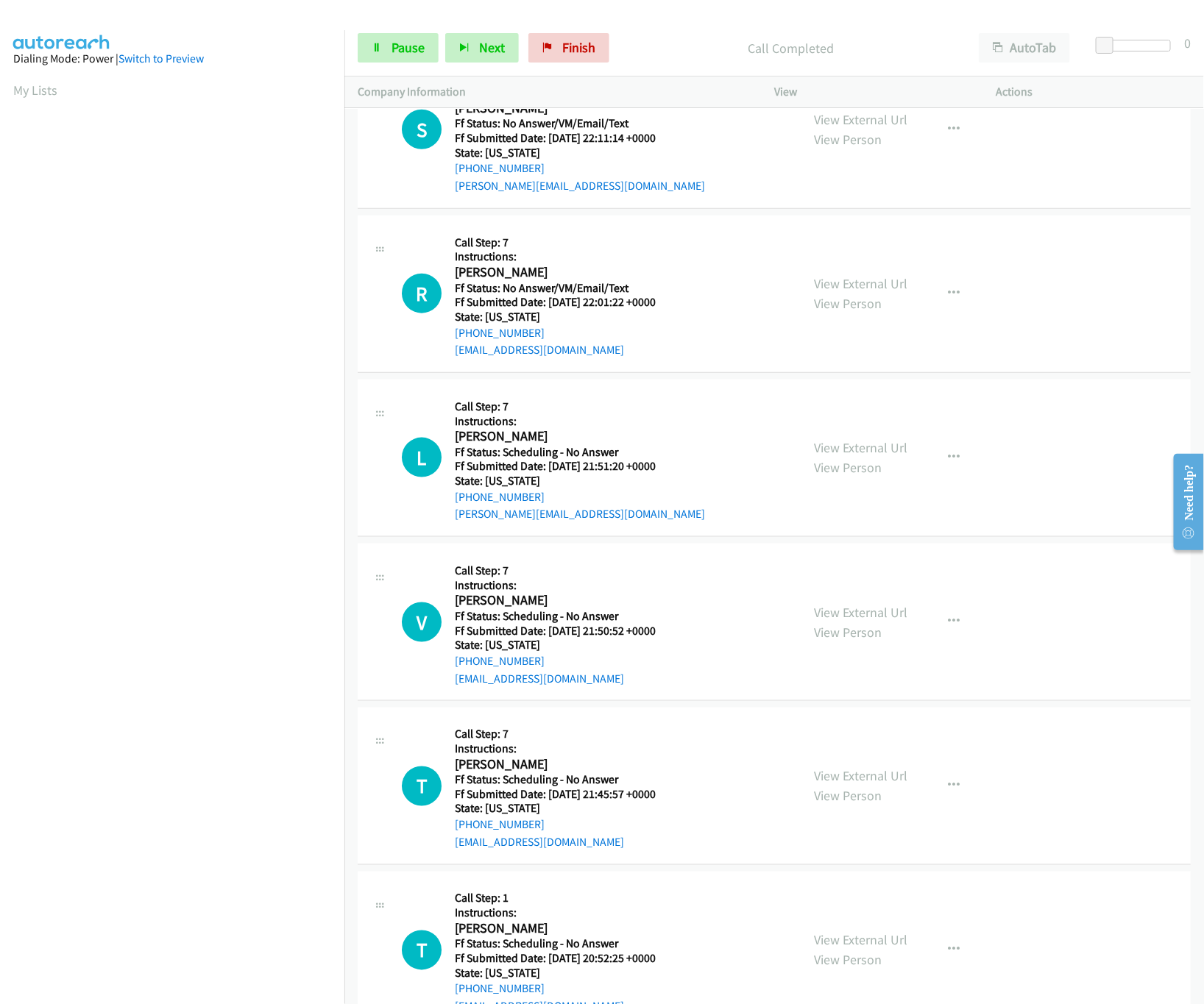
click at [894, 318] on div "View External Url View Person View External Url Email Schedule/Manage Callback …" at bounding box center [918, 294] width 235 height 130
click at [894, 292] on link "View External Url" at bounding box center [861, 283] width 94 height 17
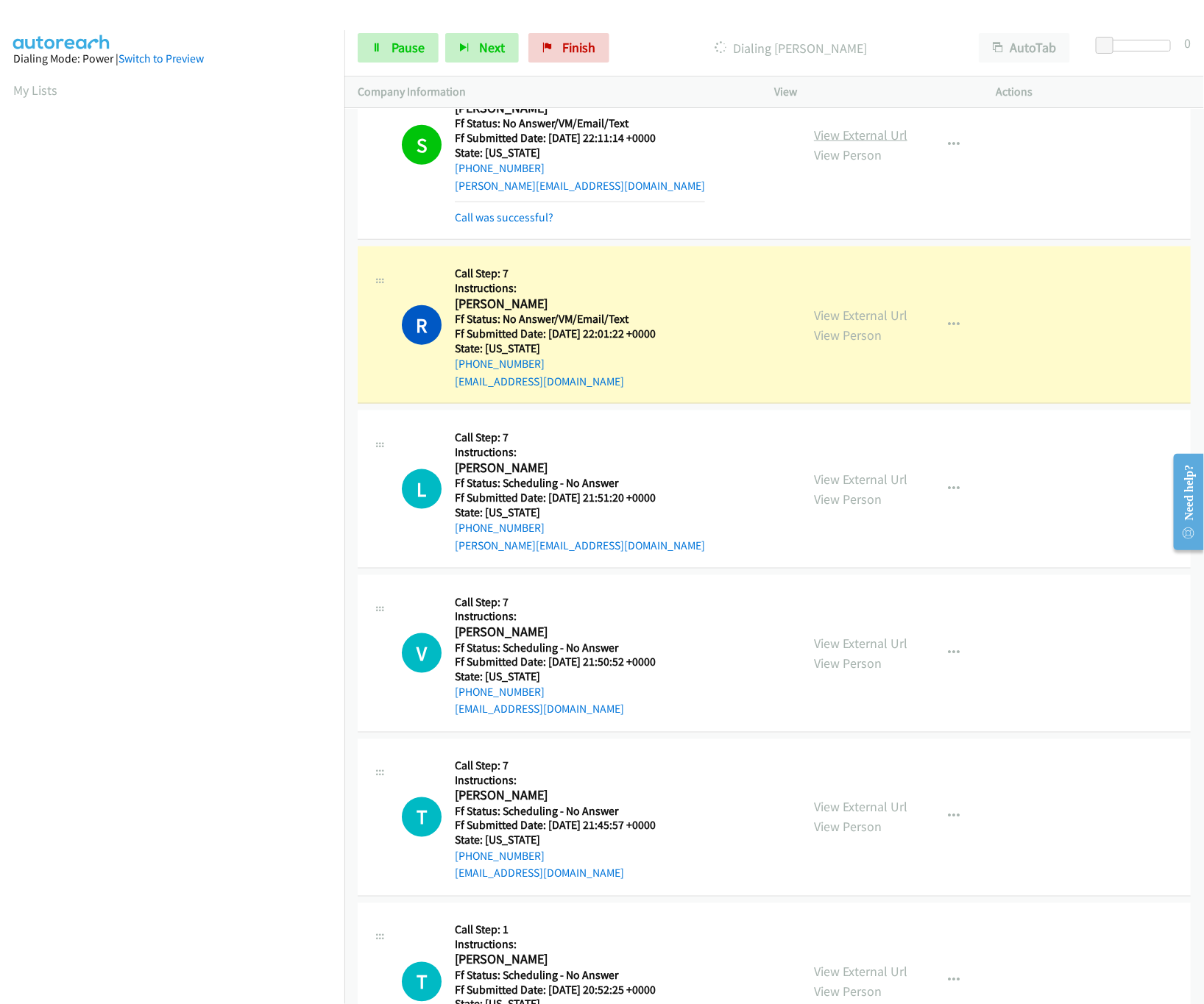
click at [838, 144] on link "View External Url" at bounding box center [861, 135] width 94 height 17
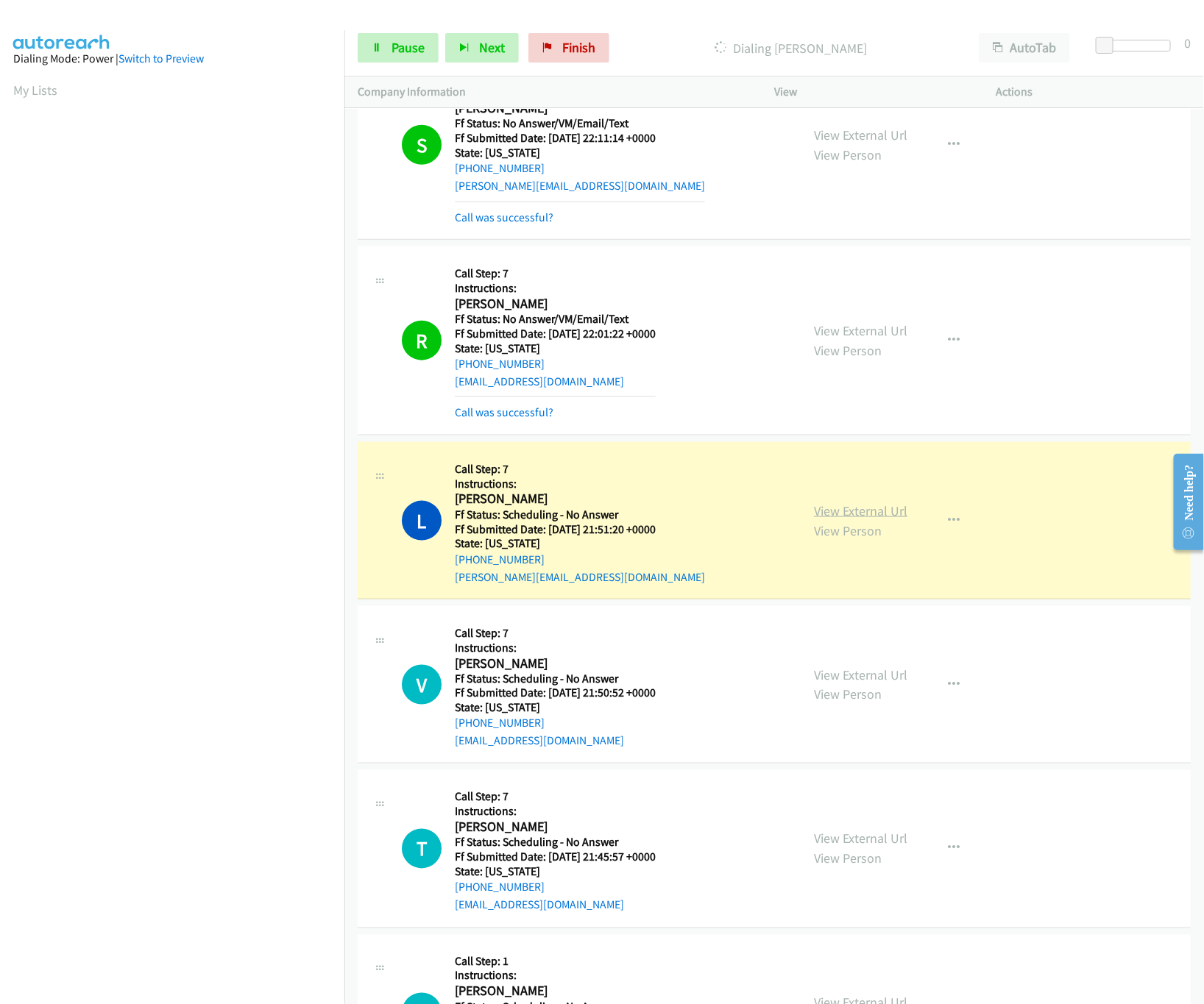
click at [862, 519] on link "View External Url" at bounding box center [861, 510] width 94 height 17
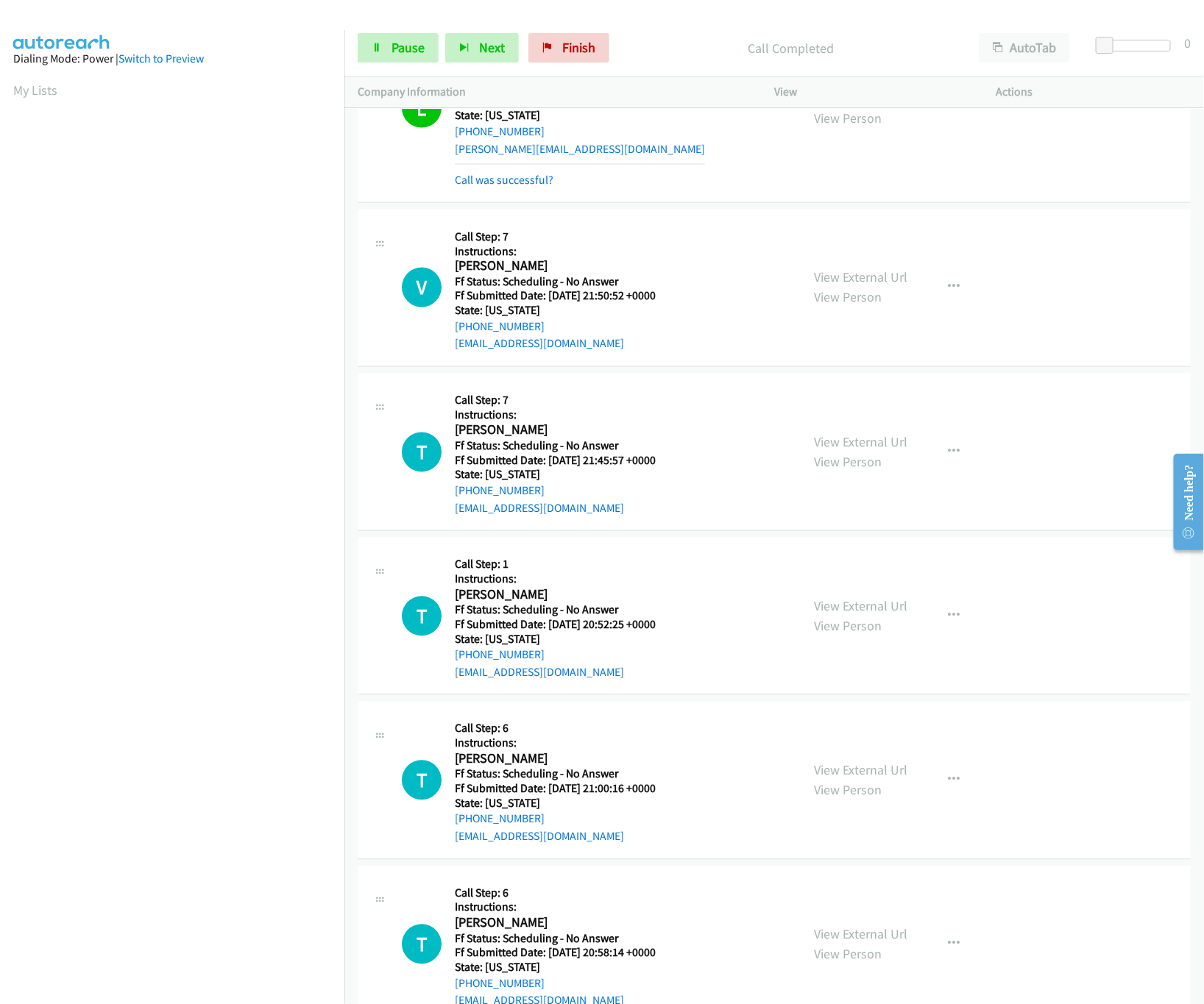
scroll to position [15508, 0]
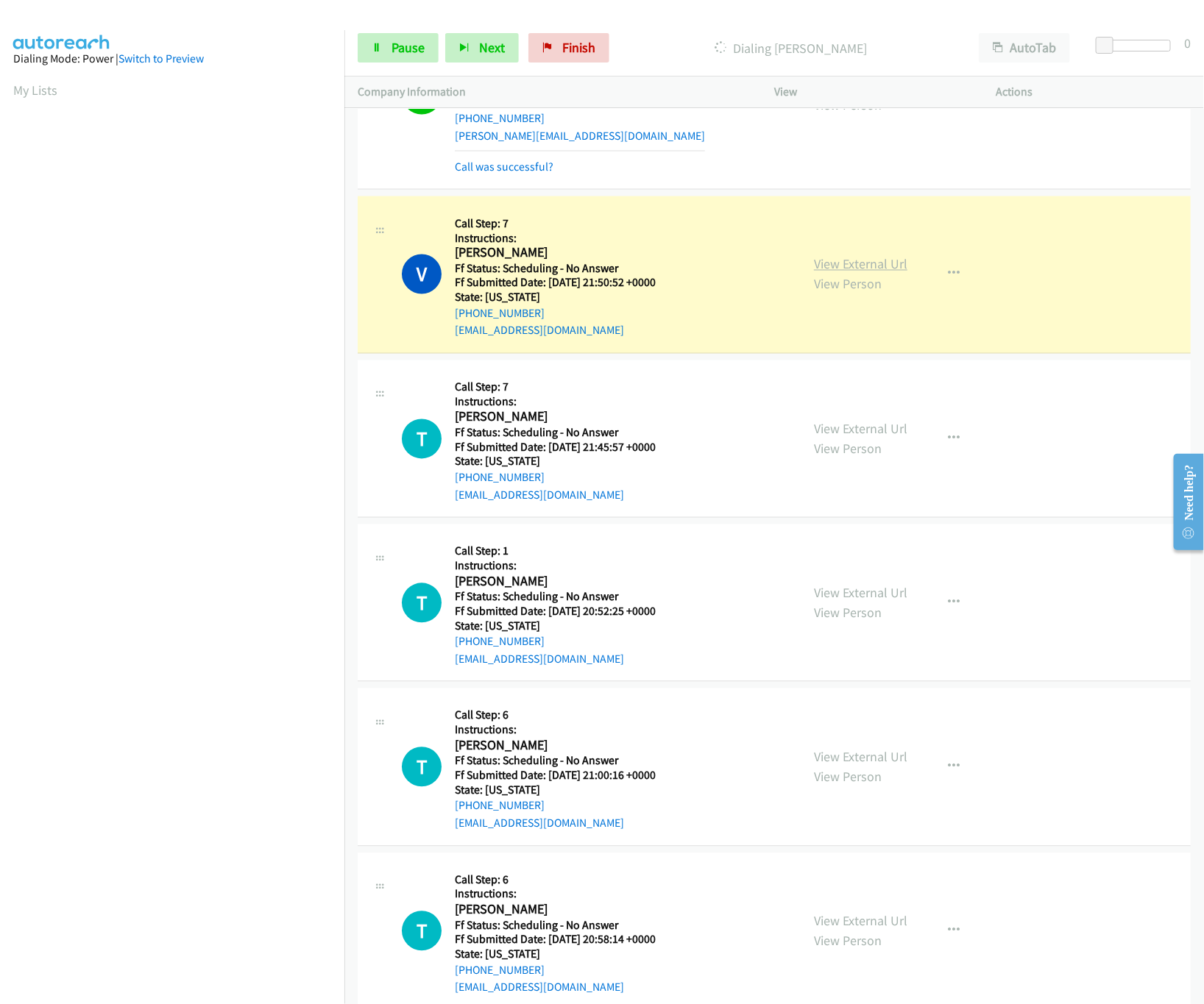
click at [889, 272] on link "View External Url" at bounding box center [861, 264] width 94 height 17
drag, startPoint x: 1103, startPoint y: 44, endPoint x: 1245, endPoint y: 49, distance: 142.1
click at [1204, 49] on html "Start Calls Pause Next Finish Dialing [PERSON_NAME] AutoTab AutoTab 30 Company …" at bounding box center [602, 35] width 1204 height 70
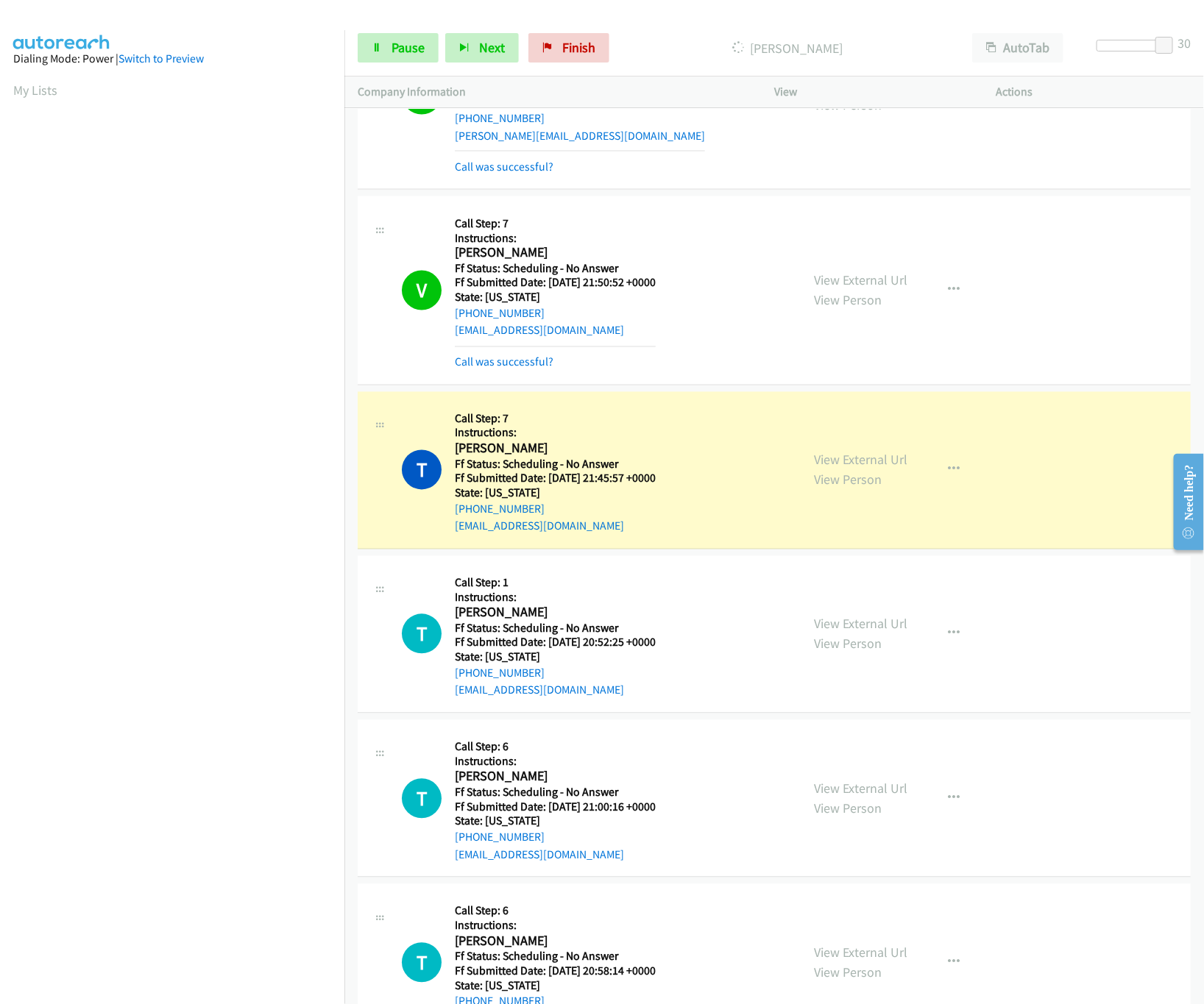
click at [601, 427] on h5 "Call Step: 7" at bounding box center [555, 419] width 201 height 15
click at [824, 468] on link "View External Url" at bounding box center [861, 460] width 94 height 17
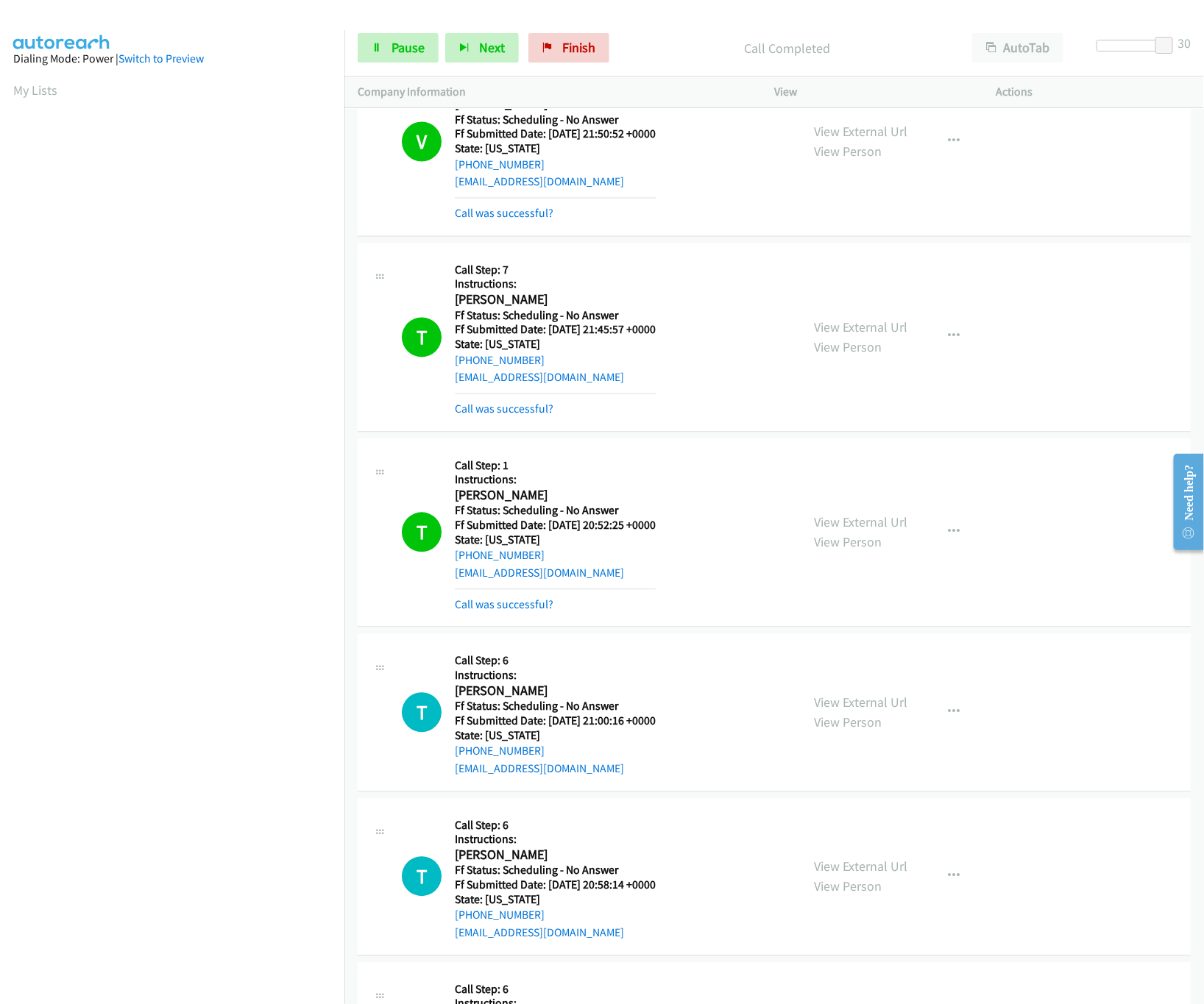
scroll to position [15801, 0]
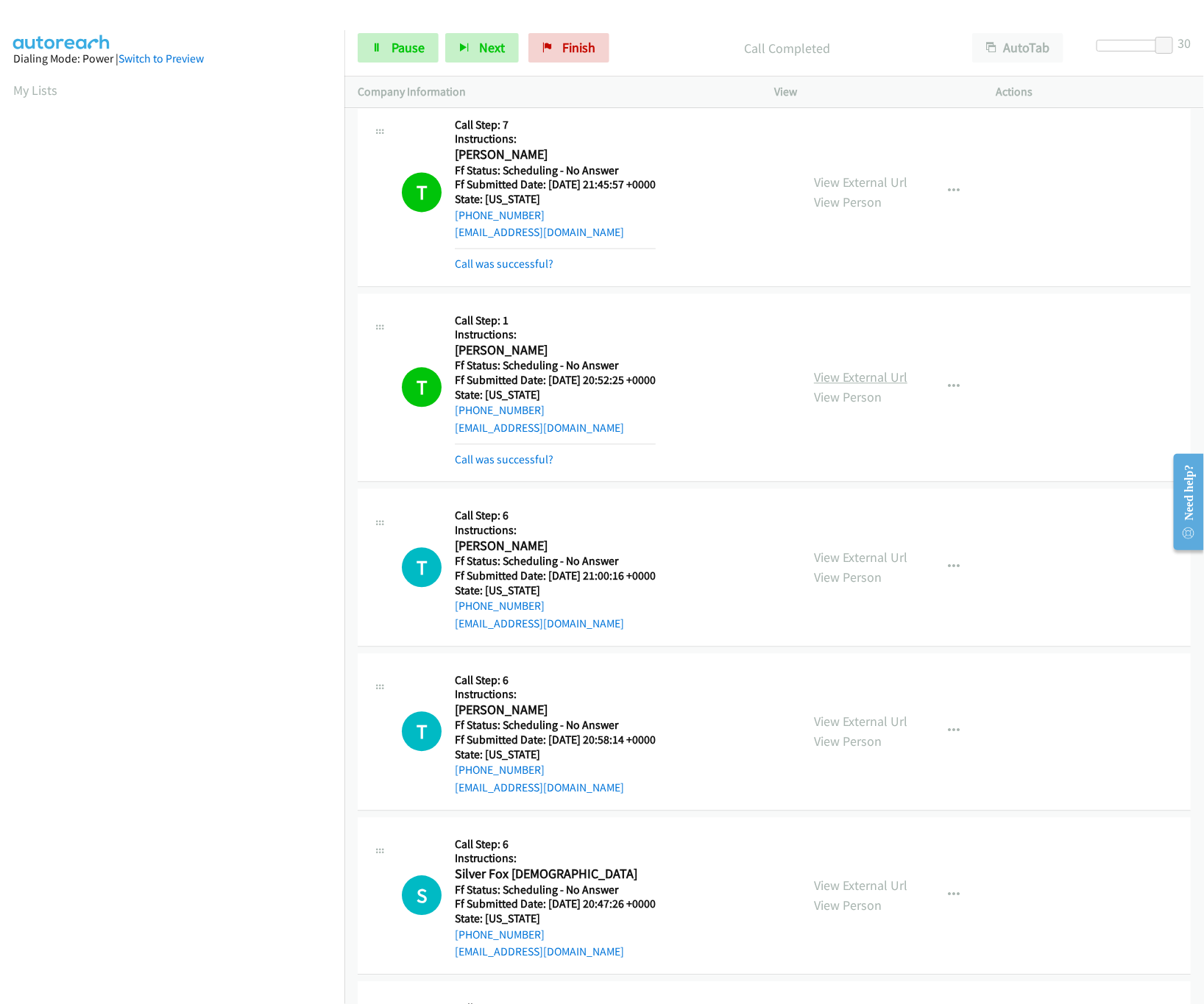
click at [832, 385] on link "View External Url" at bounding box center [861, 377] width 94 height 17
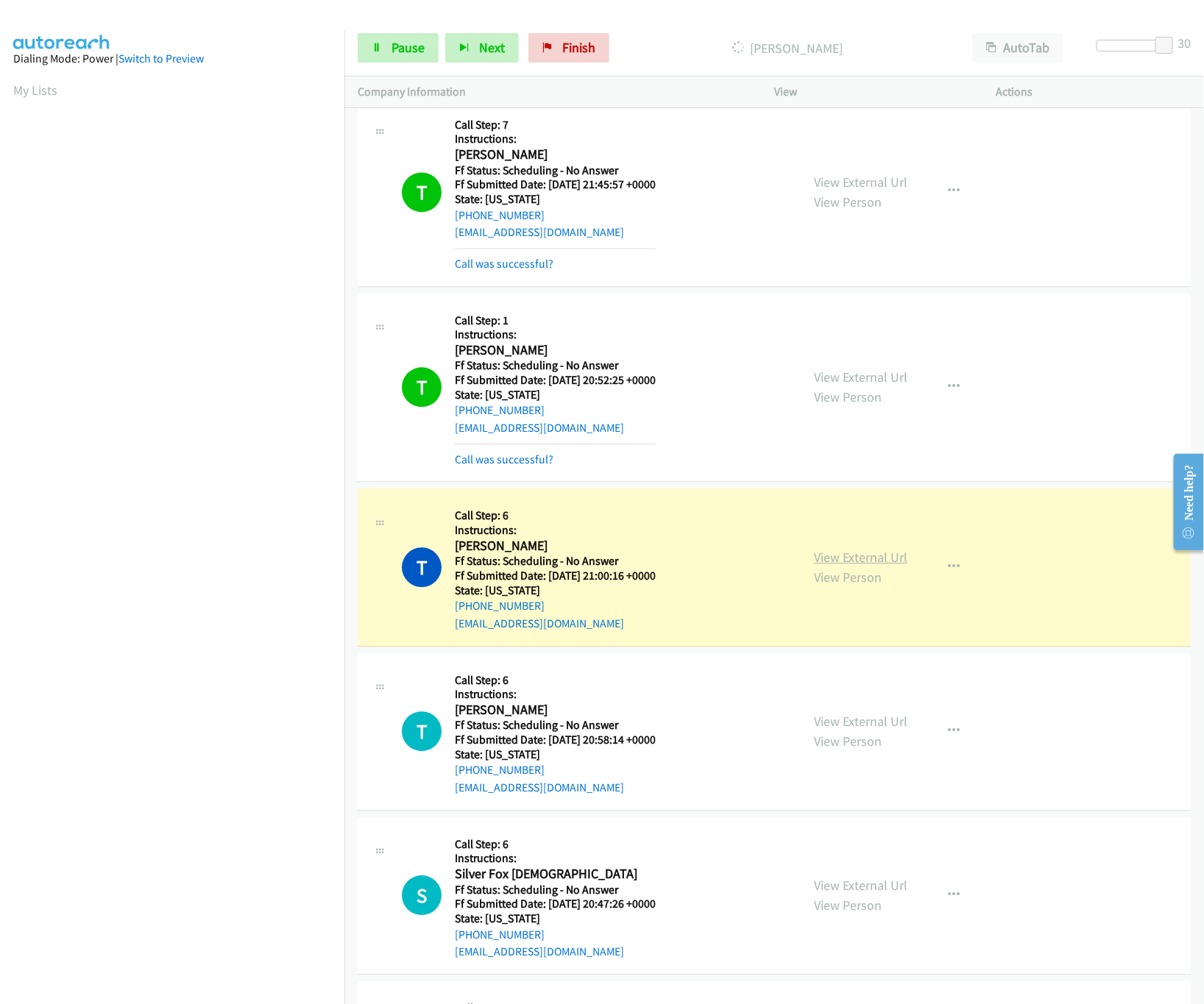
click at [829, 566] on link "View External Url" at bounding box center [861, 557] width 94 height 17
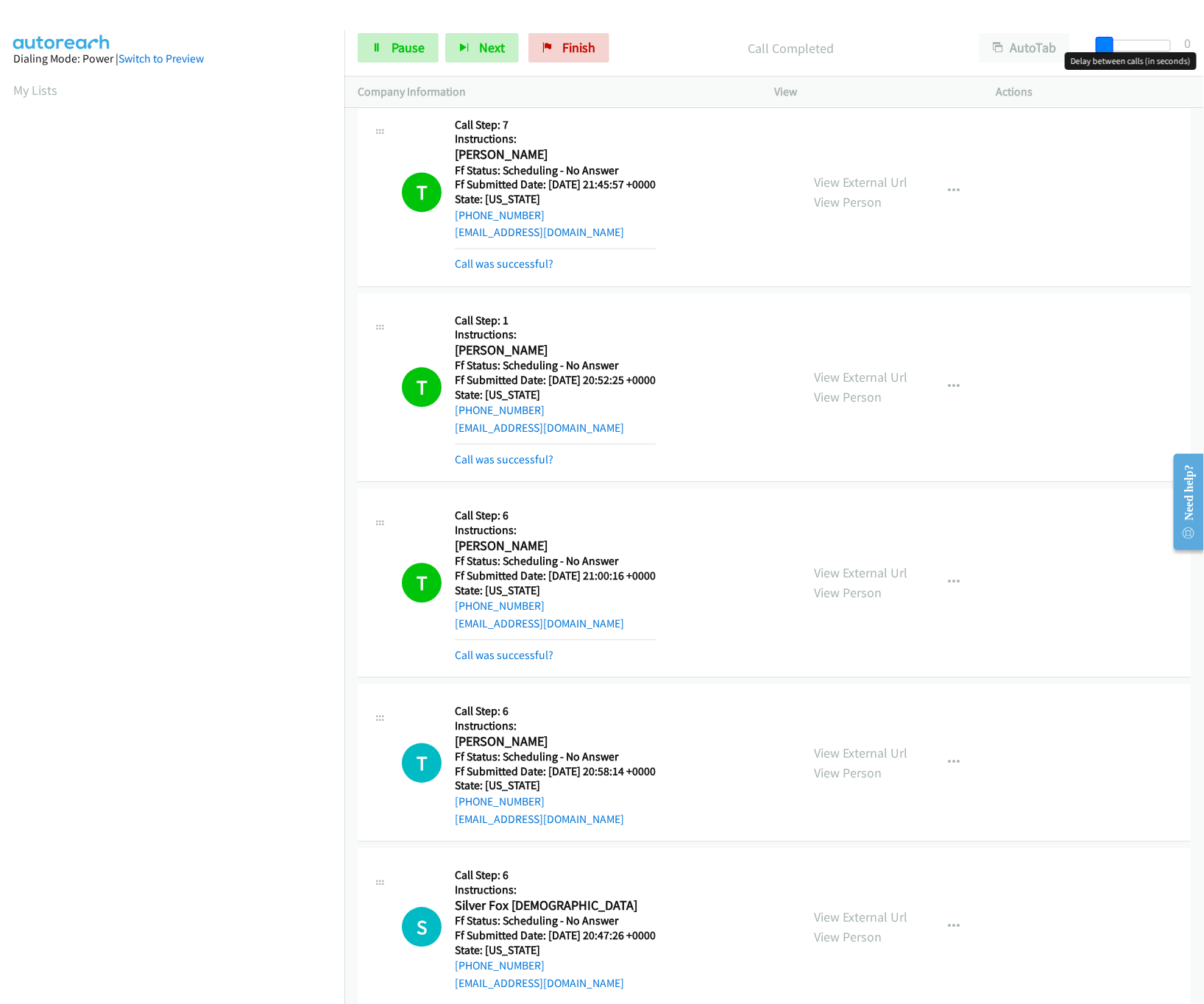
drag, startPoint x: 1169, startPoint y: 44, endPoint x: 879, endPoint y: 56, distance: 290.2
click at [879, 56] on div "Start Calls Pause Next Finish Call Completed AutoTab AutoTab 0" at bounding box center [773, 48] width 859 height 57
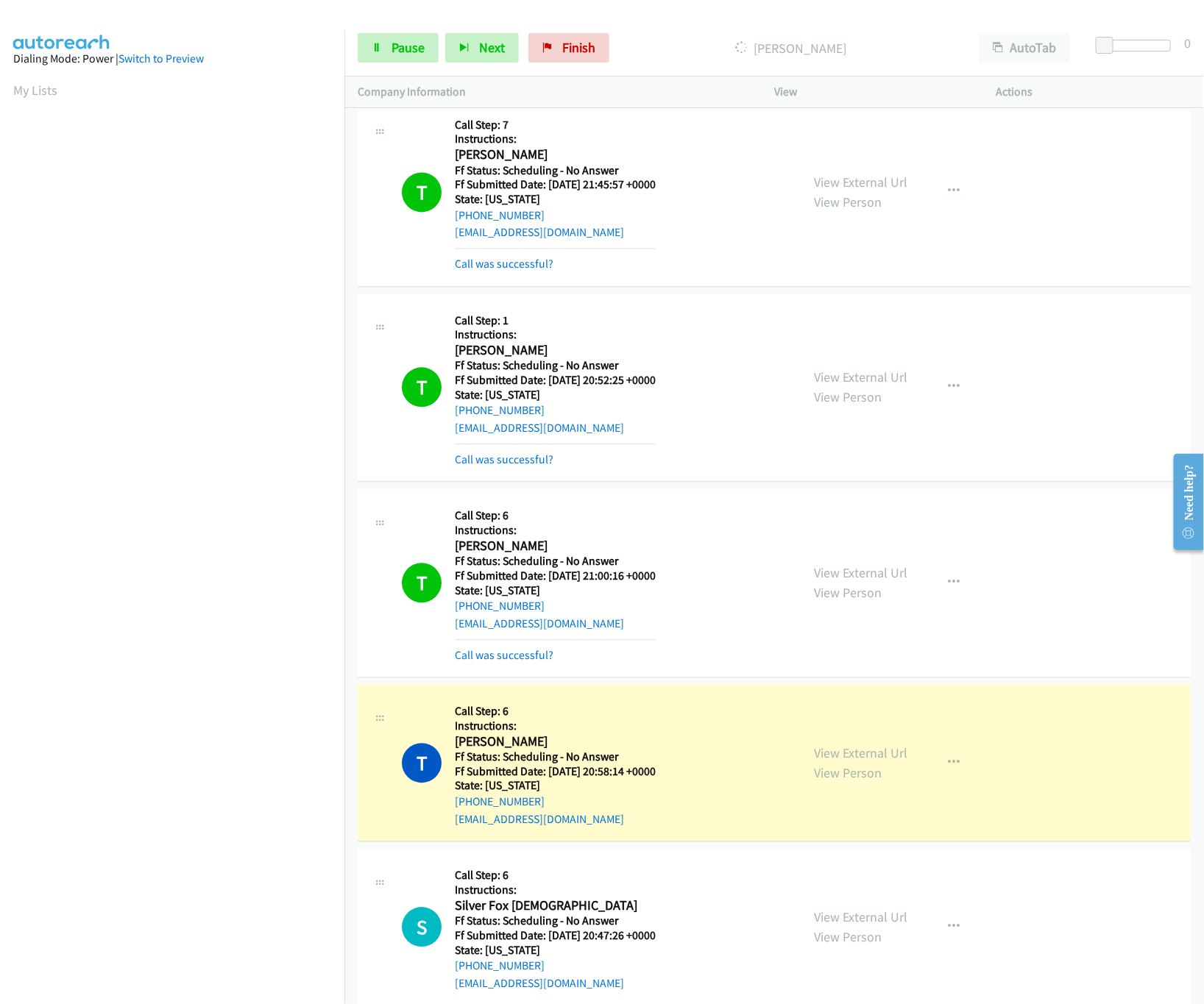
scroll to position [16243, 0]
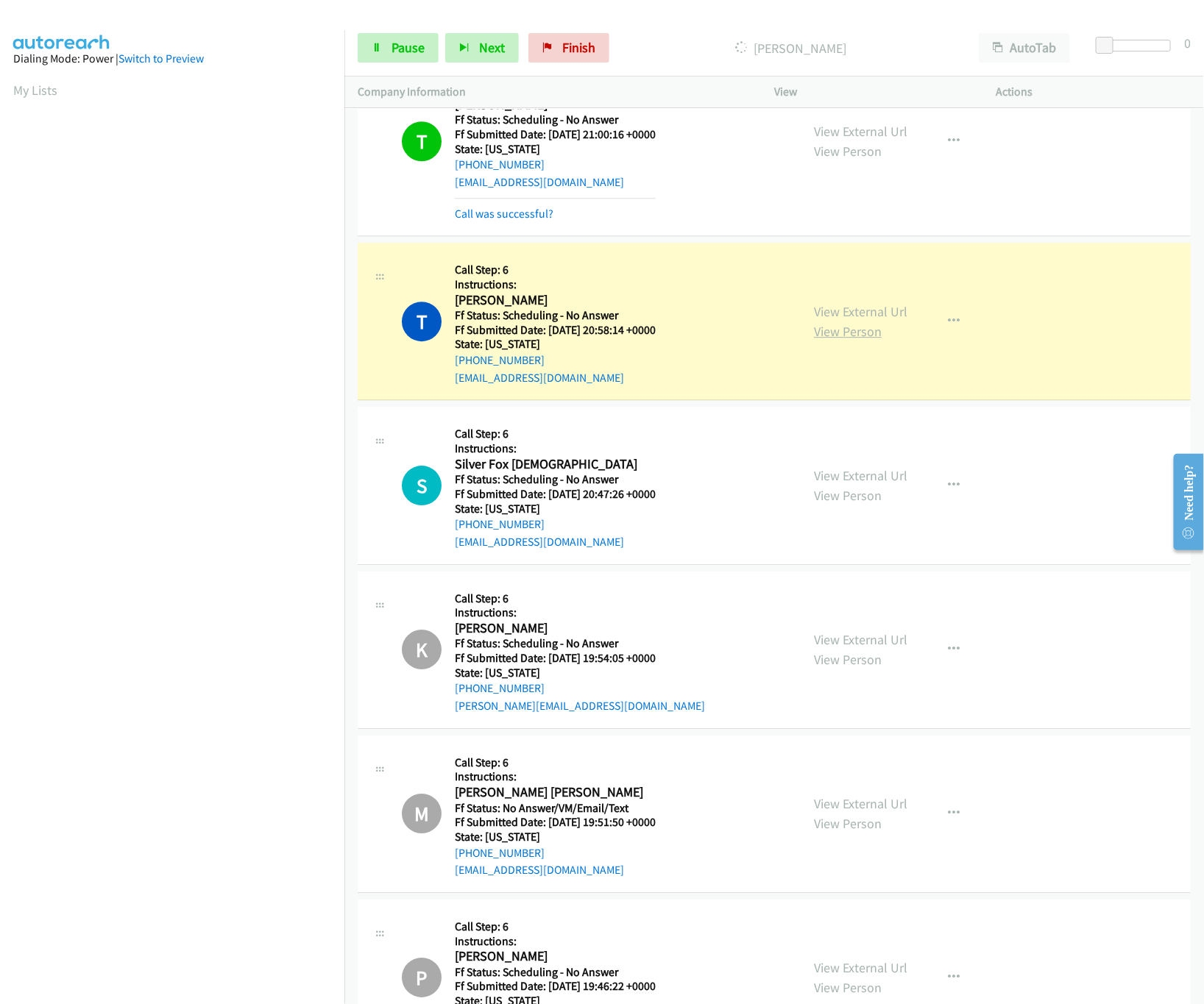
click at [859, 340] on link "View Person" at bounding box center [848, 332] width 68 height 17
click at [855, 320] on link "View External Url" at bounding box center [861, 312] width 94 height 17
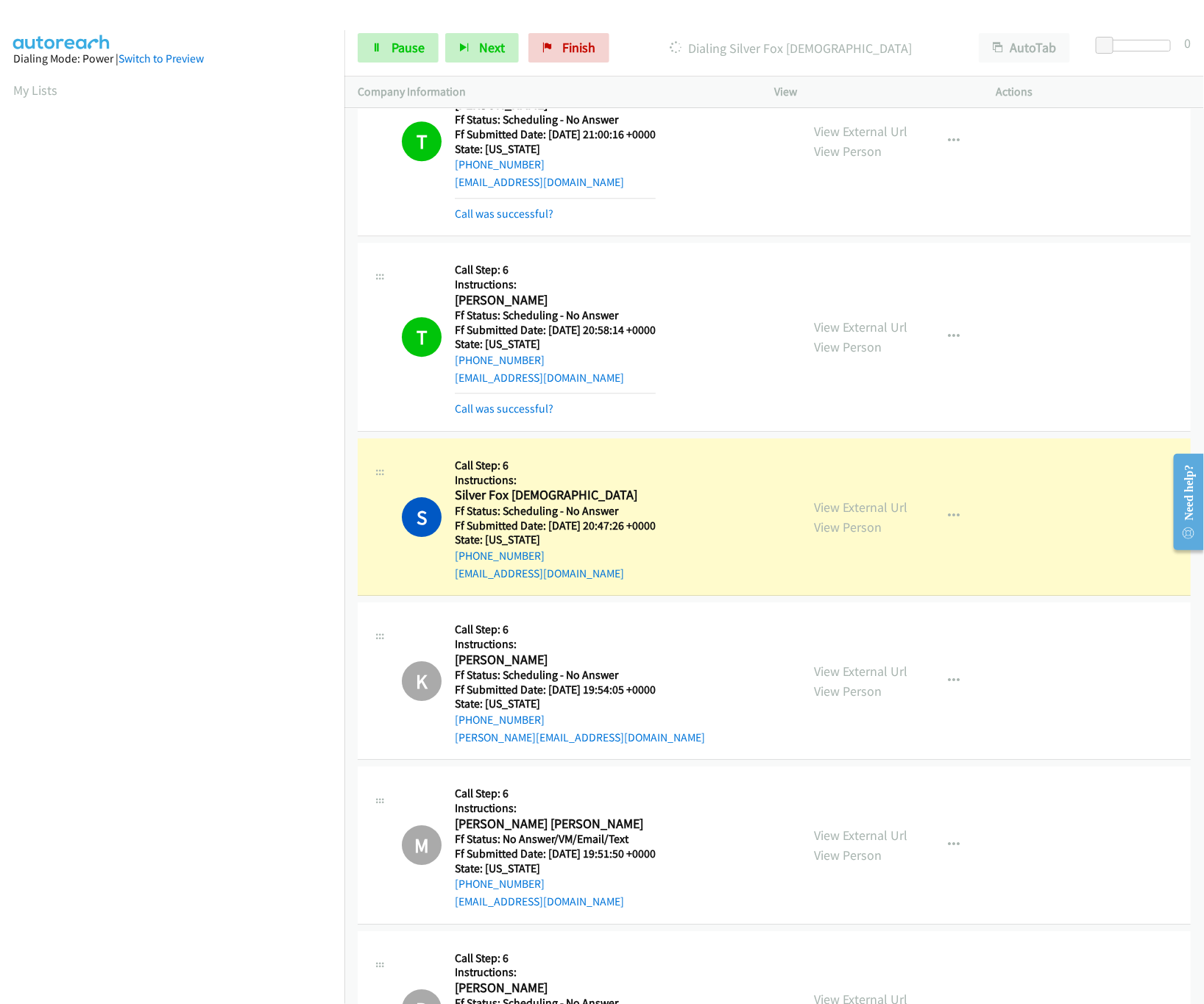
click at [521, 418] on mb0 "Call was successful?" at bounding box center [555, 405] width 201 height 25
click at [521, 415] on link "Call was successful?" at bounding box center [504, 408] width 98 height 14
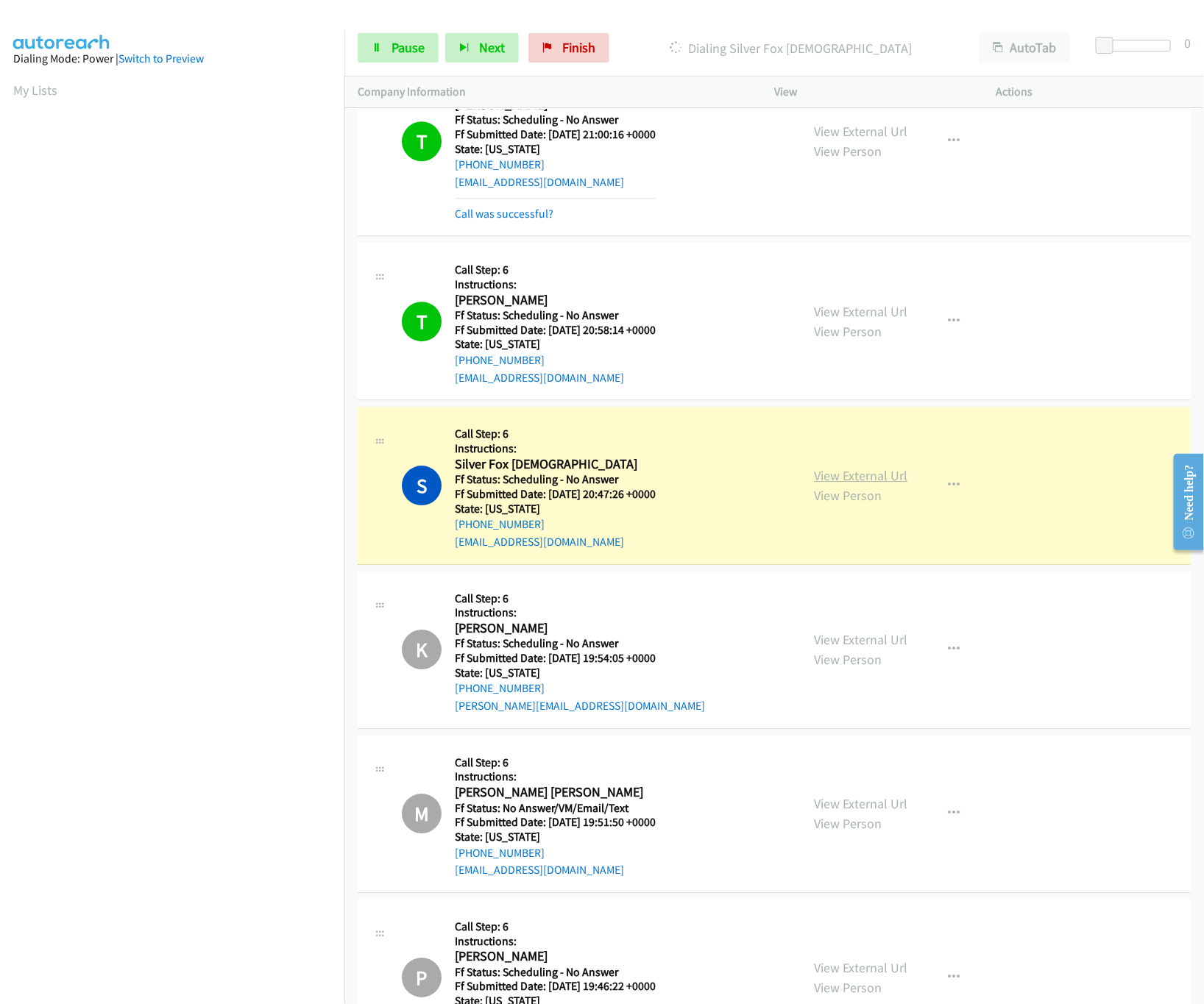
click at [841, 484] on link "View External Url" at bounding box center [861, 475] width 94 height 17
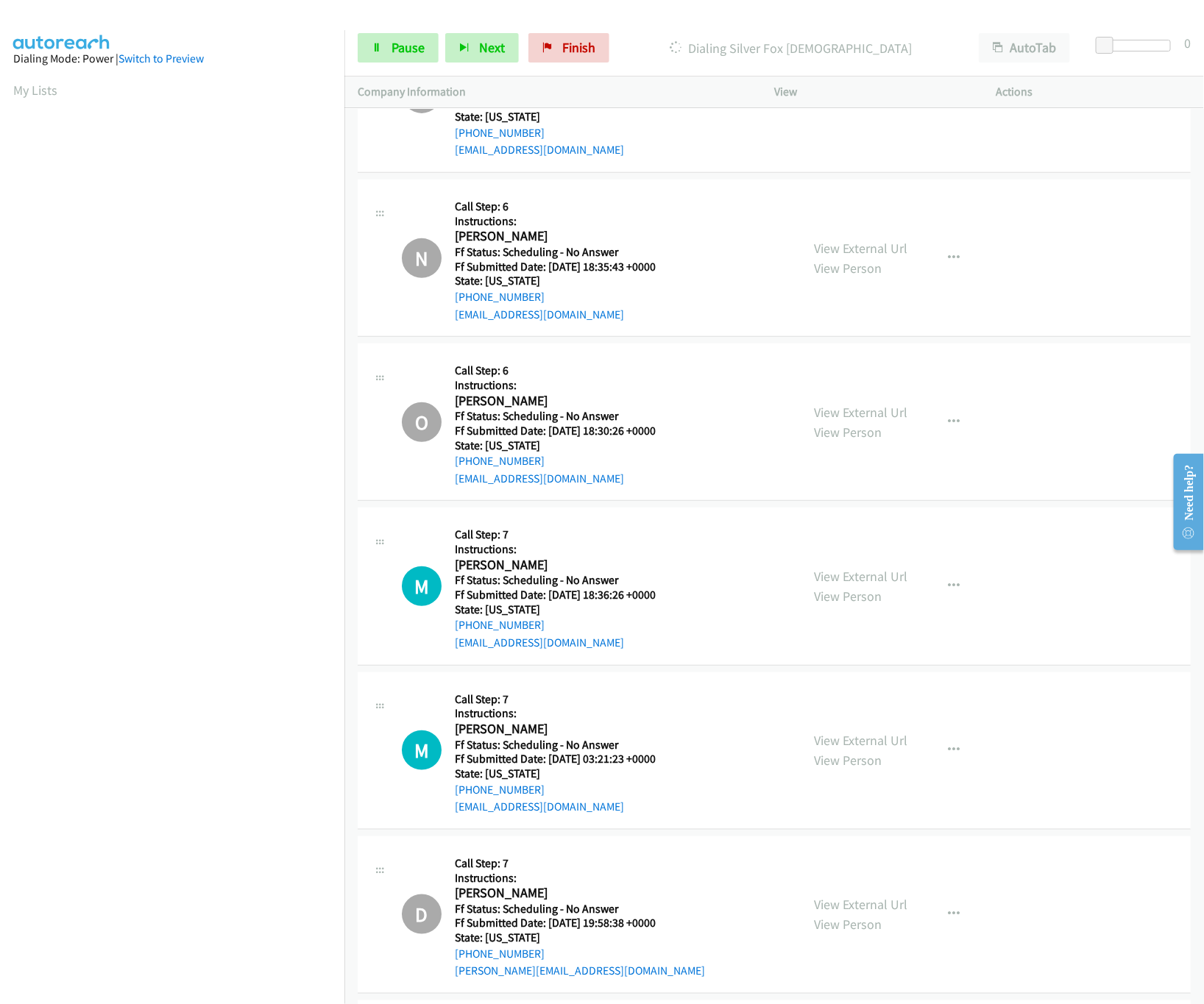
scroll to position [17126, 0]
click at [843, 586] on link "View External Url" at bounding box center [861, 578] width 94 height 17
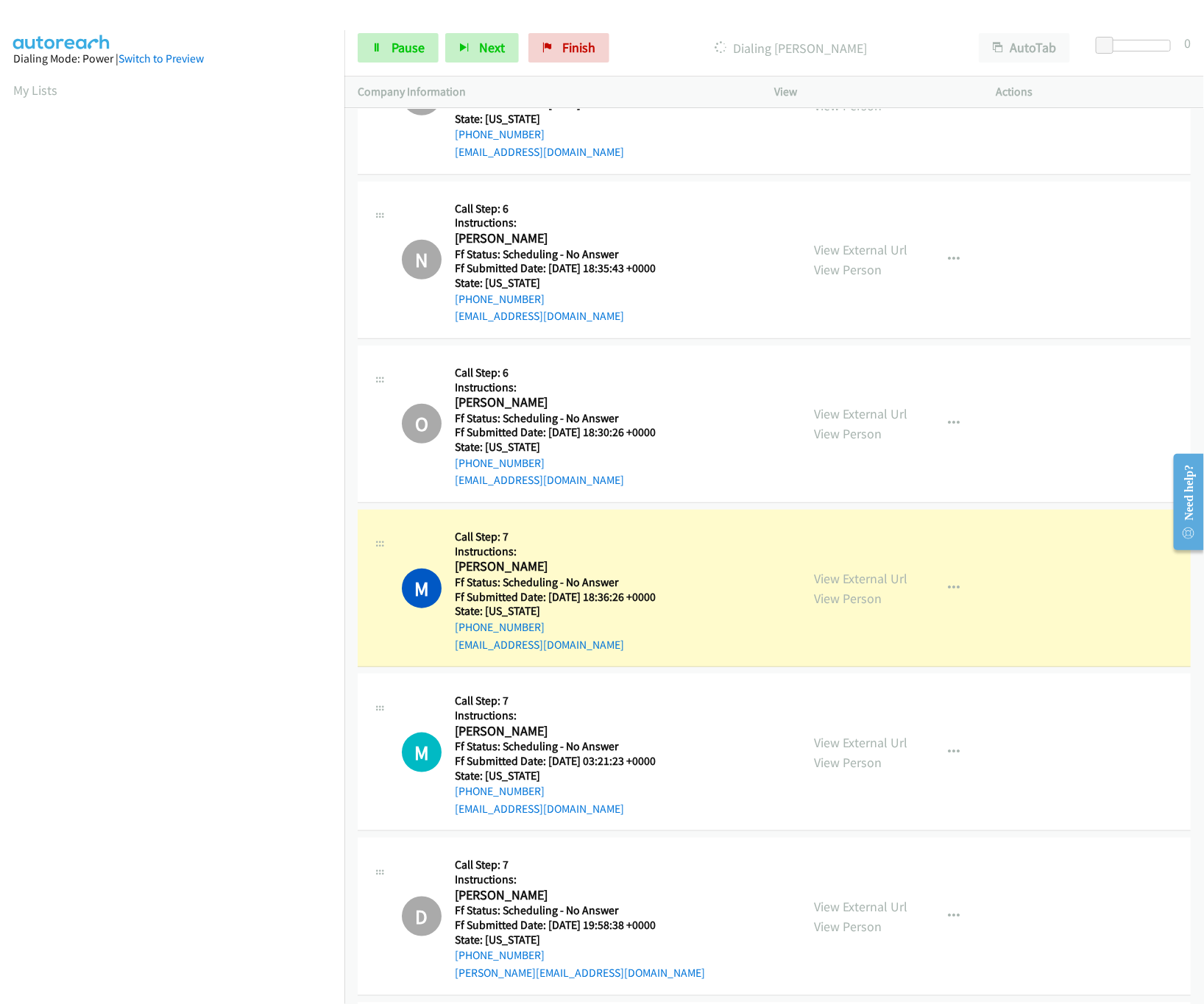
scroll to position [17598, 0]
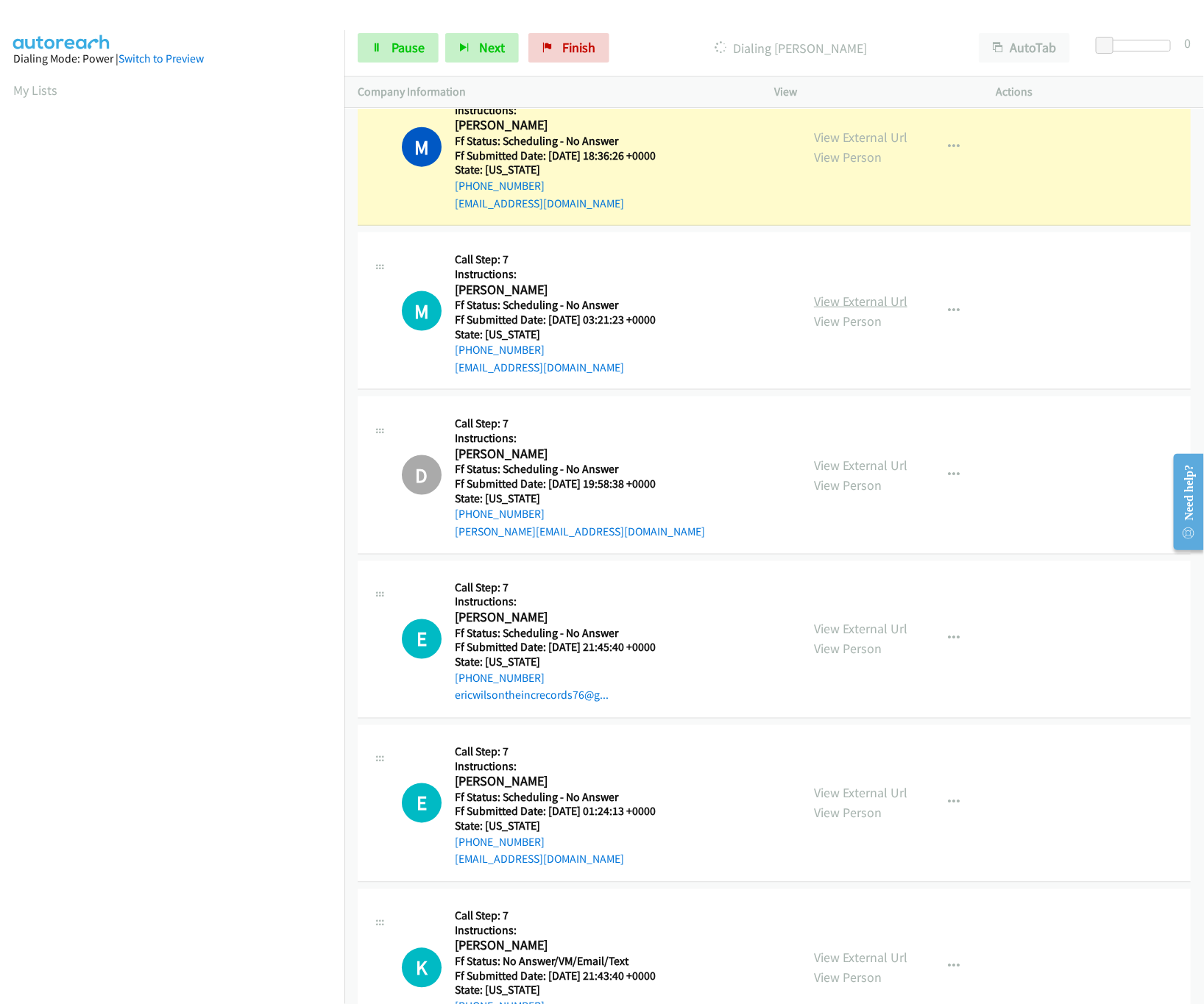
click at [874, 309] on link "View External Url" at bounding box center [861, 301] width 94 height 17
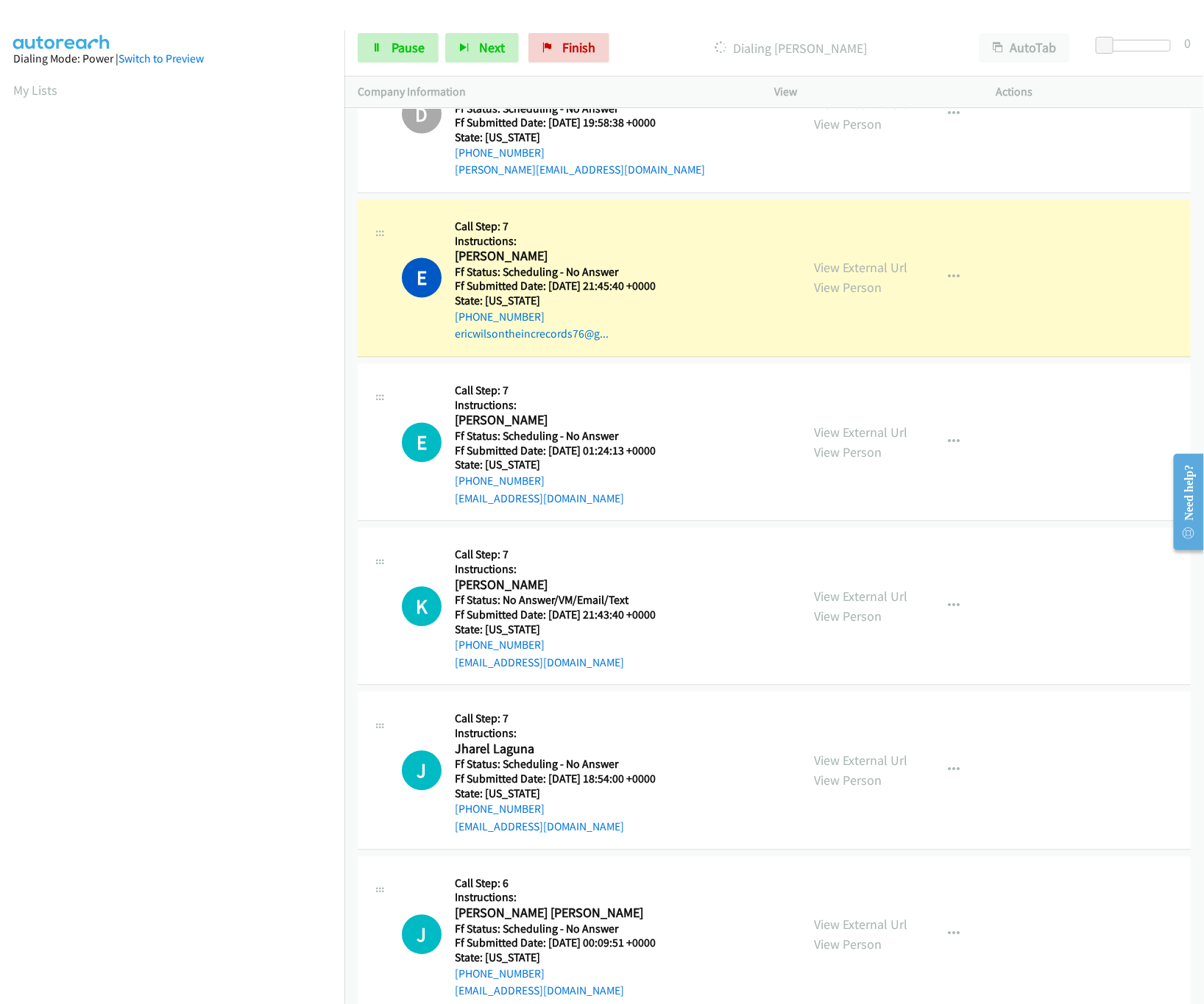
scroll to position [18039, 0]
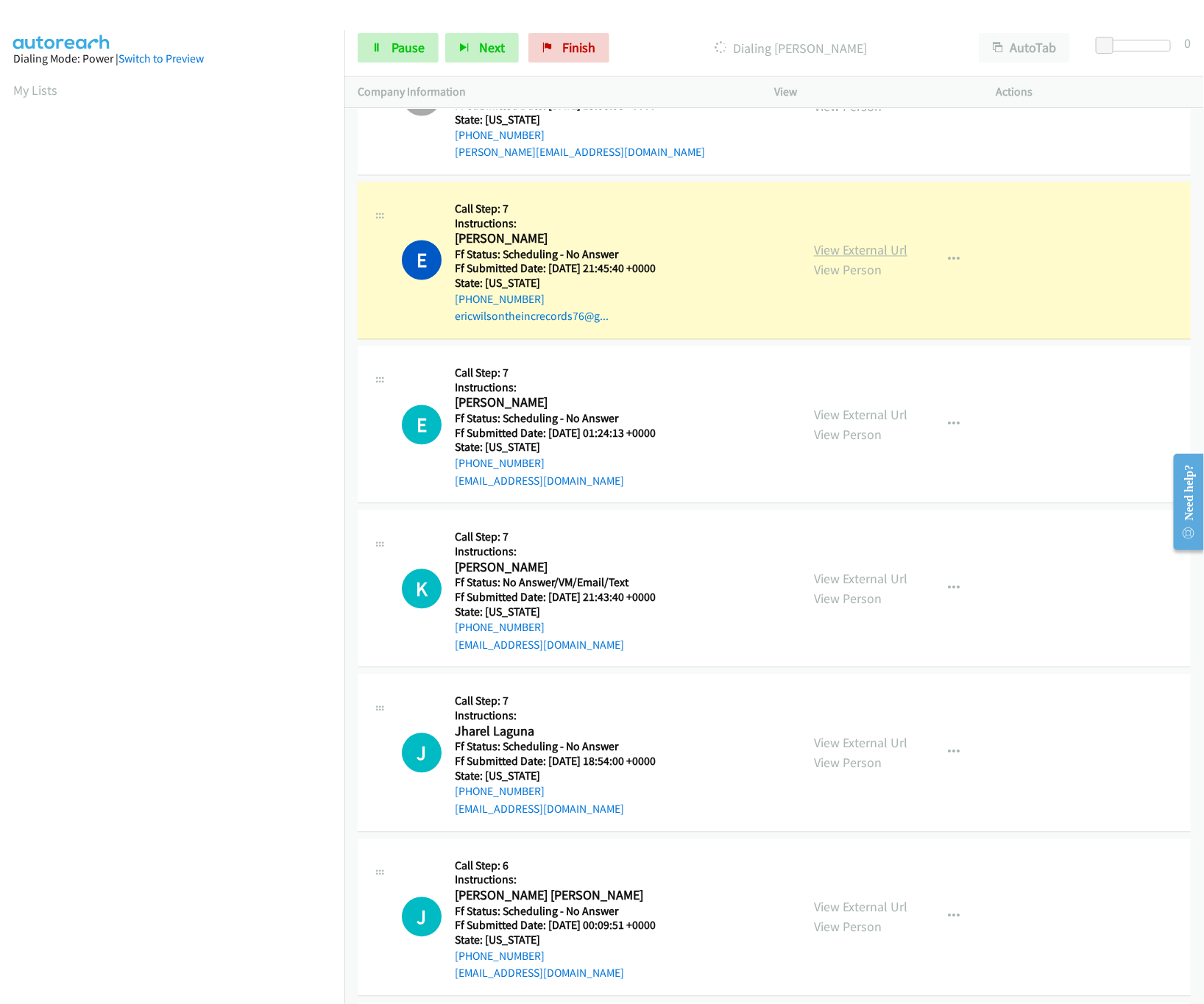
click at [877, 259] on link "View External Url" at bounding box center [861, 250] width 94 height 17
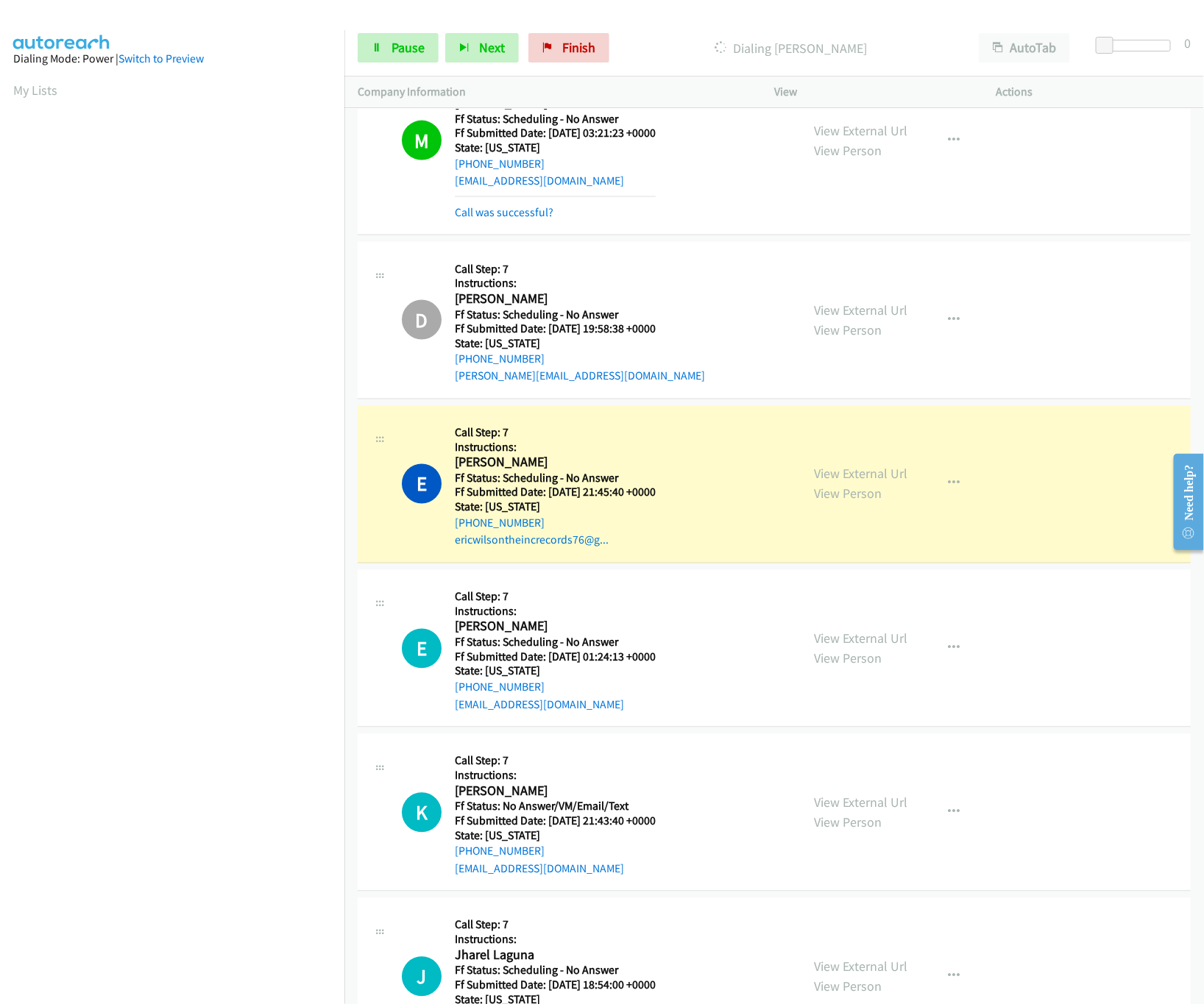
scroll to position [17891, 0]
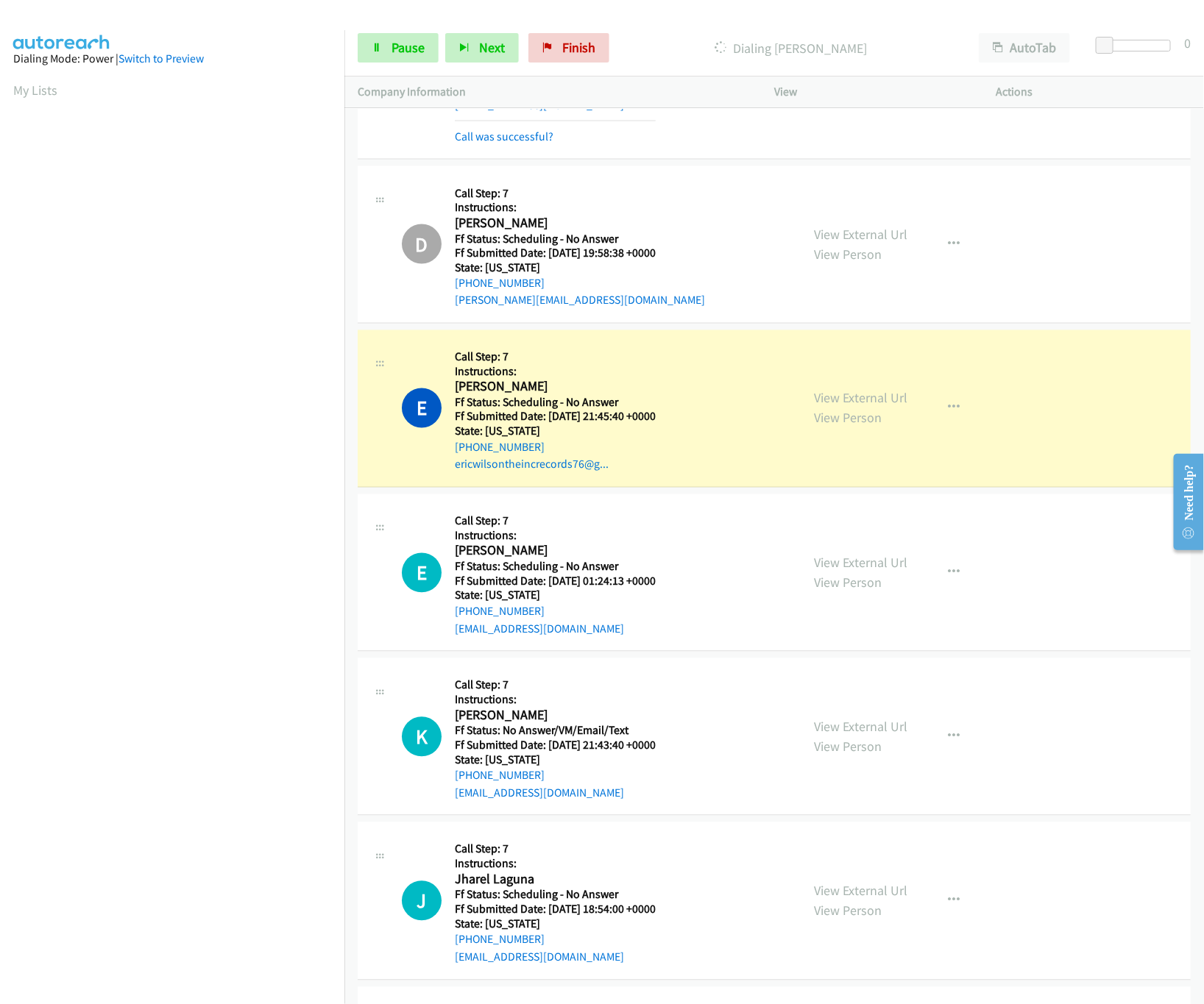
click at [854, 593] on div "View External Url View Person" at bounding box center [861, 573] width 94 height 40
click at [855, 572] on link "View External Url" at bounding box center [861, 563] width 94 height 17
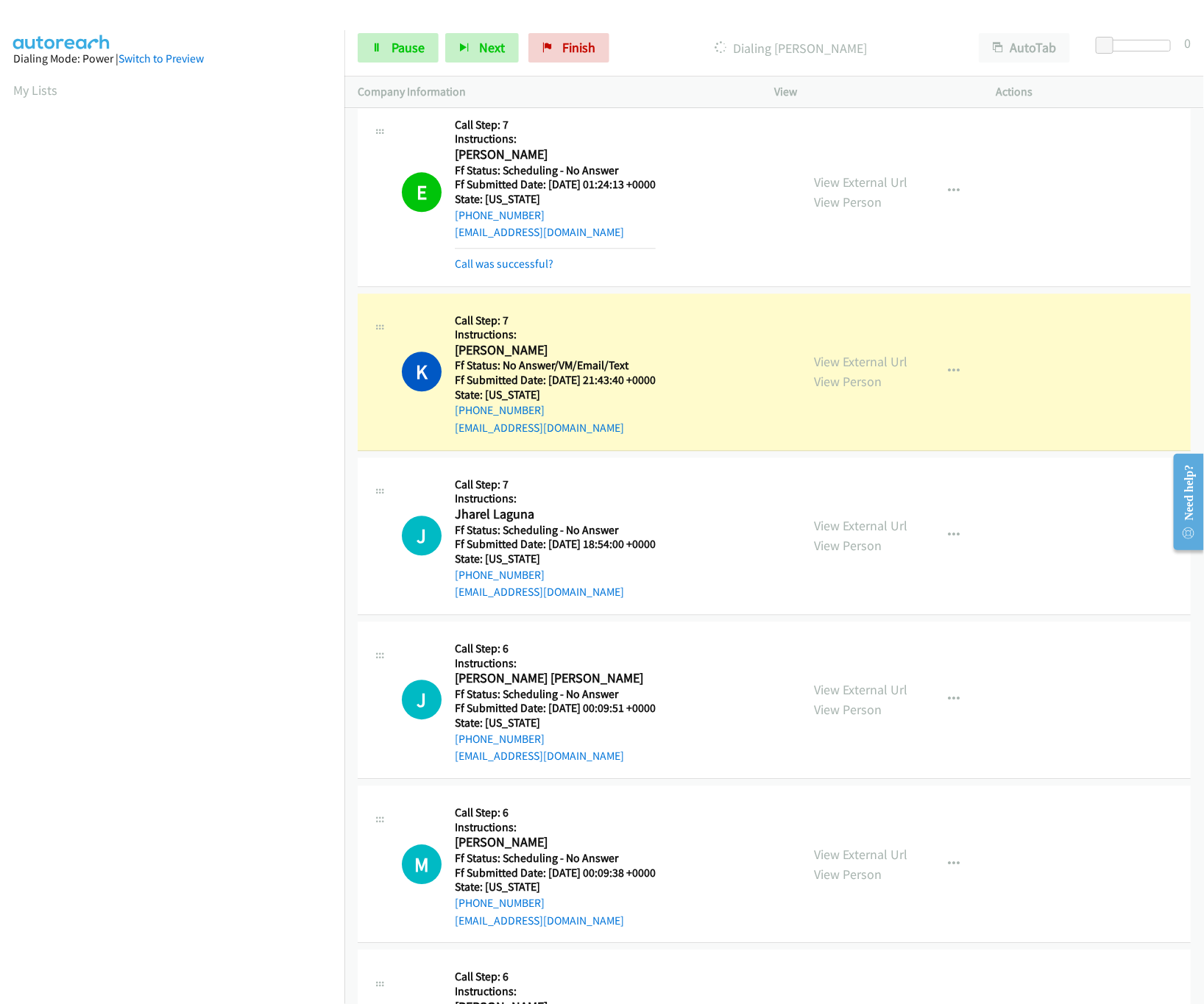
scroll to position [18332, 0]
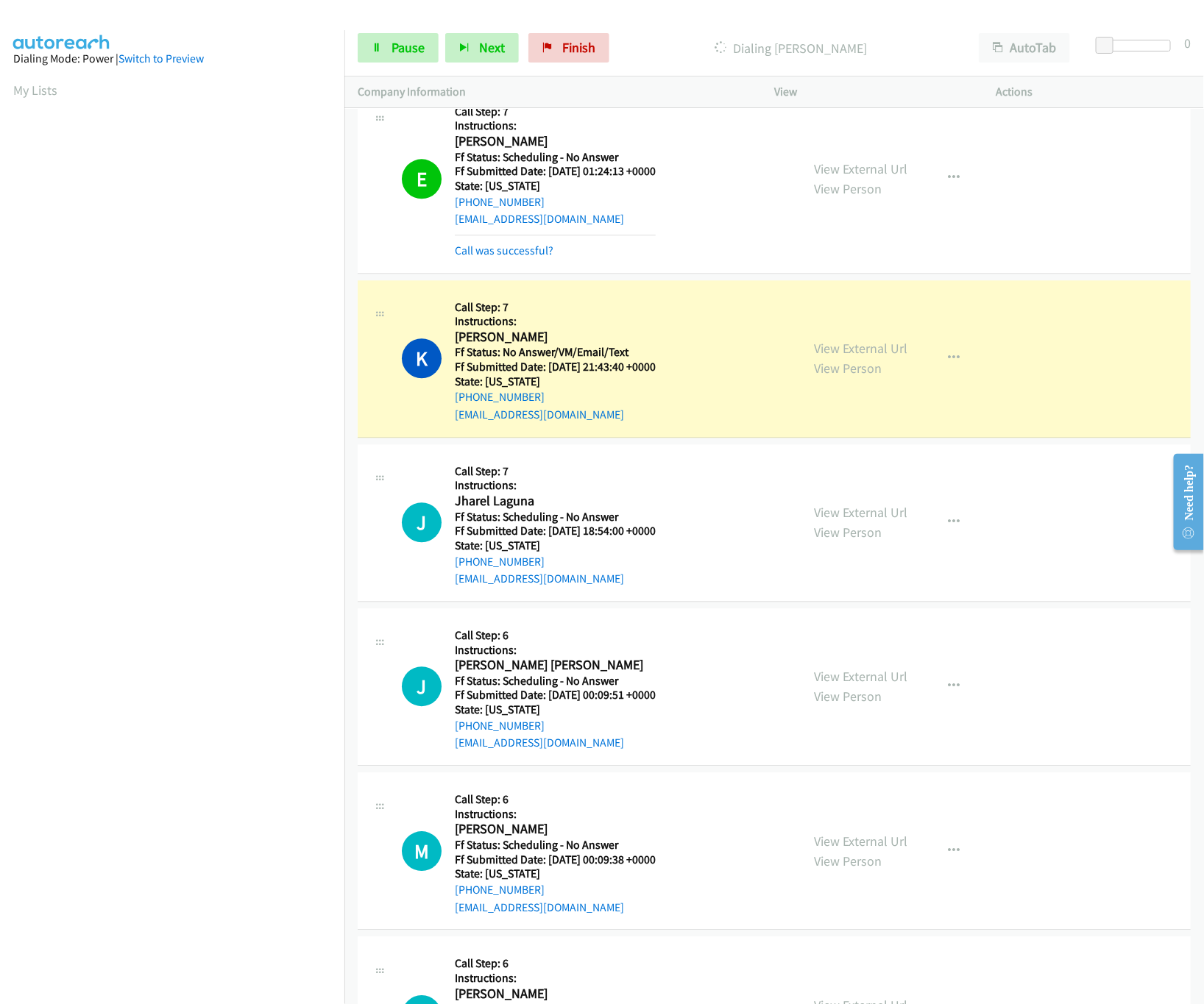
click at [904, 221] on div "View External Url View Person View External Url Email Schedule/Manage Callback …" at bounding box center [918, 178] width 235 height 162
click at [878, 177] on link "View External Url" at bounding box center [861, 169] width 94 height 17
click at [859, 357] on link "View External Url" at bounding box center [861, 348] width 94 height 17
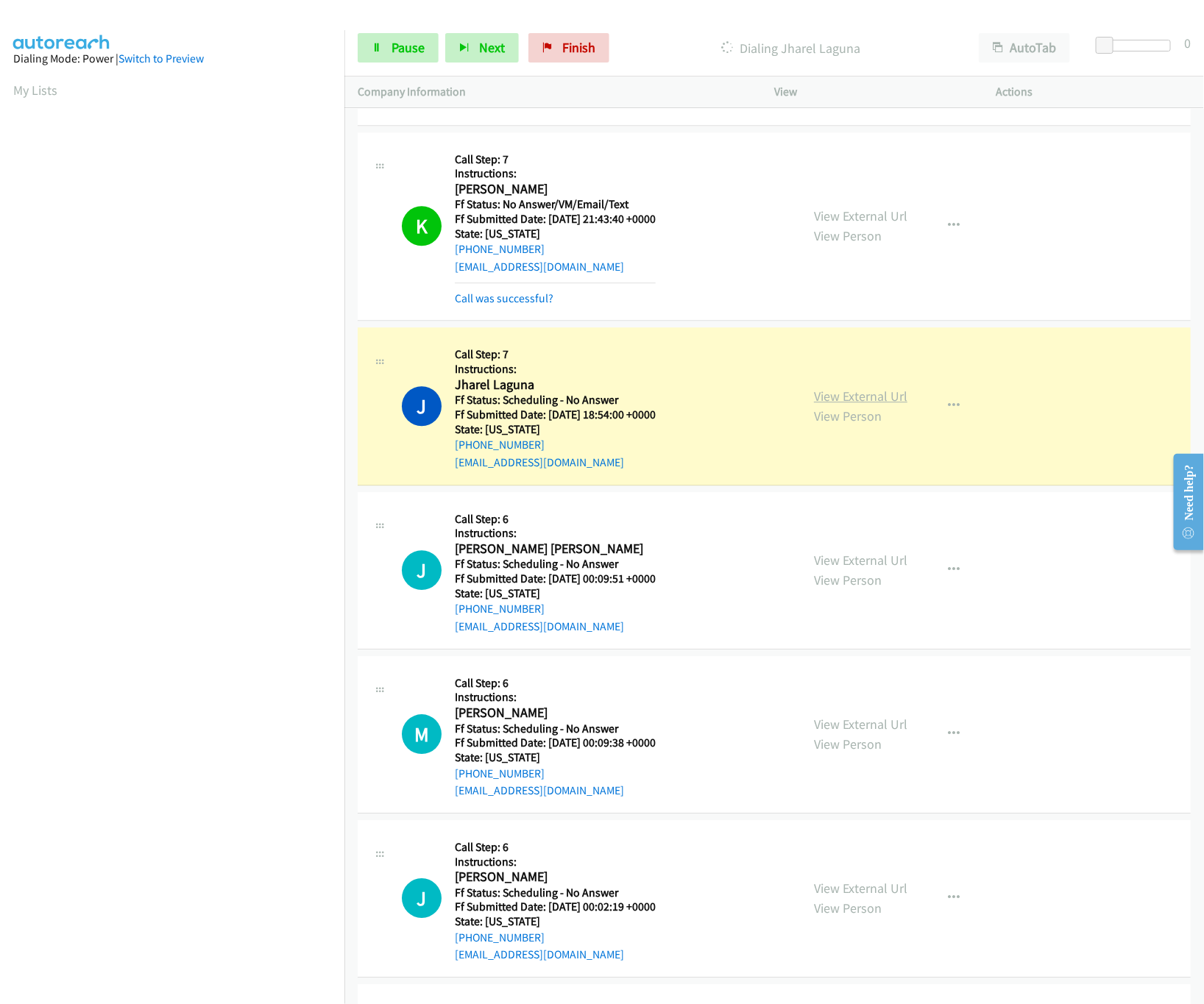
click at [848, 405] on link "View External Url" at bounding box center [861, 396] width 94 height 17
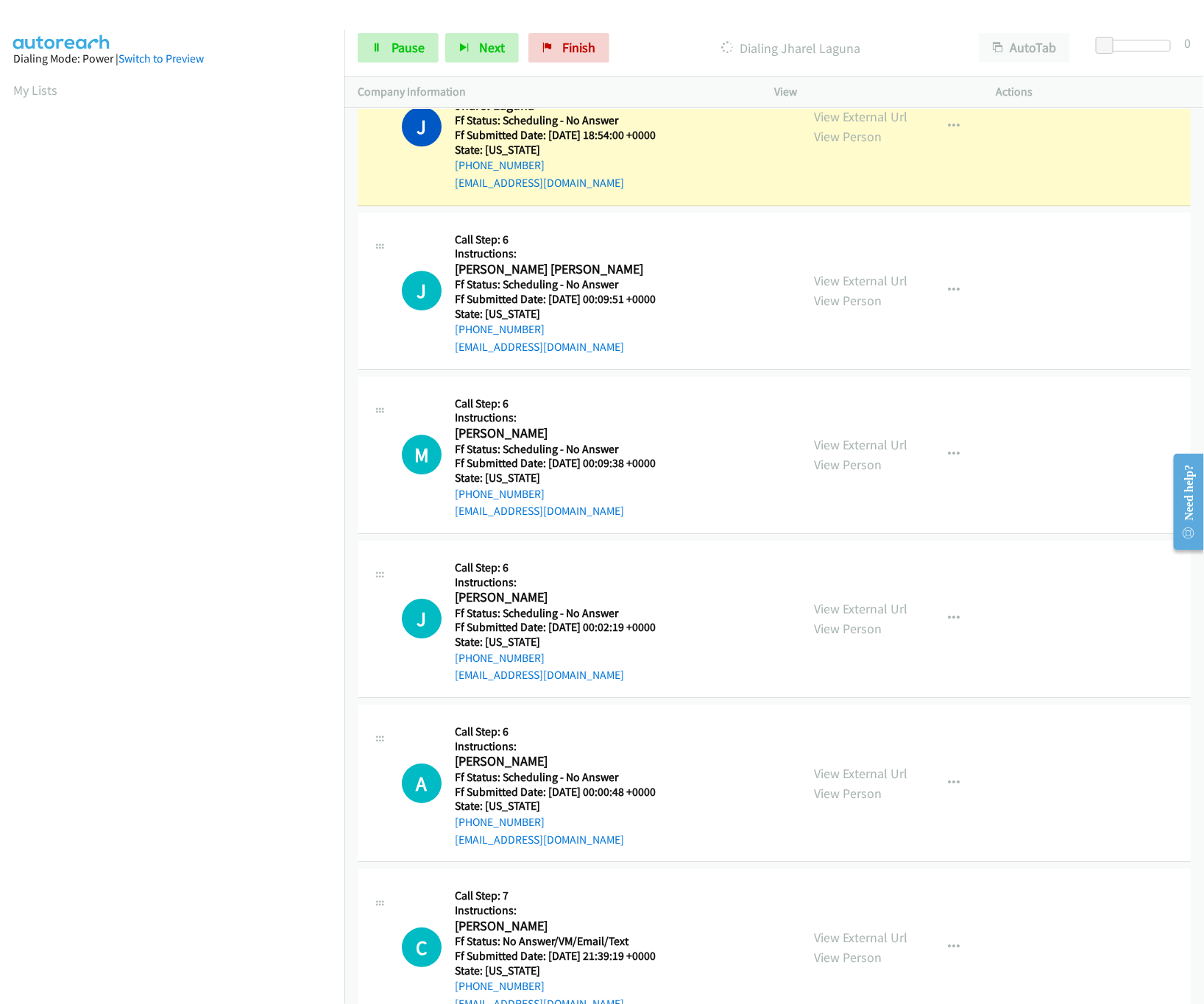
scroll to position [18774, 0]
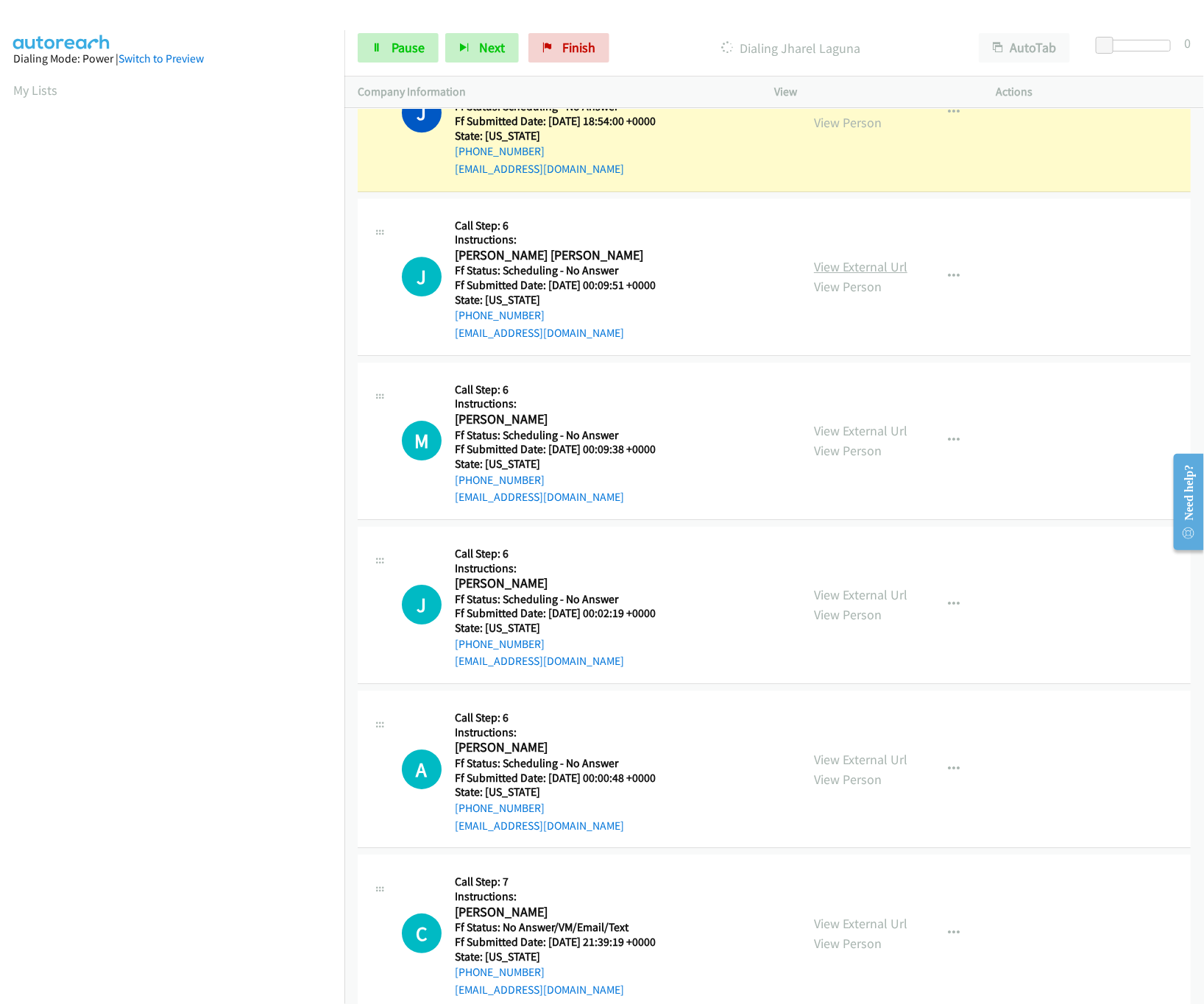
click at [844, 275] on link "View External Url" at bounding box center [861, 266] width 94 height 17
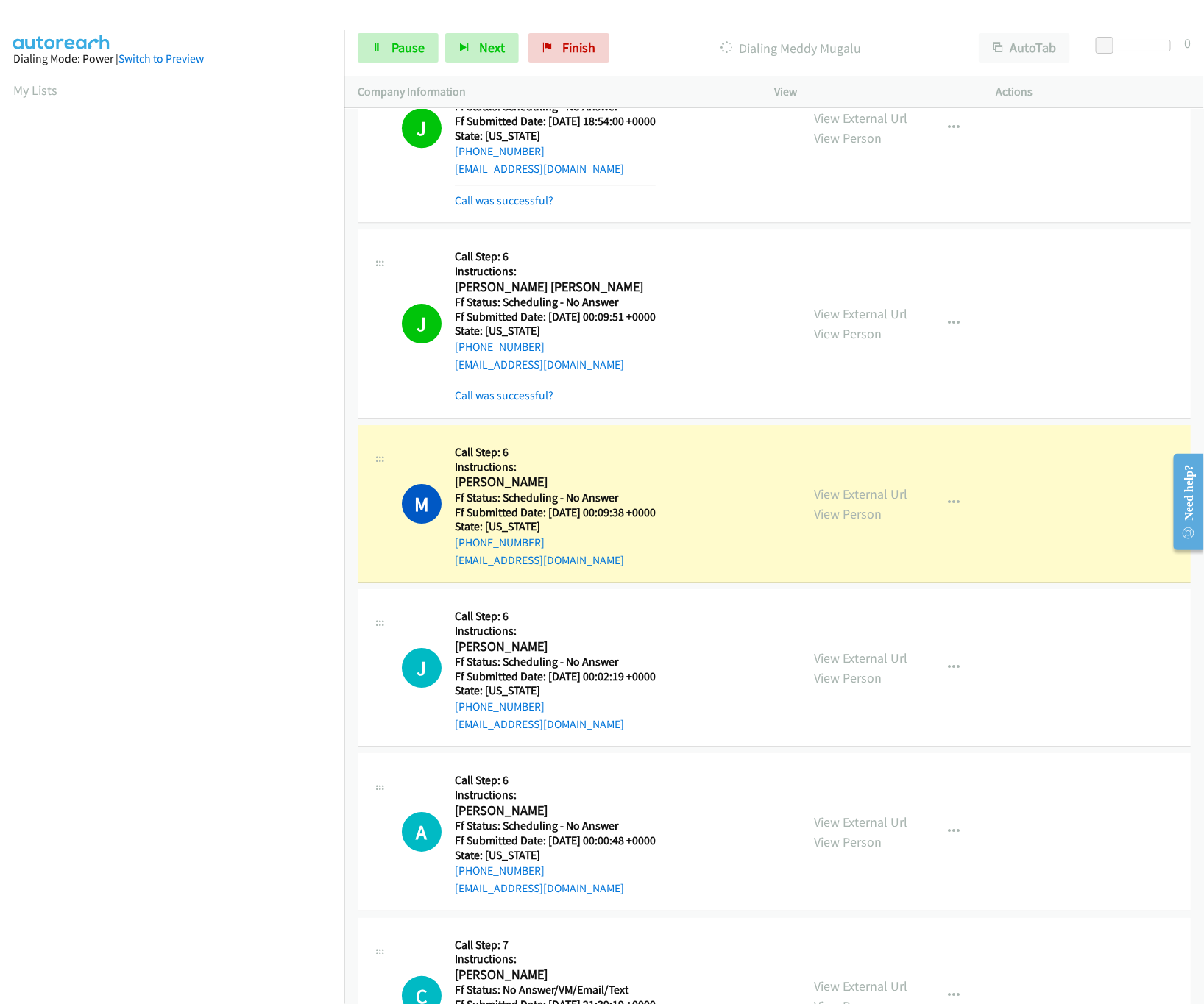
scroll to position [19069, 0]
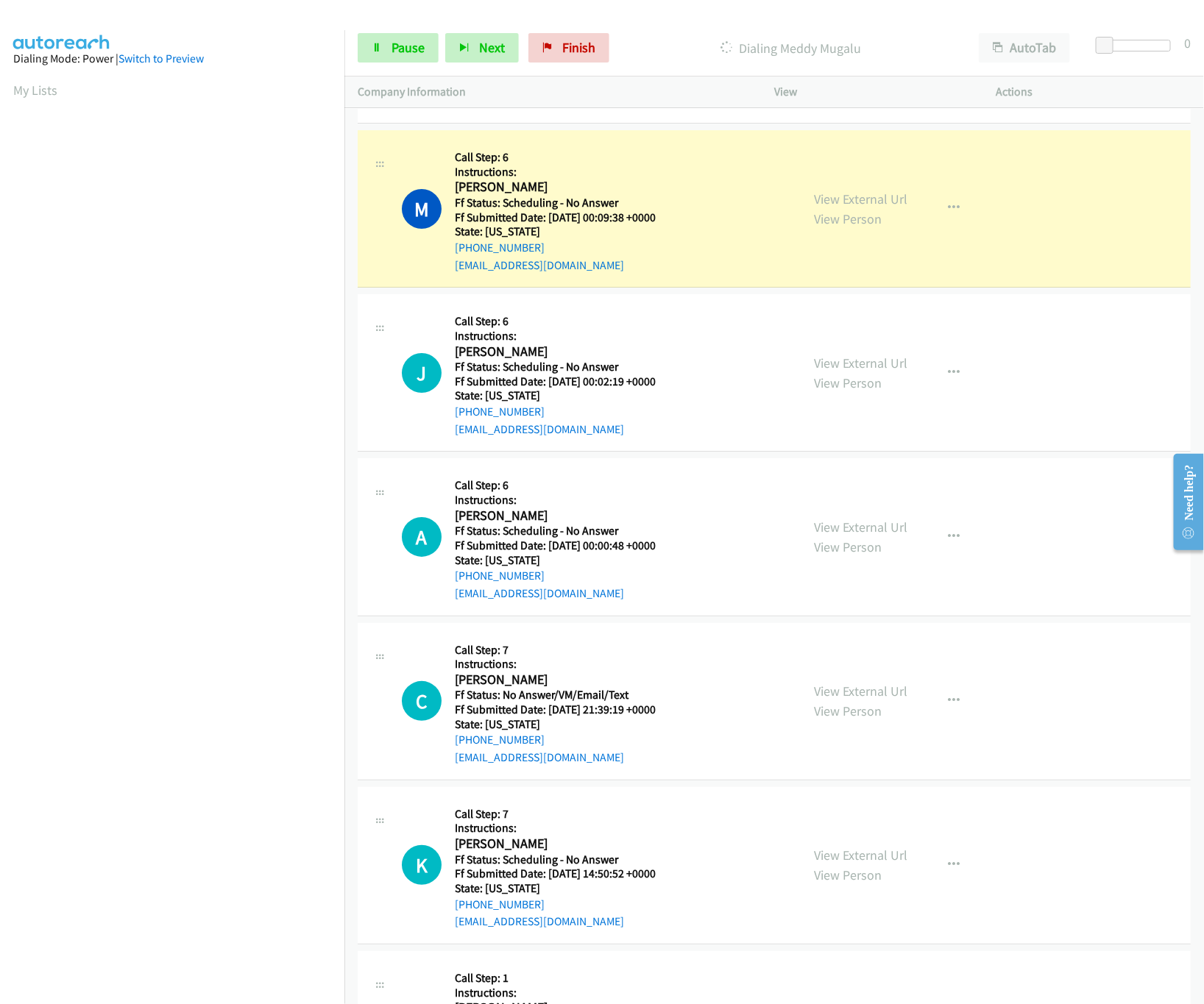
click at [523, 107] on link "Call was successful?" at bounding box center [504, 101] width 98 height 14
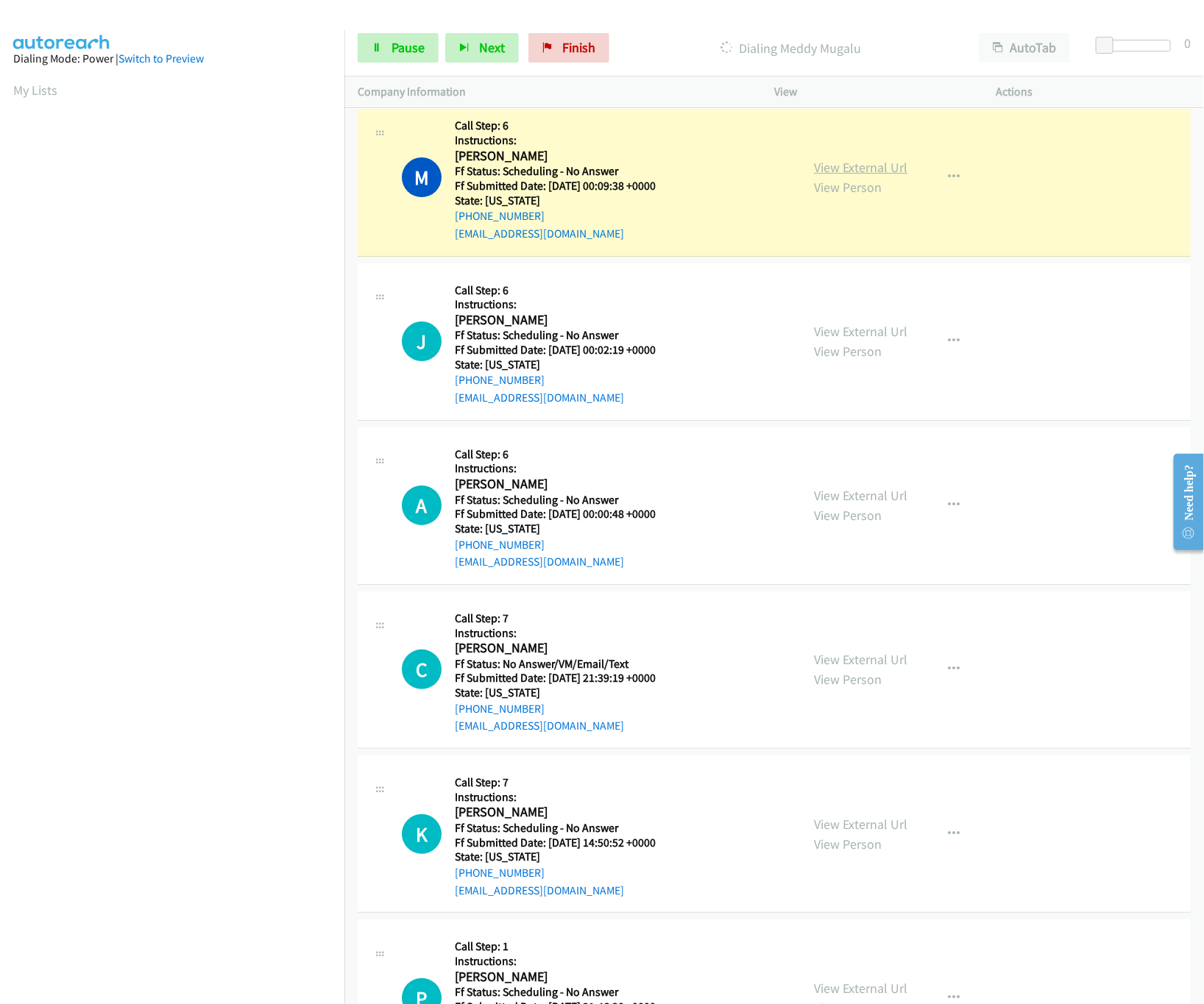
click at [843, 176] on link "View External Url" at bounding box center [861, 167] width 94 height 17
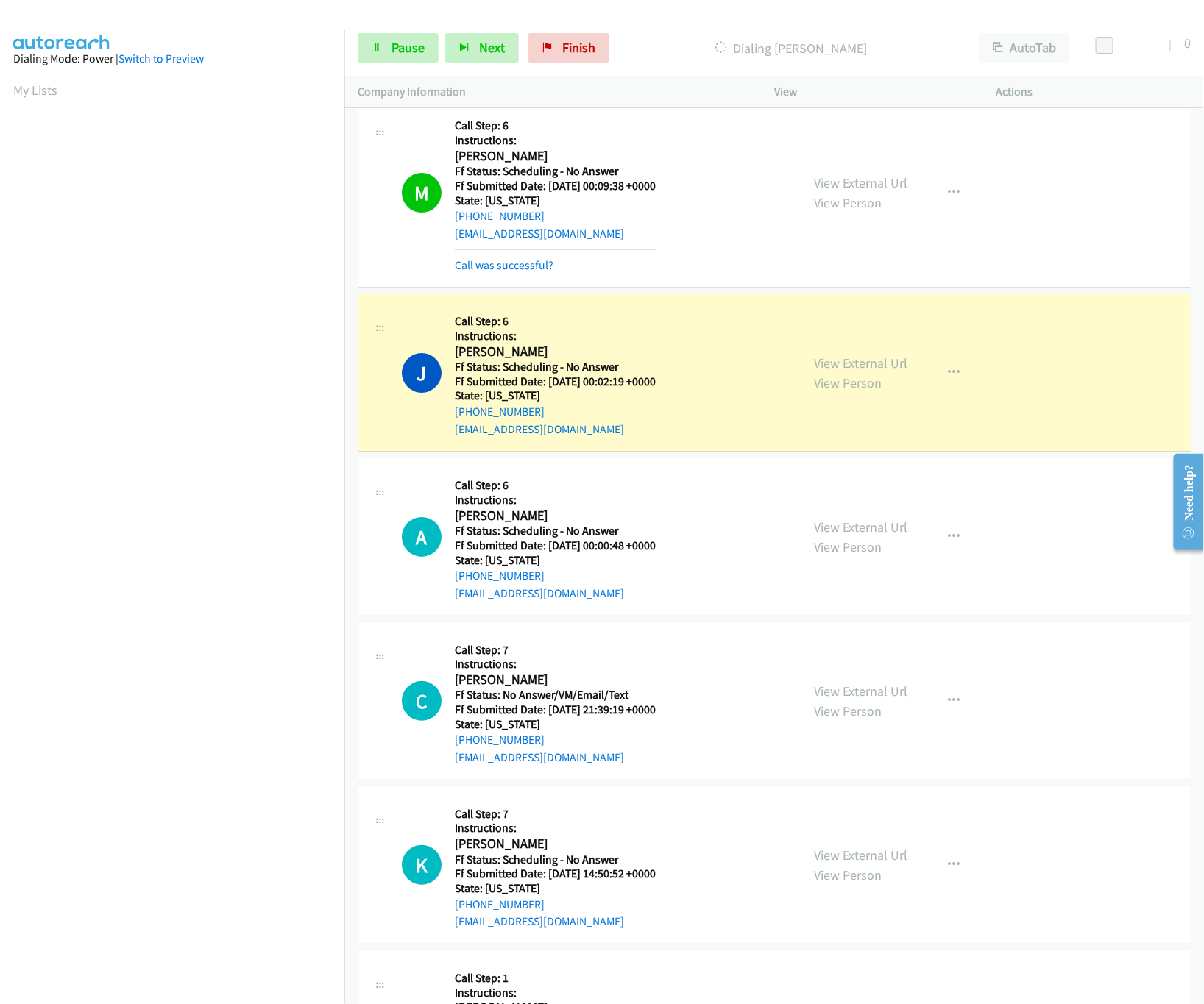
click at [656, 329] on h5 "Call Step: 6" at bounding box center [555, 321] width 201 height 15
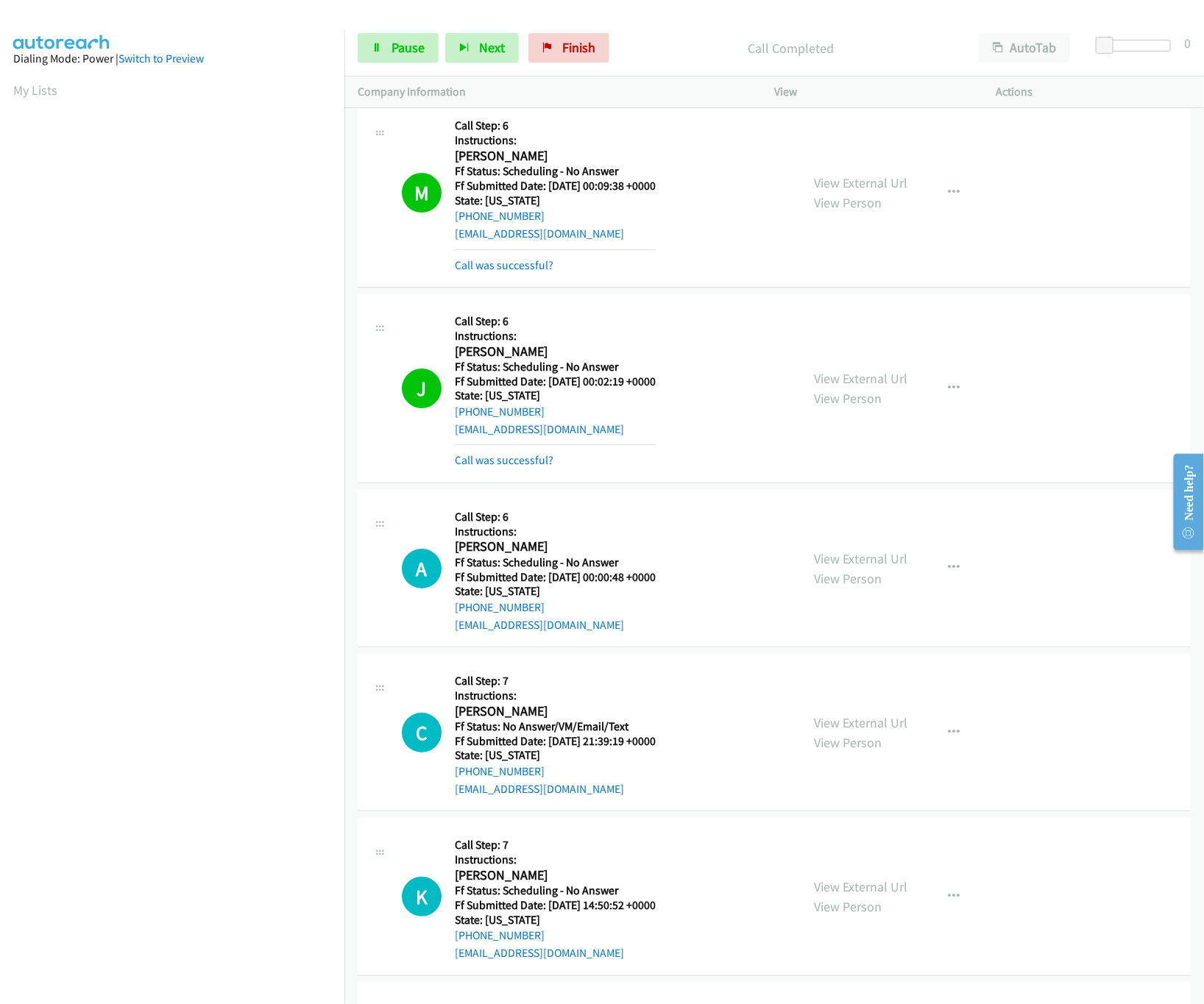
click at [848, 426] on div "View External Url View Person View External Url Email Schedule/Manage Callback …" at bounding box center [918, 388] width 235 height 162
click at [848, 387] on link "View External Url" at bounding box center [861, 378] width 94 height 17
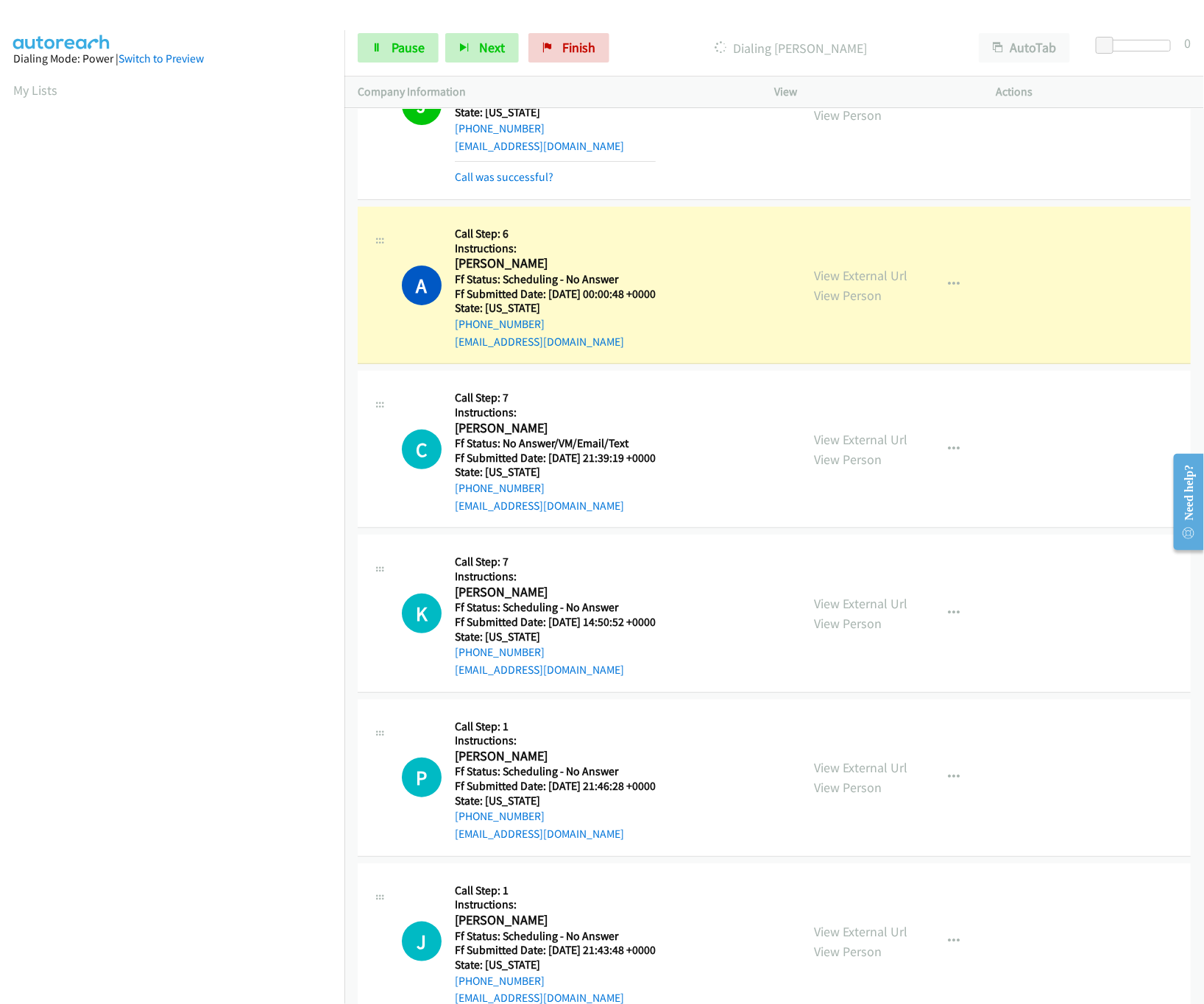
scroll to position [19510, 0]
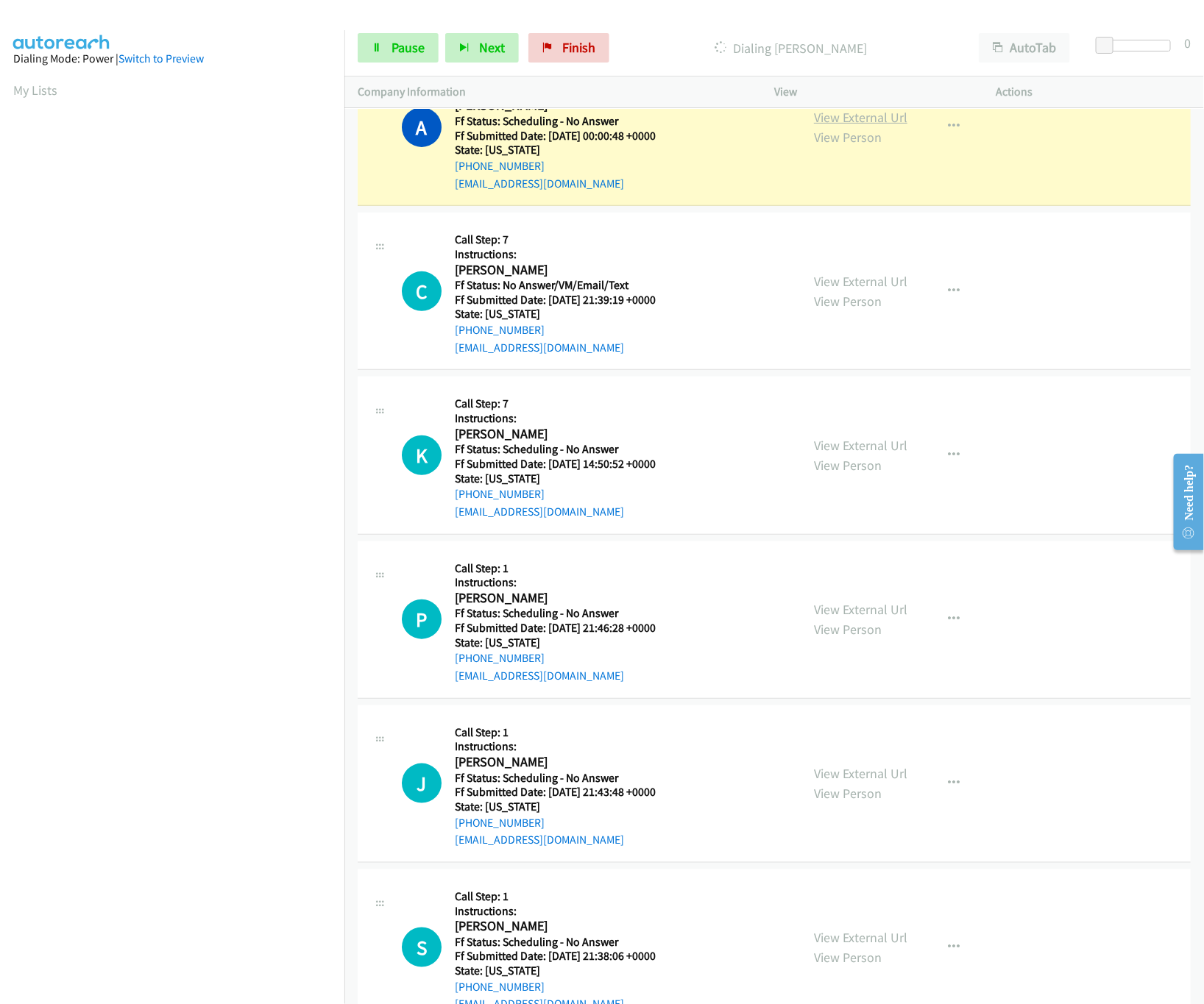
click at [868, 126] on link "View External Url" at bounding box center [861, 117] width 94 height 17
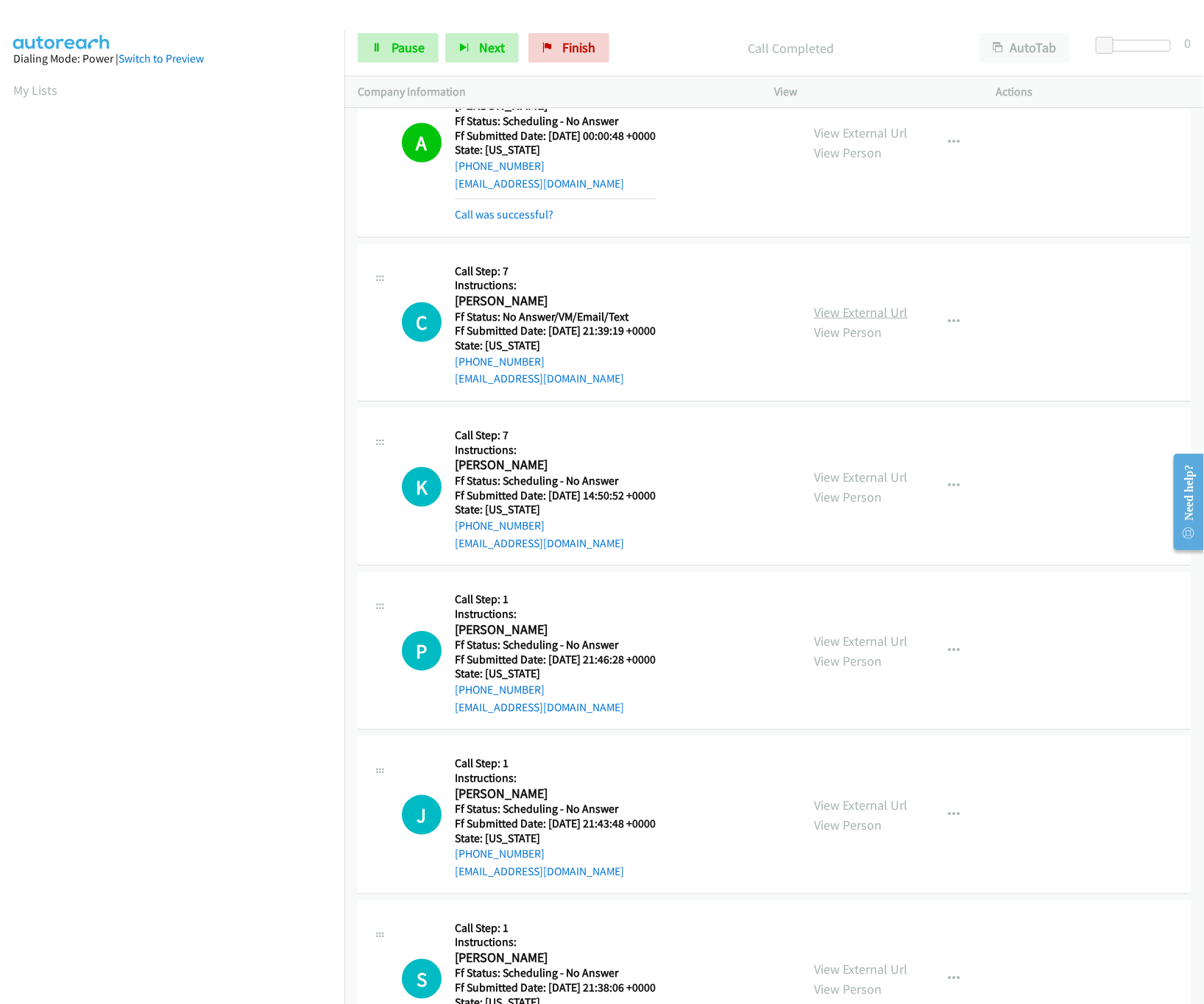
click at [837, 321] on link "View External Url" at bounding box center [861, 312] width 94 height 17
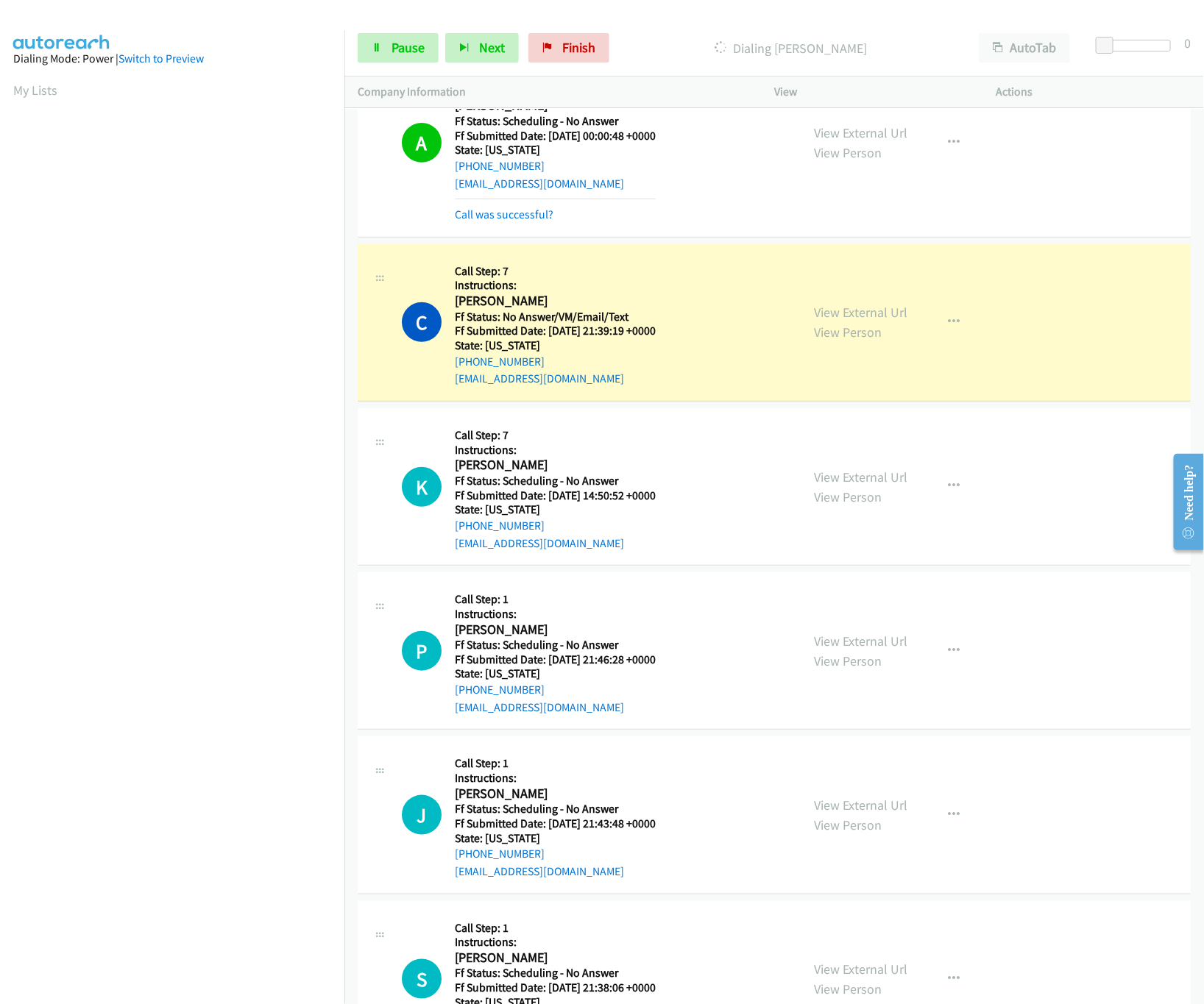
drag, startPoint x: 698, startPoint y: 333, endPoint x: 713, endPoint y: 362, distance: 32.6
click at [698, 333] on div "C Callback Scheduled Call Step: 7 Instructions: [PERSON_NAME] America/New_York …" at bounding box center [594, 322] width 385 height 130
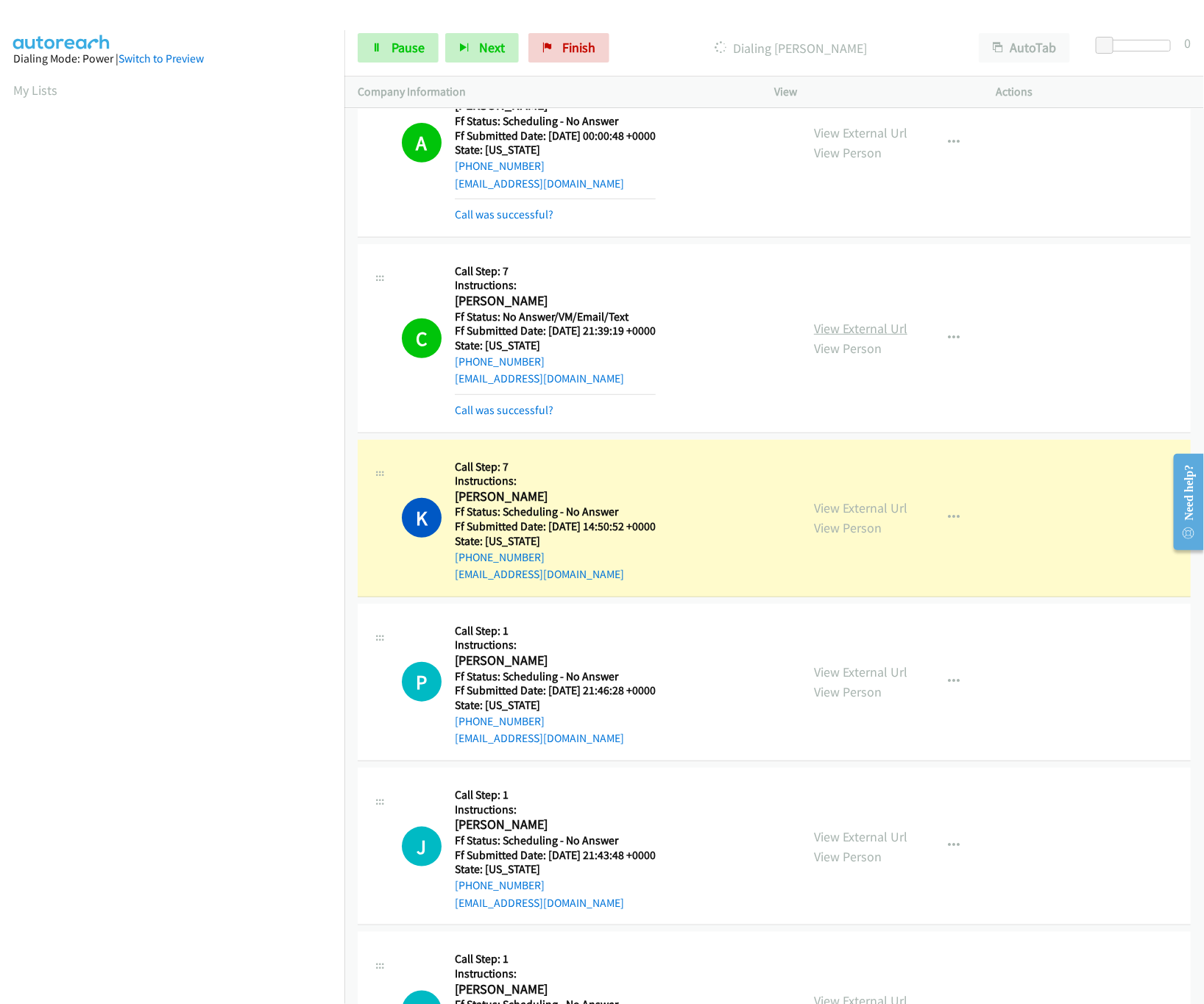
click at [828, 337] on link "View External Url" at bounding box center [861, 329] width 94 height 17
click at [830, 517] on link "View External Url" at bounding box center [861, 508] width 94 height 17
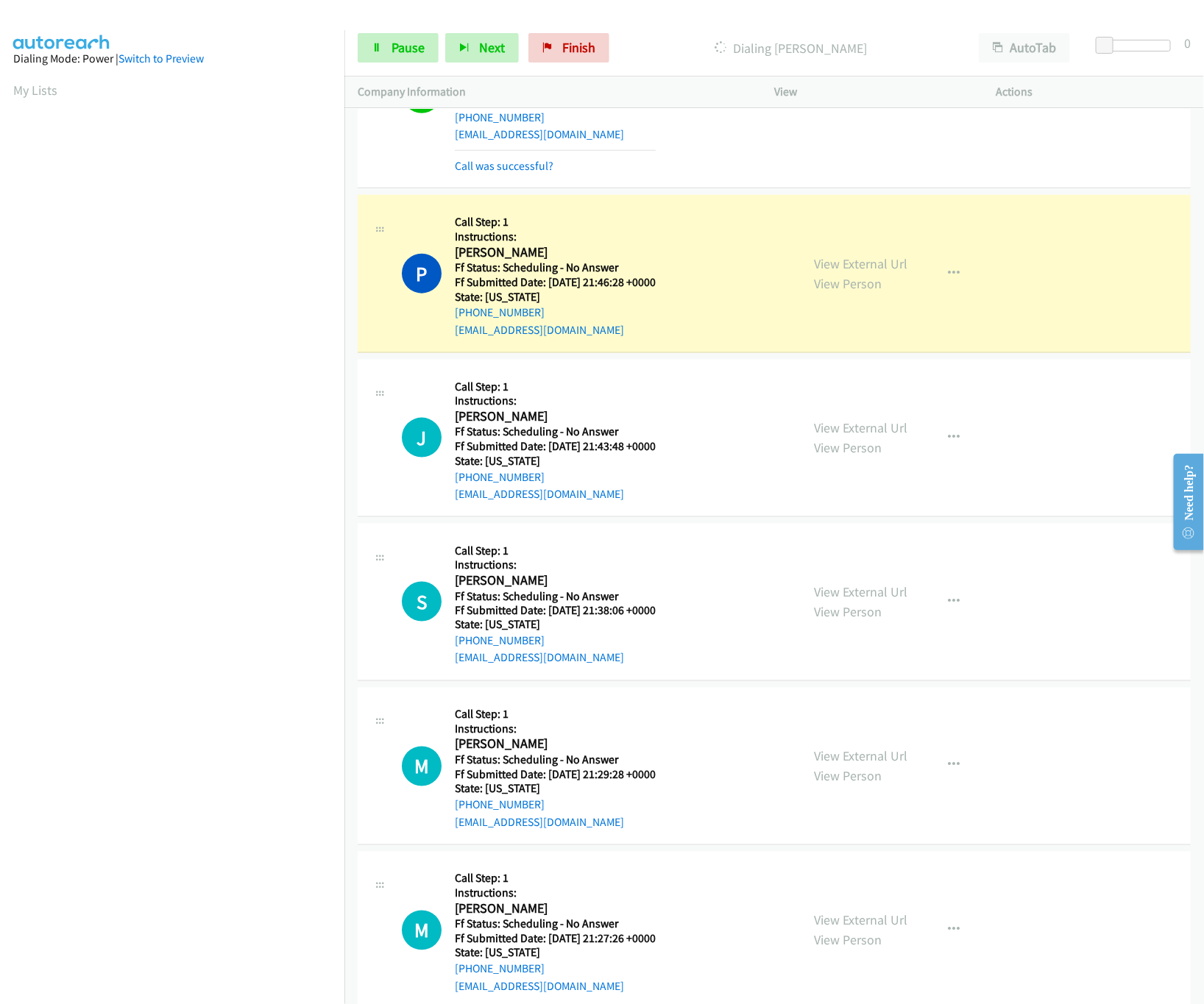
scroll to position [19951, 0]
click at [862, 271] on link "View External Url" at bounding box center [861, 263] width 94 height 17
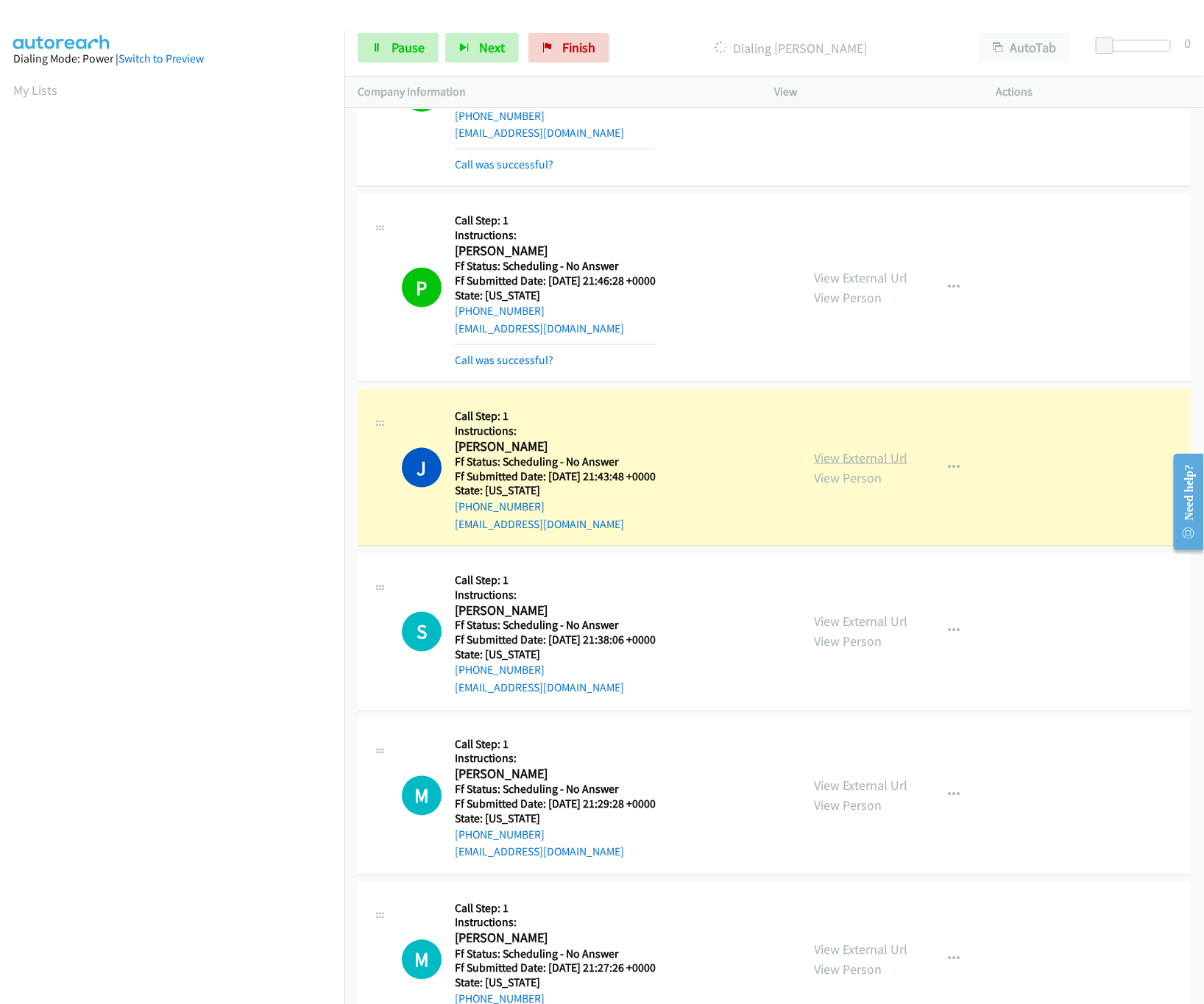
click at [872, 467] on link "View External Url" at bounding box center [861, 457] width 94 height 17
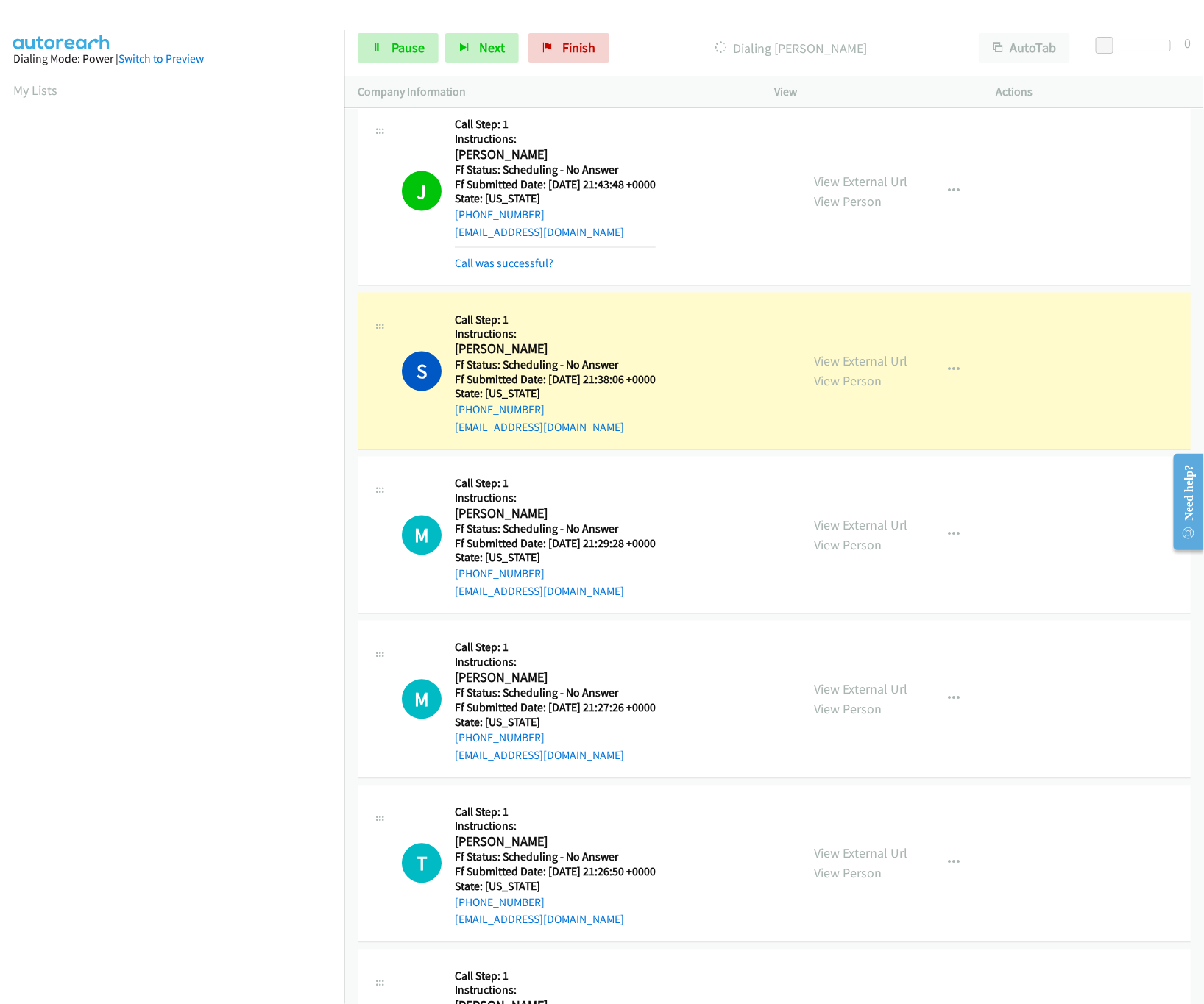
scroll to position [20246, 0]
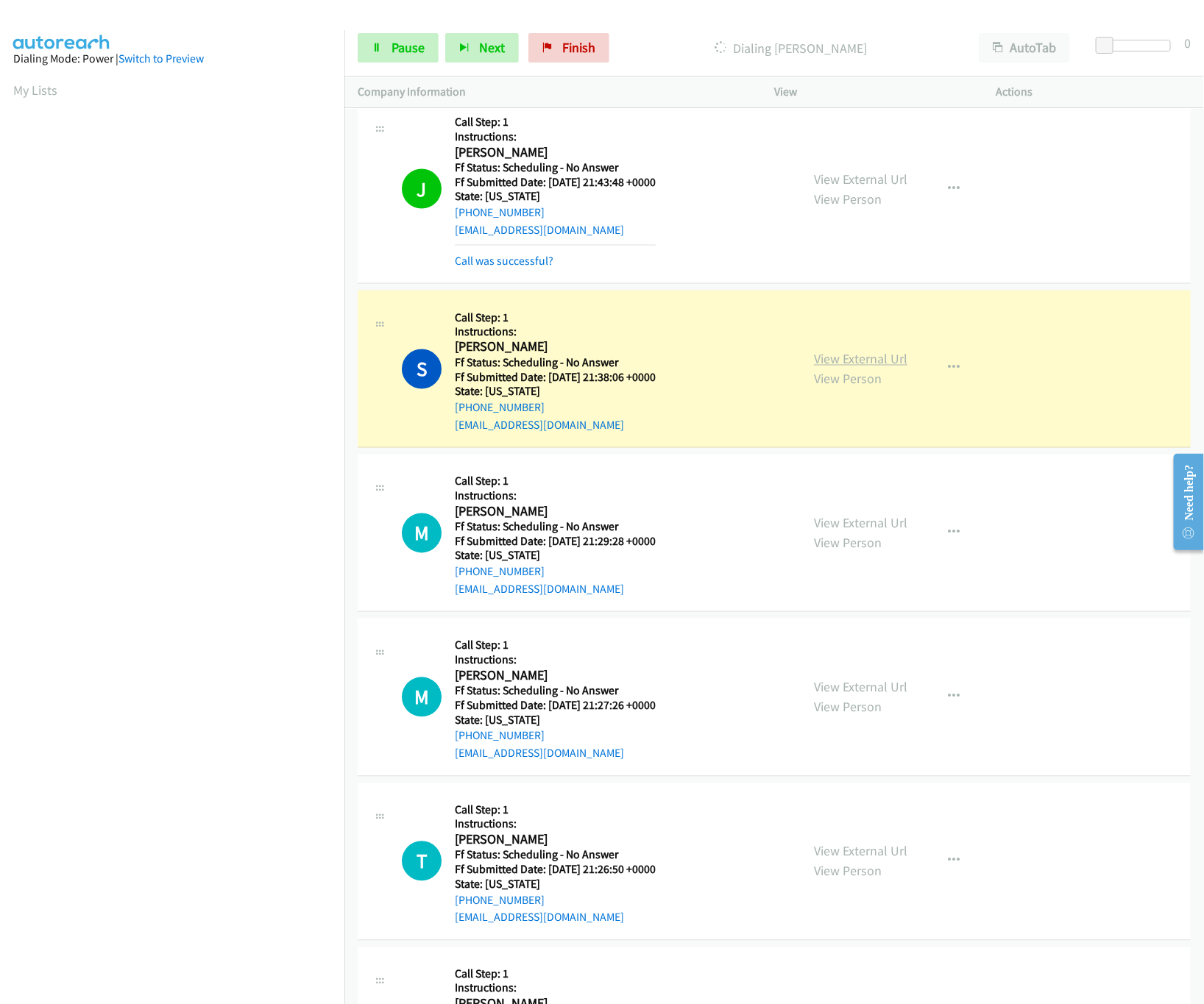
click at [842, 368] on link "View External Url" at bounding box center [861, 359] width 94 height 17
click at [513, 268] on link "Call was successful?" at bounding box center [504, 261] width 98 height 14
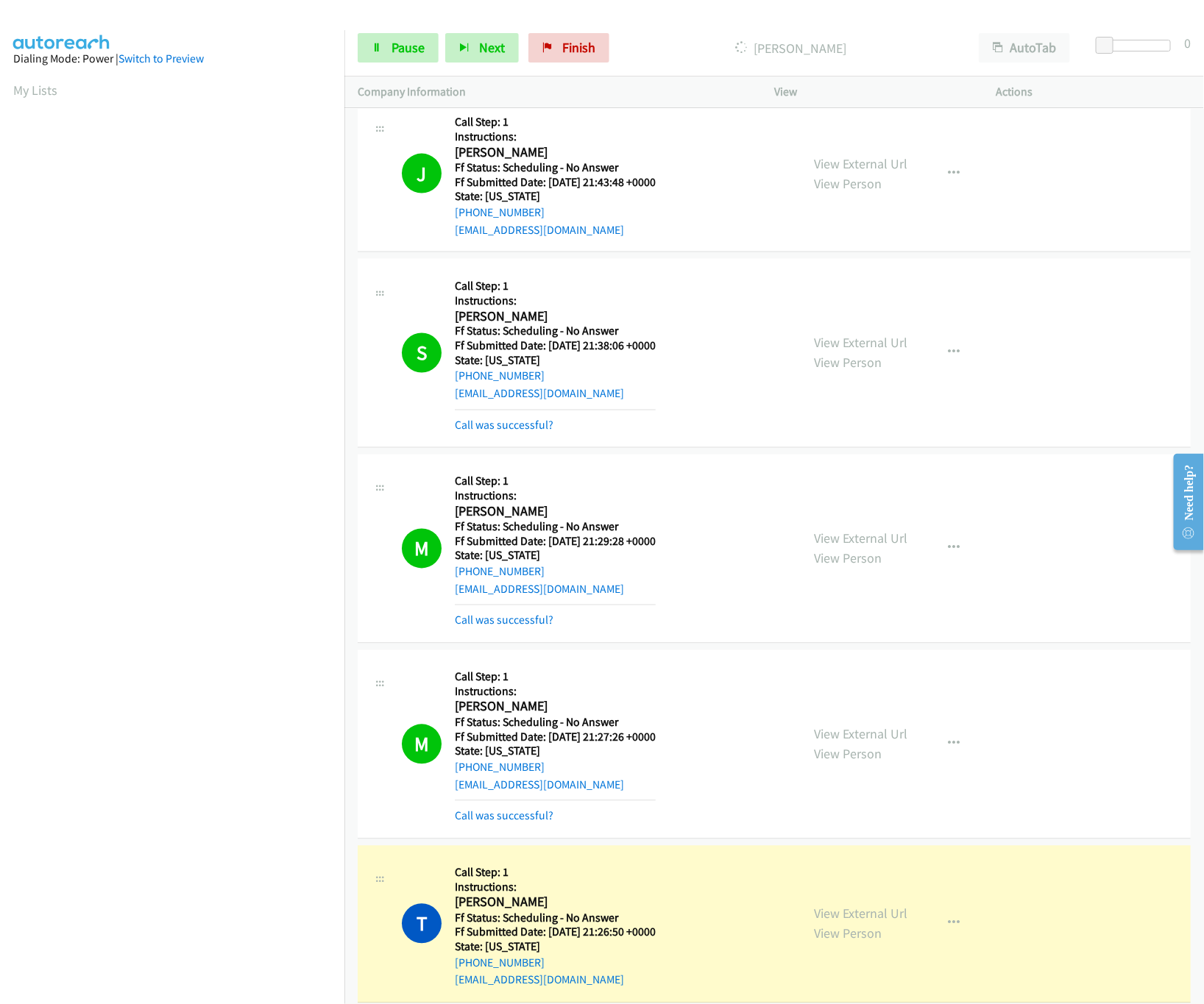
scroll to position [20392, 0]
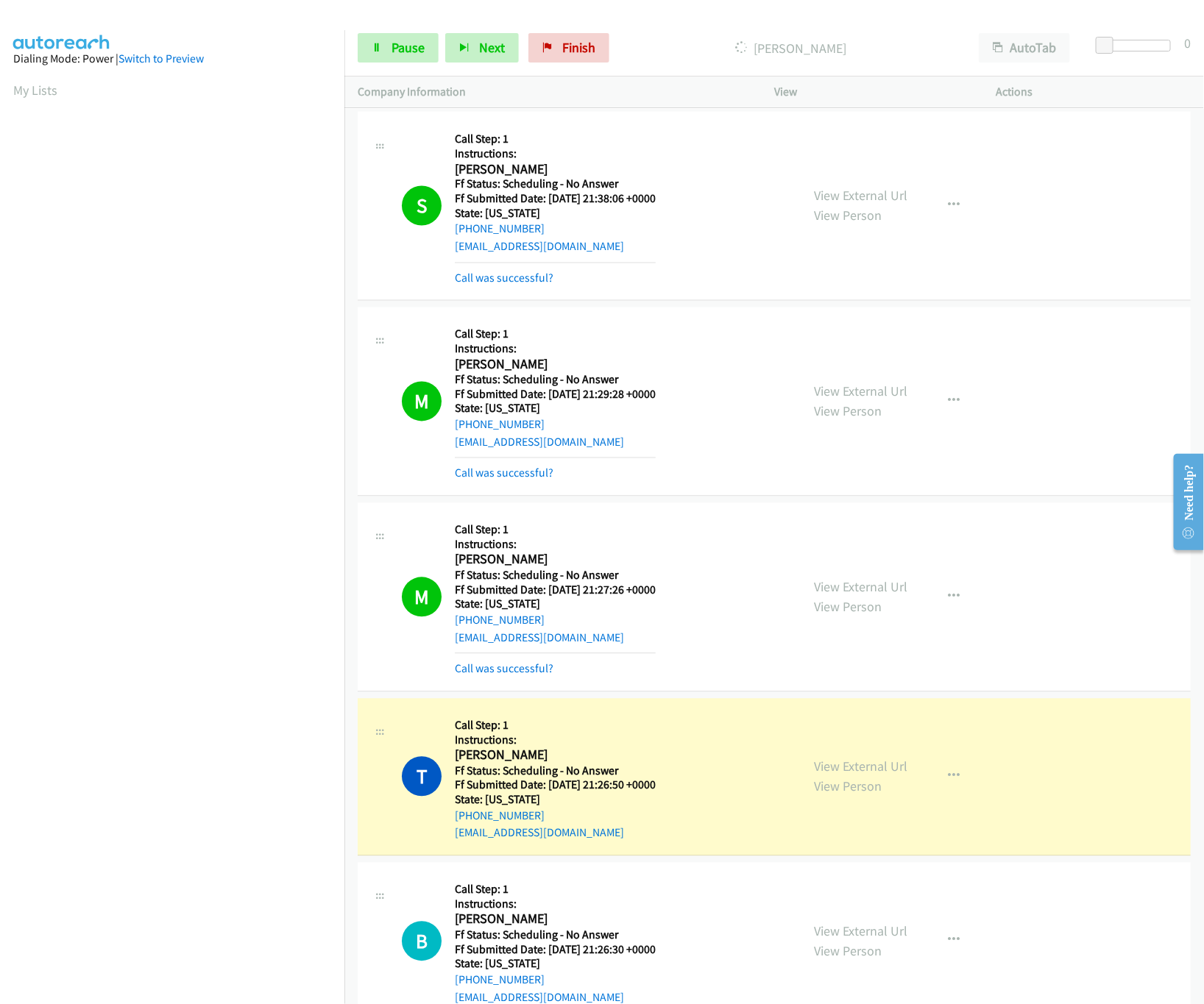
drag, startPoint x: 831, startPoint y: 656, endPoint x: 831, endPoint y: 631, distance: 25.0
click at [831, 596] on link "View External Url" at bounding box center [861, 587] width 94 height 17
click at [872, 400] on link "View External Url" at bounding box center [861, 391] width 94 height 17
click at [868, 775] on link "View External Url" at bounding box center [861, 767] width 94 height 17
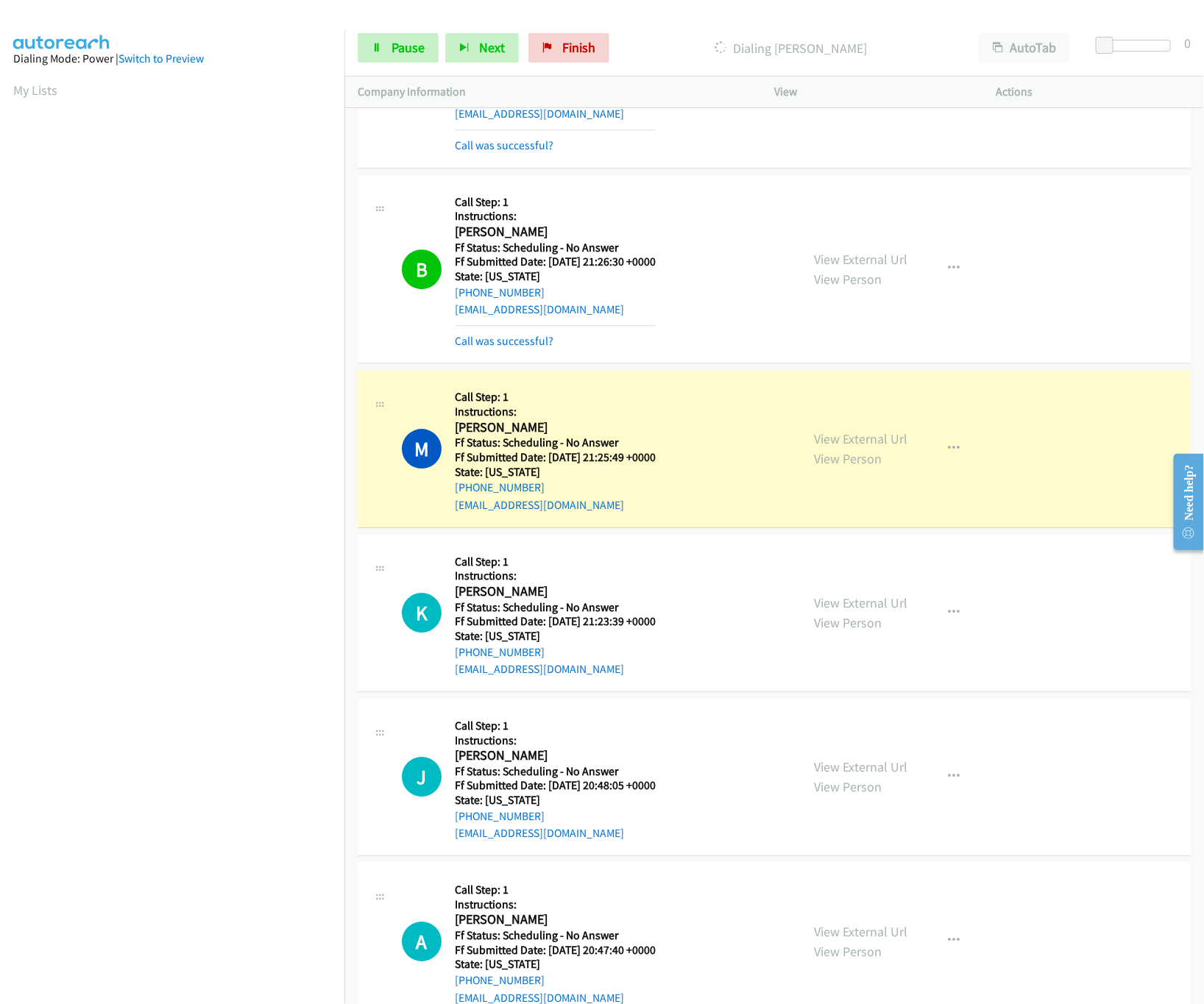
scroll to position [21129, 0]
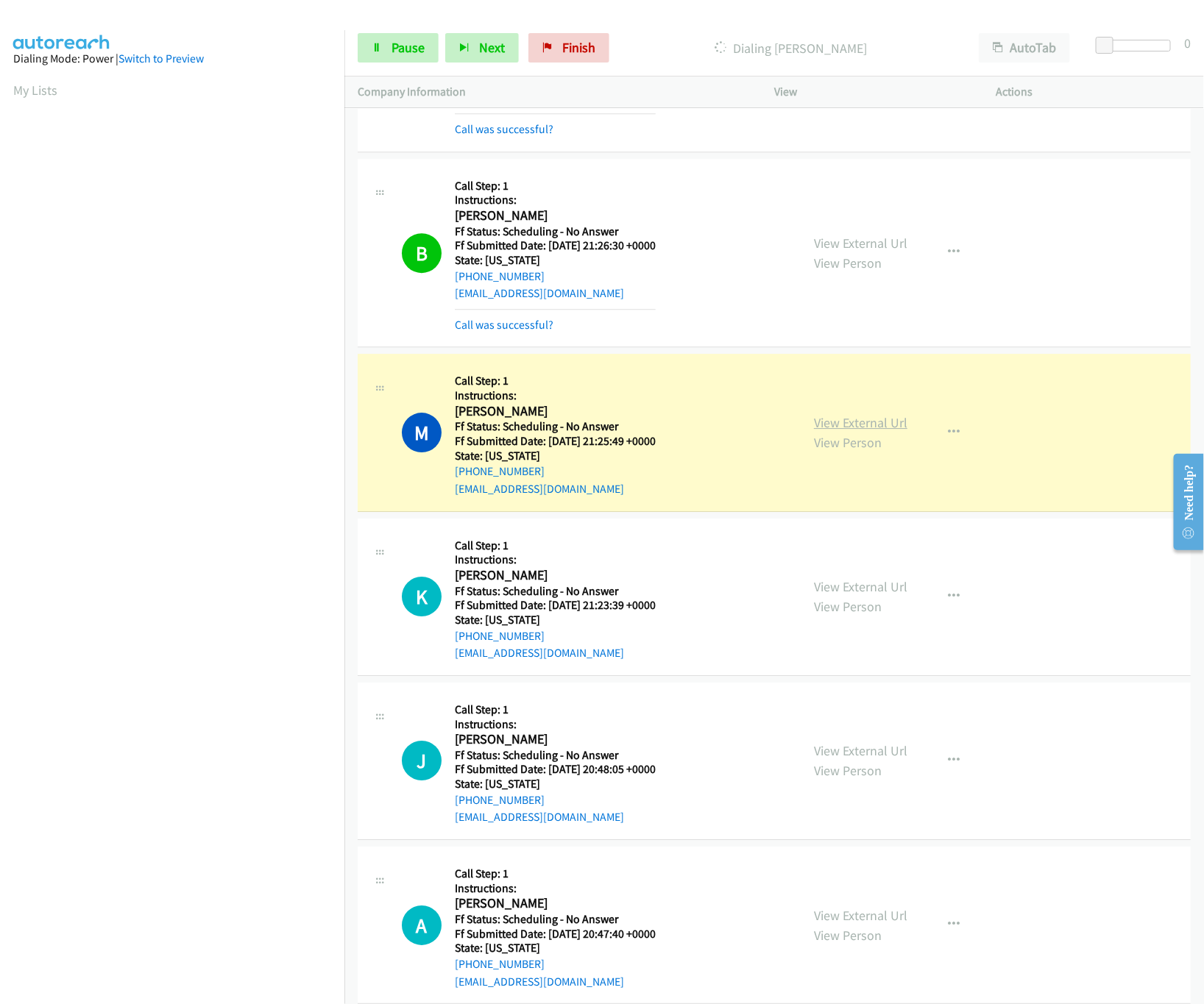
click at [848, 431] on link "View External Url" at bounding box center [861, 422] width 94 height 17
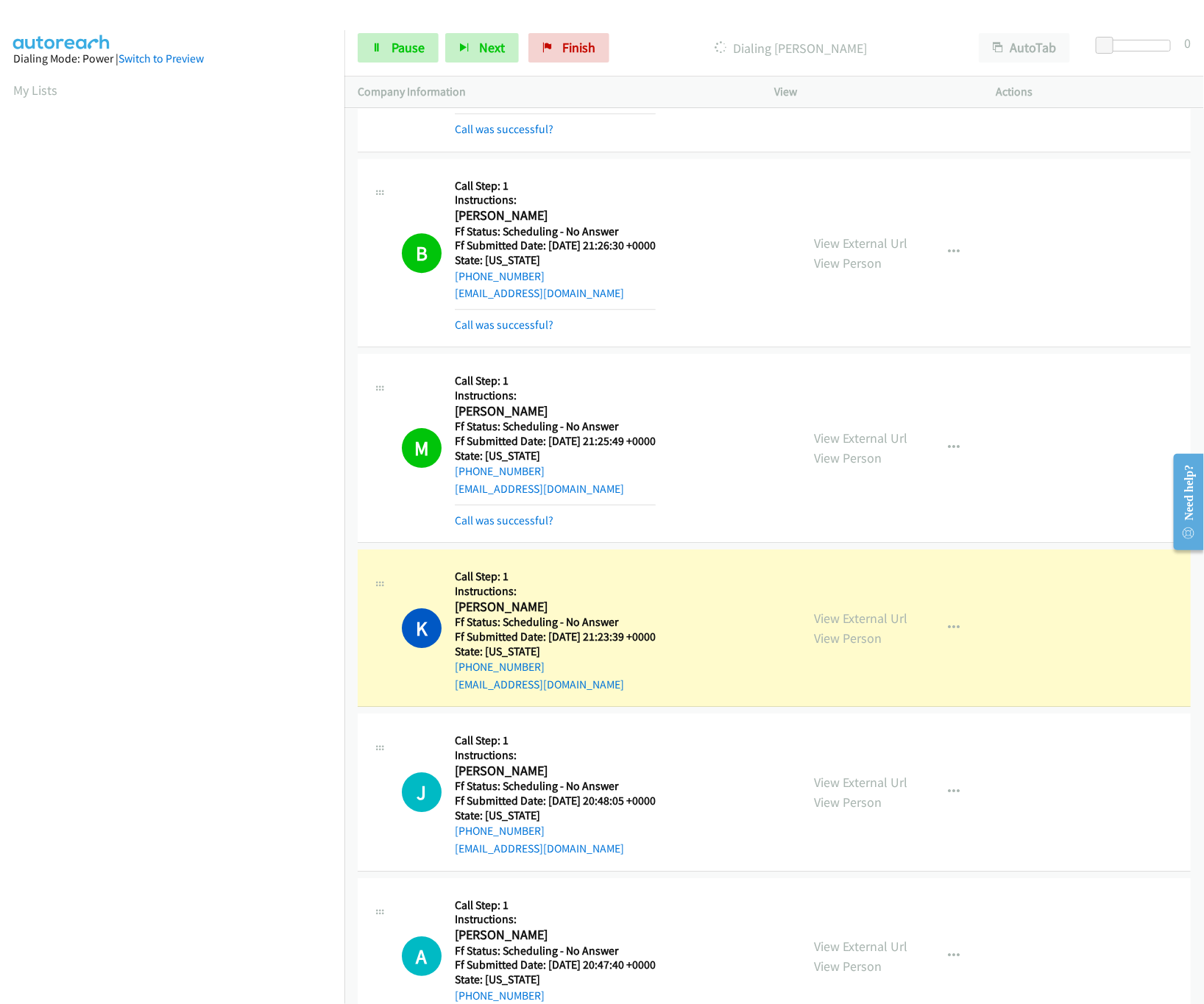
scroll to position [21422, 0]
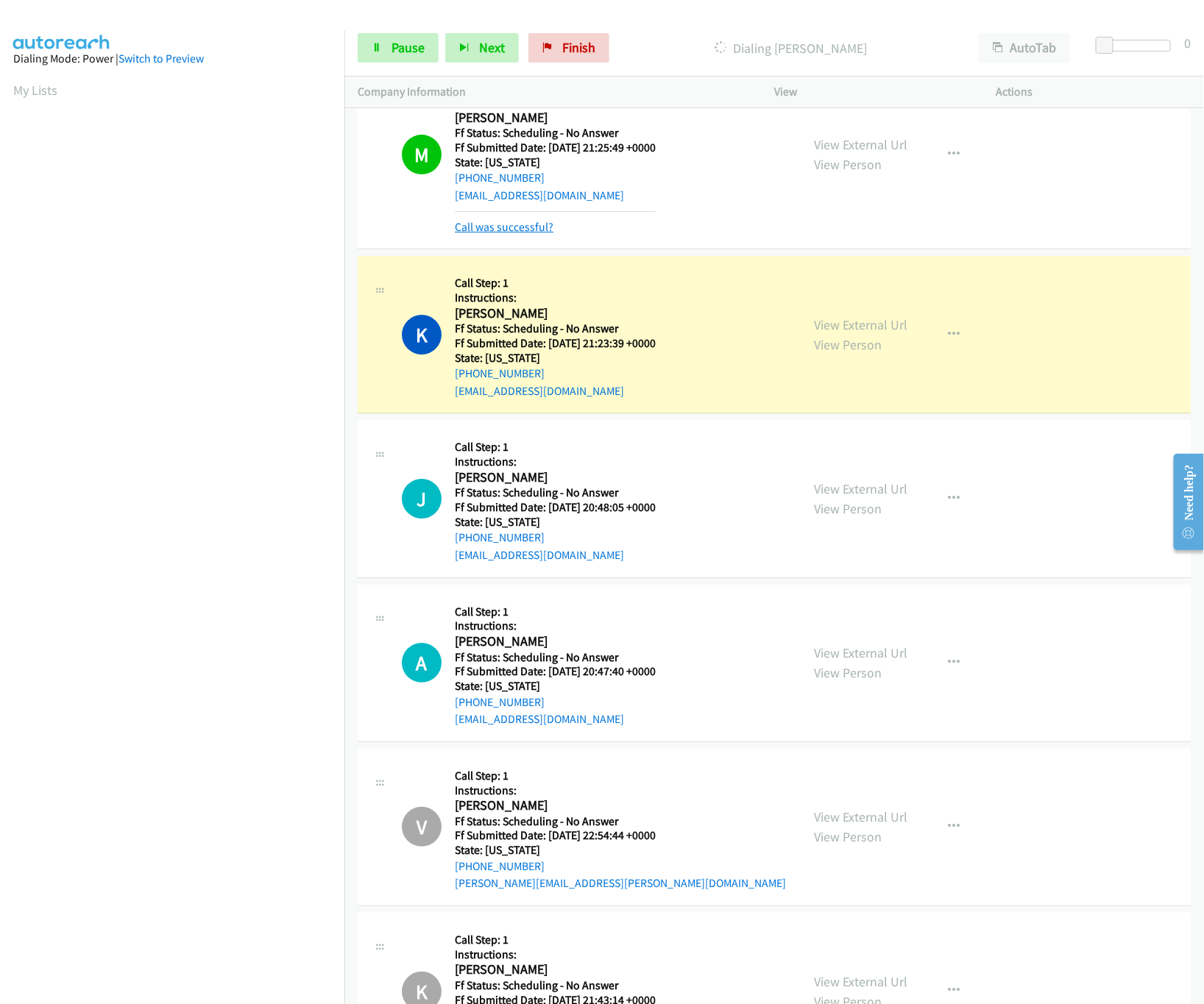
click at [503, 234] on link "Call was successful?" at bounding box center [504, 227] width 98 height 14
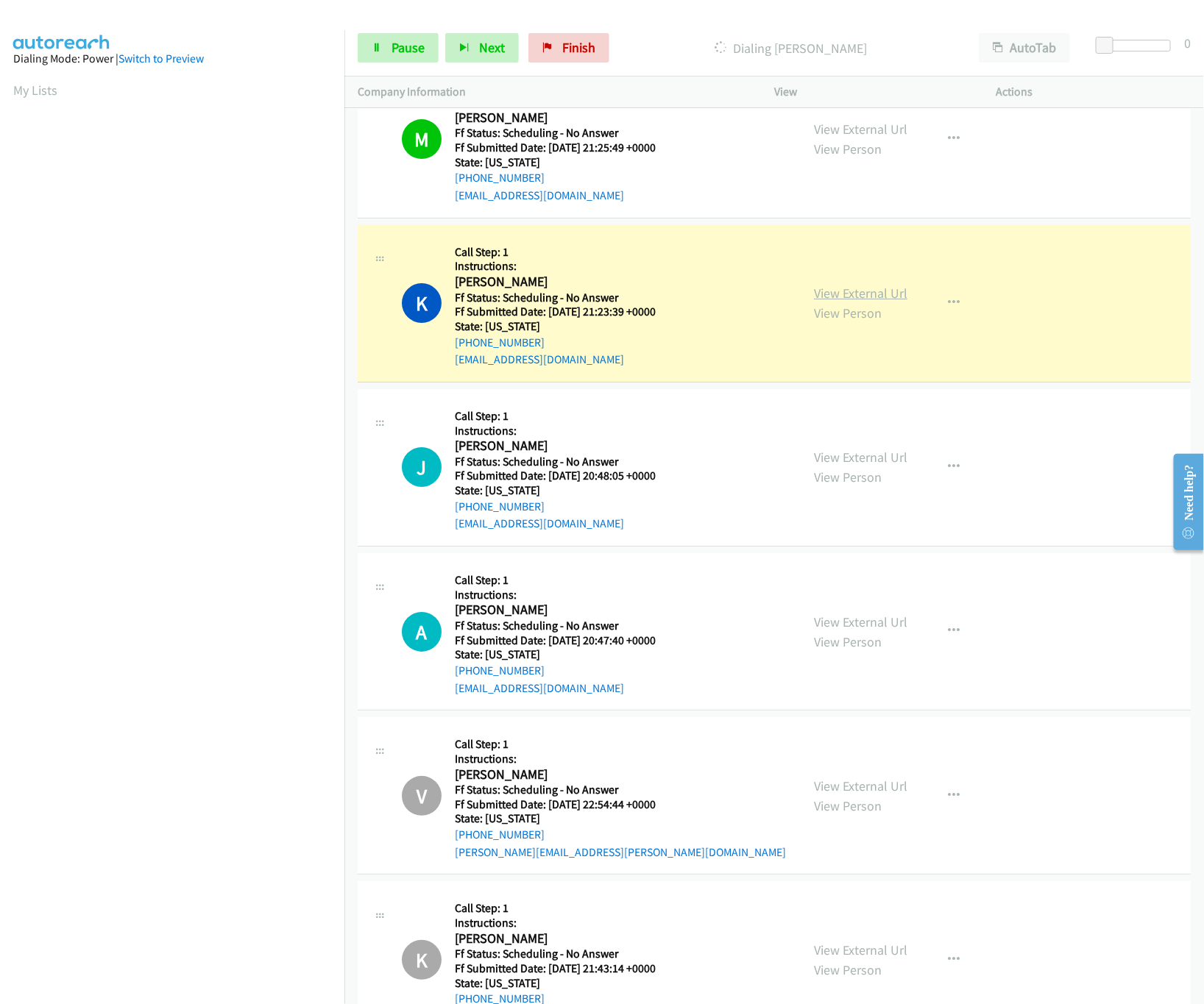
click at [866, 302] on link "View External Url" at bounding box center [861, 293] width 94 height 17
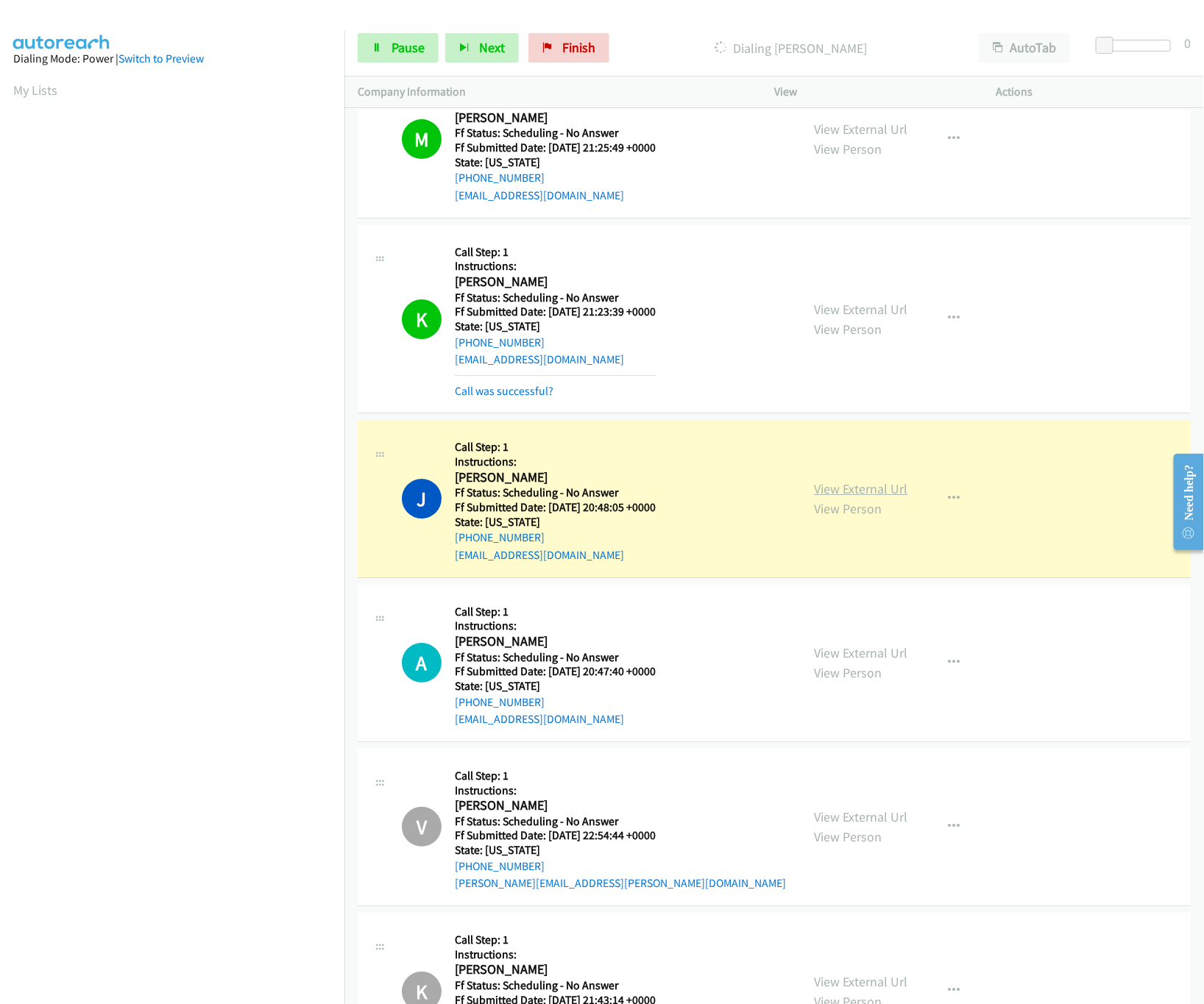
click at [885, 497] on link "View External Url" at bounding box center [861, 489] width 94 height 17
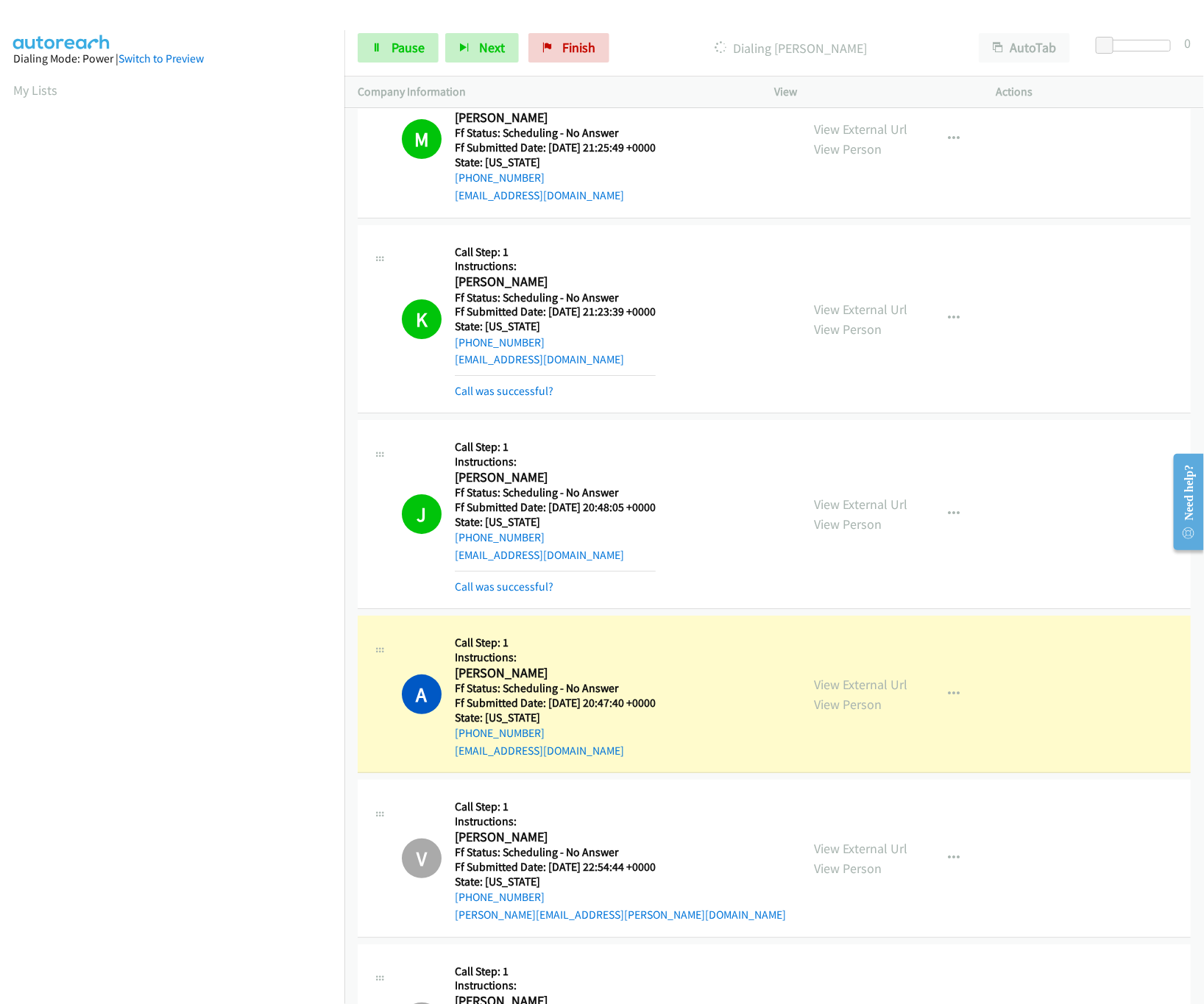
scroll to position [21863, 0]
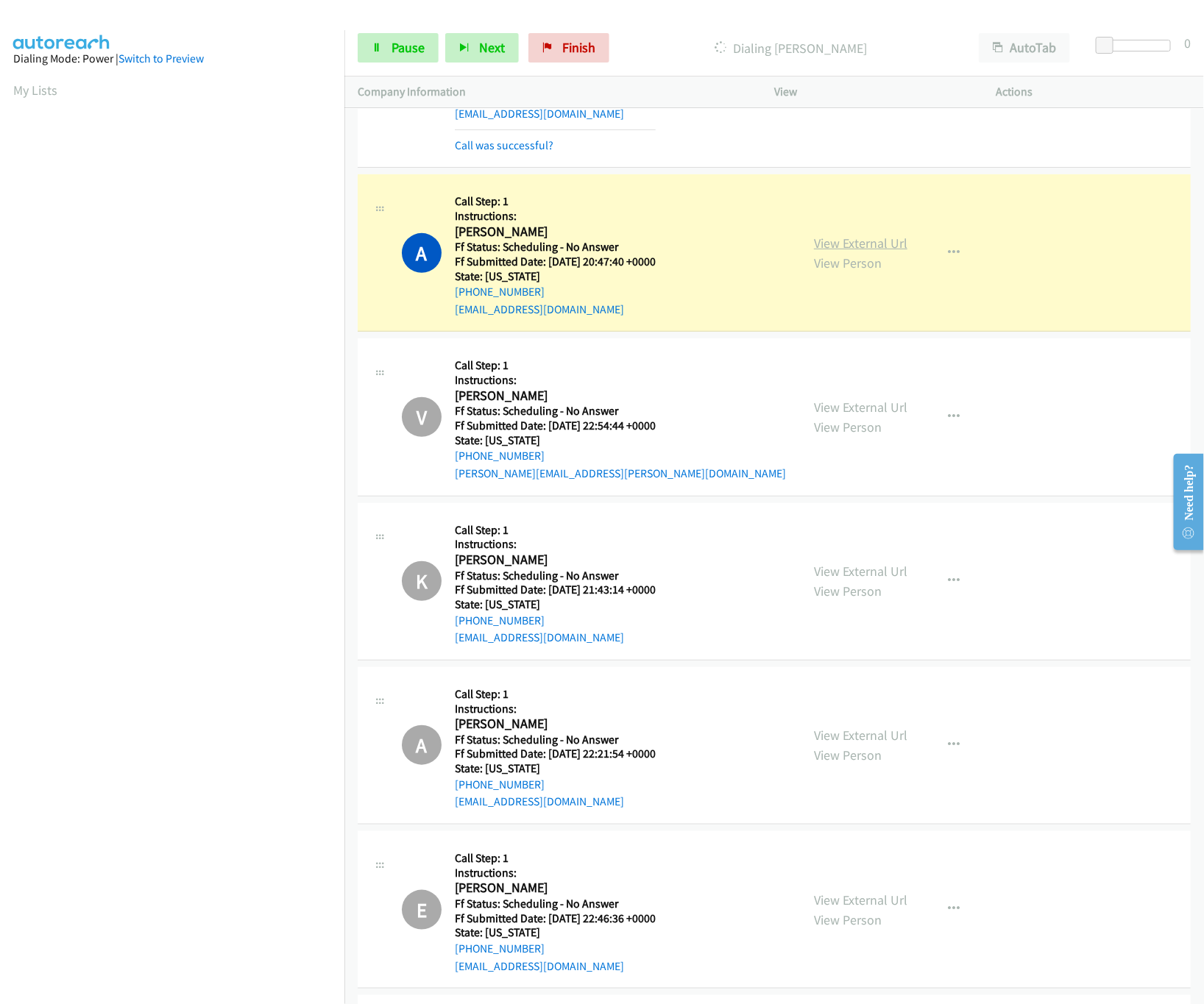
click at [843, 252] on link "View External Url" at bounding box center [861, 243] width 94 height 17
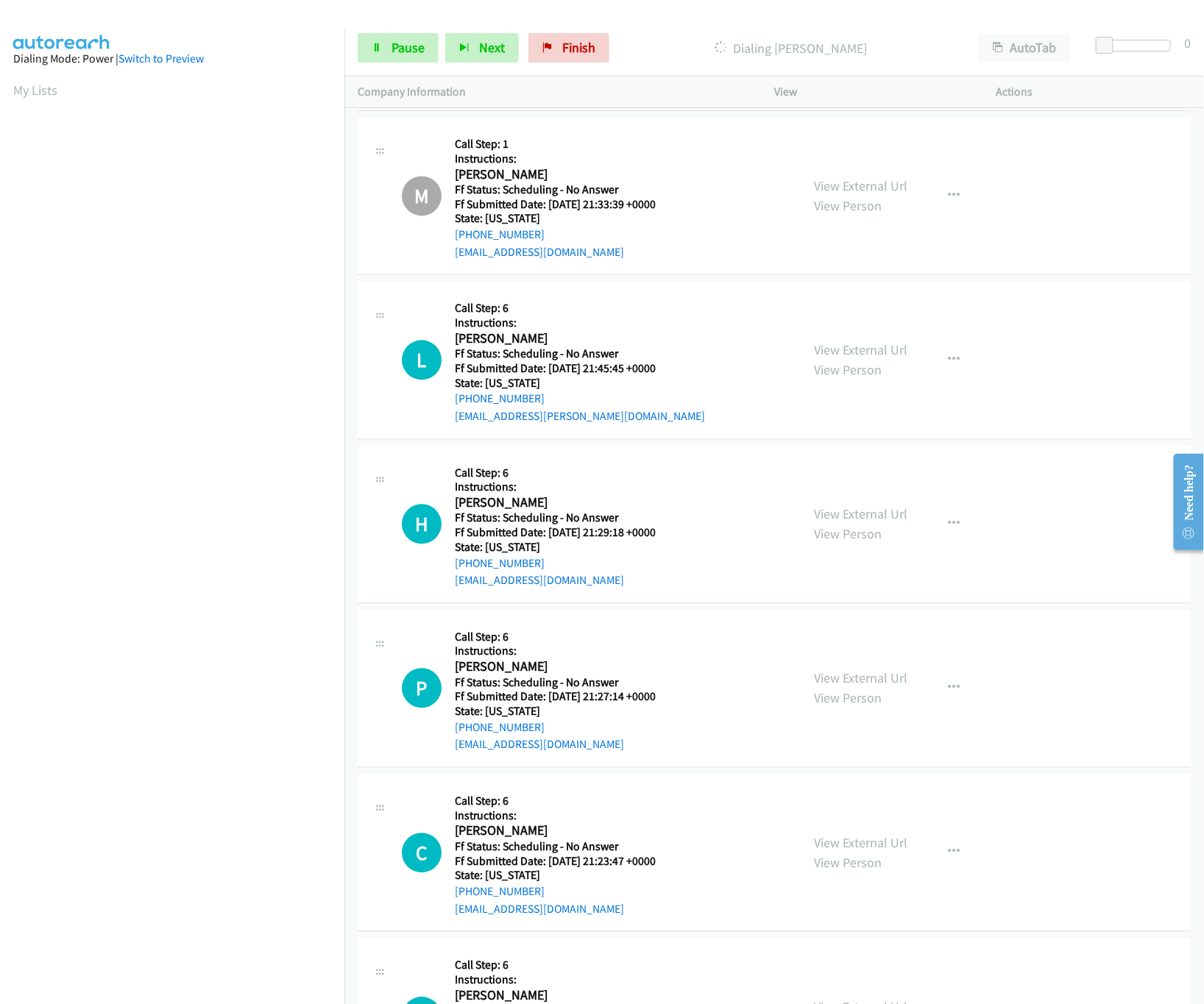
scroll to position [25247, 0]
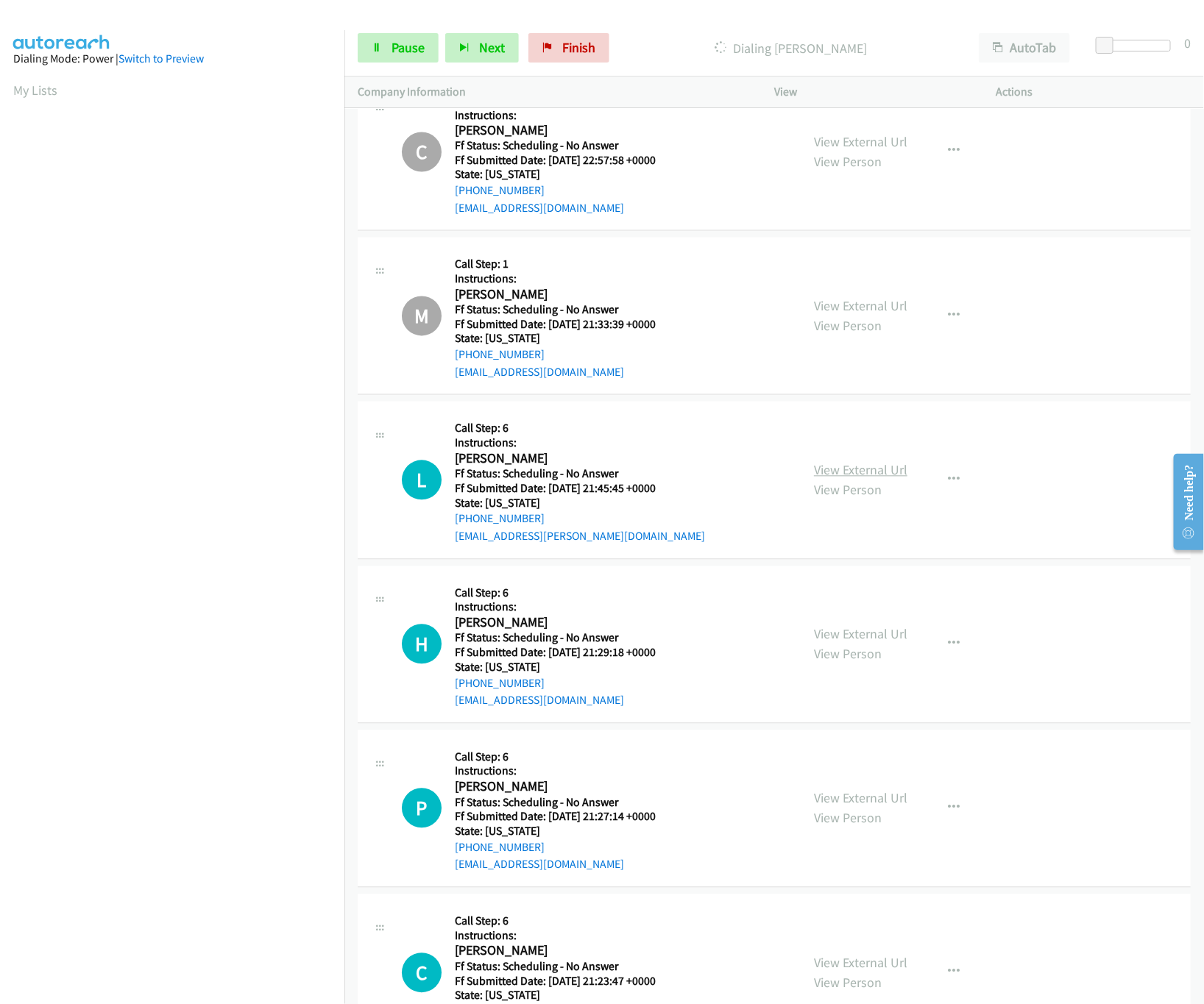
click at [844, 479] on link "View External Url" at bounding box center [861, 471] width 94 height 17
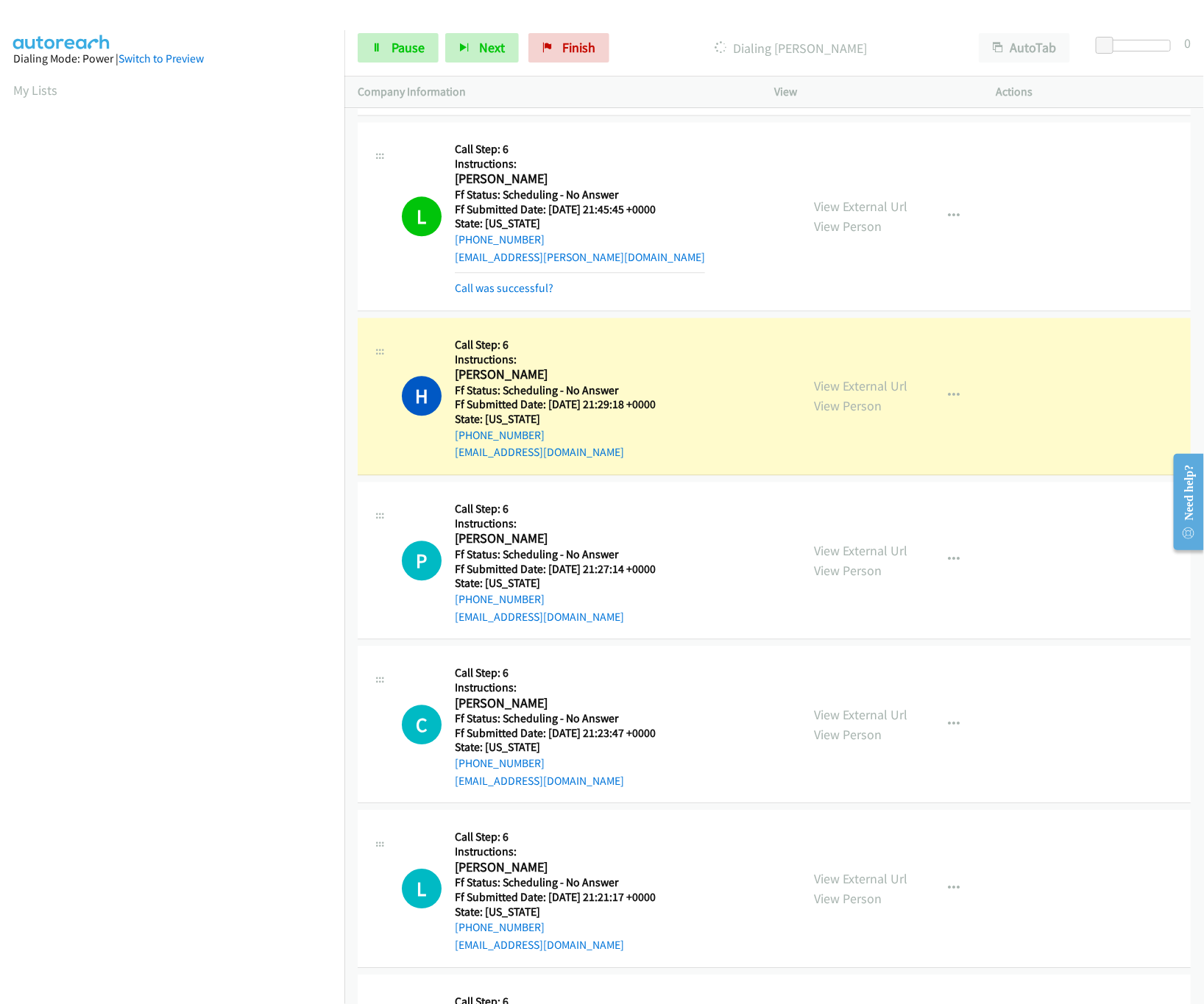
scroll to position [25574, 0]
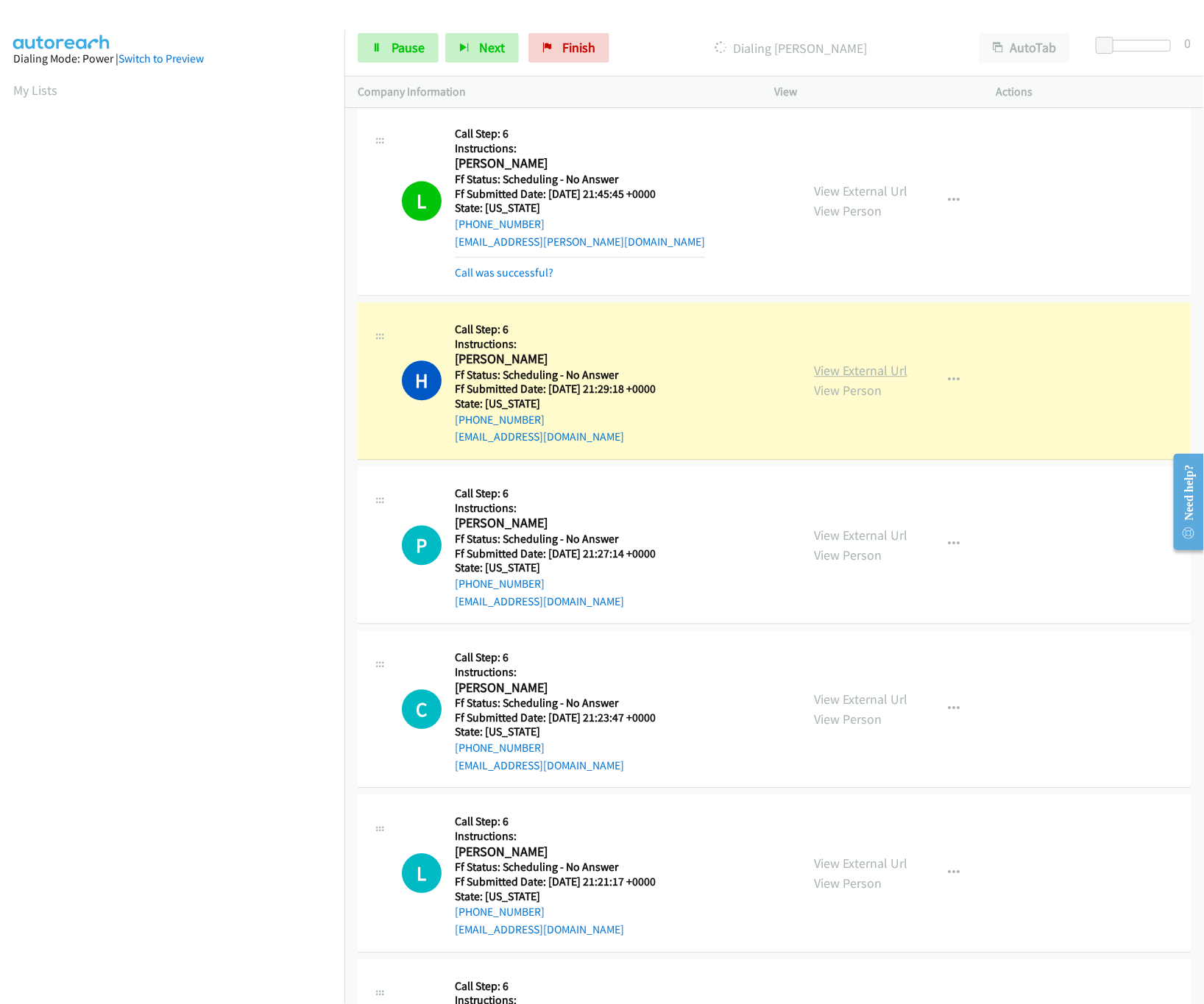
click at [851, 378] on link "View External Url" at bounding box center [861, 370] width 94 height 17
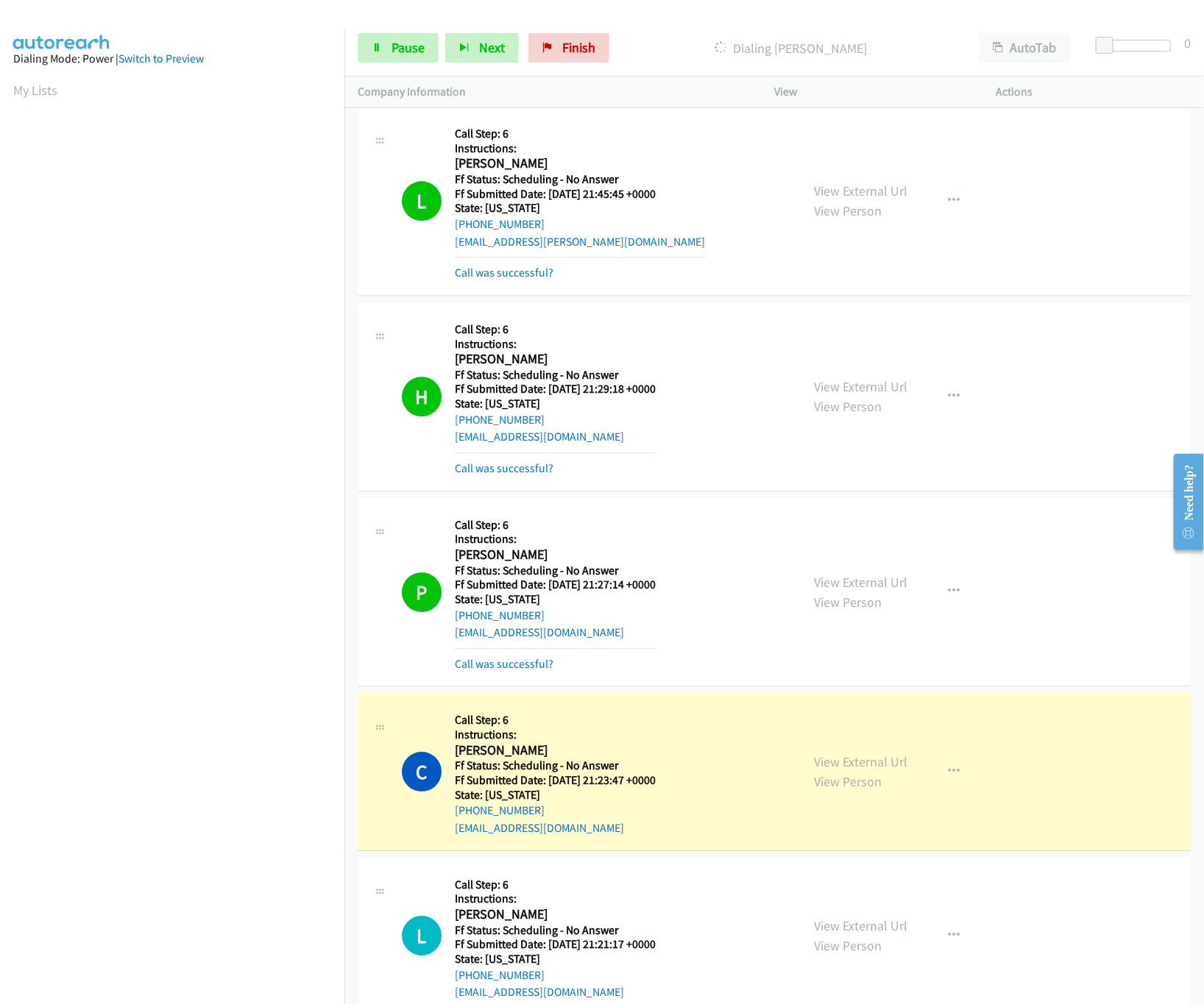
click at [868, 612] on div "View External Url View Person" at bounding box center [861, 592] width 94 height 40
click at [872, 590] on link "View External Url" at bounding box center [861, 582] width 94 height 17
click at [865, 770] on link "View External Url" at bounding box center [861, 761] width 94 height 17
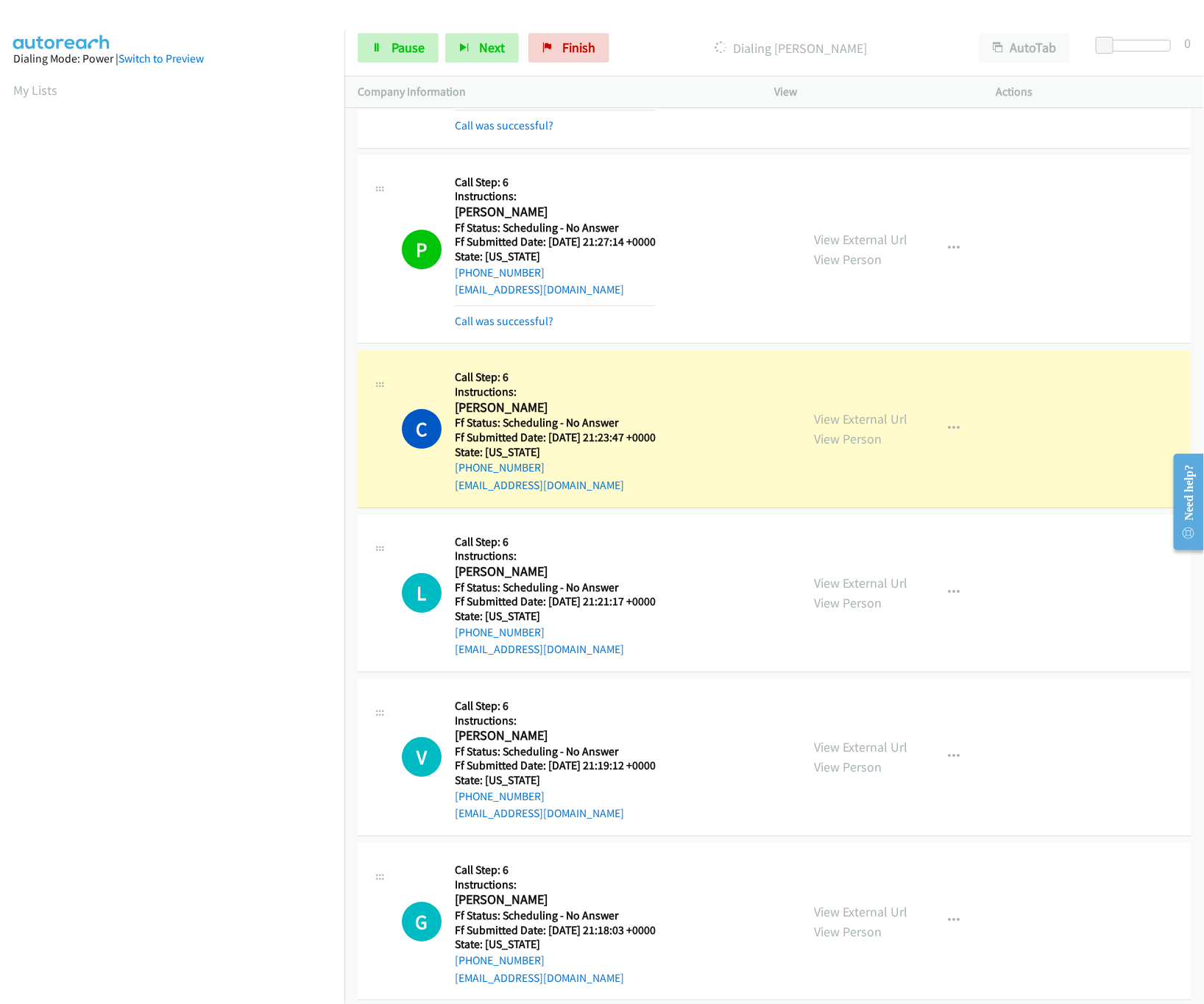
scroll to position [25867, 0]
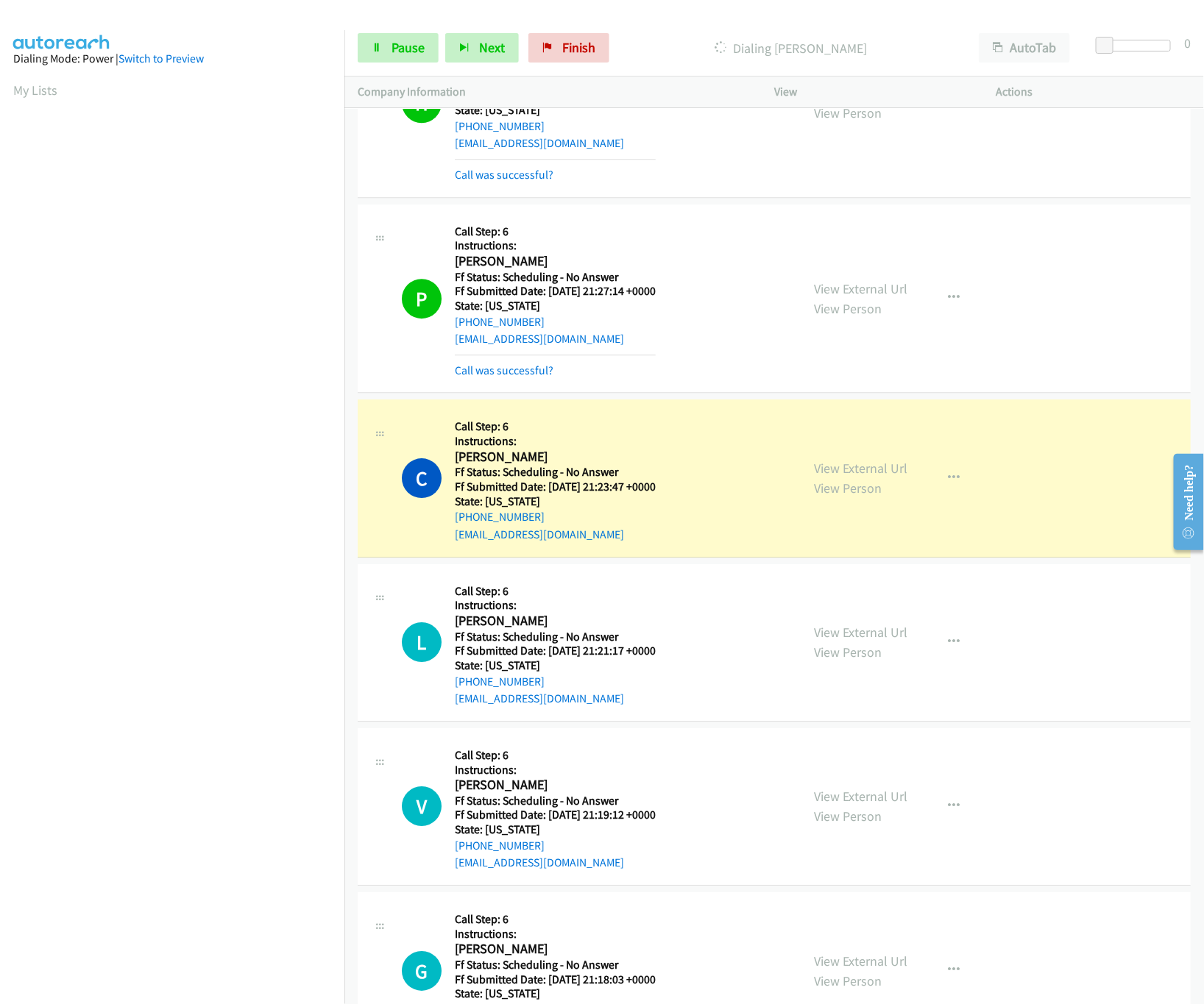
click at [856, 101] on link "View External Url" at bounding box center [861, 93] width 94 height 17
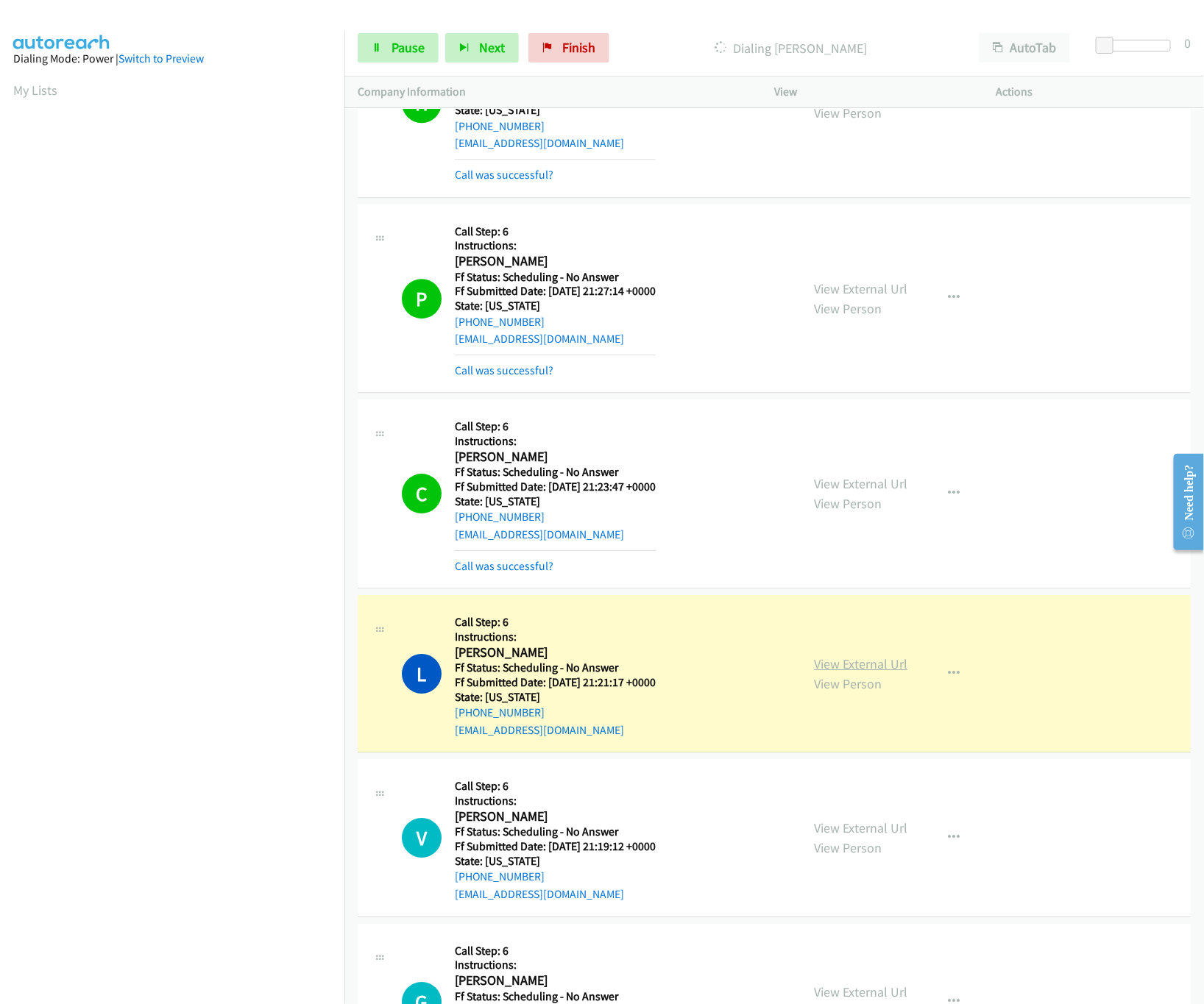
click at [830, 672] on link "View External Url" at bounding box center [861, 664] width 94 height 17
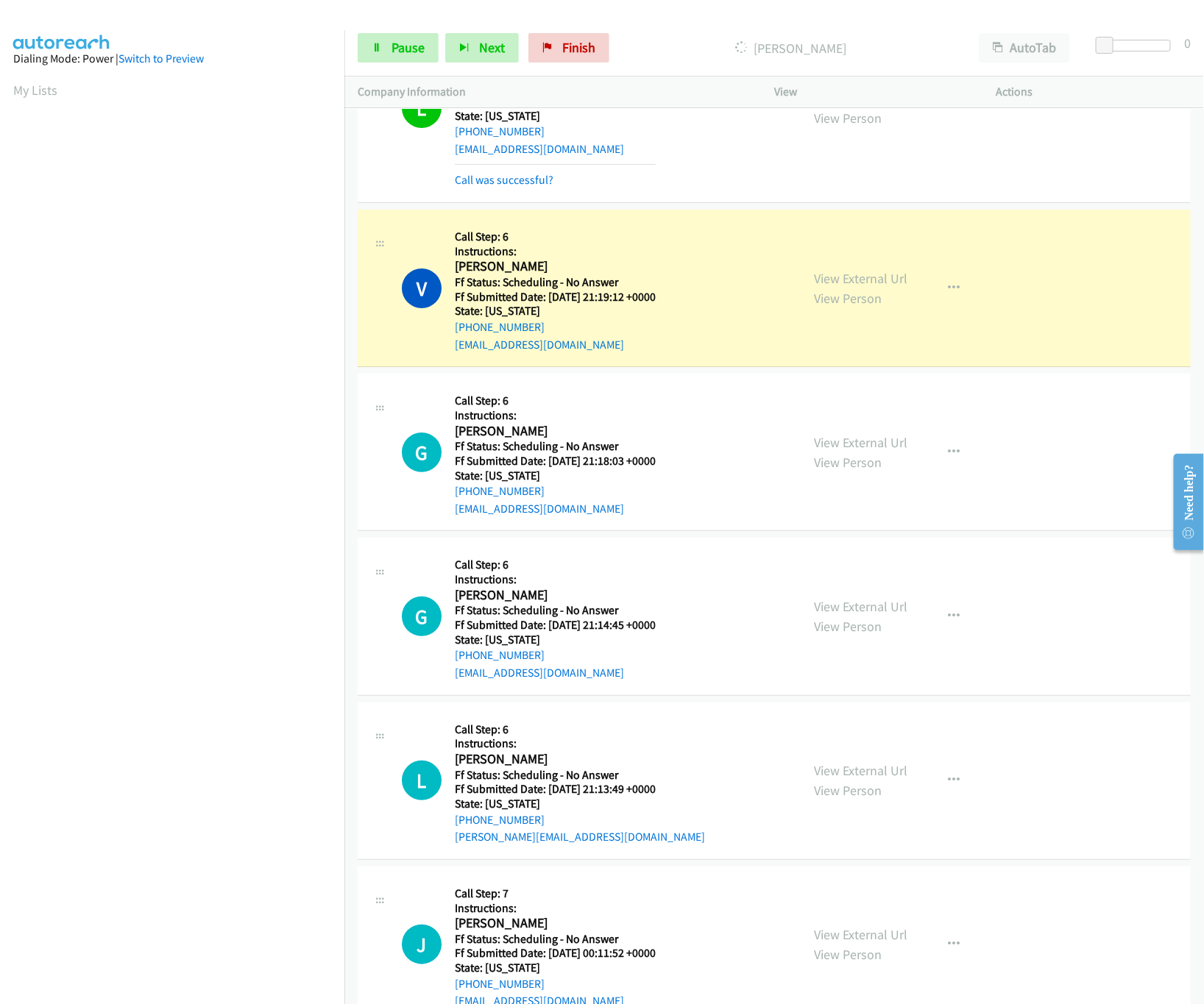
scroll to position [26456, 0]
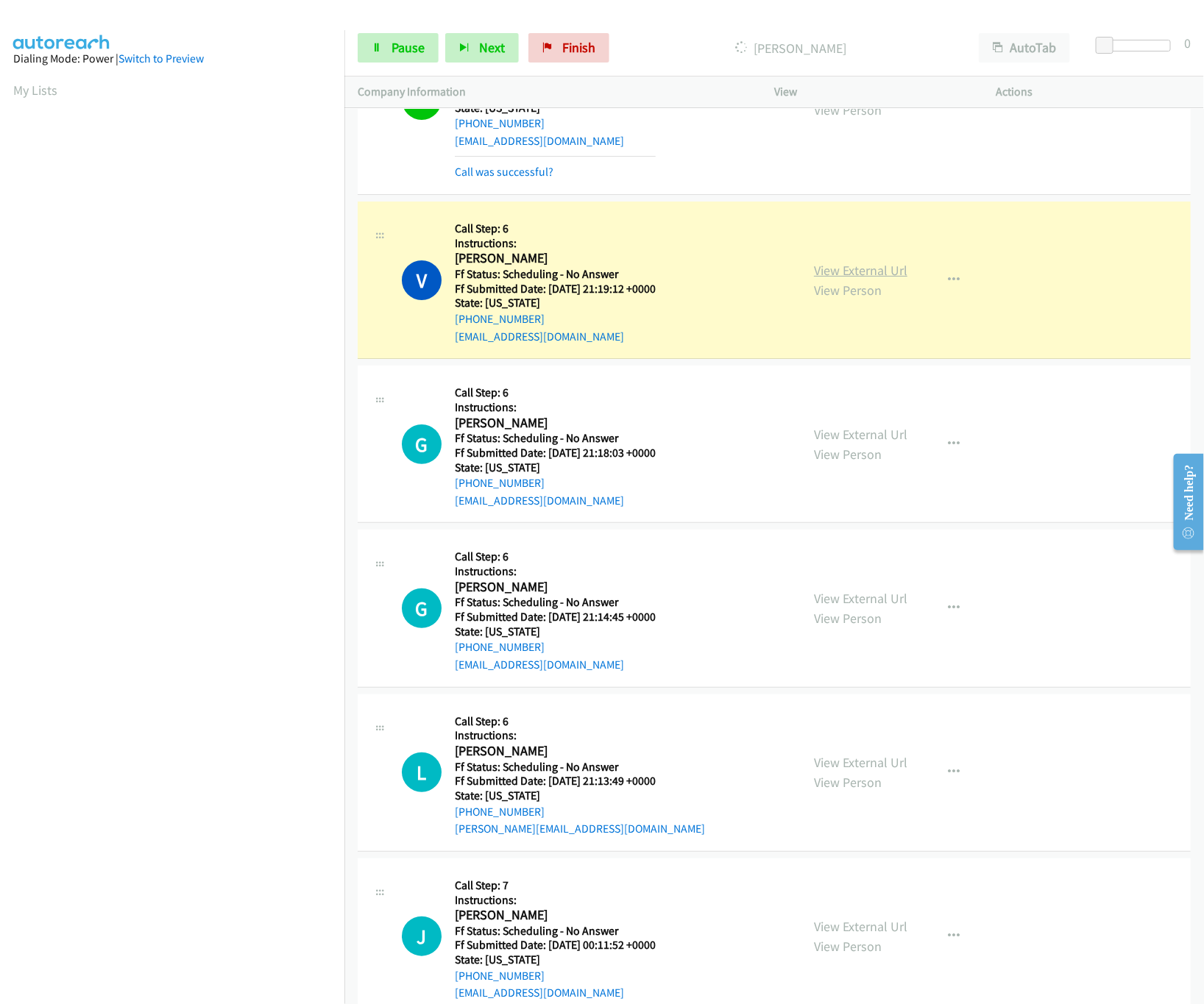
click at [857, 279] on link "View External Url" at bounding box center [861, 270] width 94 height 17
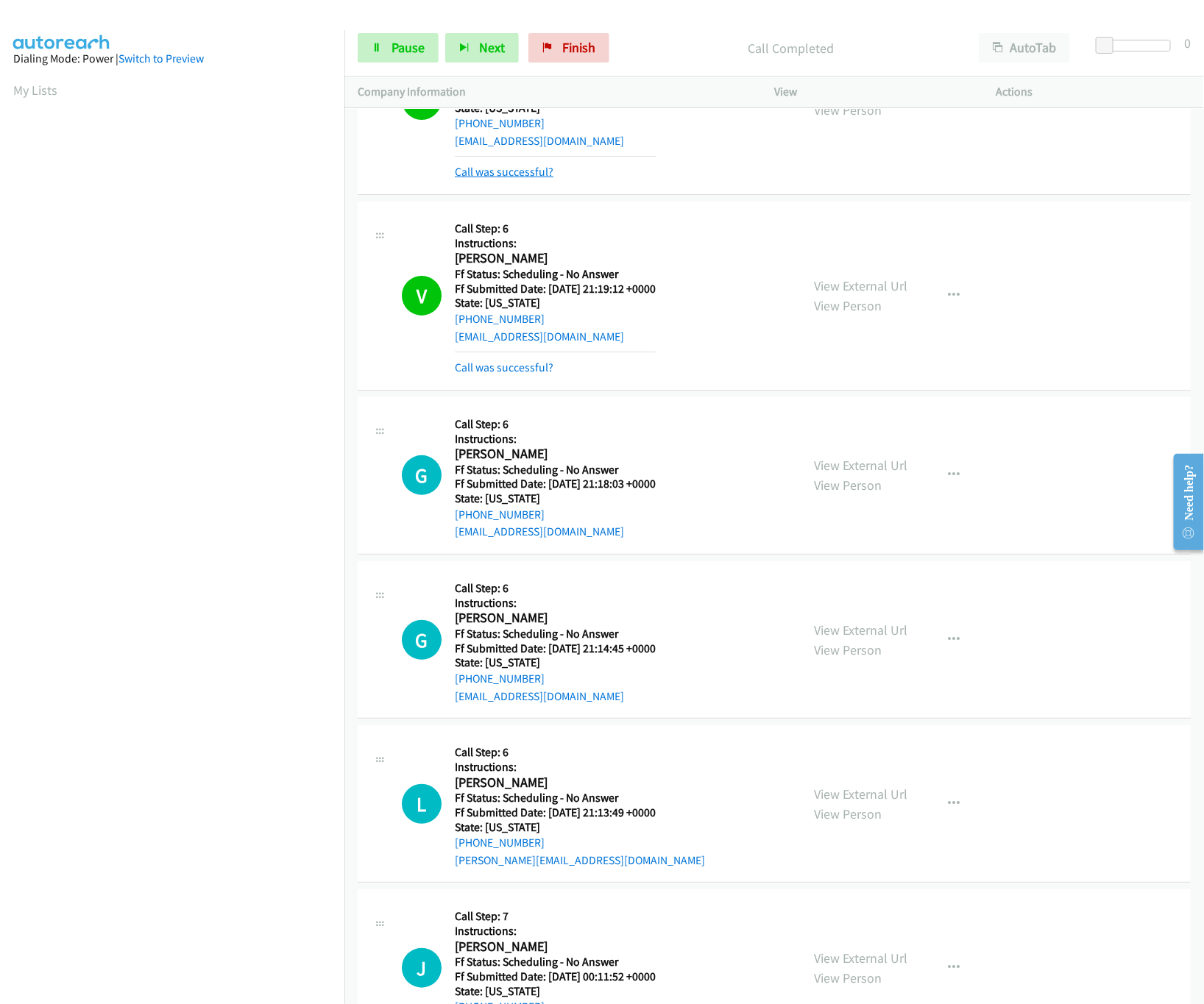
click at [513, 179] on link "Call was successful?" at bounding box center [504, 172] width 98 height 14
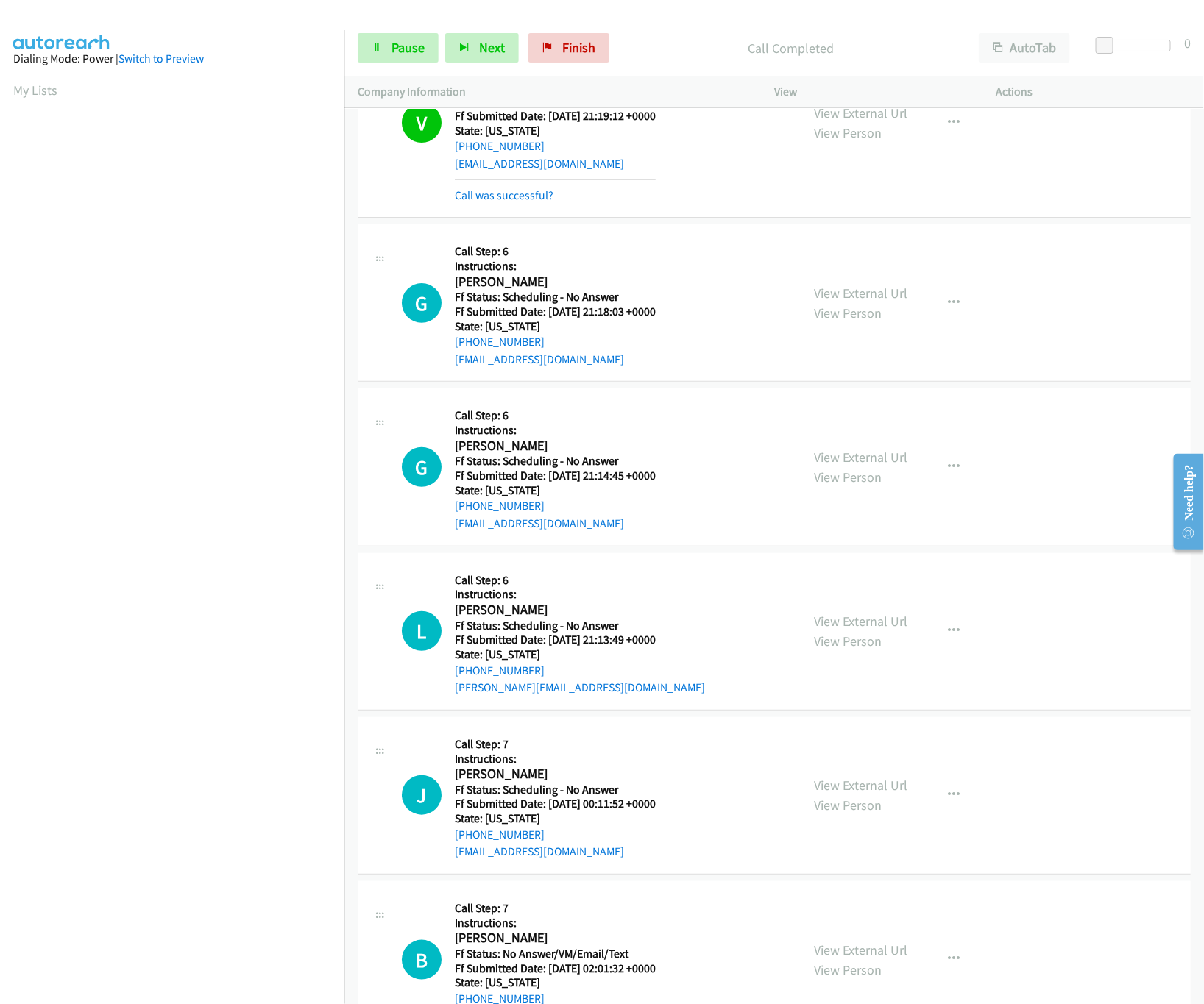
scroll to position [26750, 0]
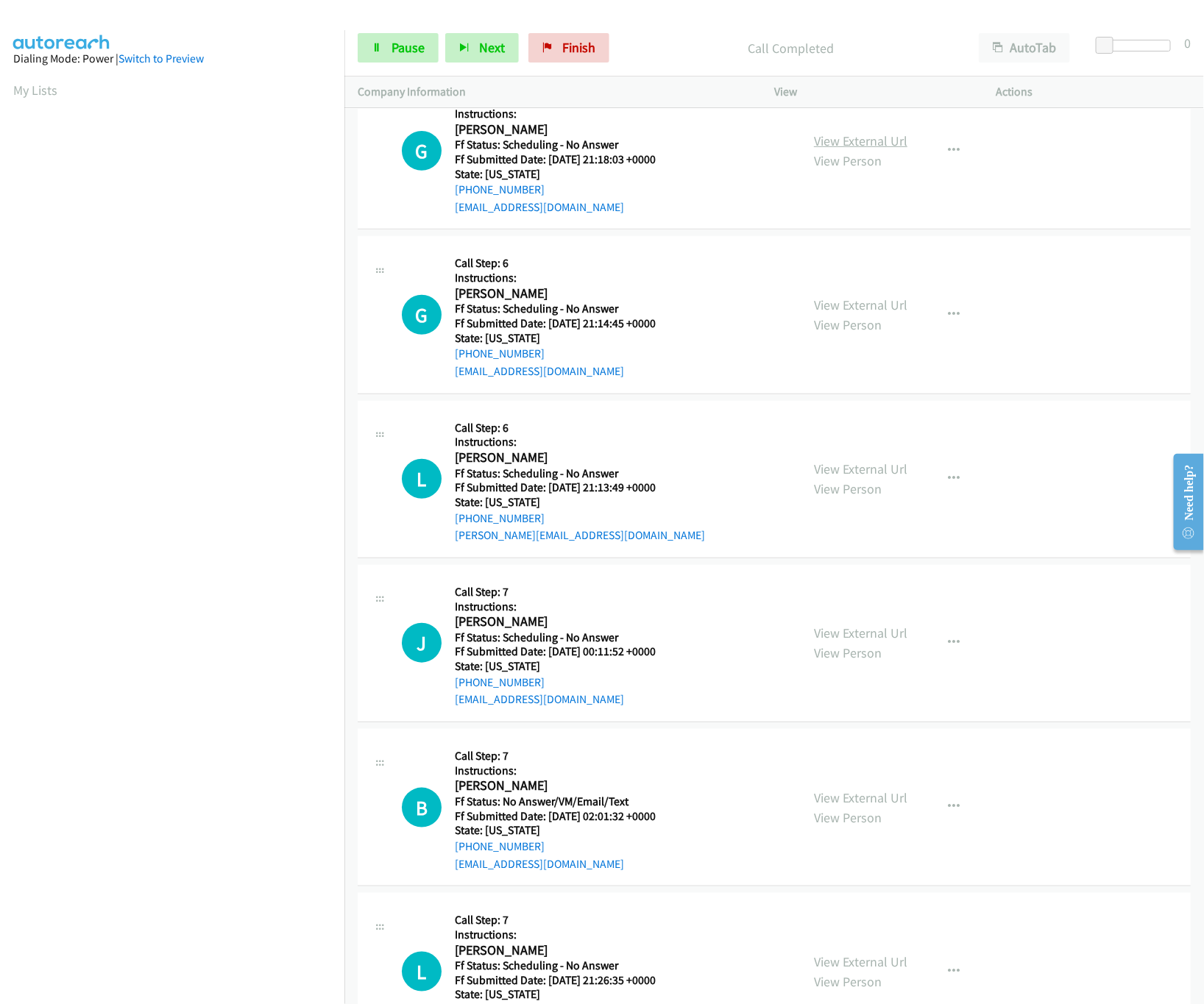
click at [826, 150] on link "View External Url" at bounding box center [861, 140] width 94 height 17
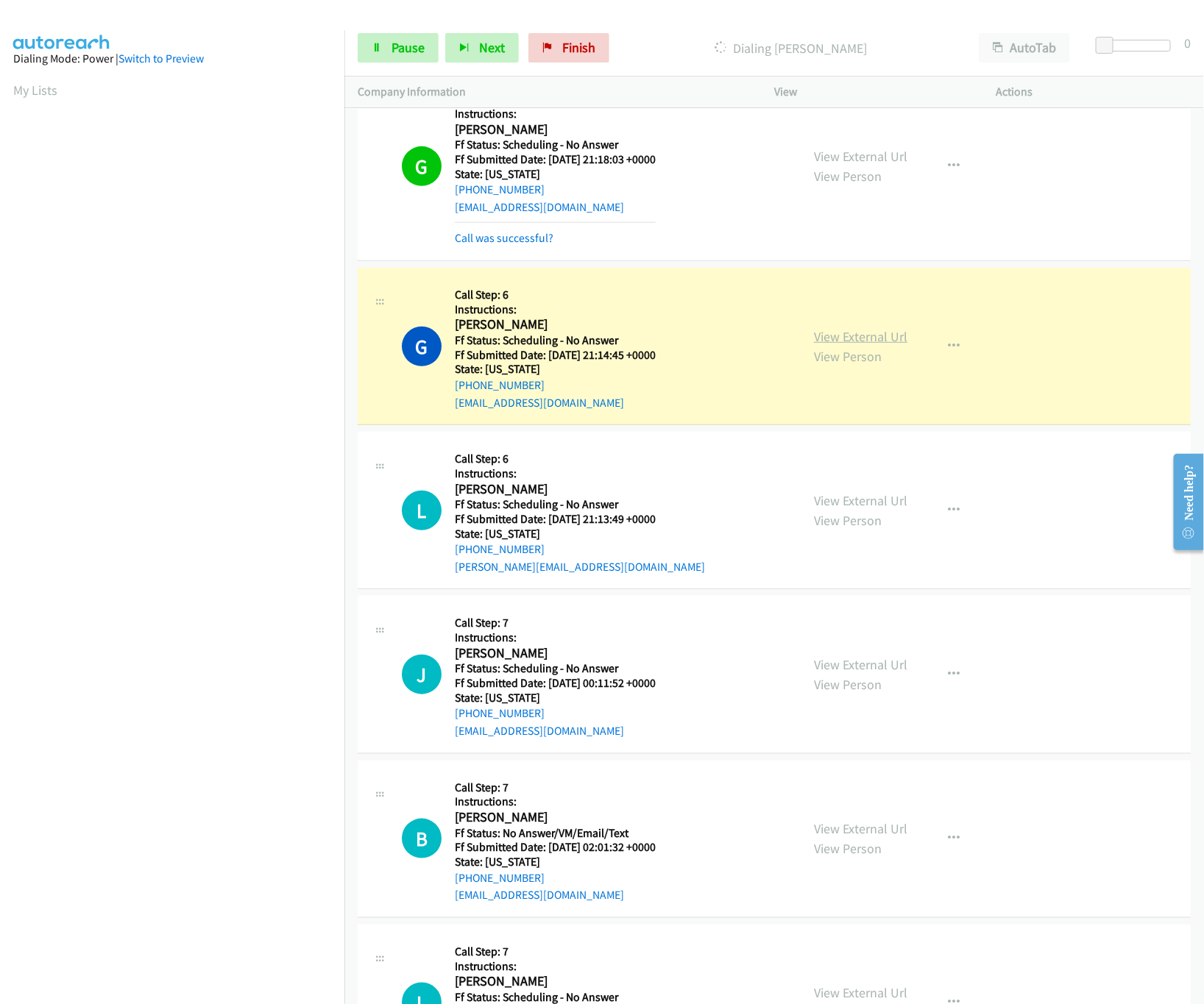
click at [823, 345] on link "View External Url" at bounding box center [861, 336] width 94 height 17
click at [384, 51] on link "Pause" at bounding box center [398, 48] width 81 height 29
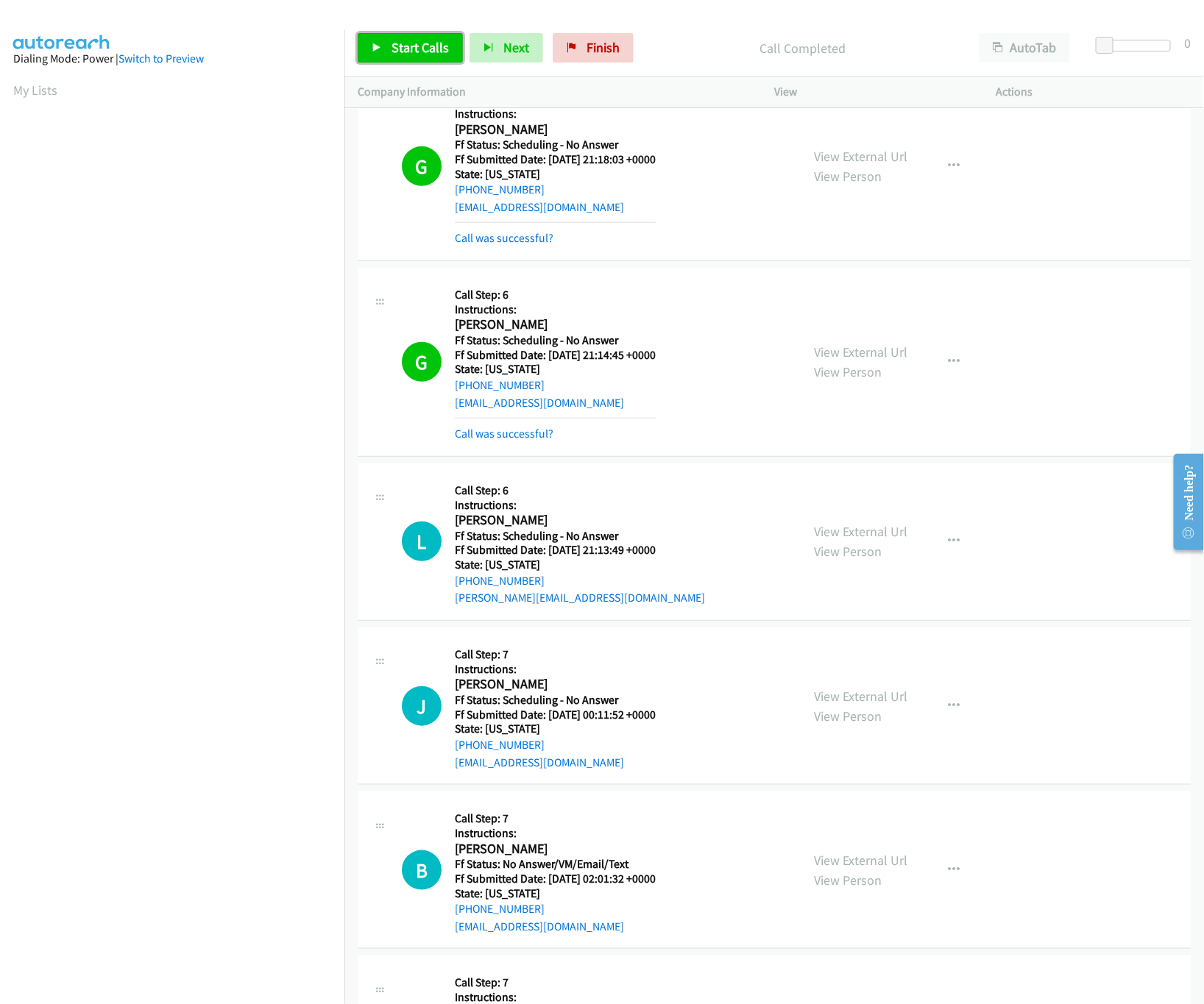
click at [440, 38] on link "Start Calls" at bounding box center [410, 48] width 105 height 29
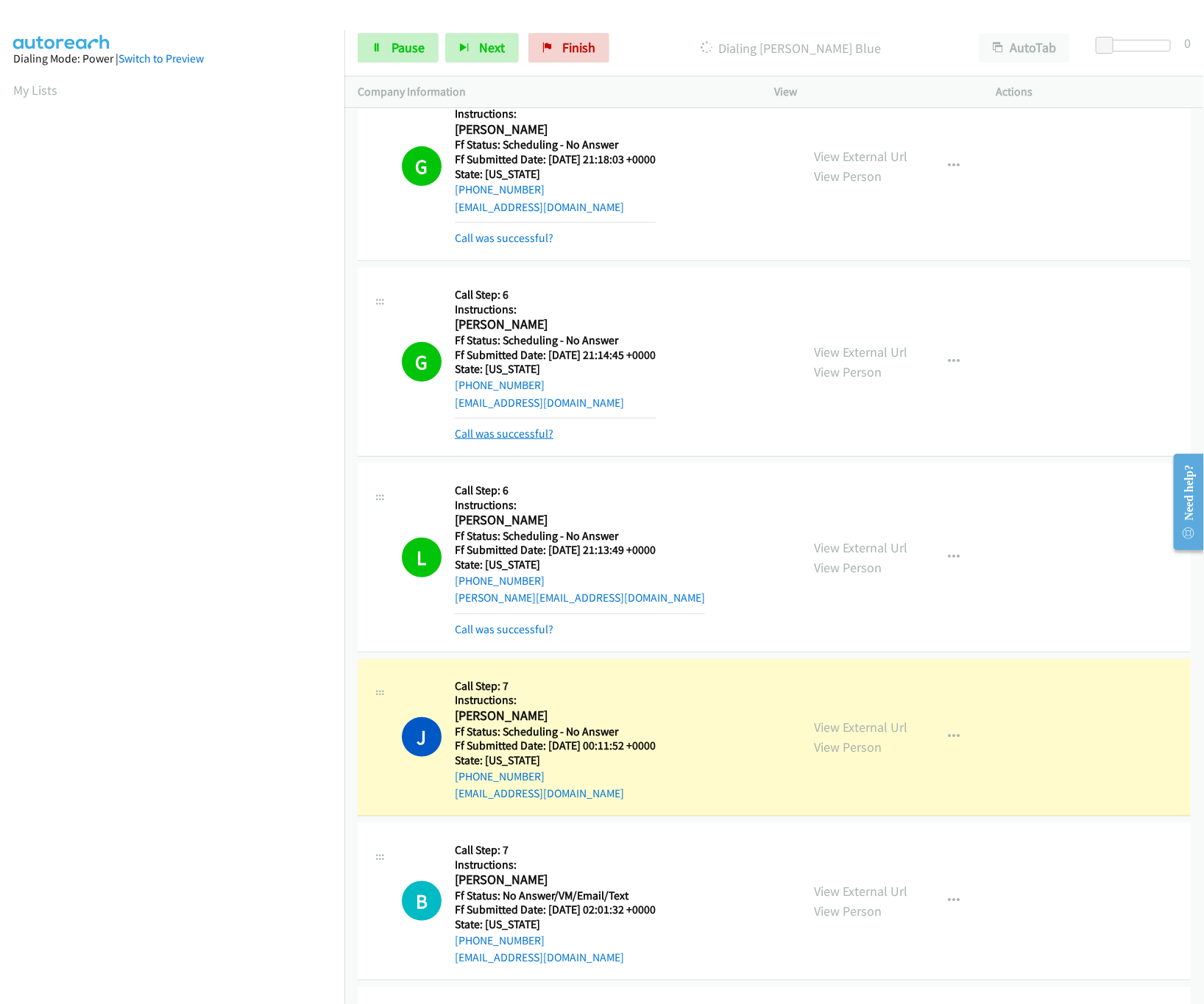
click at [514, 441] on link "Call was successful?" at bounding box center [504, 434] width 98 height 14
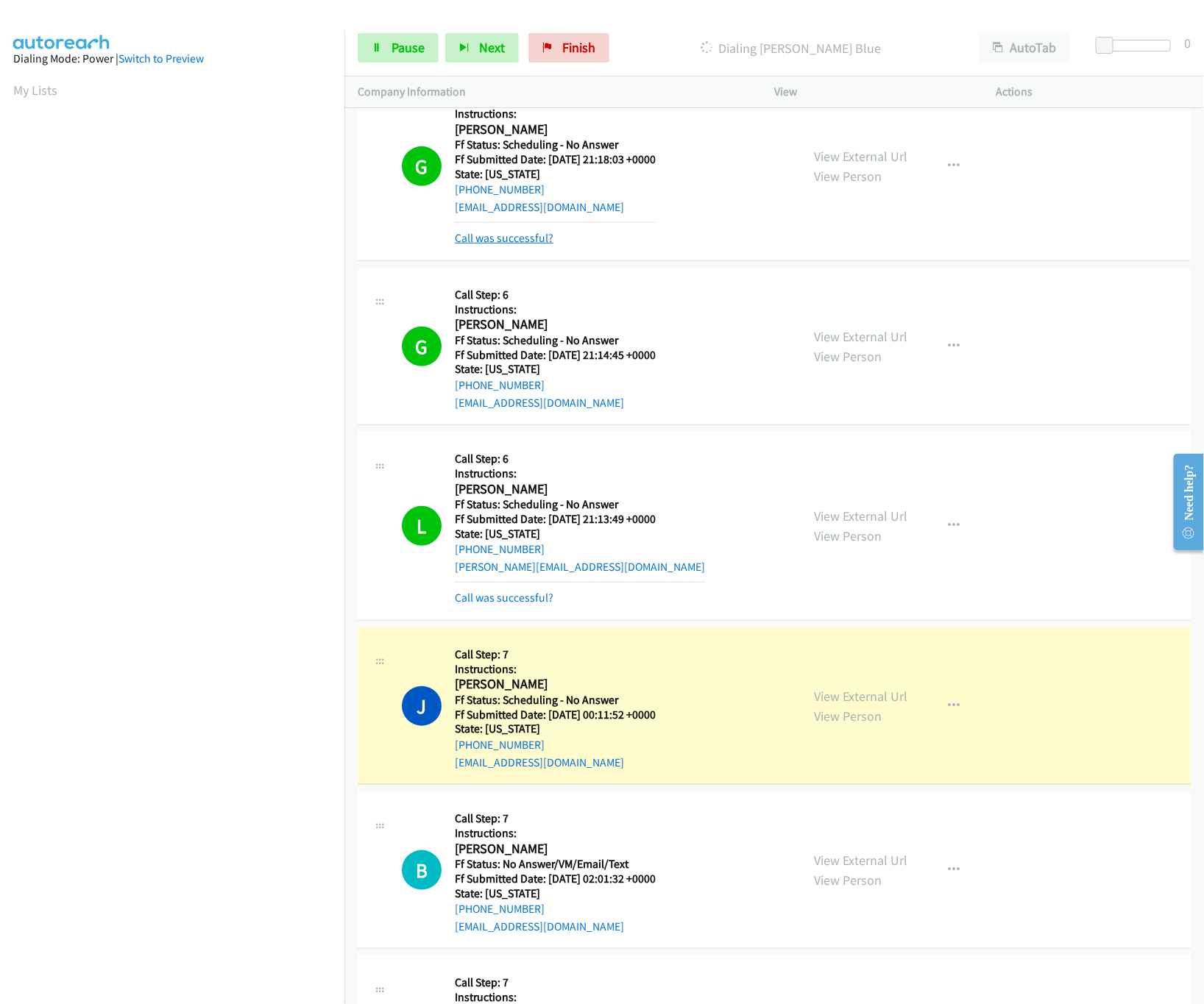
click at [528, 245] on link "Call was successful?" at bounding box center [504, 238] width 98 height 14
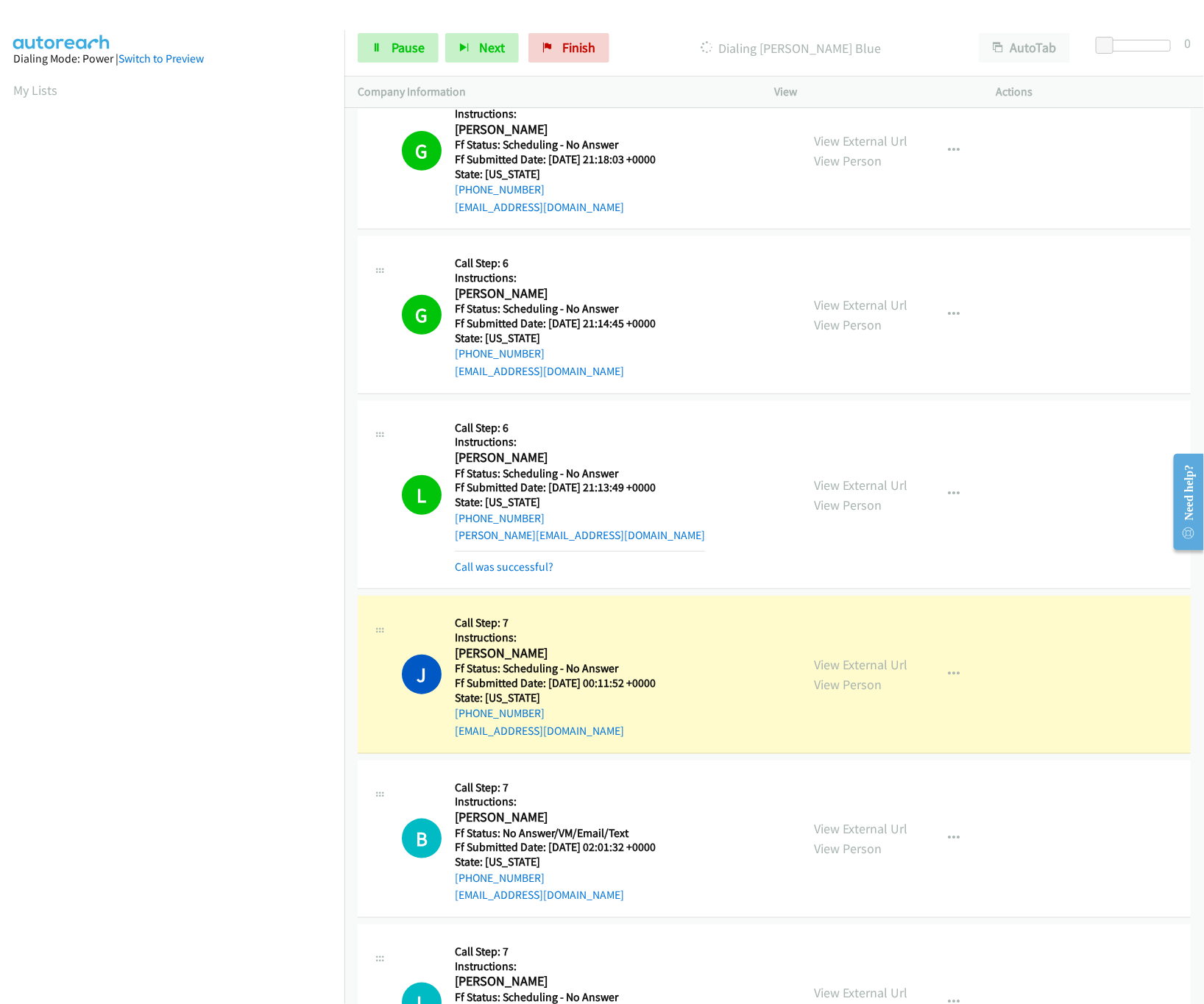
click at [850, 556] on div "View External Url View Person View External Url Email Schedule/Manage Callback …" at bounding box center [918, 494] width 235 height 162
click at [862, 494] on link "View External Url" at bounding box center [861, 485] width 94 height 17
click at [413, 38] on link "Pause" at bounding box center [398, 48] width 81 height 29
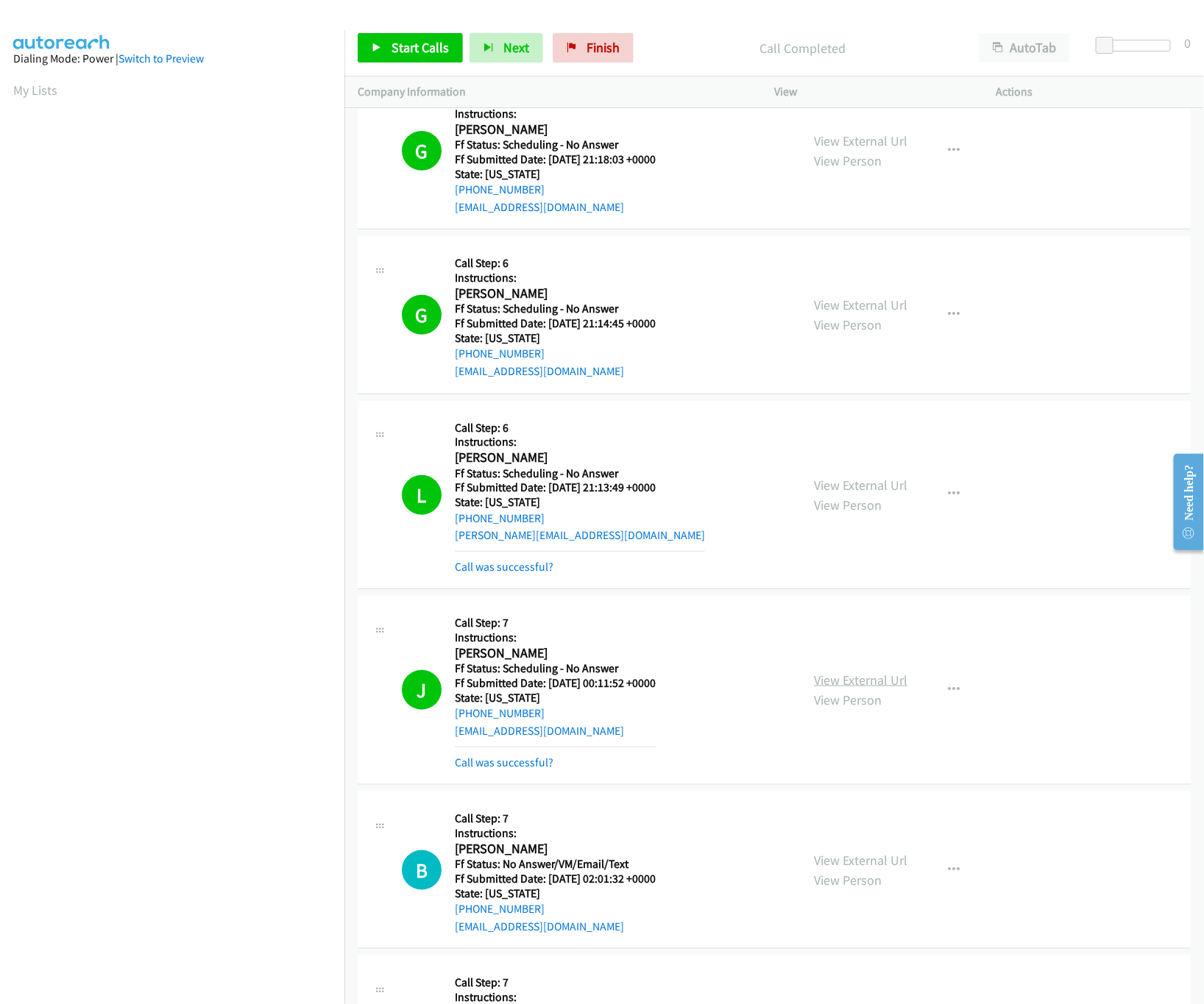
click at [865, 689] on link "View External Url" at bounding box center [861, 680] width 94 height 17
click at [597, 36] on link "Finish" at bounding box center [593, 48] width 81 height 29
